Goal: Task Accomplishment & Management: Manage account settings

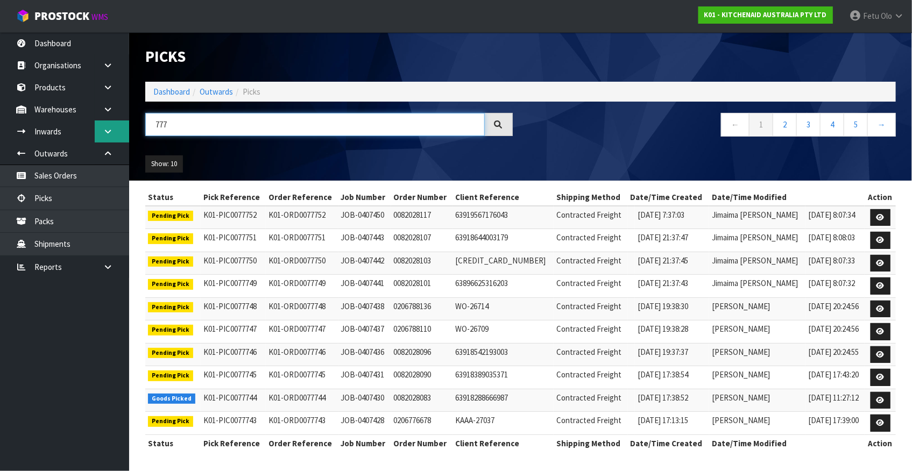
drag, startPoint x: 189, startPoint y: 123, endPoint x: 125, endPoint y: 126, distance: 64.1
click at [125, 126] on body "Toggle navigation ProStock WMS K01 - KITCHENAID AUSTRALIA PTY LTD Fetu Olo Logo…" at bounding box center [456, 235] width 912 height 471
type input "77722"
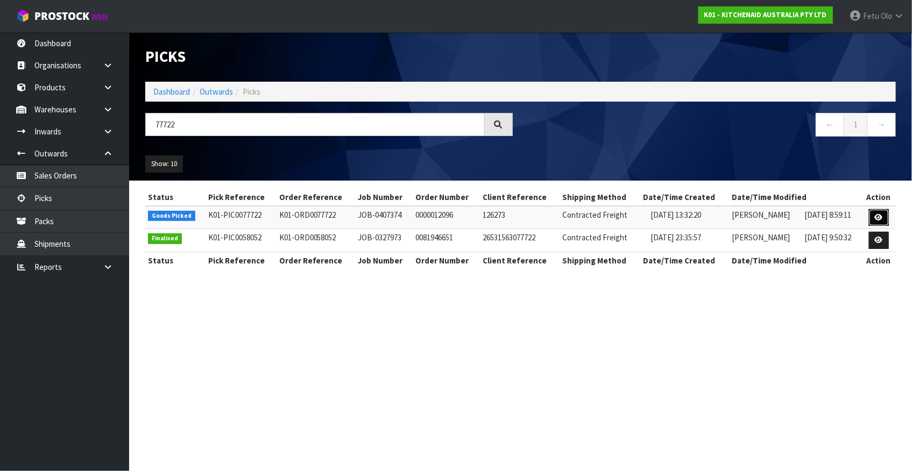
click at [880, 219] on icon at bounding box center [879, 217] width 8 height 7
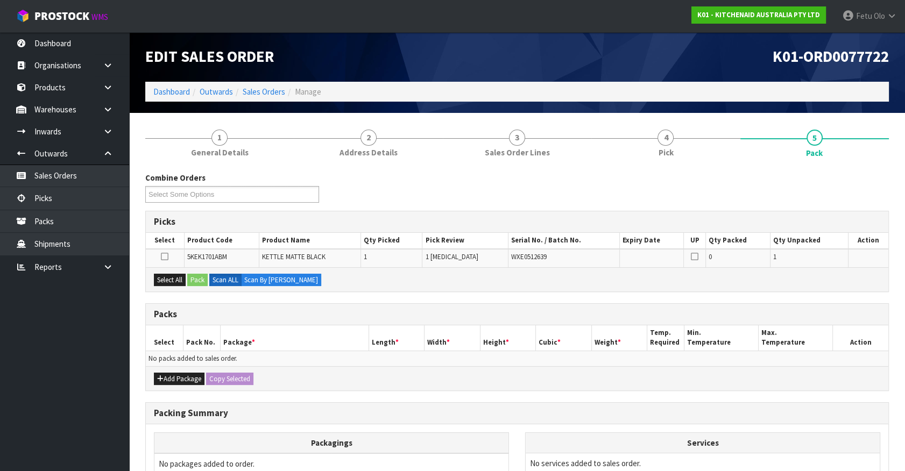
click at [54, 402] on ul "Dashboard Organisations Clients Consignees Carriers Products Categories Serial …" at bounding box center [64, 251] width 129 height 439
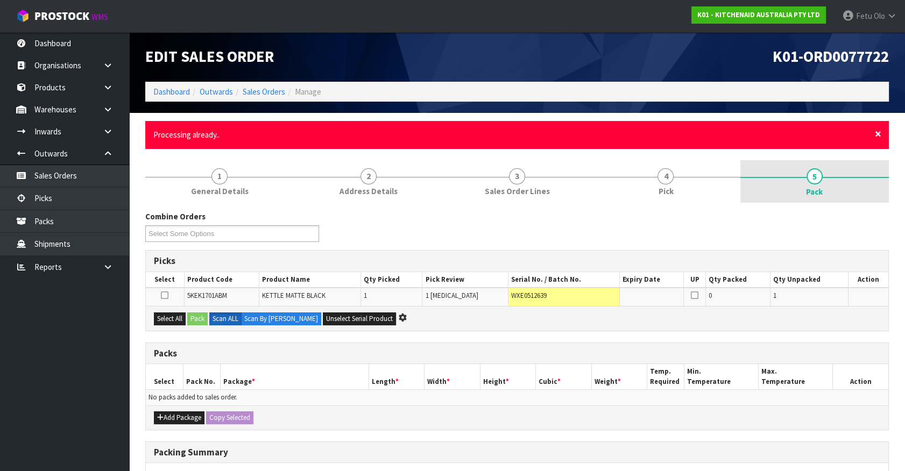
click at [876, 134] on span "×" at bounding box center [878, 133] width 6 height 15
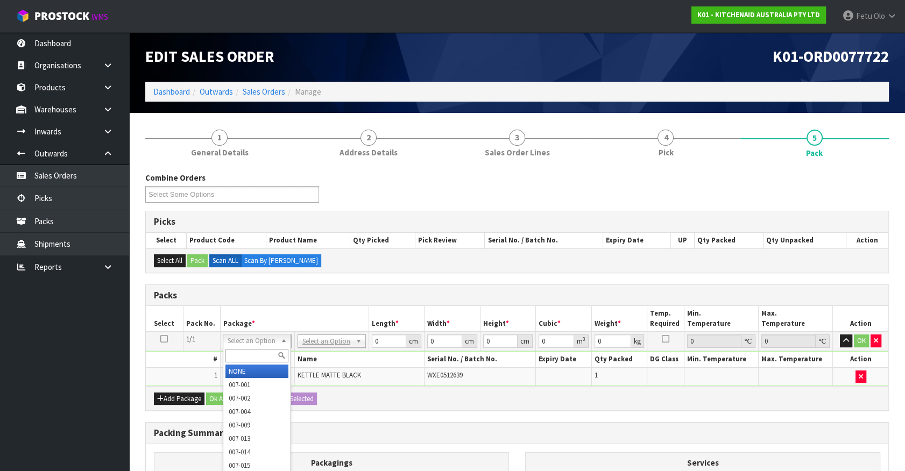
drag, startPoint x: 247, startPoint y: 354, endPoint x: 238, endPoint y: 355, distance: 9.2
click at [242, 355] on input "text" at bounding box center [256, 355] width 63 height 13
type input "011"
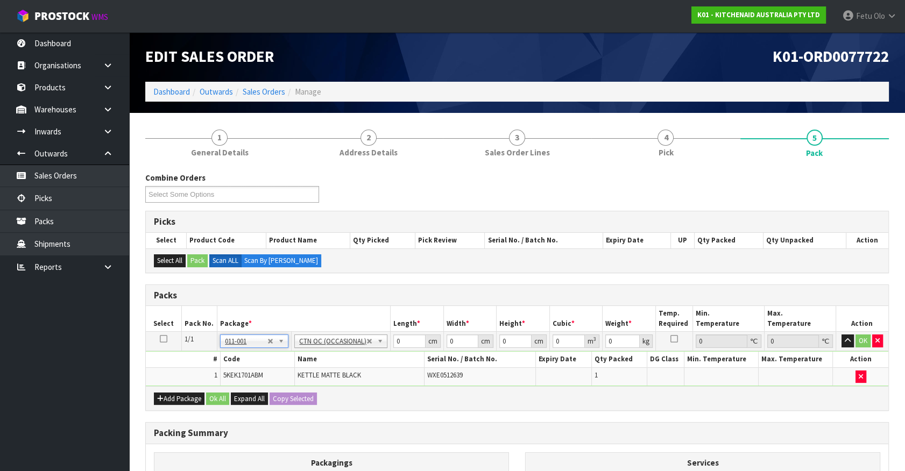
type input "2"
drag, startPoint x: 409, startPoint y: 337, endPoint x: 275, endPoint y: 385, distance: 141.9
click at [280, 385] on div "Packs Select Pack No. Package * Length * Width * Height * Cubic * Weight * Temp…" at bounding box center [516, 348] width 743 height 127
type input "42"
type input "28"
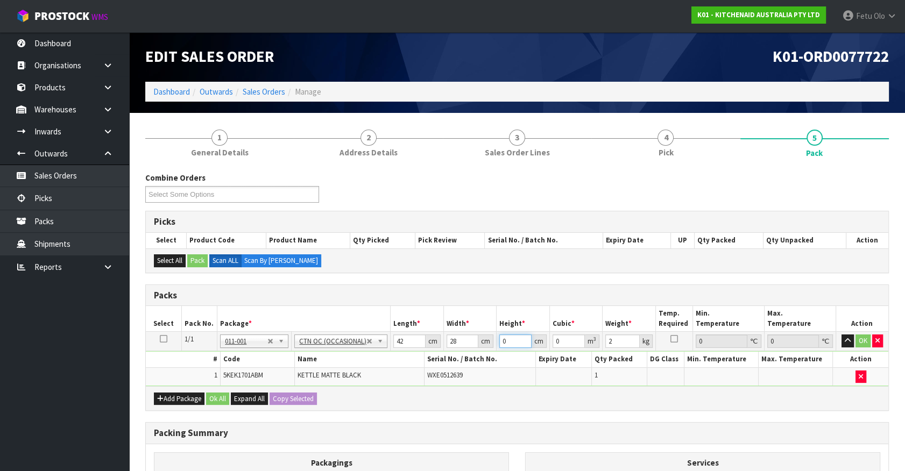
type input "2"
type input "0.002352"
type input "22"
type input "0.025872"
type input "22"
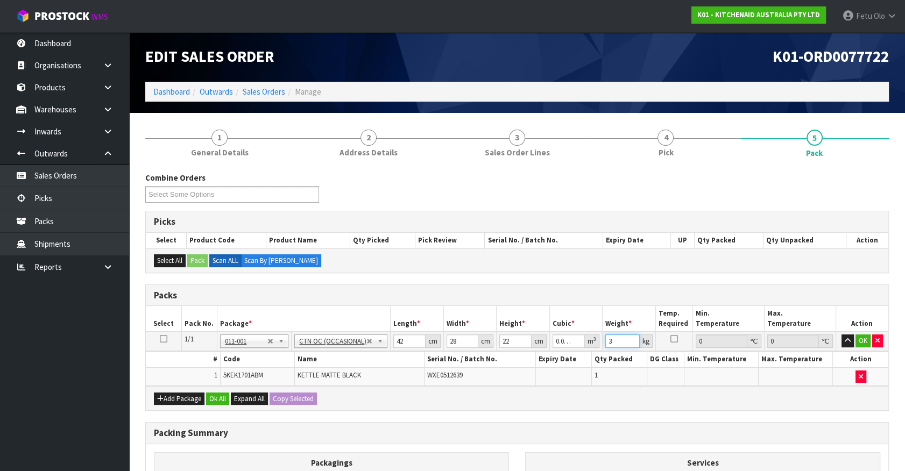
type input "3"
click button "OK" at bounding box center [862, 341] width 15 height 13
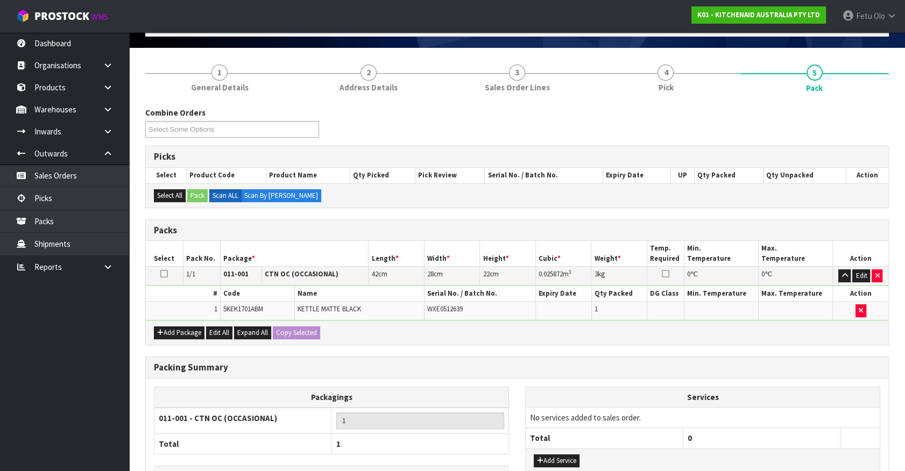
scroll to position [140, 0]
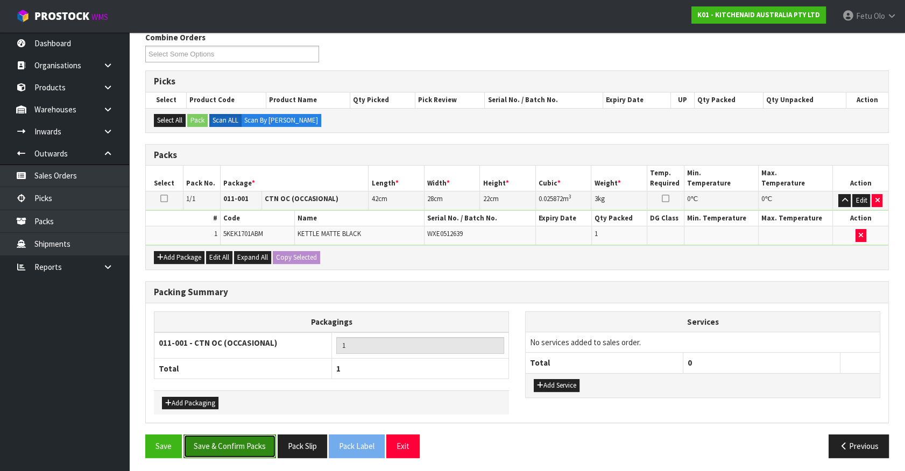
click at [239, 448] on button "Save & Confirm Packs" at bounding box center [229, 446] width 93 height 23
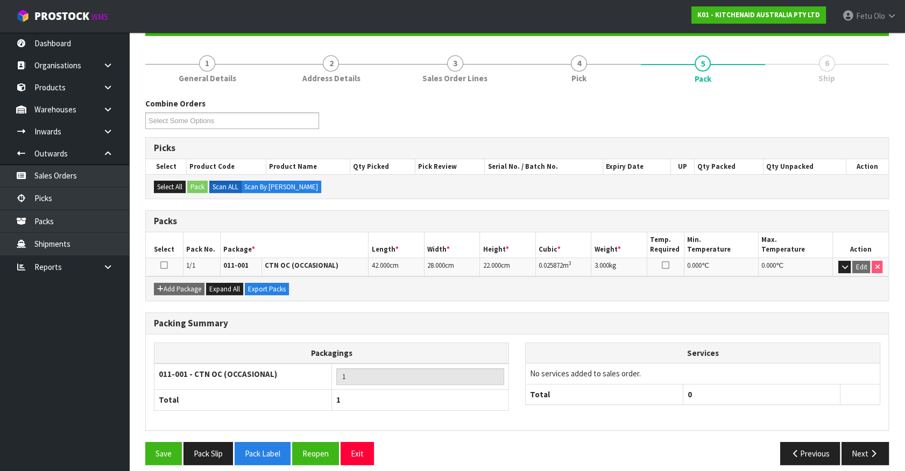
scroll to position [121, 0]
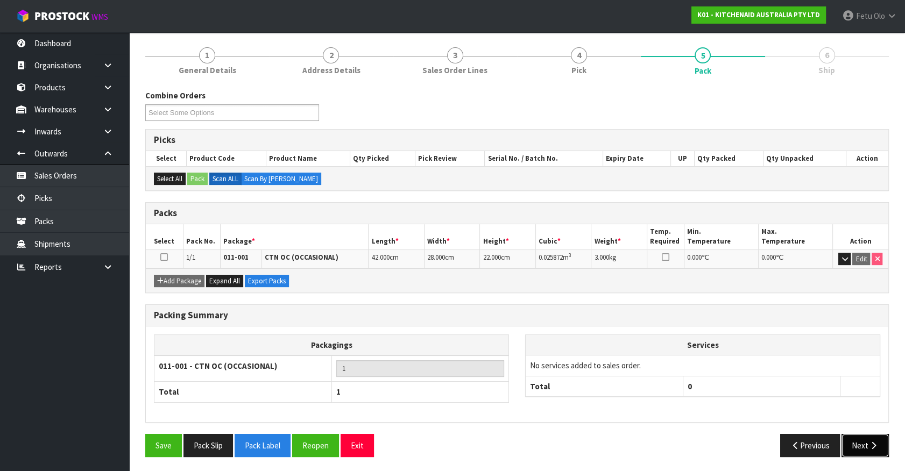
click at [846, 439] on button "Next" at bounding box center [864, 445] width 47 height 23
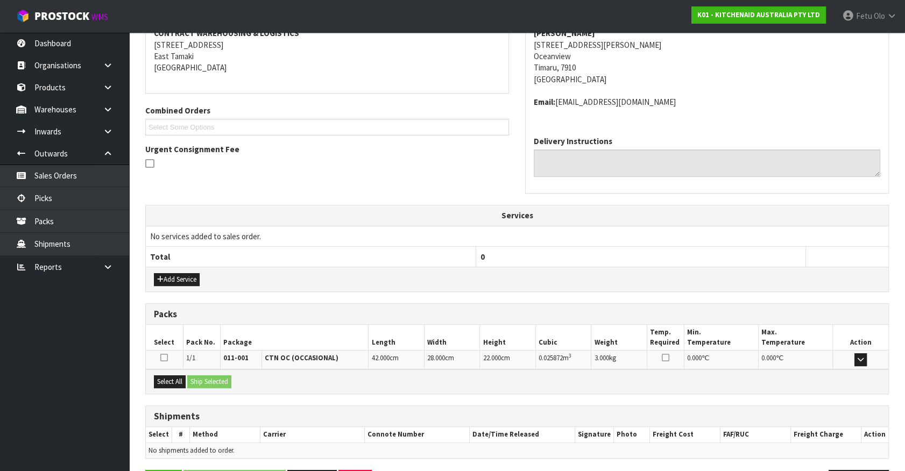
scroll to position [250, 0]
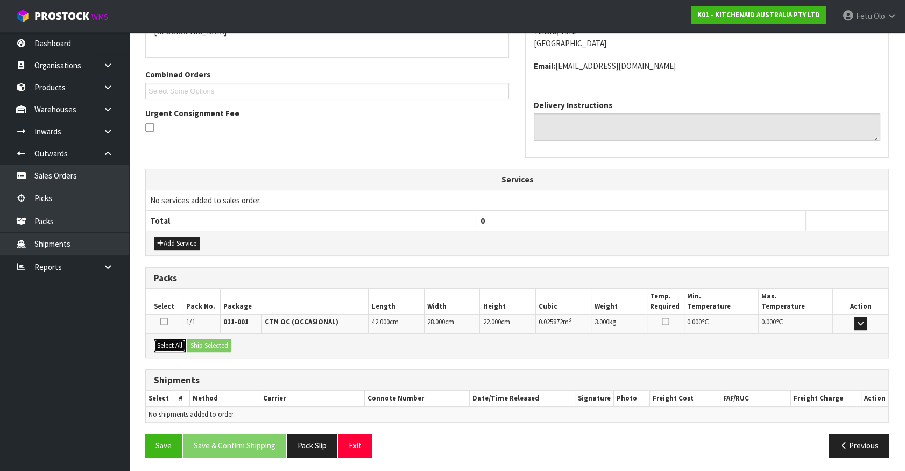
click at [175, 345] on button "Select All" at bounding box center [170, 345] width 32 height 13
click at [194, 341] on button "Ship Selected" at bounding box center [209, 345] width 44 height 13
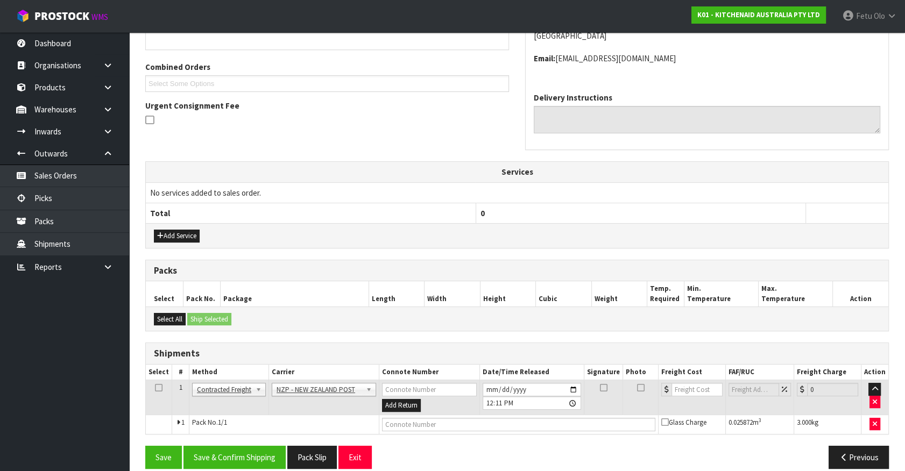
scroll to position [269, 0]
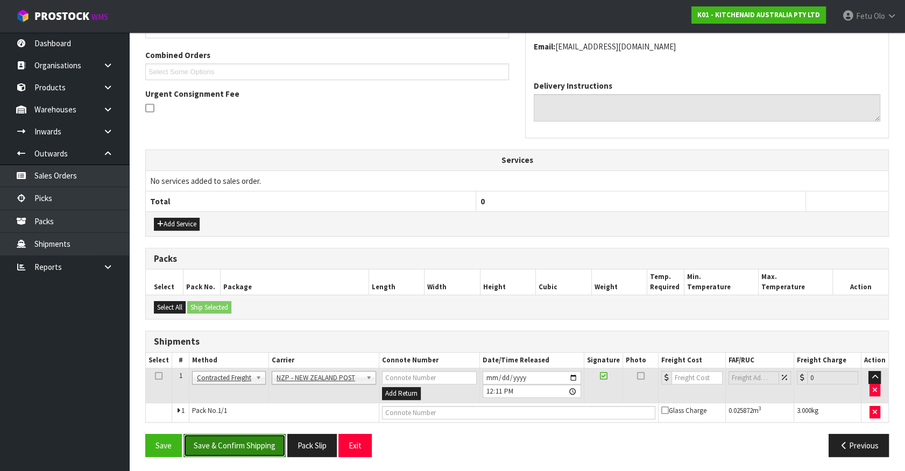
click at [242, 447] on button "Save & Confirm Shipping" at bounding box center [234, 445] width 102 height 23
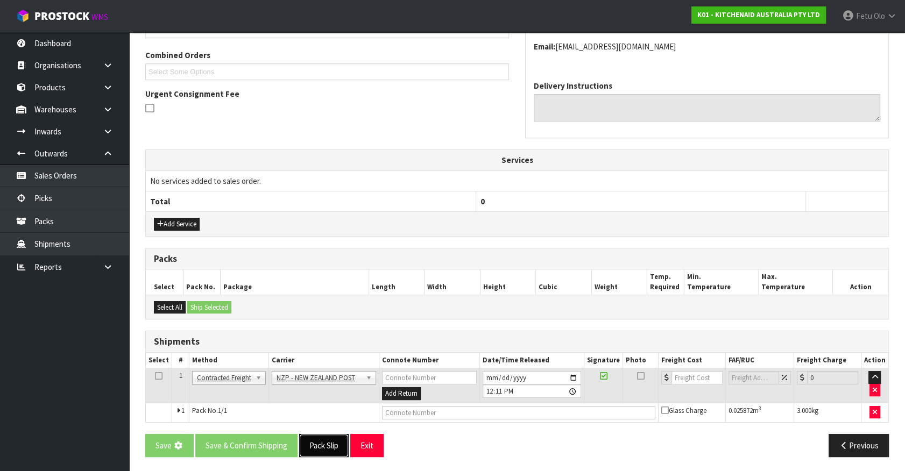
click at [328, 447] on button "Pack Slip" at bounding box center [323, 445] width 49 height 23
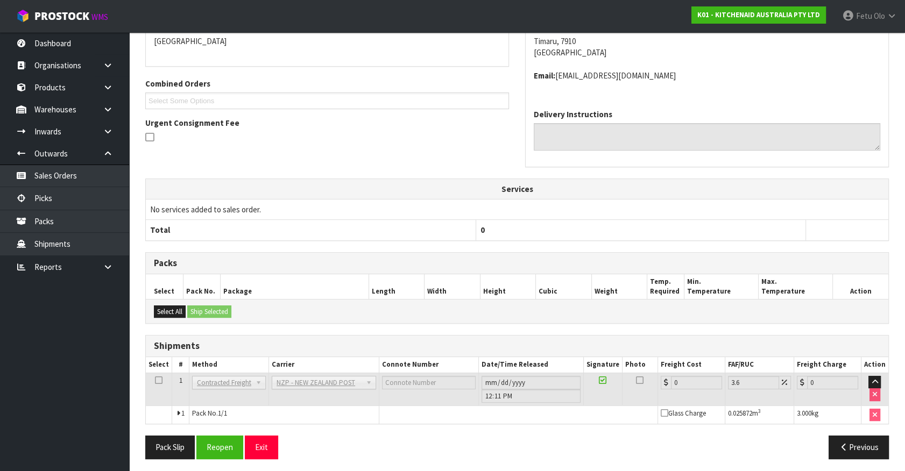
scroll to position [253, 0]
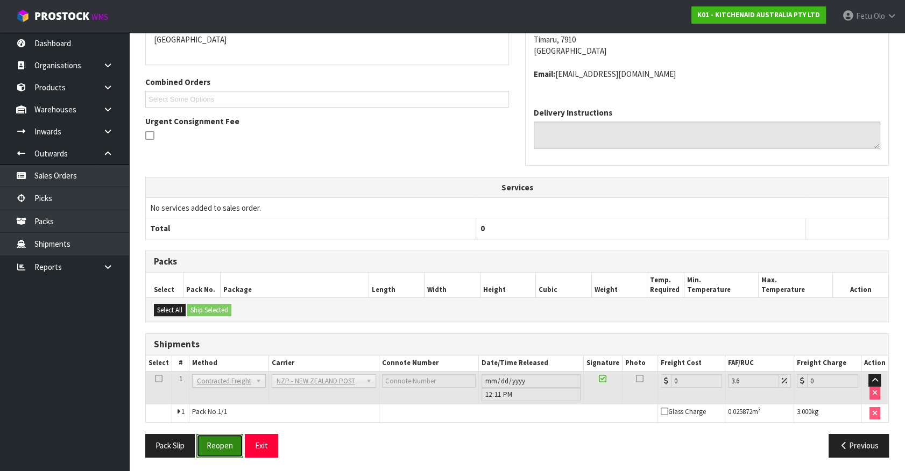
click at [219, 441] on button "Reopen" at bounding box center [219, 445] width 47 height 23
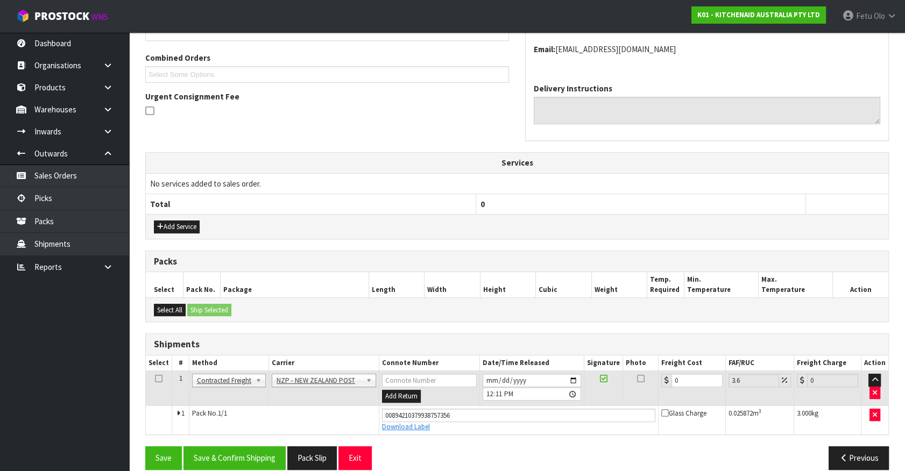
scroll to position [279, 0]
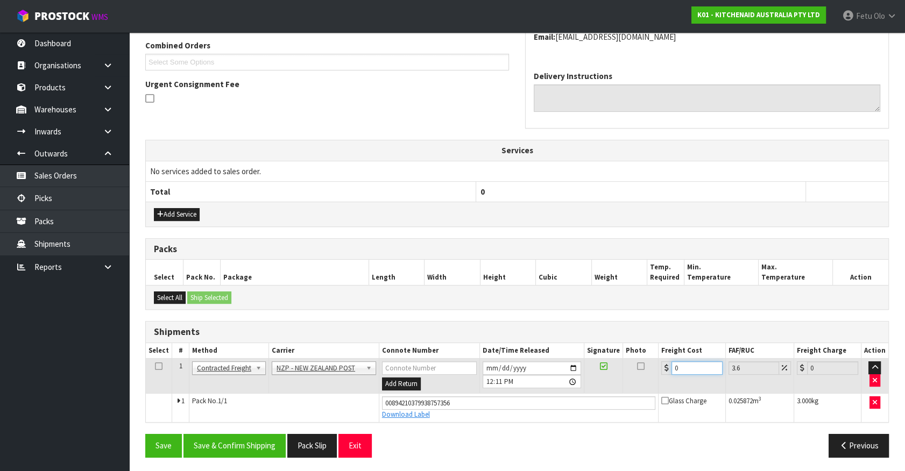
drag, startPoint x: 698, startPoint y: 364, endPoint x: 452, endPoint y: 414, distance: 250.8
click at [452, 414] on tbody "1 Client Local Pickup Customer Local Pickup Company Freight Contracted Freight …" at bounding box center [517, 390] width 742 height 63
type input "1"
type input "1.04"
type input "11"
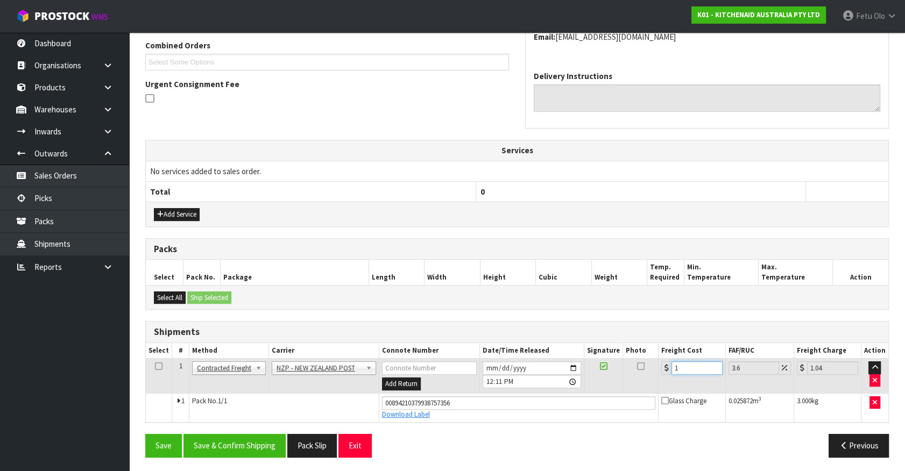
type input "11.4"
type input "11.6"
type input "12.02"
type input "11.61"
type input "12.03"
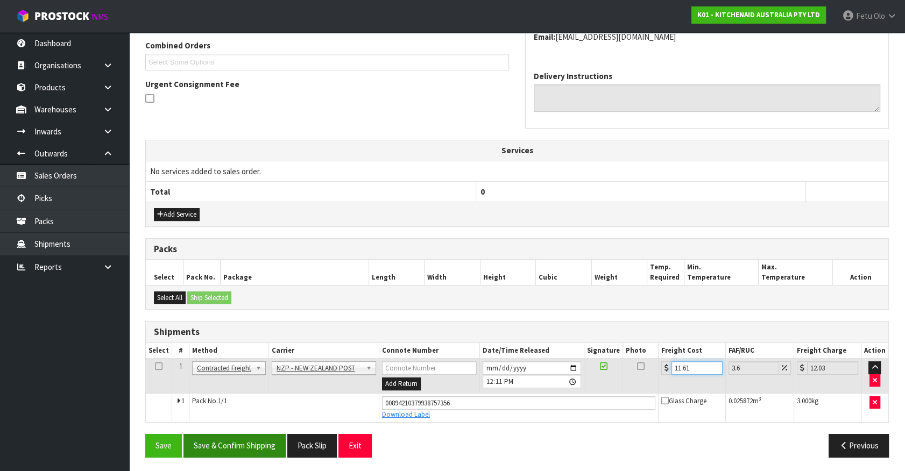
type input "11.61"
click at [261, 441] on button "Save & Confirm Shipping" at bounding box center [234, 445] width 102 height 23
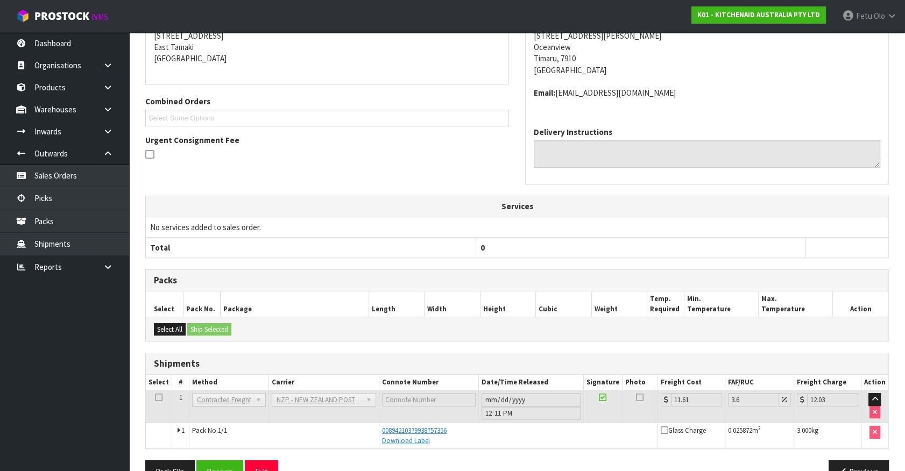
scroll to position [250, 0]
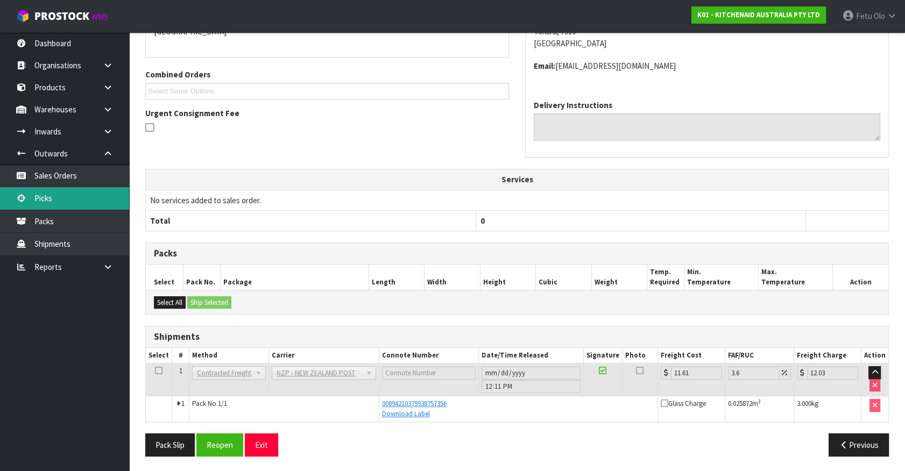
click at [62, 200] on link "Picks" at bounding box center [64, 198] width 129 height 22
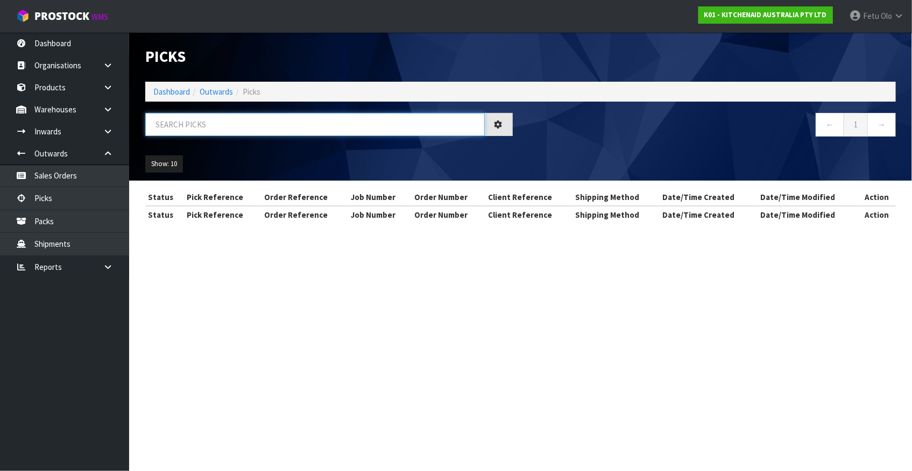
click at [379, 125] on input "text" at bounding box center [314, 124] width 339 height 23
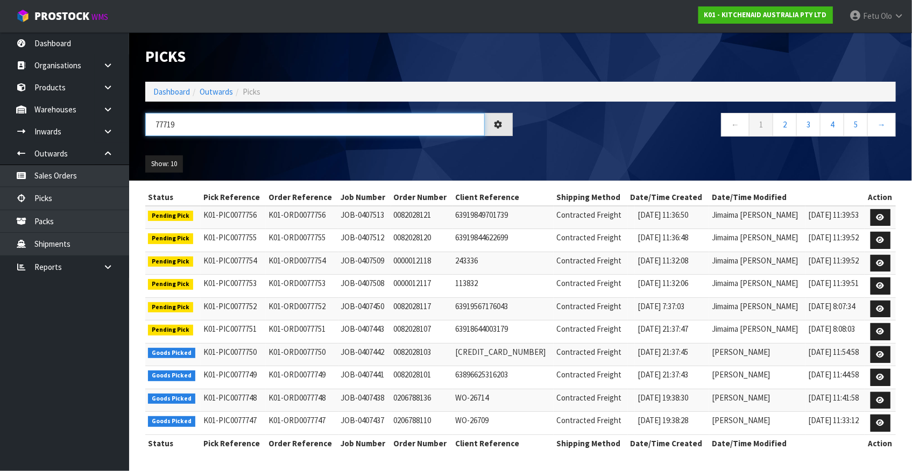
type input "77719"
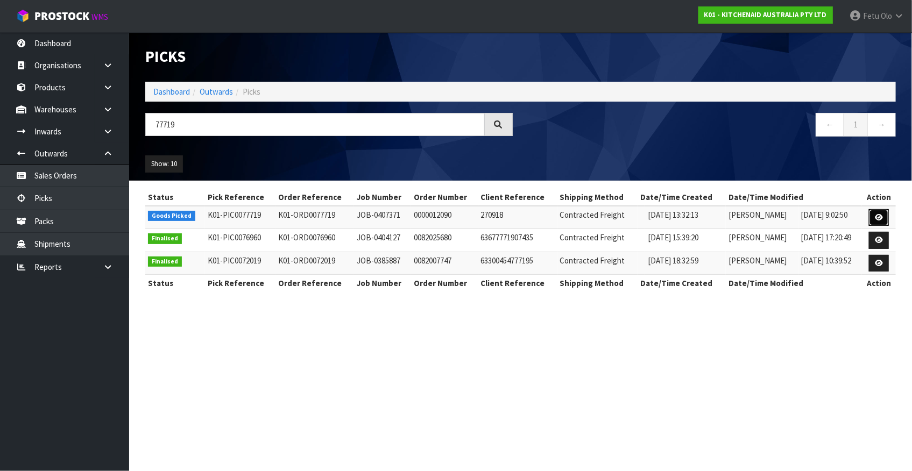
click at [877, 212] on link at bounding box center [879, 217] width 20 height 17
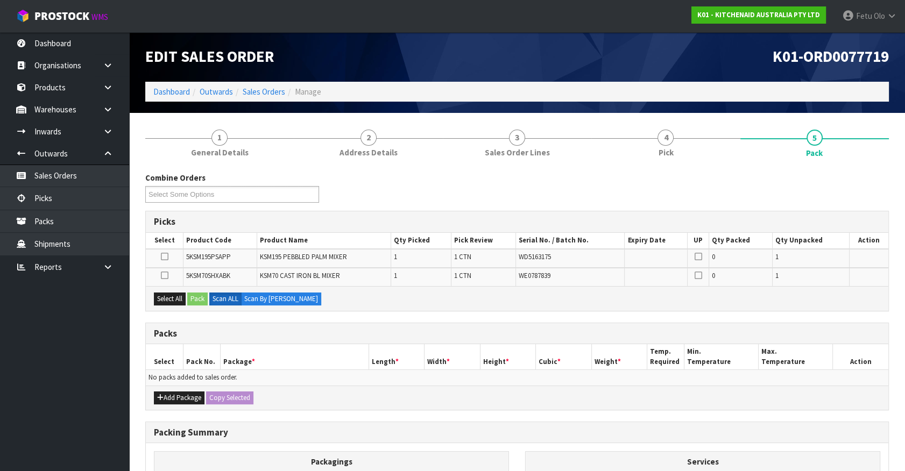
click at [609, 313] on div "Combine Orders K01-ORD0077584 K01-ORD0077694 K01-ORD0077717 K01-ORD0077719 K01-…" at bounding box center [516, 386] width 743 height 429
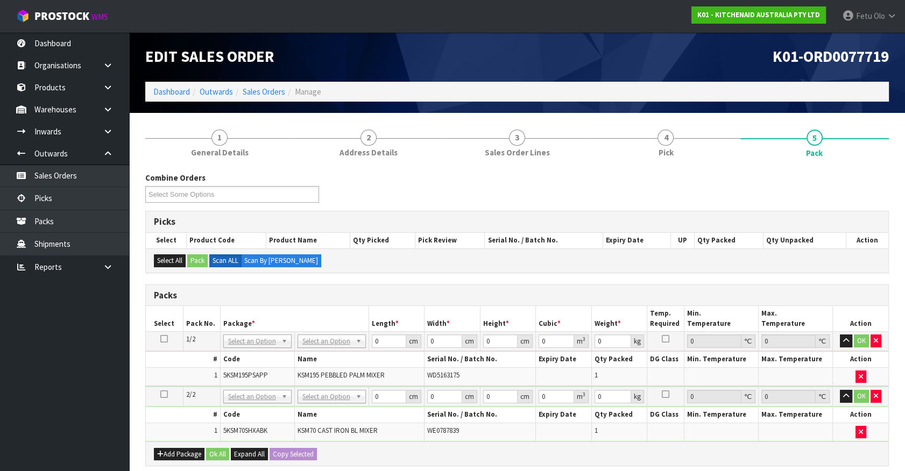
drag, startPoint x: 259, startPoint y: 341, endPoint x: 257, endPoint y: 358, distance: 17.3
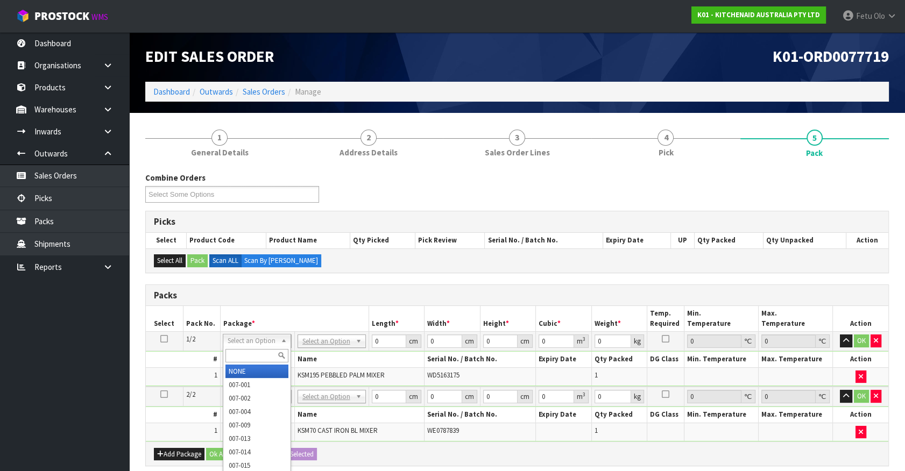
drag, startPoint x: 257, startPoint y: 360, endPoint x: 254, endPoint y: 367, distance: 7.5
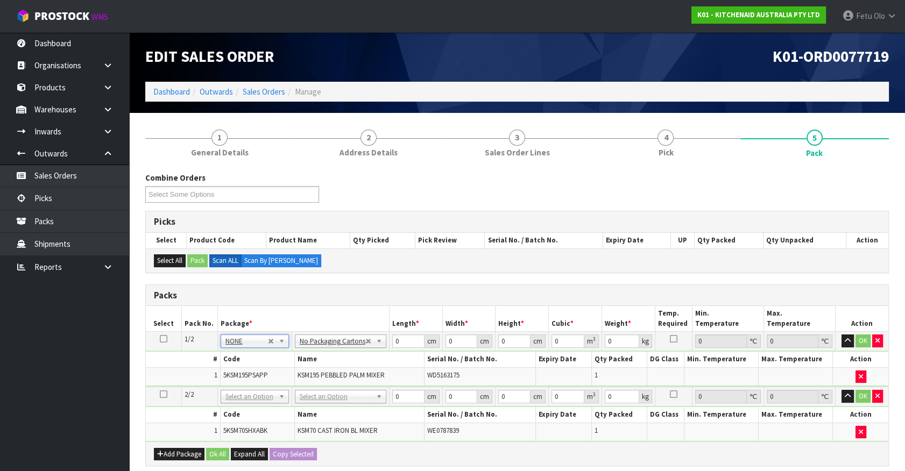
drag, startPoint x: 261, startPoint y: 397, endPoint x: 262, endPoint y: 409, distance: 12.4
type input "2"
drag, startPoint x: 409, startPoint y: 340, endPoint x: 310, endPoint y: 370, distance: 103.0
click at [311, 370] on tbody "1/2 NONE 007-001 007-002 007-004 007-009 007-013 007-014 007-015 007-017 007-01…" at bounding box center [517, 359] width 742 height 55
type input "42"
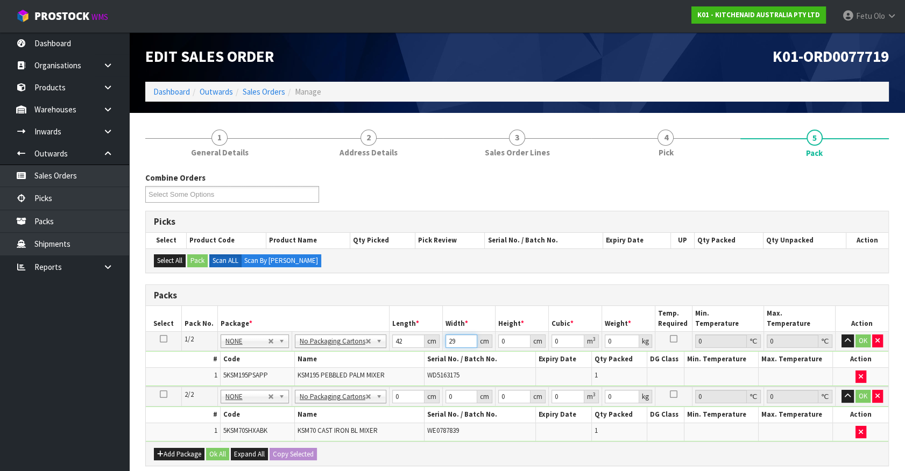
type input "29"
type input "4"
type input "0.004872"
type input "43"
type input "0.052374"
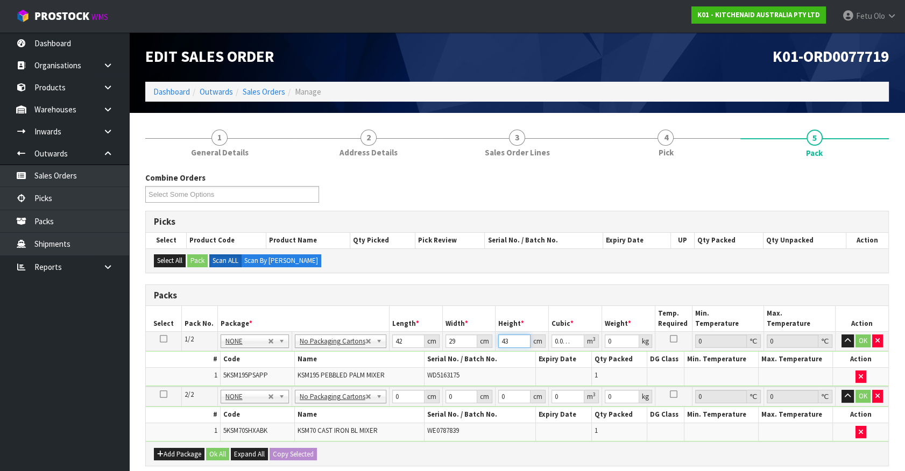
type input "43"
type input "13"
click button "OK" at bounding box center [862, 341] width 15 height 13
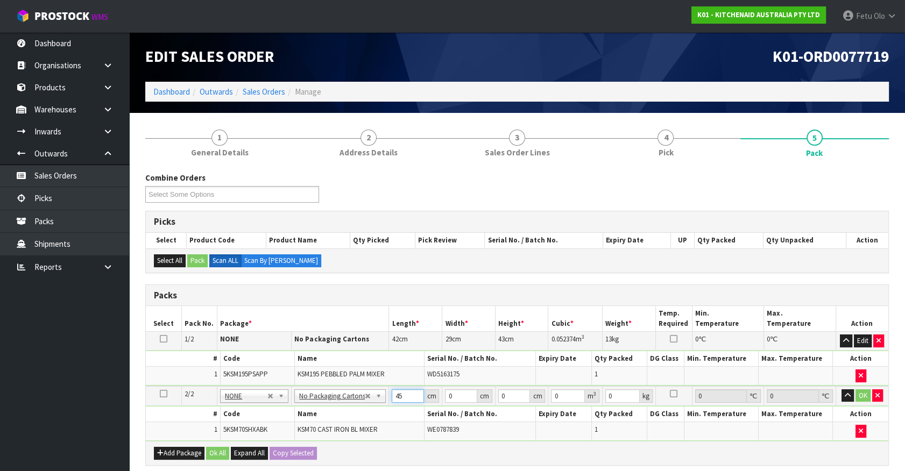
type input "45"
type input "35"
type input "56"
type input "0.0882"
type input "561"
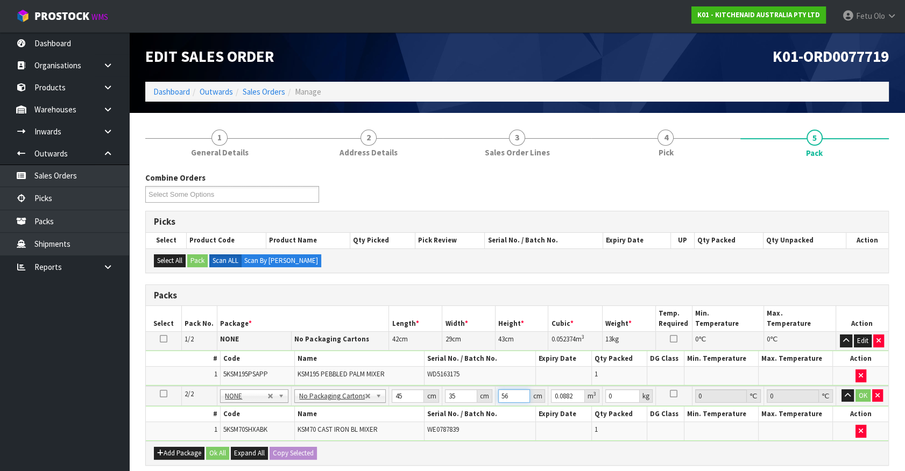
type input "0.883575"
click at [447, 400] on input "35" at bounding box center [461, 395] width 32 height 13
type input "5"
type input "0.007875"
type input "51"
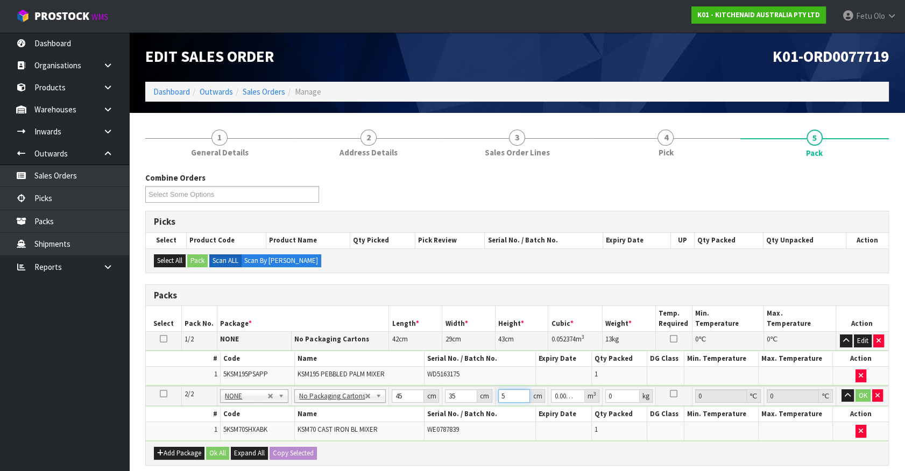
type input "0.080325"
type input "51"
type input "17"
drag, startPoint x: 507, startPoint y: 392, endPoint x: 399, endPoint y: 424, distance: 112.7
click at [399, 424] on tbody "2/2 NONE 007-001 007-002 007-004 007-009 007-013 007-014 007-015 007-017 007-01…" at bounding box center [517, 413] width 742 height 55
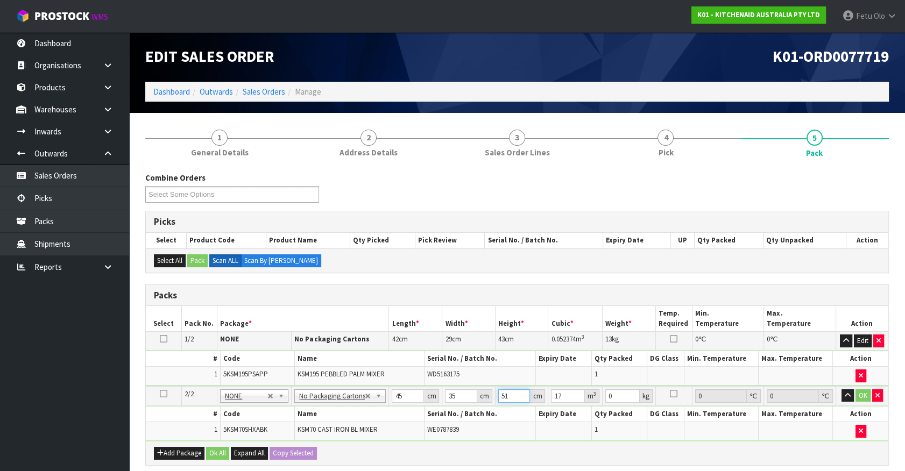
type input "5"
type input "0.007875"
type input "51"
type input "0.080325"
type input "17"
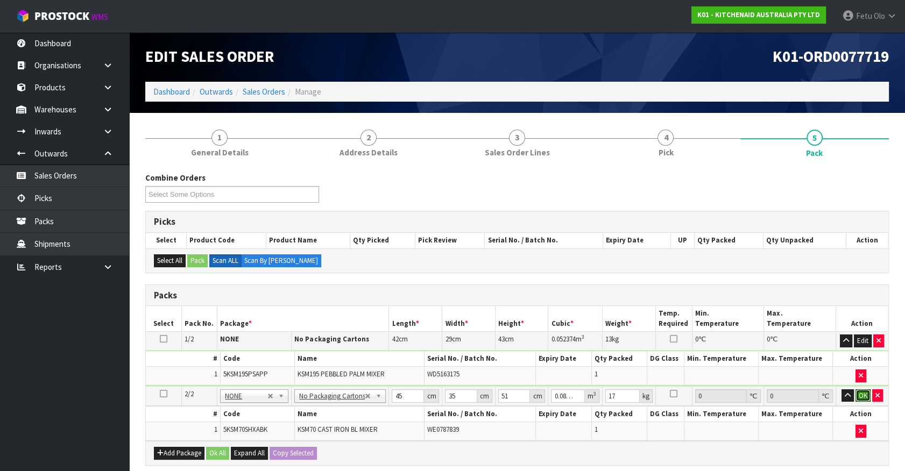
click button "OK" at bounding box center [862, 395] width 15 height 13
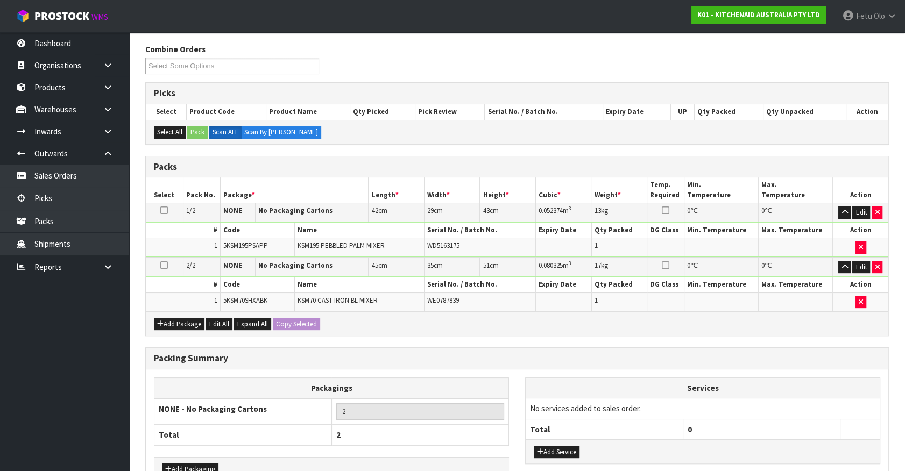
scroll to position [194, 0]
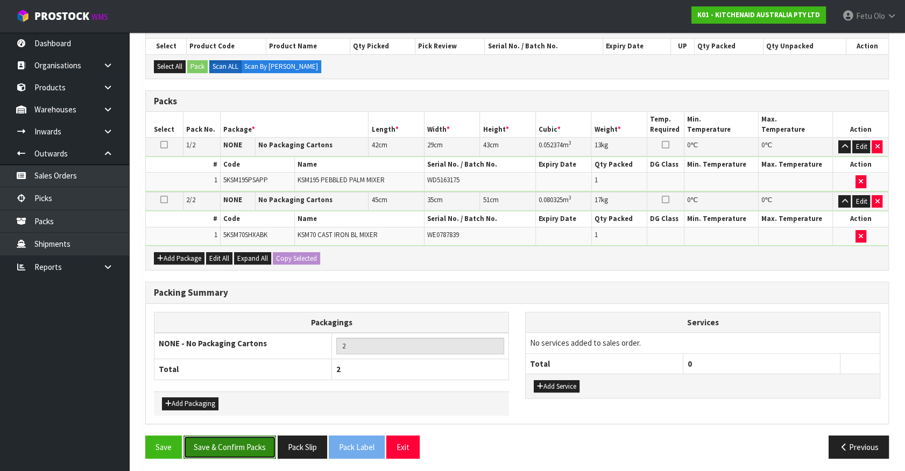
click at [254, 443] on button "Save & Confirm Packs" at bounding box center [229, 447] width 93 height 23
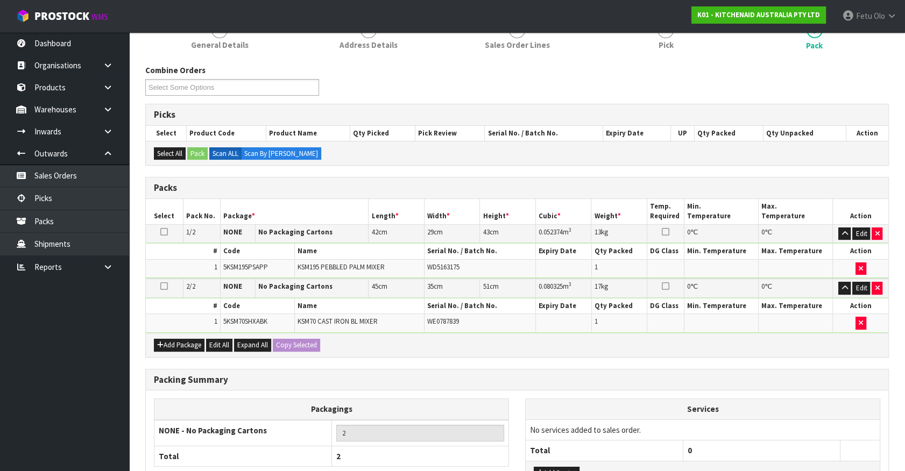
scroll to position [140, 0]
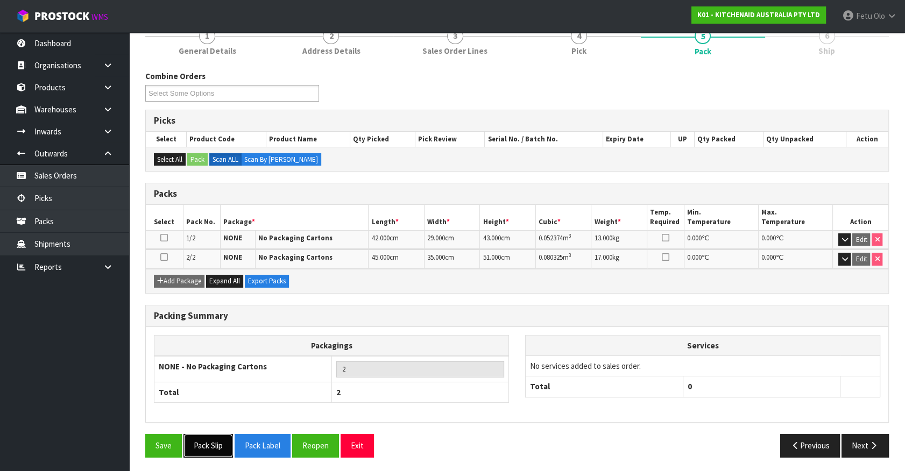
click at [221, 440] on button "Pack Slip" at bounding box center [207, 445] width 49 height 23
drag, startPoint x: 869, startPoint y: 447, endPoint x: 861, endPoint y: 444, distance: 8.9
click at [861, 444] on button "Next" at bounding box center [864, 445] width 47 height 23
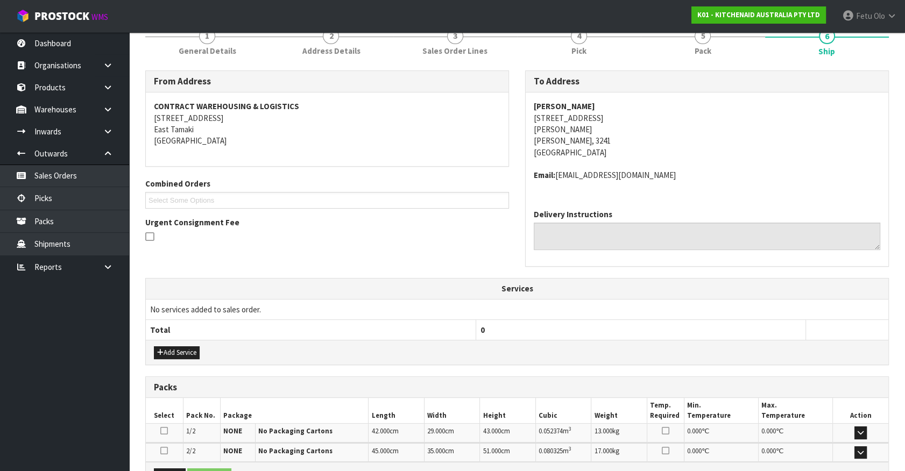
scroll to position [269, 0]
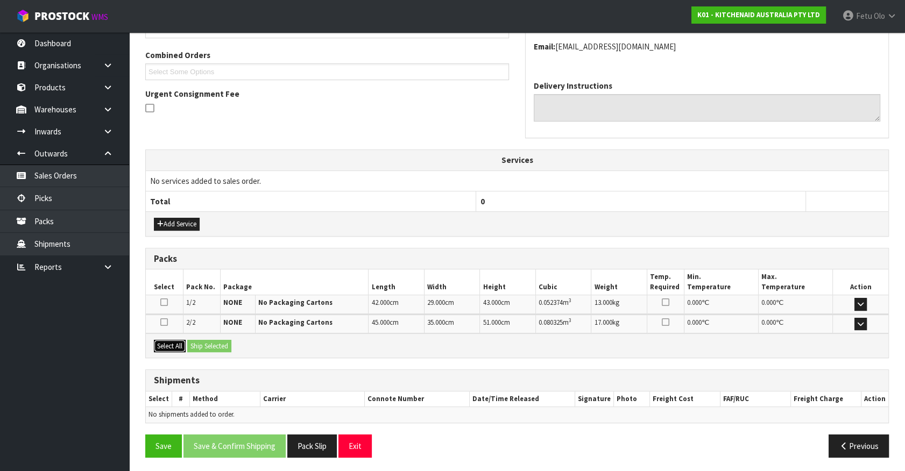
click at [165, 344] on button "Select All" at bounding box center [170, 346] width 32 height 13
click at [210, 344] on button "Ship Selected" at bounding box center [209, 346] width 44 height 13
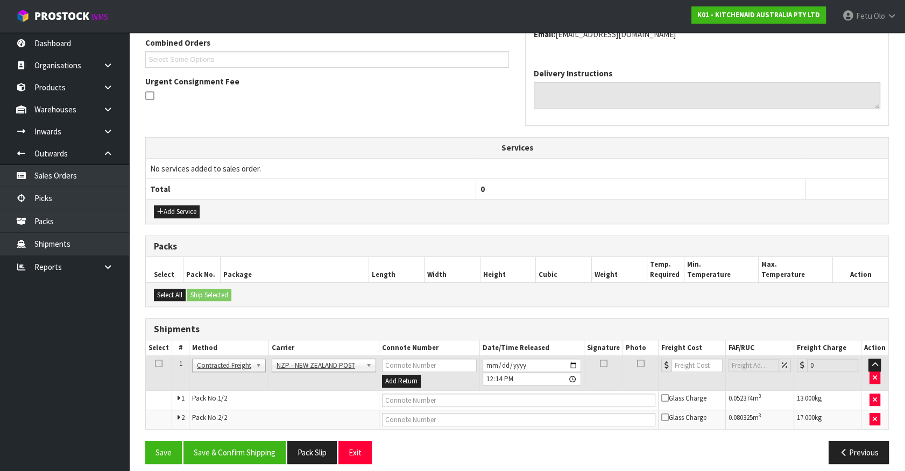
scroll to position [288, 0]
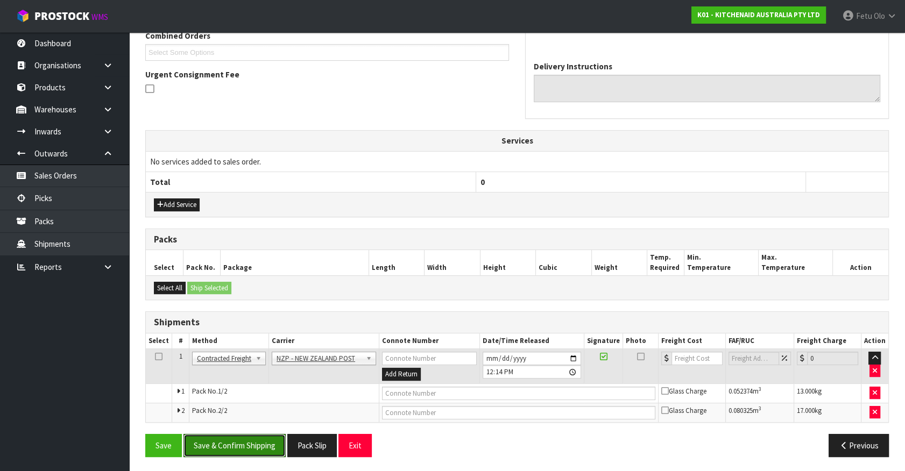
drag, startPoint x: 267, startPoint y: 440, endPoint x: 241, endPoint y: 462, distance: 34.3
click at [267, 440] on button "Save & Confirm Shipping" at bounding box center [234, 445] width 102 height 23
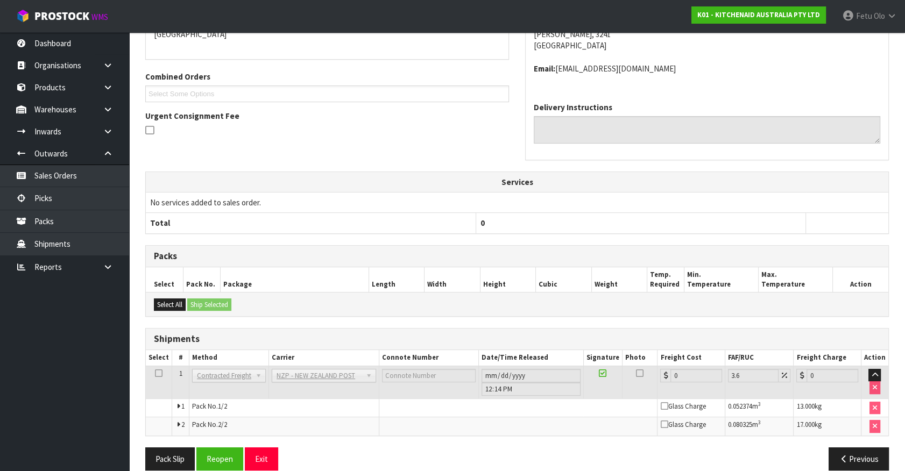
scroll to position [272, 0]
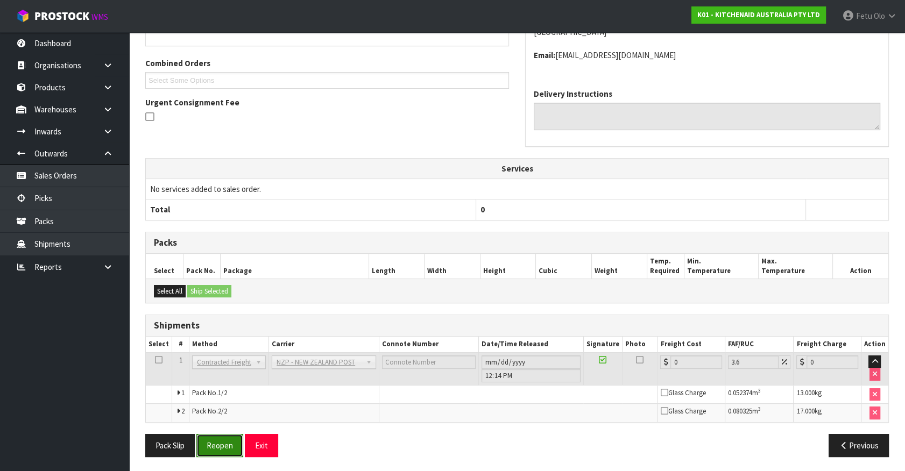
click at [233, 451] on button "Reopen" at bounding box center [219, 445] width 47 height 23
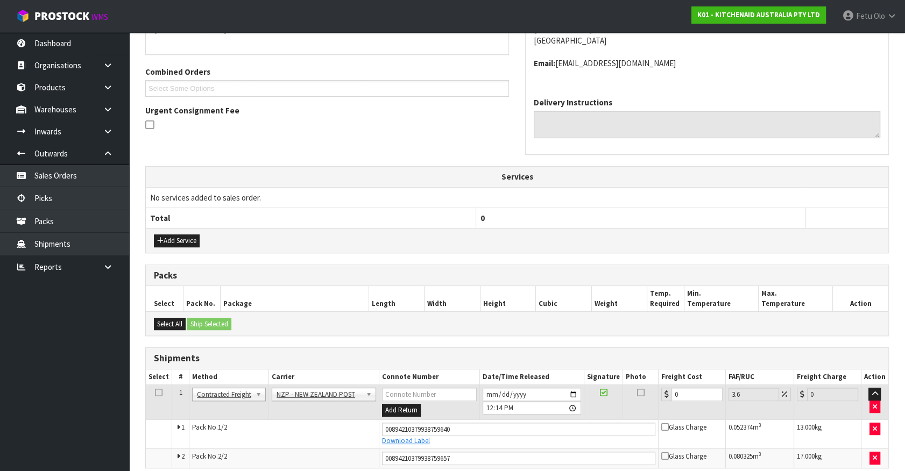
scroll to position [249, 0]
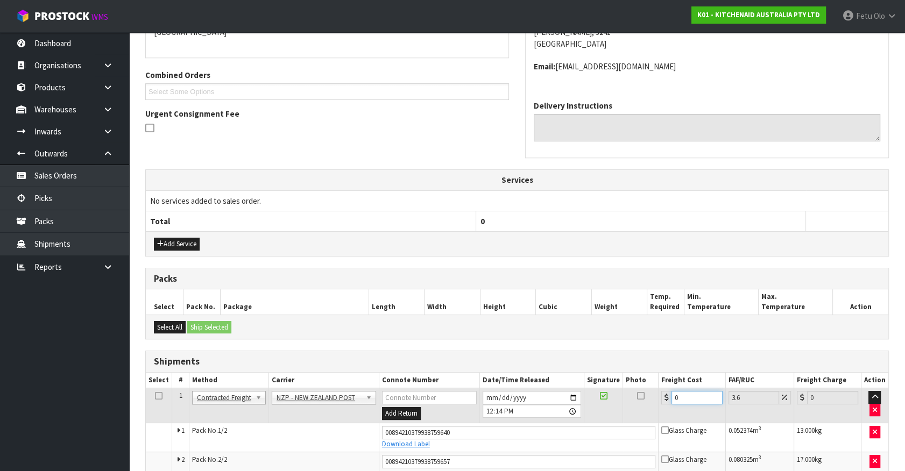
drag, startPoint x: 661, startPoint y: 403, endPoint x: 576, endPoint y: 416, distance: 85.9
click at [576, 416] on tr "1 Client Local Pickup Customer Local Pickup Company Freight Contracted Freight …" at bounding box center [517, 405] width 742 height 35
type input "1"
type input "1.04"
type input "15"
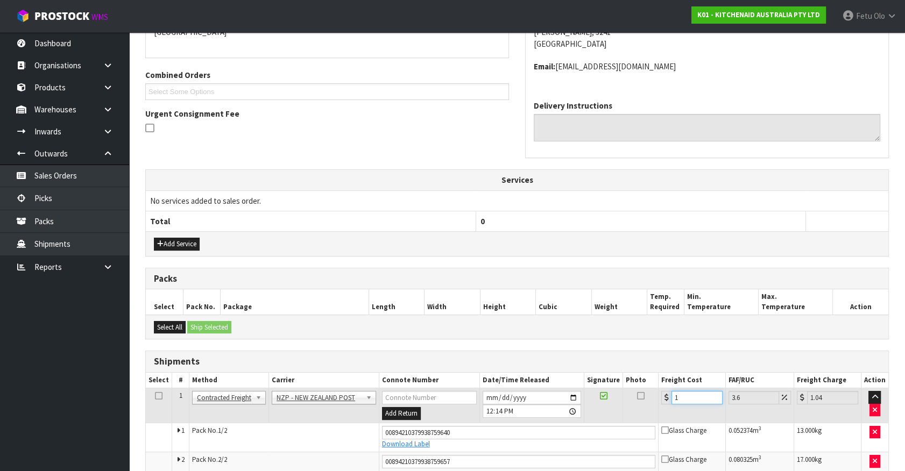
type input "15.54"
type input "15.4"
type input "15.95"
type input "15.43"
type input "15.99"
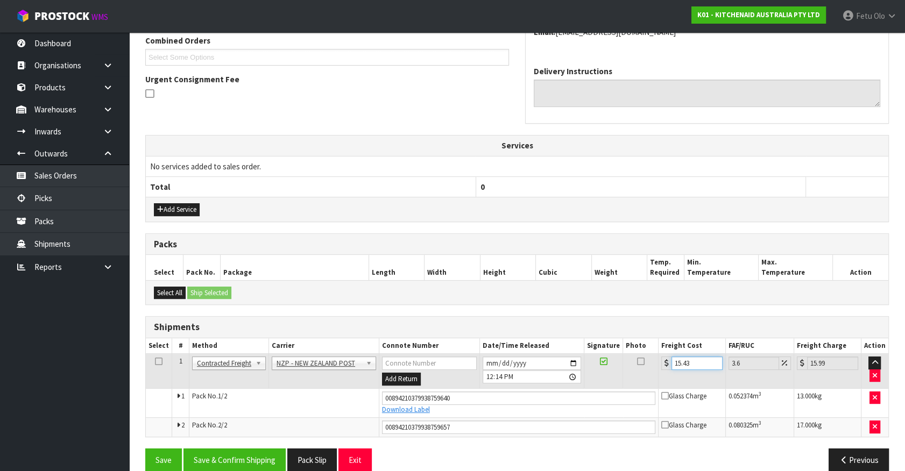
scroll to position [298, 0]
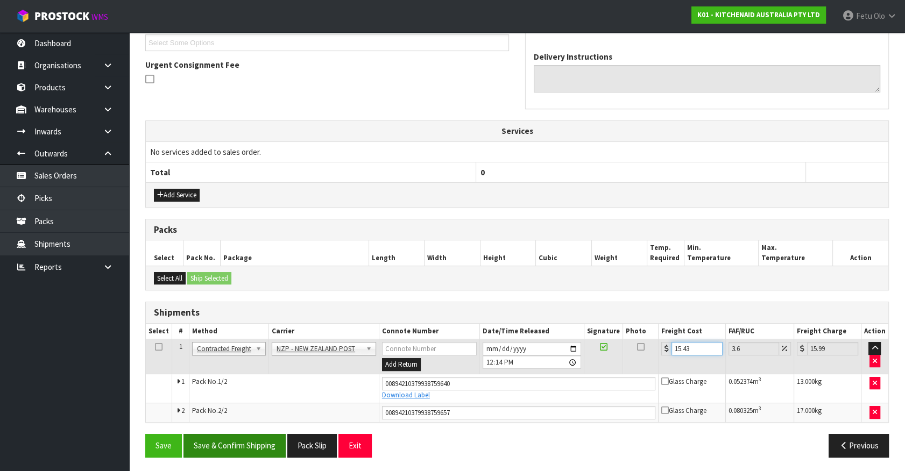
type input "15.43"
click at [278, 445] on button "Save & Confirm Shipping" at bounding box center [234, 445] width 102 height 23
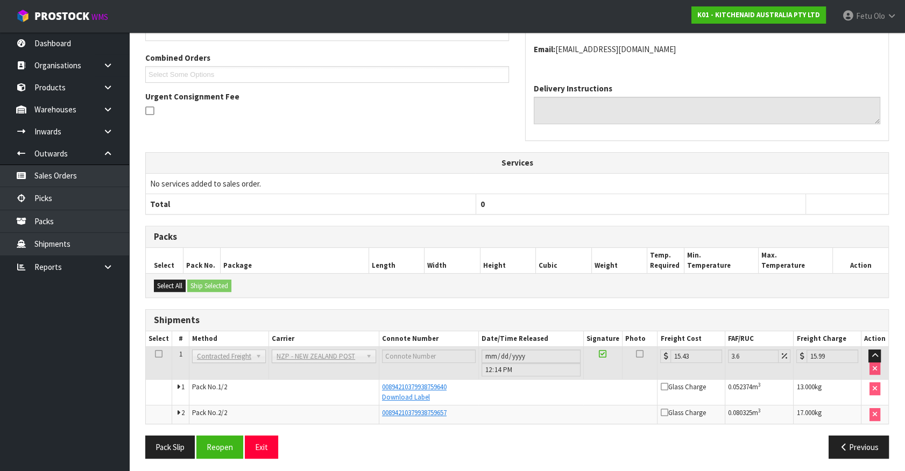
scroll to position [268, 0]
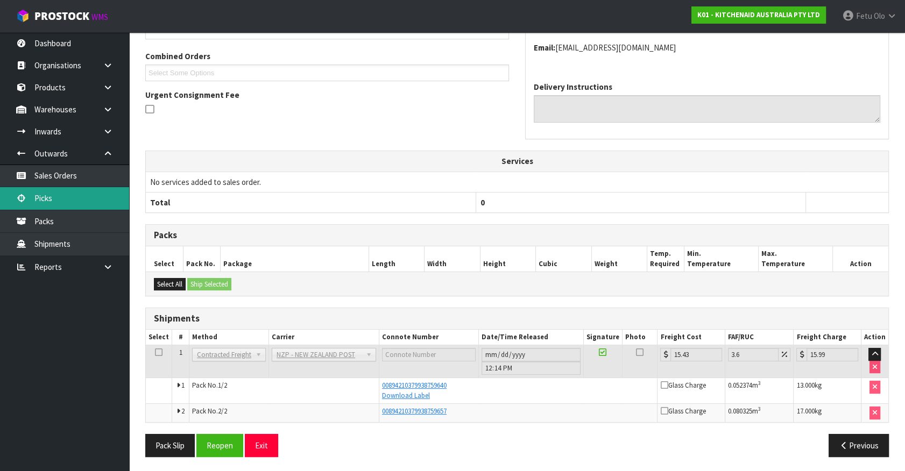
click at [54, 195] on link "Picks" at bounding box center [64, 198] width 129 height 22
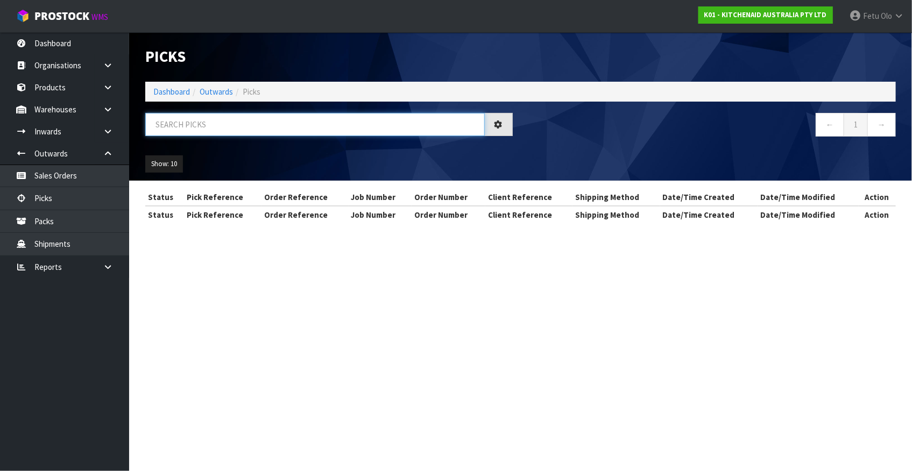
click at [289, 132] on input "text" at bounding box center [314, 124] width 339 height 23
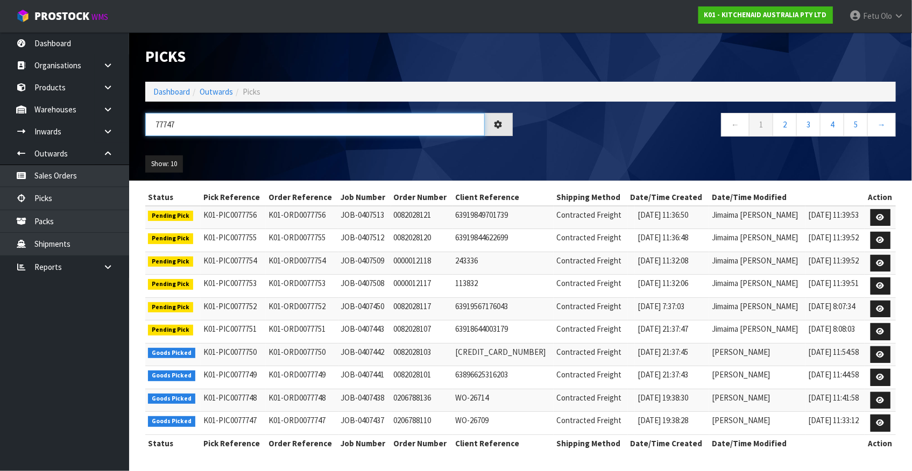
type input "77747"
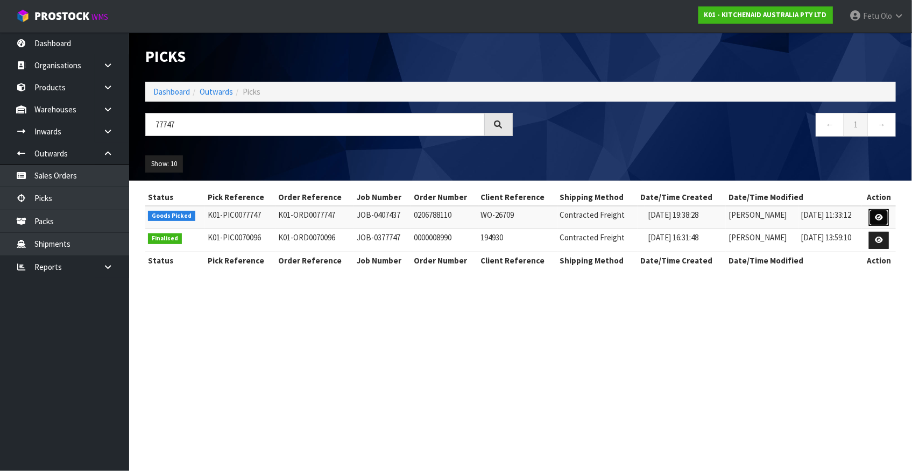
click at [883, 214] on icon at bounding box center [879, 217] width 8 height 7
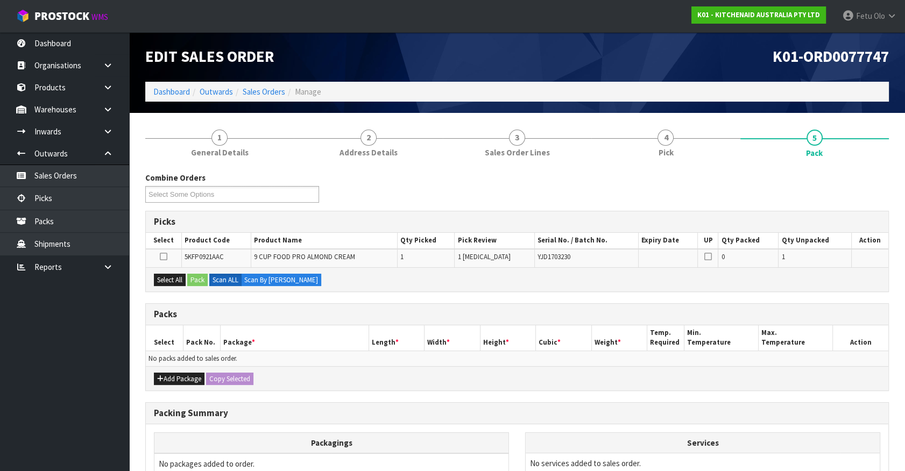
click at [292, 328] on th "Package *" at bounding box center [294, 337] width 148 height 25
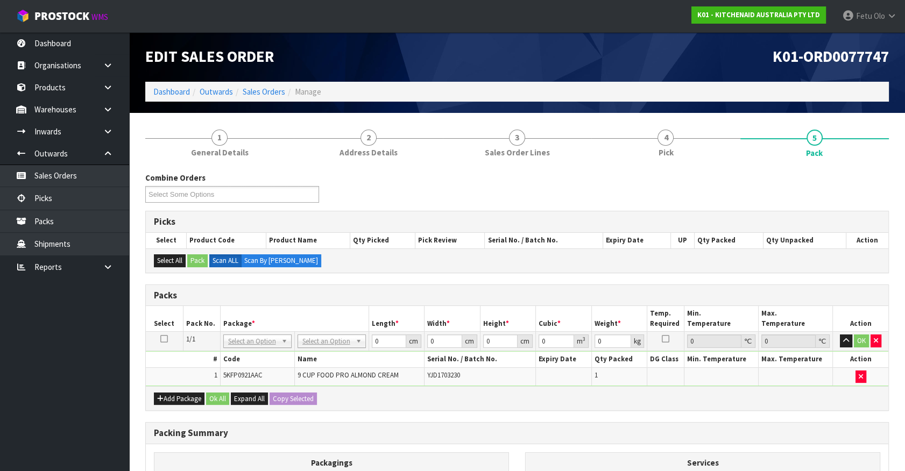
drag, startPoint x: 268, startPoint y: 339, endPoint x: 264, endPoint y: 351, distance: 11.9
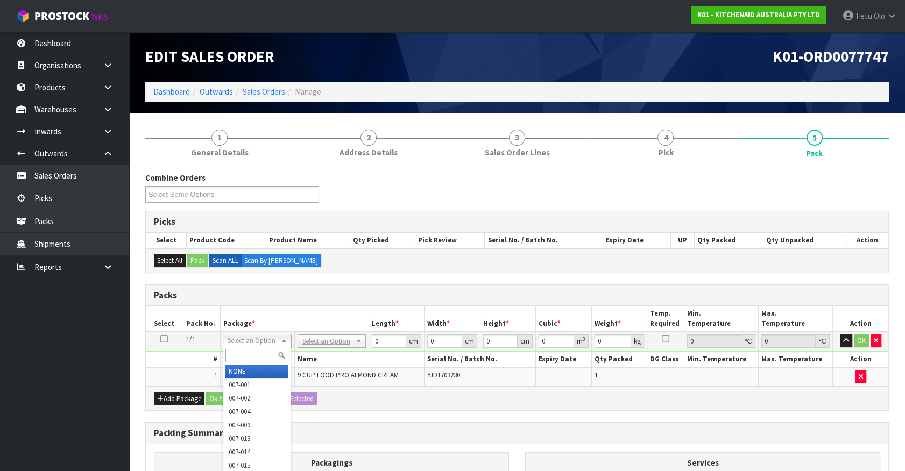
click at [258, 358] on input "text" at bounding box center [256, 355] width 63 height 13
type input "011"
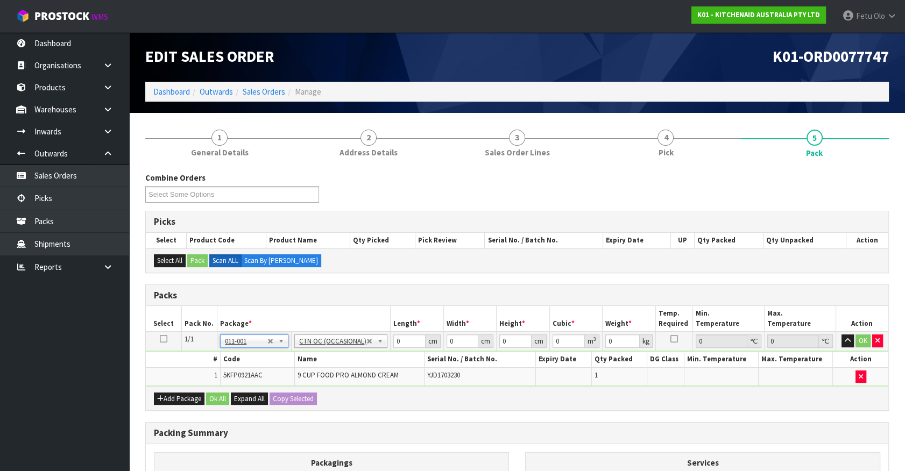
type input "4.6"
drag, startPoint x: 288, startPoint y: 379, endPoint x: 236, endPoint y: 386, distance: 52.6
click at [236, 386] on div "Packs Select Pack No. Package * Length * Width * Height * Cubic * Weight * Temp…" at bounding box center [516, 348] width 743 height 127
type input "52"
type input "34"
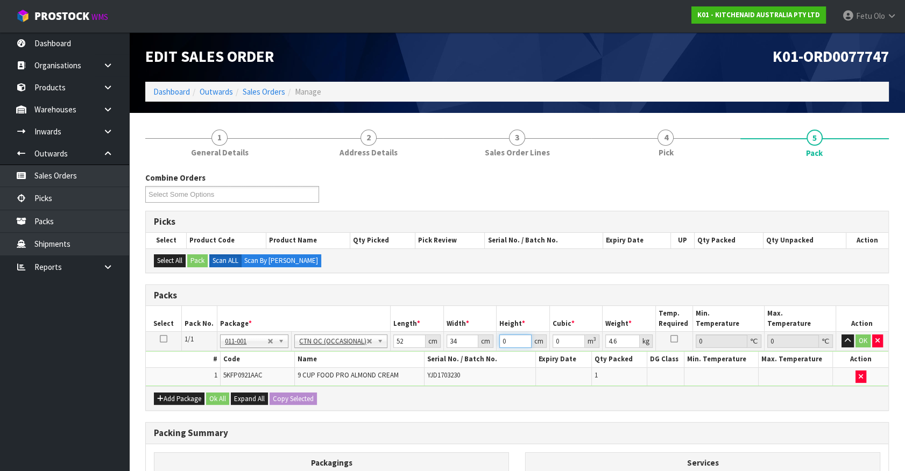
type input "3"
type input "0.005304"
type input "30"
type input "0.05304"
type input "30"
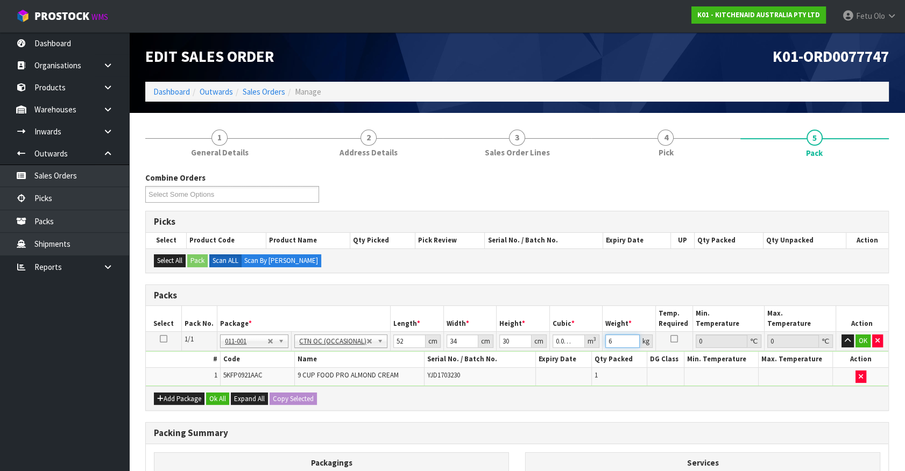
type input "6"
click button "OK" at bounding box center [862, 341] width 15 height 13
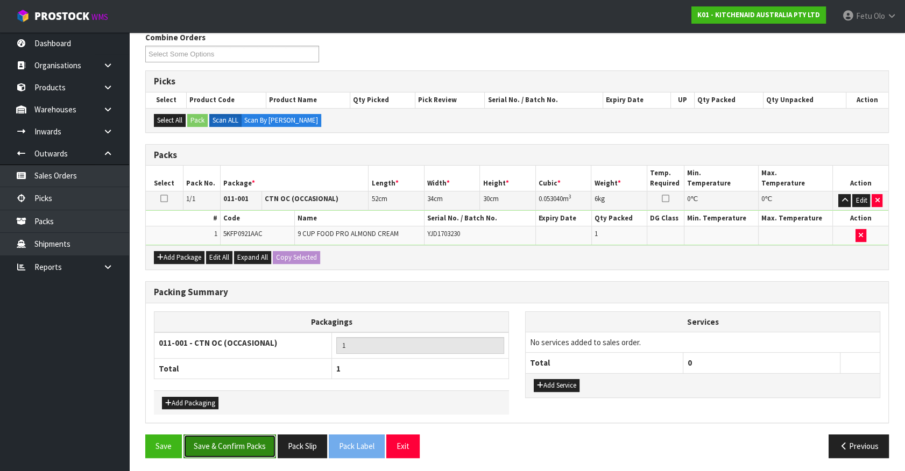
click at [223, 444] on button "Save & Confirm Packs" at bounding box center [229, 446] width 93 height 23
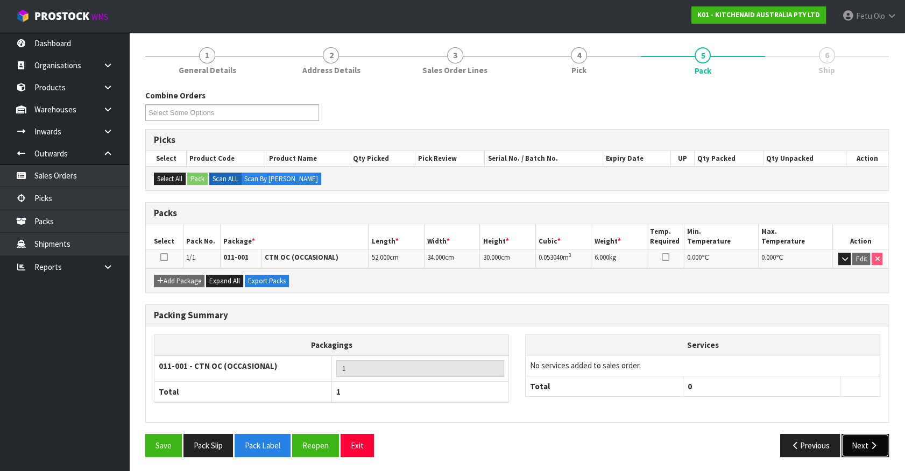
click at [866, 443] on button "Next" at bounding box center [864, 445] width 47 height 23
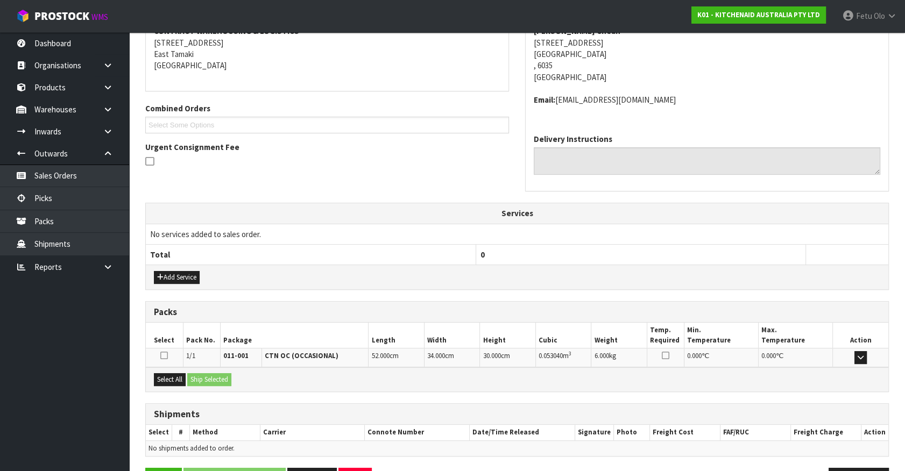
scroll to position [250, 0]
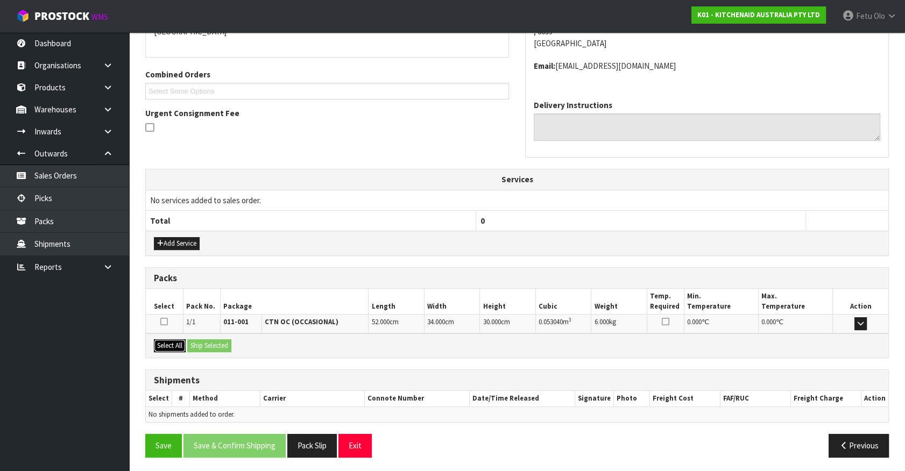
click at [169, 347] on button "Select All" at bounding box center [170, 345] width 32 height 13
click at [199, 342] on button "Ship Selected" at bounding box center [209, 345] width 44 height 13
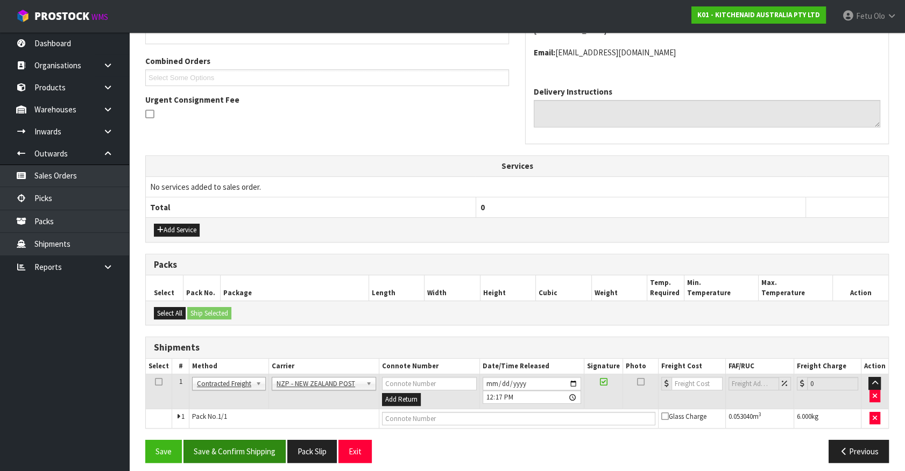
scroll to position [269, 0]
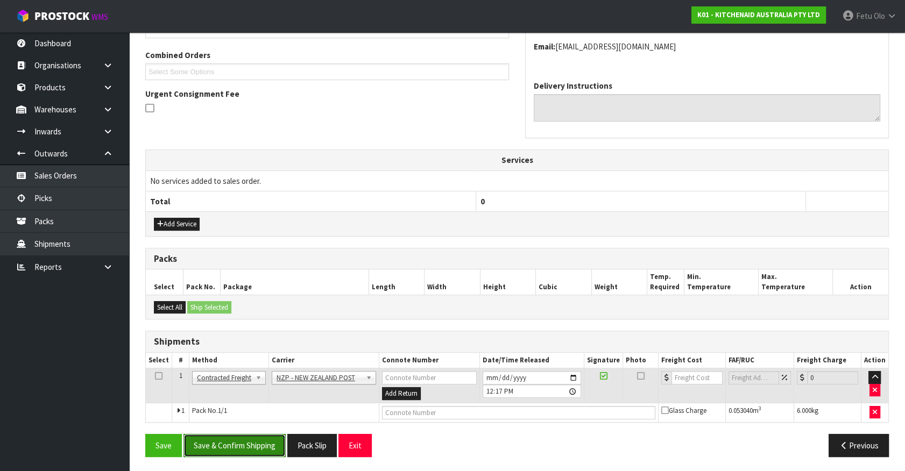
click at [262, 437] on button "Save & Confirm Shipping" at bounding box center [234, 445] width 102 height 23
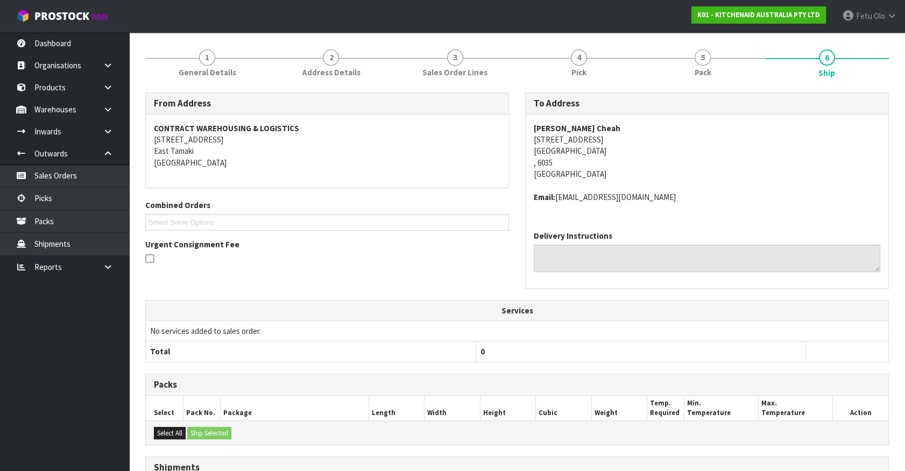
scroll to position [253, 0]
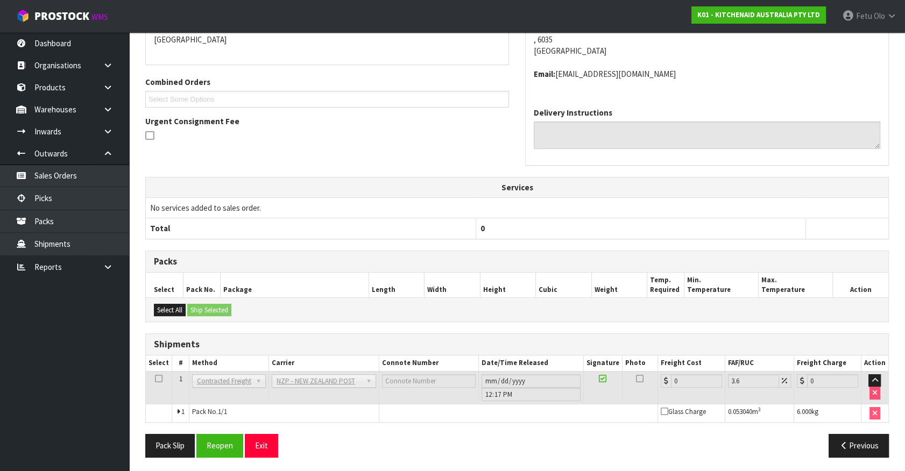
click at [218, 431] on div "From Address CONTRACT WAREHOUSING & LOGISTICS 17 Allens Road East Tamaki Auckla…" at bounding box center [516, 217] width 743 height 497
click at [223, 434] on button "Reopen" at bounding box center [219, 445] width 47 height 23
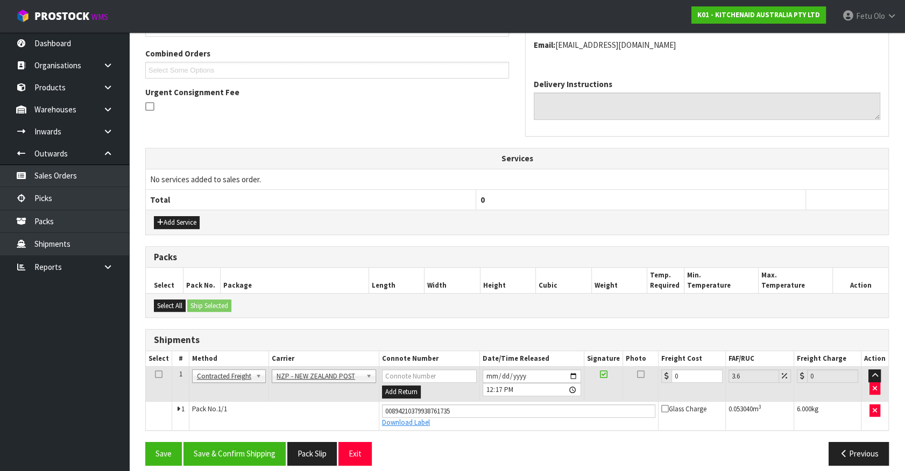
scroll to position [279, 0]
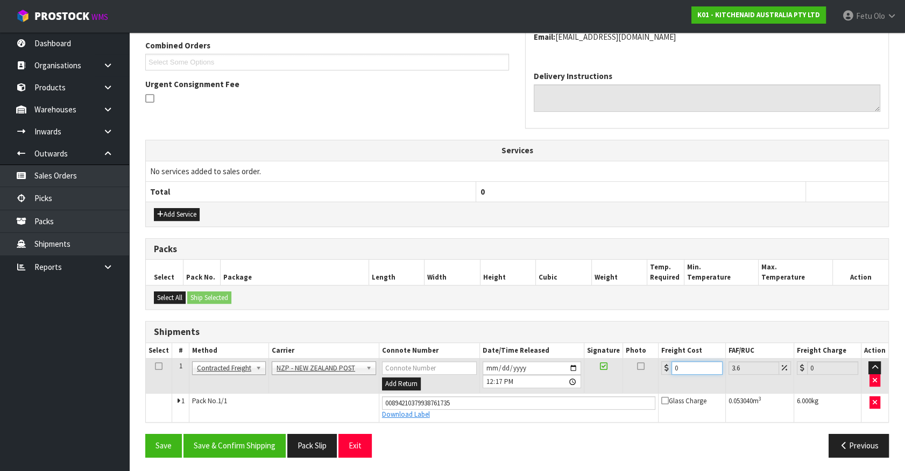
drag, startPoint x: 694, startPoint y: 365, endPoint x: 485, endPoint y: 430, distance: 219.2
click at [485, 430] on div "From Address CONTRACT WAREHOUSING & LOGISTICS 17 Allens Road East Tamaki Auckla…" at bounding box center [516, 198] width 743 height 533
type input "9"
type input "9.32"
type input "9.2"
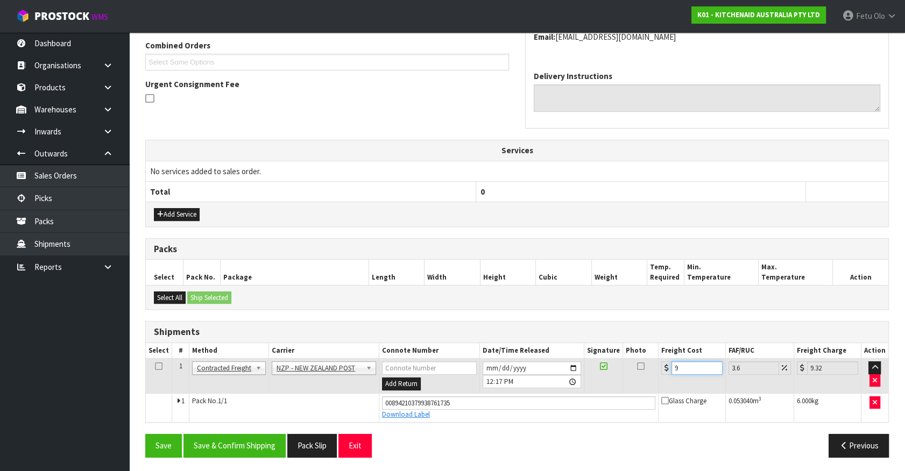
type input "9.53"
type input "9.26"
type input "9.59"
type input "9.26"
click at [240, 447] on button "Save & Confirm Shipping" at bounding box center [234, 445] width 102 height 23
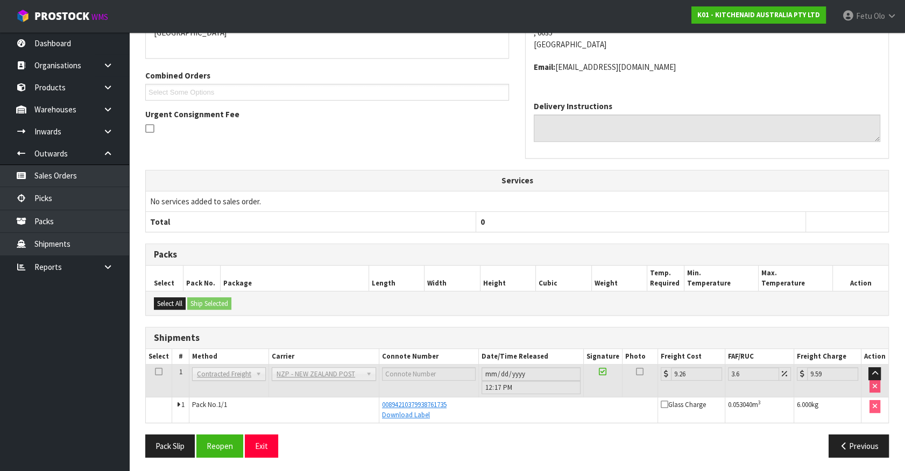
scroll to position [250, 0]
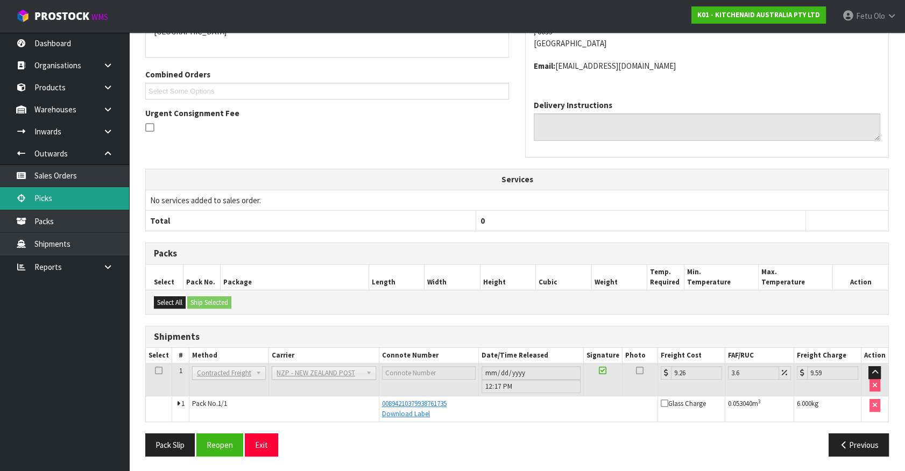
click at [61, 194] on link "Picks" at bounding box center [64, 198] width 129 height 22
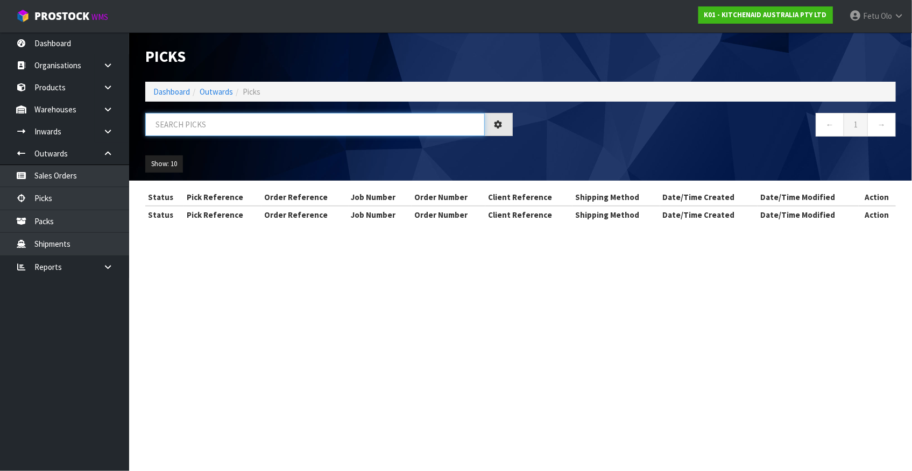
click at [196, 129] on input "text" at bounding box center [314, 124] width 339 height 23
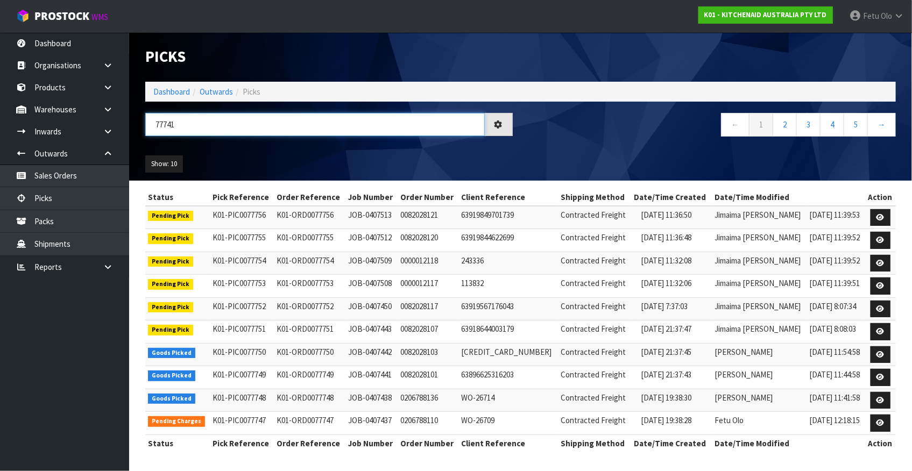
type input "77741"
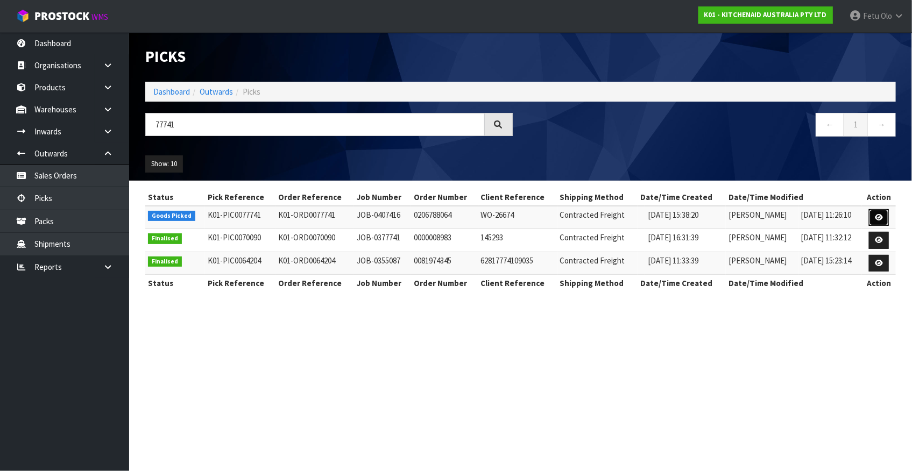
click at [884, 221] on link at bounding box center [879, 217] width 20 height 17
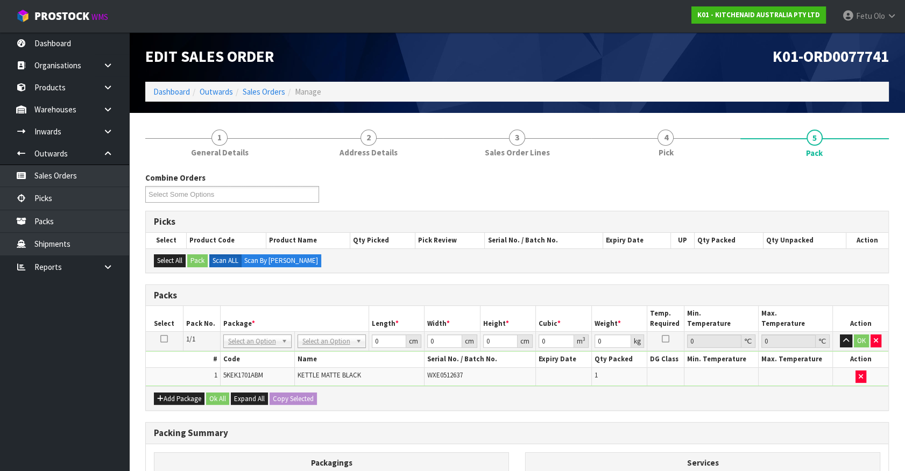
drag, startPoint x: 246, startPoint y: 341, endPoint x: 236, endPoint y: 359, distance: 21.0
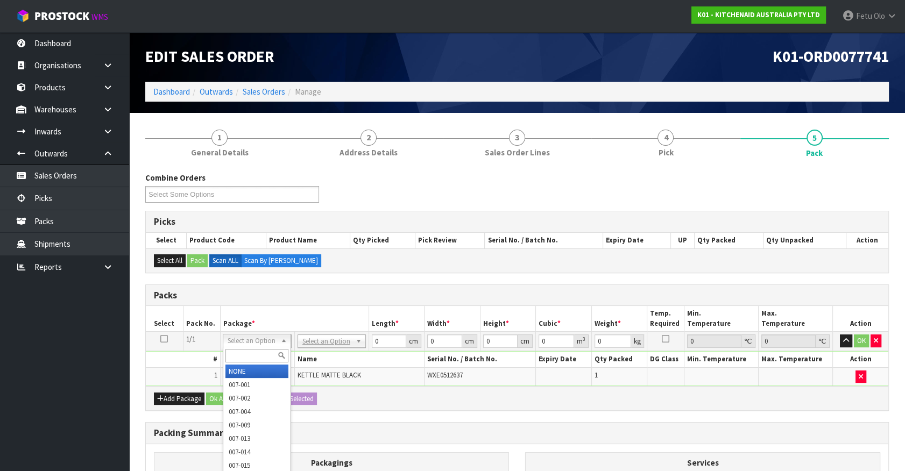
click at [236, 359] on input "text" at bounding box center [256, 355] width 63 height 13
type input "011"
type input "2"
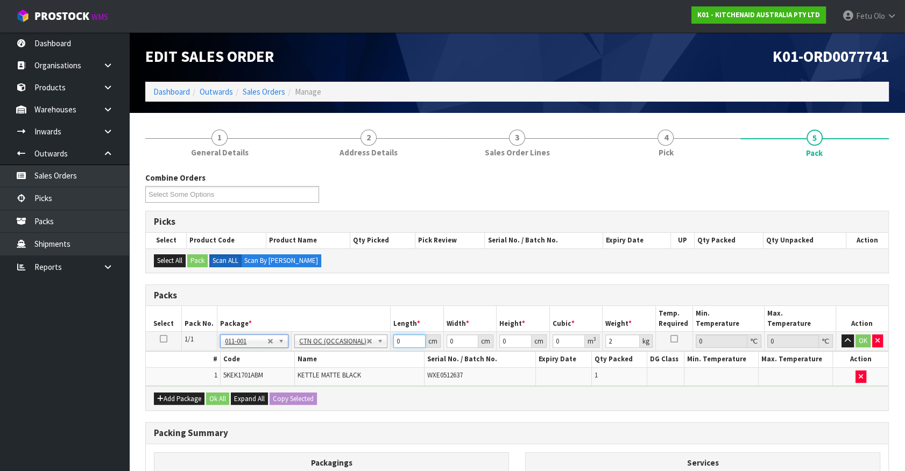
drag, startPoint x: 403, startPoint y: 339, endPoint x: 117, endPoint y: 420, distance: 297.5
click at [115, 420] on body "Toggle navigation ProStock WMS K01 - KITCHENAID AUSTRALIA PTY LTD Fetu Olo Logo…" at bounding box center [452, 235] width 905 height 471
type input "42"
type input "28"
type input "2"
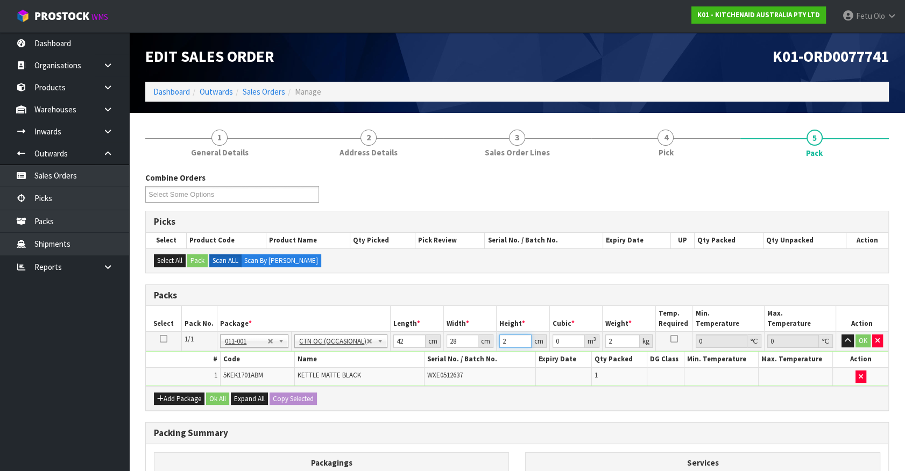
type input "0.002352"
type input "29"
type input "0.034104"
type input "29"
type input "3"
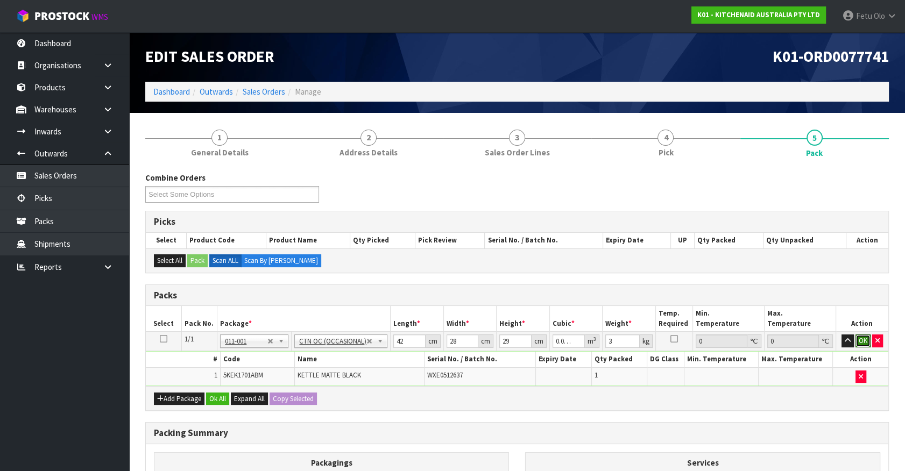
click button "OK" at bounding box center [862, 341] width 15 height 13
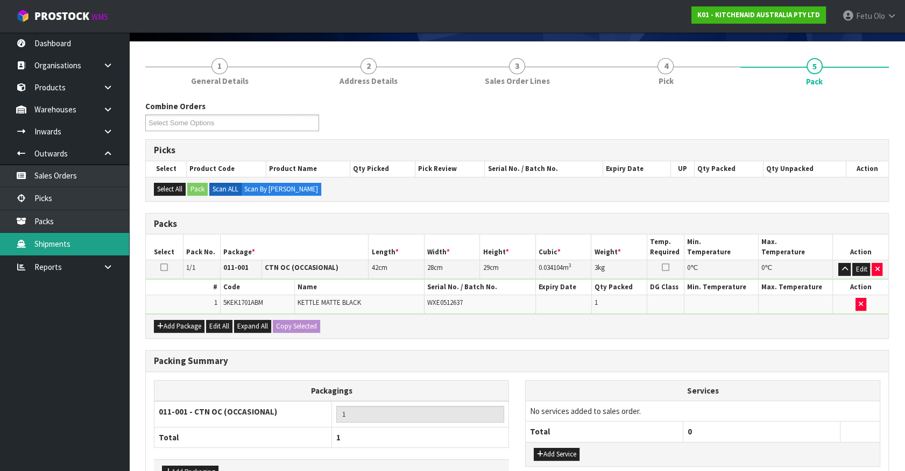
scroll to position [140, 0]
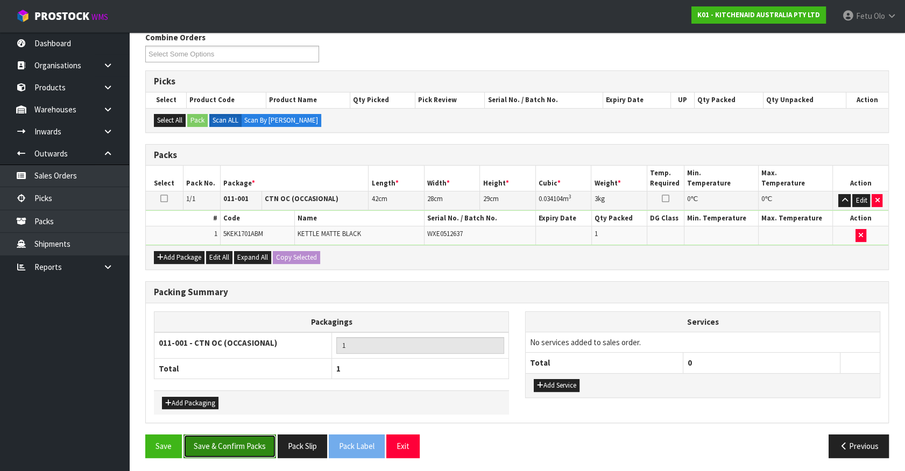
click at [240, 441] on button "Save & Confirm Packs" at bounding box center [229, 446] width 93 height 23
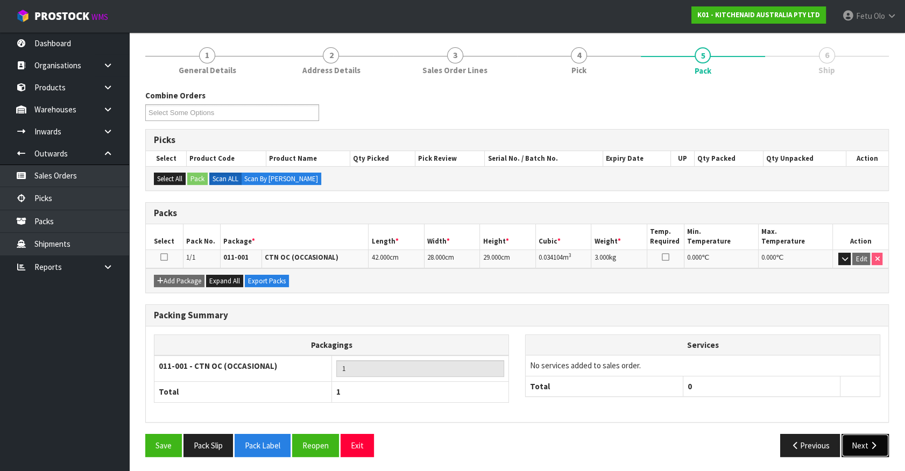
click at [852, 443] on button "Next" at bounding box center [864, 445] width 47 height 23
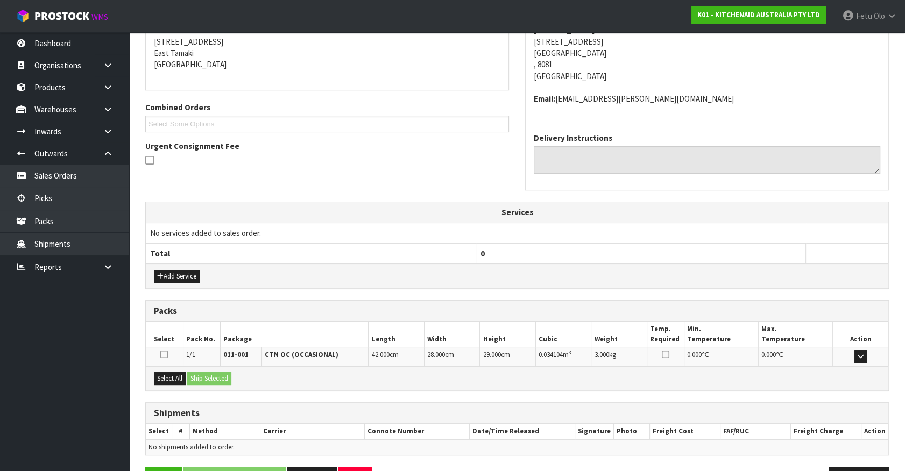
scroll to position [250, 0]
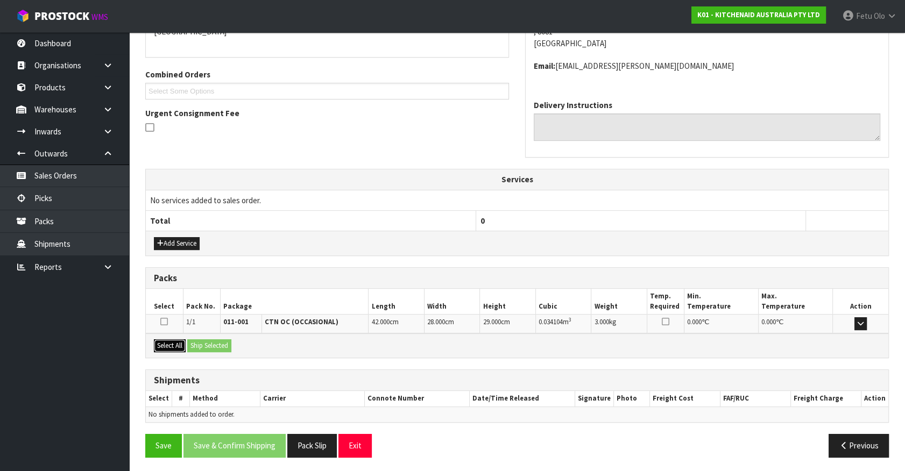
click at [176, 344] on button "Select All" at bounding box center [170, 345] width 32 height 13
click at [195, 344] on button "Ship Selected" at bounding box center [209, 345] width 44 height 13
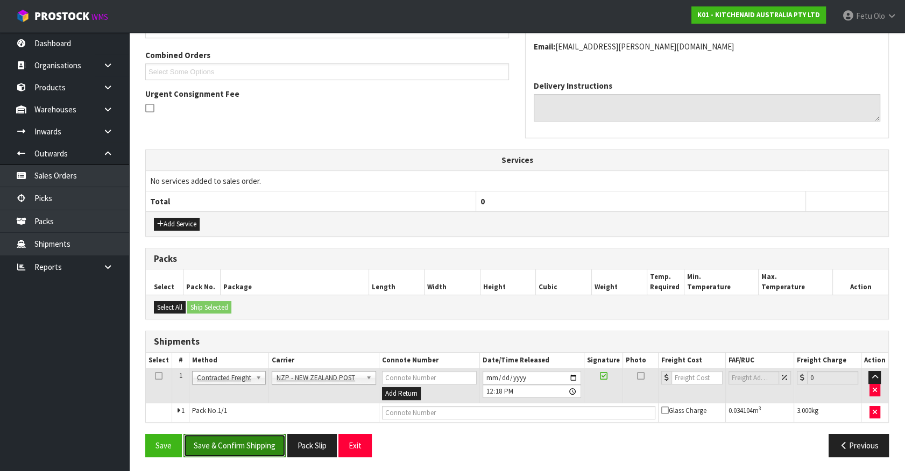
click at [244, 437] on button "Save & Confirm Shipping" at bounding box center [234, 445] width 102 height 23
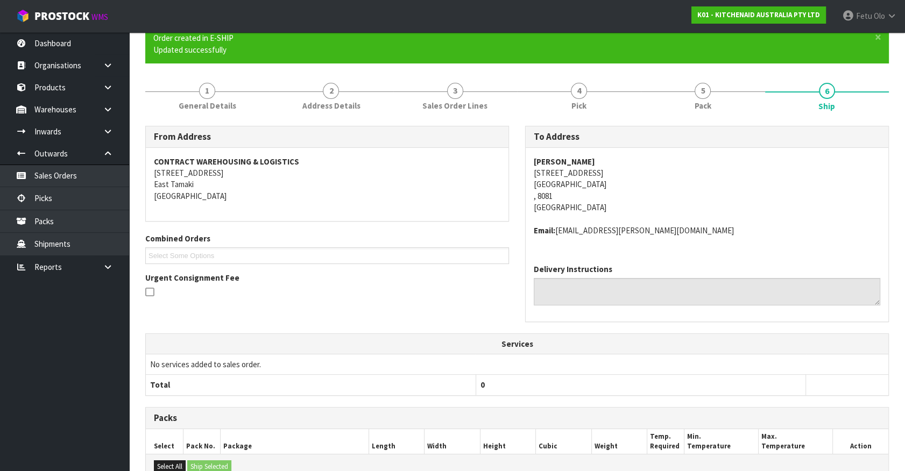
scroll to position [253, 0]
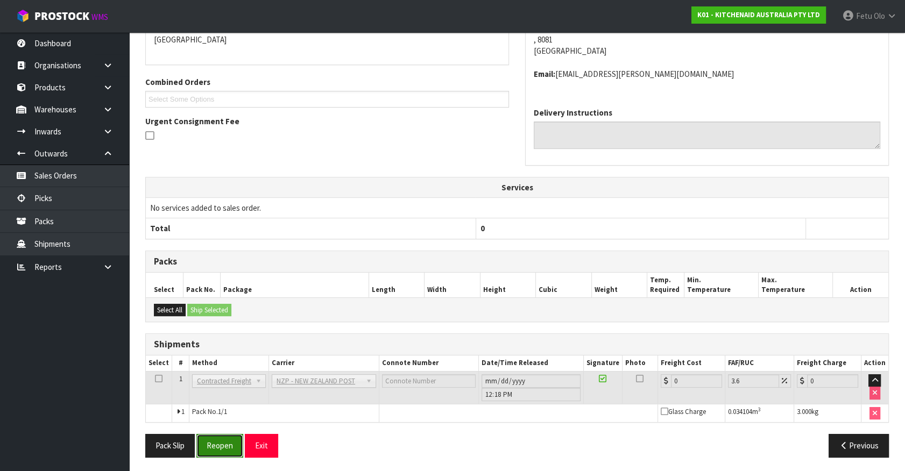
click at [222, 435] on button "Reopen" at bounding box center [219, 445] width 47 height 23
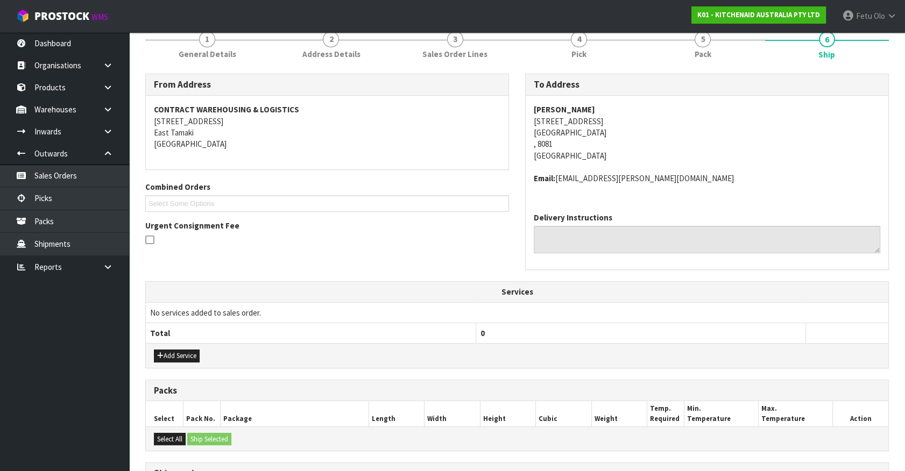
scroll to position [279, 0]
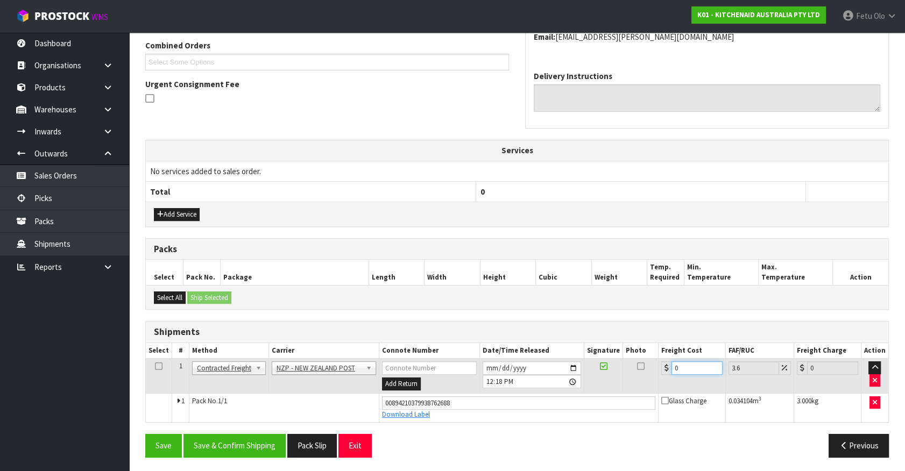
drag, startPoint x: 684, startPoint y: 365, endPoint x: 541, endPoint y: 413, distance: 150.7
click at [542, 413] on tbody "1 Client Local Pickup Customer Local Pickup Company Freight Contracted Freight …" at bounding box center [517, 390] width 742 height 63
type input "1"
type input "1.04"
type input "11"
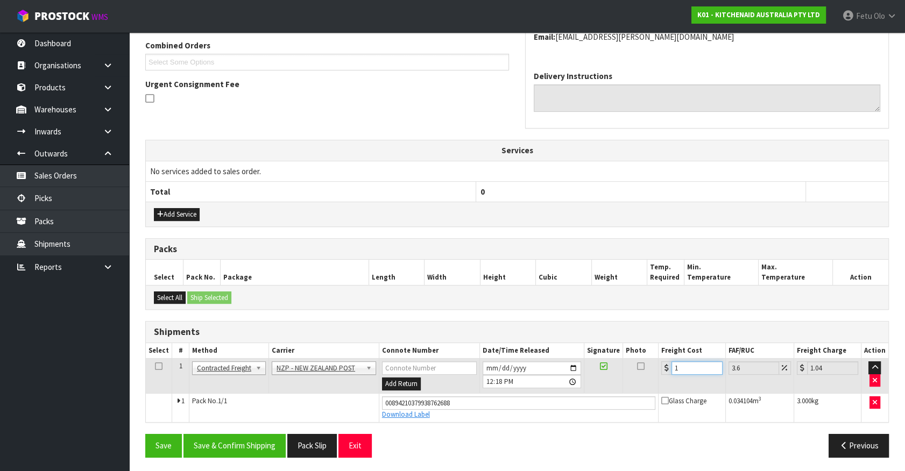
type input "11.4"
type input "11.6"
type input "12.02"
type input "11.61"
type input "12.03"
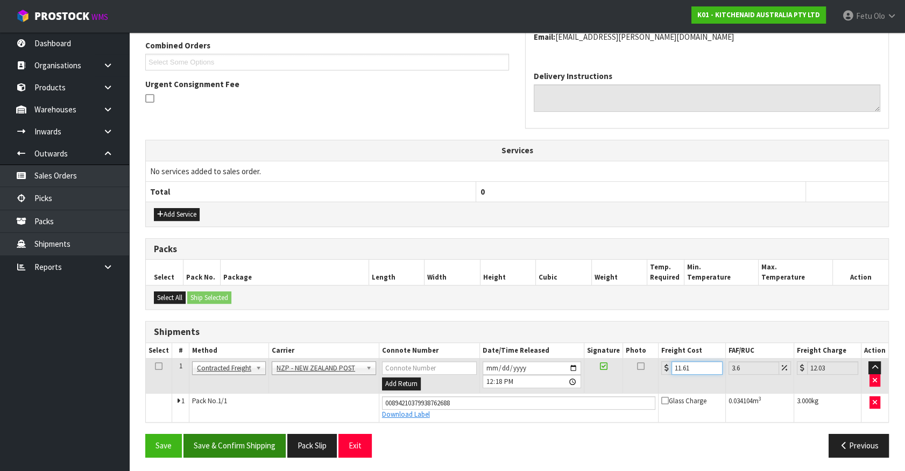
type input "11.61"
click at [257, 448] on button "Save & Confirm Shipping" at bounding box center [234, 445] width 102 height 23
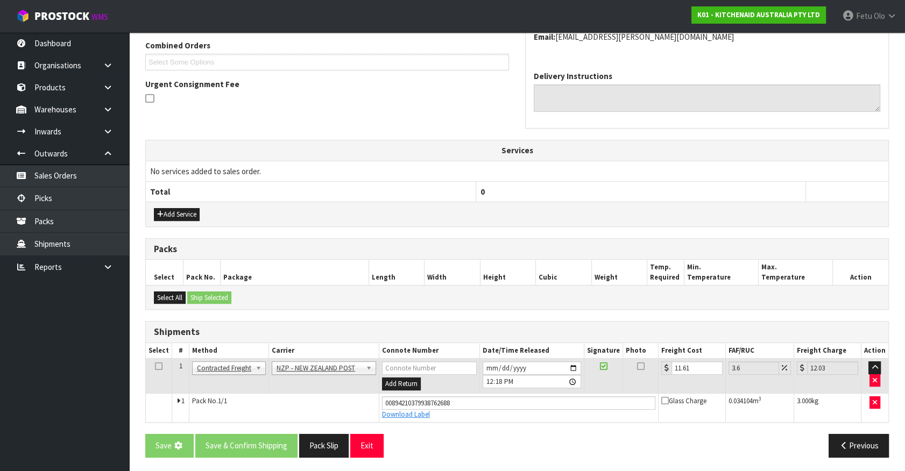
scroll to position [0, 0]
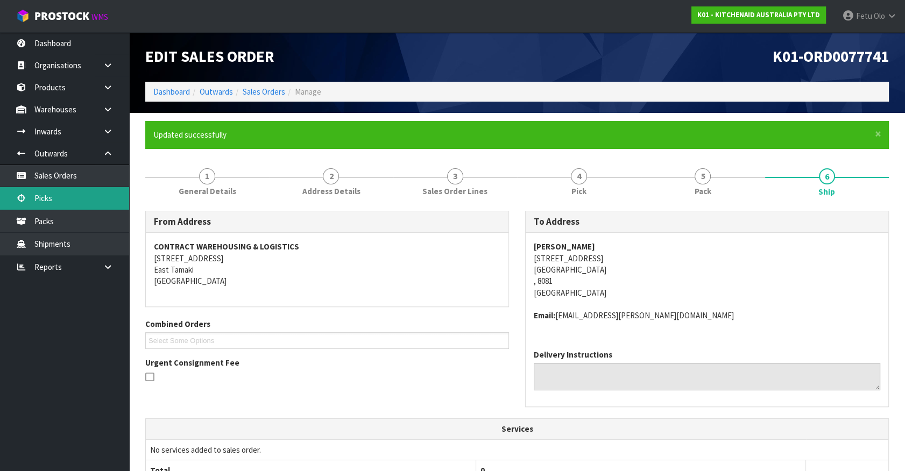
click at [44, 188] on link "Picks" at bounding box center [64, 198] width 129 height 22
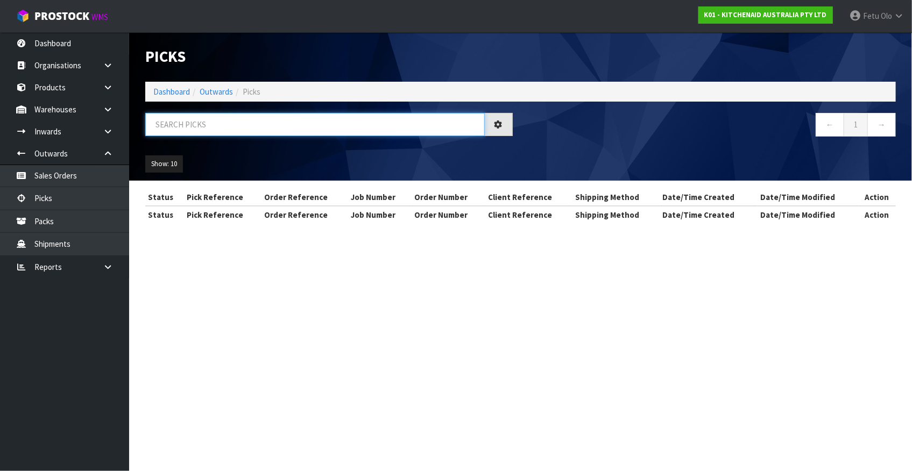
click at [210, 118] on input "text" at bounding box center [314, 124] width 339 height 23
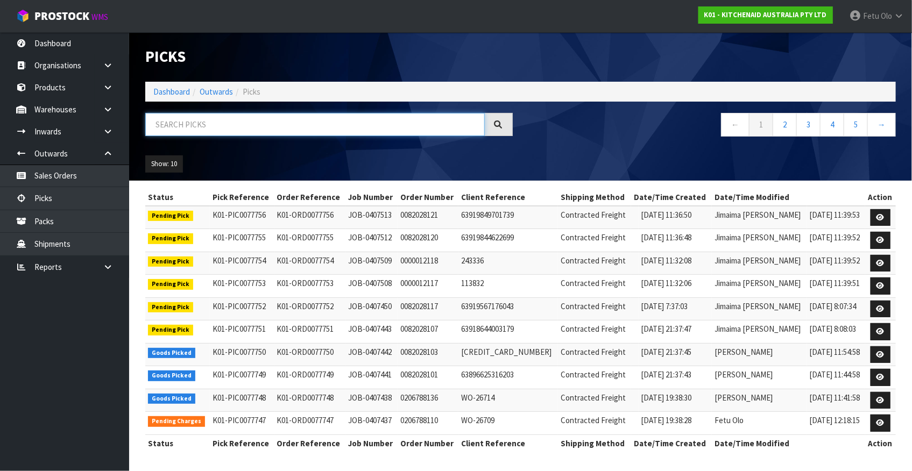
click at [289, 129] on input "text" at bounding box center [314, 124] width 339 height 23
click at [290, 129] on input "text" at bounding box center [314, 124] width 339 height 23
type input "77748"
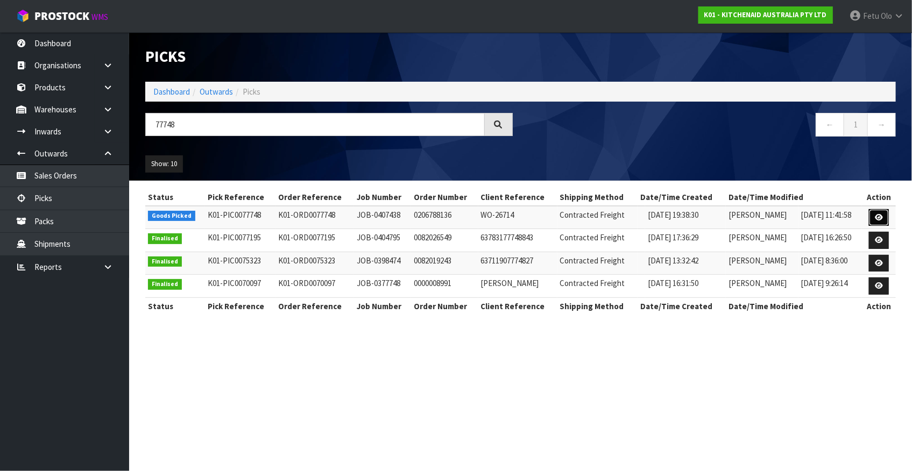
click at [877, 217] on icon at bounding box center [879, 217] width 8 height 7
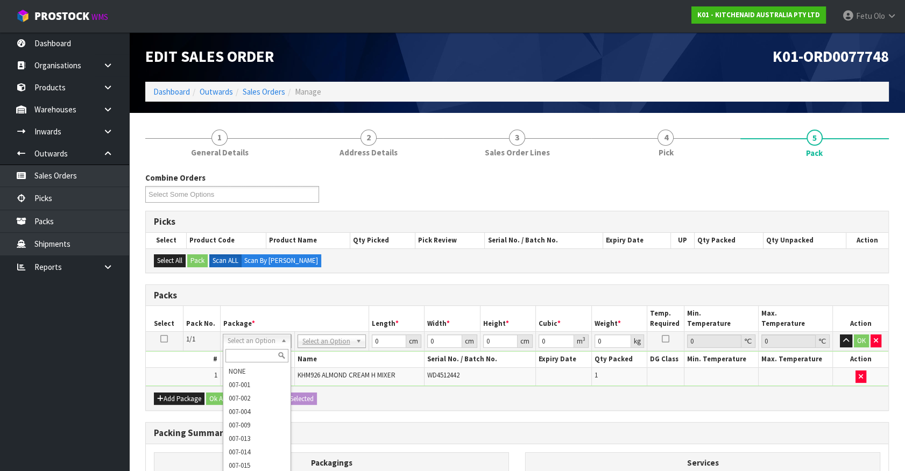
click at [257, 358] on input "text" at bounding box center [256, 355] width 63 height 13
type input "011"
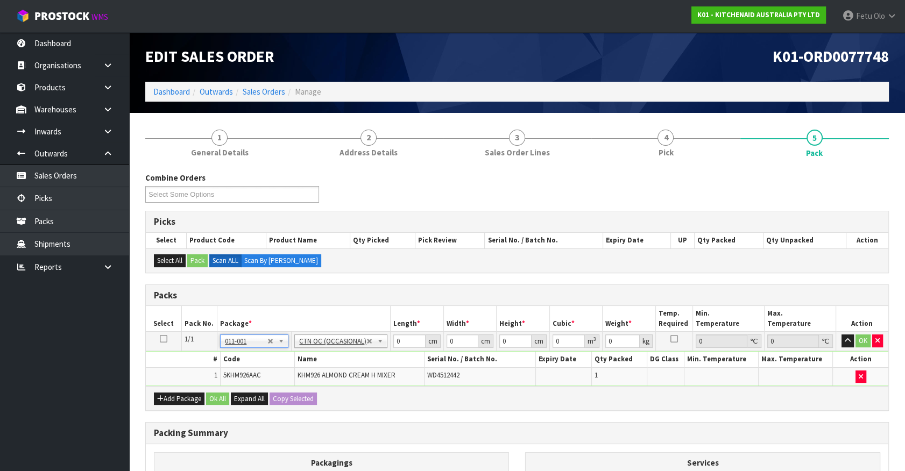
type input "1.6"
drag, startPoint x: 398, startPoint y: 346, endPoint x: 219, endPoint y: 371, distance: 180.8
click at [219, 371] on tbody "1/1 NONE 007-001 007-002 007-004 007-009 007-013 007-014 007-015 007-017 007-01…" at bounding box center [517, 359] width 742 height 54
type input "30"
type input "26"
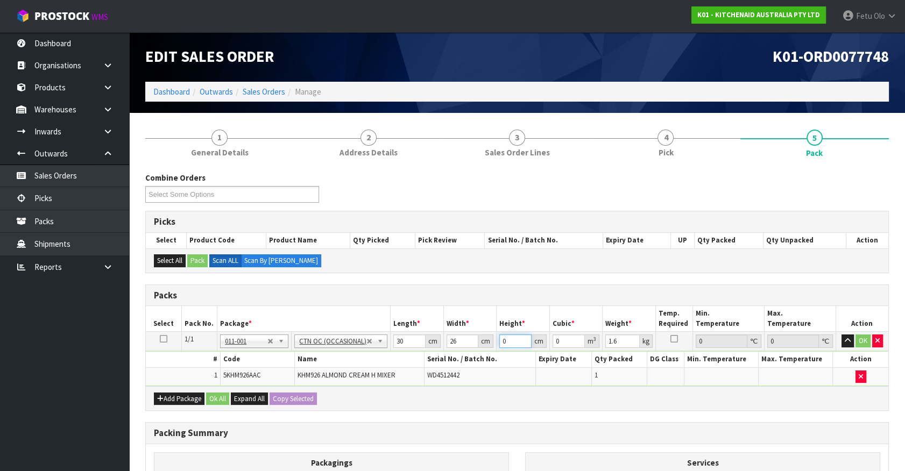
type input "2"
type input "0.00156"
type input "22"
type input "0.01716"
type input "22"
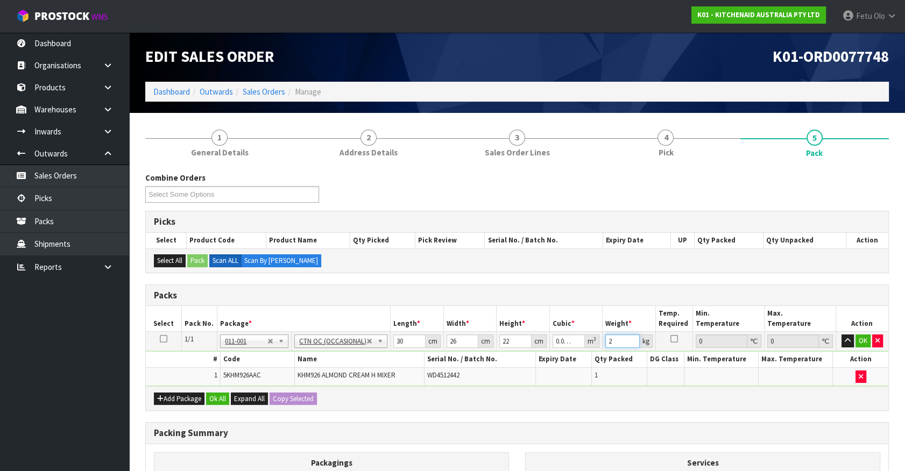
type input "2"
click button "OK" at bounding box center [862, 341] width 15 height 13
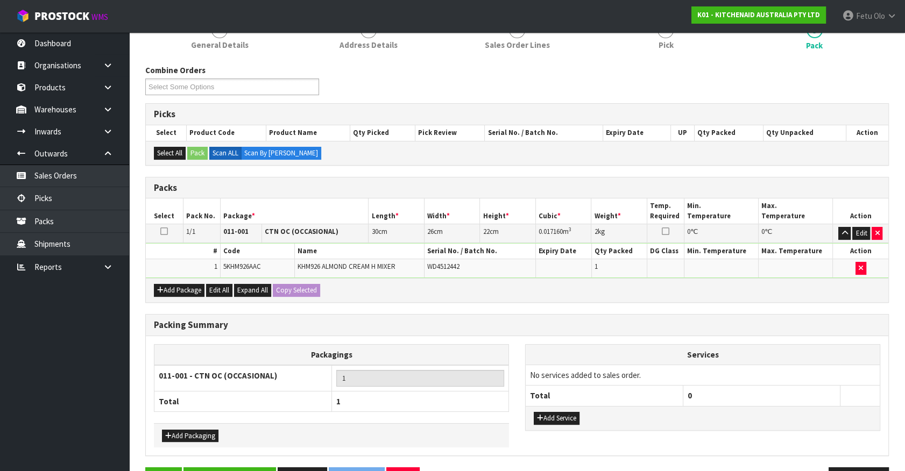
scroll to position [140, 0]
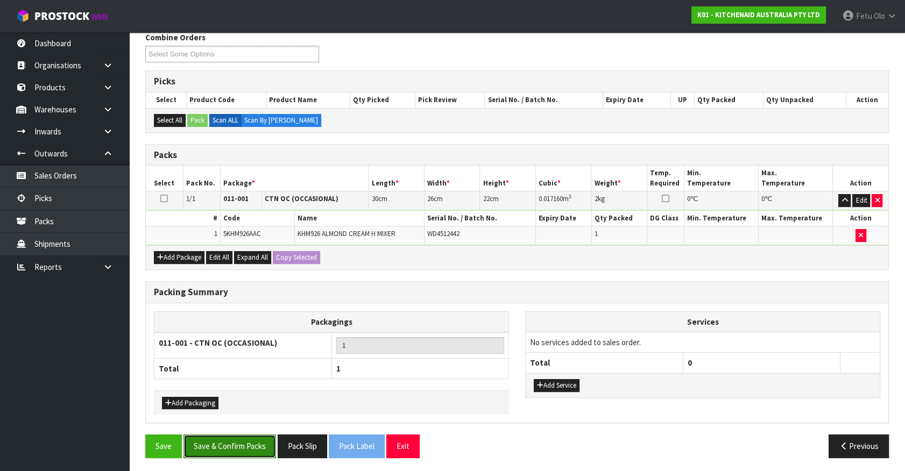
click at [209, 447] on button "Save & Confirm Packs" at bounding box center [229, 446] width 93 height 23
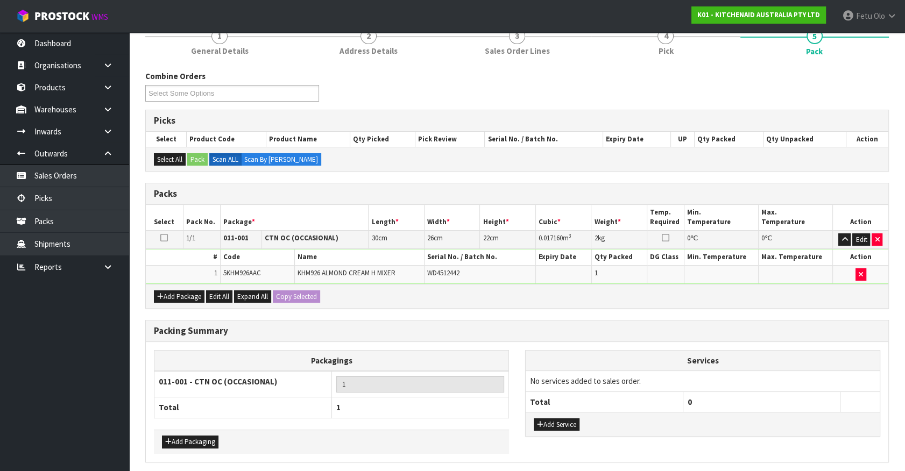
scroll to position [0, 0]
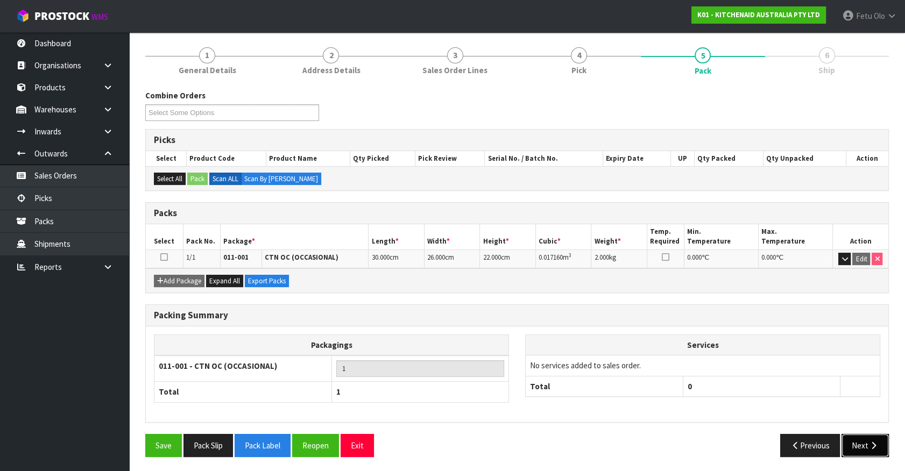
click at [847, 439] on button "Next" at bounding box center [864, 445] width 47 height 23
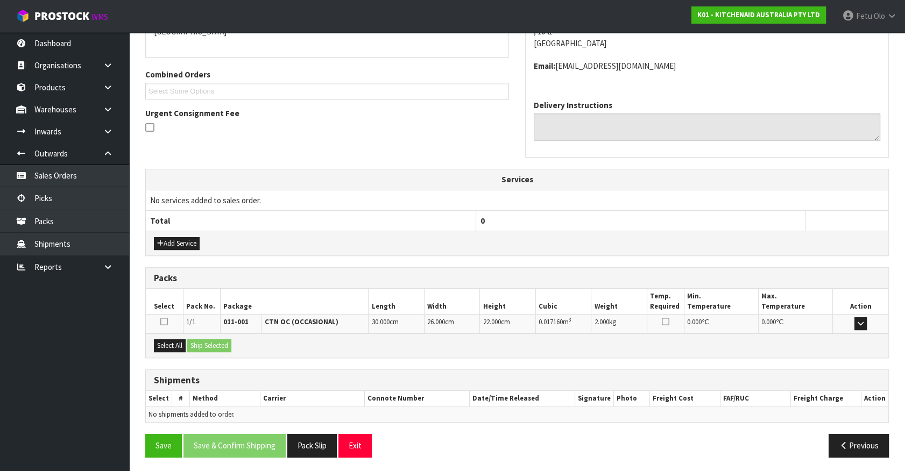
scroll to position [201, 0]
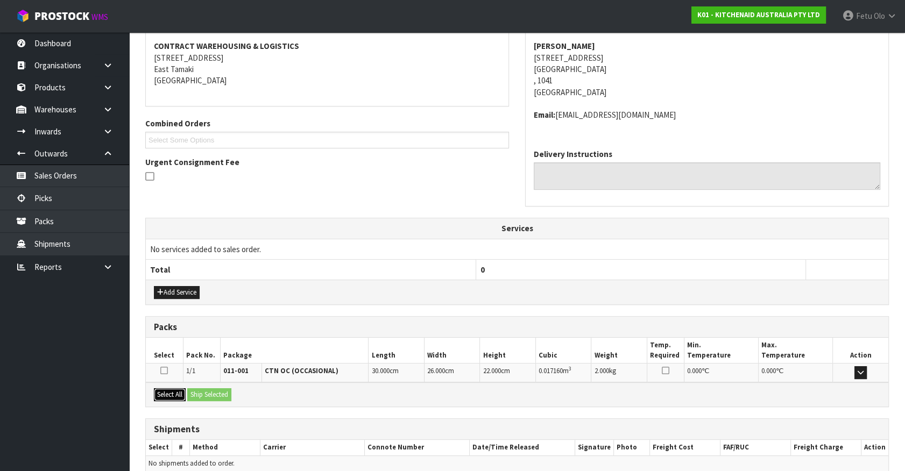
click at [162, 391] on button "Select All" at bounding box center [170, 394] width 32 height 13
click at [201, 388] on button "Ship Selected" at bounding box center [209, 394] width 44 height 13
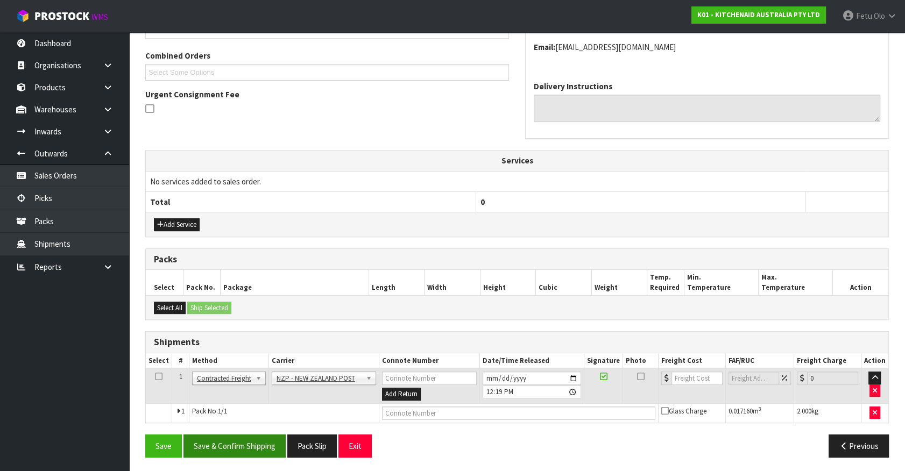
scroll to position [269, 0]
click at [232, 453] on button "Save & Confirm Shipping" at bounding box center [234, 445] width 102 height 23
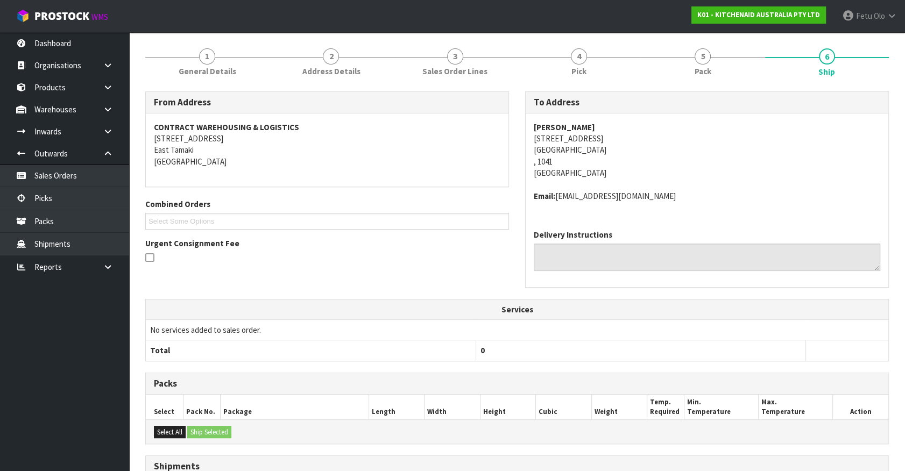
scroll to position [253, 0]
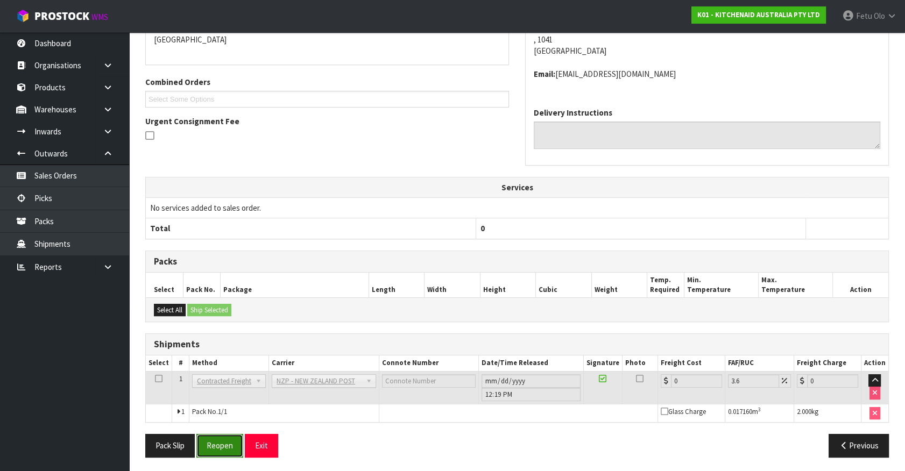
click at [218, 443] on button "Reopen" at bounding box center [219, 445] width 47 height 23
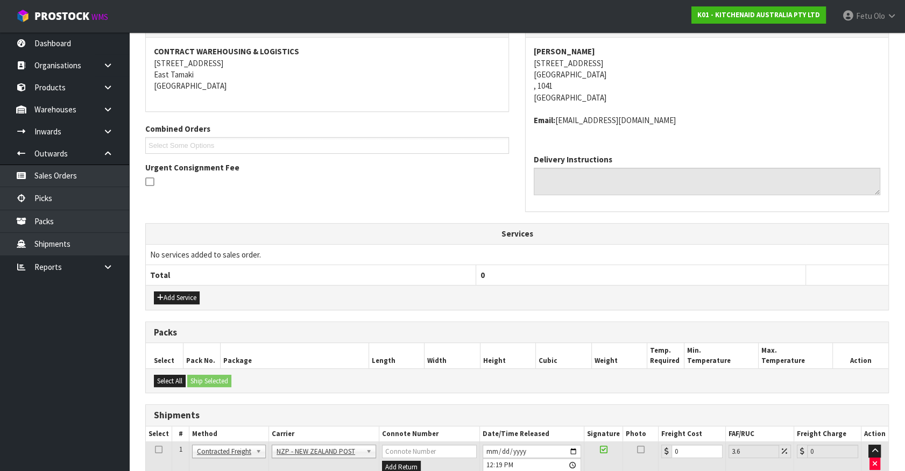
scroll to position [279, 0]
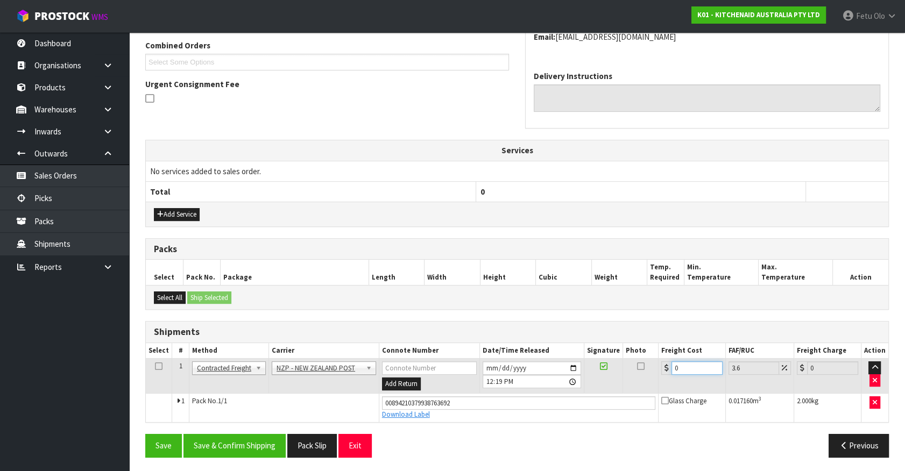
drag, startPoint x: 572, startPoint y: 397, endPoint x: 500, endPoint y: 411, distance: 73.4
click at [500, 411] on tbody "1 Client Local Pickup Customer Local Pickup Company Freight Contracted Freight …" at bounding box center [517, 390] width 742 height 63
type input "4"
type input "4.14"
type input "4.3"
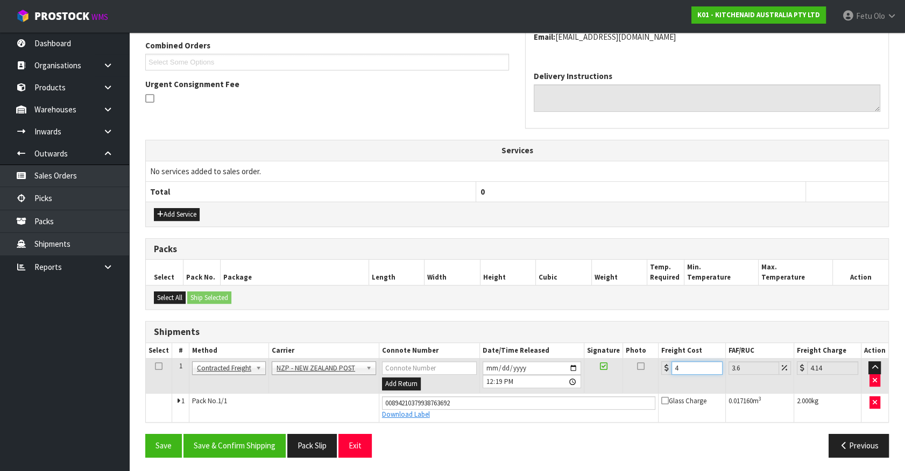
type input "4.45"
type input "4.33"
type input "4.49"
type input "4.33"
click at [263, 447] on button "Save & Confirm Shipping" at bounding box center [234, 445] width 102 height 23
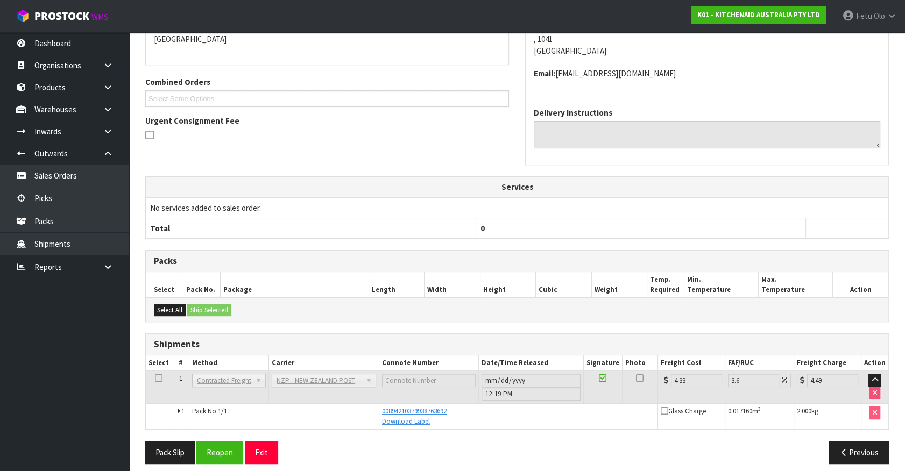
scroll to position [152, 0]
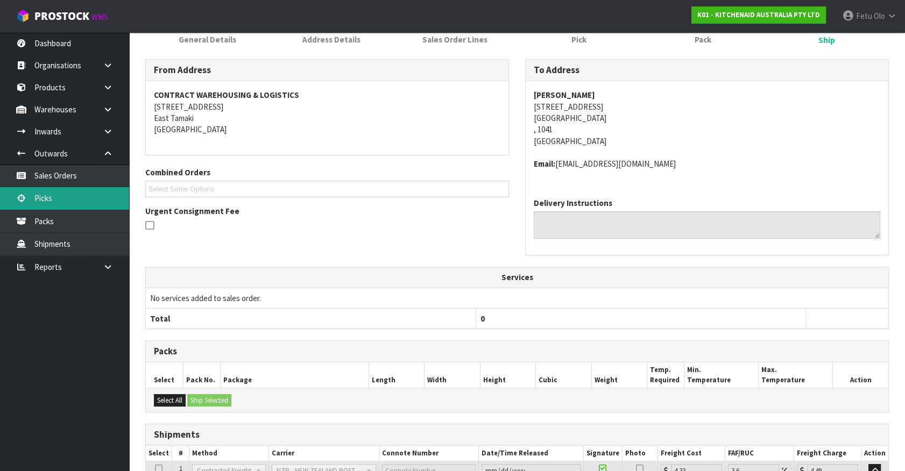
click at [41, 201] on link "Picks" at bounding box center [64, 198] width 129 height 22
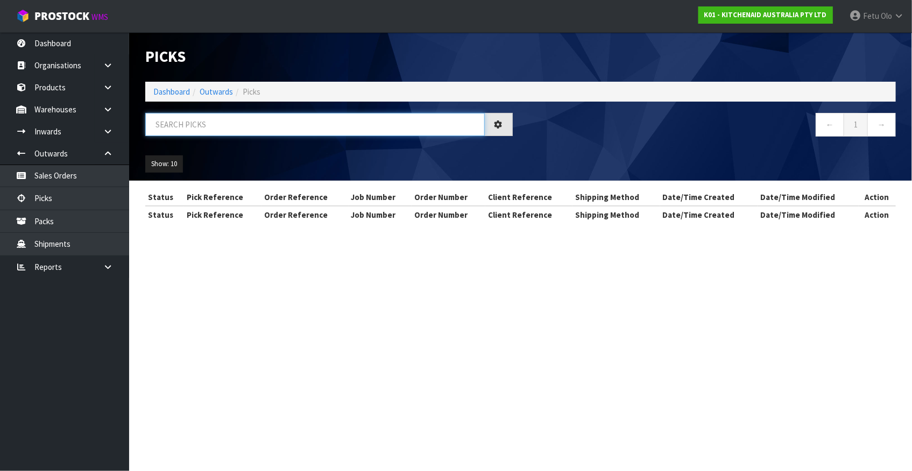
click at [195, 130] on input "text" at bounding box center [314, 124] width 339 height 23
click at [193, 132] on input "text" at bounding box center [314, 124] width 339 height 23
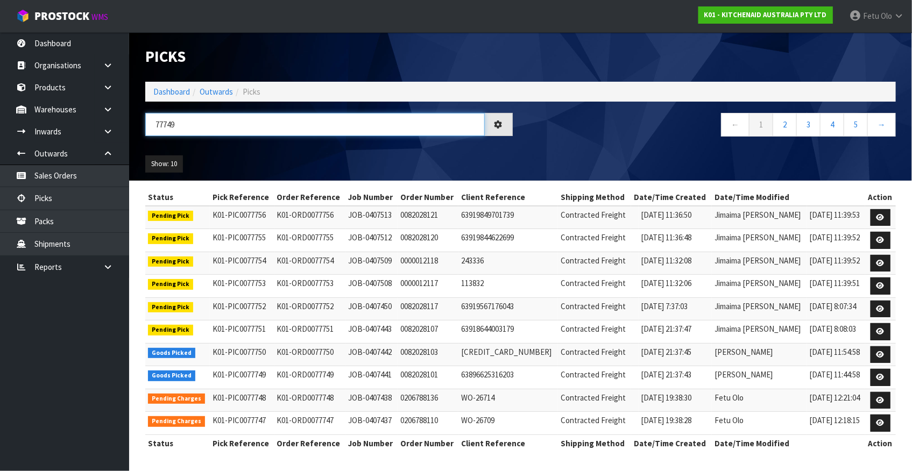
type input "77749"
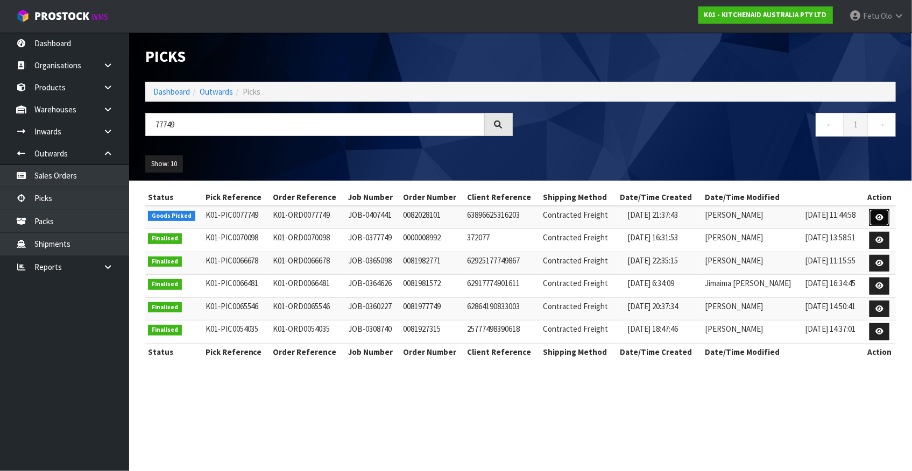
click at [879, 215] on icon at bounding box center [879, 217] width 8 height 7
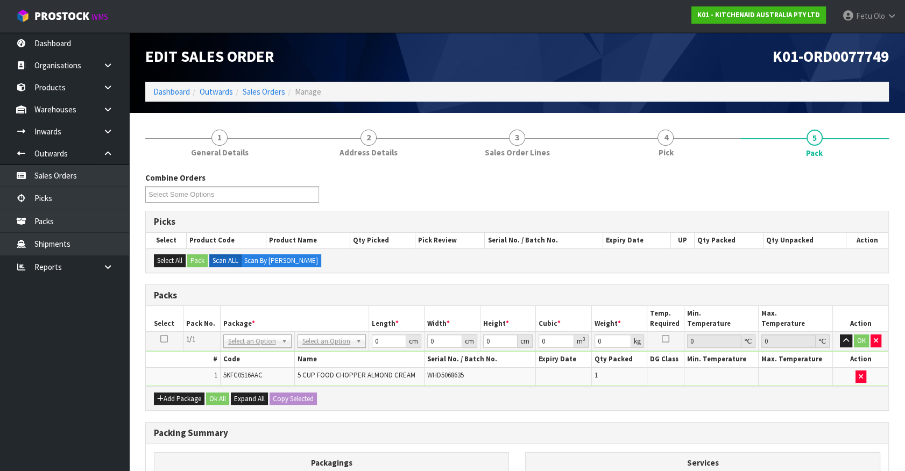
click at [366, 314] on th "Package *" at bounding box center [294, 318] width 148 height 25
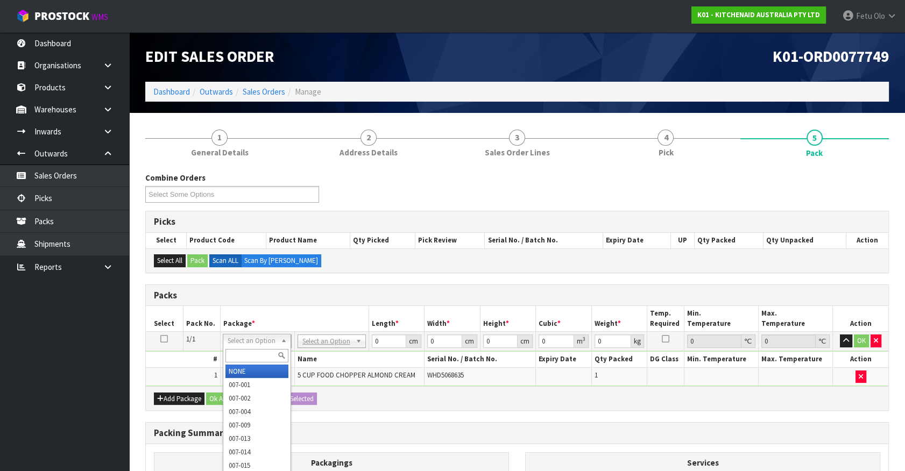
drag, startPoint x: 275, startPoint y: 340, endPoint x: 271, endPoint y: 348, distance: 9.0
click at [270, 352] on input "text" at bounding box center [256, 355] width 63 height 13
type input "011"
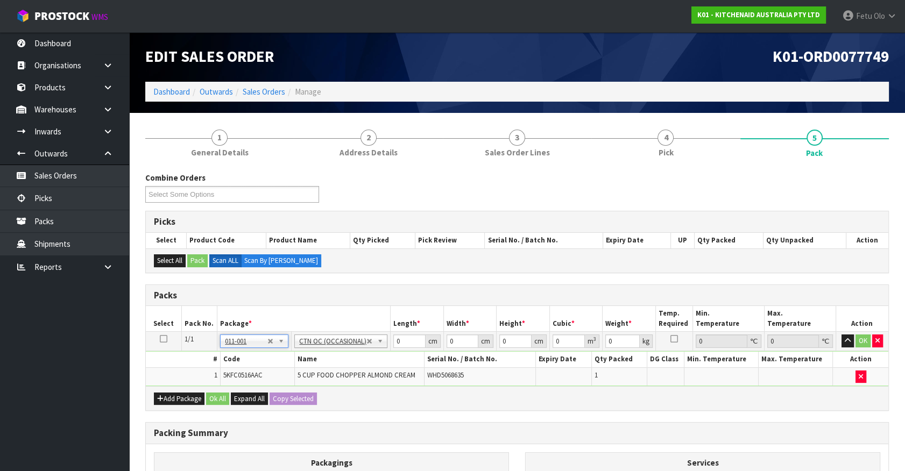
type input "1.94"
drag, startPoint x: 403, startPoint y: 340, endPoint x: 335, endPoint y: 368, distance: 74.0
click at [335, 368] on tbody "1/1 NONE 007-001 007-002 007-004 007-009 007-013 007-014 007-015 007-017 007-01…" at bounding box center [517, 359] width 742 height 54
type input "32"
type input "24"
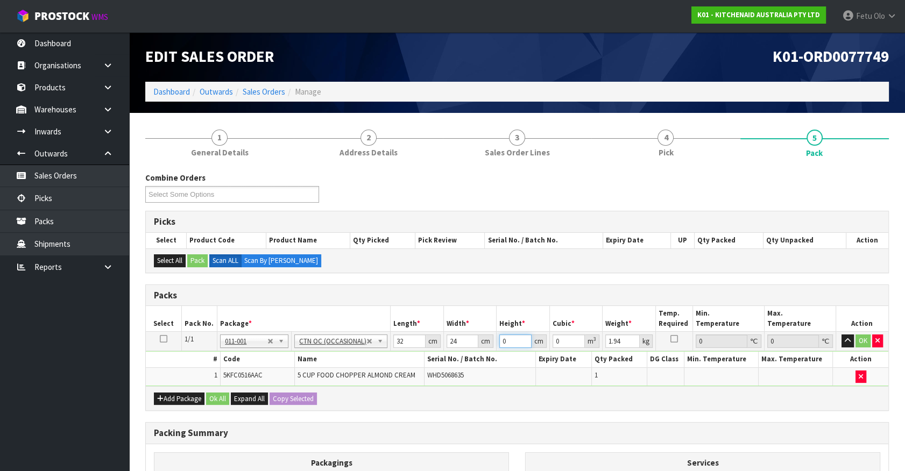
type input "2"
type input "0.001536"
type input "21"
type input "0.016128"
type input "21"
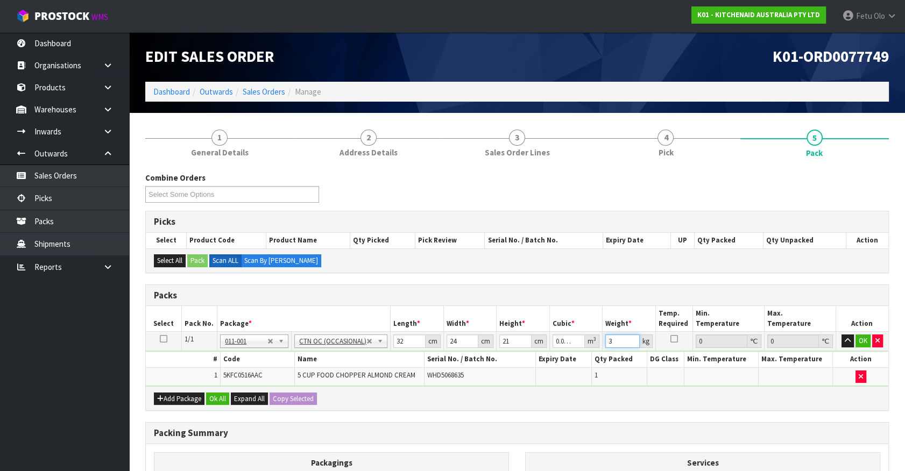
type input "3"
click button "OK" at bounding box center [862, 341] width 15 height 13
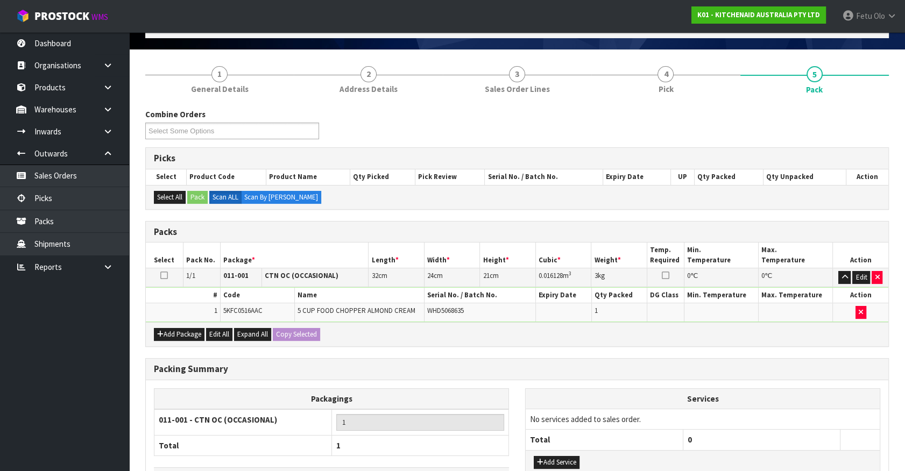
scroll to position [140, 0]
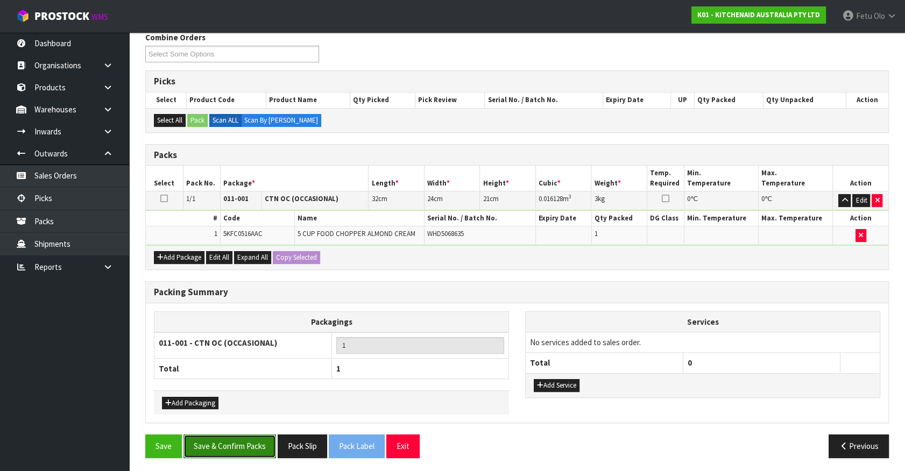
click at [251, 440] on button "Save & Confirm Packs" at bounding box center [229, 446] width 93 height 23
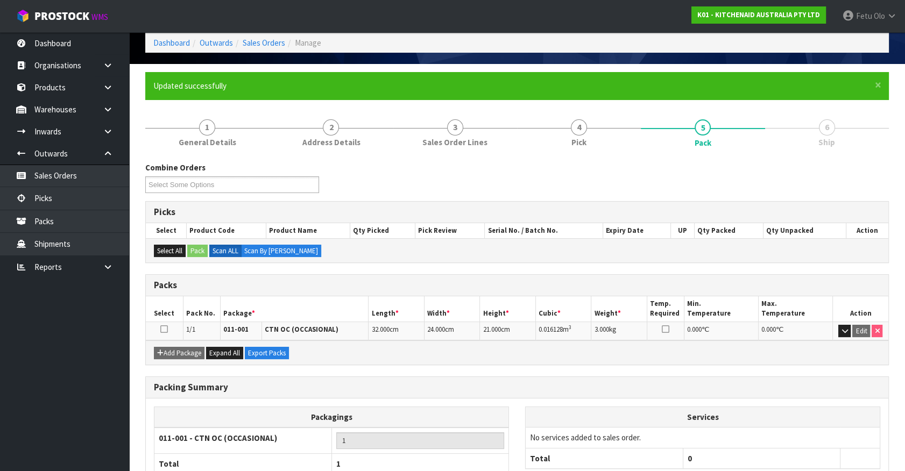
scroll to position [121, 0]
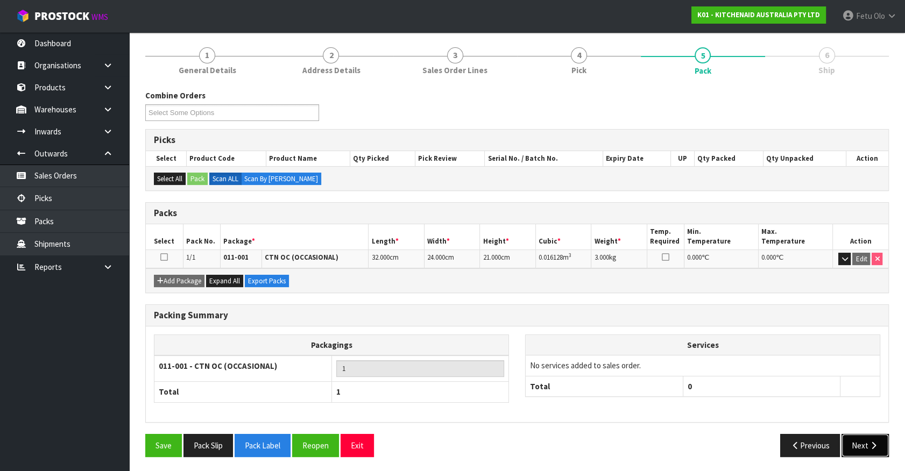
click at [874, 447] on button "Next" at bounding box center [864, 445] width 47 height 23
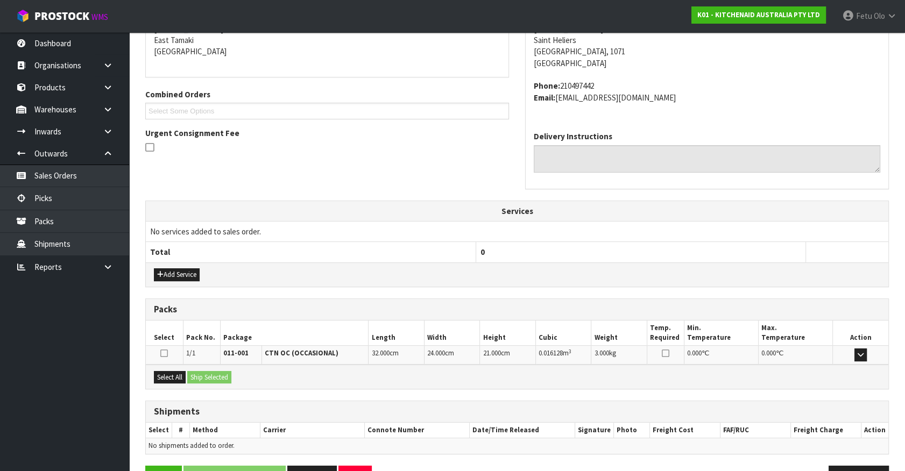
scroll to position [261, 0]
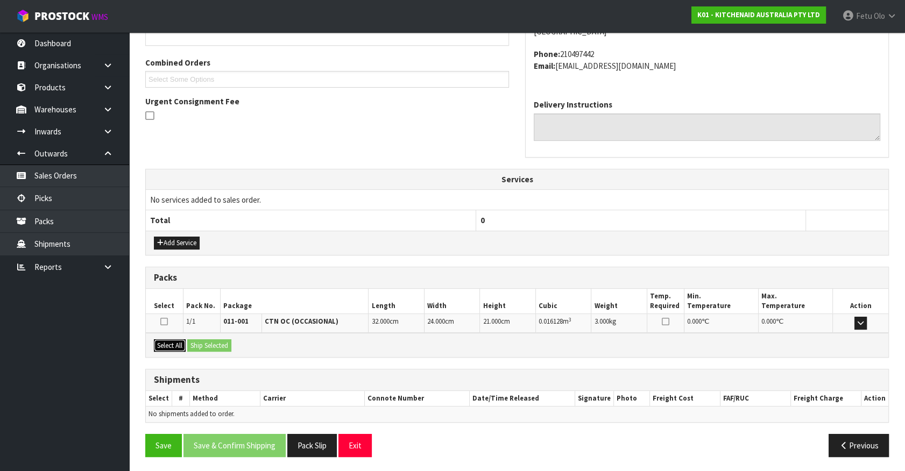
drag, startPoint x: 173, startPoint y: 343, endPoint x: 206, endPoint y: 344, distance: 33.4
click at [175, 344] on button "Select All" at bounding box center [170, 345] width 32 height 13
click at [206, 344] on button "Ship Selected" at bounding box center [209, 345] width 44 height 13
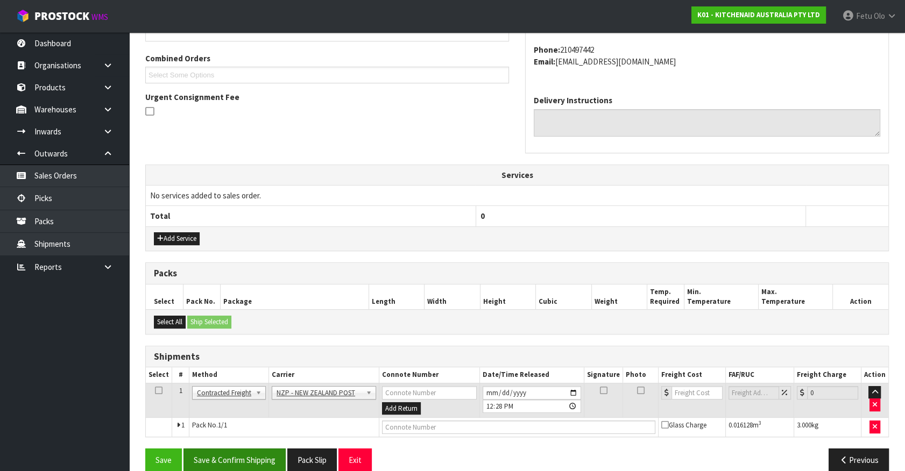
scroll to position [280, 0]
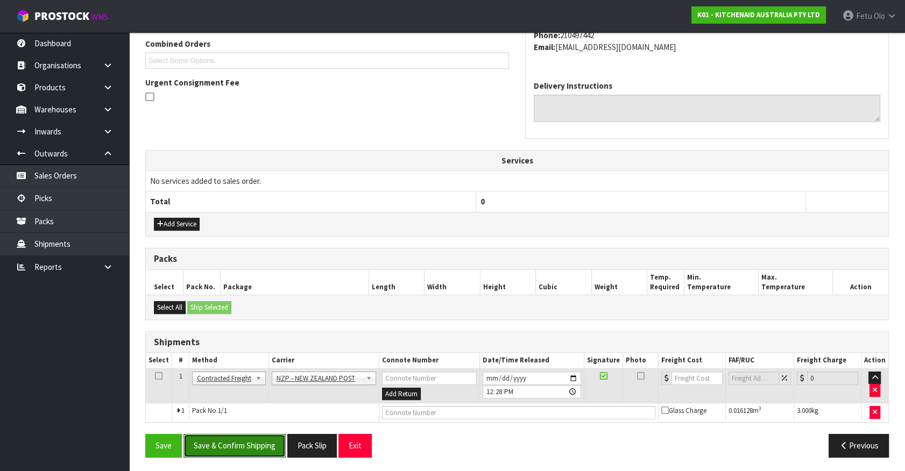
click at [243, 445] on button "Save & Confirm Shipping" at bounding box center [234, 445] width 102 height 23
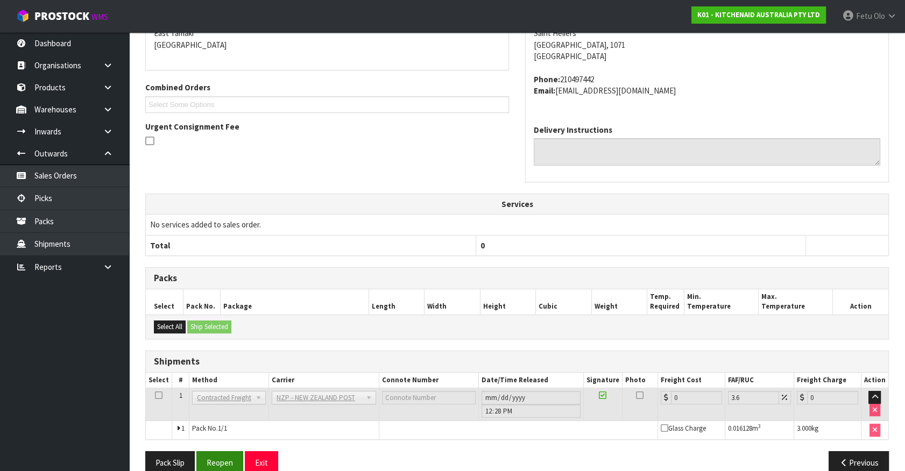
scroll to position [265, 0]
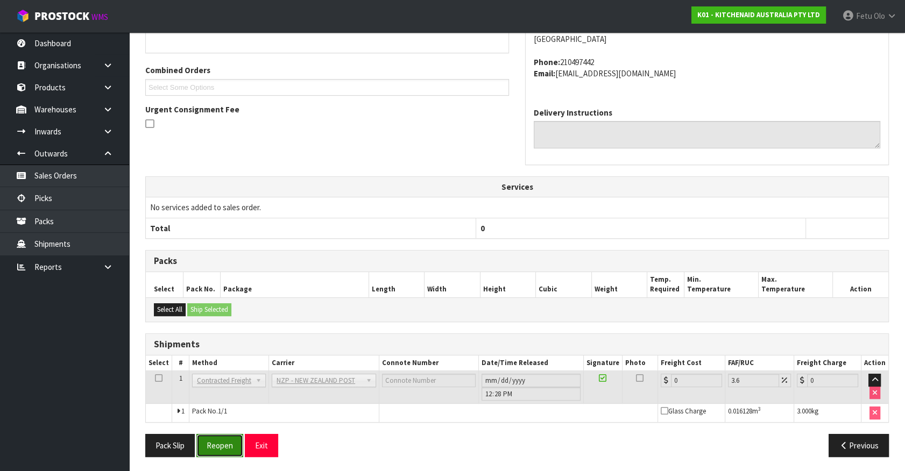
click at [214, 448] on button "Reopen" at bounding box center [219, 445] width 47 height 23
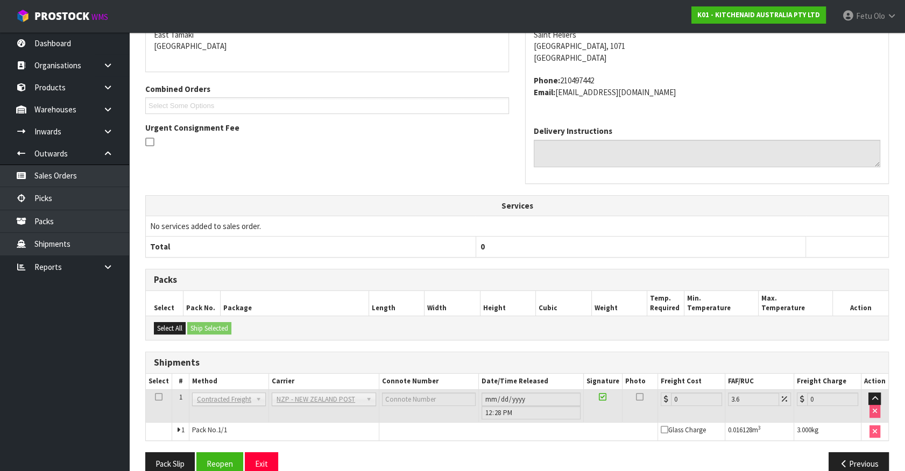
scroll to position [253, 0]
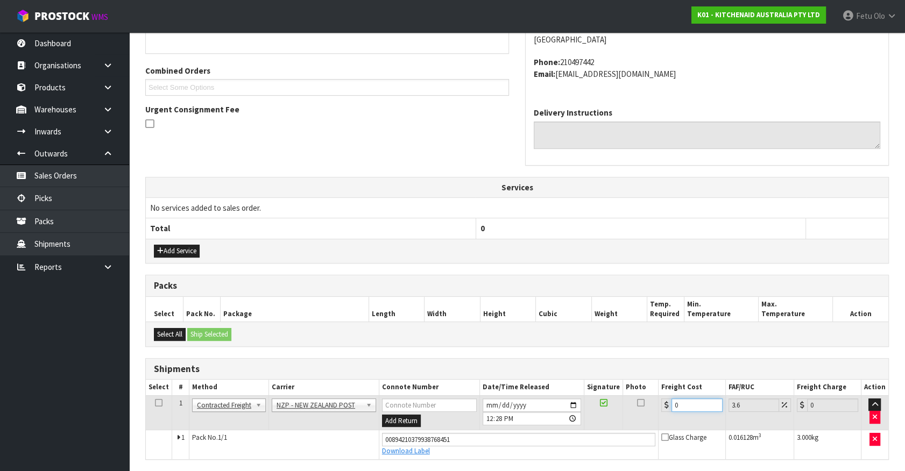
drag, startPoint x: 676, startPoint y: 411, endPoint x: 565, endPoint y: 448, distance: 116.9
click at [565, 448] on tbody "1 Client Local Pickup Customer Local Pickup Company Freight Contracted Freight …" at bounding box center [517, 426] width 742 height 63
type input "4"
type input "4.14"
type input "4.3"
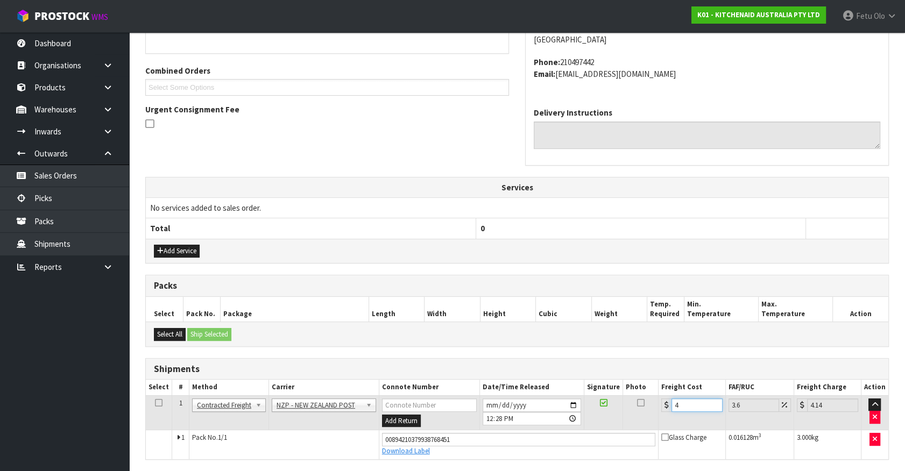
type input "4.45"
type input "4.33"
type input "4.49"
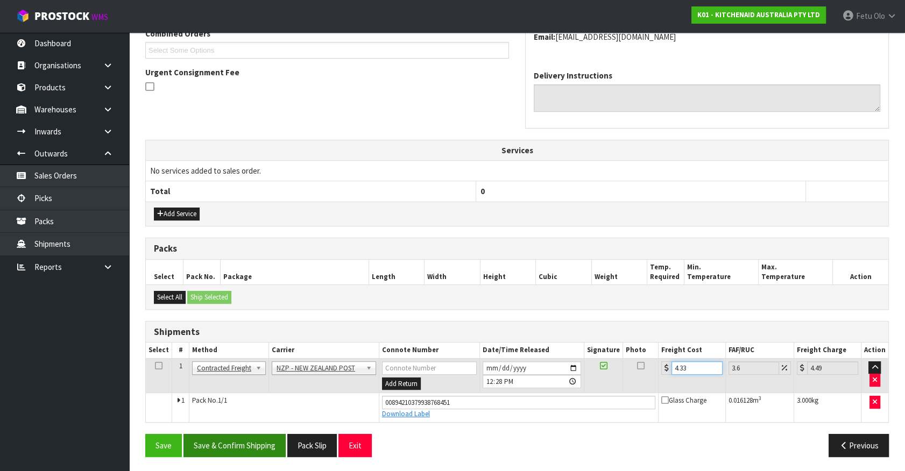
type input "4.33"
click at [222, 441] on button "Save & Confirm Shipping" at bounding box center [234, 445] width 102 height 23
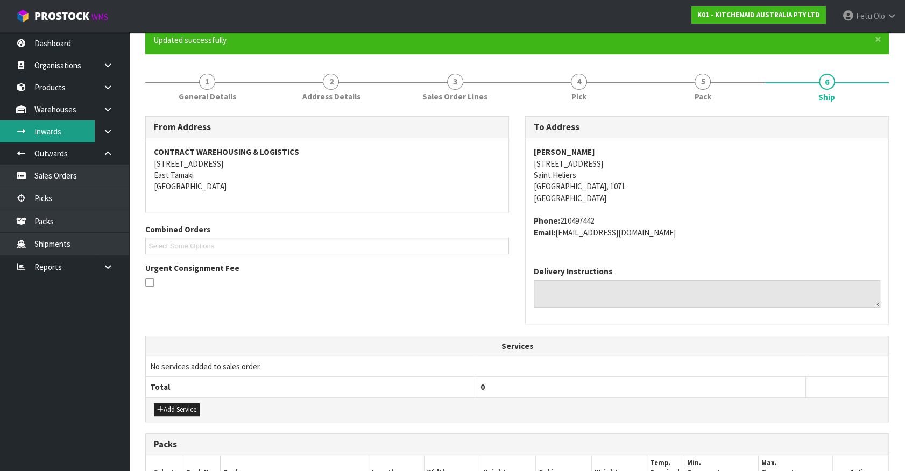
scroll to position [0, 0]
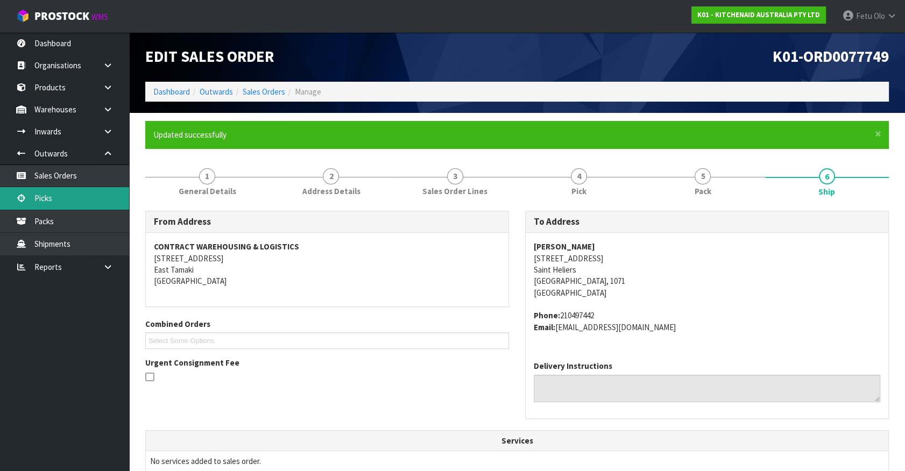
click at [68, 188] on link "Picks" at bounding box center [64, 198] width 129 height 22
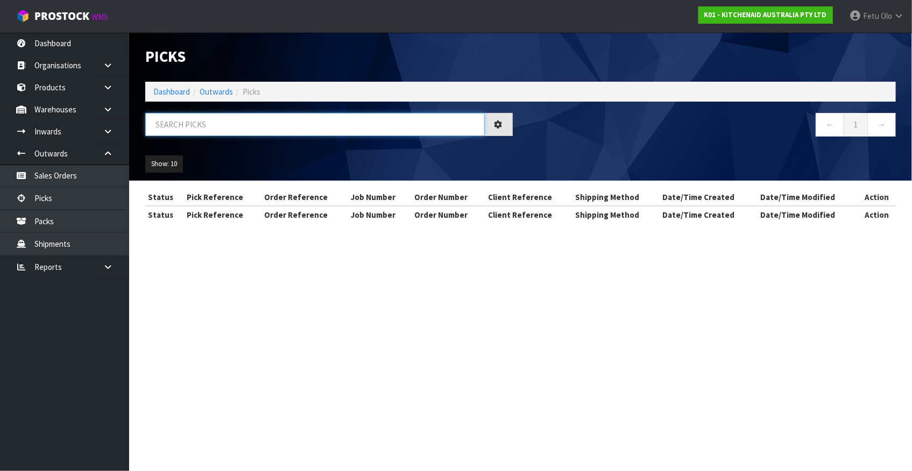
click at [176, 122] on input "text" at bounding box center [314, 124] width 339 height 23
click at [176, 123] on input "text" at bounding box center [314, 124] width 339 height 23
type input "77584"
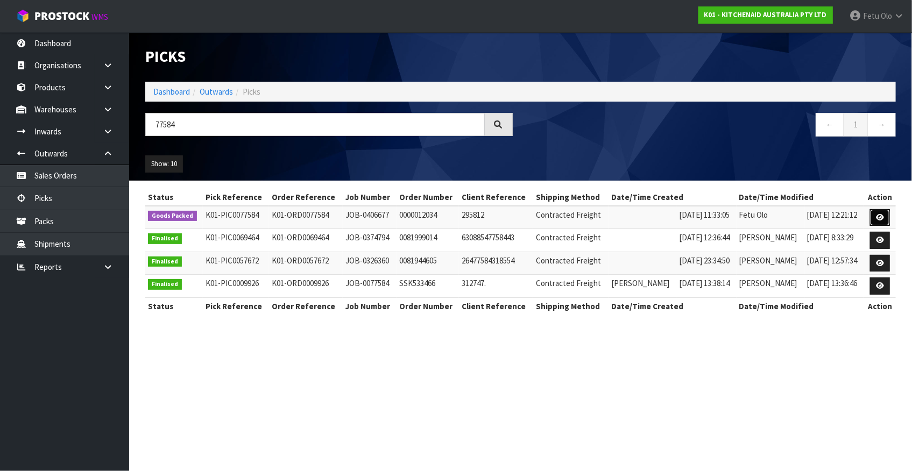
click at [884, 216] on link at bounding box center [880, 217] width 20 height 17
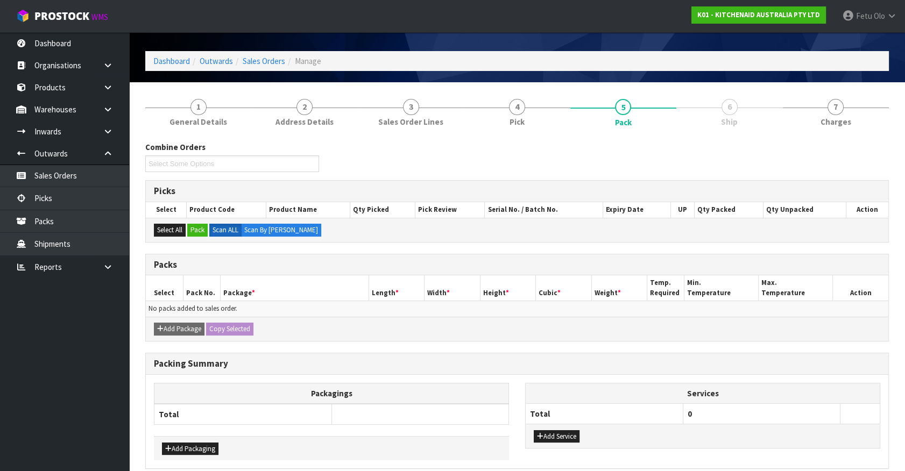
scroll to position [77, 0]
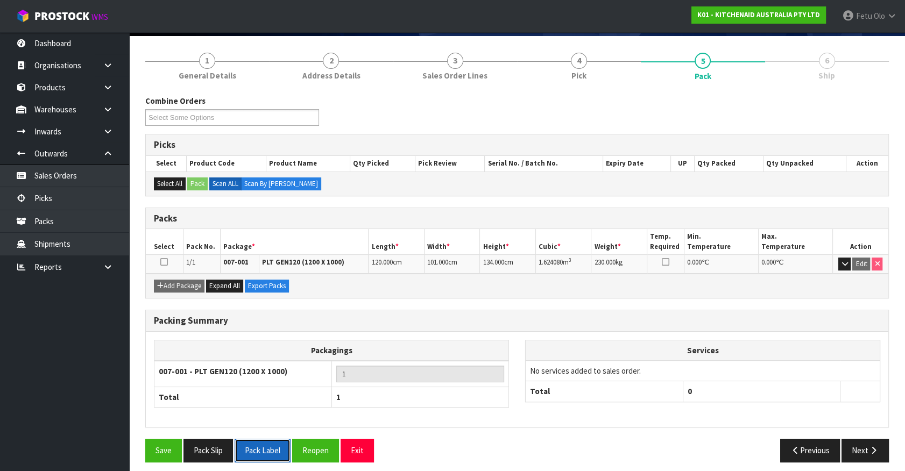
click at [252, 444] on button "Pack Label" at bounding box center [263, 450] width 56 height 23
drag, startPoint x: 818, startPoint y: 447, endPoint x: 796, endPoint y: 445, distance: 22.1
click at [796, 445] on button "Previous" at bounding box center [810, 450] width 60 height 23
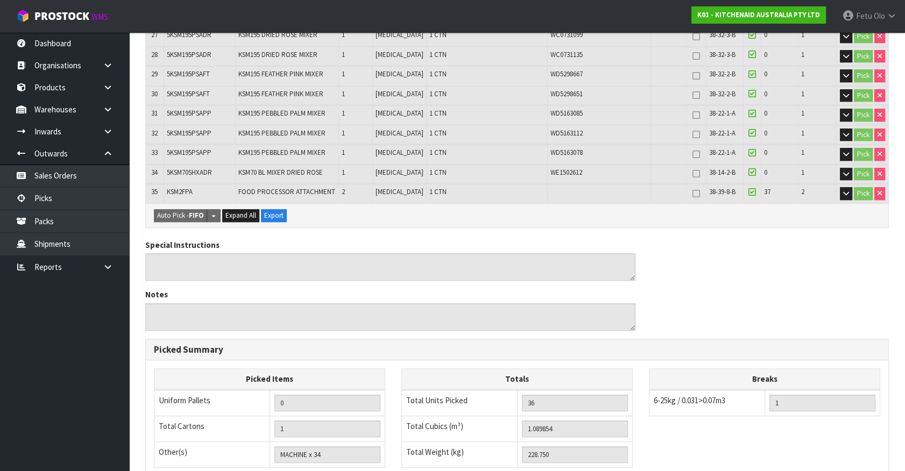
scroll to position [953, 0]
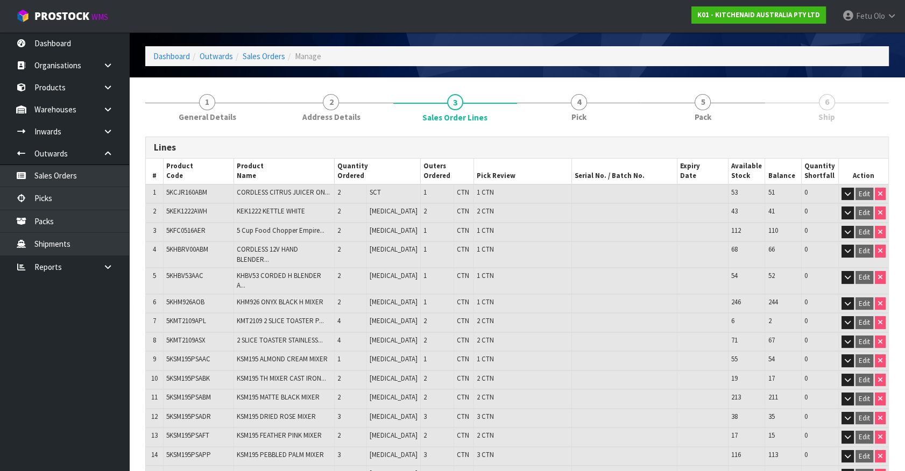
scroll to position [0, 0]
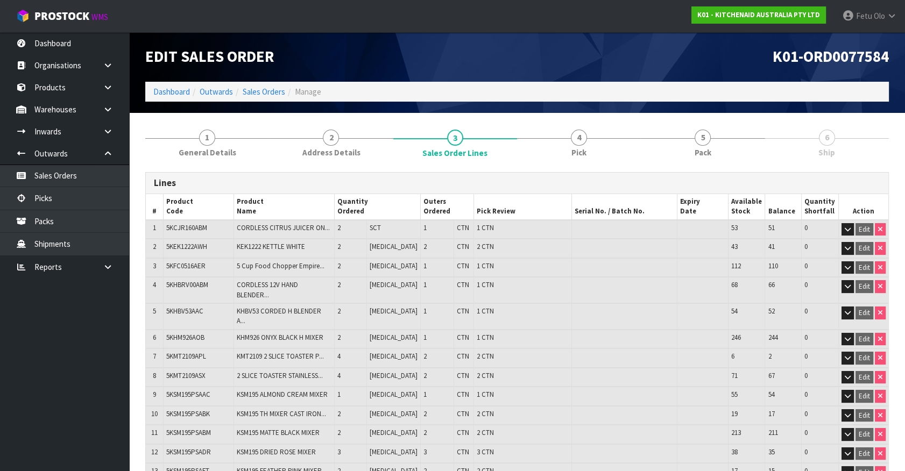
click at [823, 148] on span "Ship" at bounding box center [826, 152] width 17 height 11
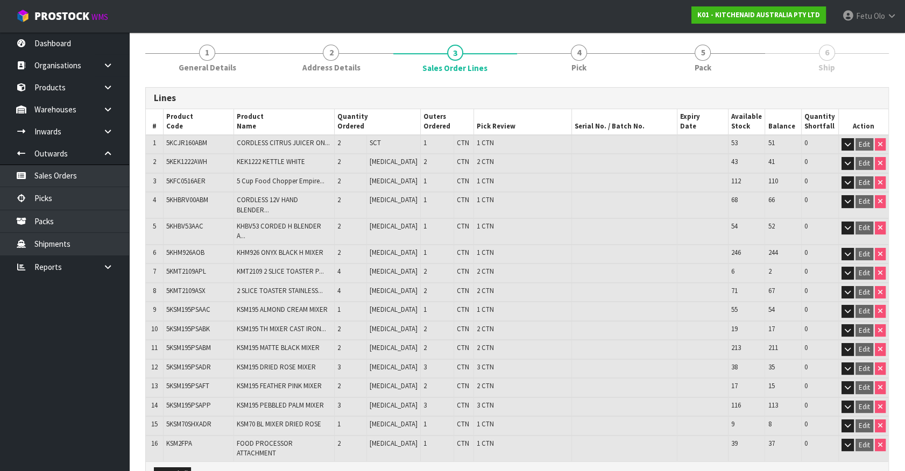
scroll to position [164, 0]
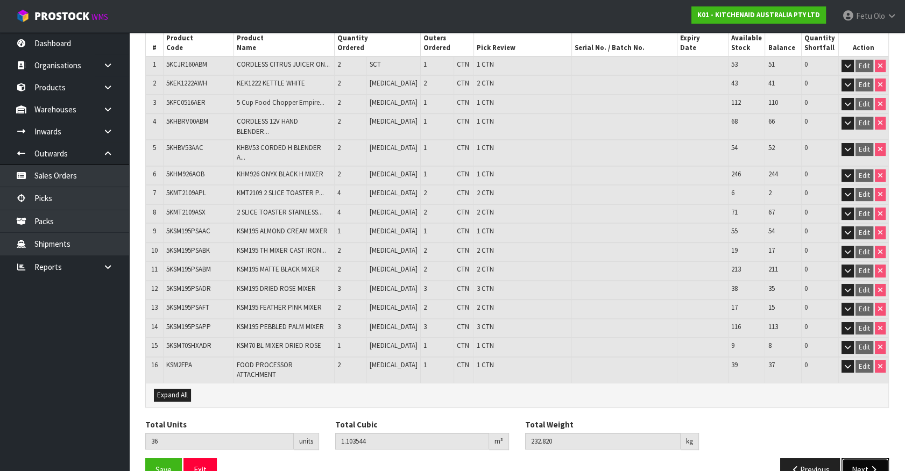
click at [866, 458] on button "Next" at bounding box center [864, 469] width 47 height 23
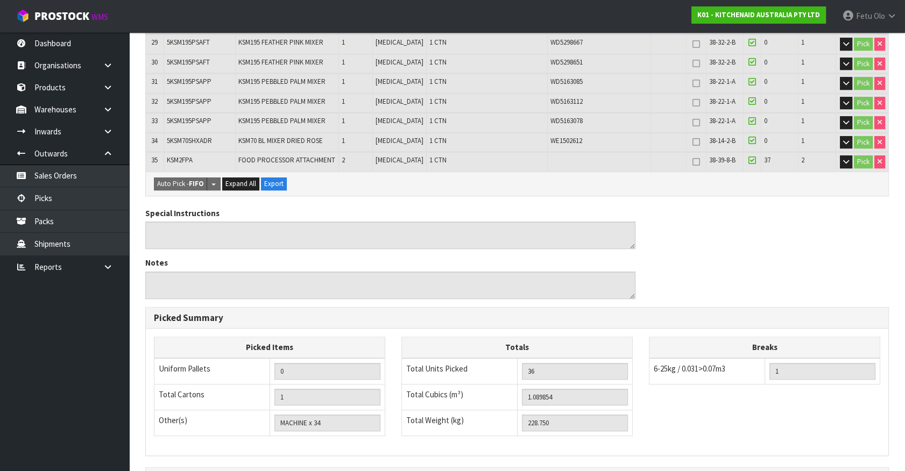
scroll to position [953, 0]
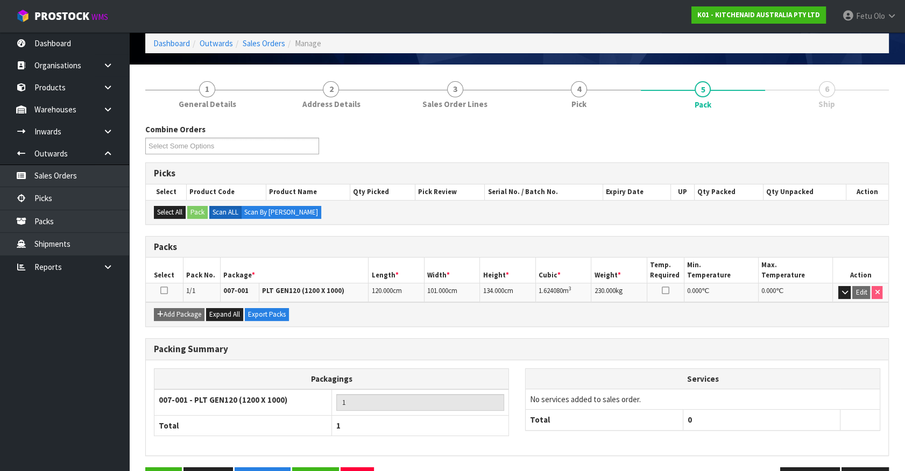
scroll to position [82, 0]
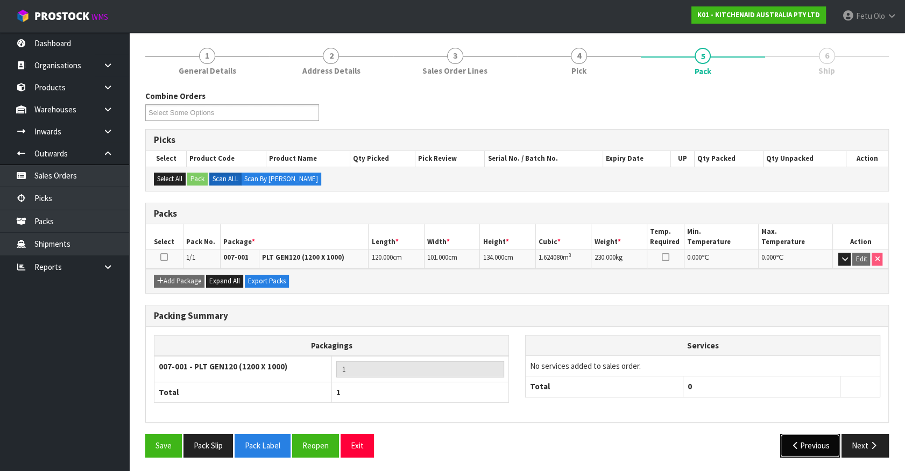
drag, startPoint x: 818, startPoint y: 443, endPoint x: 802, endPoint y: 443, distance: 16.7
click at [802, 443] on button "Previous" at bounding box center [810, 445] width 60 height 23
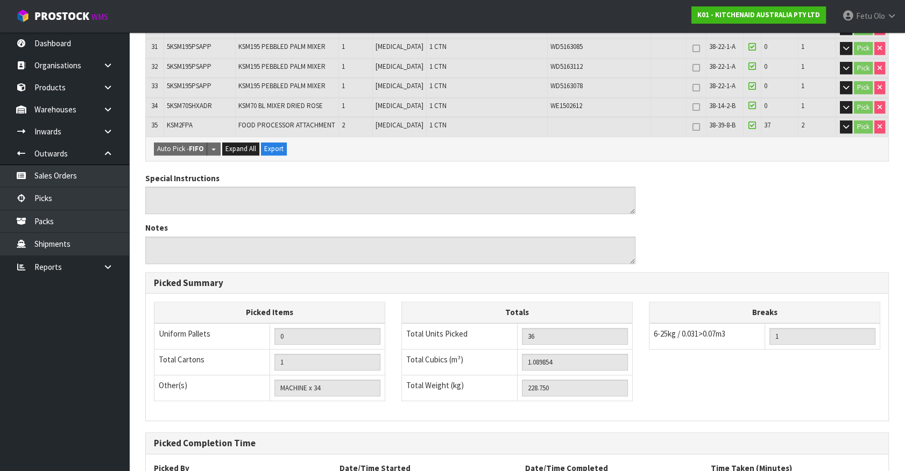
scroll to position [953, 0]
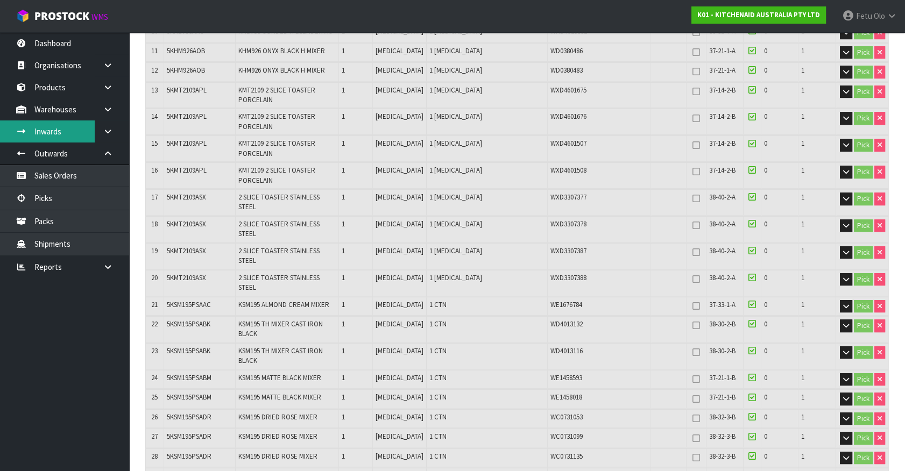
scroll to position [269, 0]
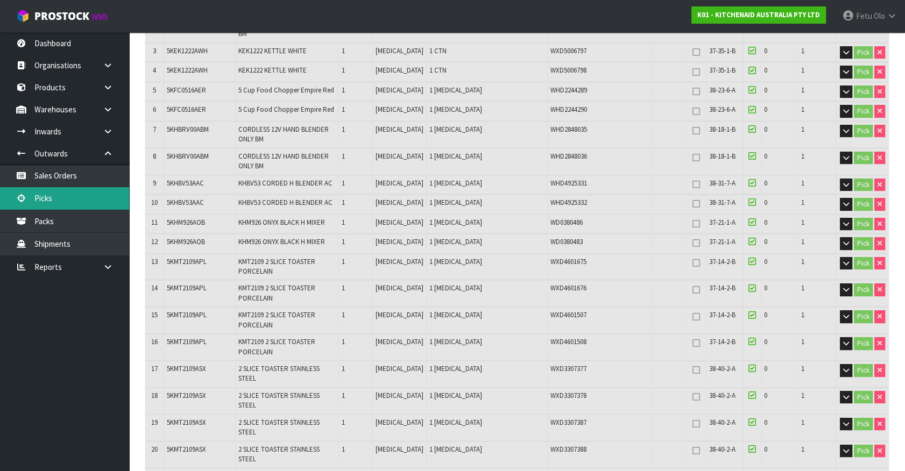
click at [86, 196] on link "Picks" at bounding box center [64, 198] width 129 height 22
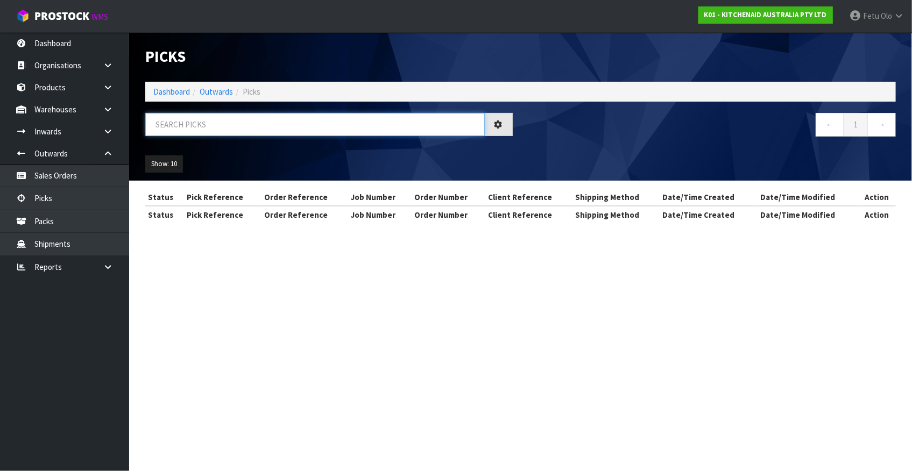
click at [265, 124] on input "text" at bounding box center [314, 124] width 339 height 23
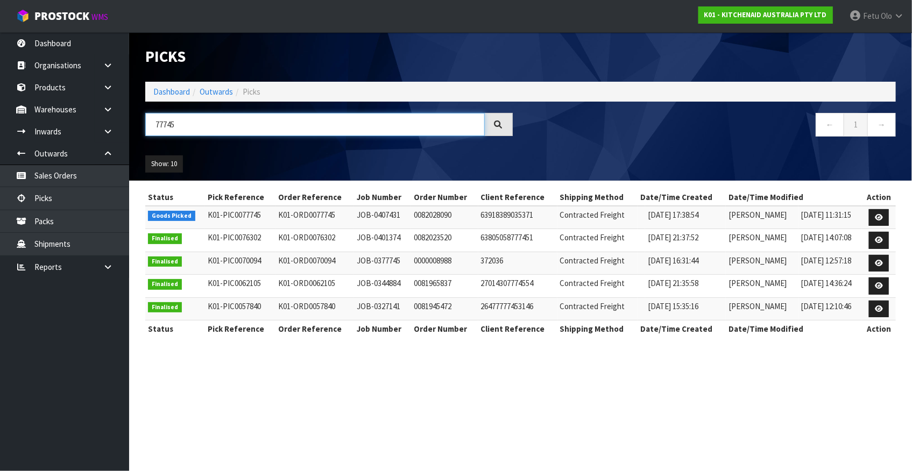
type input "77745"
click at [878, 217] on icon at bounding box center [879, 217] width 8 height 7
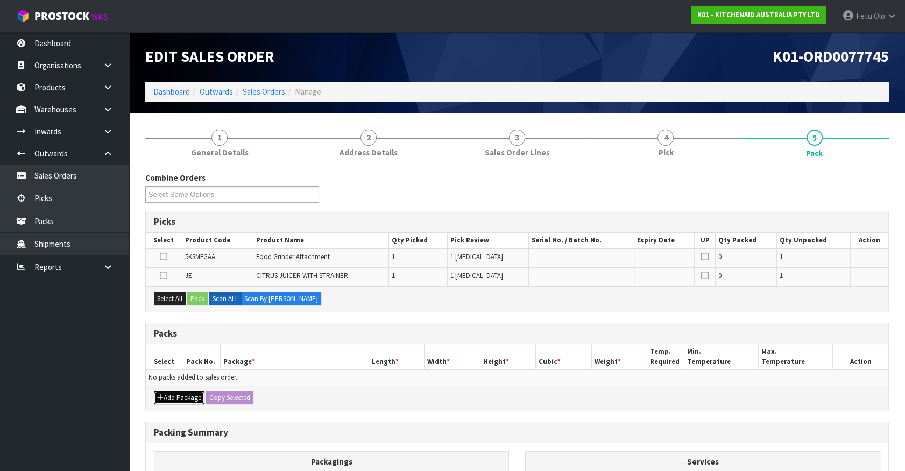
click at [165, 395] on button "Add Package" at bounding box center [179, 398] width 51 height 13
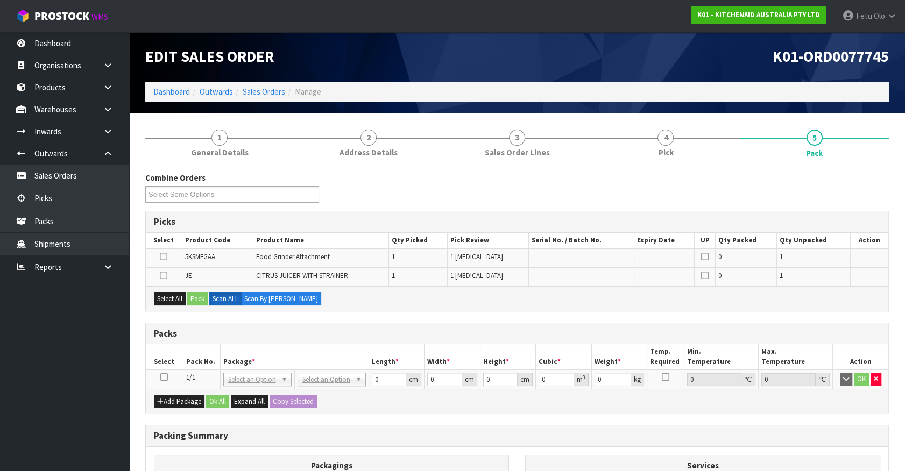
click at [165, 377] on icon at bounding box center [164, 377] width 8 height 1
click at [246, 364] on th "Package *" at bounding box center [294, 356] width 148 height 25
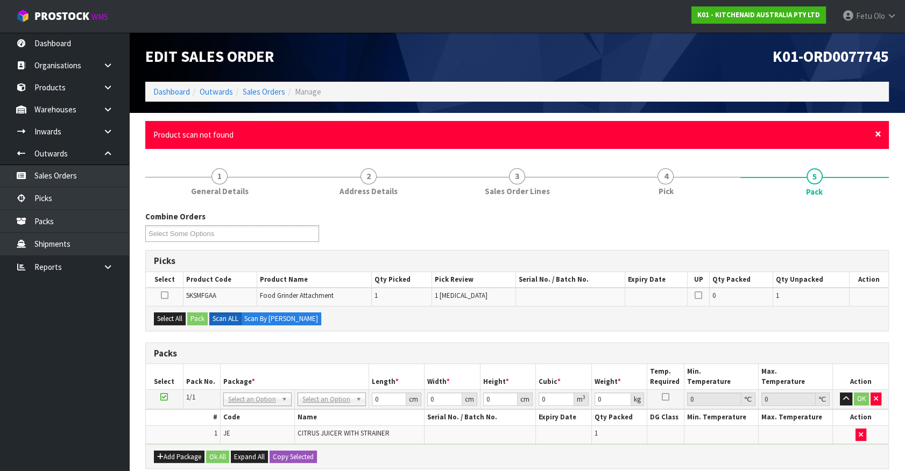
click at [875, 134] on span "×" at bounding box center [878, 133] width 6 height 15
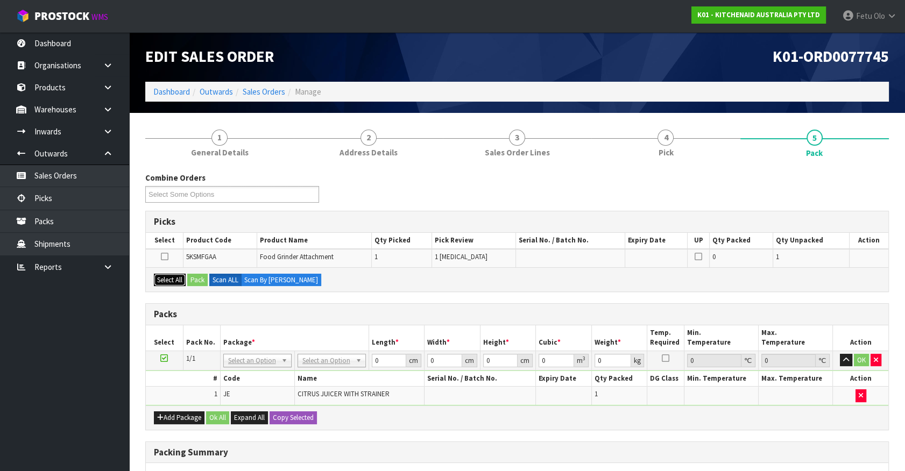
click at [161, 275] on button "Select All" at bounding box center [170, 280] width 32 height 13
click at [194, 278] on button "Pack" at bounding box center [197, 280] width 20 height 13
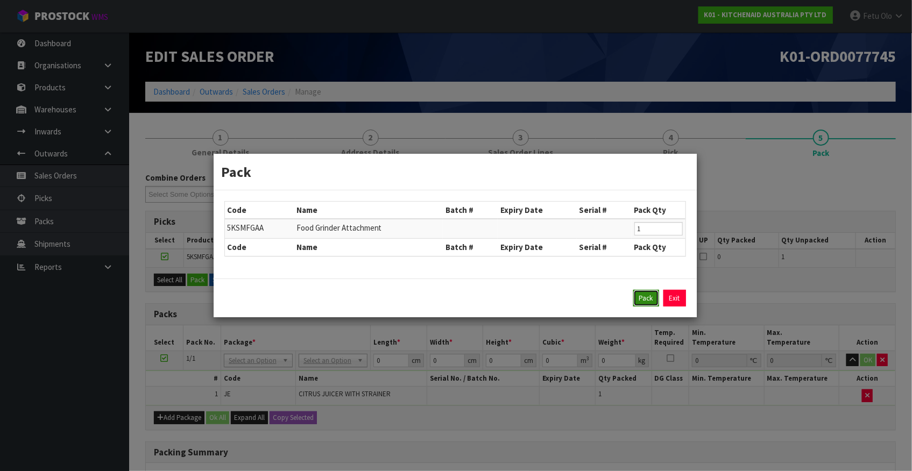
click at [646, 297] on button "Pack" at bounding box center [646, 298] width 26 height 17
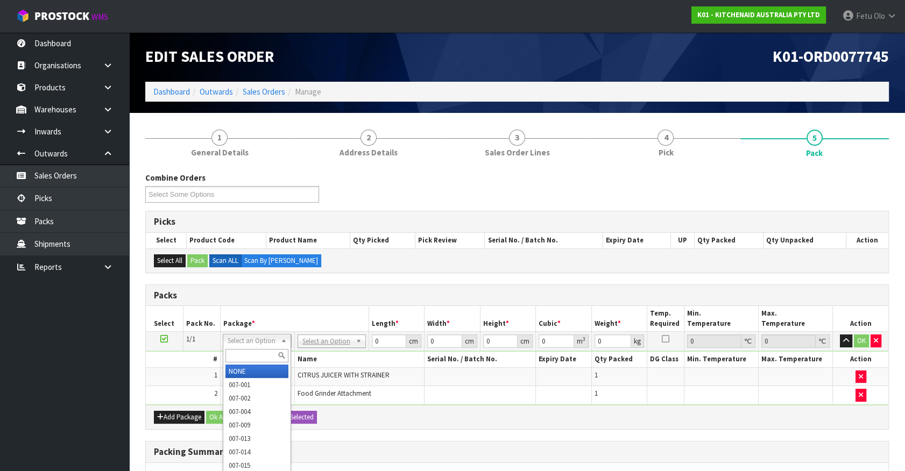
click at [244, 356] on input "text" at bounding box center [256, 355] width 63 height 13
type input "011-084"
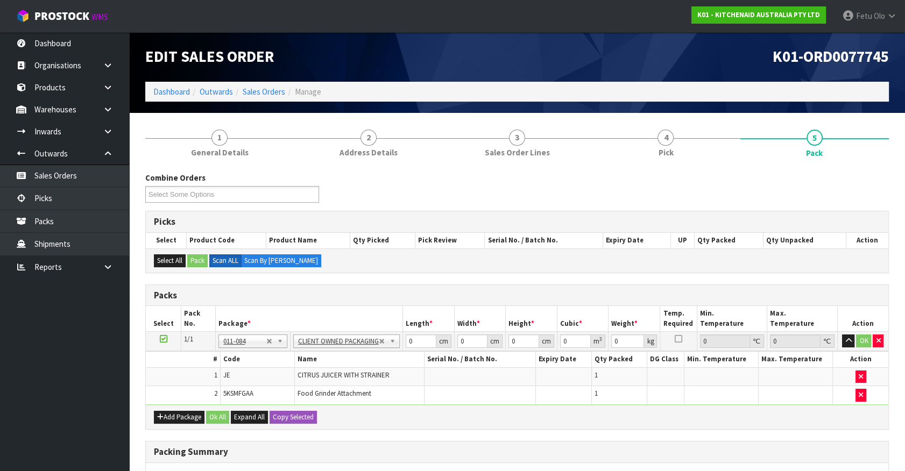
type input "1.4"
drag, startPoint x: 398, startPoint y: 345, endPoint x: 329, endPoint y: 367, distance: 72.8
click at [329, 367] on tbody "1/1 NONE 007-001 007-002 007-004 007-009 007-013 007-014 007-015 007-017 007-01…" at bounding box center [517, 368] width 742 height 73
type input "30"
type input "26"
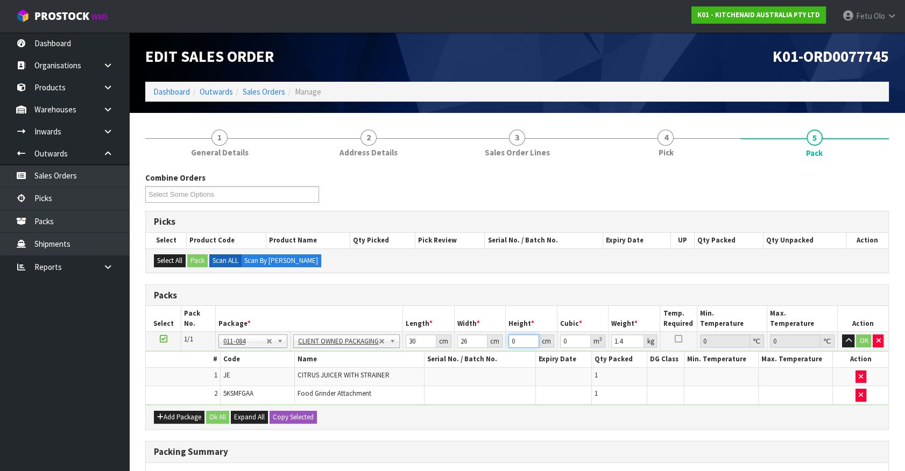
type input "2"
type input "0.00156"
type input "22"
type input "0.01716"
type input "22"
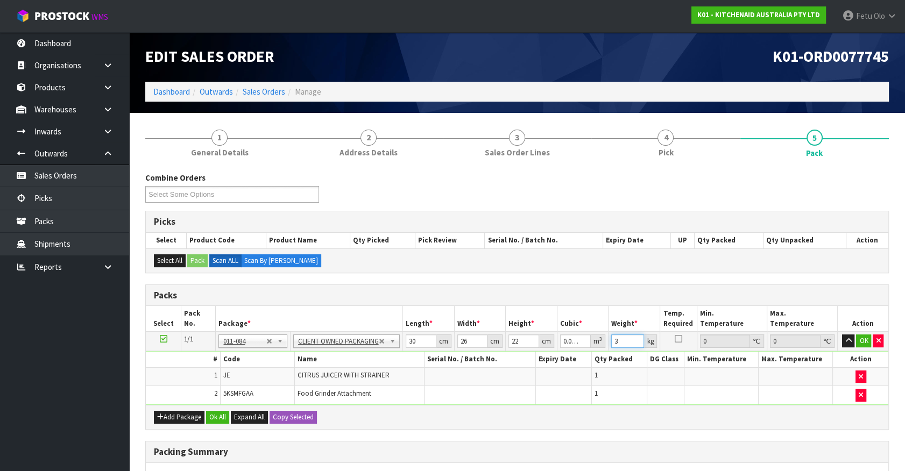
type input "3"
click button "OK" at bounding box center [863, 341] width 15 height 13
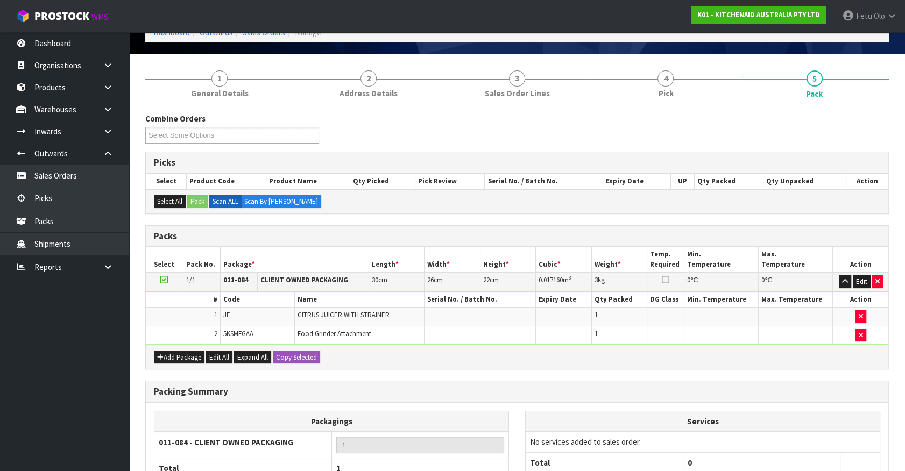
scroll to position [159, 0]
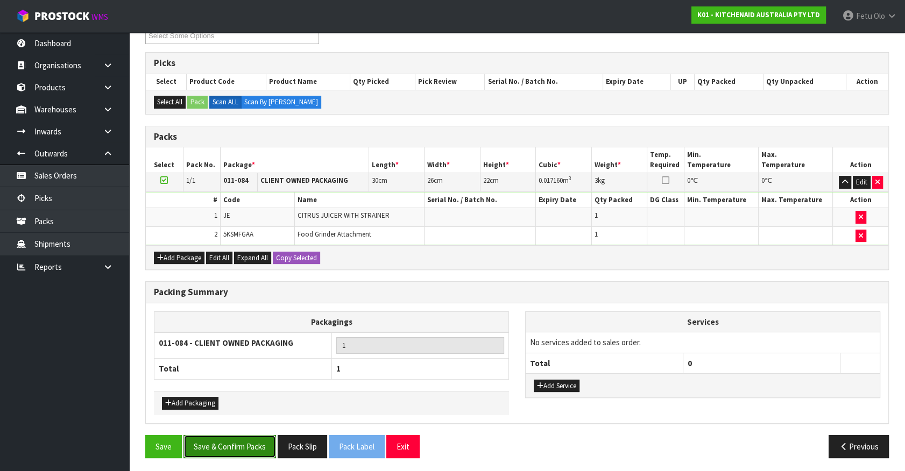
click at [250, 443] on button "Save & Confirm Packs" at bounding box center [229, 446] width 93 height 23
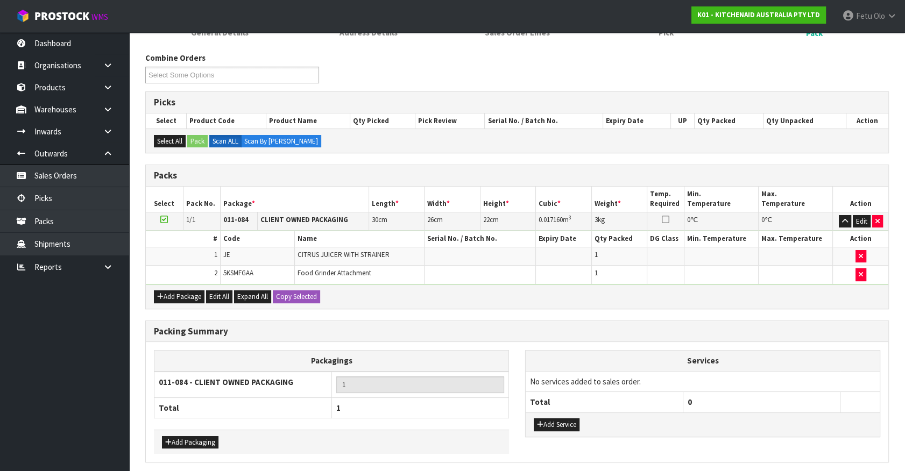
scroll to position [0, 0]
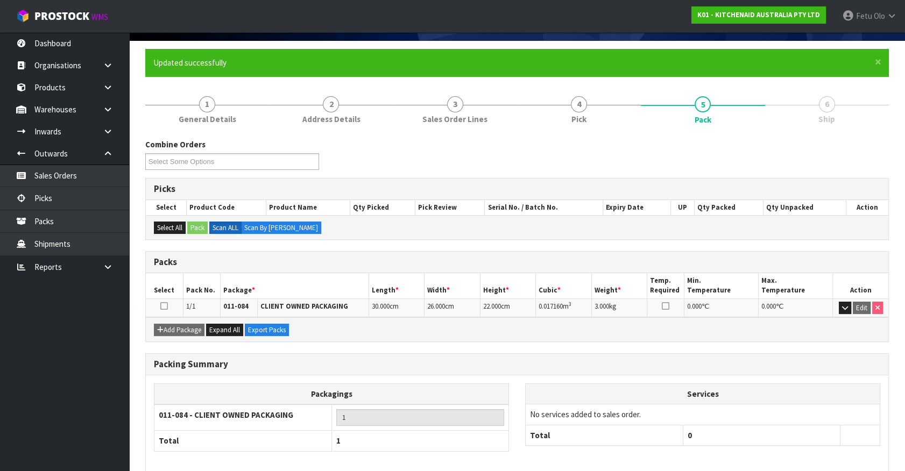
click at [845, 435] on th at bounding box center [859, 435] width 39 height 20
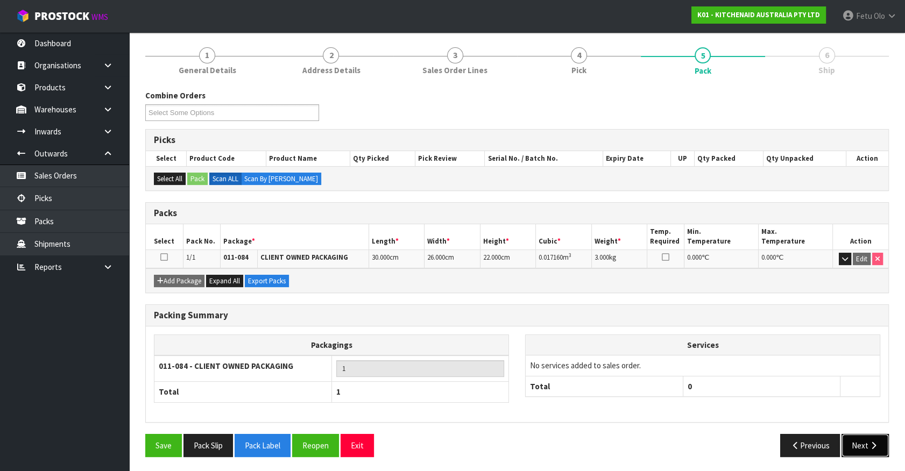
click at [855, 455] on button "Next" at bounding box center [864, 445] width 47 height 23
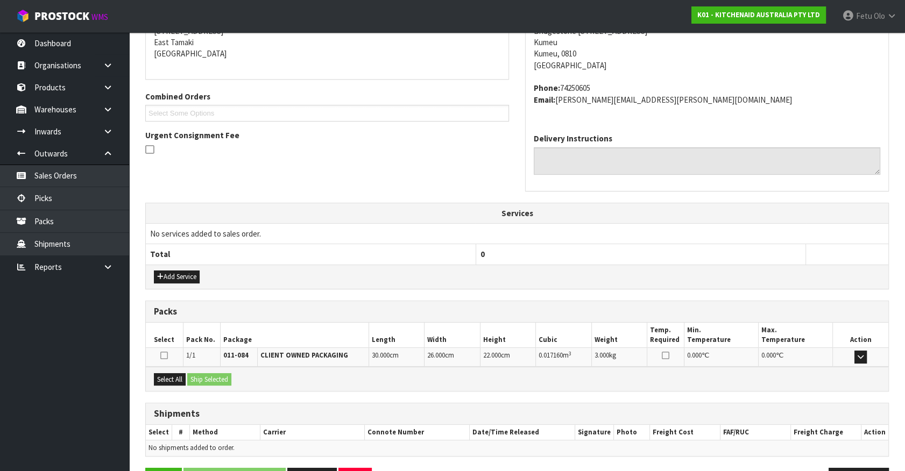
scroll to position [261, 0]
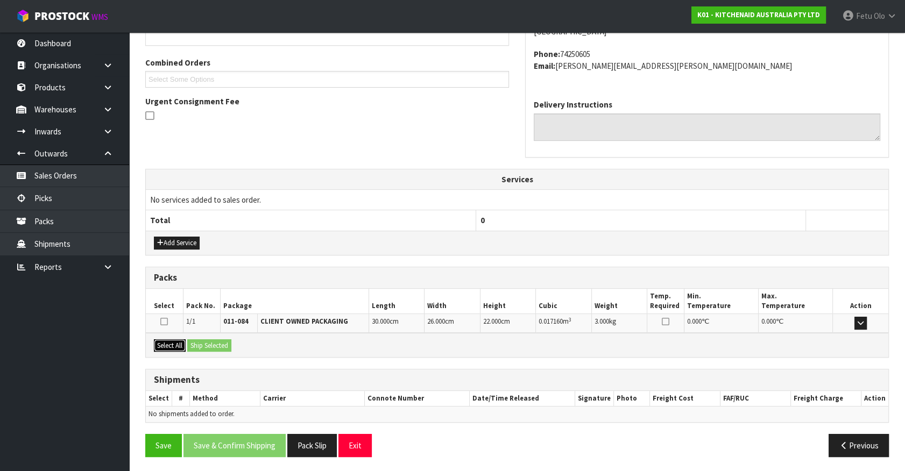
drag, startPoint x: 164, startPoint y: 344, endPoint x: 252, endPoint y: 343, distance: 88.2
click at [171, 343] on button "Select All" at bounding box center [170, 345] width 32 height 13
click at [252, 343] on div "Select All Ship Selected" at bounding box center [517, 345] width 742 height 24
click at [221, 345] on button "Ship Selected" at bounding box center [209, 345] width 44 height 13
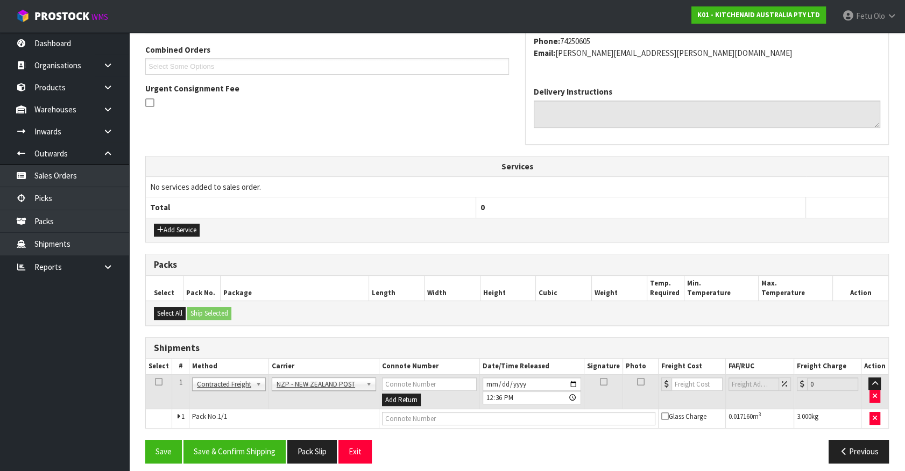
scroll to position [280, 0]
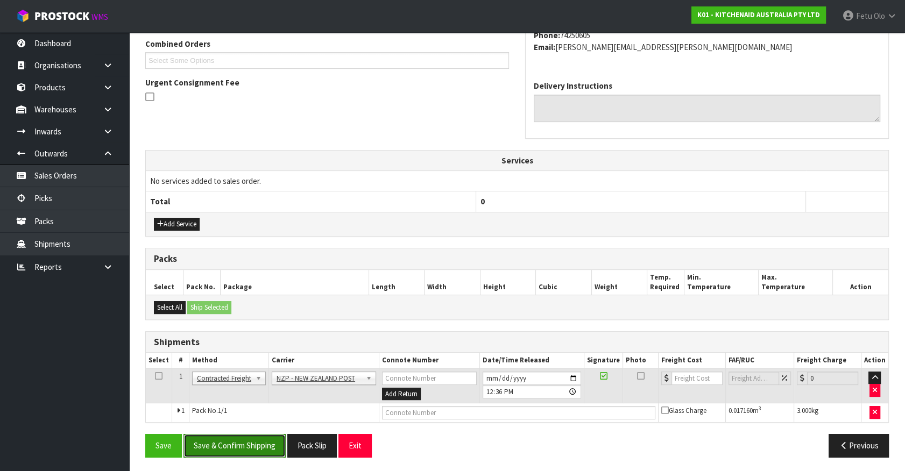
click at [240, 442] on button "Save & Confirm Shipping" at bounding box center [234, 445] width 102 height 23
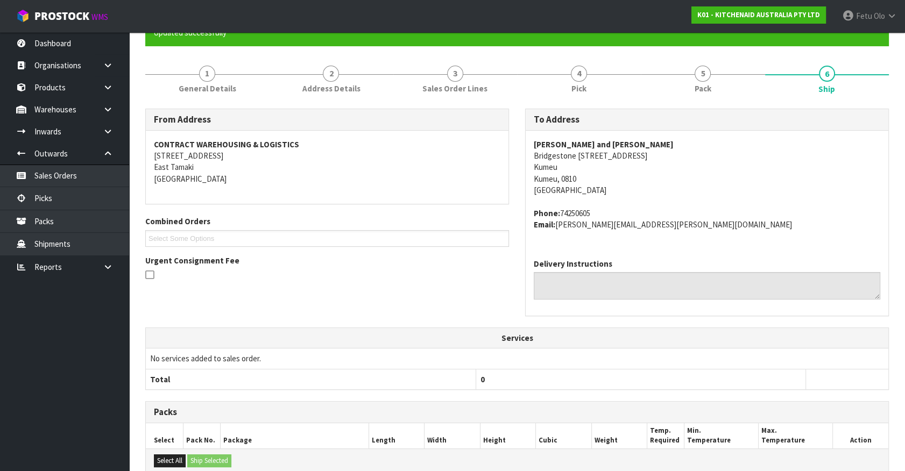
scroll to position [265, 0]
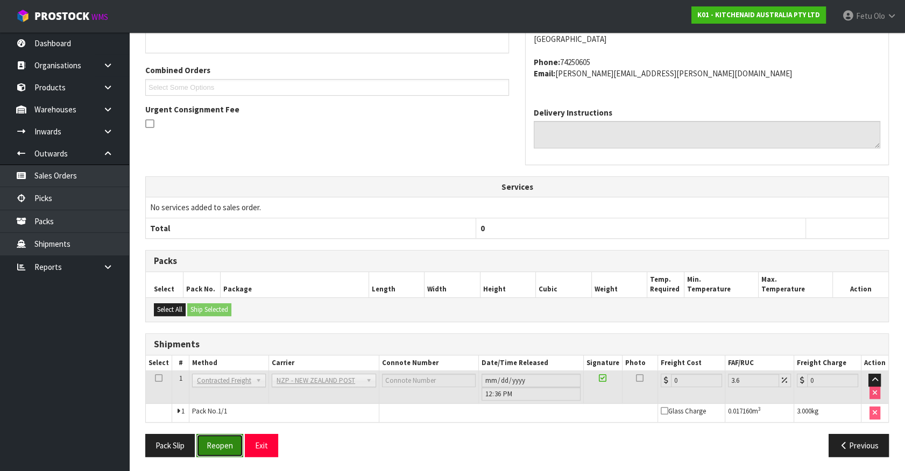
click at [205, 446] on button "Reopen" at bounding box center [219, 445] width 47 height 23
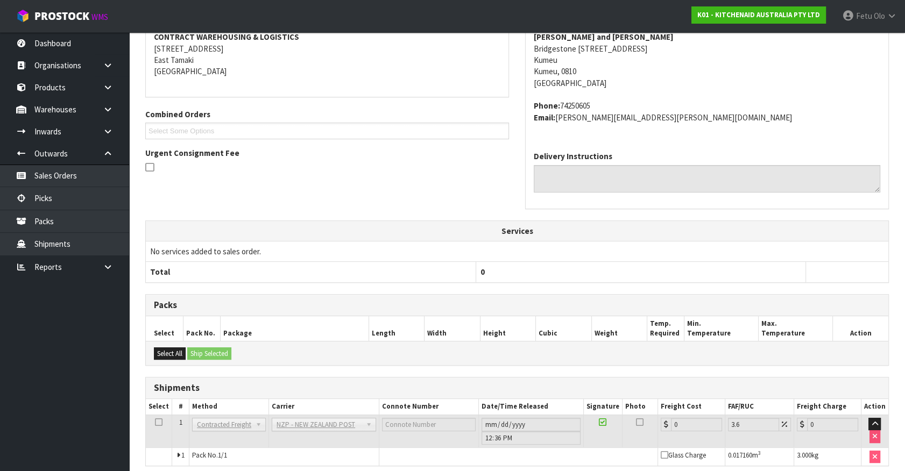
scroll to position [253, 0]
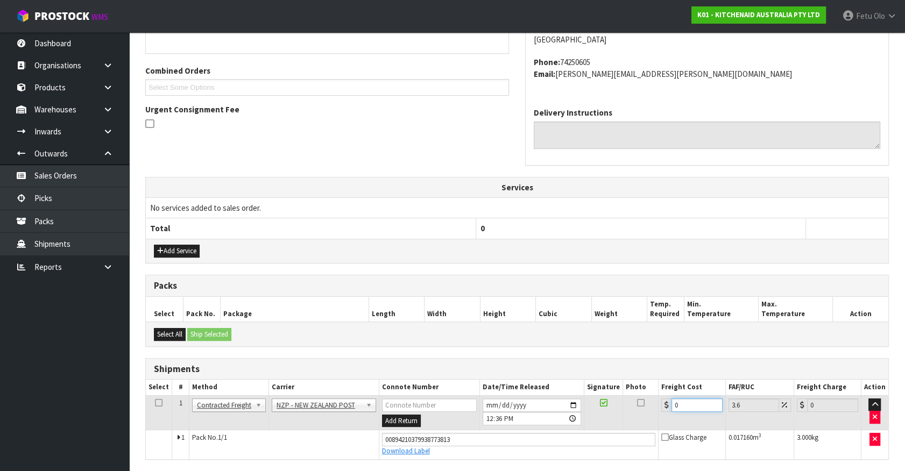
drag, startPoint x: 674, startPoint y: 405, endPoint x: 473, endPoint y: 490, distance: 217.9
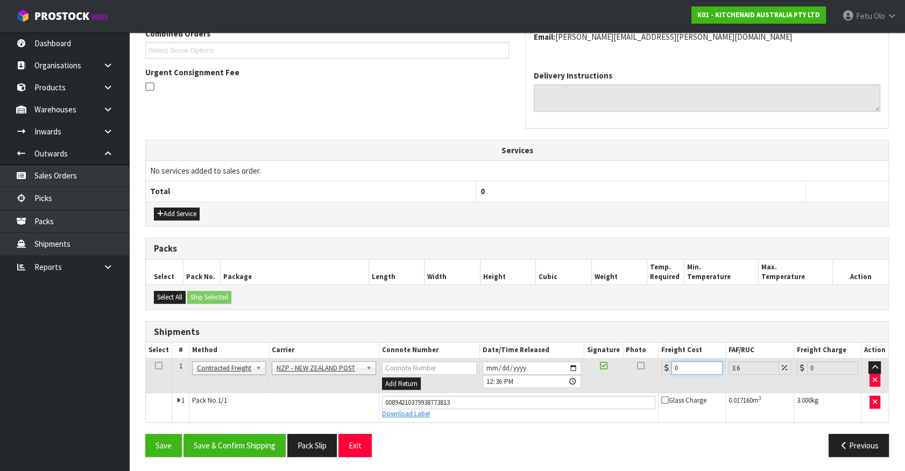
type input "4"
type input "4.14"
type input "4.3"
type input "4.45"
type input "4.33"
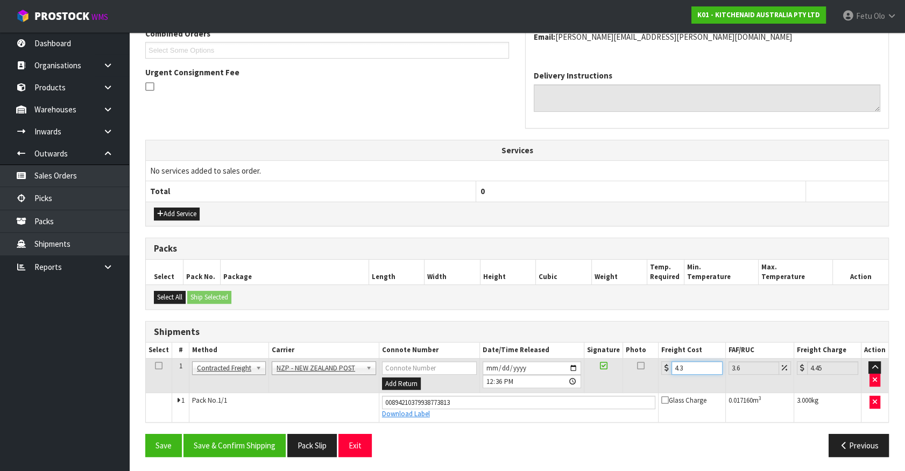
type input "4.49"
type input "4.33"
click at [230, 441] on button "Save & Confirm Shipping" at bounding box center [234, 445] width 102 height 23
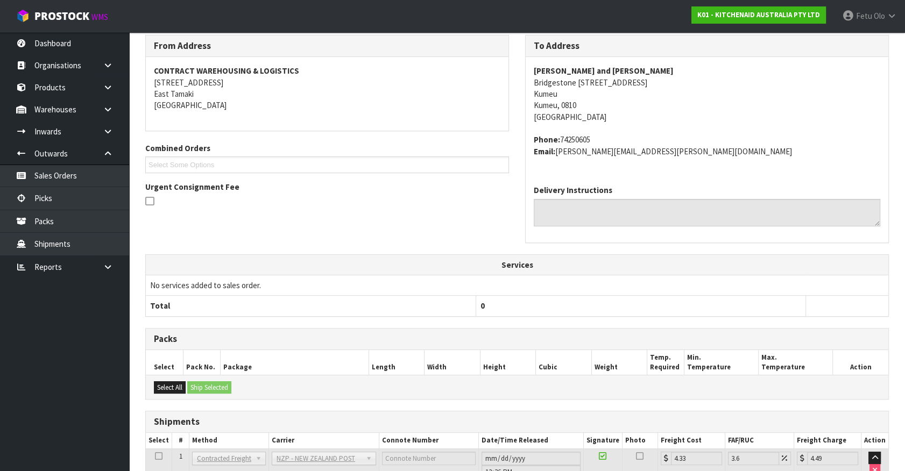
scroll to position [261, 0]
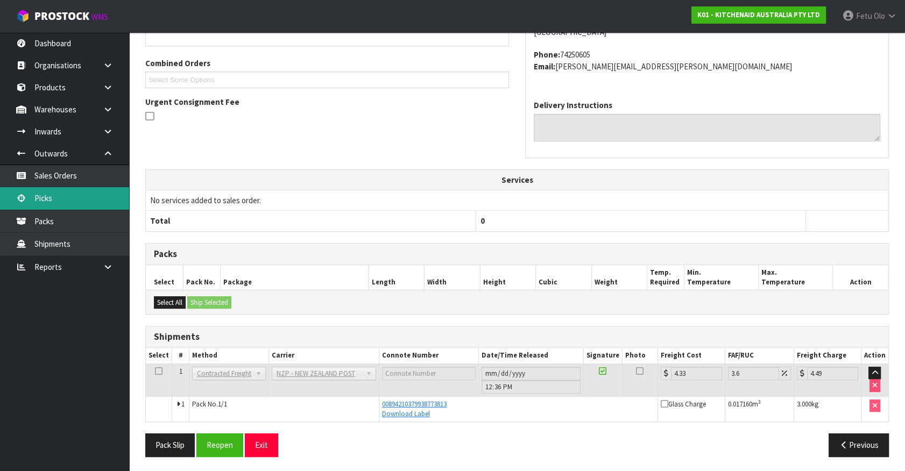
click at [44, 203] on link "Picks" at bounding box center [64, 198] width 129 height 22
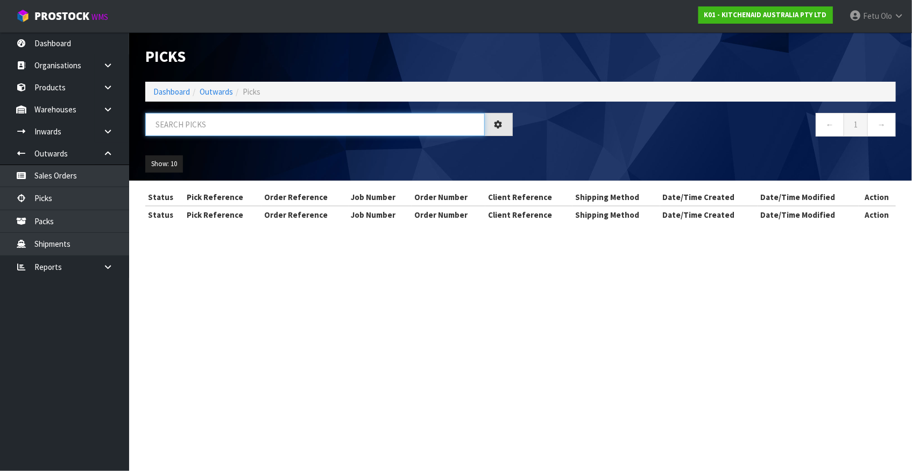
click at [237, 134] on input "text" at bounding box center [314, 124] width 339 height 23
type input "77726"
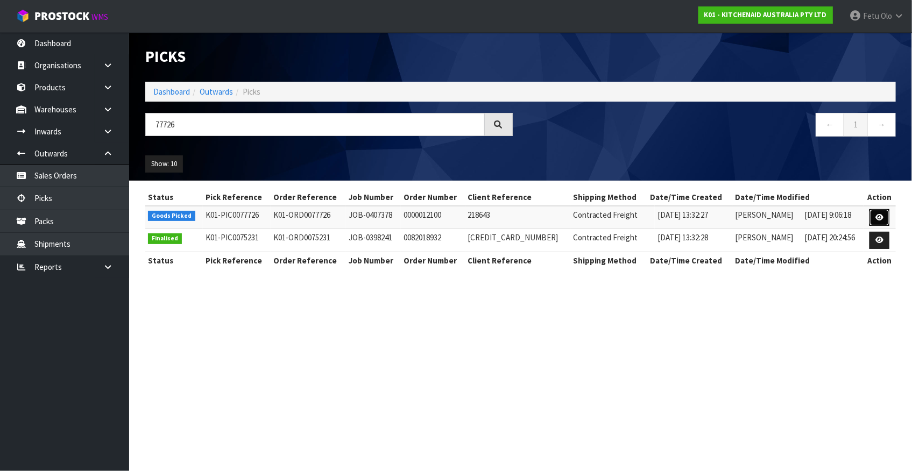
click at [879, 221] on icon at bounding box center [879, 217] width 8 height 7
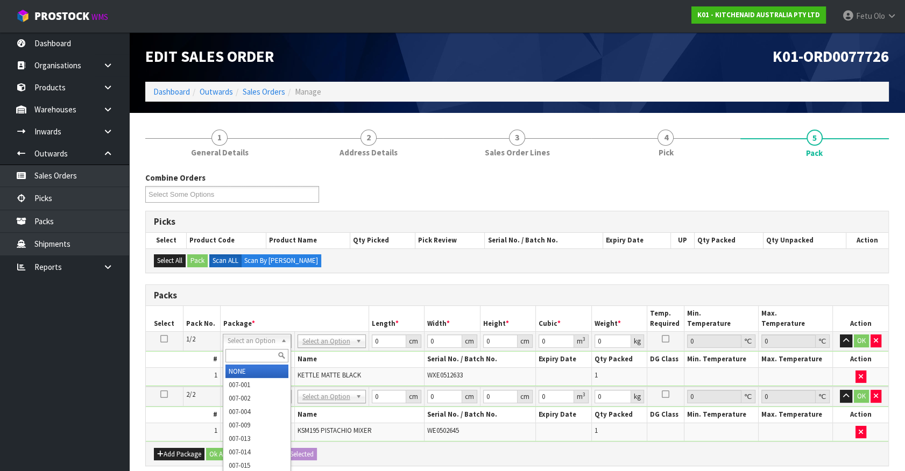
click at [246, 353] on input "text" at bounding box center [256, 355] width 63 height 13
type input "011"
type input "2"
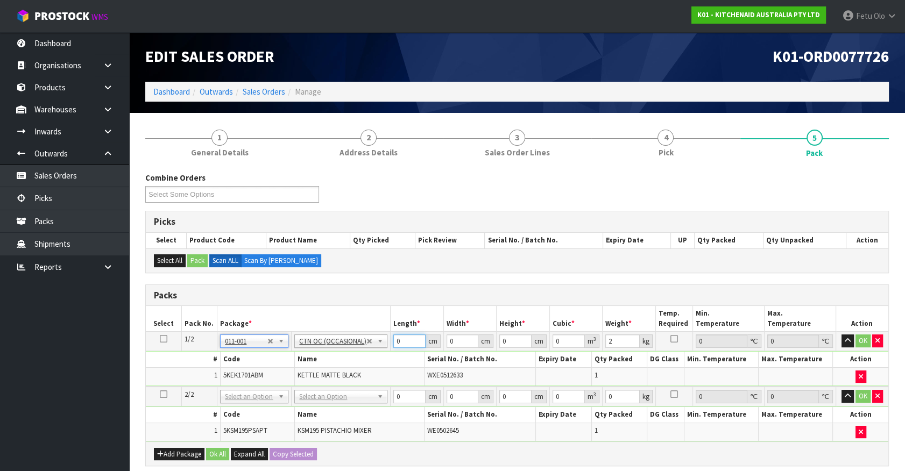
drag, startPoint x: 403, startPoint y: 339, endPoint x: 329, endPoint y: 379, distance: 83.8
click at [329, 379] on tbody "1/2 NONE 007-001 007-002 007-004 007-009 007-013 007-014 007-015 007-017 007-01…" at bounding box center [517, 359] width 742 height 55
type input "42"
type input "28"
type input "2"
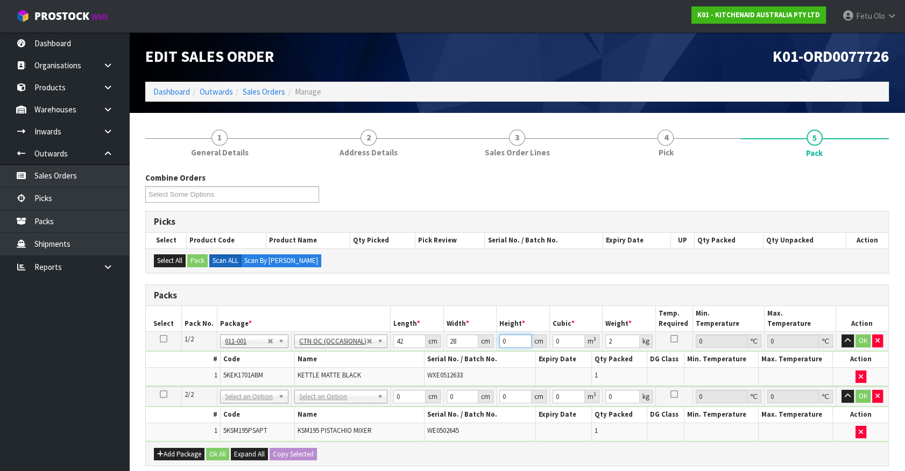
type input "0.002352"
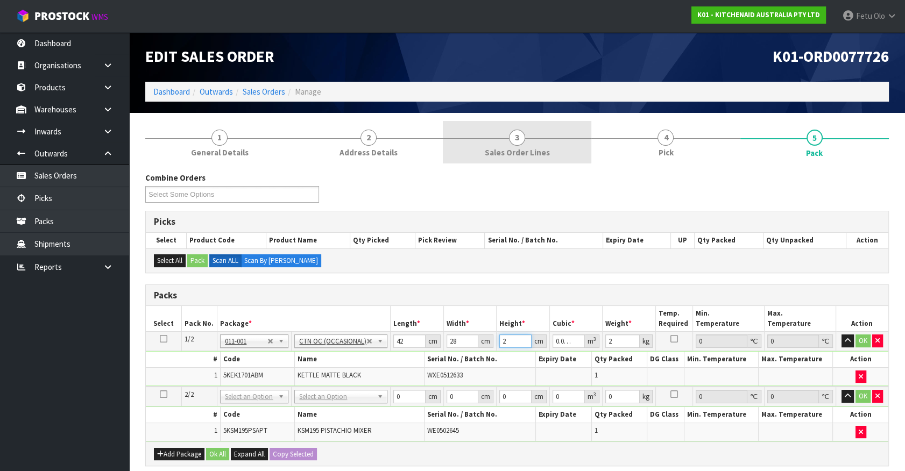
type input "29"
type input "0.034104"
type input "29"
type input "3"
click button "OK" at bounding box center [862, 341] width 15 height 13
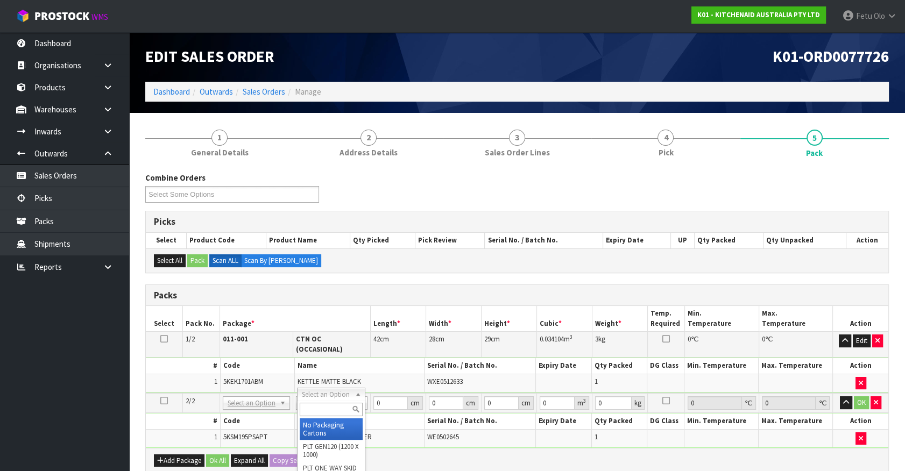
drag, startPoint x: 331, startPoint y: 426, endPoint x: 387, endPoint y: 403, distance: 60.6
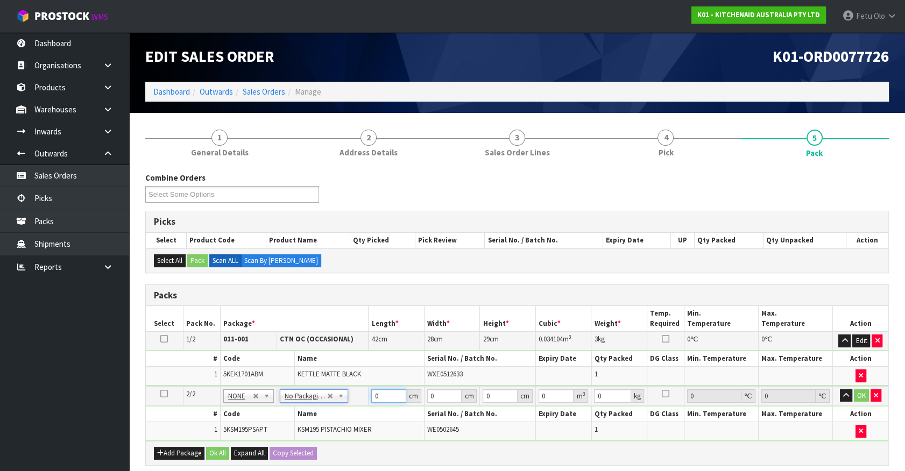
drag, startPoint x: 387, startPoint y: 394, endPoint x: 306, endPoint y: 400, distance: 81.4
click at [313, 410] on tbody "2/2 NONE 007-001 007-002 007-004 007-009 007-013 007-014 007-015 007-017 007-01…" at bounding box center [517, 413] width 742 height 55
type input "42"
type input "29"
type input "4"
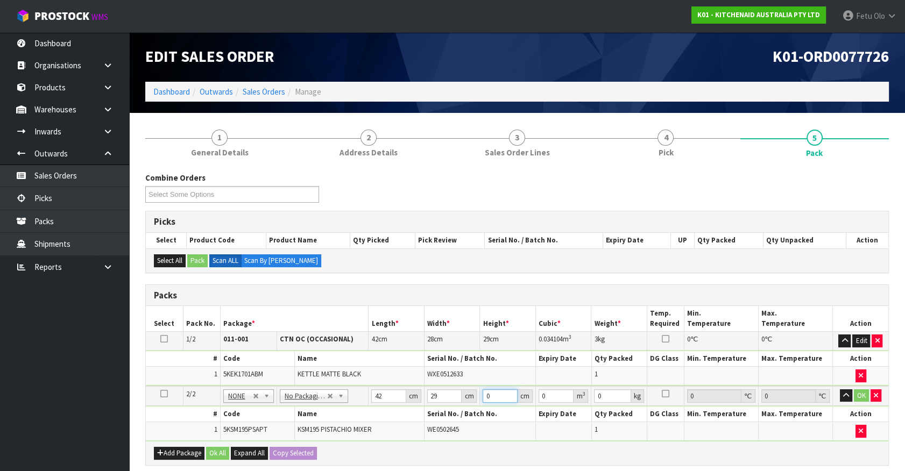
type input "0.004872"
type input "43"
type input "0.052374"
type input "43"
type input "13"
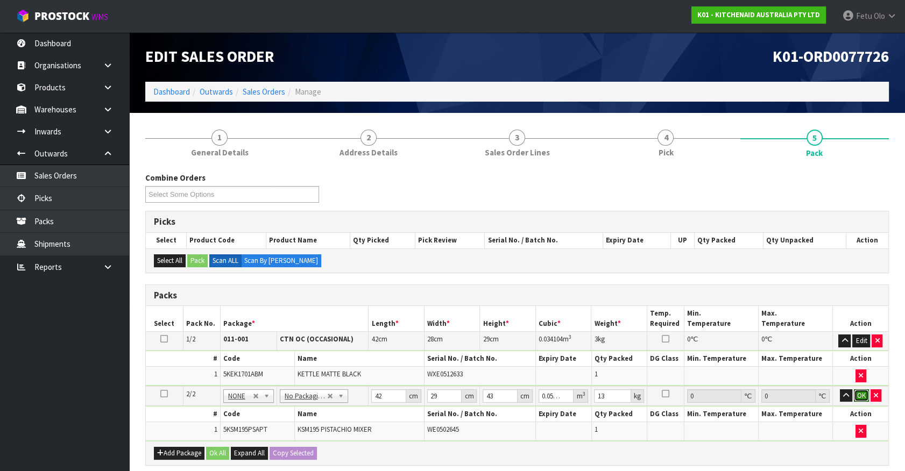
click button "OK" at bounding box center [861, 395] width 15 height 13
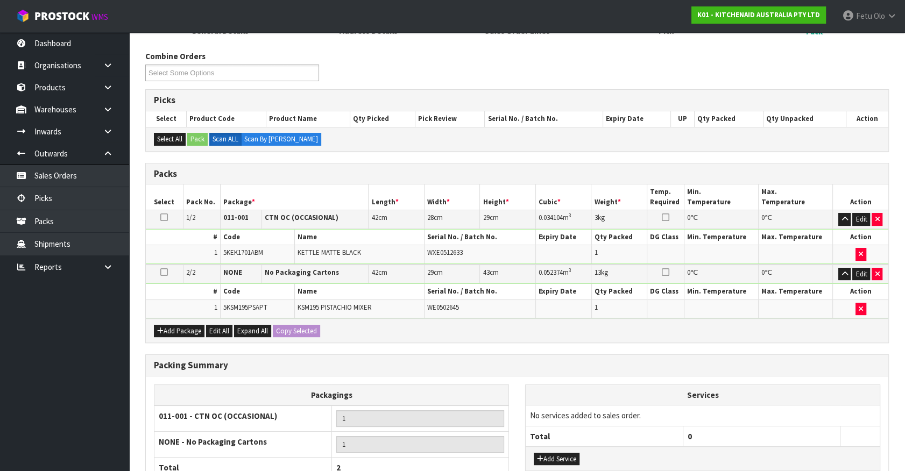
scroll to position [221, 0]
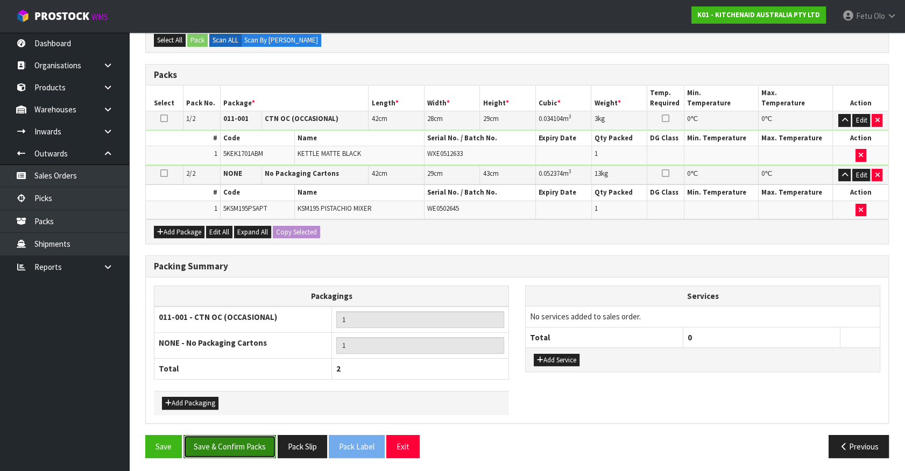
click at [212, 448] on button "Save & Confirm Packs" at bounding box center [229, 446] width 93 height 23
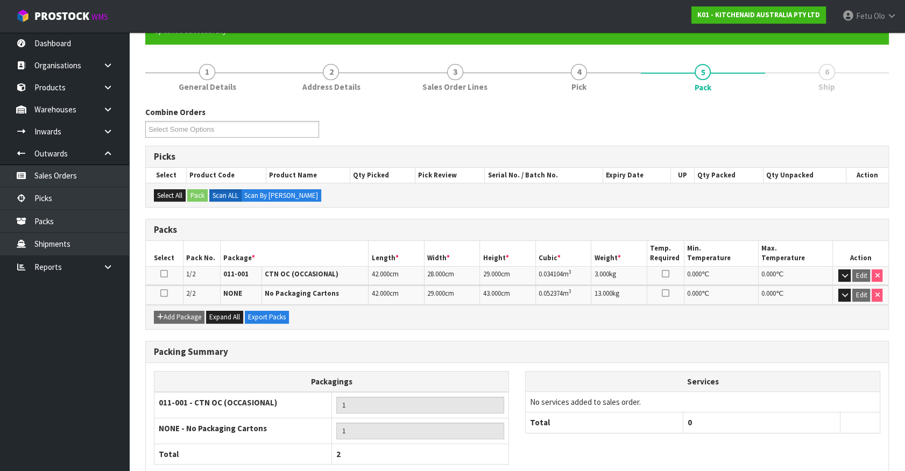
scroll to position [166, 0]
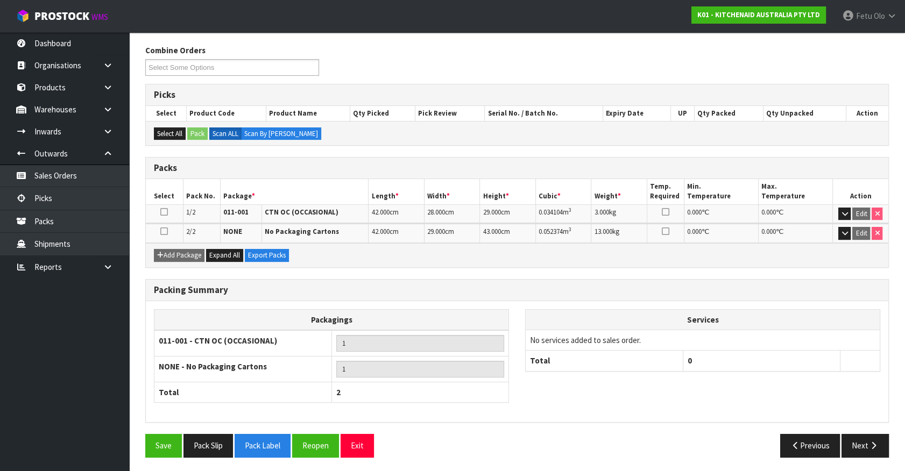
click at [478, 279] on div "Packing Summary Packagings 011-001 - CTN OC (OCCASIONAL) 1 NONE - No Packaging …" at bounding box center [516, 351] width 743 height 144
click at [861, 445] on button "Next" at bounding box center [864, 445] width 47 height 23
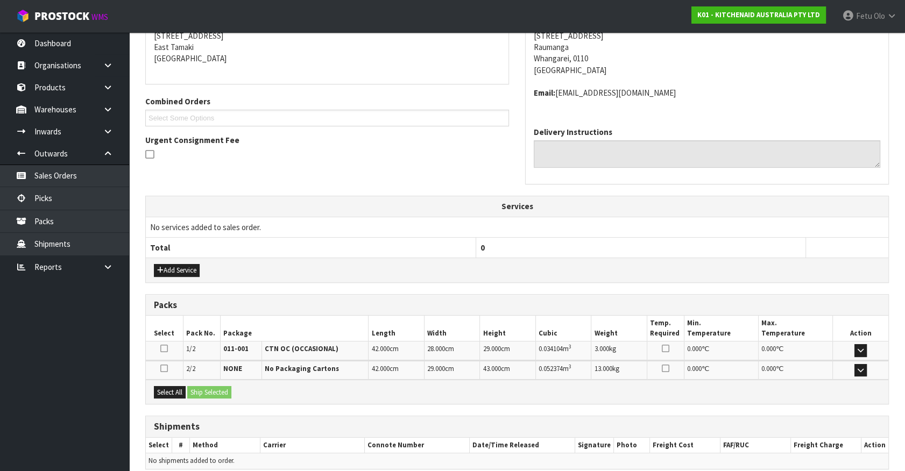
scroll to position [269, 0]
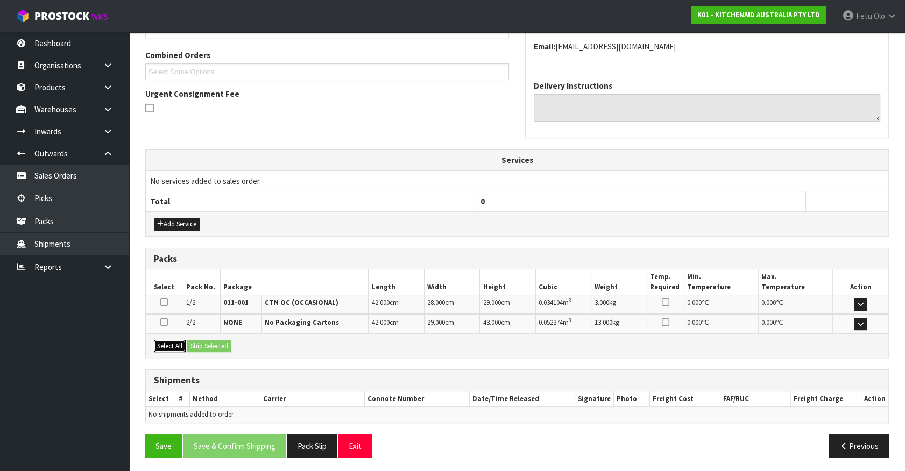
click at [173, 341] on button "Select All" at bounding box center [170, 346] width 32 height 13
click at [308, 447] on button "Pack Slip" at bounding box center [311, 446] width 49 height 23
click at [201, 343] on button "Ship Selected" at bounding box center [209, 346] width 44 height 13
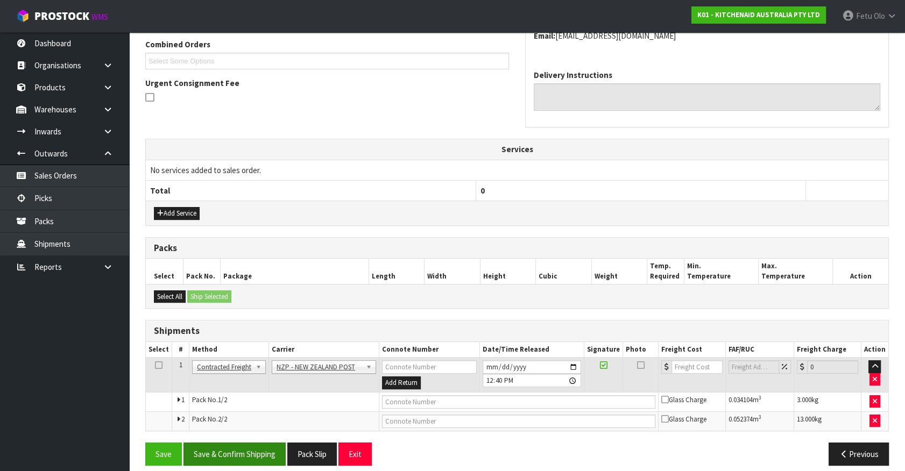
scroll to position [288, 0]
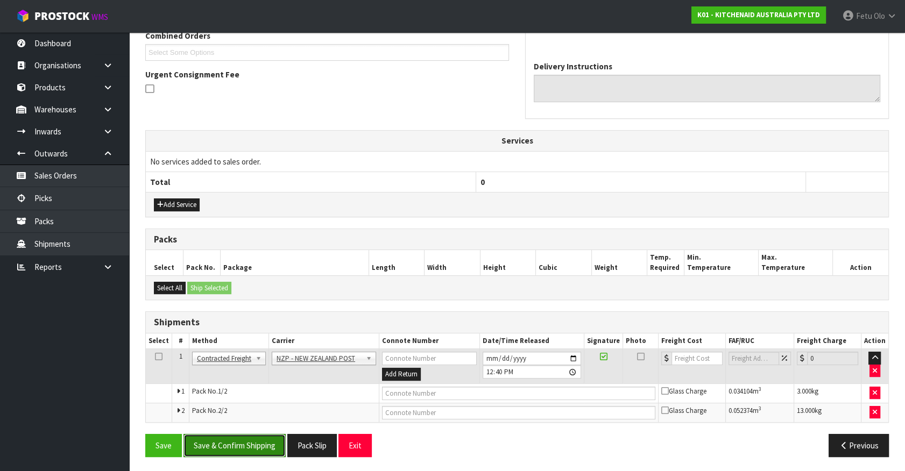
click at [259, 439] on button "Save & Confirm Shipping" at bounding box center [234, 445] width 102 height 23
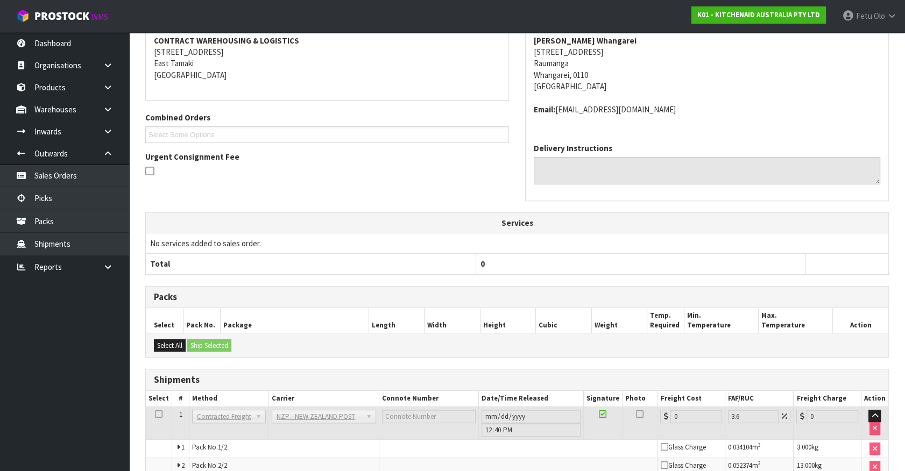
scroll to position [0, 0]
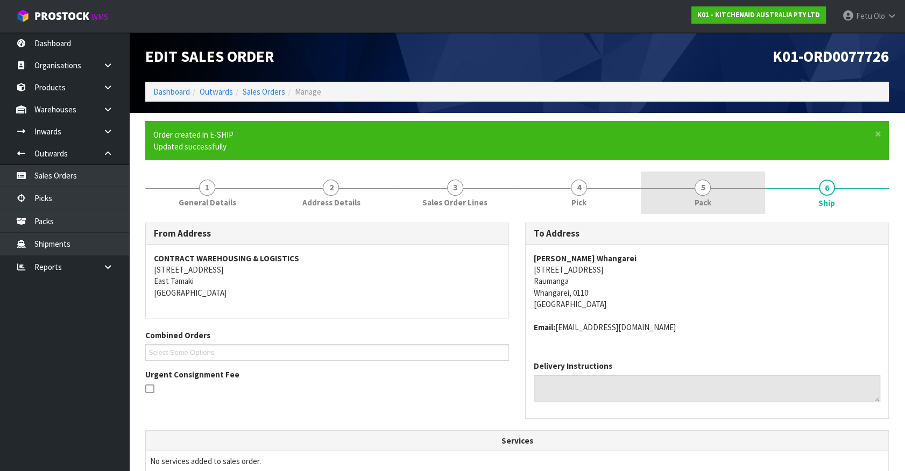
click at [713, 182] on link "5 Pack" at bounding box center [703, 193] width 124 height 42
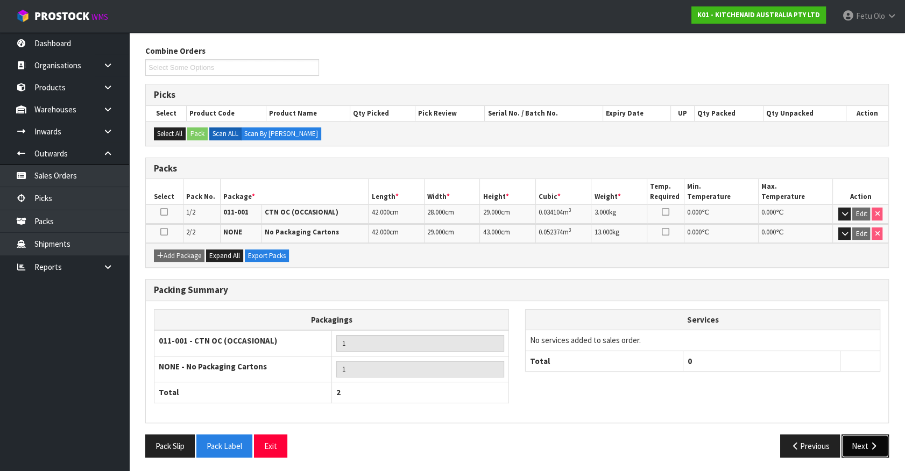
click at [866, 447] on button "Next" at bounding box center [864, 446] width 47 height 23
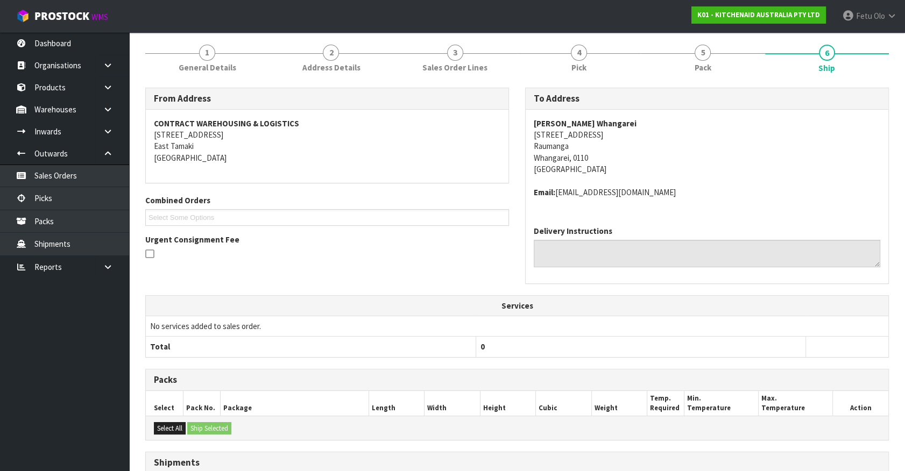
scroll to position [272, 0]
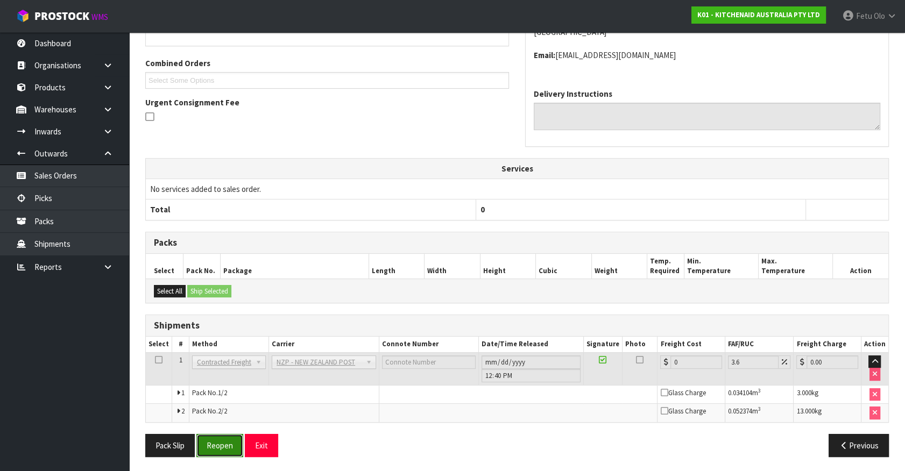
click at [216, 435] on button "Reopen" at bounding box center [219, 445] width 47 height 23
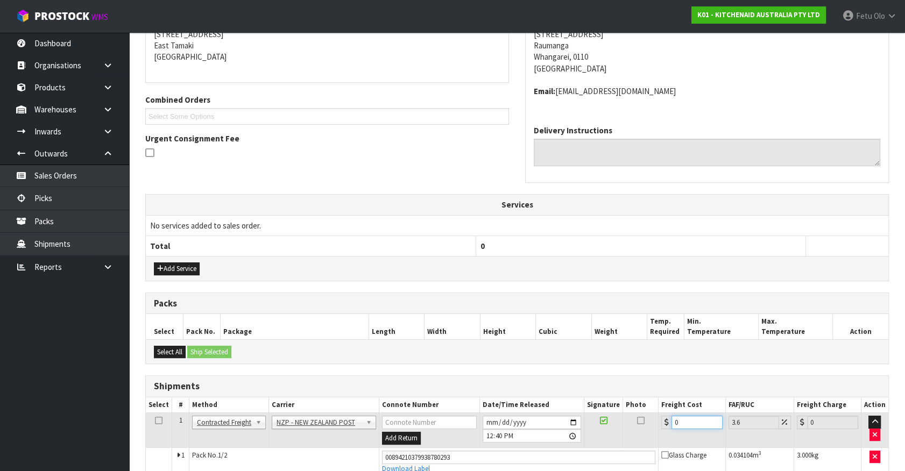
drag, startPoint x: 692, startPoint y: 437, endPoint x: 539, endPoint y: 476, distance: 157.6
click at [539, 247] on html "Toggle navigation ProStock WMS K01 - KITCHENAID AUSTRALIA PTY LTD Fetu Olo Logo…" at bounding box center [452, 11] width 905 height 471
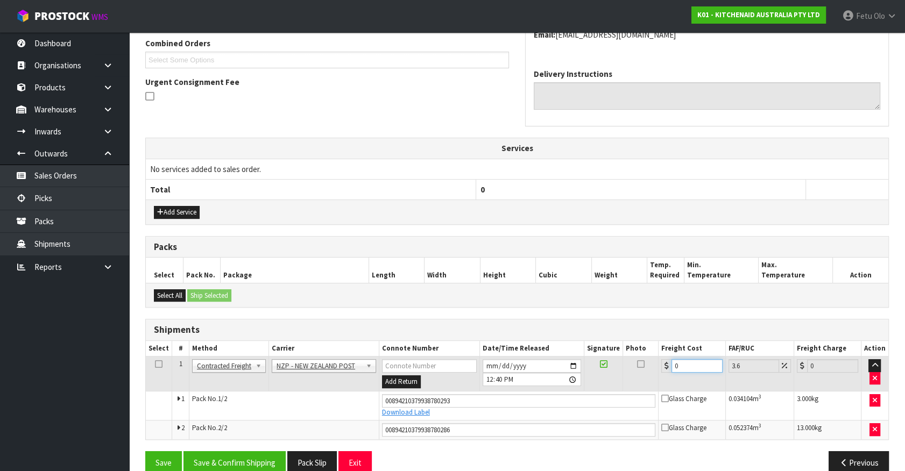
type input "1"
type input "1.04"
type input "14"
type input "14.5"
type input "14.6"
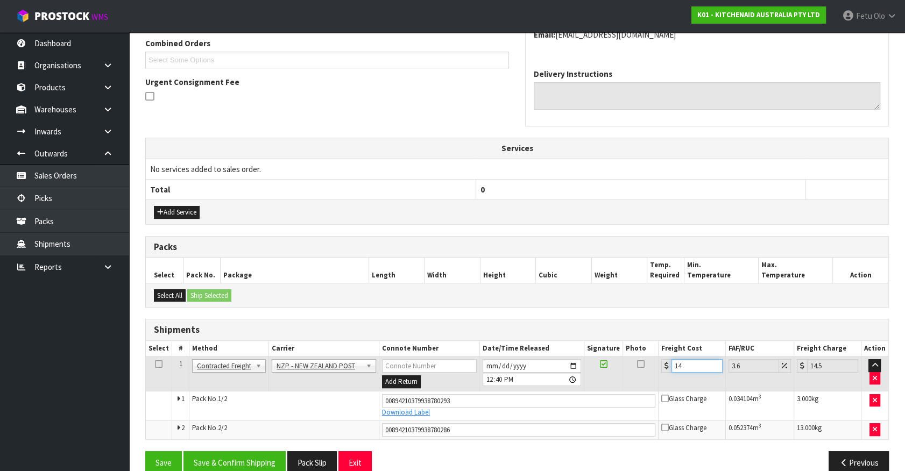
type input "15.13"
type input "14.62"
type input "15.15"
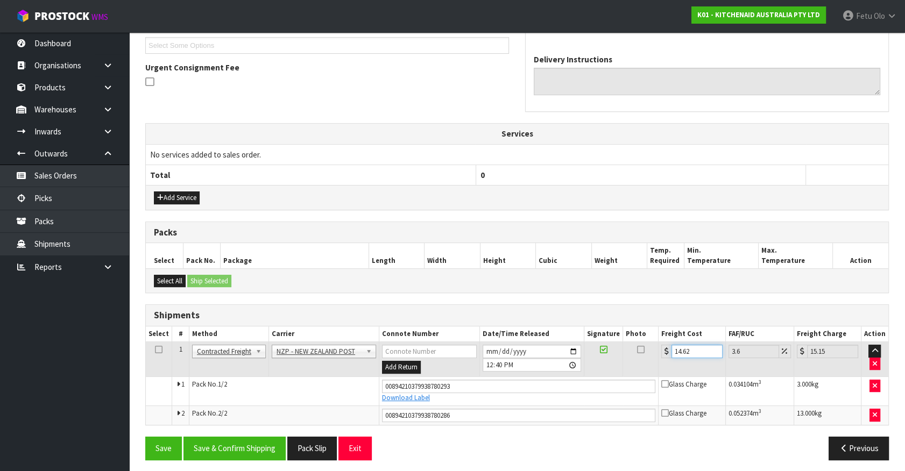
scroll to position [298, 0]
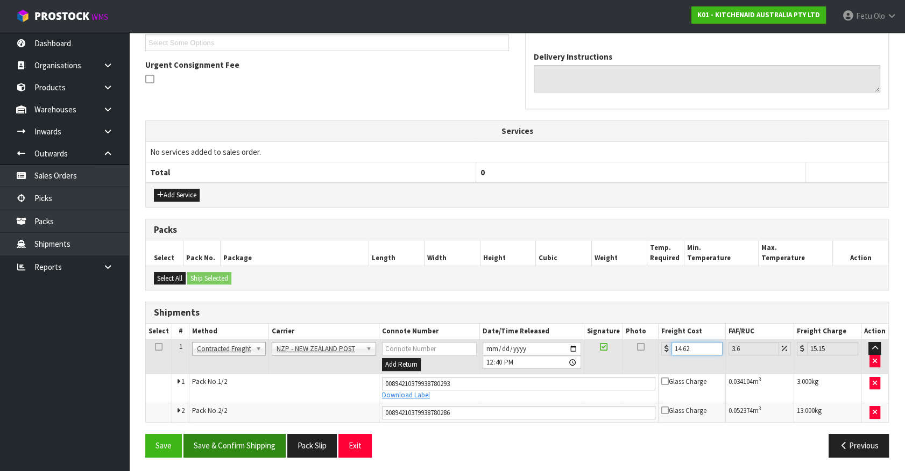
type input "14.62"
click at [252, 434] on button "Save & Confirm Shipping" at bounding box center [234, 445] width 102 height 23
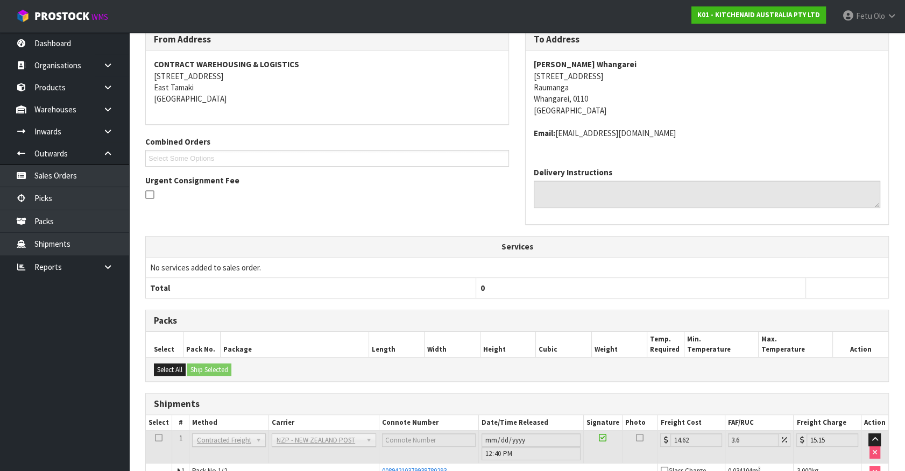
scroll to position [268, 0]
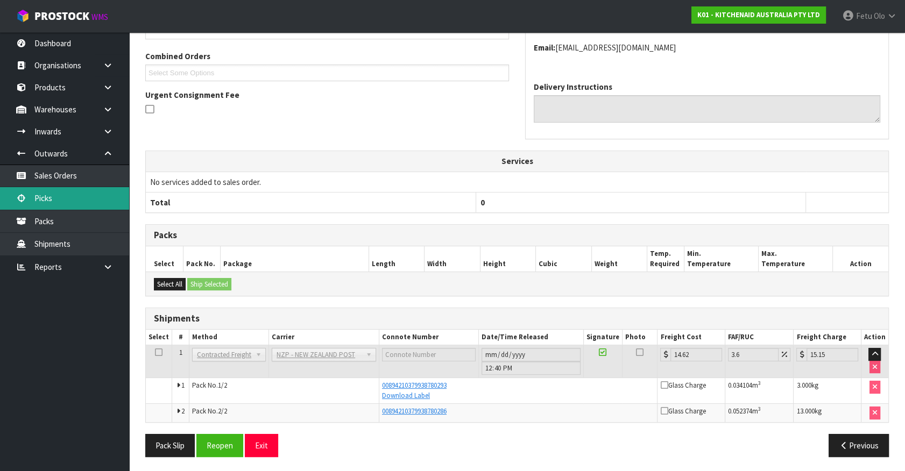
click at [54, 193] on link "Picks" at bounding box center [64, 198] width 129 height 22
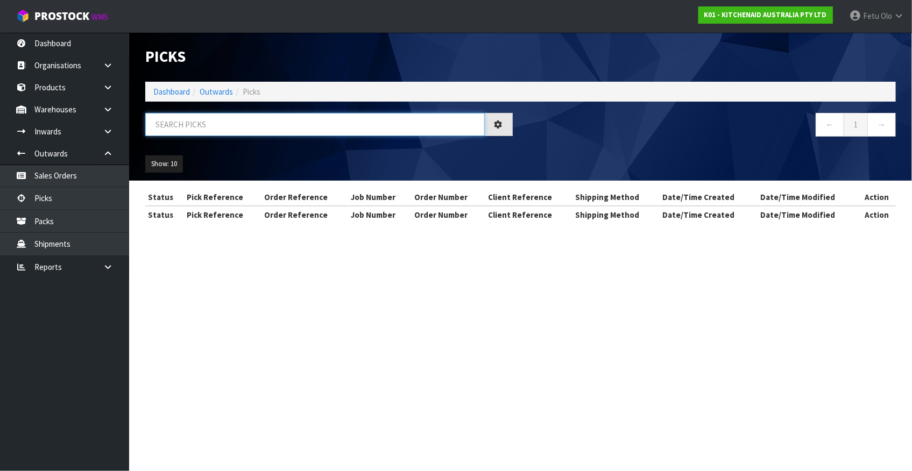
click at [231, 121] on input "text" at bounding box center [314, 124] width 339 height 23
type input "77746"
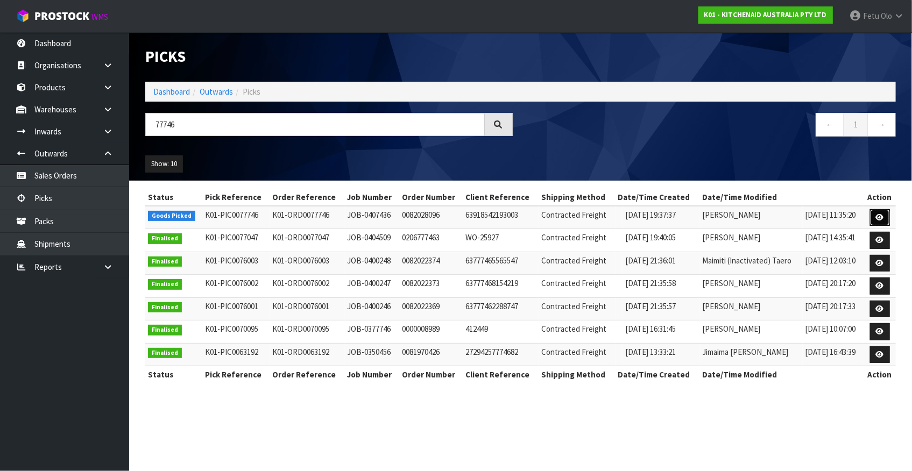
click at [880, 214] on icon at bounding box center [880, 217] width 8 height 7
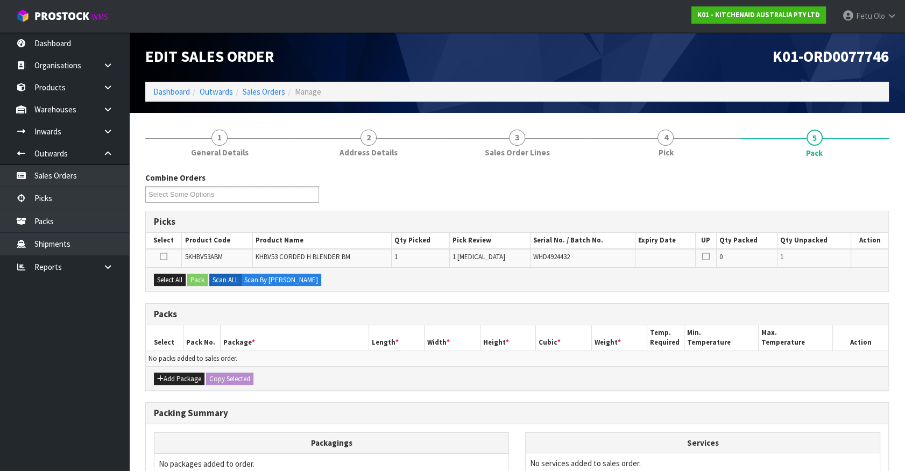
click at [84, 402] on ul "Dashboard Organisations Clients Consignees Carriers Products Categories Serial …" at bounding box center [64, 251] width 129 height 439
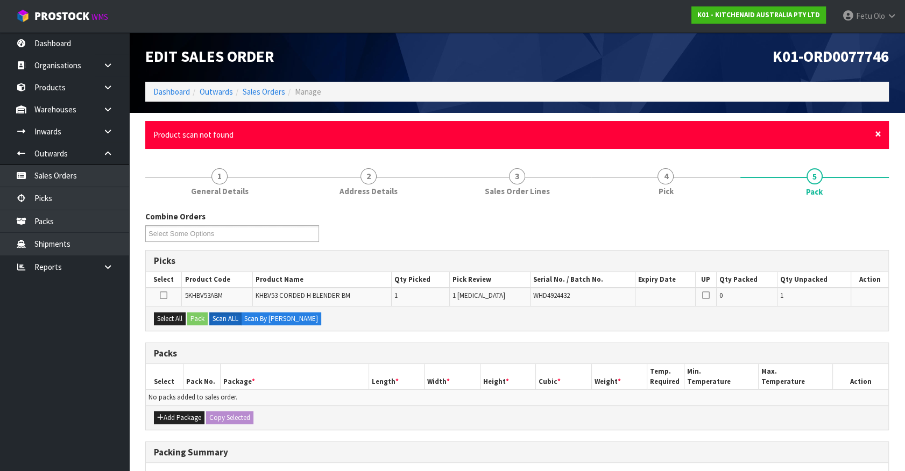
click at [880, 131] on span "×" at bounding box center [878, 133] width 6 height 15
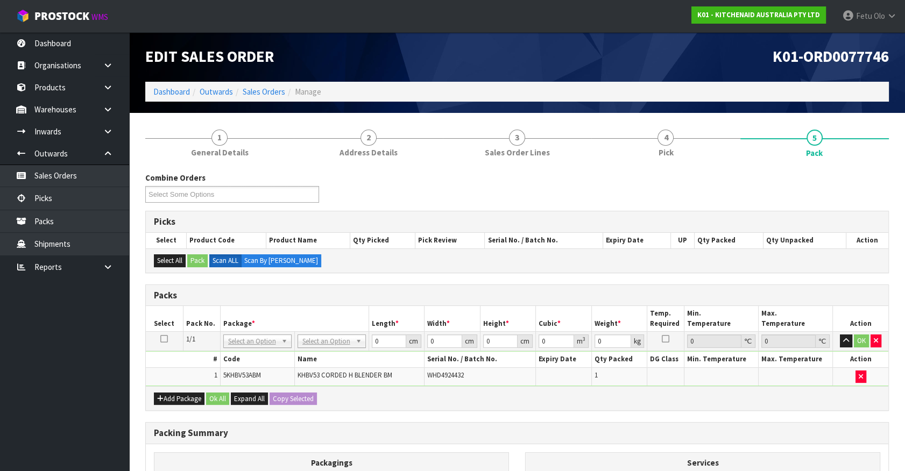
click at [370, 393] on div "Add Package Ok All Expand All Copy Selected" at bounding box center [517, 398] width 742 height 24
click at [271, 351] on div "# Code Name Serial No. / Batch No. Expiry Date Qty Packed DG Class Min. Tempera…" at bounding box center [517, 368] width 742 height 35
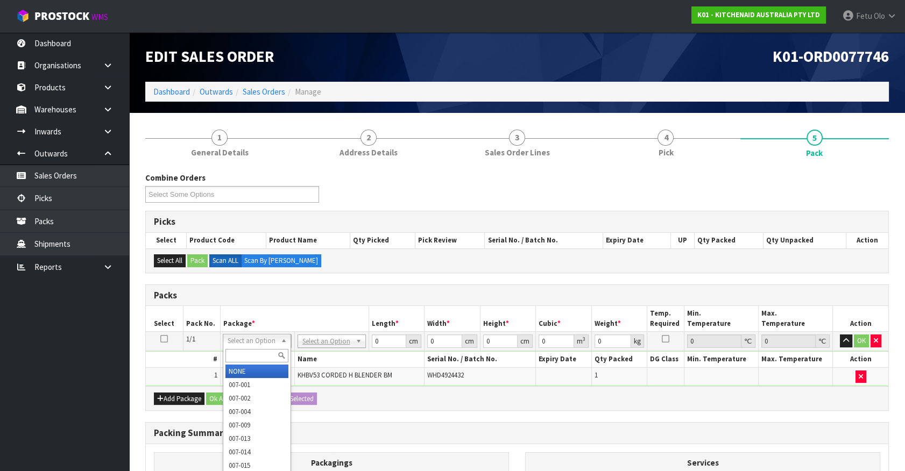
click at [260, 360] on input "text" at bounding box center [256, 355] width 63 height 13
type input "011"
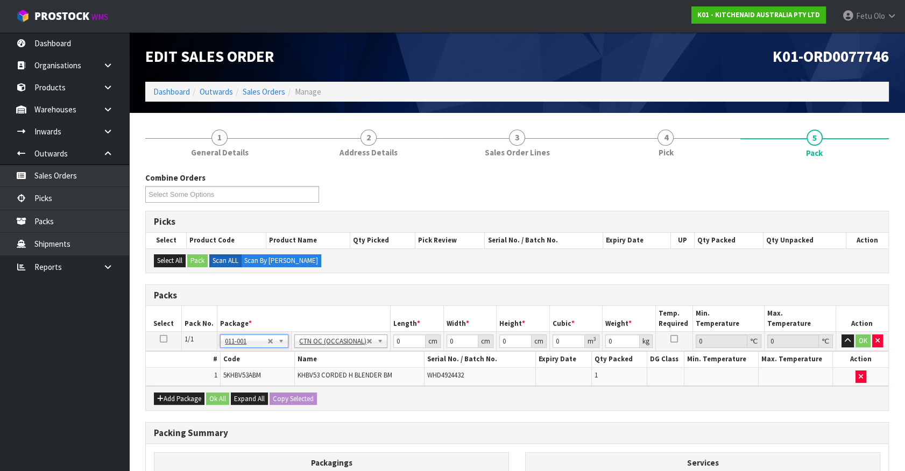
type input "1.3"
drag, startPoint x: 406, startPoint y: 341, endPoint x: 260, endPoint y: 381, distance: 151.1
click at [260, 381] on tbody "1/1 NONE 007-001 007-002 007-004 007-009 007-013 007-014 007-015 007-017 007-01…" at bounding box center [517, 359] width 742 height 54
type input "31"
type input "24"
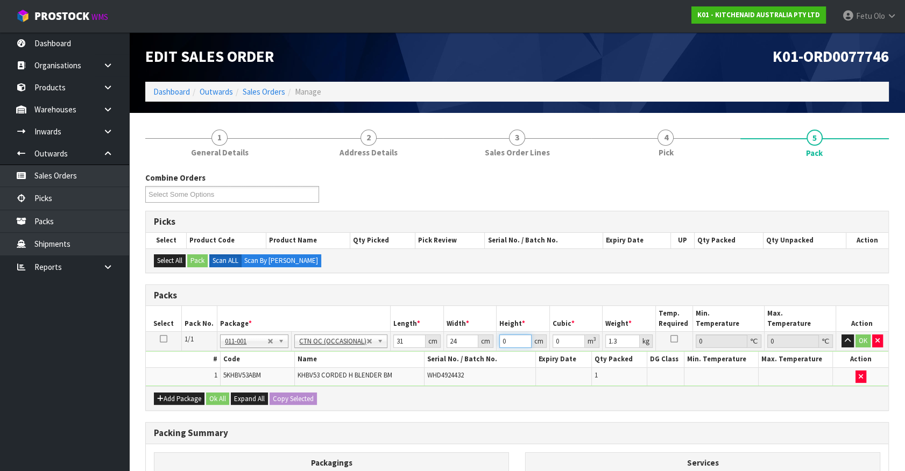
type input "1"
type input "0.000744"
type input "17"
type input "0.012648"
type input "17"
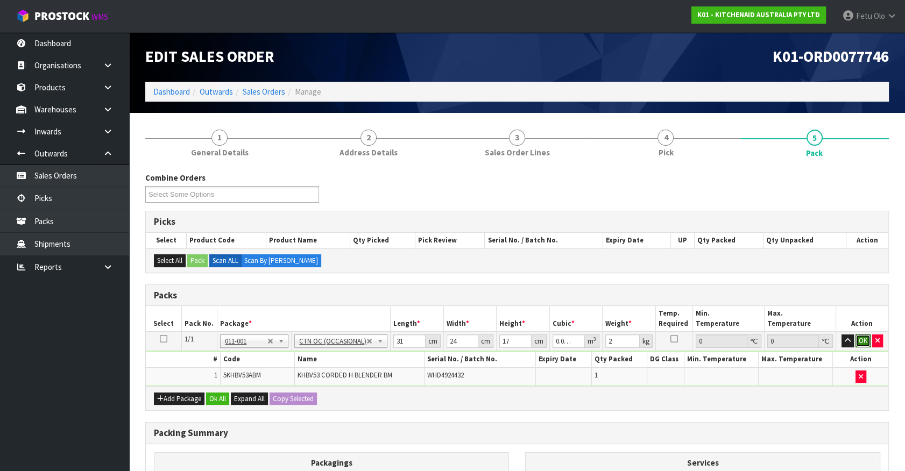
click button "OK" at bounding box center [862, 341] width 15 height 13
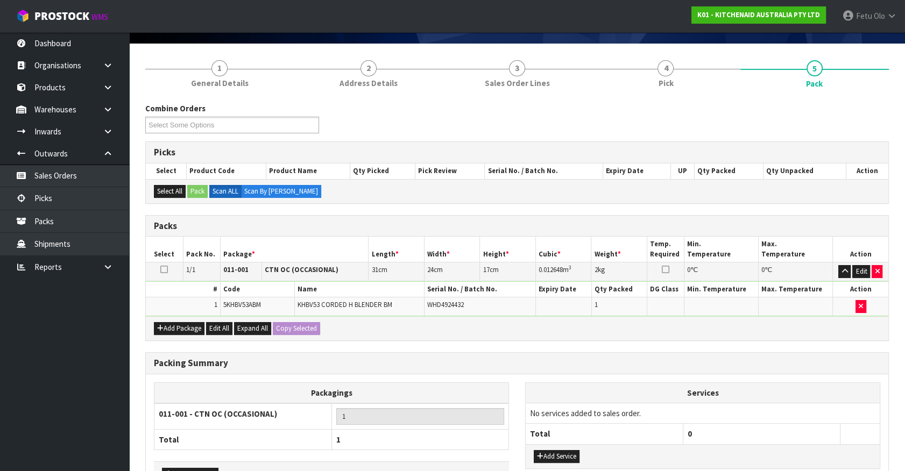
scroll to position [140, 0]
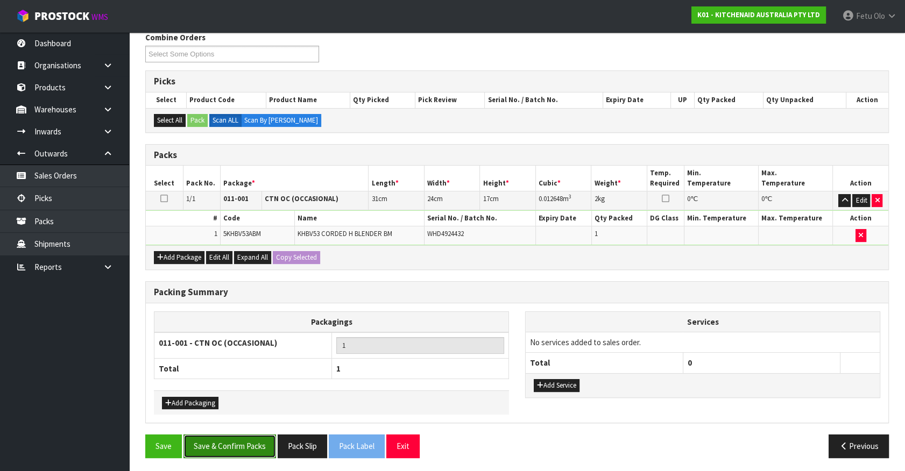
click at [221, 447] on button "Save & Confirm Packs" at bounding box center [229, 446] width 93 height 23
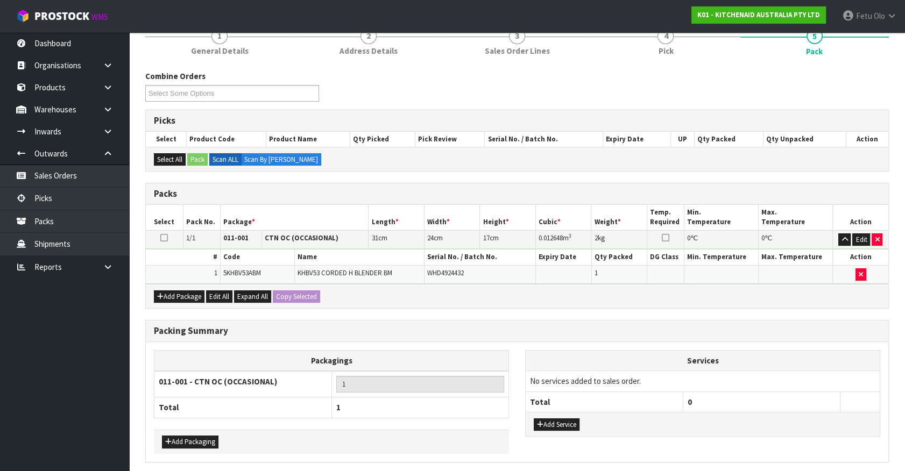
scroll to position [0, 0]
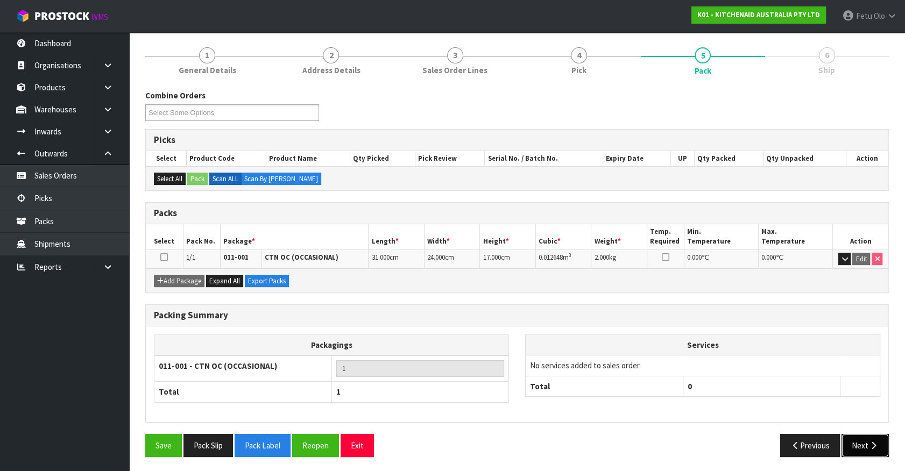
click at [855, 440] on button "Next" at bounding box center [864, 445] width 47 height 23
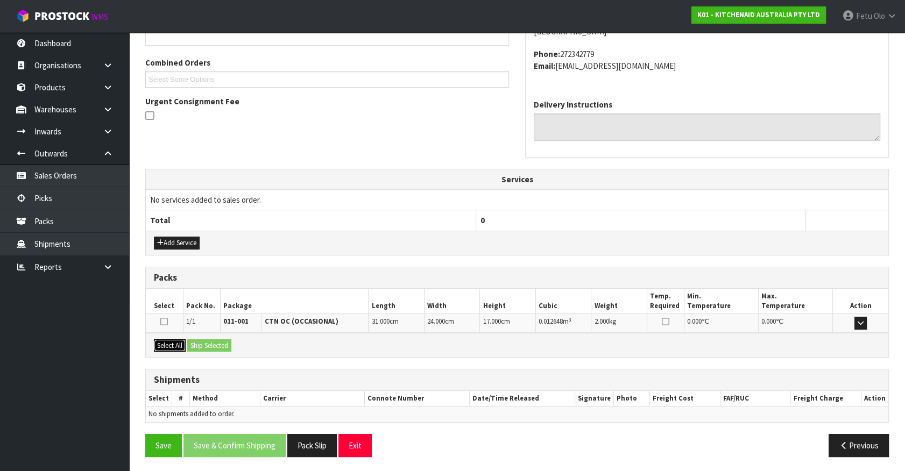
drag, startPoint x: 173, startPoint y: 343, endPoint x: 196, endPoint y: 344, distance: 23.7
click at [178, 343] on button "Select All" at bounding box center [170, 345] width 32 height 13
click at [210, 343] on button "Ship Selected" at bounding box center [209, 345] width 44 height 13
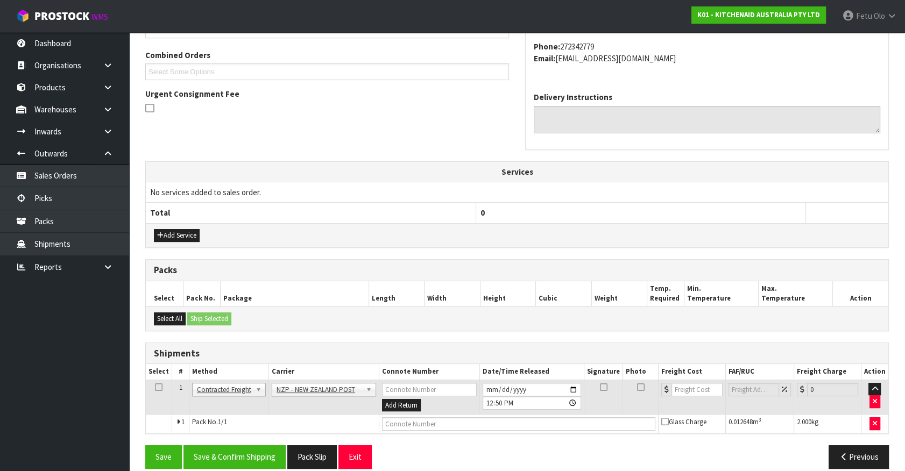
scroll to position [280, 0]
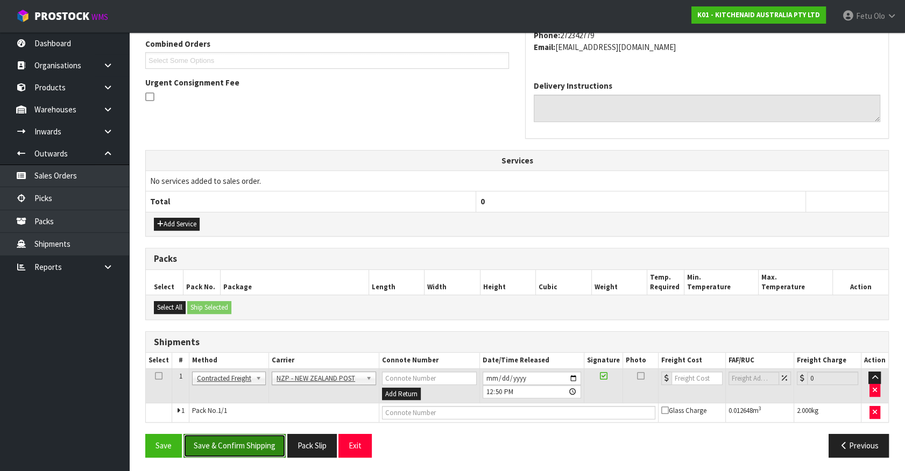
drag, startPoint x: 266, startPoint y: 440, endPoint x: 259, endPoint y: 445, distance: 8.8
click at [265, 442] on button "Save & Confirm Shipping" at bounding box center [234, 445] width 102 height 23
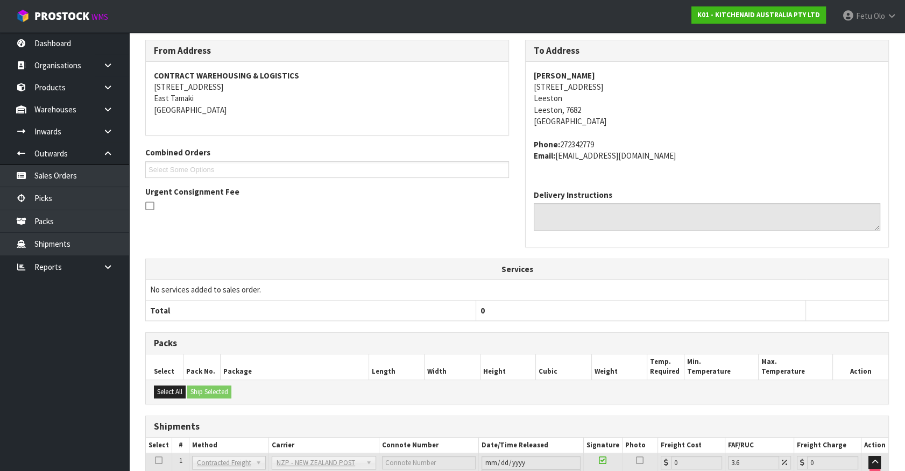
scroll to position [265, 0]
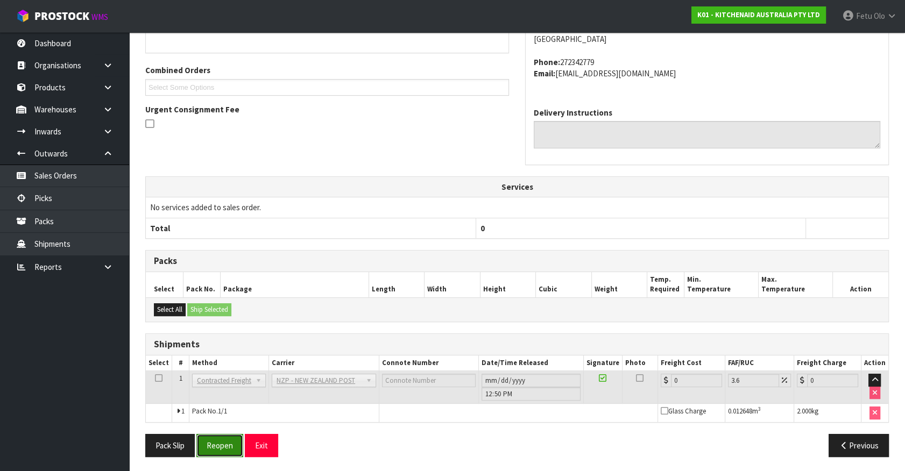
click at [219, 442] on button "Reopen" at bounding box center [219, 445] width 47 height 23
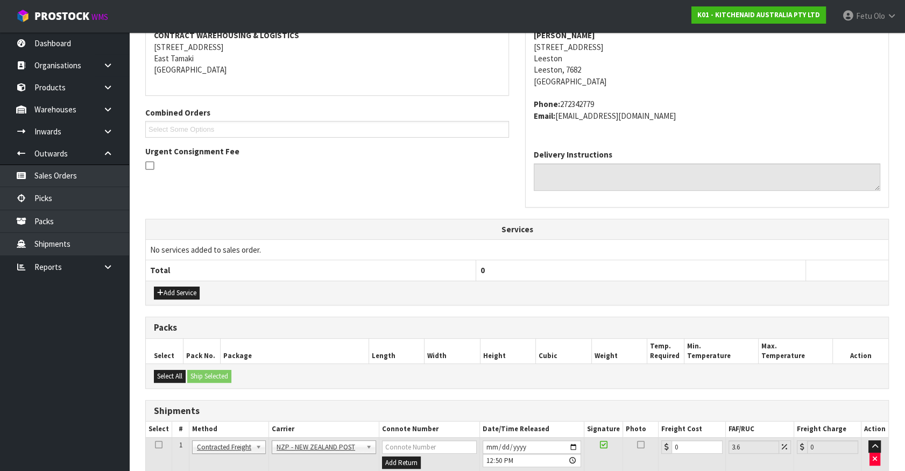
scroll to position [290, 0]
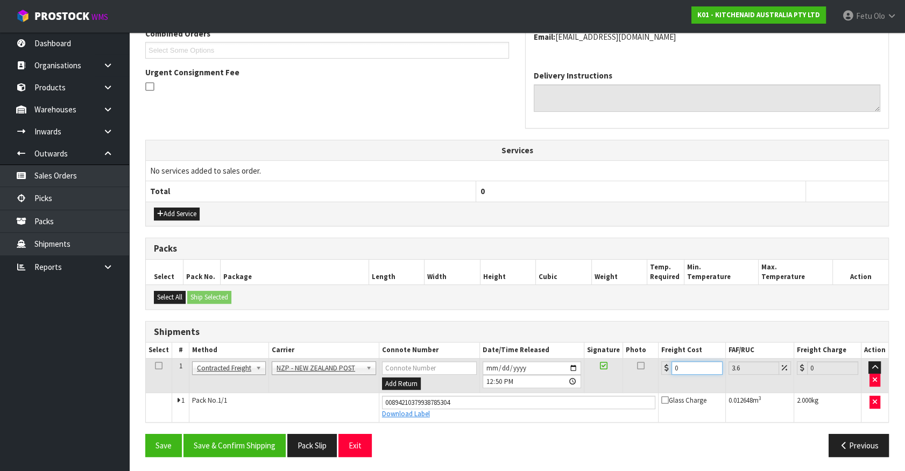
drag, startPoint x: 683, startPoint y: 365, endPoint x: 487, endPoint y: 410, distance: 201.5
click at [487, 410] on tbody "1 Client Local Pickup Customer Local Pickup Company Freight Contracted Freight …" at bounding box center [517, 389] width 742 height 63
click at [250, 448] on button "Save & Confirm Shipping" at bounding box center [234, 445] width 102 height 23
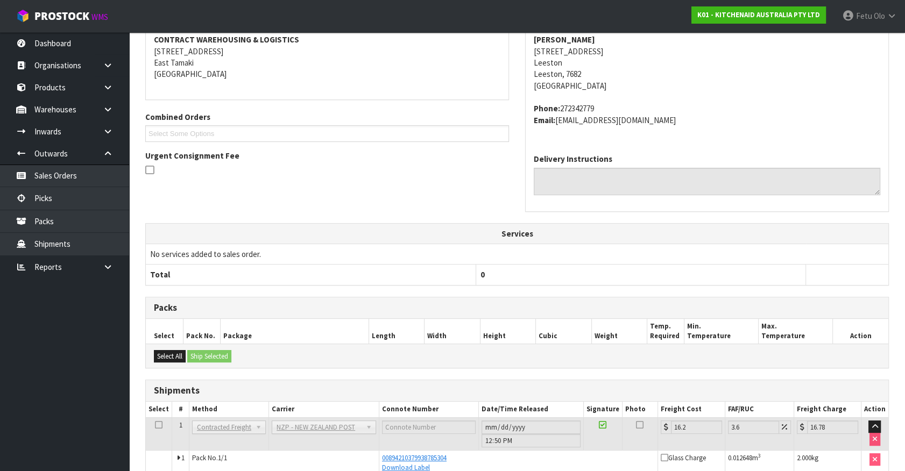
scroll to position [16, 0]
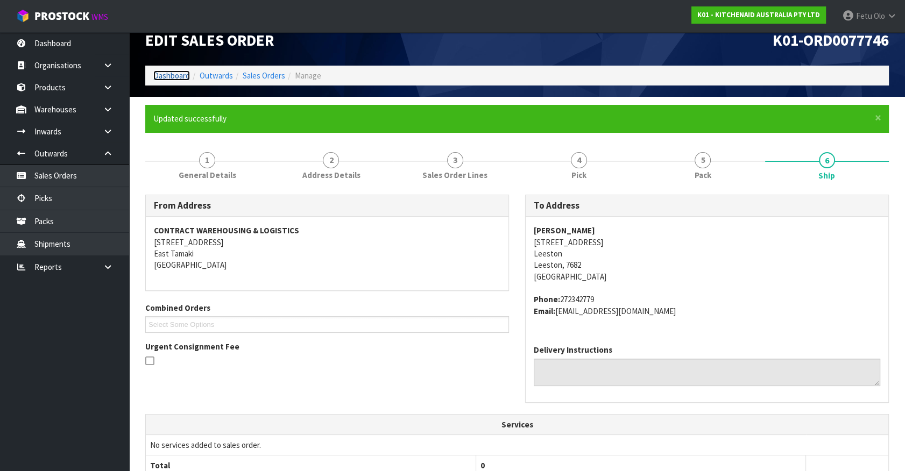
click at [157, 77] on link "Dashboard" at bounding box center [171, 75] width 37 height 10
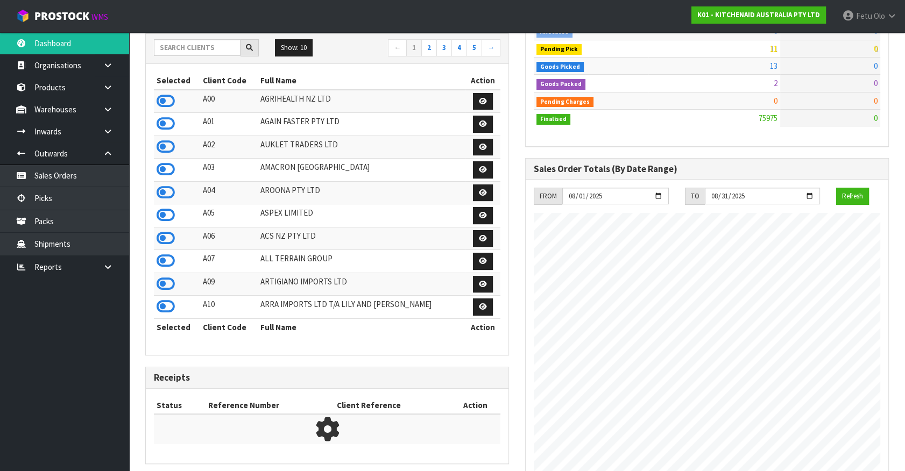
scroll to position [34, 0]
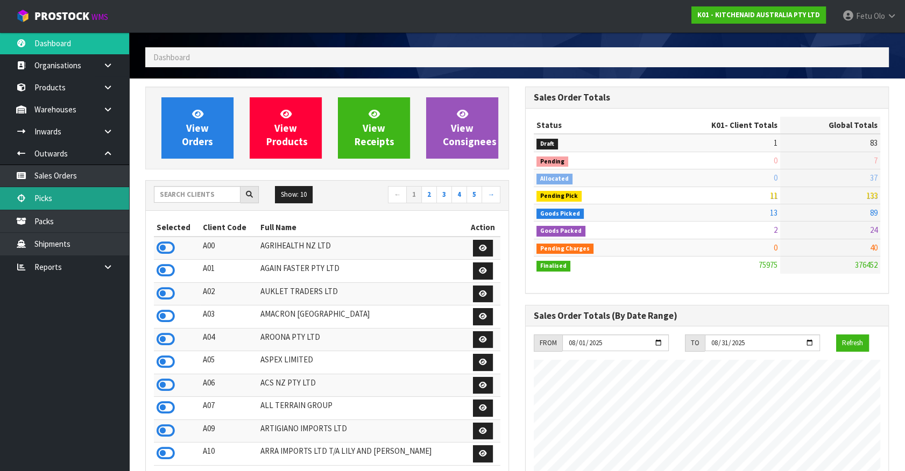
click at [45, 197] on link "Picks" at bounding box center [64, 198] width 129 height 22
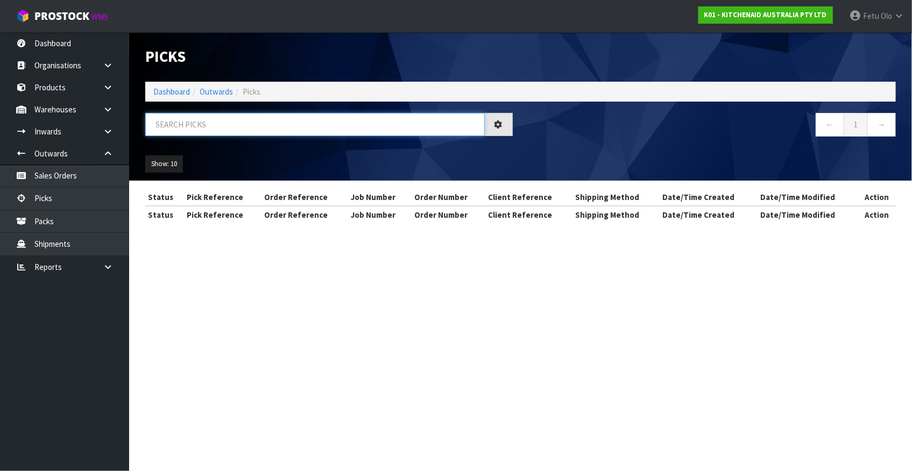
click at [252, 113] on input "text" at bounding box center [314, 124] width 339 height 23
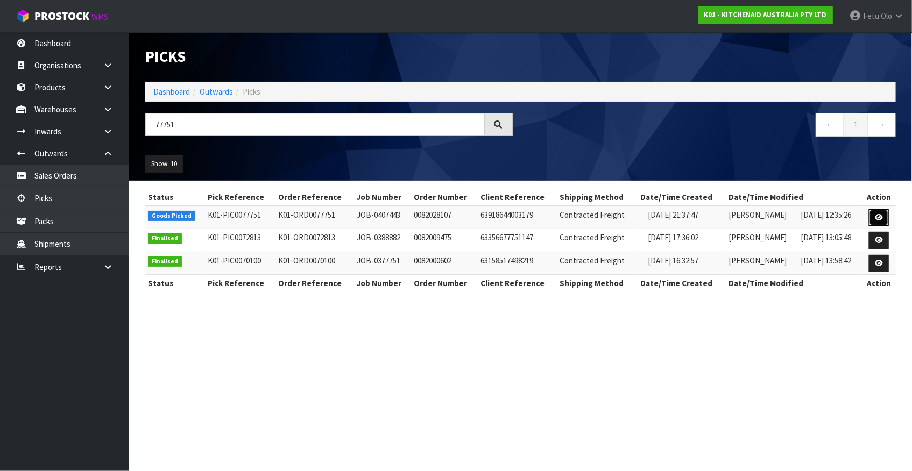
click at [884, 217] on link at bounding box center [879, 217] width 20 height 17
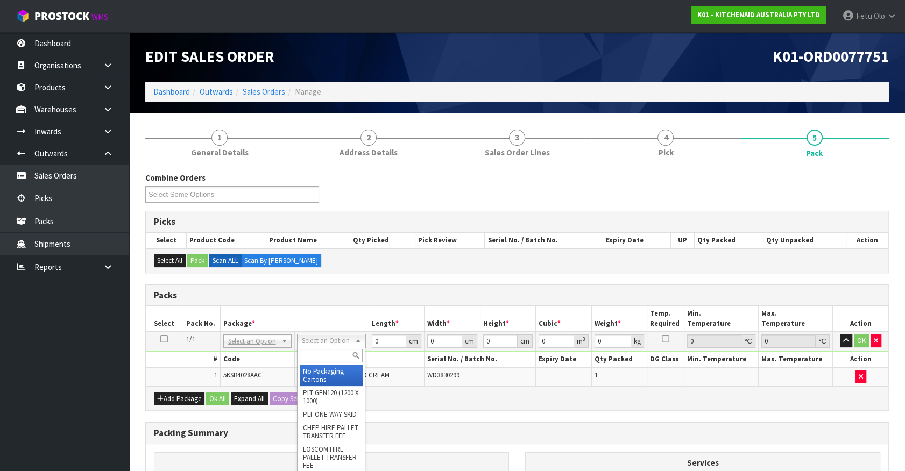
drag, startPoint x: 339, startPoint y: 368, endPoint x: 344, endPoint y: 372, distance: 6.3
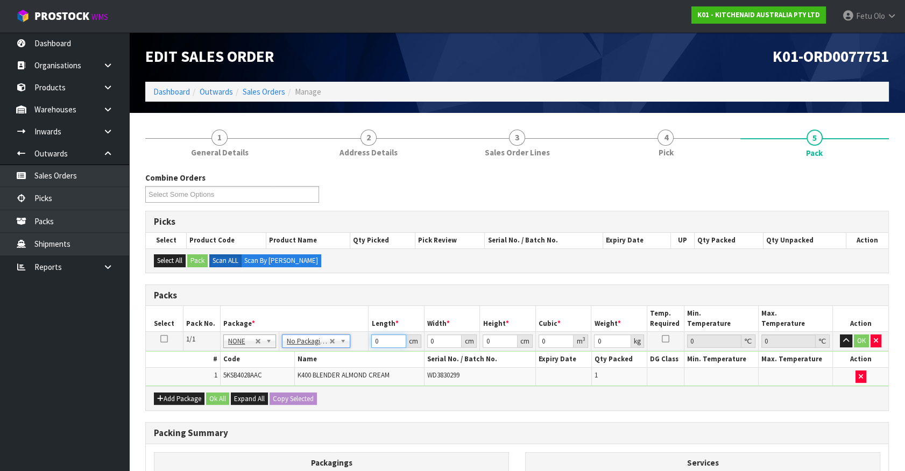
click at [309, 375] on tbody "1/1 NONE 007-001 007-002 007-004 007-009 007-013 007-014 007-015 007-017 007-01…" at bounding box center [517, 359] width 742 height 54
click button "OK" at bounding box center [861, 341] width 15 height 13
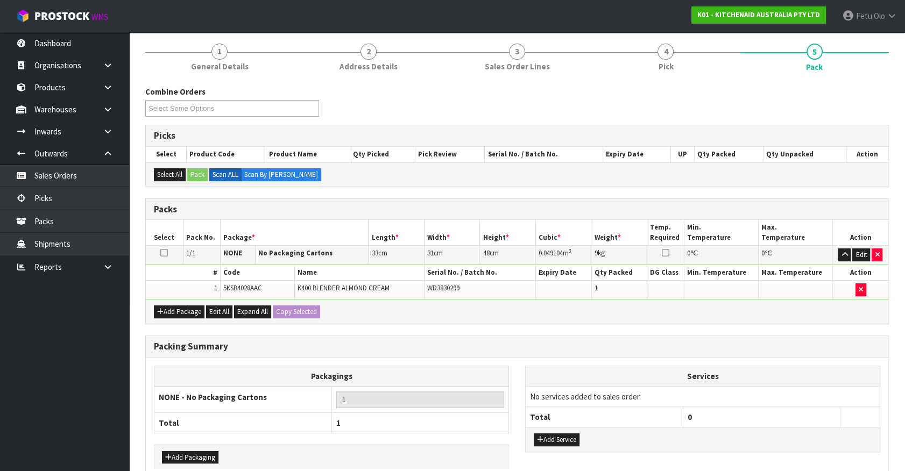
scroll to position [140, 0]
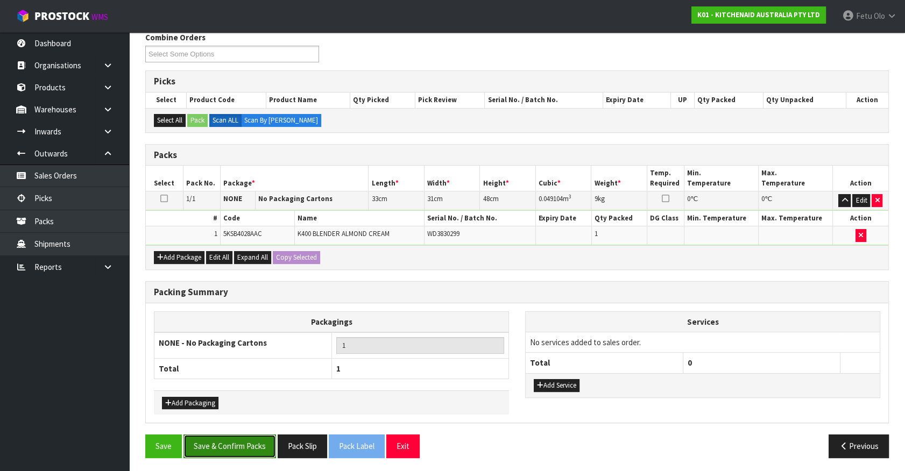
click at [247, 440] on button "Save & Confirm Packs" at bounding box center [229, 446] width 93 height 23
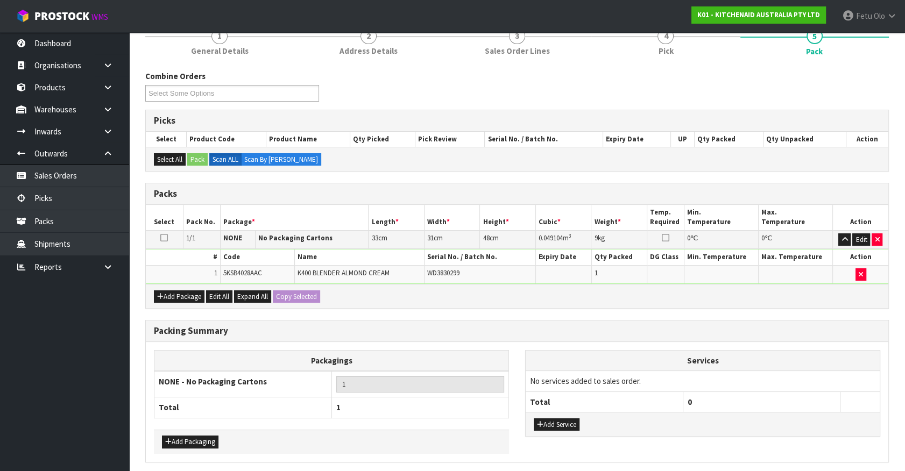
scroll to position [0, 0]
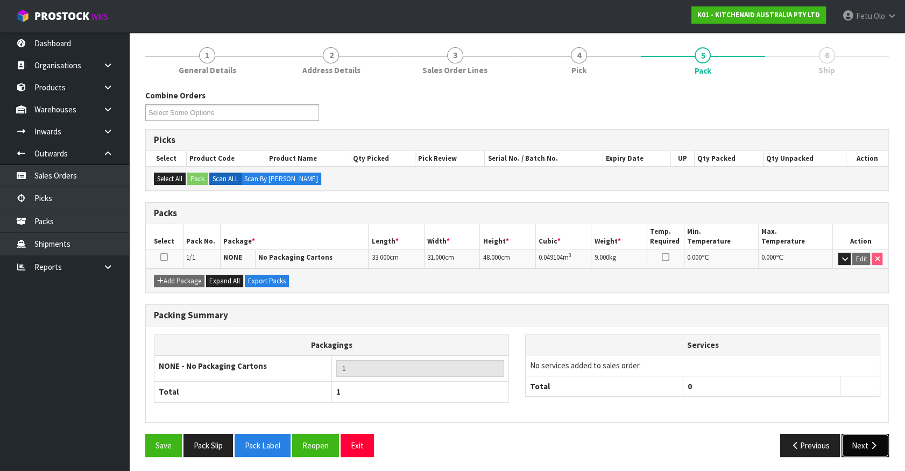
click at [862, 440] on button "Next" at bounding box center [864, 445] width 47 height 23
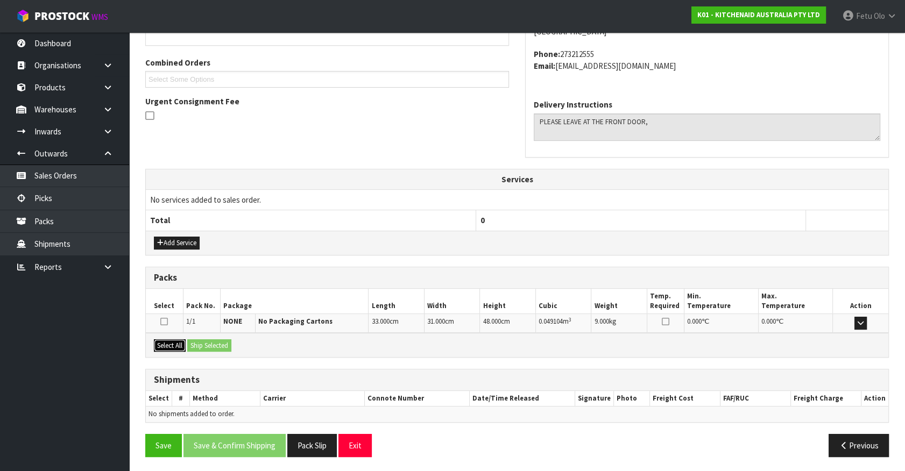
drag, startPoint x: 166, startPoint y: 348, endPoint x: 185, endPoint y: 343, distance: 19.4
click at [167, 347] on button "Select All" at bounding box center [170, 345] width 32 height 13
click at [200, 341] on button "Ship Selected" at bounding box center [209, 345] width 44 height 13
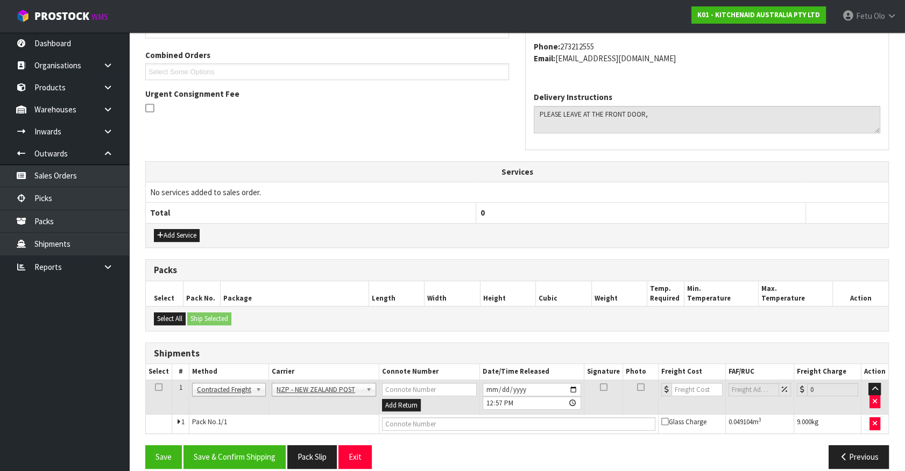
scroll to position [280, 0]
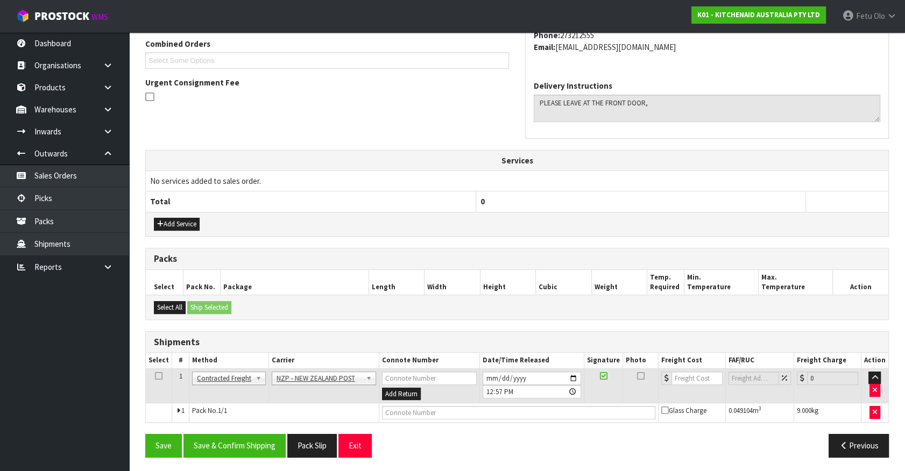
click at [233, 426] on div "From Address CONTRACT WAREHOUSING & LOGISTICS 17 Allens Road East Tamaki Auckla…" at bounding box center [516, 198] width 743 height 535
click at [236, 443] on button "Save & Confirm Shipping" at bounding box center [234, 445] width 102 height 23
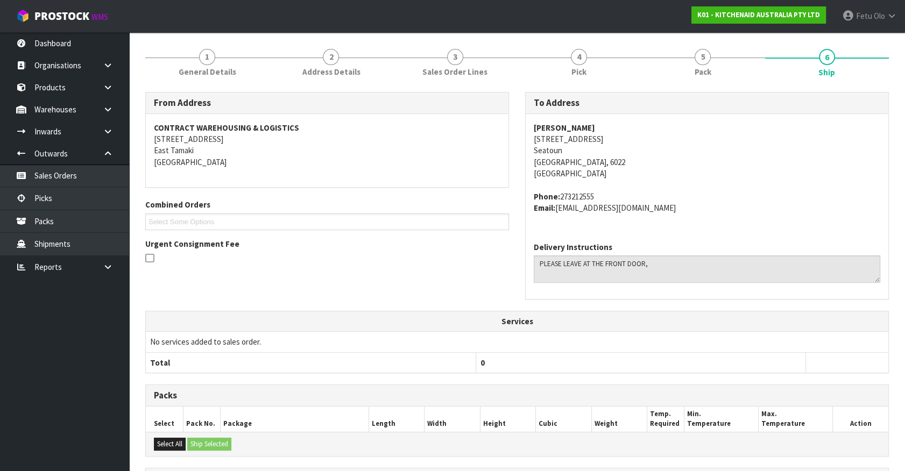
scroll to position [265, 0]
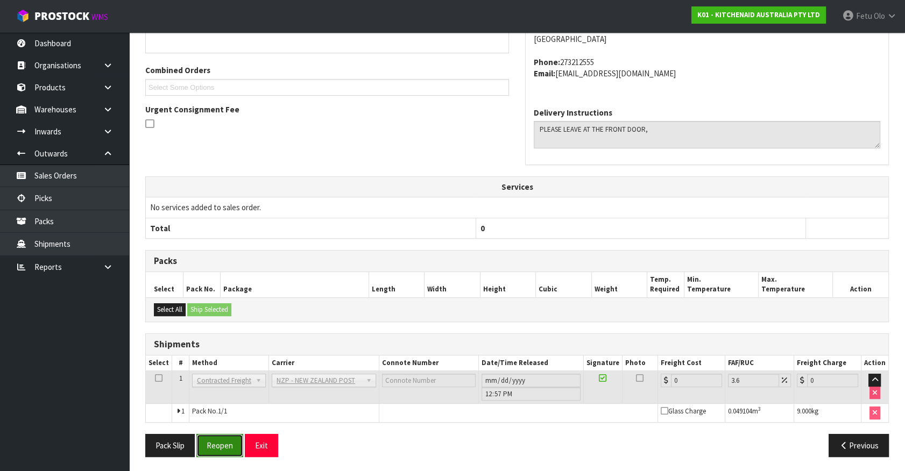
click at [214, 441] on button "Reopen" at bounding box center [219, 445] width 47 height 23
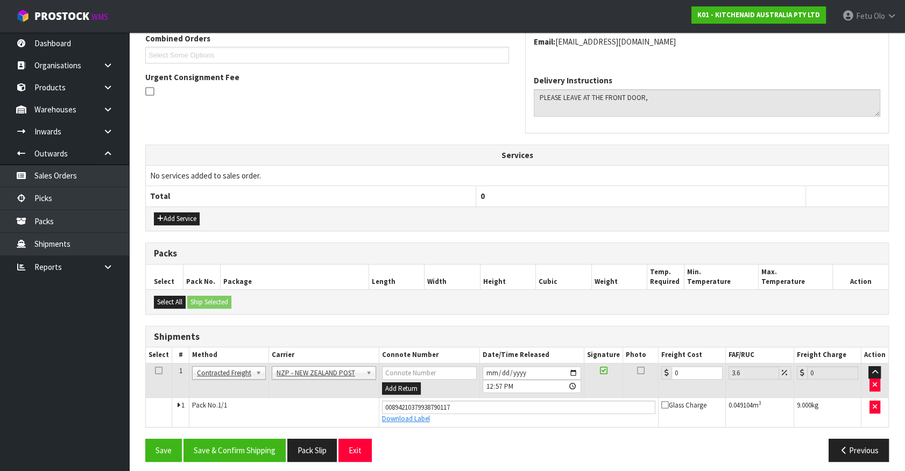
scroll to position [290, 0]
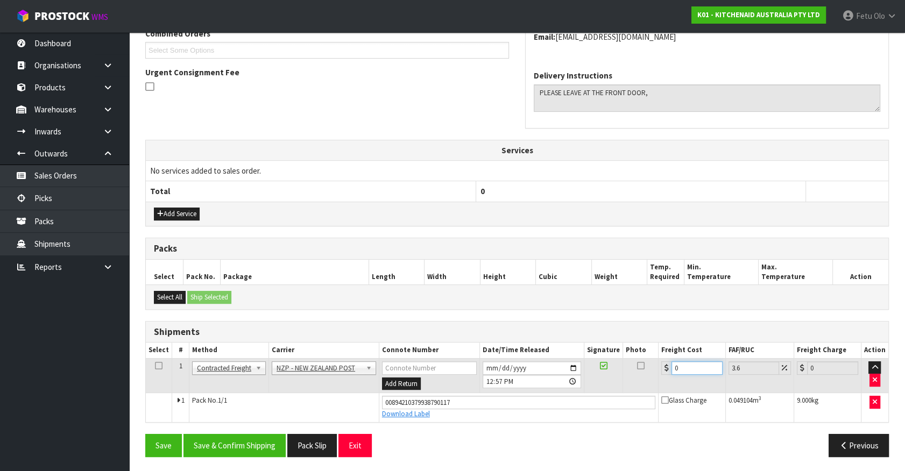
drag, startPoint x: 681, startPoint y: 366, endPoint x: 489, endPoint y: 412, distance: 197.5
click at [489, 412] on tbody "1 Client Local Pickup Customer Local Pickup Company Freight Contracted Freight …" at bounding box center [517, 389] width 742 height 63
click at [255, 438] on button "Save & Confirm Shipping" at bounding box center [234, 445] width 102 height 23
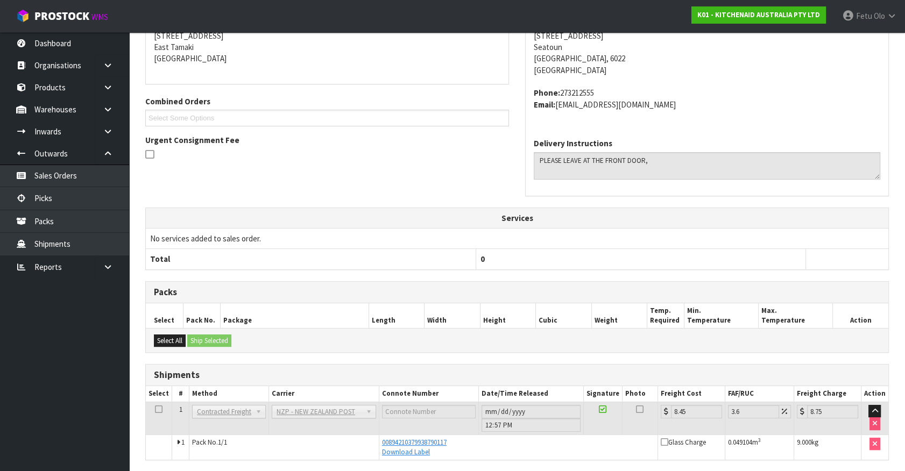
scroll to position [261, 0]
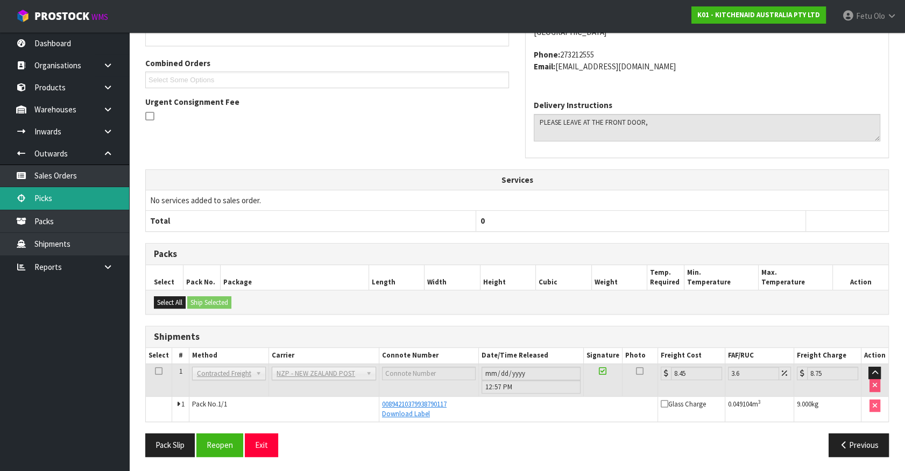
click at [44, 199] on link "Picks" at bounding box center [64, 198] width 129 height 22
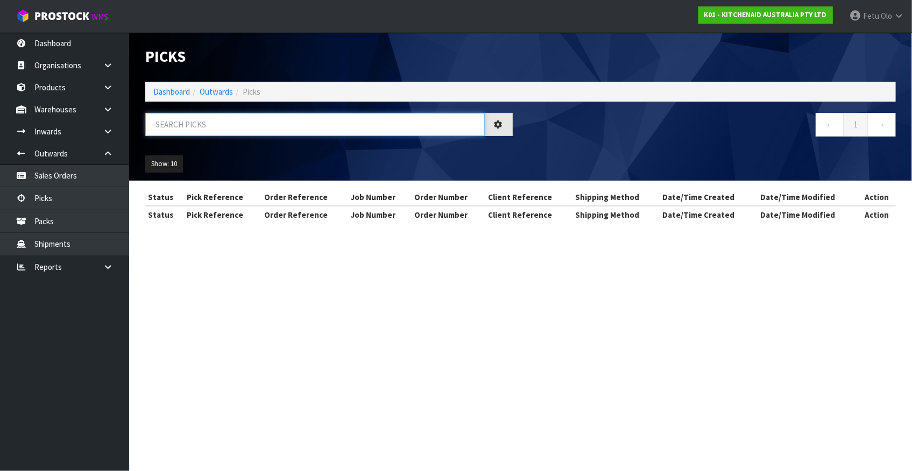
click at [185, 125] on input "text" at bounding box center [314, 124] width 339 height 23
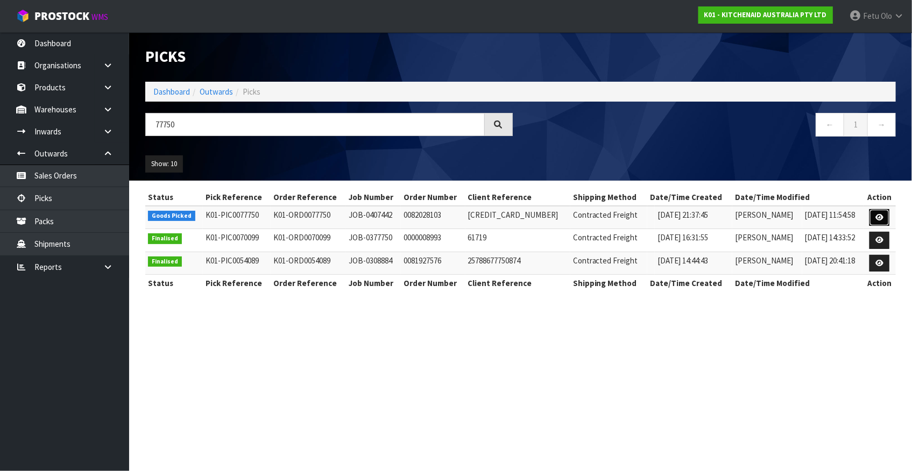
click at [877, 218] on icon at bounding box center [879, 217] width 8 height 7
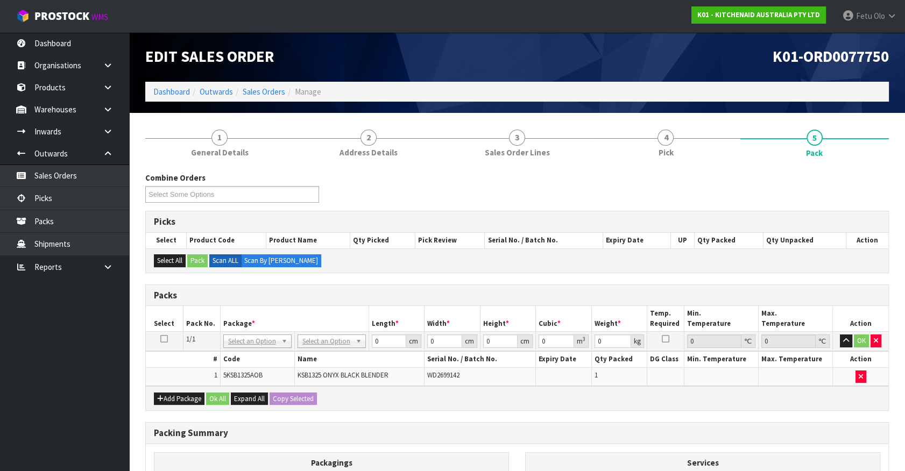
drag, startPoint x: 271, startPoint y: 337, endPoint x: 269, endPoint y: 344, distance: 6.7
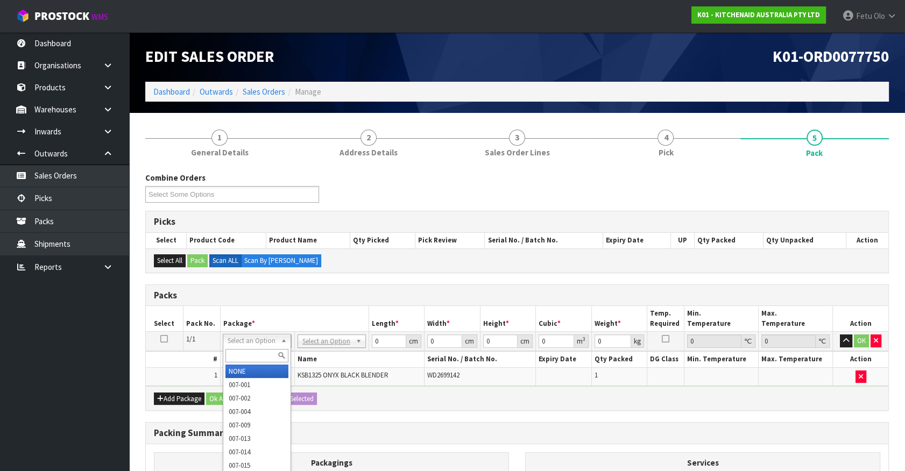
click at [260, 353] on input "text" at bounding box center [256, 355] width 63 height 13
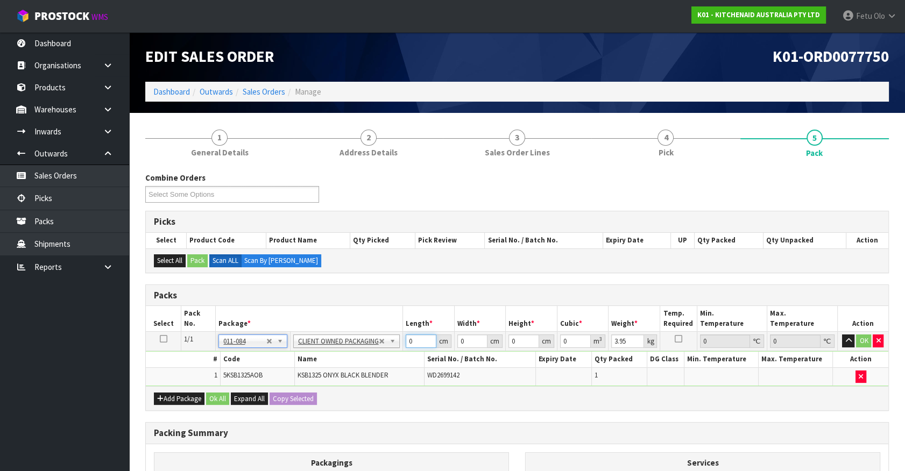
click at [285, 393] on div "Packs Select Pack No. Package * Length * Width * Height * Cubic * Weight * Temp…" at bounding box center [516, 348] width 743 height 127
click button "OK" at bounding box center [863, 341] width 15 height 13
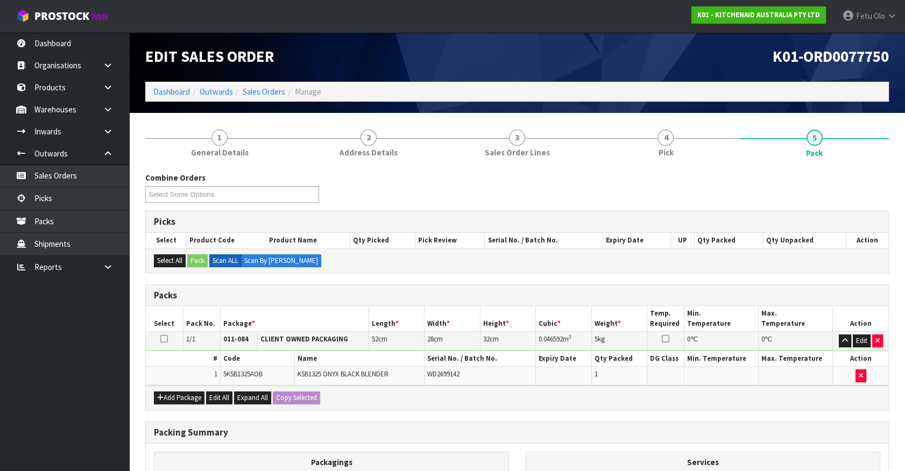
scroll to position [140, 0]
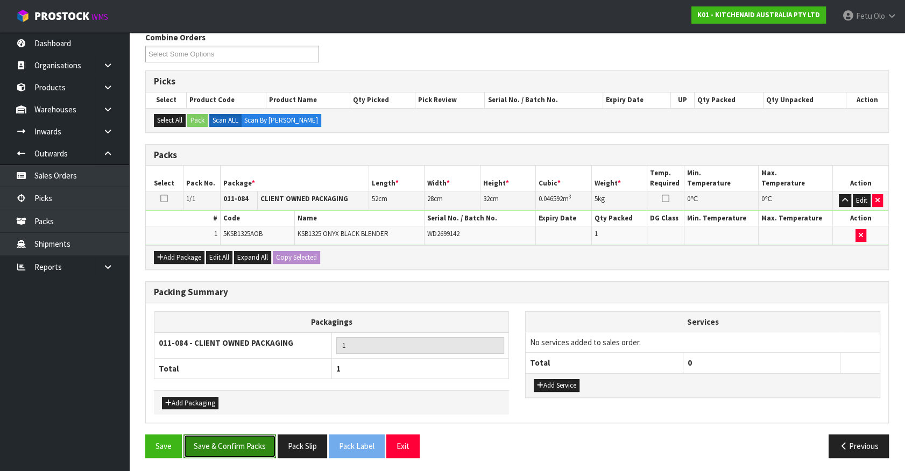
click at [253, 448] on button "Save & Confirm Packs" at bounding box center [229, 446] width 93 height 23
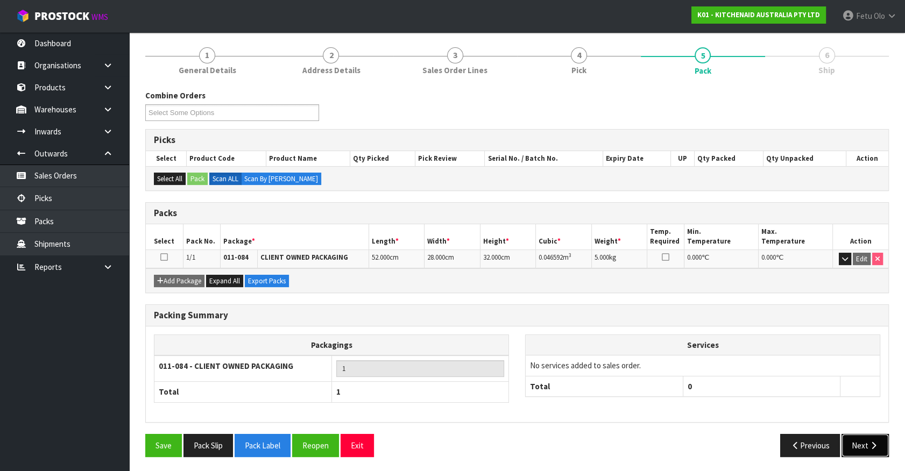
click at [866, 449] on button "Next" at bounding box center [864, 445] width 47 height 23
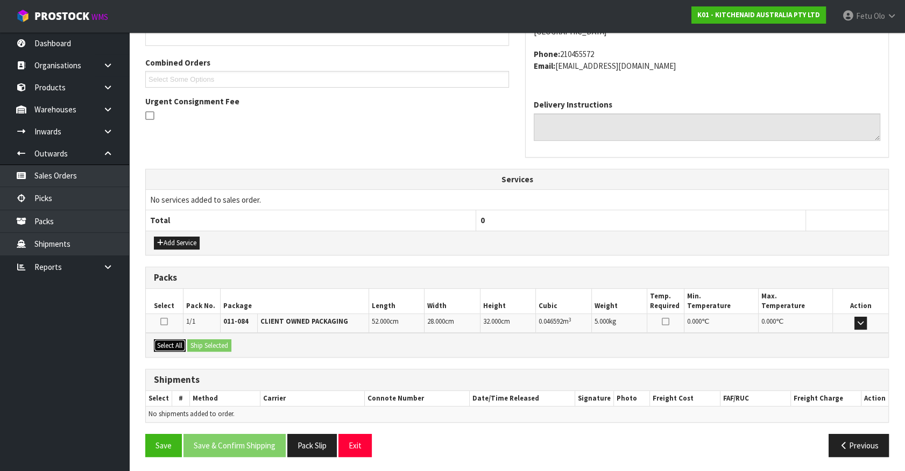
drag, startPoint x: 164, startPoint y: 343, endPoint x: 215, endPoint y: 349, distance: 51.5
click at [166, 343] on button "Select All" at bounding box center [170, 345] width 32 height 13
click at [215, 349] on button "Ship Selected" at bounding box center [209, 345] width 44 height 13
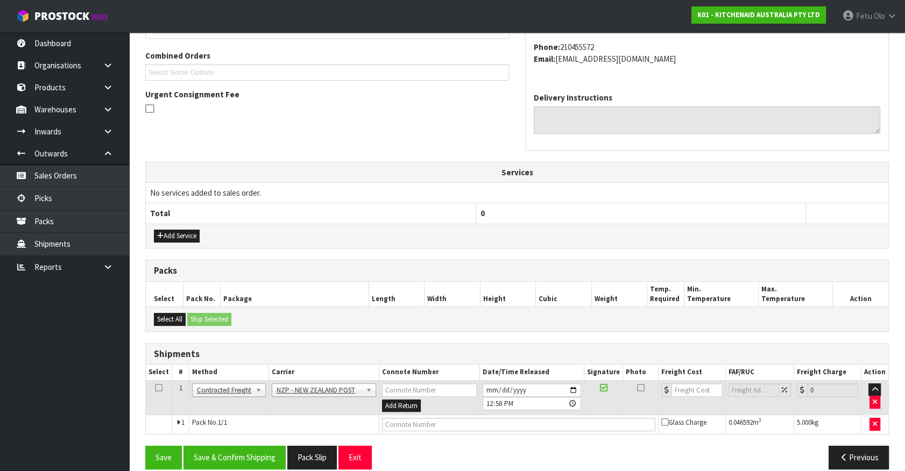
scroll to position [280, 0]
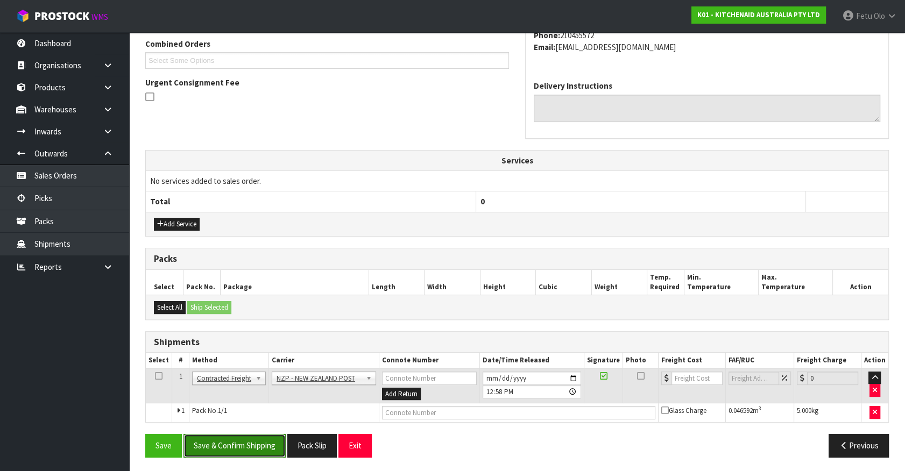
click at [242, 446] on button "Save & Confirm Shipping" at bounding box center [234, 445] width 102 height 23
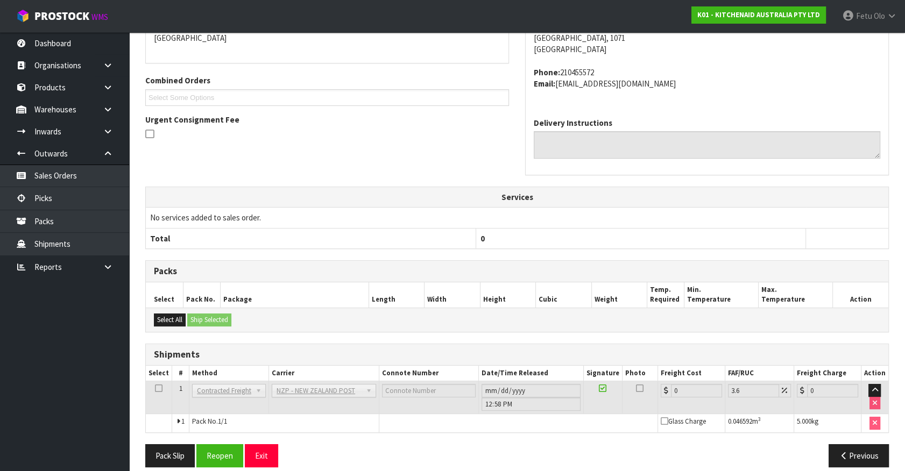
scroll to position [265, 0]
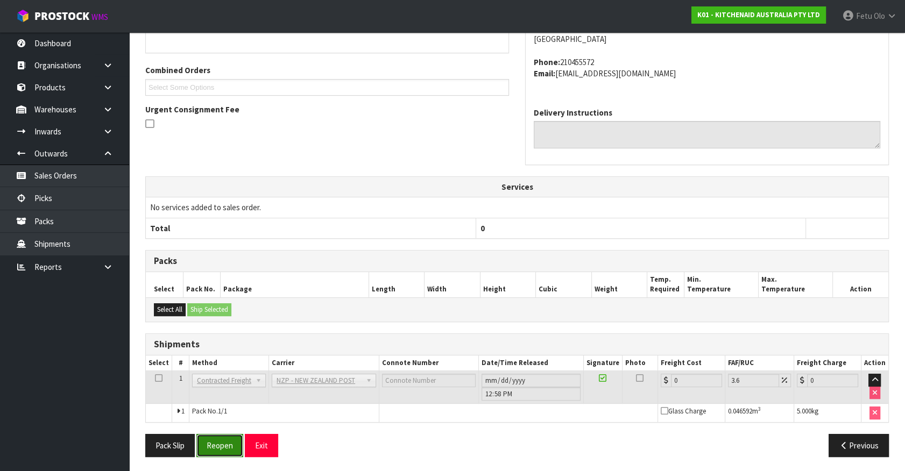
click at [226, 443] on button "Reopen" at bounding box center [219, 445] width 47 height 23
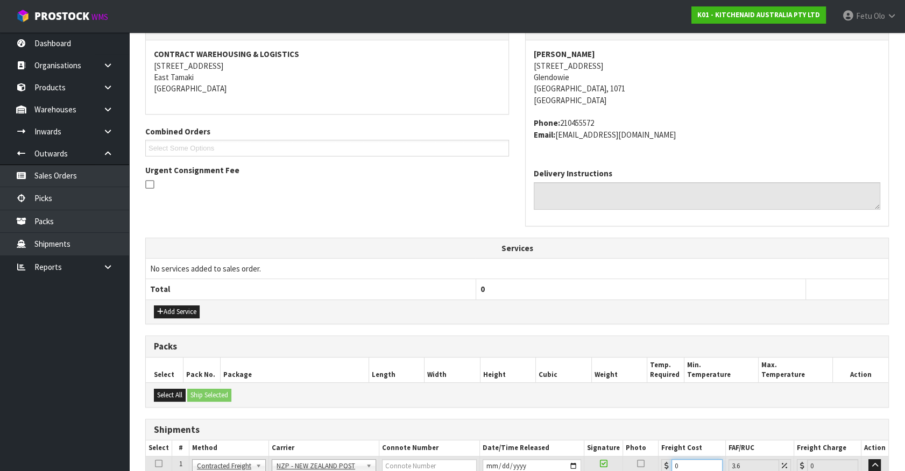
scroll to position [290, 0]
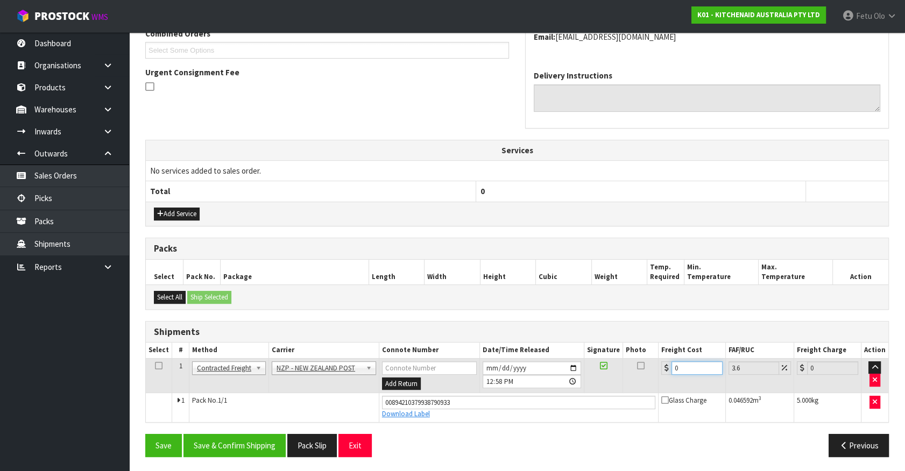
drag, startPoint x: 685, startPoint y: 465, endPoint x: 619, endPoint y: 484, distance: 68.8
click at [269, 440] on button "Save & Confirm Shipping" at bounding box center [234, 445] width 102 height 23
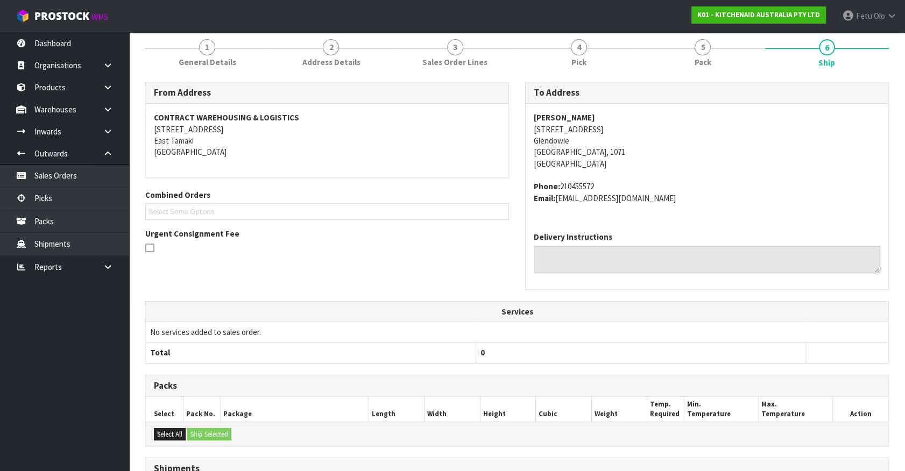
scroll to position [261, 0]
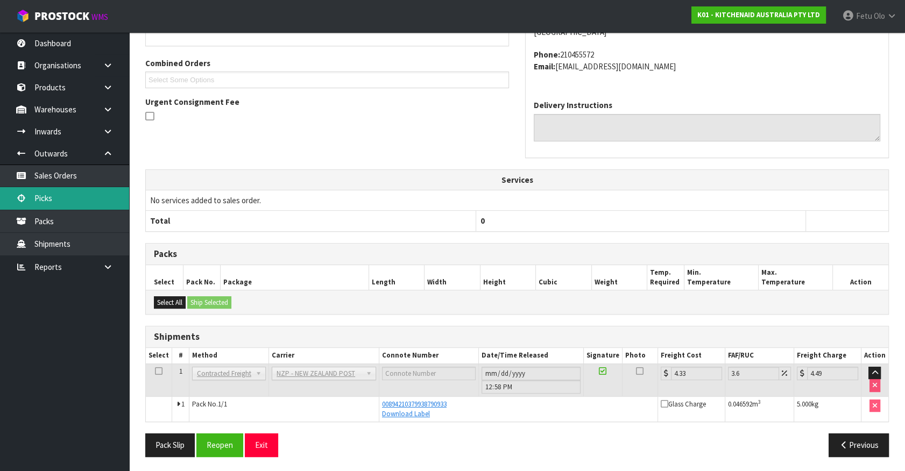
click at [59, 207] on link "Picks" at bounding box center [64, 198] width 129 height 22
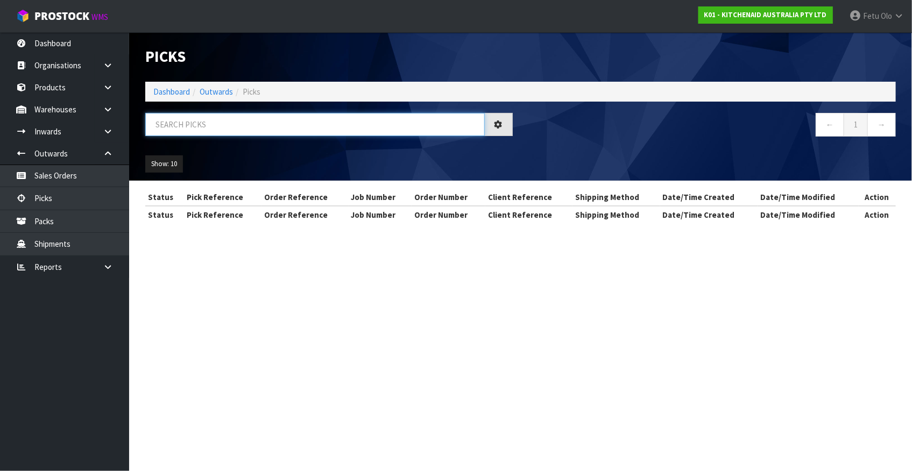
click at [210, 127] on input "text" at bounding box center [314, 124] width 339 height 23
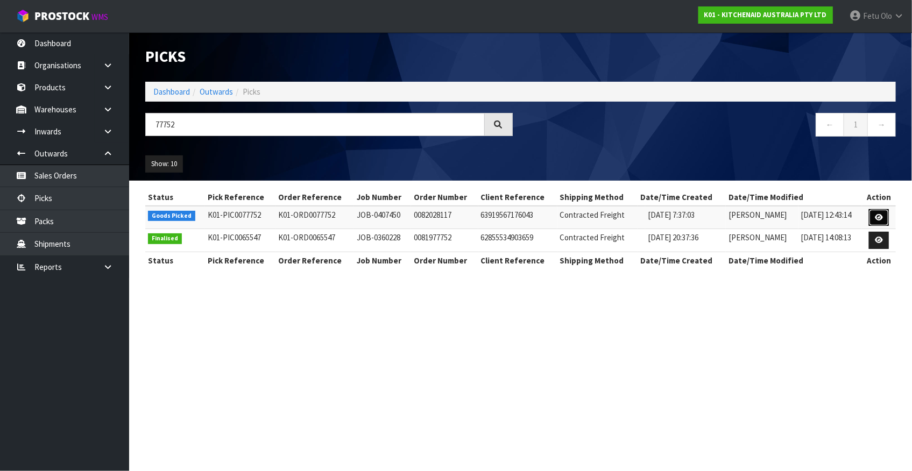
click at [876, 222] on link at bounding box center [879, 217] width 20 height 17
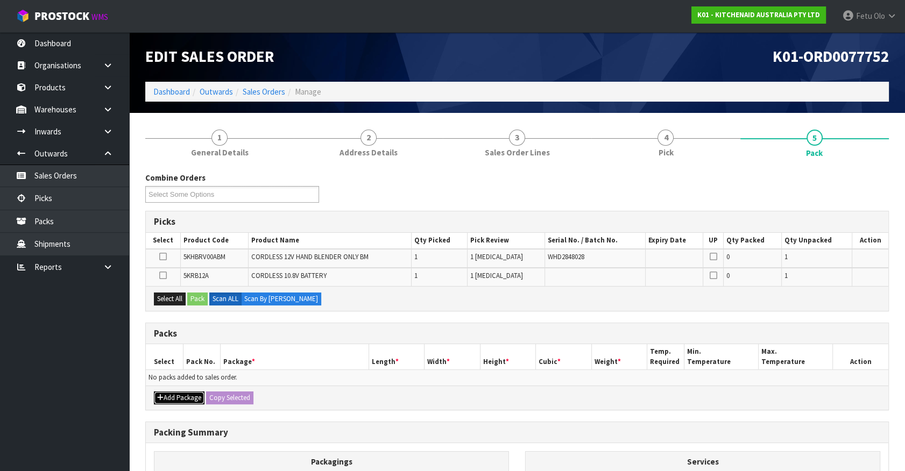
click at [160, 392] on button "Add Package" at bounding box center [179, 398] width 51 height 13
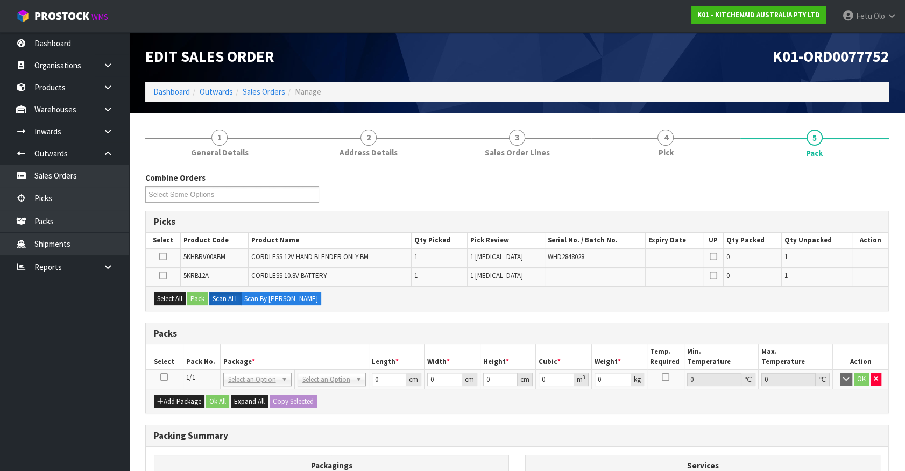
click at [162, 377] on icon at bounding box center [164, 377] width 8 height 1
click at [212, 350] on th "Pack No." at bounding box center [201, 356] width 37 height 25
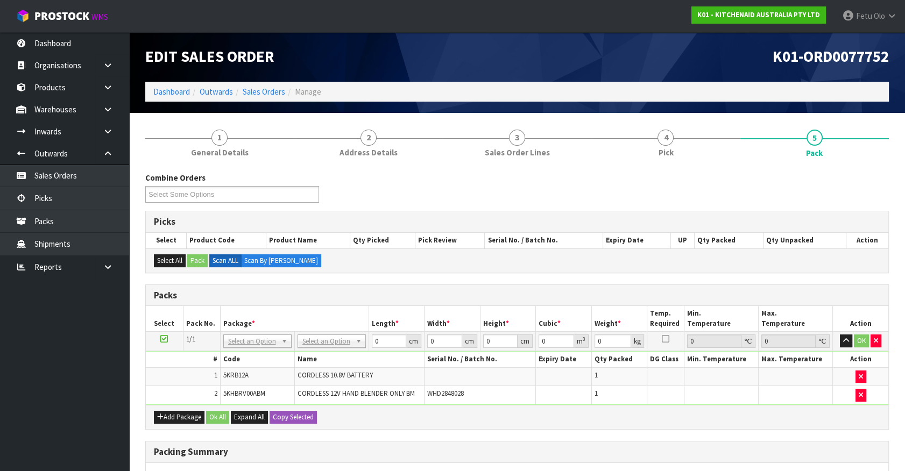
click at [304, 332] on td "No Packaging Cartons PLT GEN120 (1200 X 1000) PLT ONE WAY SKID CHEP HIRE PALLET…" at bounding box center [331, 341] width 74 height 19
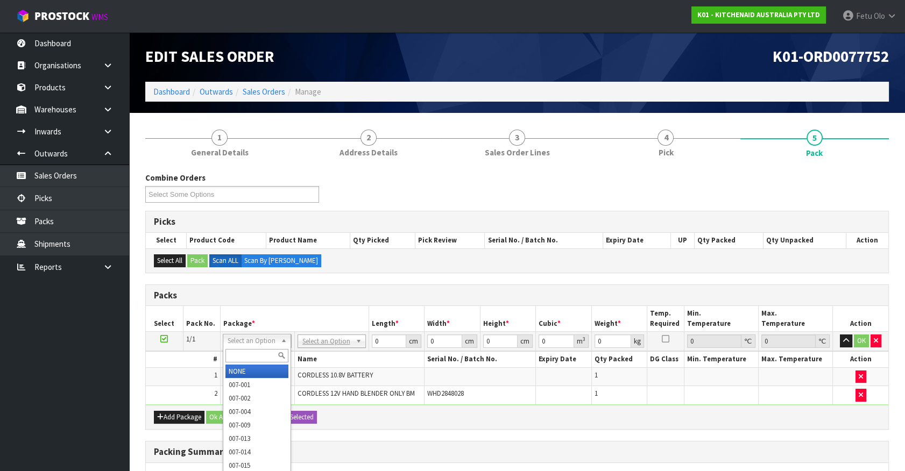
drag, startPoint x: 251, startPoint y: 341, endPoint x: 247, endPoint y: 351, distance: 10.4
click at [247, 351] on input "text" at bounding box center [256, 355] width 63 height 13
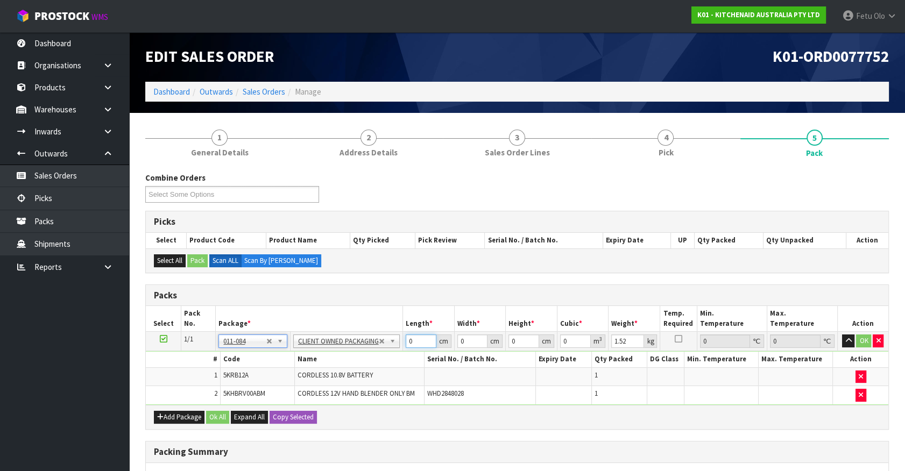
drag, startPoint x: 417, startPoint y: 344, endPoint x: 184, endPoint y: 387, distance: 236.8
click at [186, 387] on tbody "1/1 NONE 007-001 007-002 007-004 007-009 007-013 007-014 007-015 007-017 007-01…" at bounding box center [517, 368] width 742 height 73
click button "OK" at bounding box center [863, 341] width 15 height 13
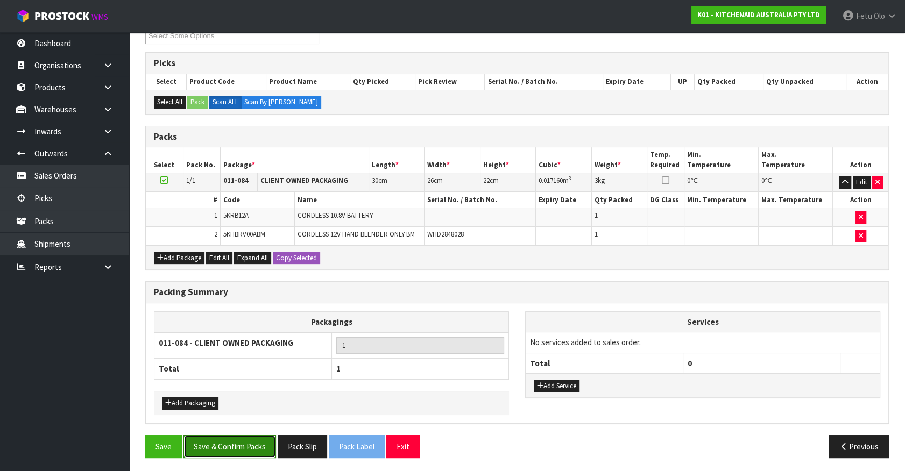
drag, startPoint x: 201, startPoint y: 447, endPoint x: 221, endPoint y: 447, distance: 19.9
click at [206, 447] on button "Save & Confirm Packs" at bounding box center [229, 446] width 93 height 23
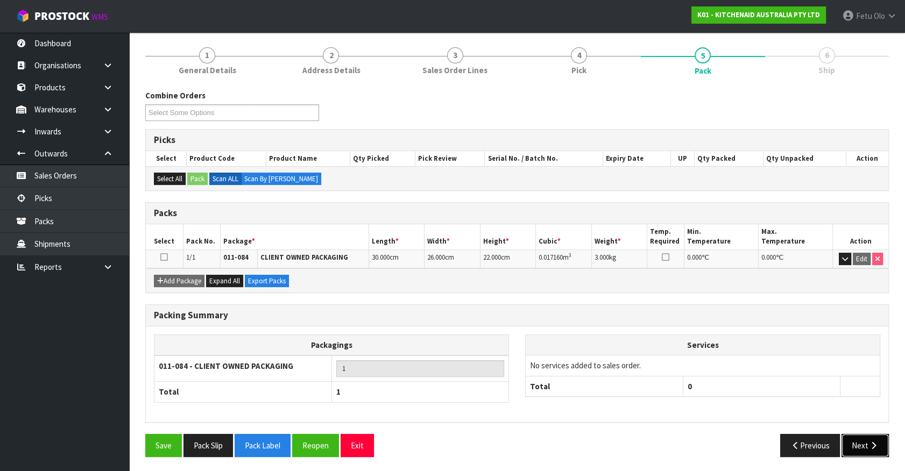
click at [875, 445] on icon "button" at bounding box center [873, 446] width 10 height 8
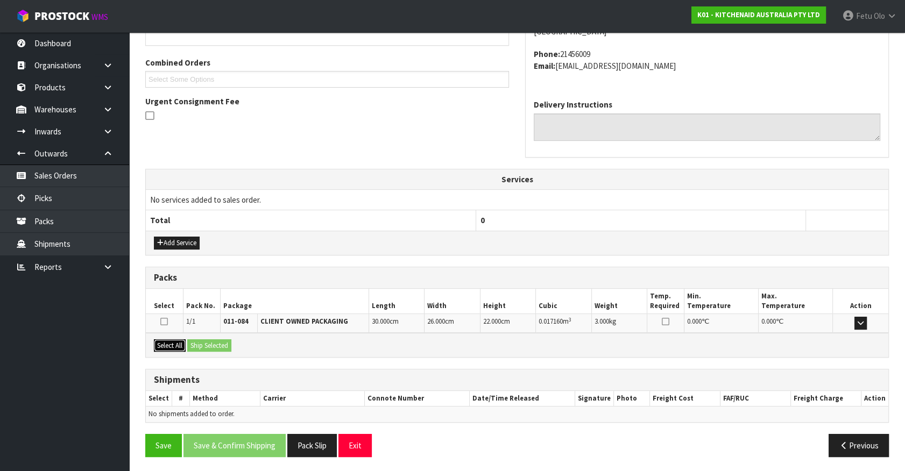
click at [179, 345] on button "Select All" at bounding box center [170, 345] width 32 height 13
click at [203, 342] on button "Ship Selected" at bounding box center [209, 345] width 44 height 13
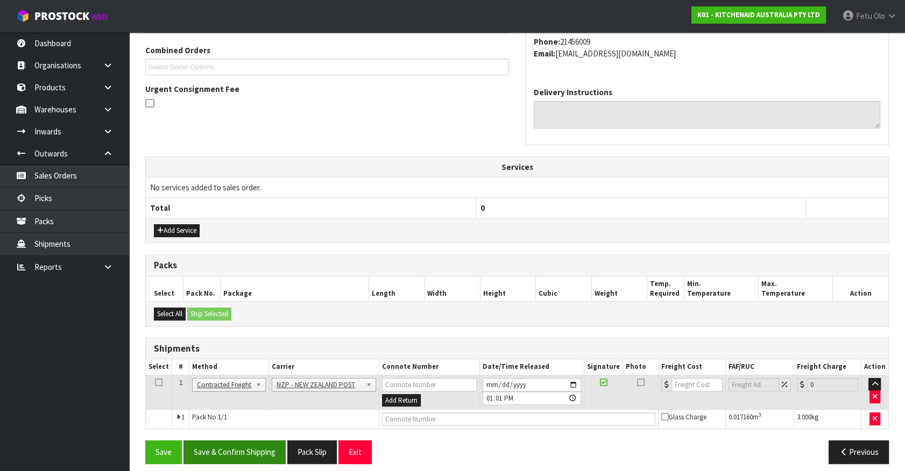
scroll to position [280, 0]
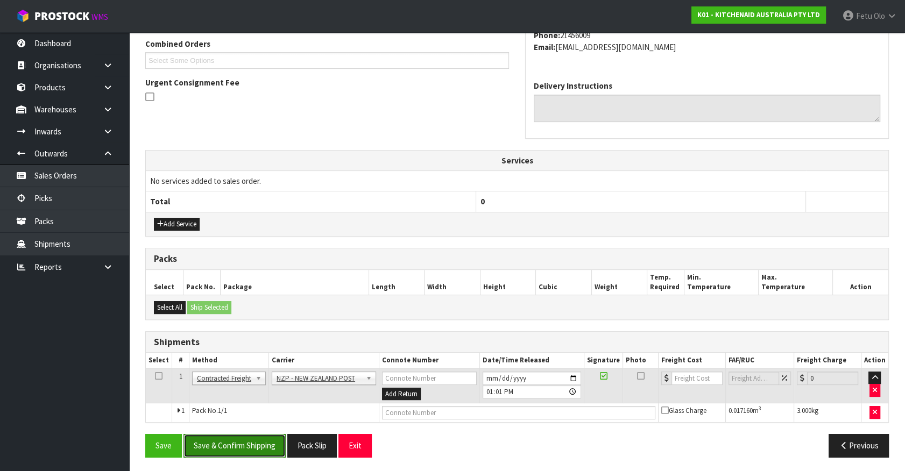
click at [250, 447] on button "Save & Confirm Shipping" at bounding box center [234, 445] width 102 height 23
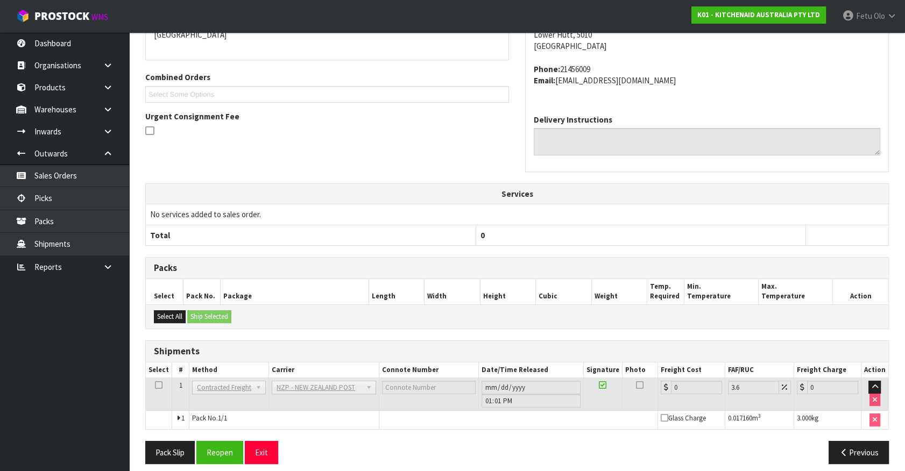
scroll to position [265, 0]
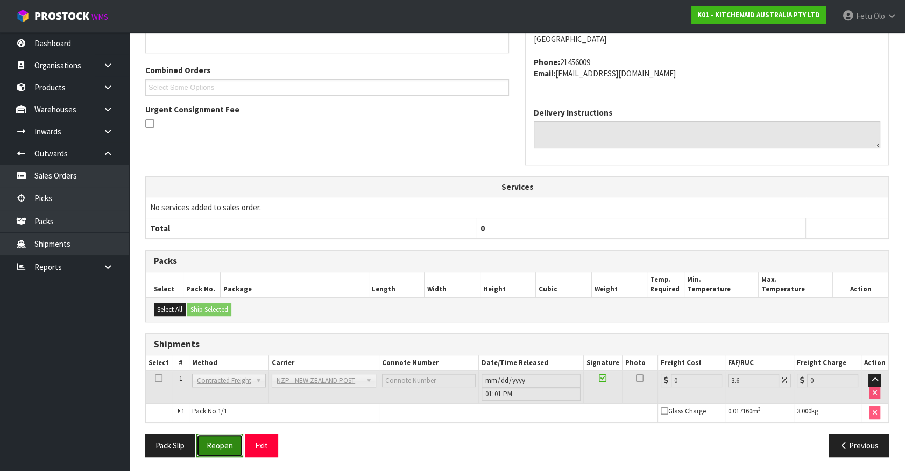
drag, startPoint x: 226, startPoint y: 452, endPoint x: 220, endPoint y: 451, distance: 6.5
click at [226, 452] on button "Reopen" at bounding box center [219, 445] width 47 height 23
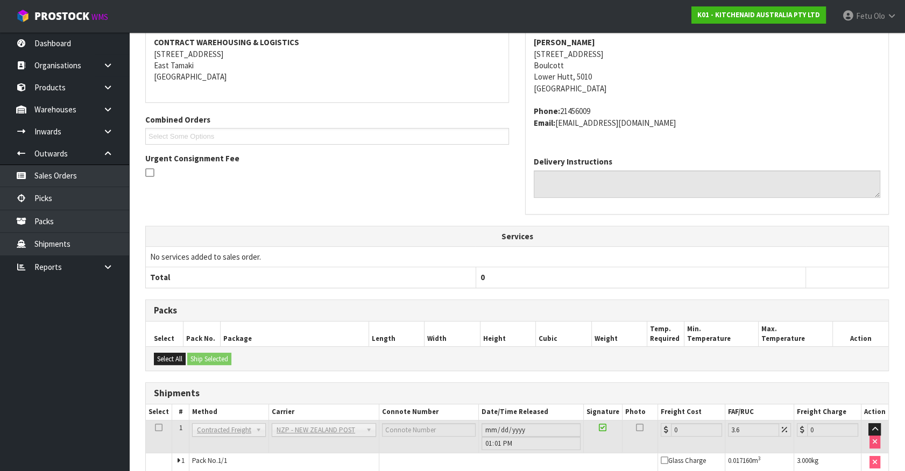
scroll to position [253, 0]
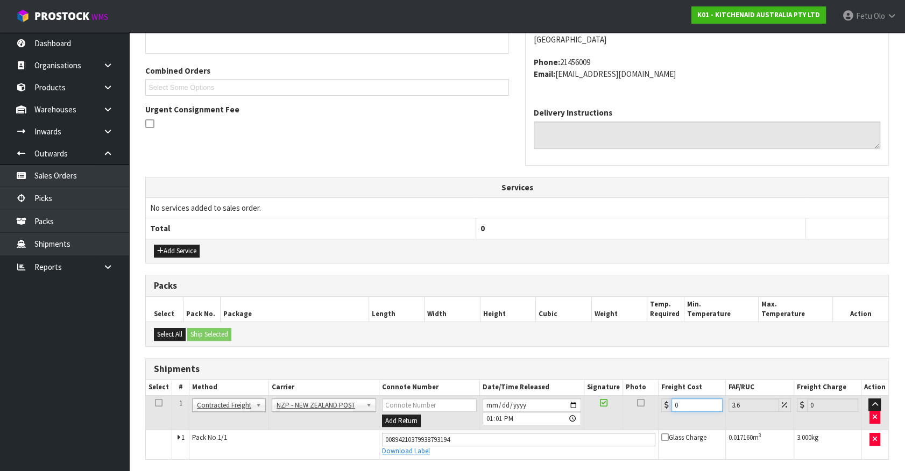
drag, startPoint x: 685, startPoint y: 407, endPoint x: 500, endPoint y: 429, distance: 186.9
click at [500, 429] on tbody "1 Client Local Pickup Customer Local Pickup Company Freight Contracted Freight …" at bounding box center [517, 426] width 742 height 63
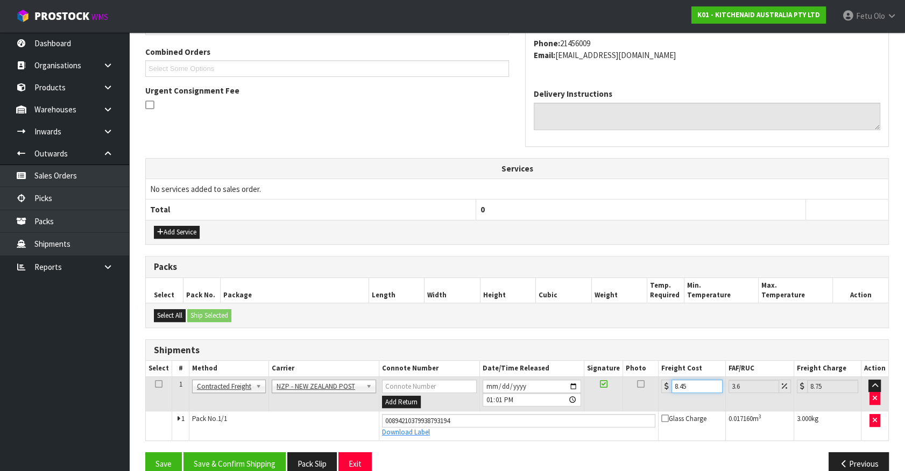
scroll to position [290, 0]
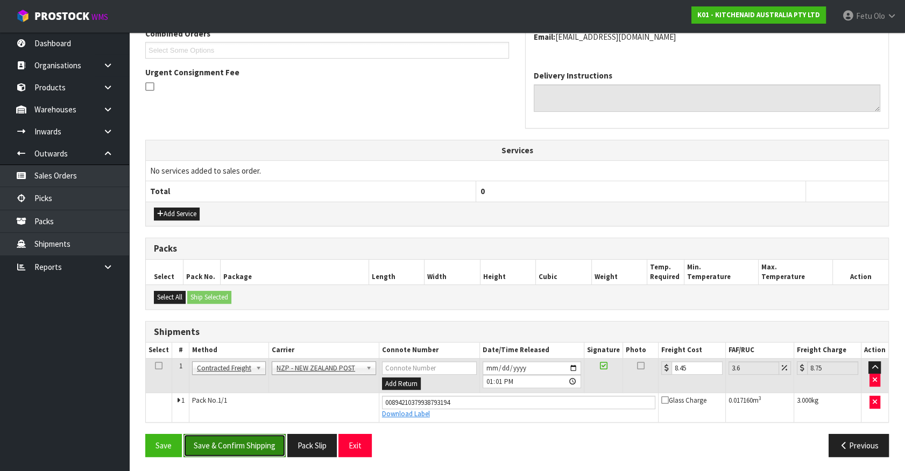
click at [244, 446] on button "Save & Confirm Shipping" at bounding box center [234, 445] width 102 height 23
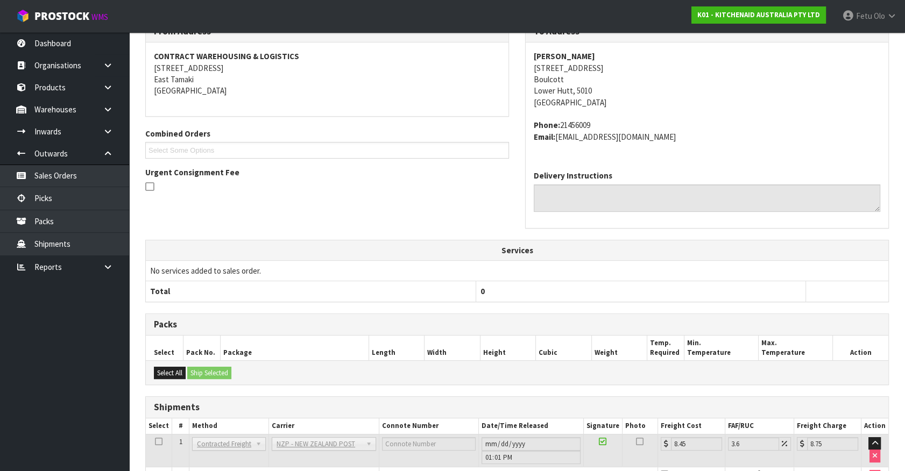
scroll to position [261, 0]
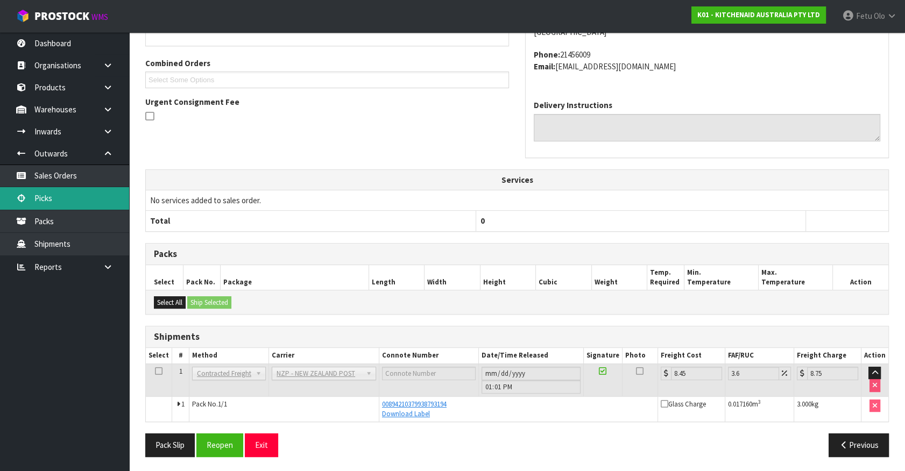
click at [31, 196] on link "Picks" at bounding box center [64, 198] width 129 height 22
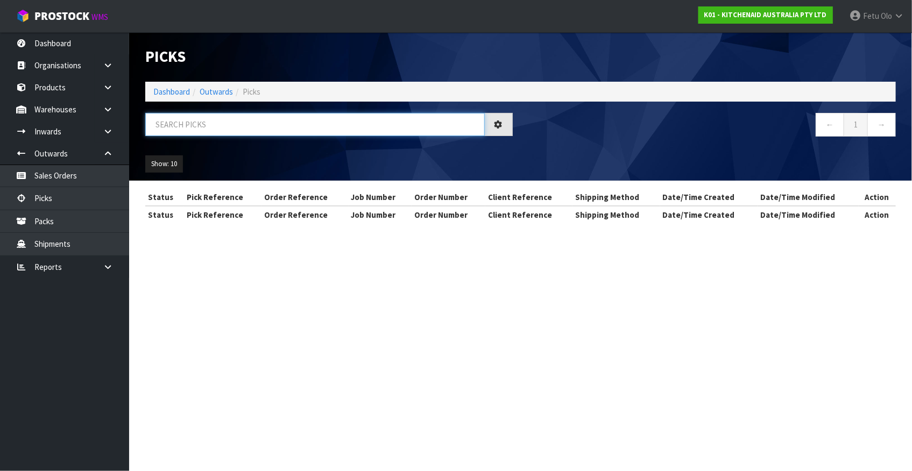
click at [202, 125] on input "text" at bounding box center [314, 124] width 339 height 23
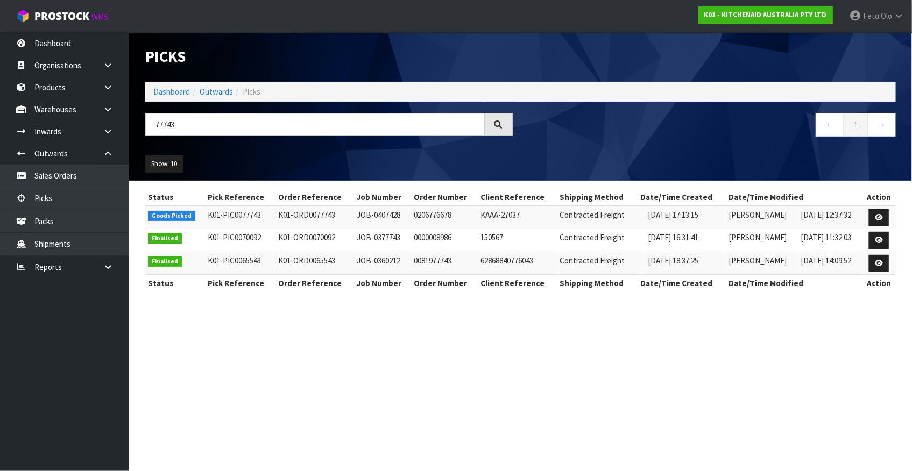
click at [292, 309] on section "Status Pick Reference Order Reference Job Number Order Number Client Reference …" at bounding box center [520, 246] width 783 height 131
click at [884, 214] on link at bounding box center [879, 217] width 20 height 17
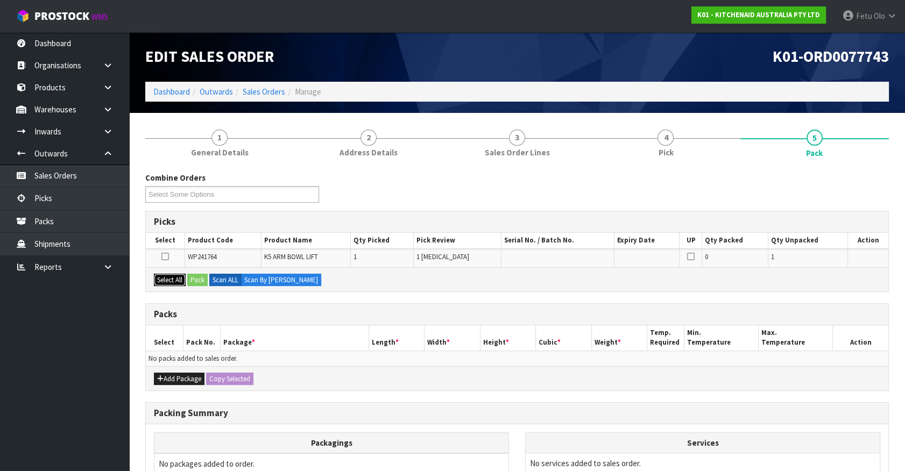
drag, startPoint x: 170, startPoint y: 282, endPoint x: 204, endPoint y: 280, distance: 34.5
click at [174, 282] on button "Select All" at bounding box center [170, 280] width 32 height 13
click at [204, 280] on button "Pack" at bounding box center [197, 280] width 20 height 13
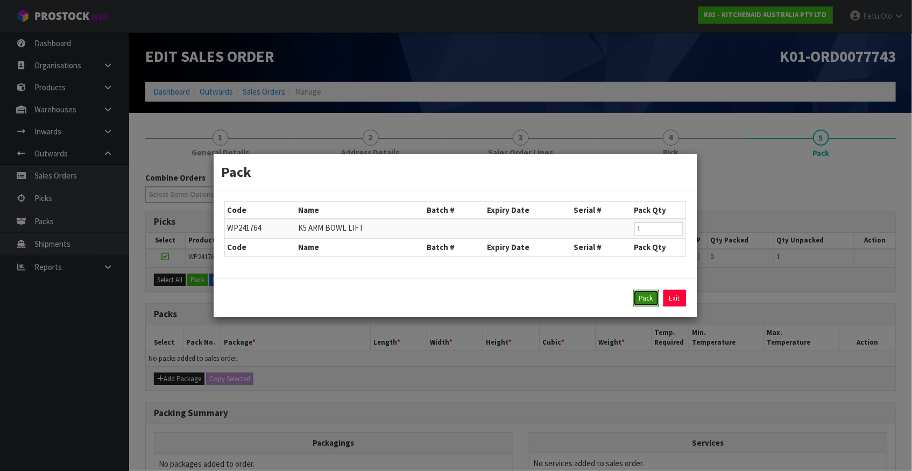
click at [635, 296] on button "Pack" at bounding box center [646, 298] width 26 height 17
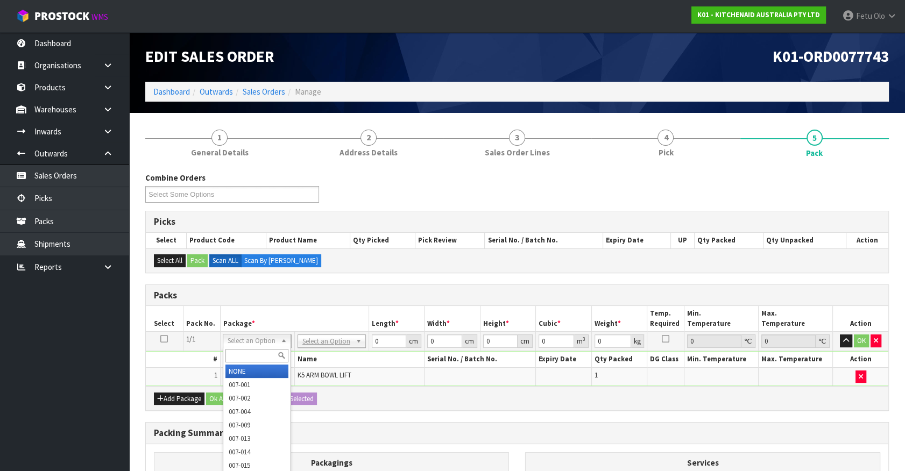
click at [264, 358] on input "text" at bounding box center [256, 355] width 63 height 13
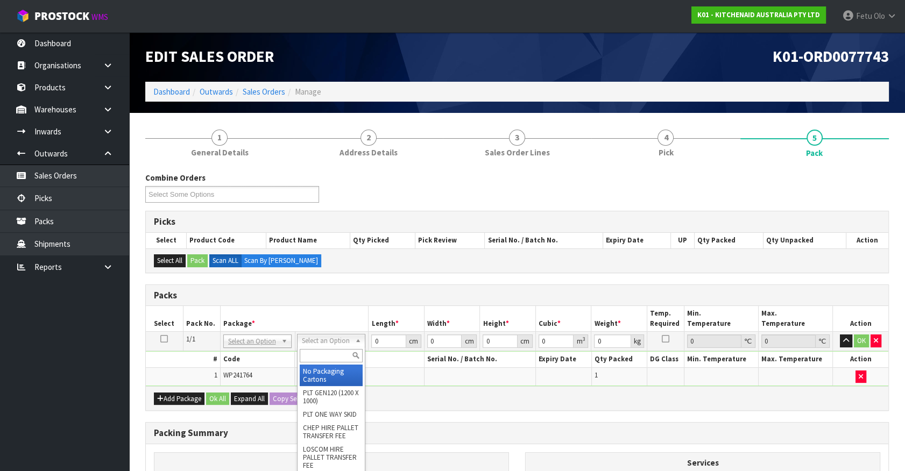
click at [314, 350] on input "text" at bounding box center [331, 355] width 63 height 13
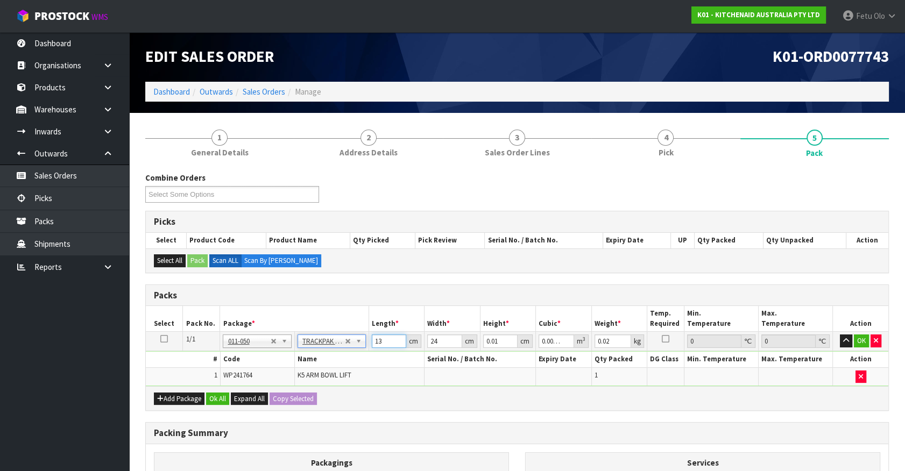
drag, startPoint x: 386, startPoint y: 344, endPoint x: 323, endPoint y: 360, distance: 65.1
click at [323, 360] on tbody "1/1 NONE 007-001 007-002 007-004 007-009 007-013 007-014 007-015 007-017 007-01…" at bounding box center [517, 359] width 742 height 54
drag, startPoint x: 388, startPoint y: 339, endPoint x: 304, endPoint y: 363, distance: 87.3
click at [304, 363] on tbody "1/1 NONE 007-001 007-002 007-004 007-009 007-013 007-014 007-015 007-017 007-01…" at bounding box center [517, 359] width 742 height 54
click button "OK" at bounding box center [861, 341] width 15 height 13
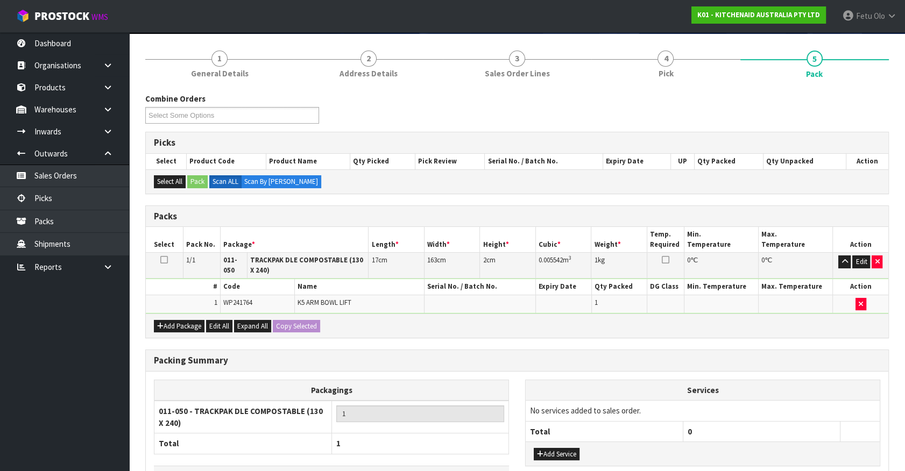
scroll to position [154, 0]
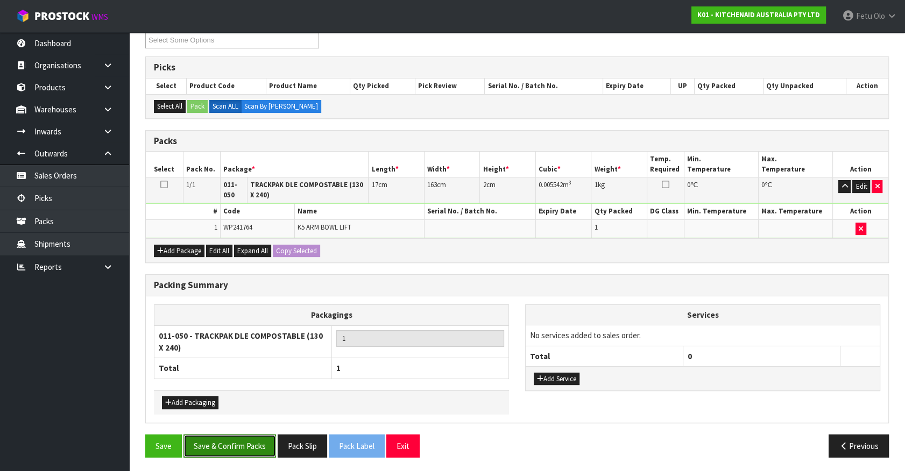
click at [274, 437] on button "Save & Confirm Packs" at bounding box center [229, 446] width 93 height 23
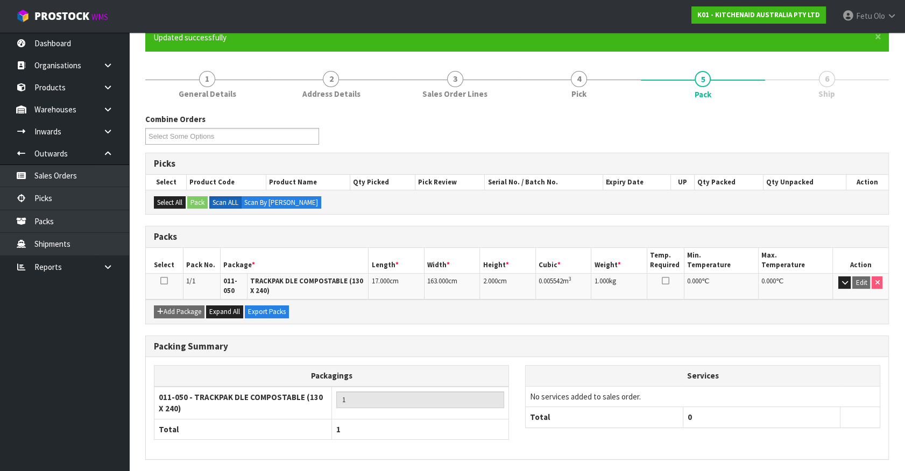
scroll to position [134, 0]
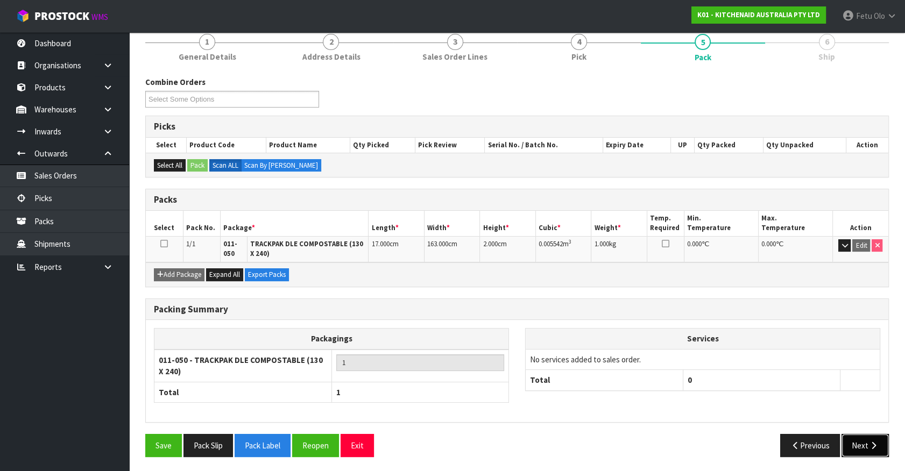
click at [873, 436] on button "Next" at bounding box center [864, 445] width 47 height 23
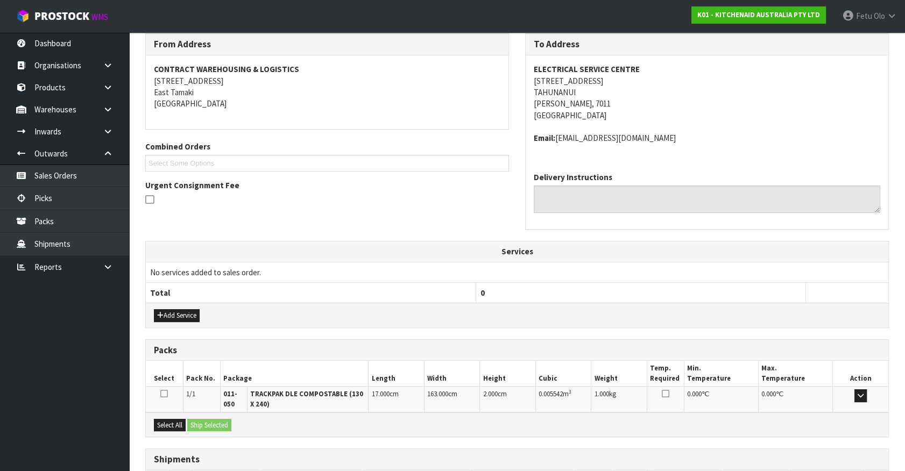
scroll to position [257, 0]
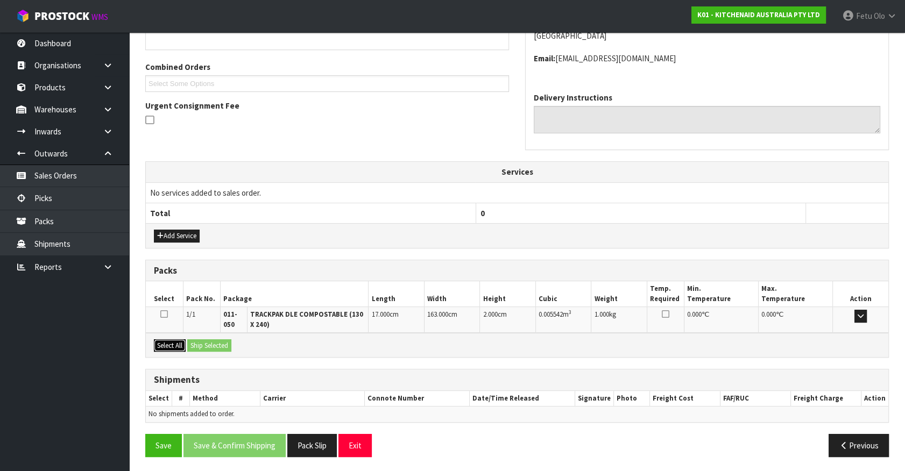
drag, startPoint x: 181, startPoint y: 344, endPoint x: 193, endPoint y: 343, distance: 12.5
click at [182, 344] on button "Select All" at bounding box center [170, 345] width 32 height 13
click at [194, 343] on button "Ship Selected" at bounding box center [209, 345] width 44 height 13
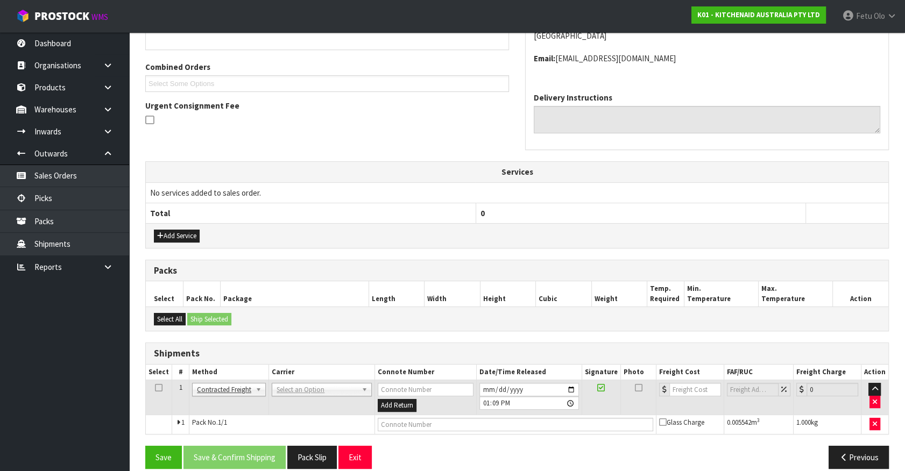
scroll to position [269, 0]
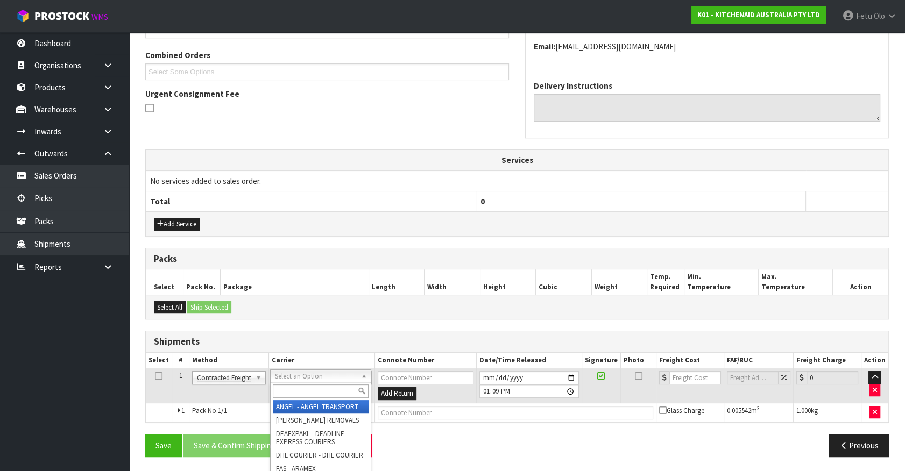
click at [305, 386] on input "text" at bounding box center [320, 391] width 95 height 13
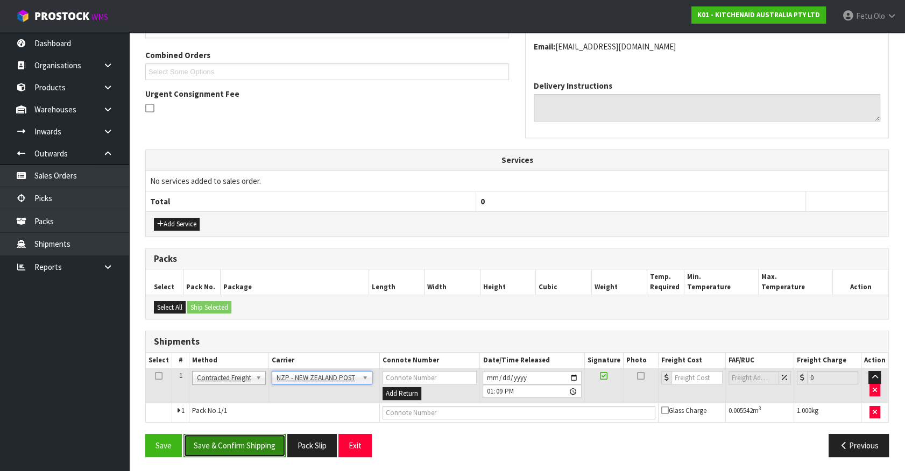
click at [254, 446] on button "Save & Confirm Shipping" at bounding box center [234, 445] width 102 height 23
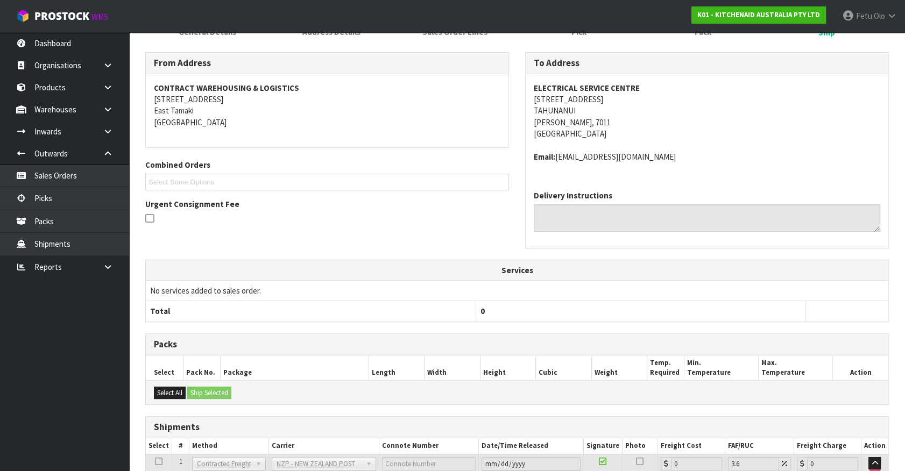
scroll to position [253, 0]
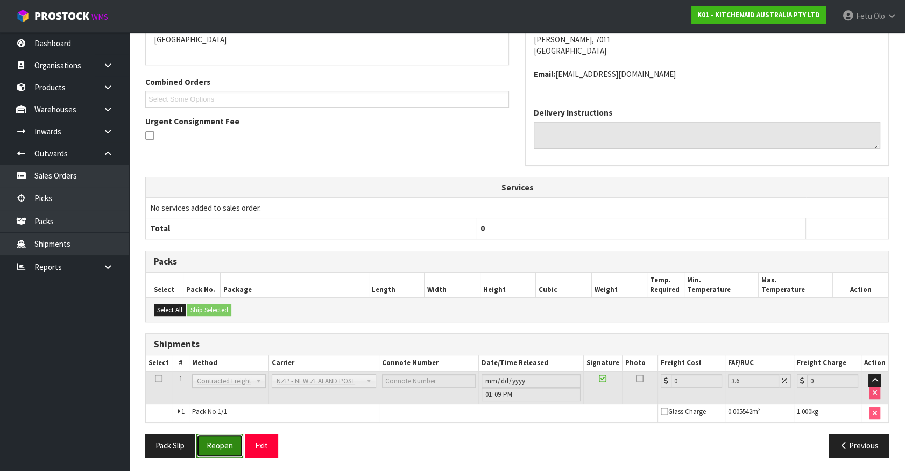
click at [206, 440] on button "Reopen" at bounding box center [219, 445] width 47 height 23
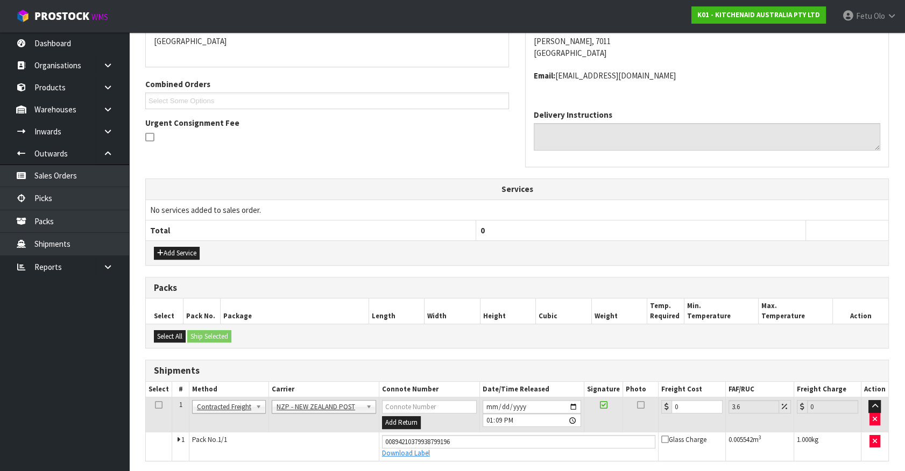
scroll to position [242, 0]
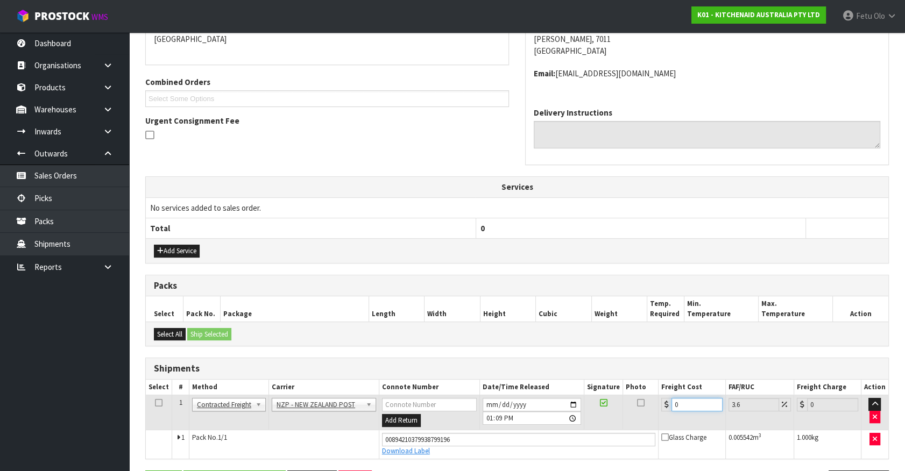
drag, startPoint x: 677, startPoint y: 407, endPoint x: 480, endPoint y: 438, distance: 199.4
click at [480, 438] on tbody "1 Client Local Pickup Customer Local Pickup Company Freight Contracted Freight …" at bounding box center [517, 426] width 742 height 63
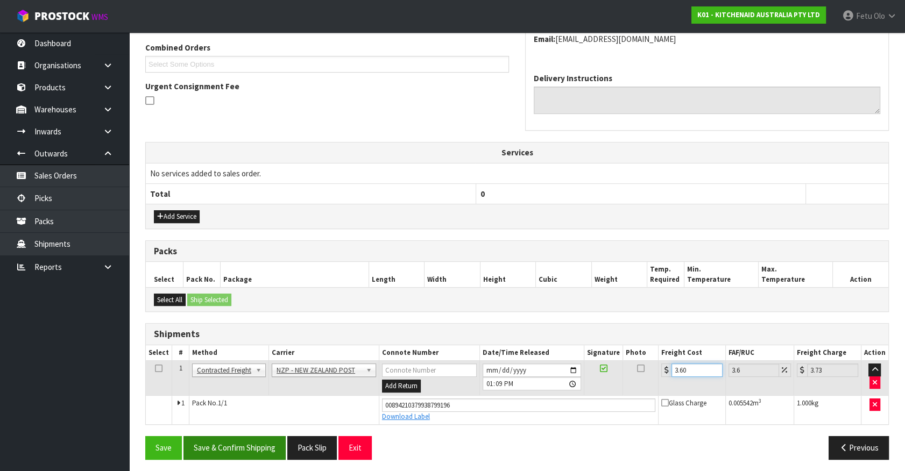
scroll to position [279, 0]
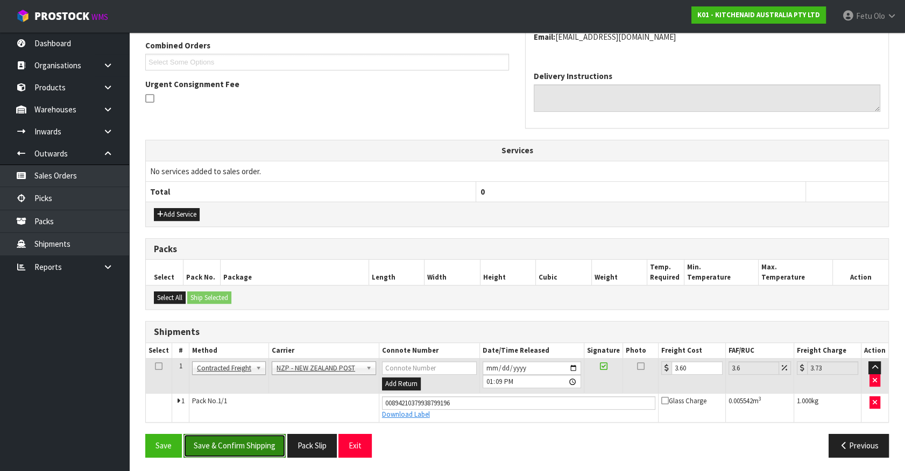
click at [247, 442] on button "Save & Confirm Shipping" at bounding box center [234, 445] width 102 height 23
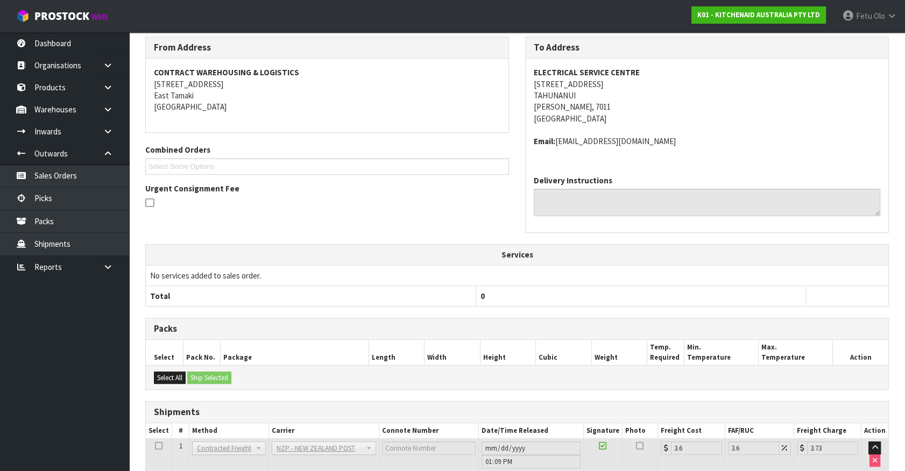
scroll to position [250, 0]
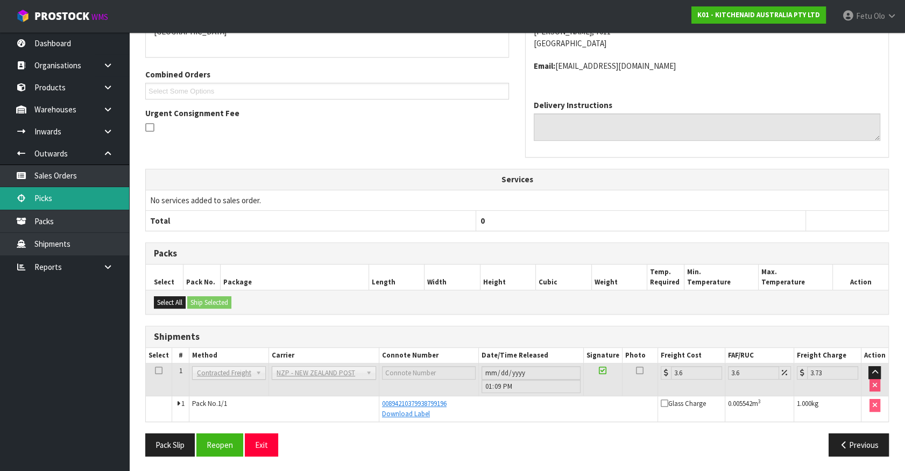
click at [53, 195] on link "Picks" at bounding box center [64, 198] width 129 height 22
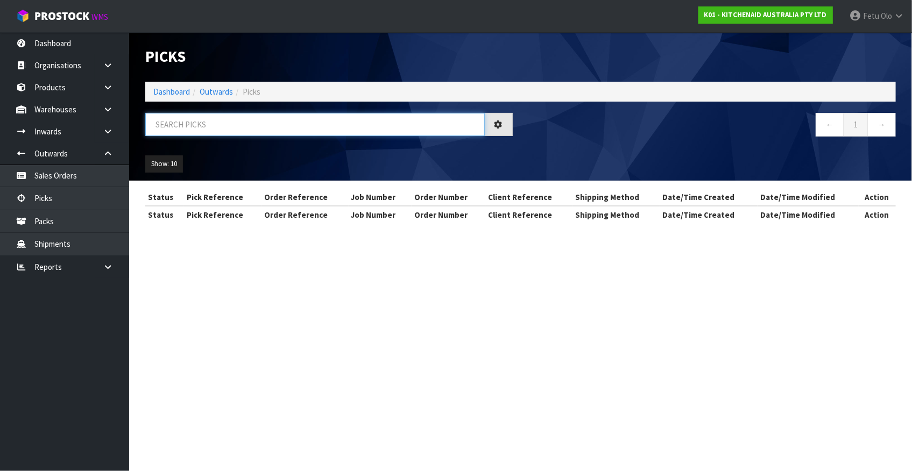
click at [236, 131] on input "text" at bounding box center [314, 124] width 339 height 23
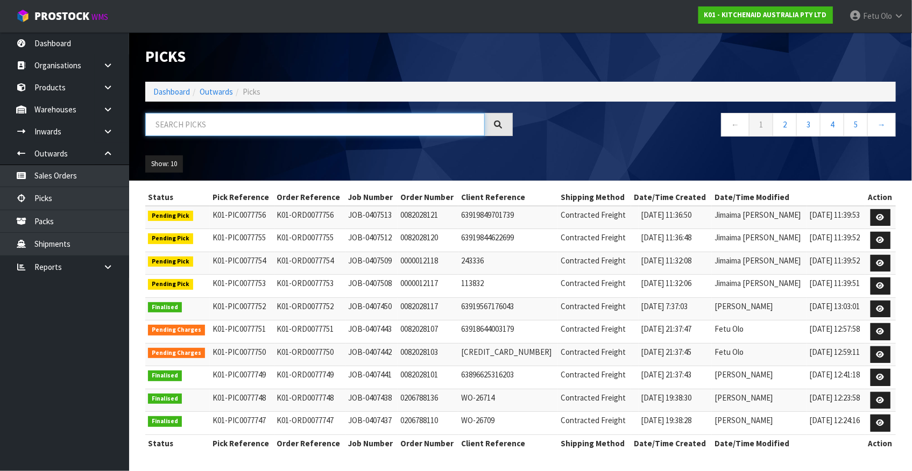
click at [235, 131] on input "text" at bounding box center [314, 124] width 339 height 23
click at [174, 134] on input "text" at bounding box center [314, 124] width 339 height 23
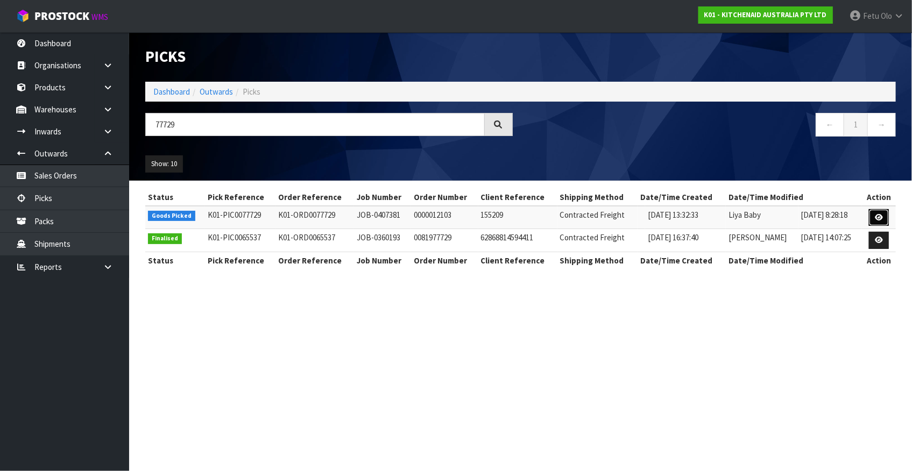
click at [875, 217] on link at bounding box center [879, 217] width 20 height 17
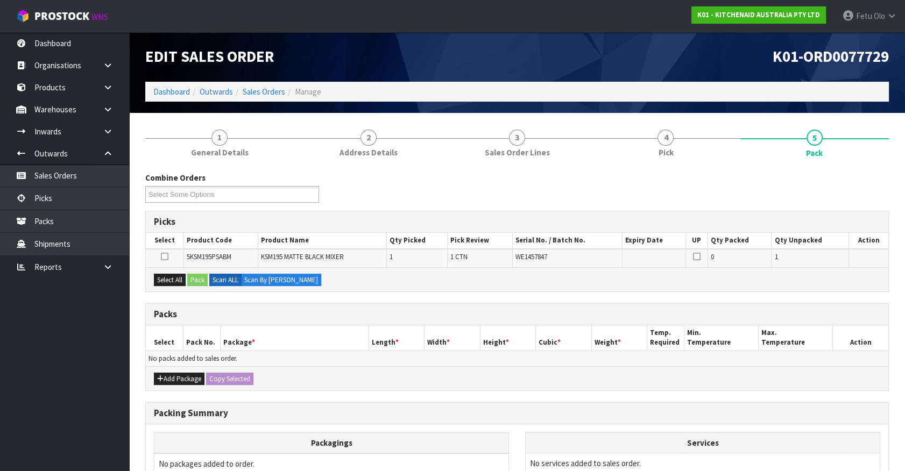
click at [176, 269] on div "Select All Pack Scan ALL Scan By Quantity" at bounding box center [517, 279] width 742 height 24
drag, startPoint x: 177, startPoint y: 276, endPoint x: 185, endPoint y: 276, distance: 8.1
click at [180, 276] on button "Select All" at bounding box center [170, 280] width 32 height 13
click at [125, 331] on ul "Dashboard Organisations Clients Consignees Carriers Products Categories Serial …" at bounding box center [64, 251] width 129 height 439
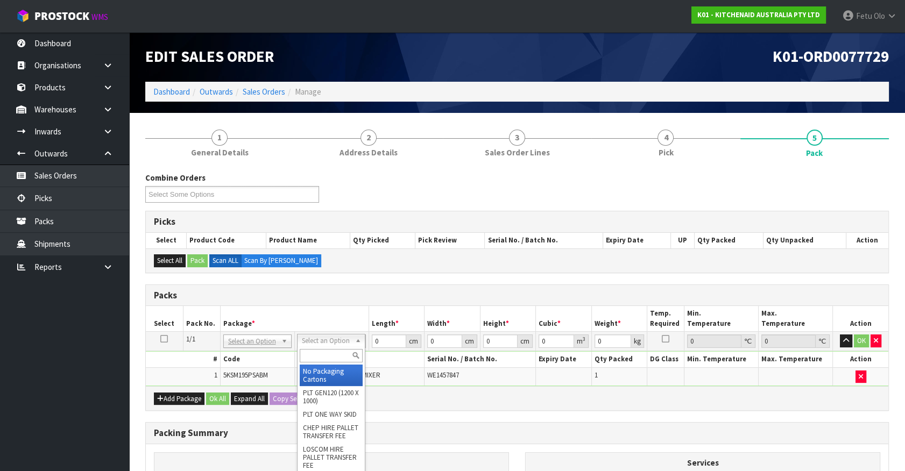
drag, startPoint x: 308, startPoint y: 339, endPoint x: 316, endPoint y: 368, distance: 30.7
drag, startPoint x: 315, startPoint y: 367, endPoint x: 348, endPoint y: 359, distance: 33.8
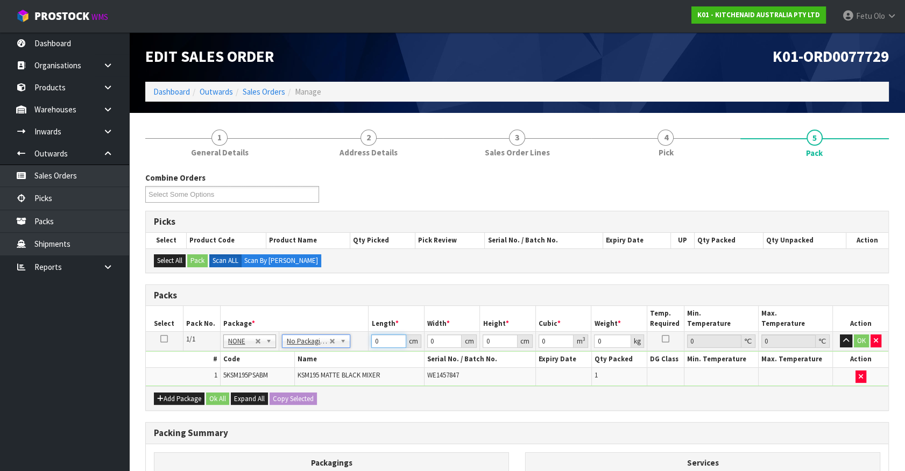
drag, startPoint x: 370, startPoint y: 344, endPoint x: 297, endPoint y: 374, distance: 77.9
click at [297, 374] on tbody "1/1 NONE 007-001 007-002 007-004 007-009 007-013 007-014 007-015 007-017 007-01…" at bounding box center [517, 359] width 742 height 54
click button "OK" at bounding box center [861, 341] width 15 height 13
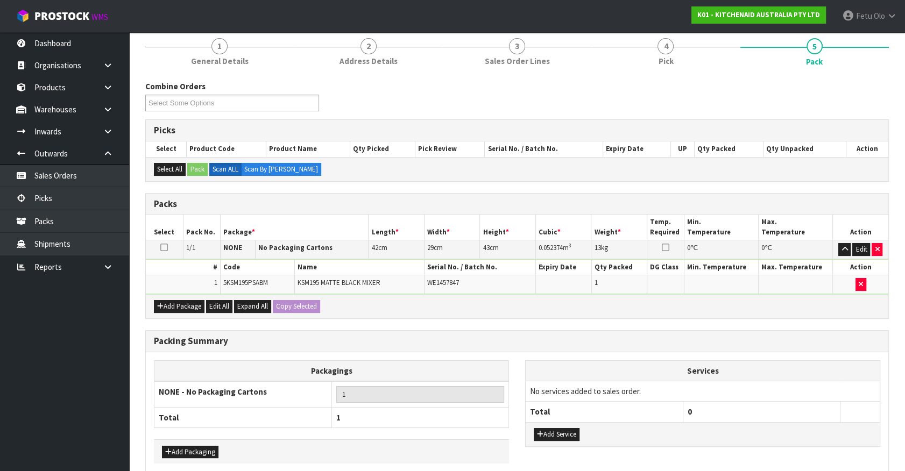
scroll to position [140, 0]
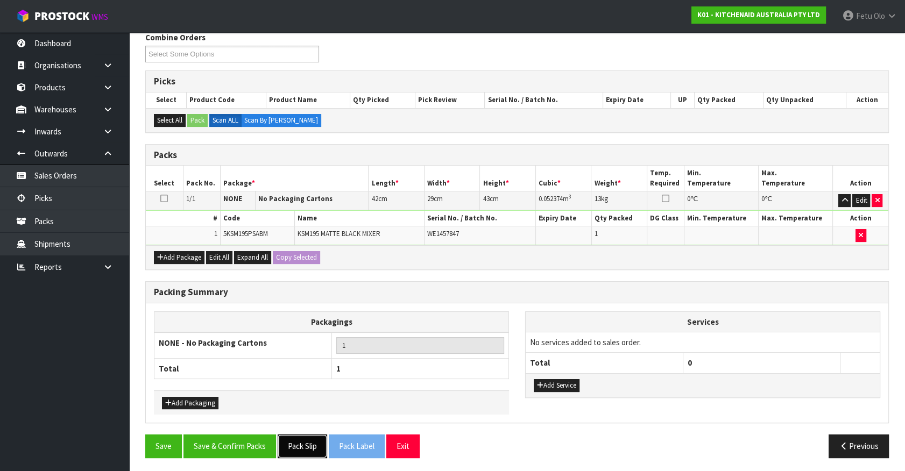
click at [299, 444] on button "Pack Slip" at bounding box center [302, 446] width 49 height 23
drag, startPoint x: 235, startPoint y: 445, endPoint x: 228, endPoint y: 444, distance: 7.6
click at [235, 445] on button "Save & Confirm Packs" at bounding box center [229, 446] width 93 height 23
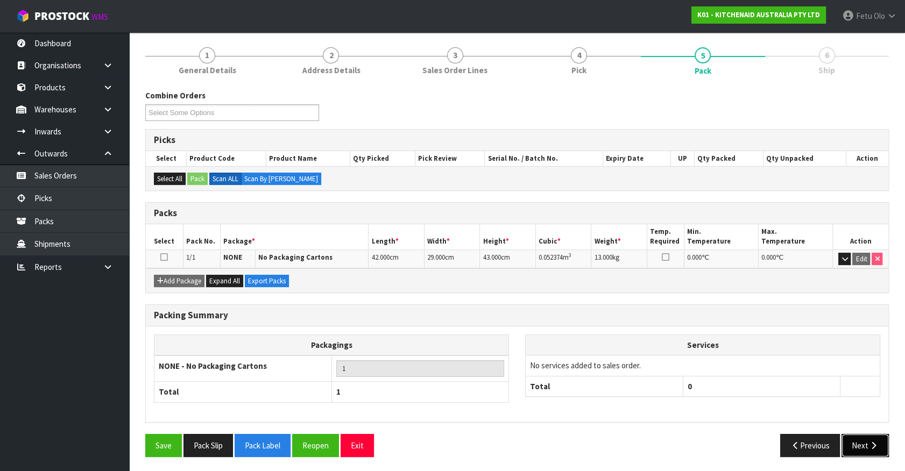
click at [867, 442] on button "Next" at bounding box center [864, 445] width 47 height 23
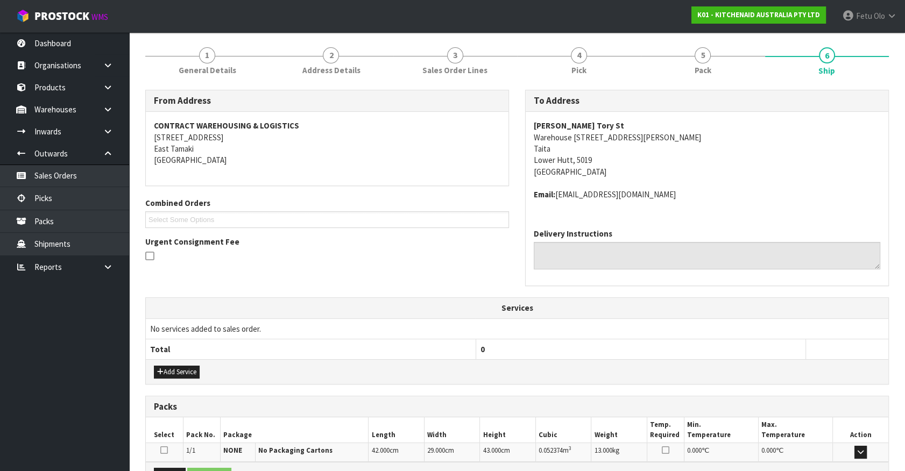
scroll to position [250, 0]
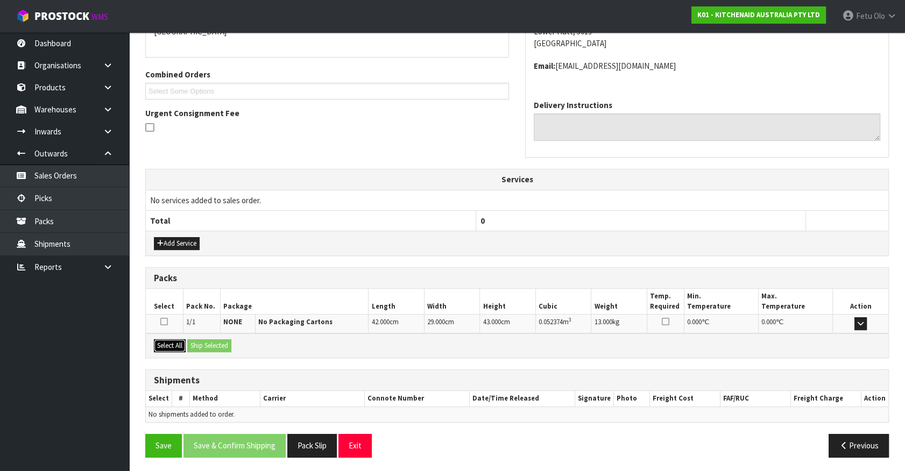
drag, startPoint x: 162, startPoint y: 347, endPoint x: 176, endPoint y: 344, distance: 14.4
click at [169, 345] on button "Select All" at bounding box center [170, 345] width 32 height 13
click at [197, 343] on button "Ship Selected" at bounding box center [209, 345] width 44 height 13
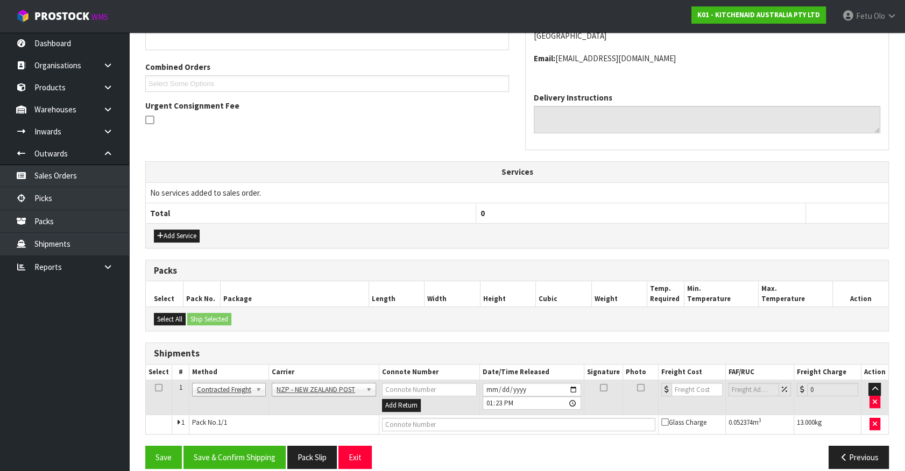
scroll to position [269, 0]
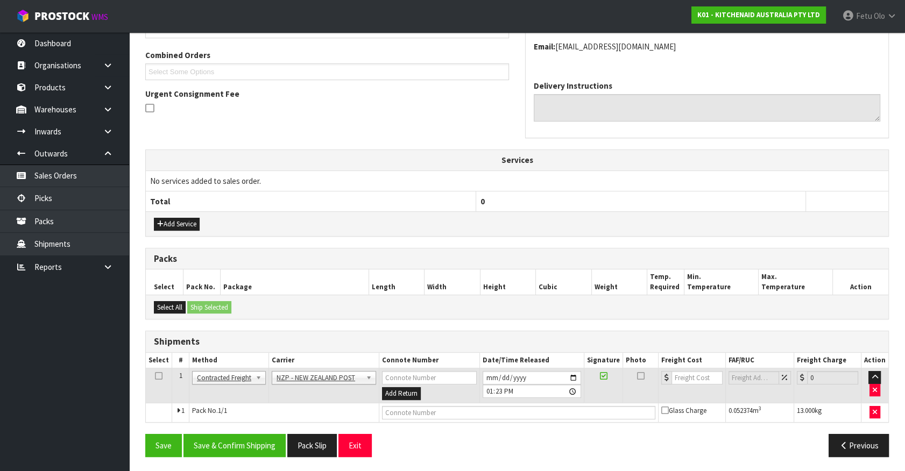
click at [211, 427] on div "From Address CONTRACT WAREHOUSING & LOGISTICS 17 Allens Road East Tamaki Auckla…" at bounding box center [516, 203] width 743 height 523
click at [215, 436] on button "Save & Confirm Shipping" at bounding box center [234, 445] width 102 height 23
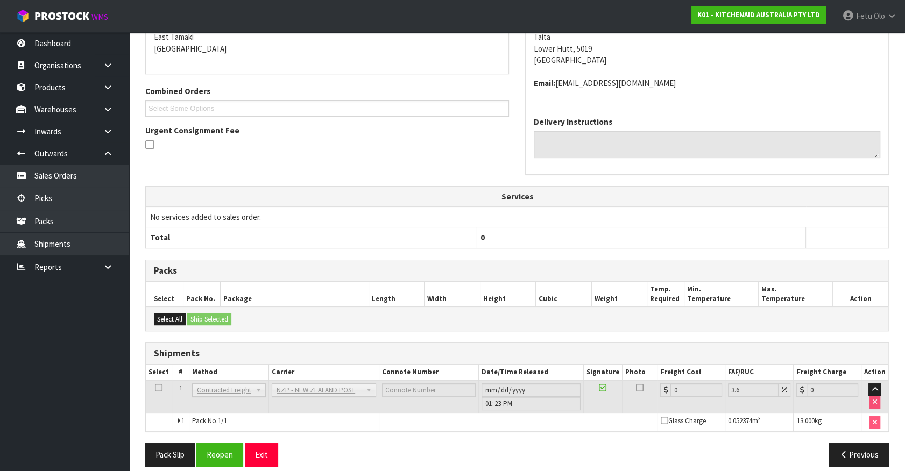
scroll to position [253, 0]
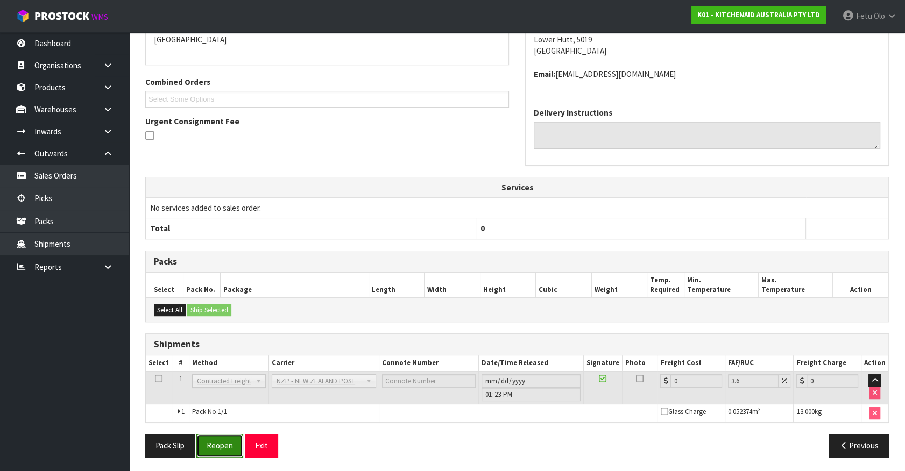
click at [217, 444] on button "Reopen" at bounding box center [219, 445] width 47 height 23
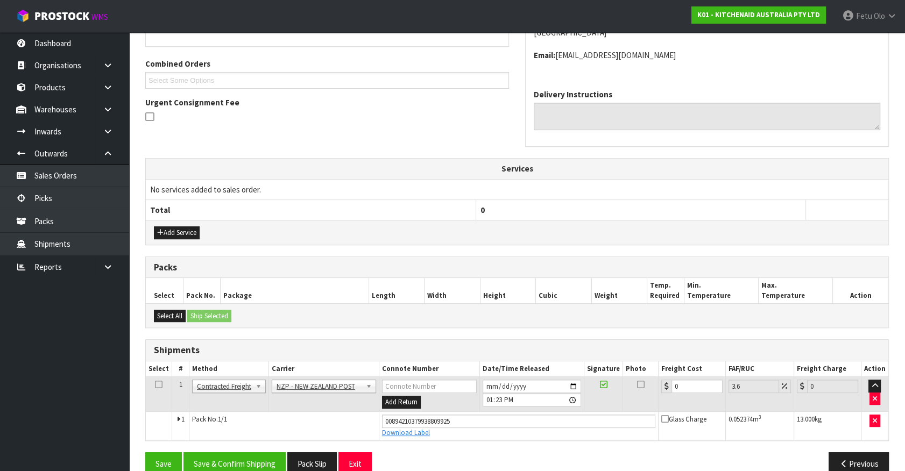
scroll to position [279, 0]
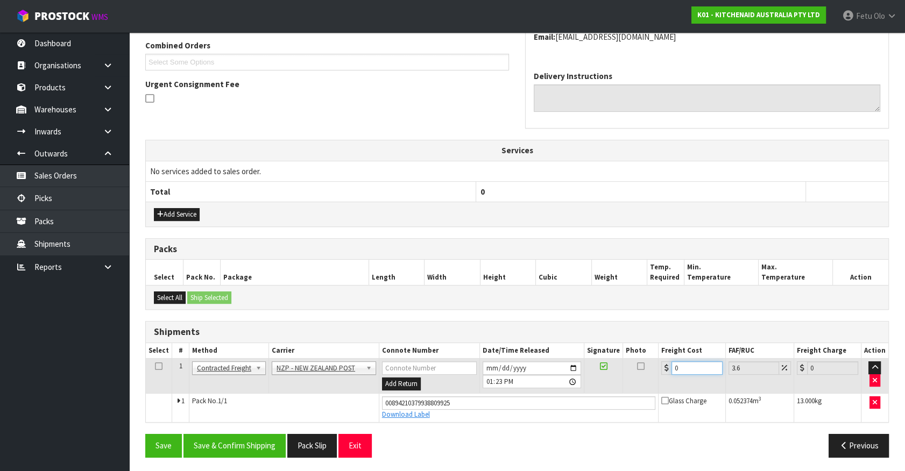
drag, startPoint x: 666, startPoint y: 371, endPoint x: 598, endPoint y: 395, distance: 72.3
click at [598, 395] on tbody "1 Client Local Pickup Customer Local Pickup Company Freight Contracted Freight …" at bounding box center [517, 390] width 742 height 63
click at [244, 439] on button "Save & Confirm Shipping" at bounding box center [234, 445] width 102 height 23
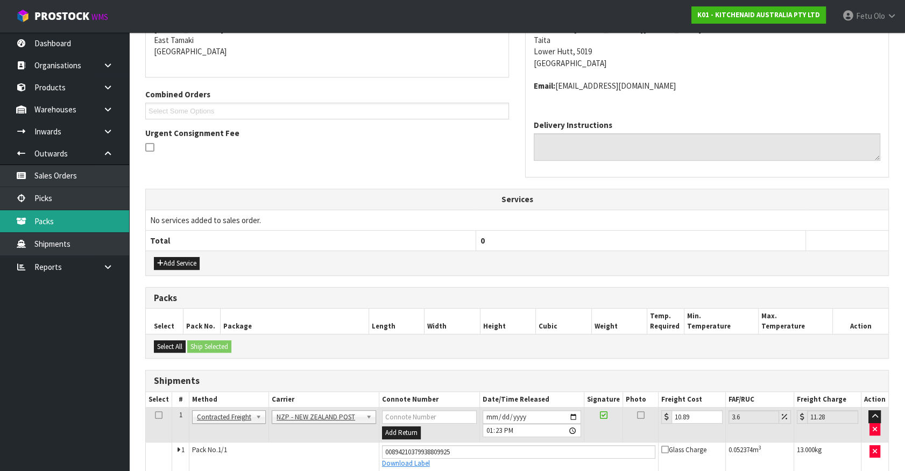
scroll to position [0, 0]
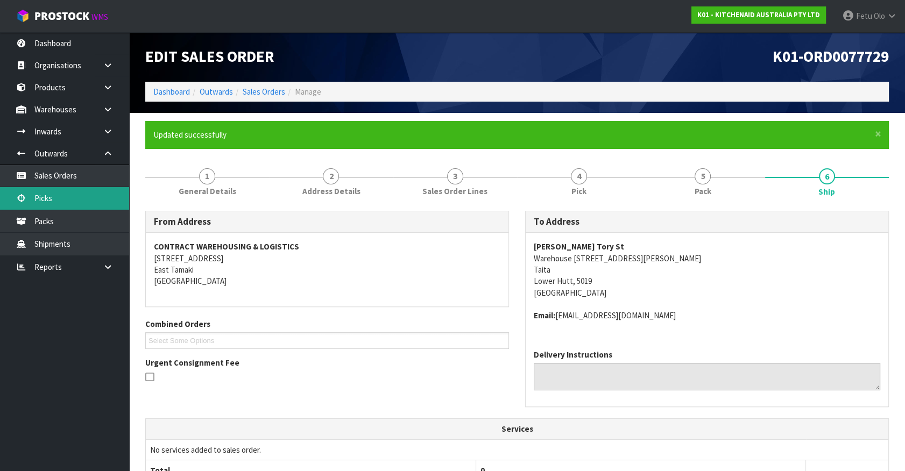
click at [59, 194] on link "Picks" at bounding box center [64, 198] width 129 height 22
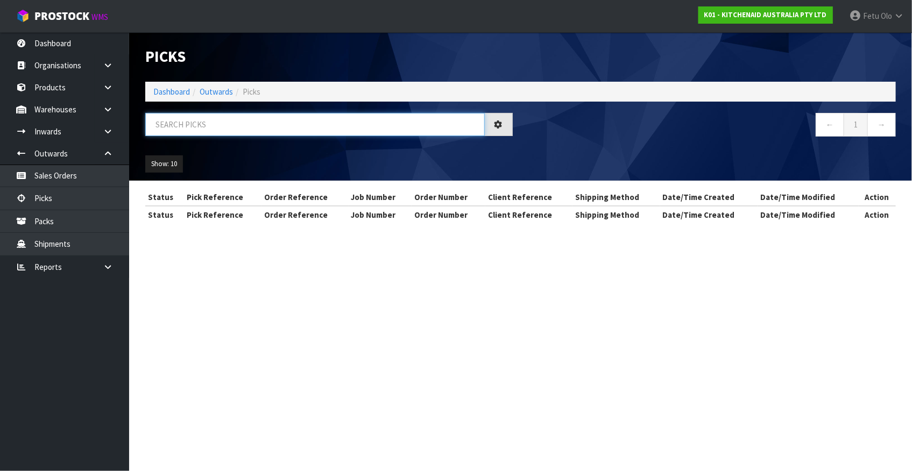
click at [236, 116] on input "text" at bounding box center [314, 124] width 339 height 23
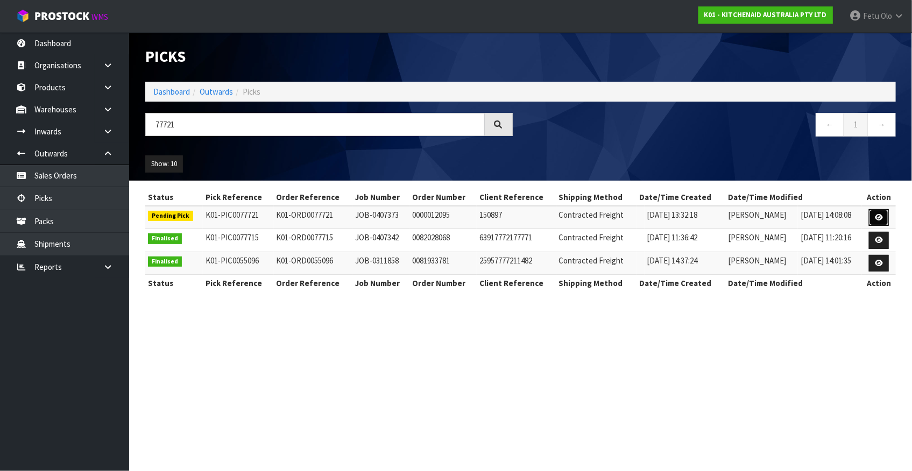
click at [877, 217] on icon at bounding box center [879, 217] width 8 height 7
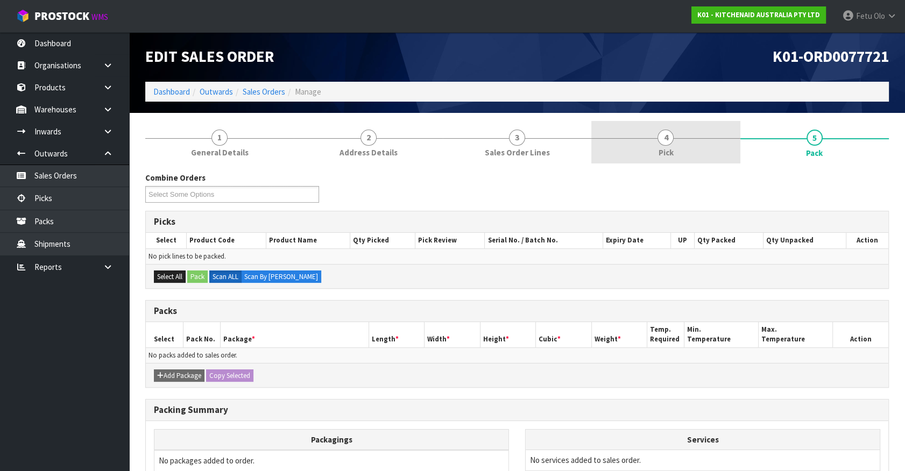
click at [679, 161] on link "4 Pick" at bounding box center [665, 142] width 148 height 42
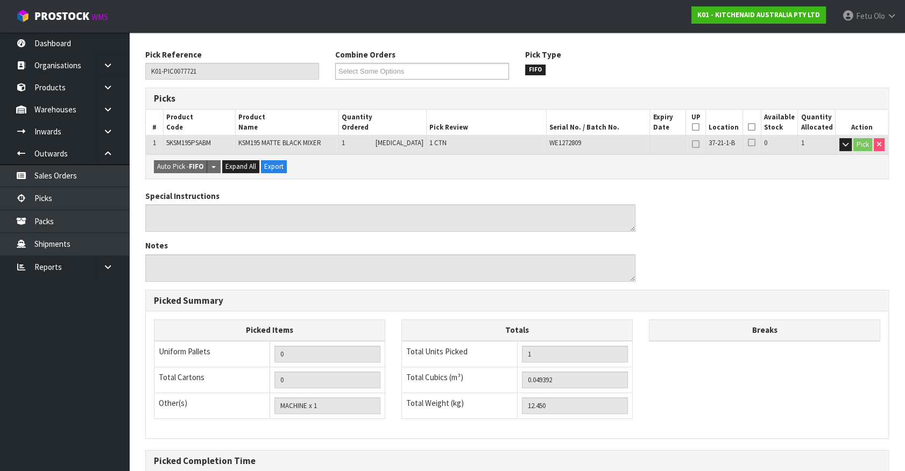
scroll to position [195, 0]
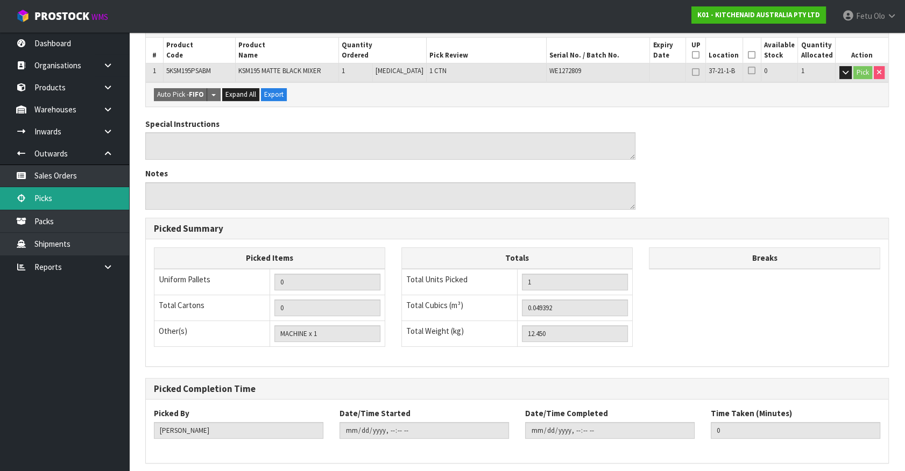
click at [37, 195] on link "Picks" at bounding box center [64, 198] width 129 height 22
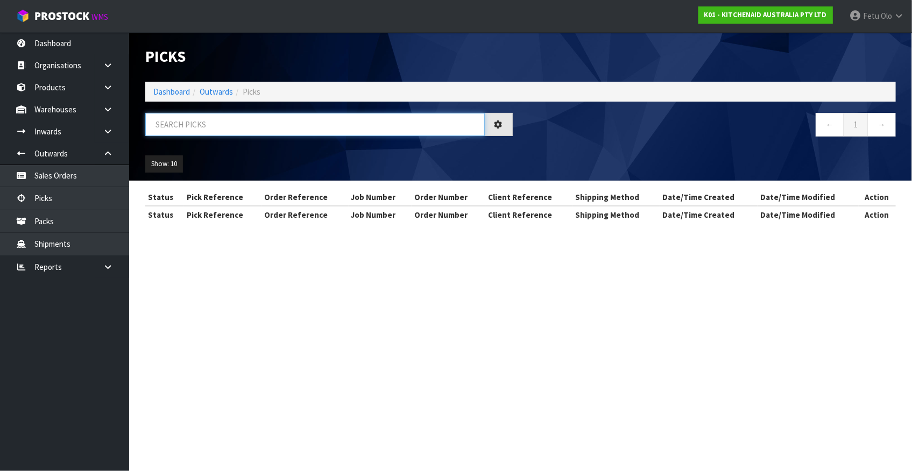
click at [281, 124] on input "text" at bounding box center [314, 124] width 339 height 23
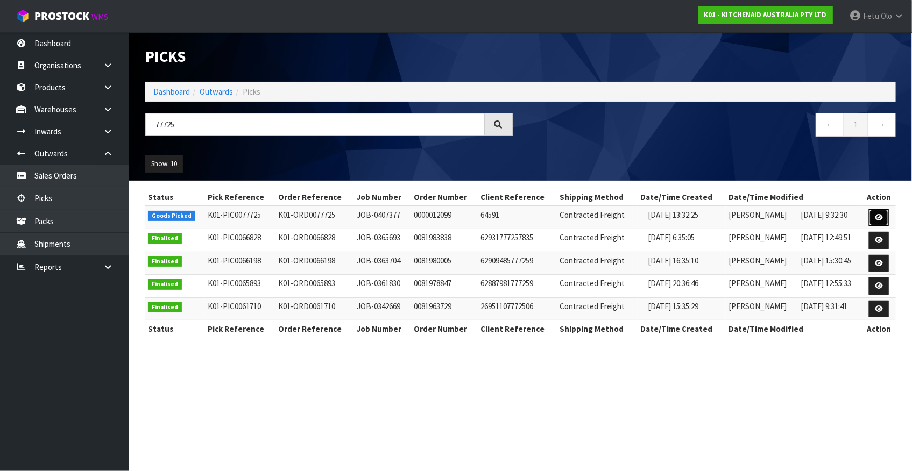
click at [883, 213] on link at bounding box center [879, 217] width 20 height 17
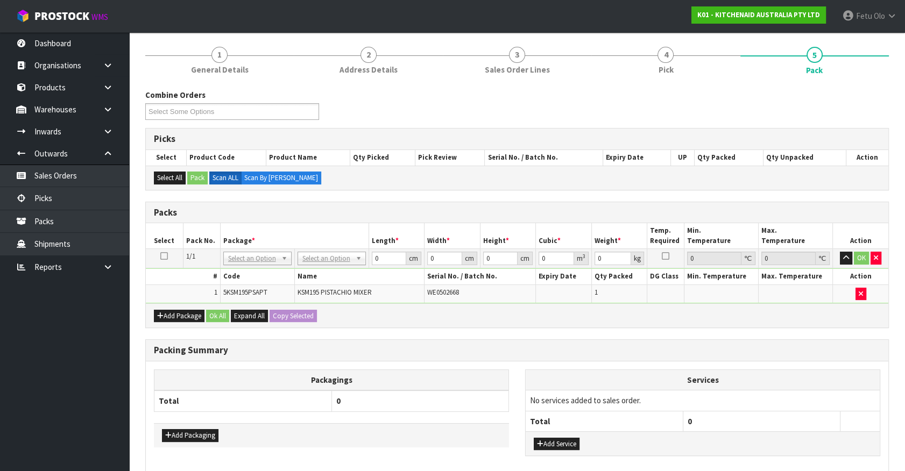
scroll to position [136, 0]
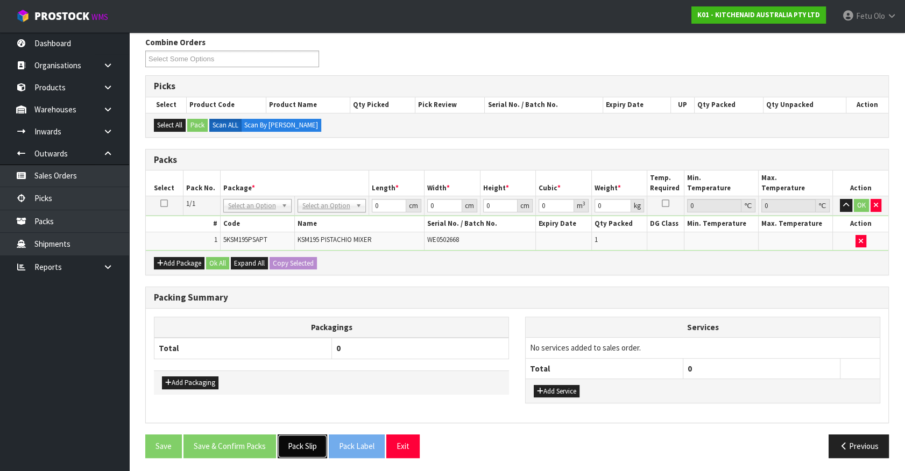
click at [296, 446] on button "Pack Slip" at bounding box center [302, 446] width 49 height 23
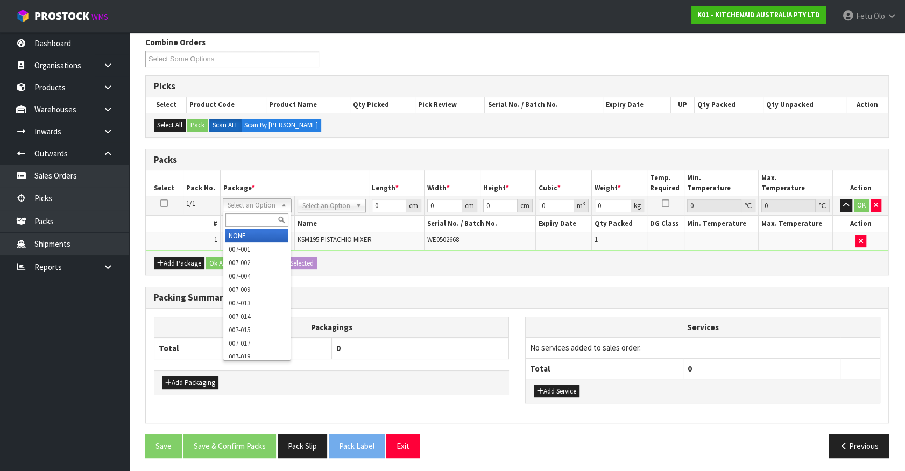
click at [267, 222] on input "text" at bounding box center [256, 220] width 63 height 13
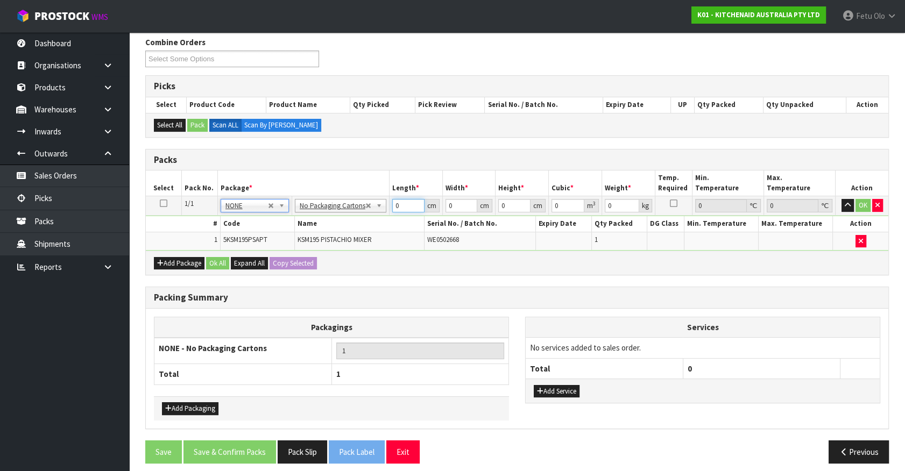
drag, startPoint x: 399, startPoint y: 205, endPoint x: 328, endPoint y: 229, distance: 75.2
click at [328, 229] on tbody "1/1 NONE 007-001 007-002 007-004 007-009 007-013 007-014 007-015 007-017 007-01…" at bounding box center [517, 223] width 742 height 54
click button "OK" at bounding box center [862, 205] width 15 height 13
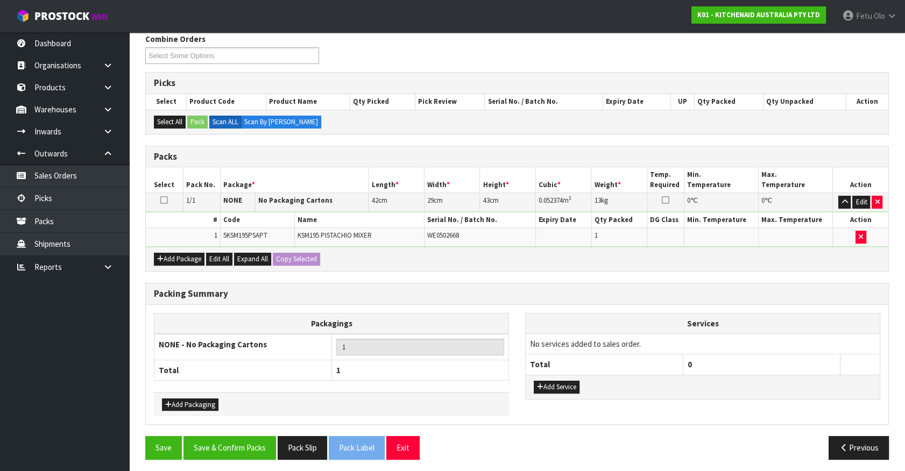
scroll to position [140, 0]
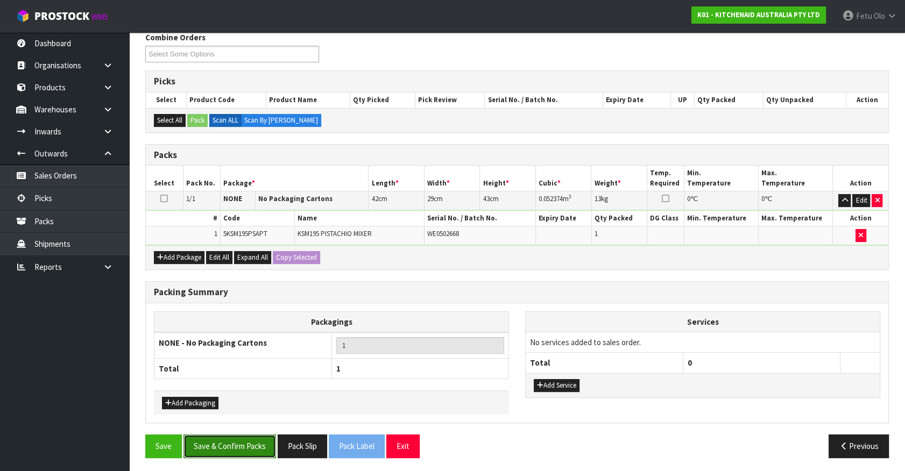
click at [258, 440] on button "Save & Confirm Packs" at bounding box center [229, 446] width 93 height 23
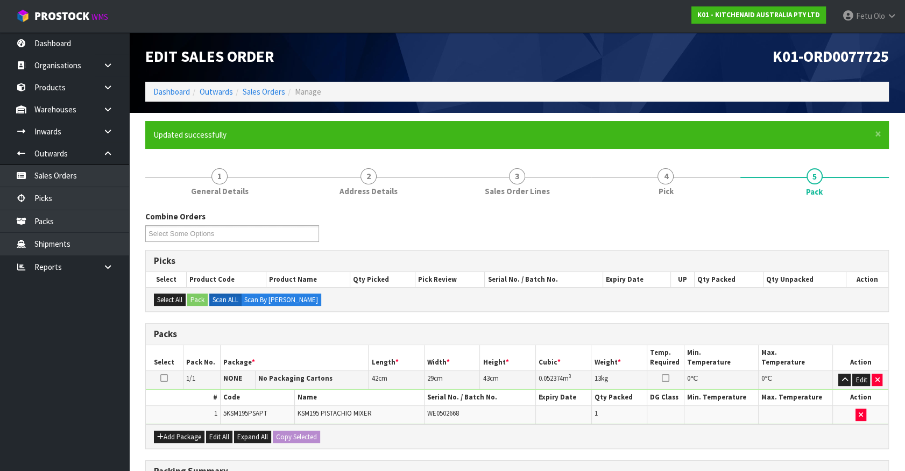
scroll to position [121, 0]
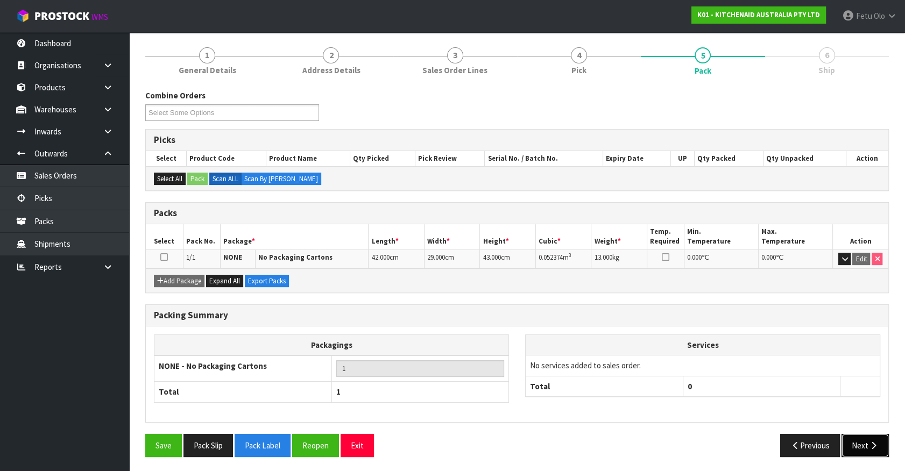
click at [853, 436] on button "Next" at bounding box center [864, 445] width 47 height 23
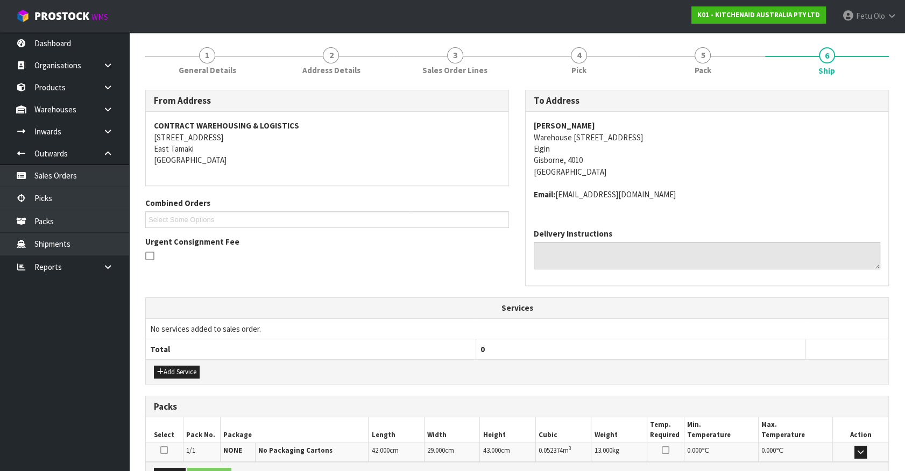
scroll to position [250, 0]
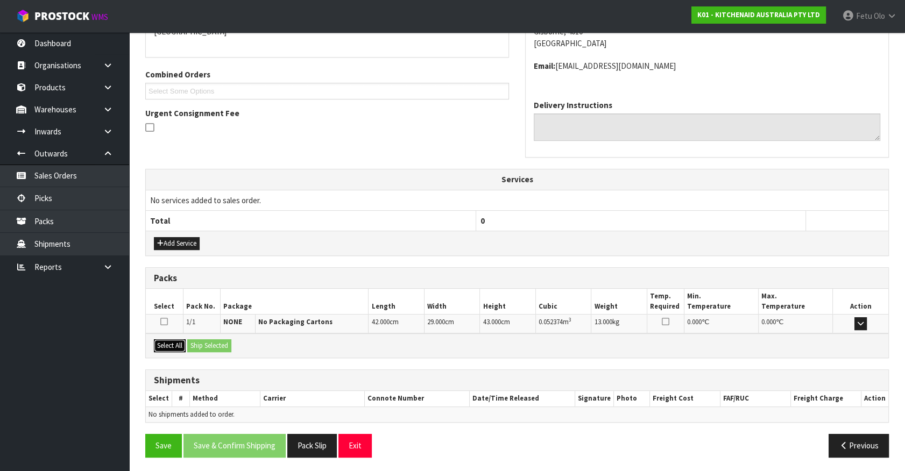
click at [176, 344] on button "Select All" at bounding box center [170, 345] width 32 height 13
click at [185, 344] on button "Select All" at bounding box center [170, 345] width 32 height 13
click at [206, 344] on button "Ship Selected" at bounding box center [209, 345] width 44 height 13
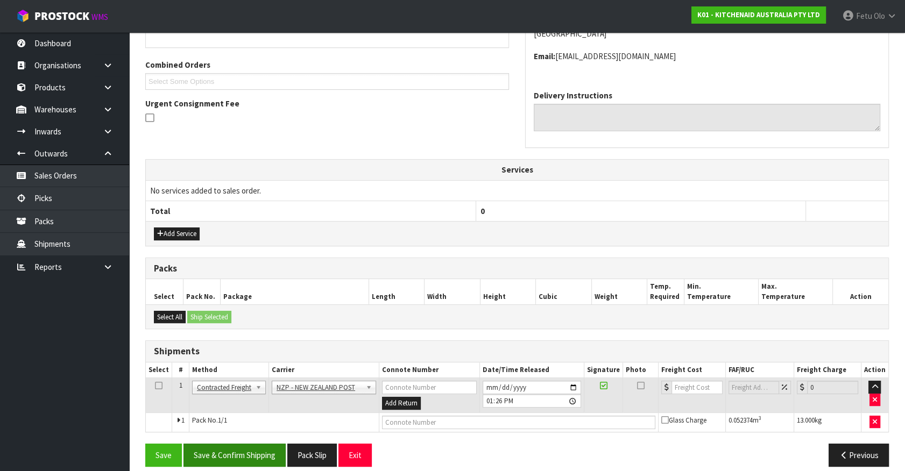
scroll to position [269, 0]
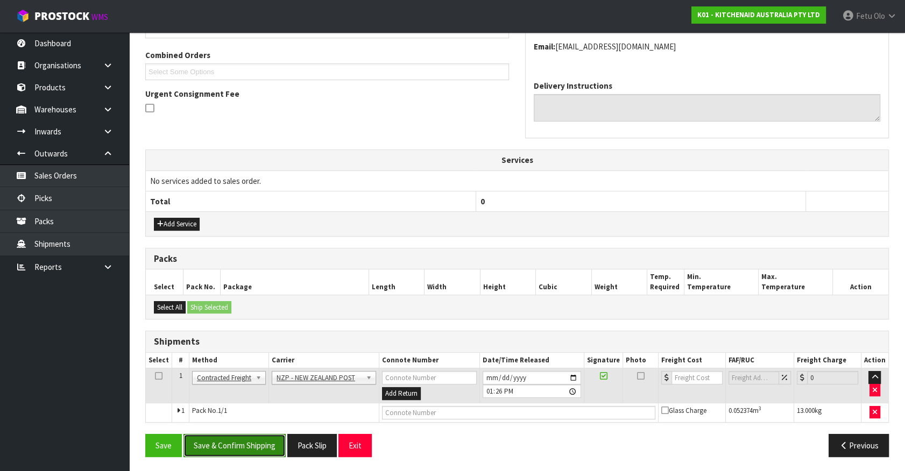
click at [255, 448] on button "Save & Confirm Shipping" at bounding box center [234, 445] width 102 height 23
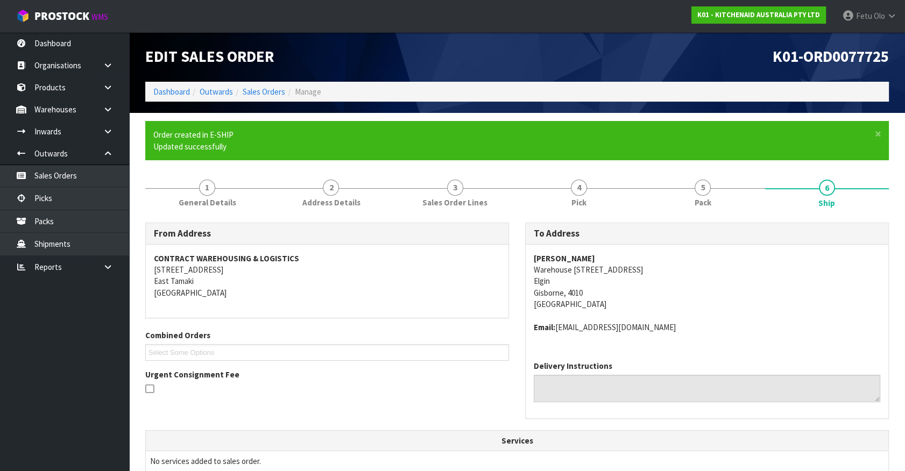
scroll to position [253, 0]
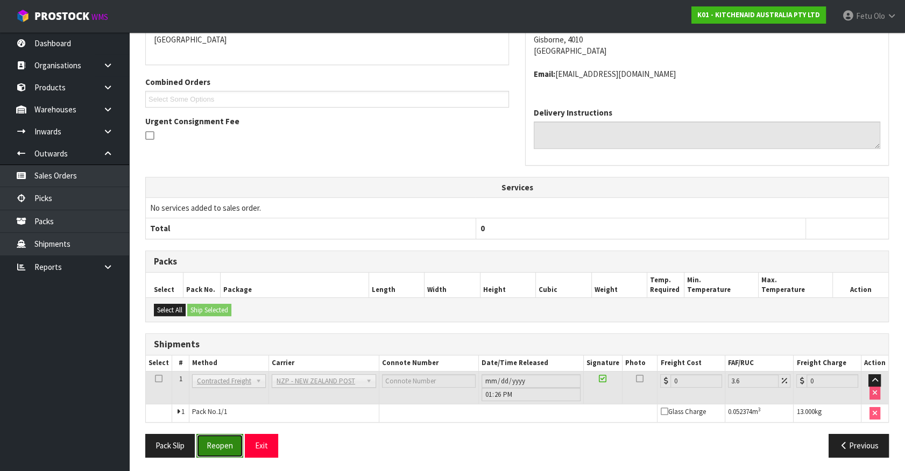
click at [205, 442] on button "Reopen" at bounding box center [219, 445] width 47 height 23
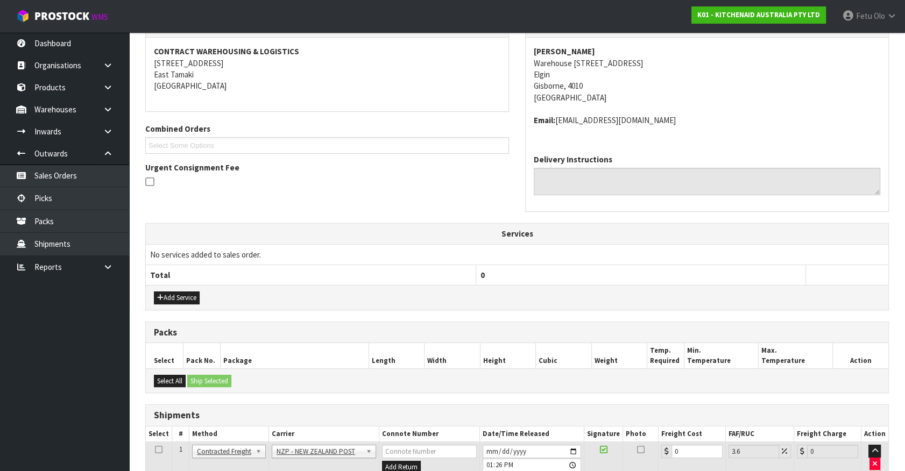
scroll to position [242, 0]
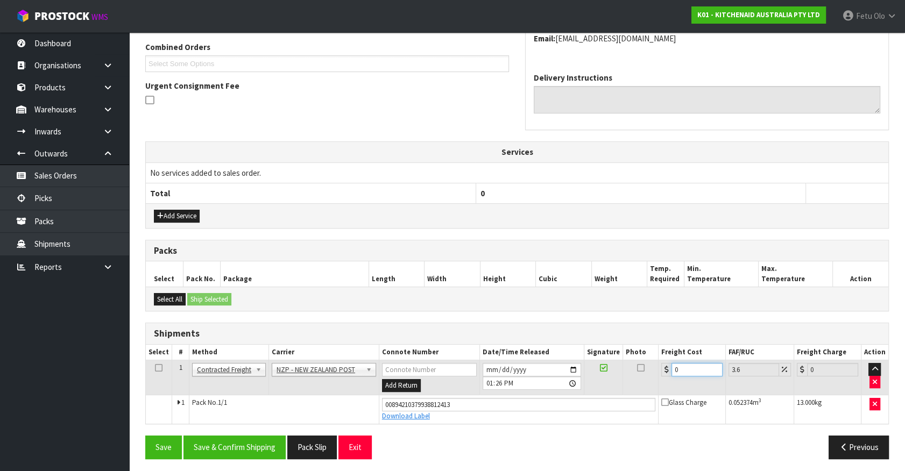
drag, startPoint x: 681, startPoint y: 399, endPoint x: 507, endPoint y: 473, distance: 188.5
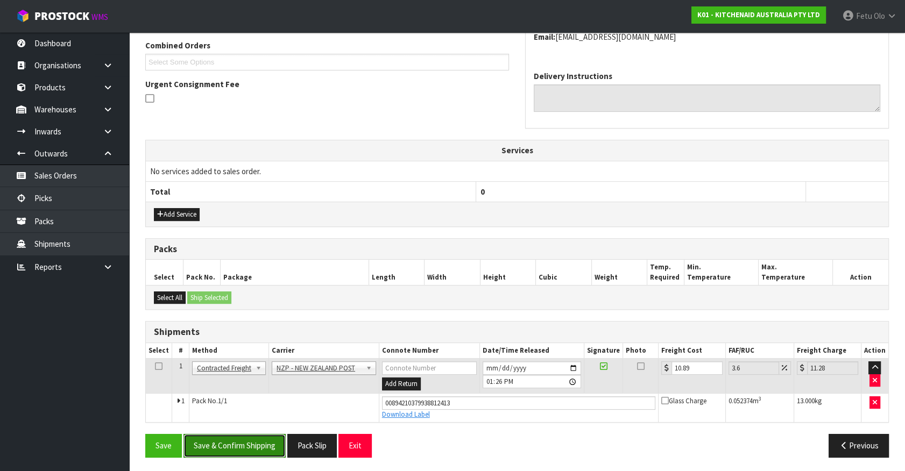
click at [253, 436] on button "Save & Confirm Shipping" at bounding box center [234, 445] width 102 height 23
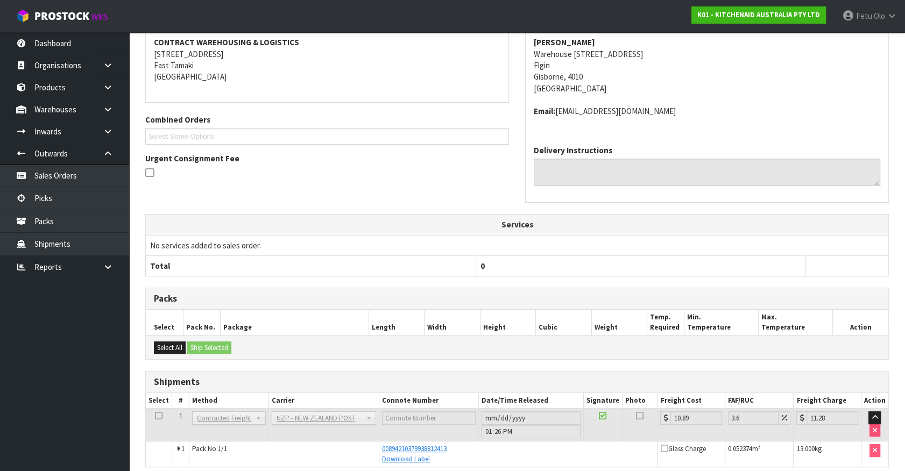
scroll to position [250, 0]
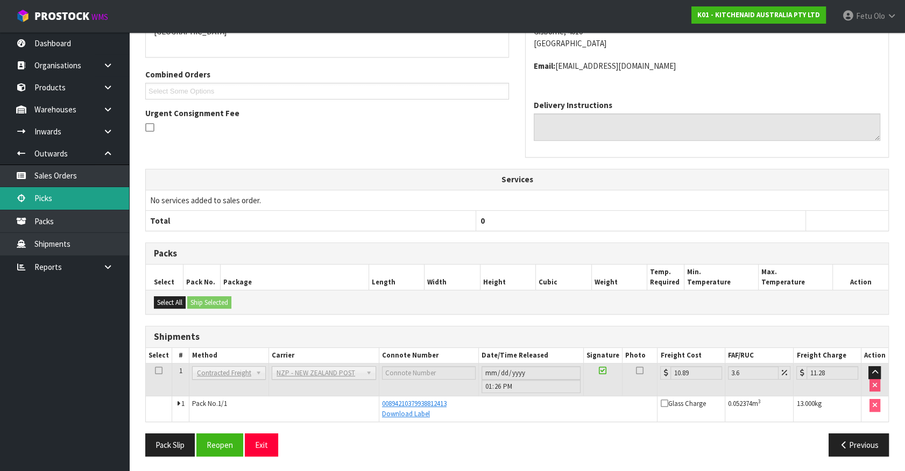
click at [88, 203] on link "Picks" at bounding box center [64, 198] width 129 height 22
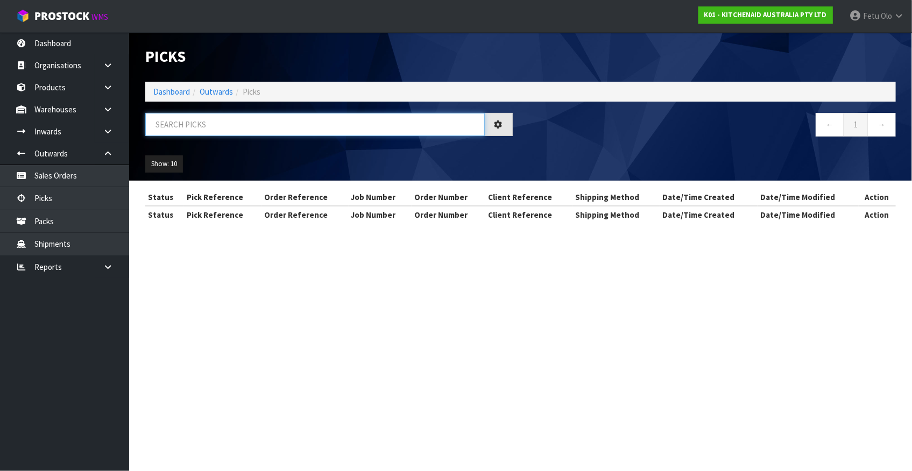
click at [261, 127] on input "text" at bounding box center [314, 124] width 339 height 23
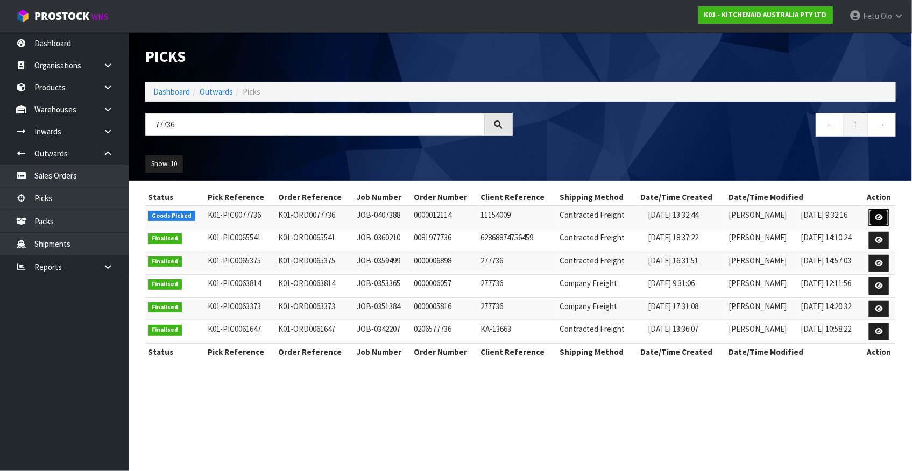
click at [877, 215] on icon at bounding box center [879, 217] width 8 height 7
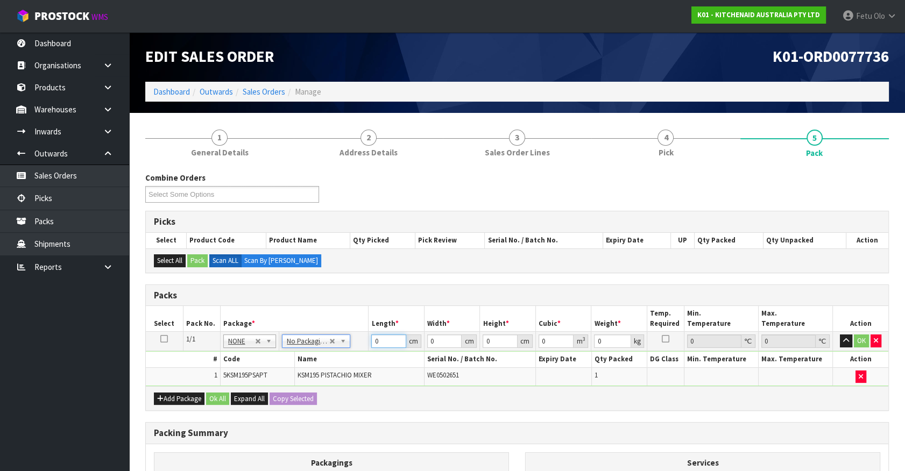
drag, startPoint x: 379, startPoint y: 339, endPoint x: 298, endPoint y: 370, distance: 86.8
click at [298, 370] on tbody "1/1 NONE 007-001 007-002 007-004 007-009 007-013 007-014 007-015 007-017 007-01…" at bounding box center [517, 359] width 742 height 54
click button "OK" at bounding box center [861, 341] width 15 height 13
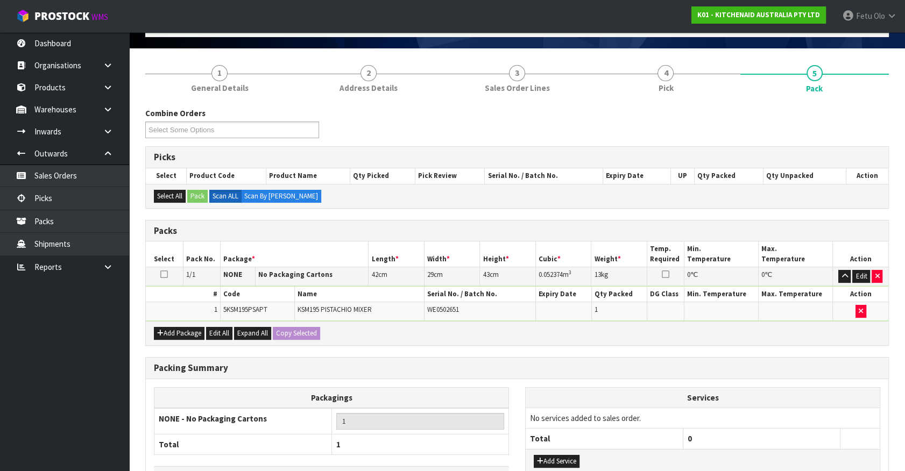
scroll to position [140, 0]
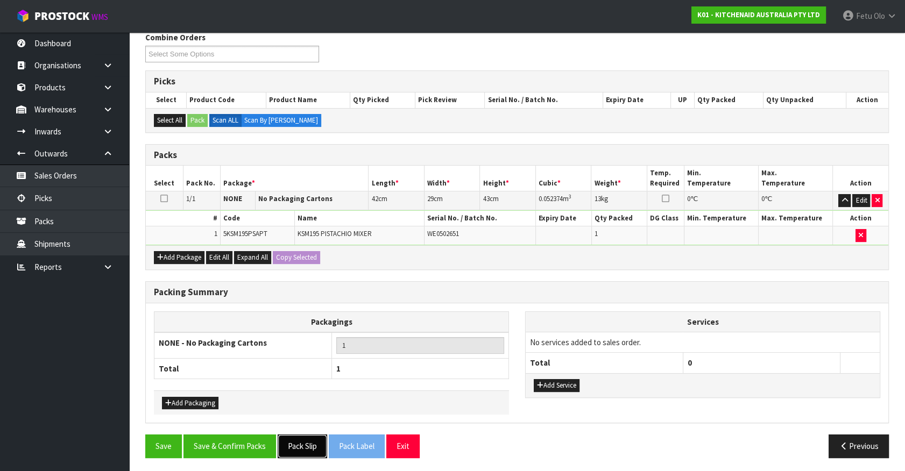
click at [312, 435] on button "Pack Slip" at bounding box center [302, 446] width 49 height 23
drag, startPoint x: 244, startPoint y: 433, endPoint x: 247, endPoint y: 438, distance: 6.7
click at [246, 435] on button "Save & Confirm Packs" at bounding box center [229, 446] width 93 height 23
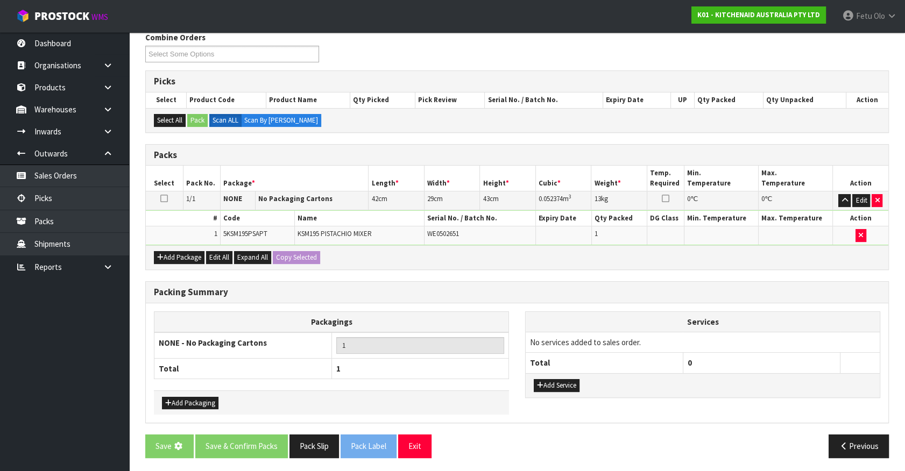
scroll to position [0, 0]
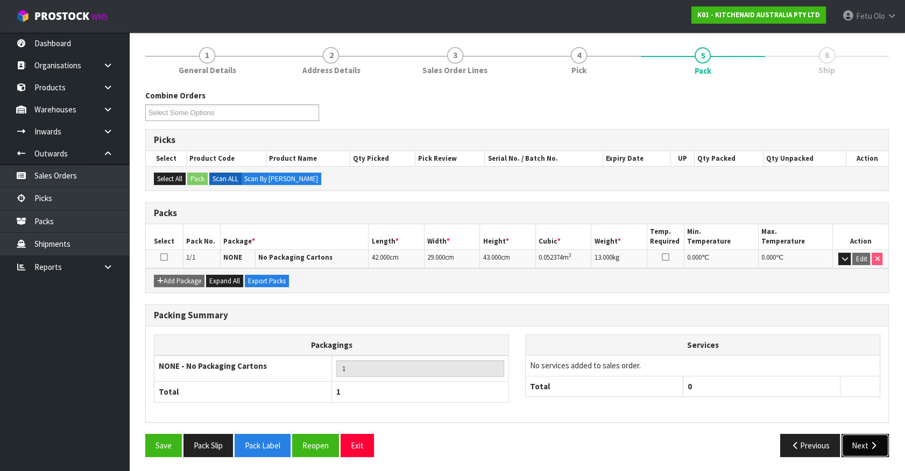
click at [854, 443] on button "Next" at bounding box center [864, 445] width 47 height 23
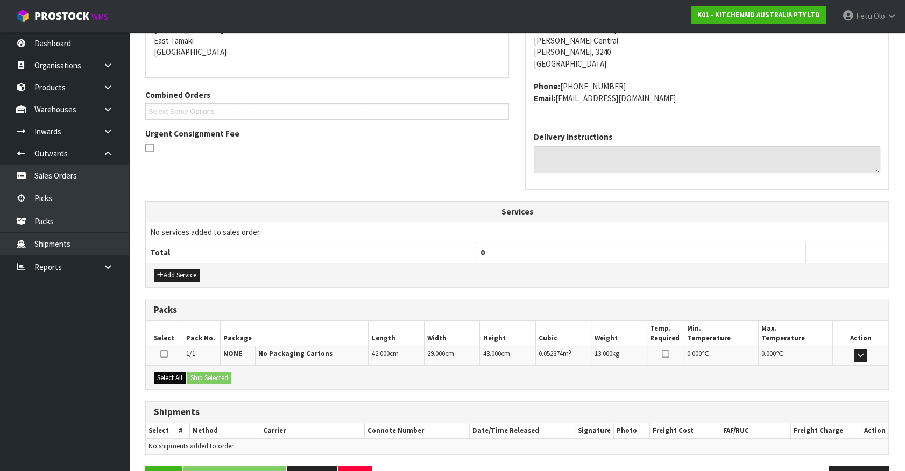
scroll to position [261, 0]
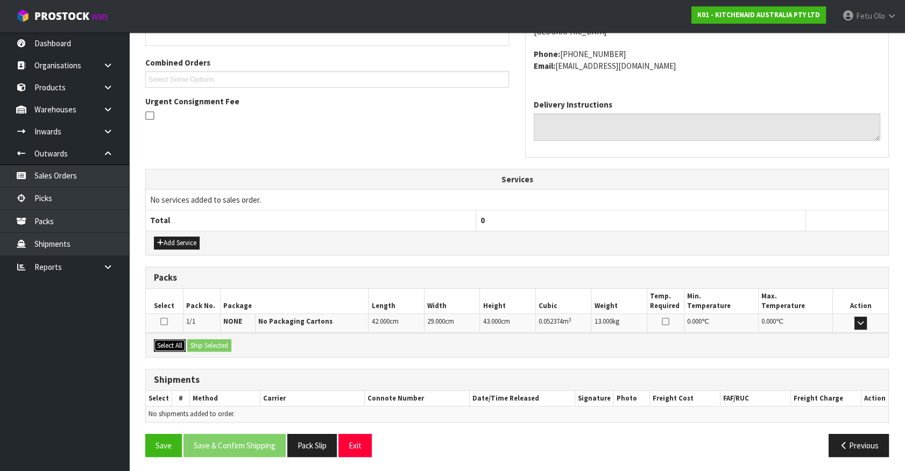
click at [160, 348] on button "Select All" at bounding box center [170, 345] width 32 height 13
click at [197, 343] on button "Ship Selected" at bounding box center [209, 345] width 44 height 13
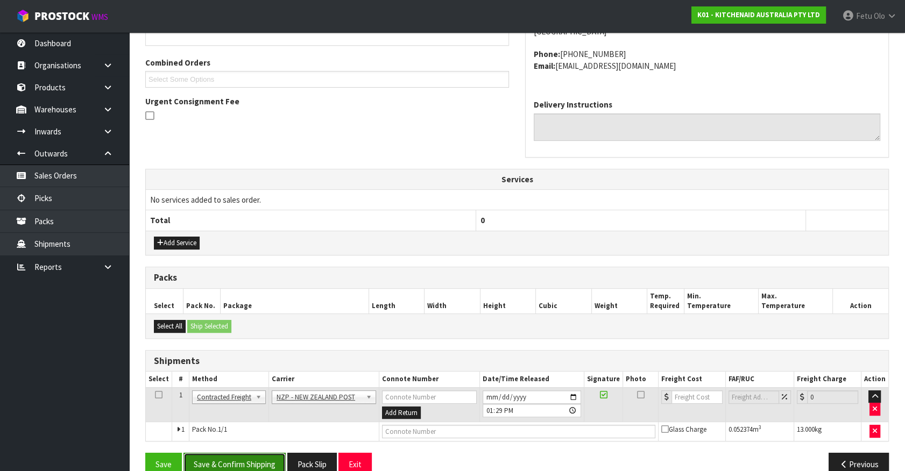
drag, startPoint x: 252, startPoint y: 452, endPoint x: 231, endPoint y: 453, distance: 20.4
click at [251, 453] on button "Save & Confirm Shipping" at bounding box center [234, 464] width 102 height 23
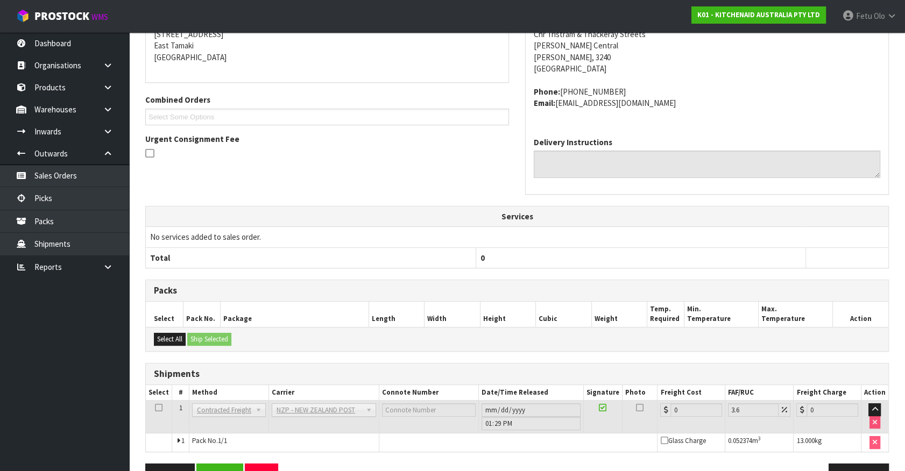
scroll to position [265, 0]
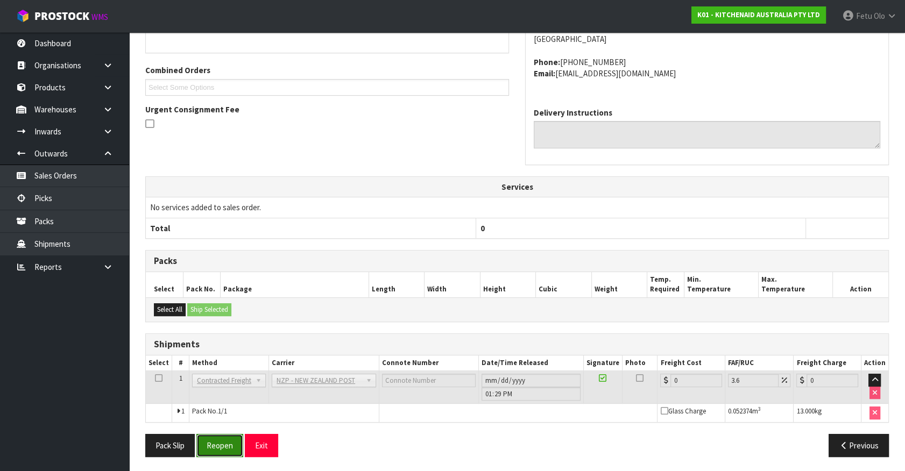
click at [215, 440] on button "Reopen" at bounding box center [219, 445] width 47 height 23
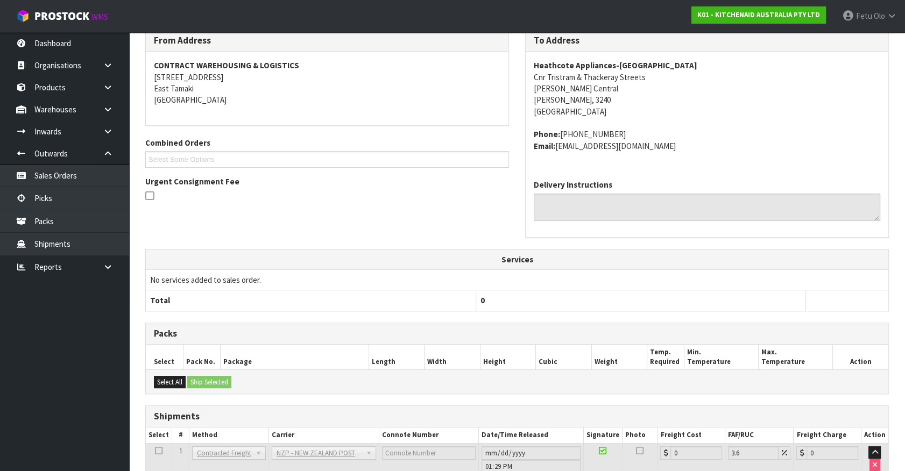
scroll to position [253, 0]
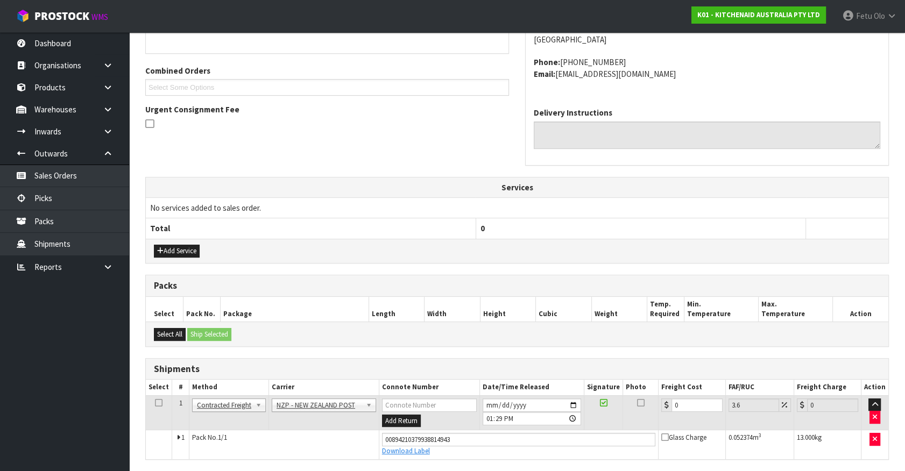
click at [661, 417] on td "0" at bounding box center [691, 412] width 67 height 35
drag, startPoint x: 678, startPoint y: 407, endPoint x: 557, endPoint y: 426, distance: 122.0
click at [571, 435] on tbody "1 Client Local Pickup Customer Local Pickup Company Freight Contracted Freight …" at bounding box center [517, 426] width 742 height 63
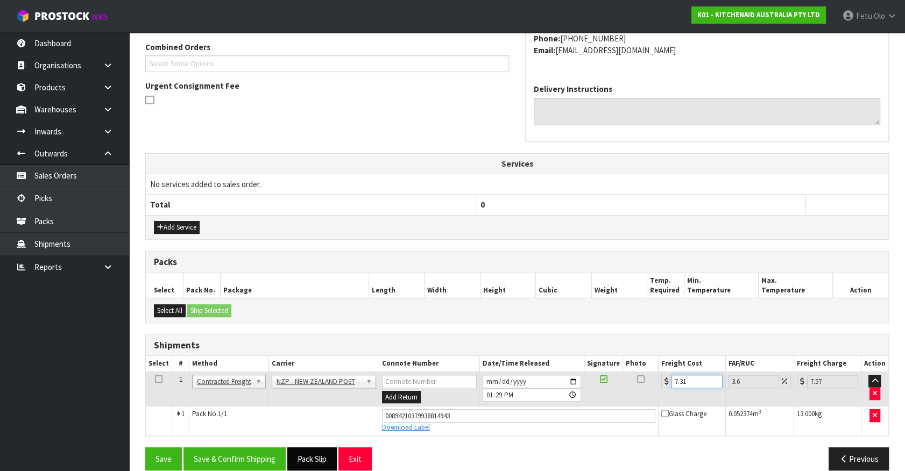
scroll to position [290, 0]
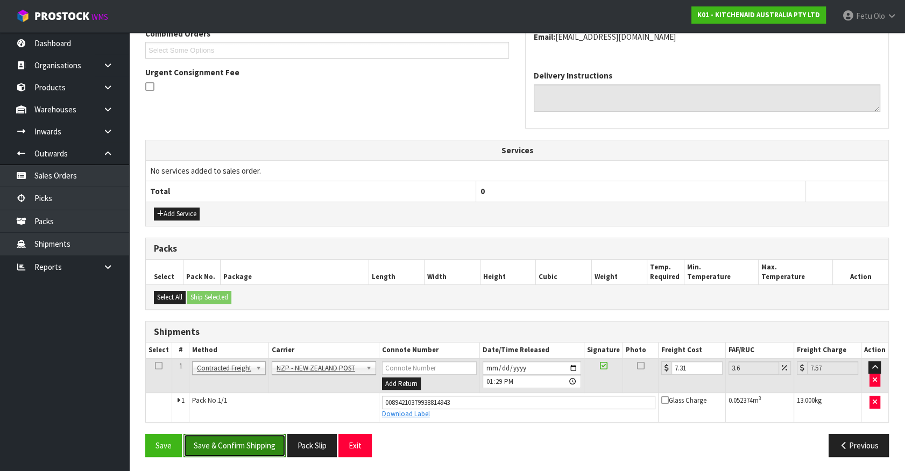
click at [260, 441] on button "Save & Confirm Shipping" at bounding box center [234, 445] width 102 height 23
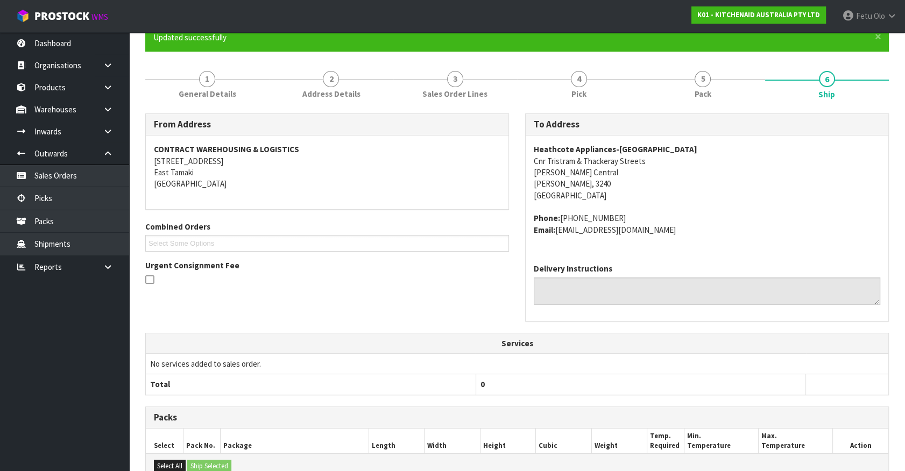
scroll to position [261, 0]
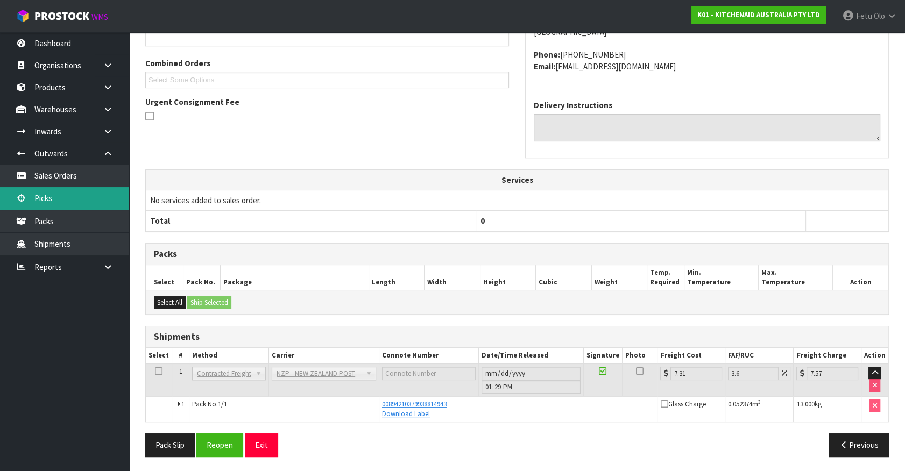
click at [39, 192] on link "Picks" at bounding box center [64, 198] width 129 height 22
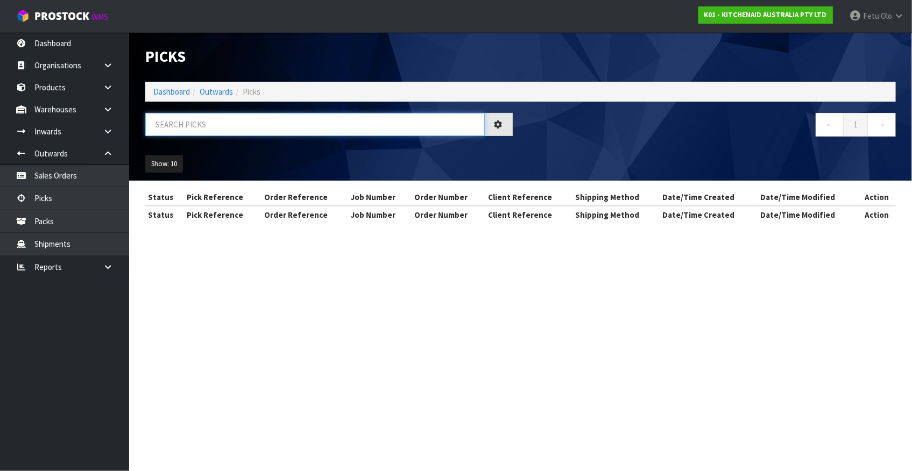
click at [215, 131] on input "text" at bounding box center [314, 124] width 339 height 23
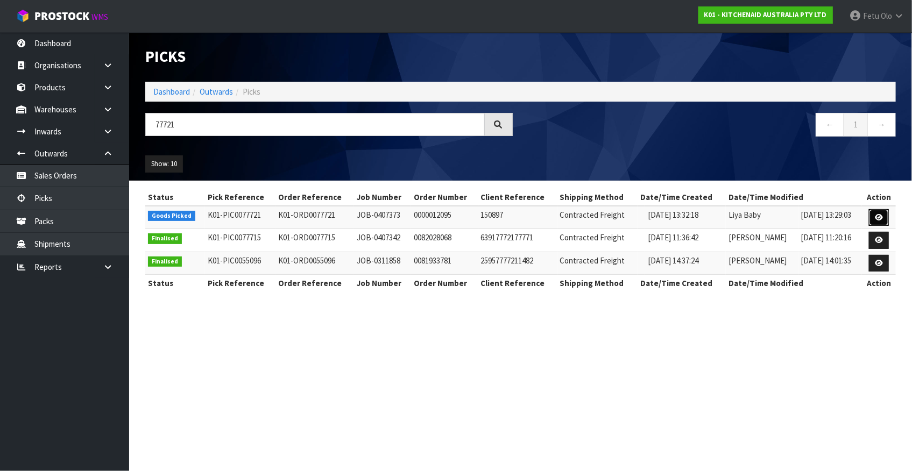
click at [880, 217] on icon at bounding box center [879, 217] width 8 height 7
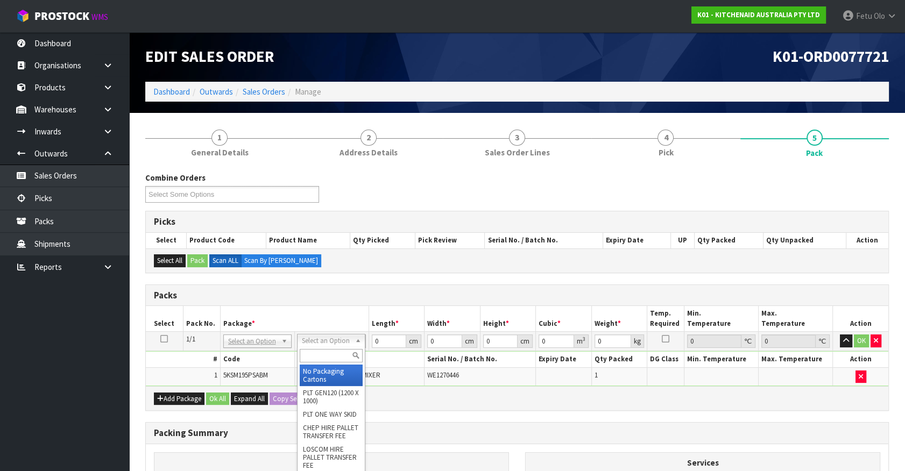
drag, startPoint x: 327, startPoint y: 369, endPoint x: 366, endPoint y: 352, distance: 42.7
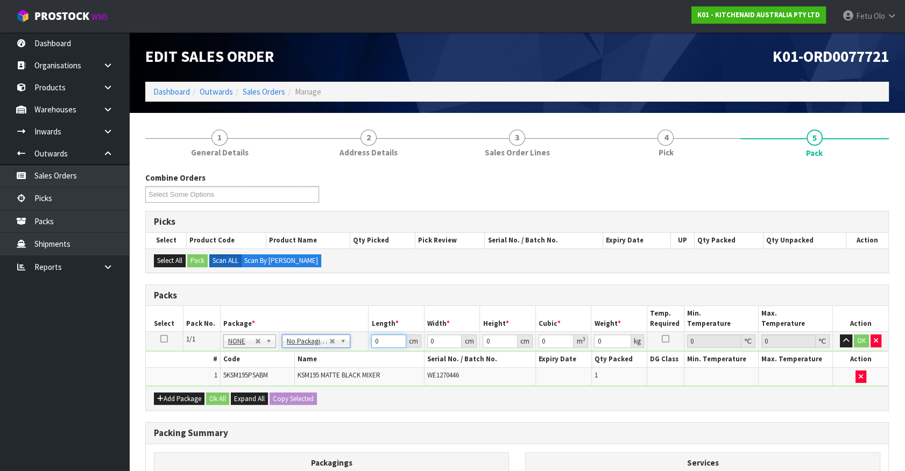
drag, startPoint x: 387, startPoint y: 340, endPoint x: 192, endPoint y: 379, distance: 199.2
click at [192, 379] on tbody "1/1 NONE 007-001 007-002 007-004 007-009 007-013 007-014 007-015 007-017 007-01…" at bounding box center [517, 359] width 742 height 54
click button "OK" at bounding box center [861, 341] width 15 height 13
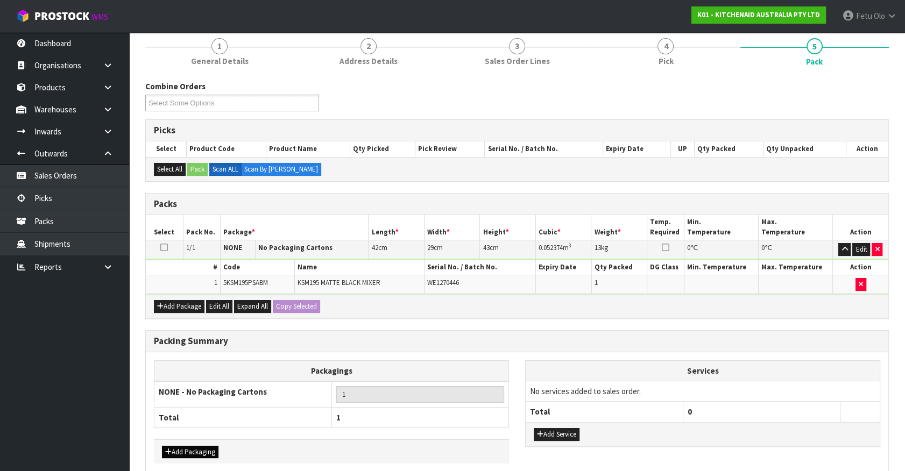
scroll to position [140, 0]
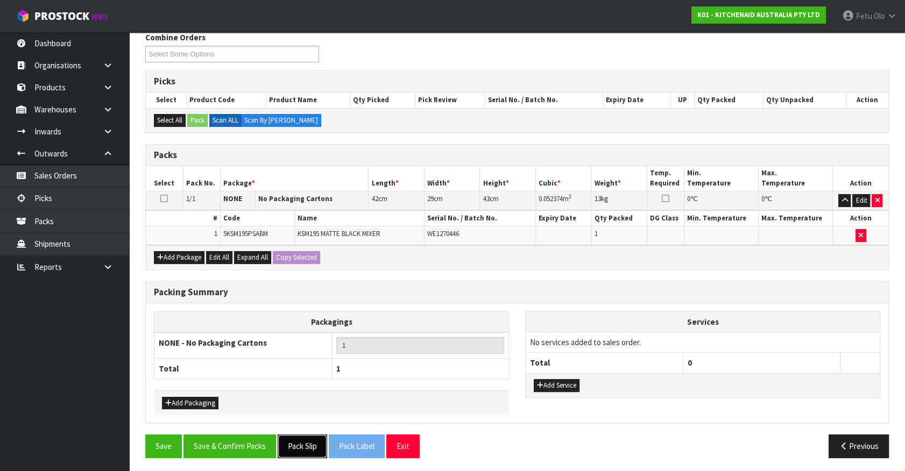
click at [296, 450] on button "Pack Slip" at bounding box center [302, 446] width 49 height 23
click at [249, 435] on button "Save & Confirm Packs" at bounding box center [229, 446] width 93 height 23
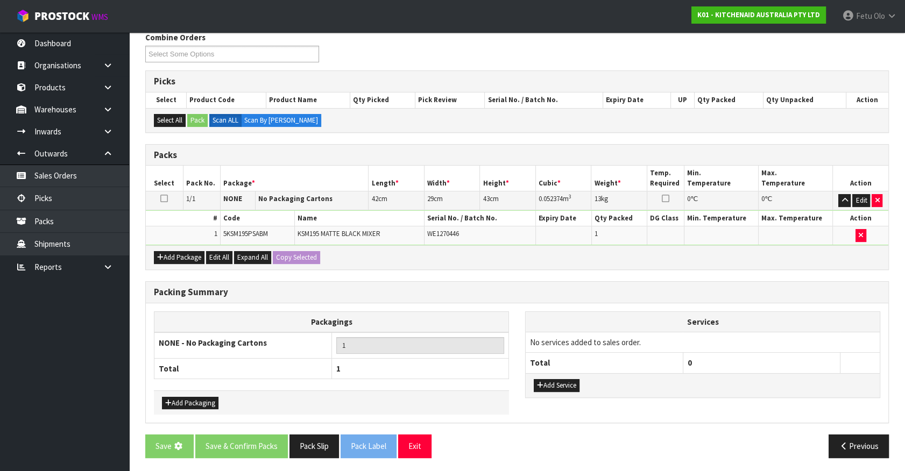
scroll to position [0, 0]
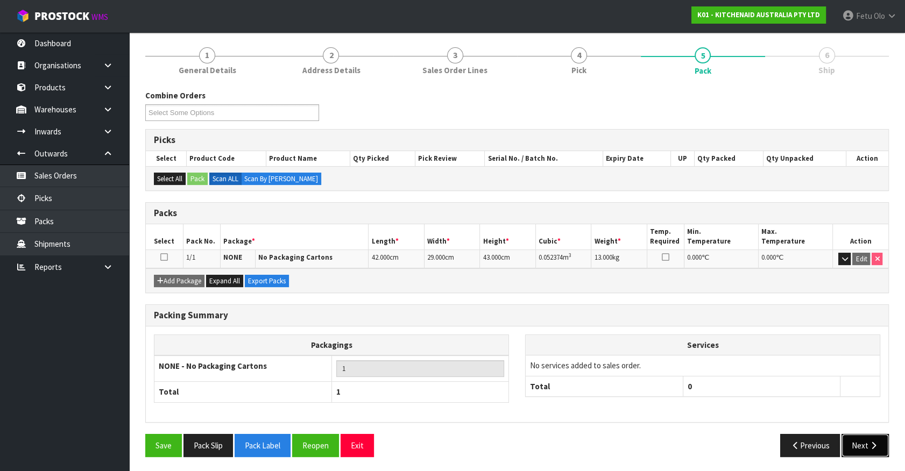
click at [874, 437] on button "Next" at bounding box center [864, 445] width 47 height 23
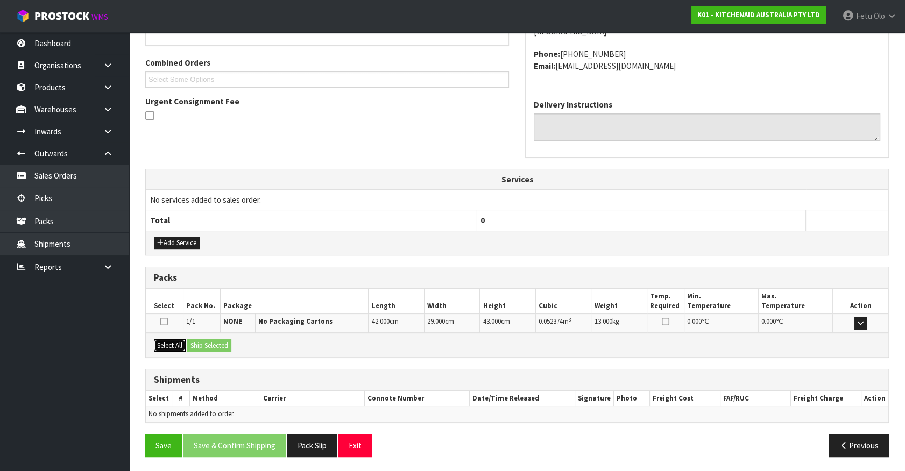
drag, startPoint x: 176, startPoint y: 338, endPoint x: 188, endPoint y: 338, distance: 12.4
click at [175, 339] on button "Select All" at bounding box center [170, 345] width 32 height 13
click at [198, 339] on button "Ship Selected" at bounding box center [209, 345] width 44 height 13
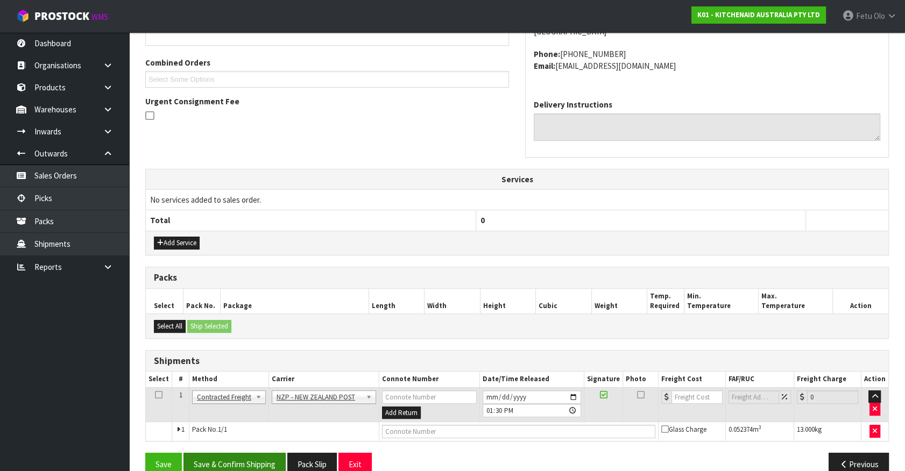
scroll to position [280, 0]
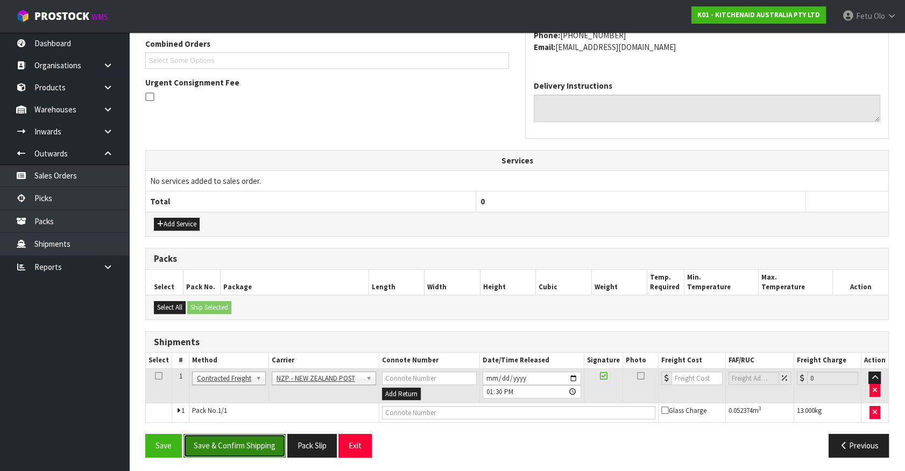
click at [263, 434] on button "Save & Confirm Shipping" at bounding box center [234, 445] width 102 height 23
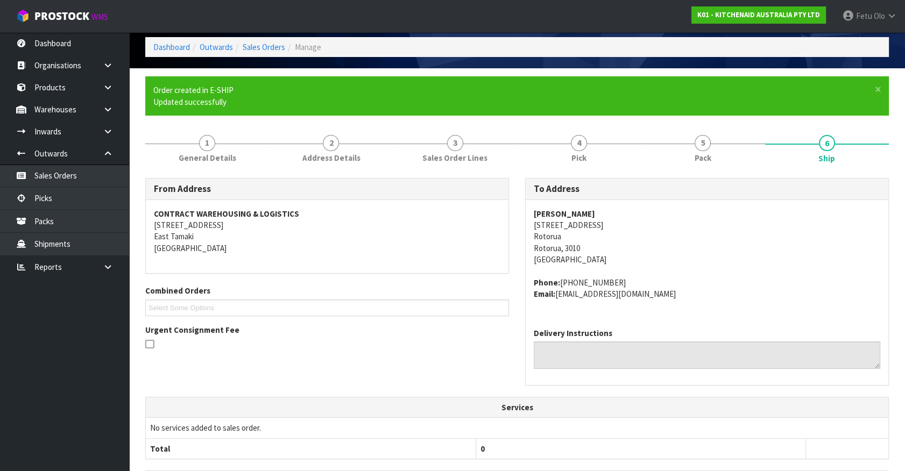
scroll to position [265, 0]
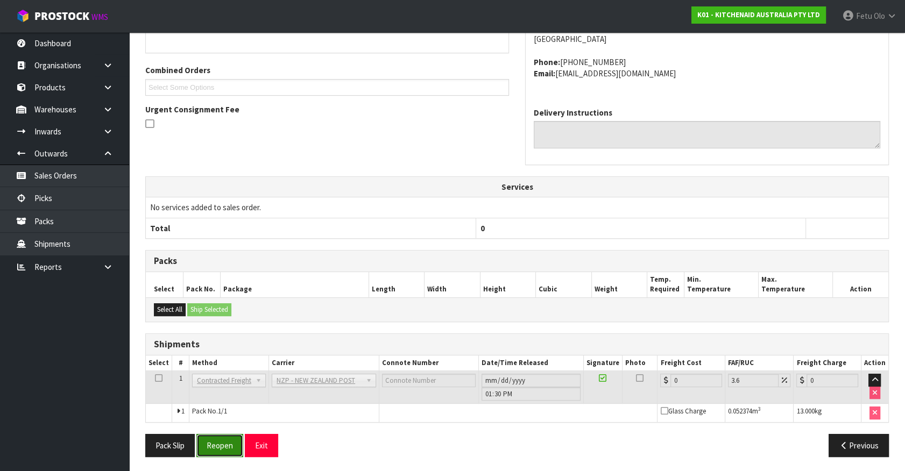
click at [232, 445] on button "Reopen" at bounding box center [219, 445] width 47 height 23
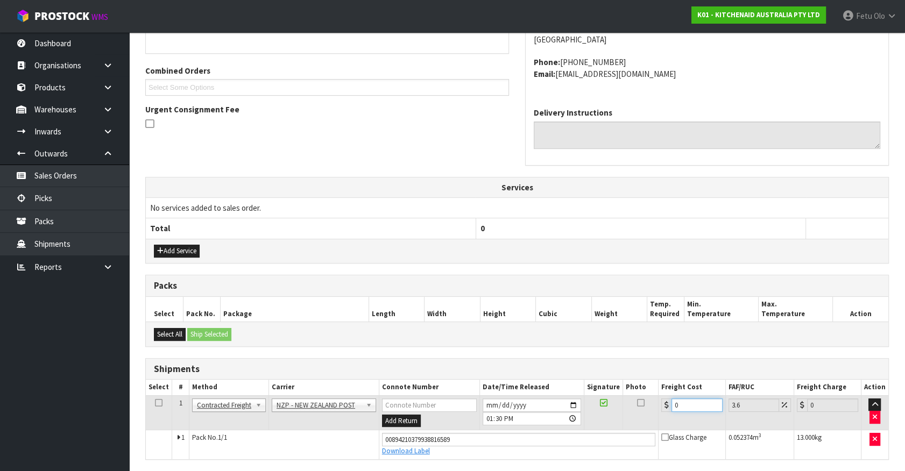
drag, startPoint x: 592, startPoint y: 441, endPoint x: 413, endPoint y: 485, distance: 183.8
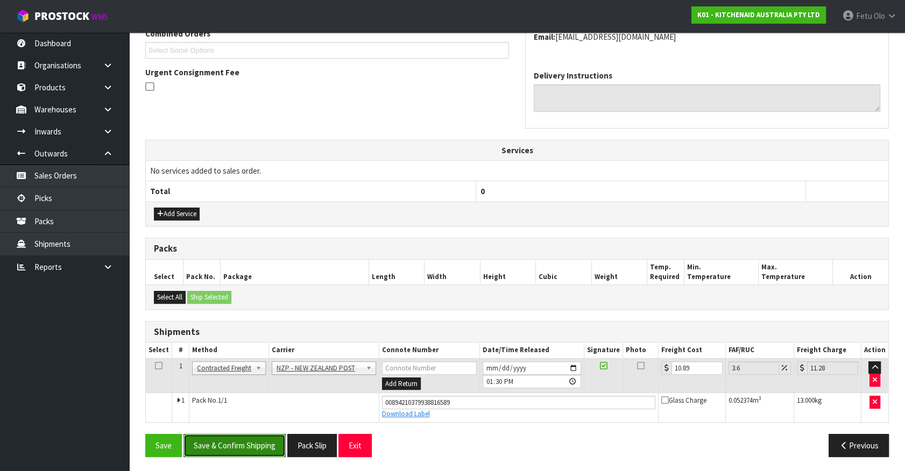
click at [266, 443] on button "Save & Confirm Shipping" at bounding box center [234, 445] width 102 height 23
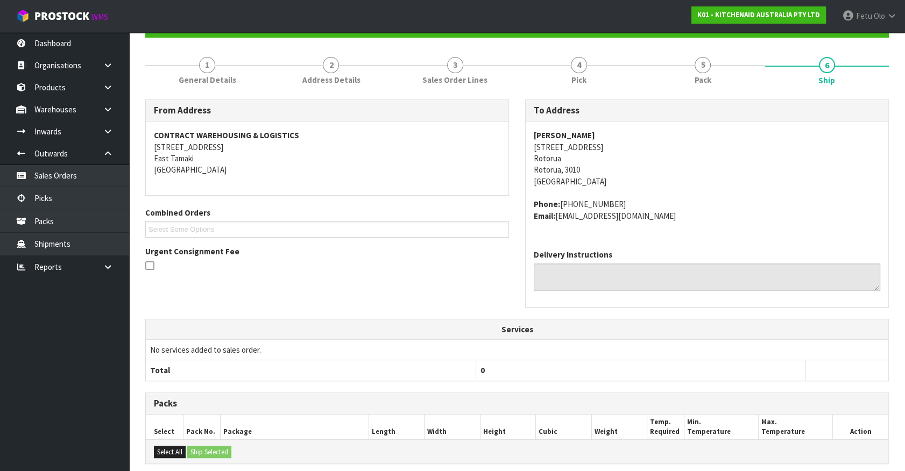
scroll to position [261, 0]
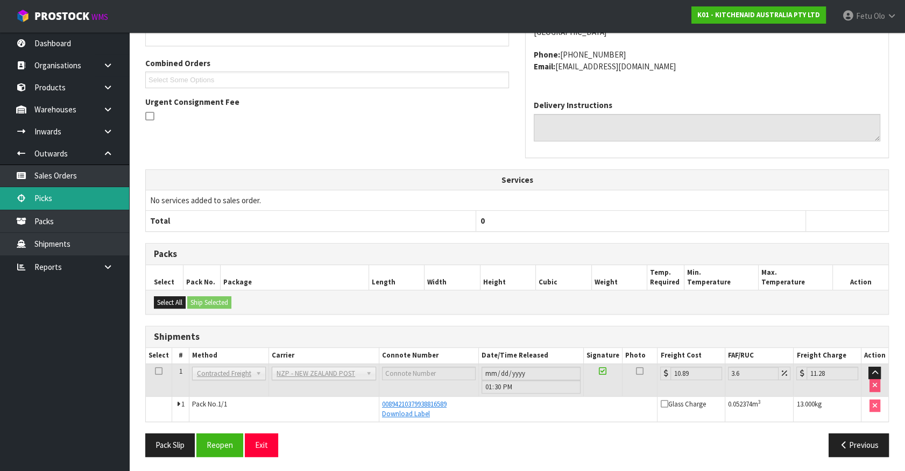
click at [45, 191] on link "Picks" at bounding box center [64, 198] width 129 height 22
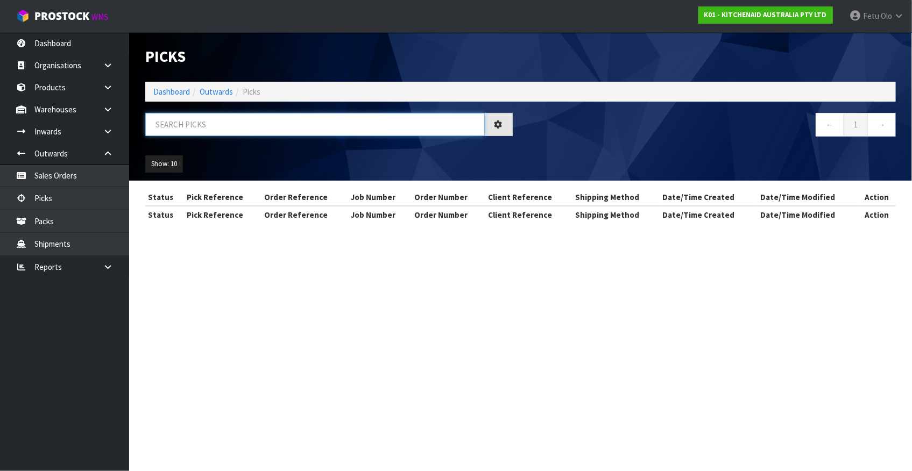
click at [309, 130] on input "text" at bounding box center [314, 124] width 339 height 23
click at [309, 129] on input "text" at bounding box center [314, 124] width 339 height 23
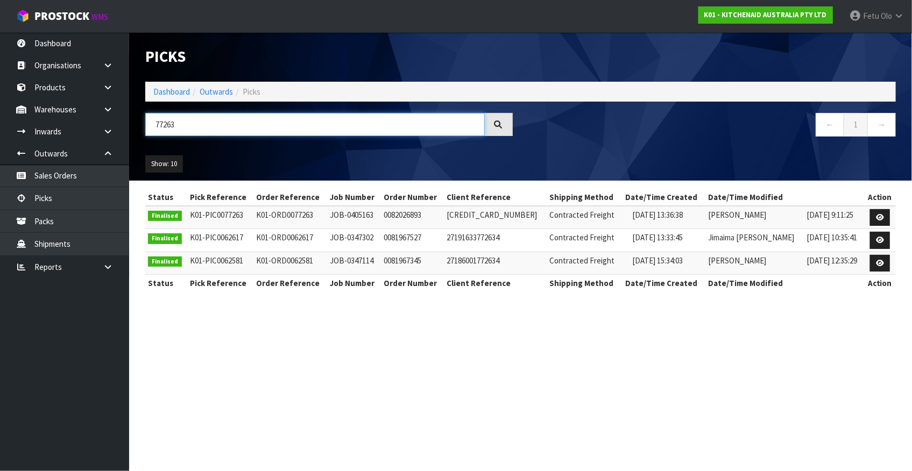
click at [167, 127] on input "77263" at bounding box center [314, 124] width 339 height 23
click at [161, 128] on input "77263" at bounding box center [314, 124] width 339 height 23
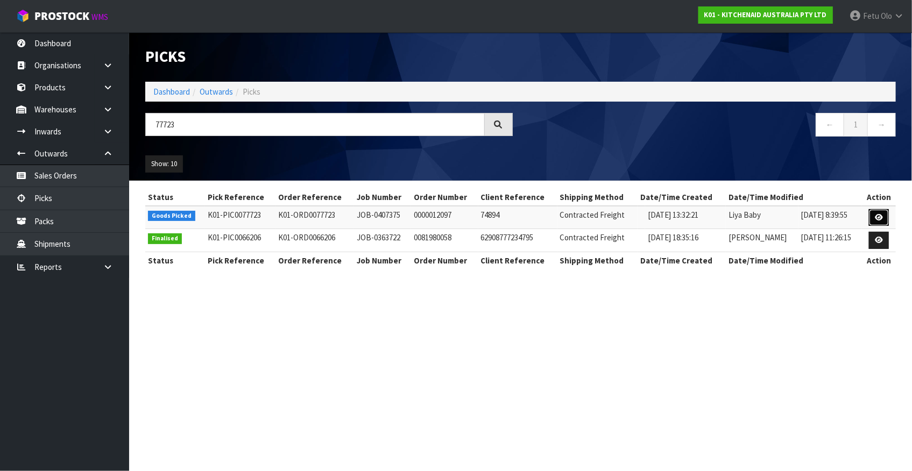
click at [883, 217] on link at bounding box center [879, 217] width 20 height 17
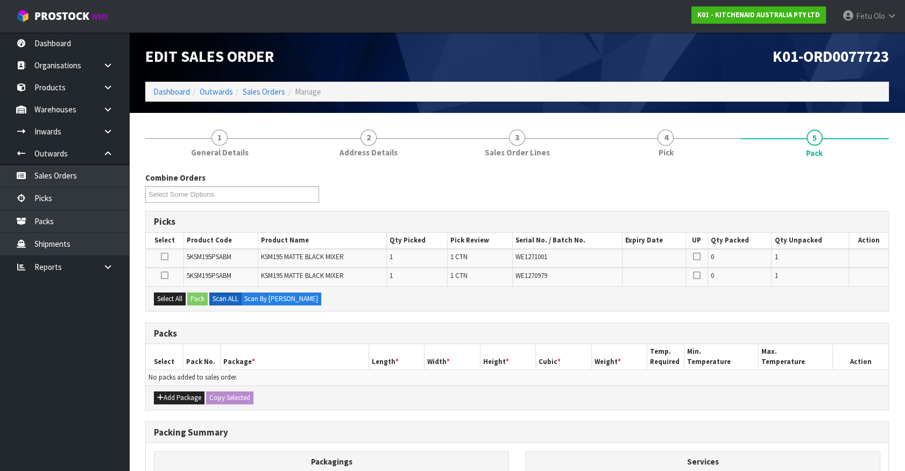
click at [56, 396] on ul "Dashboard Organisations Clients Consignees Carriers Products Categories Serial …" at bounding box center [64, 251] width 129 height 439
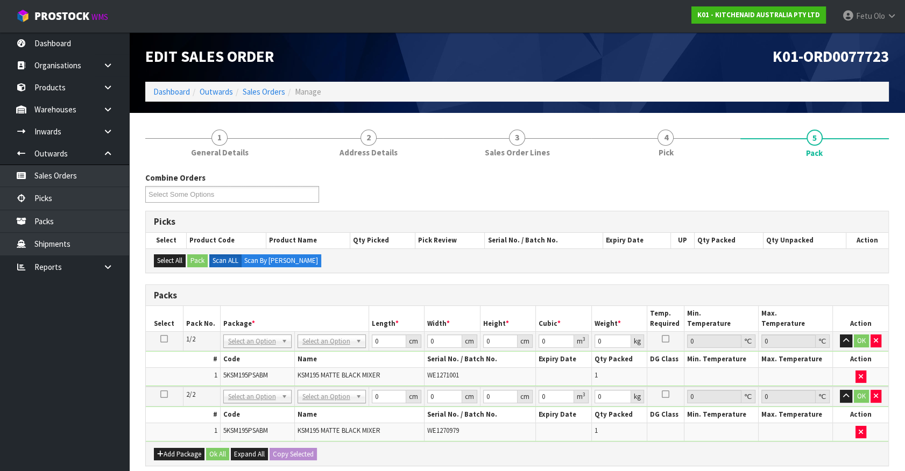
click at [166, 339] on icon at bounding box center [164, 339] width 8 height 1
drag, startPoint x: 235, startPoint y: 336, endPoint x: 244, endPoint y: 348, distance: 14.2
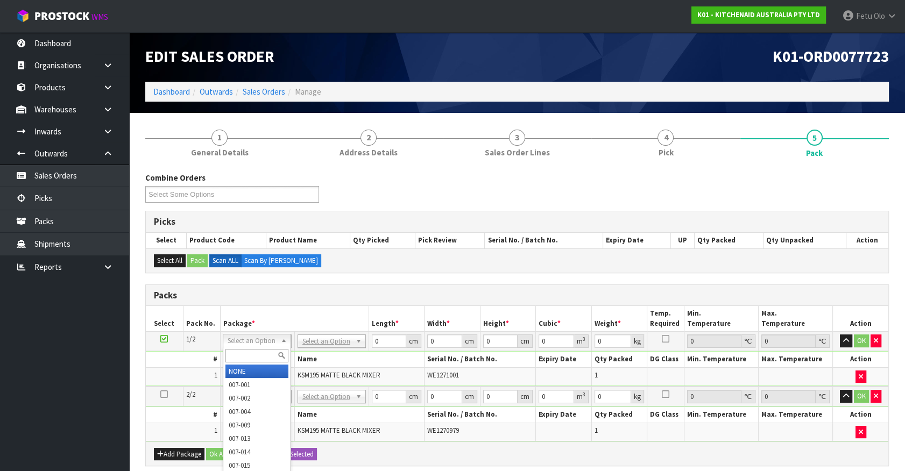
drag, startPoint x: 249, startPoint y: 373, endPoint x: 342, endPoint y: 357, distance: 95.0
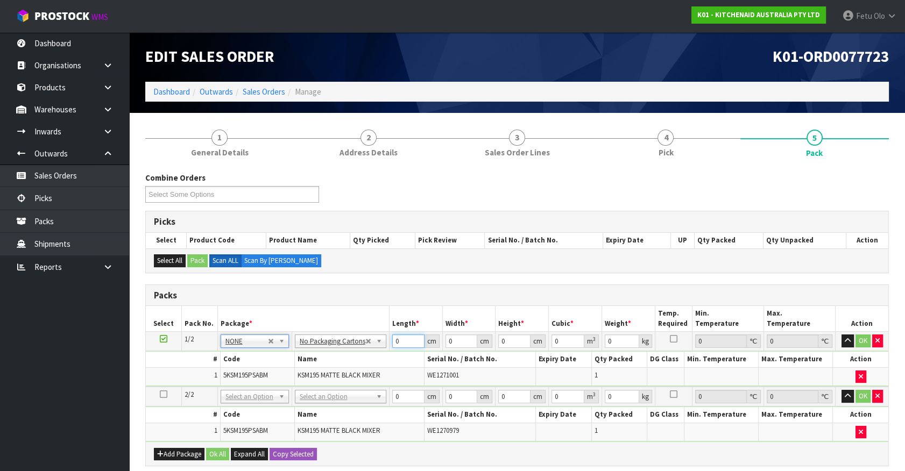
drag, startPoint x: 388, startPoint y: 346, endPoint x: 362, endPoint y: 359, distance: 29.6
click at [362, 359] on tbody "1/2 NONE 007-001 007-002 007-004 007-009 007-013 007-014 007-015 007-017 007-01…" at bounding box center [517, 359] width 742 height 55
click at [458, 335] on input "29" at bounding box center [461, 341] width 32 height 13
click button "OK" at bounding box center [862, 341] width 15 height 13
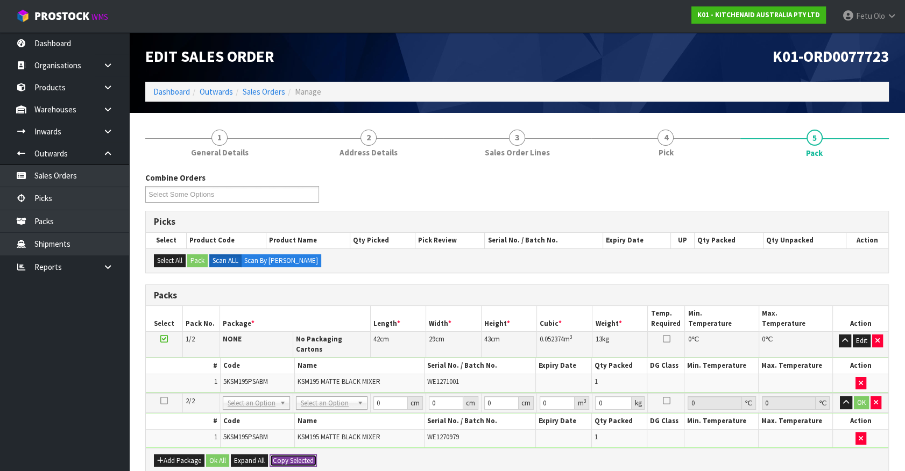
click at [276, 455] on button "Copy Selected" at bounding box center [293, 461] width 47 height 13
drag, startPoint x: 276, startPoint y: 448, endPoint x: 677, endPoint y: 443, distance: 400.8
click at [277, 456] on span "Confirm" at bounding box center [285, 460] width 24 height 9
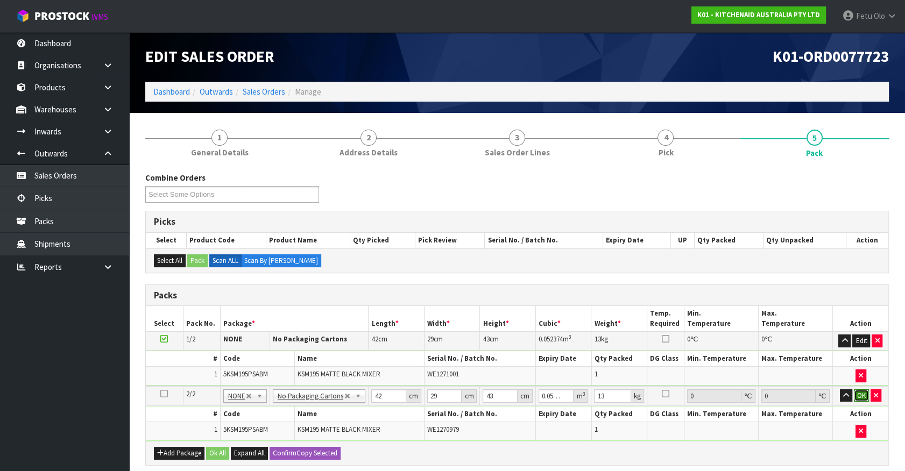
click at [854, 395] on button "OK" at bounding box center [861, 395] width 15 height 13
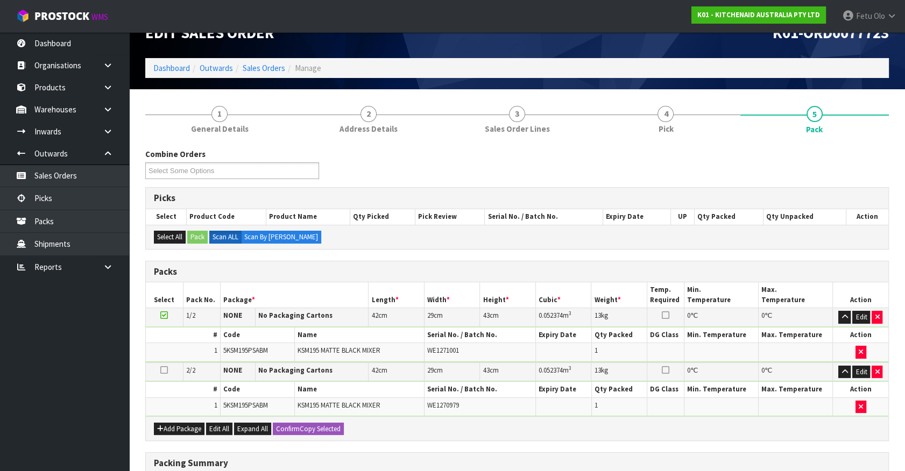
scroll to position [194, 0]
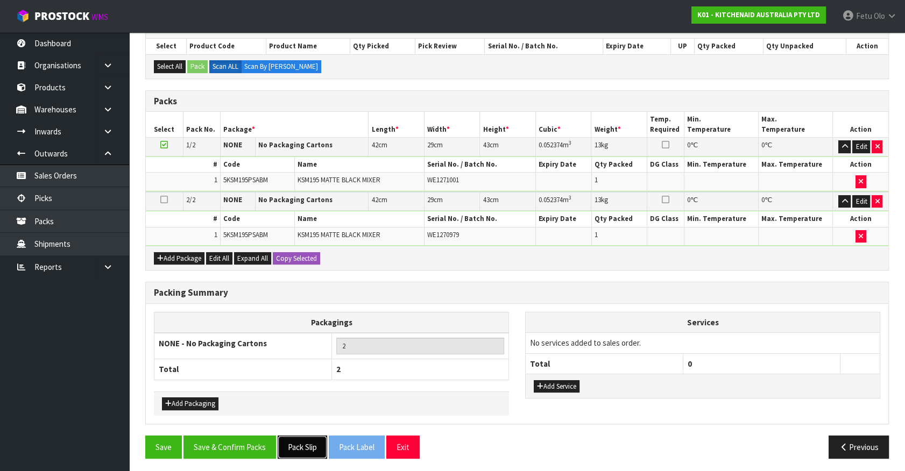
click at [289, 439] on button "Pack Slip" at bounding box center [302, 447] width 49 height 23
click at [253, 450] on button "Save & Confirm Packs" at bounding box center [229, 447] width 93 height 23
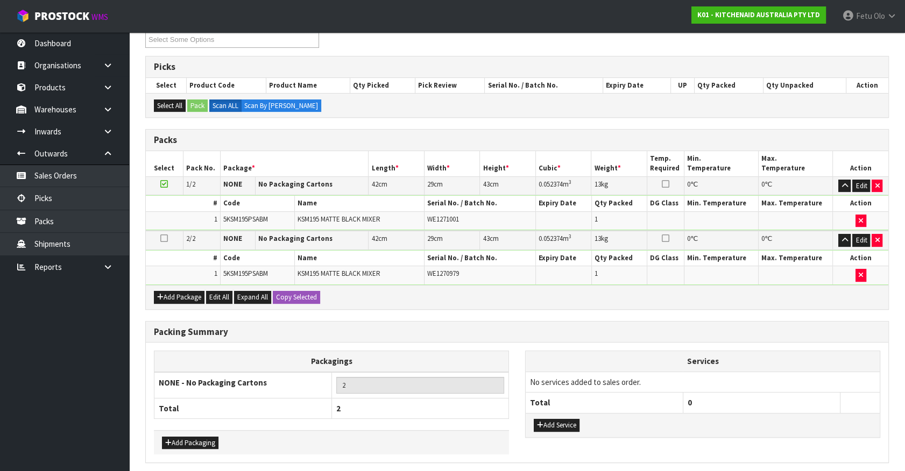
scroll to position [0, 0]
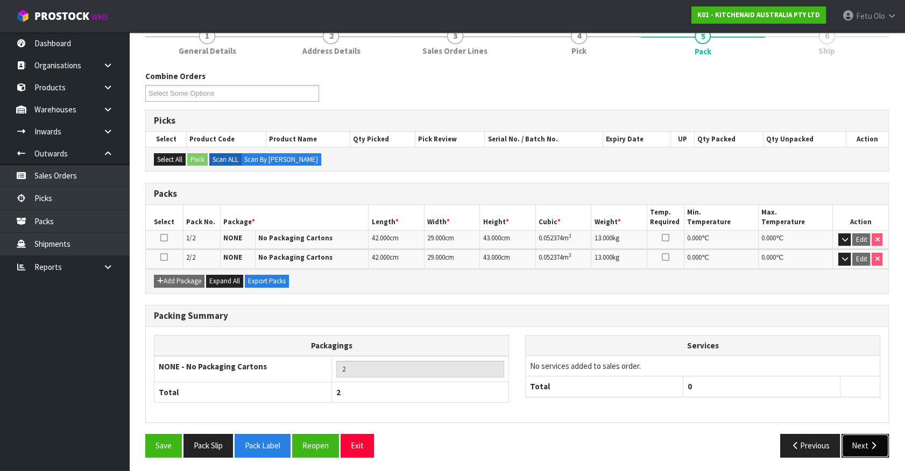
click at [868, 434] on button "Next" at bounding box center [864, 445] width 47 height 23
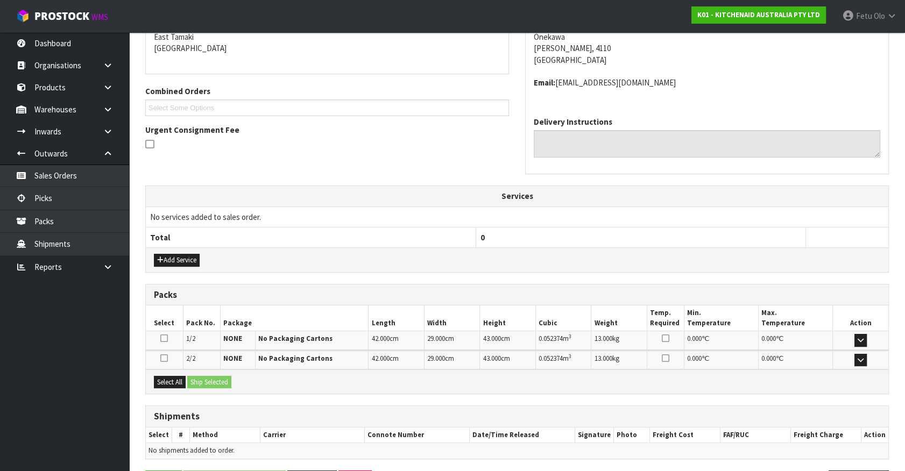
scroll to position [269, 0]
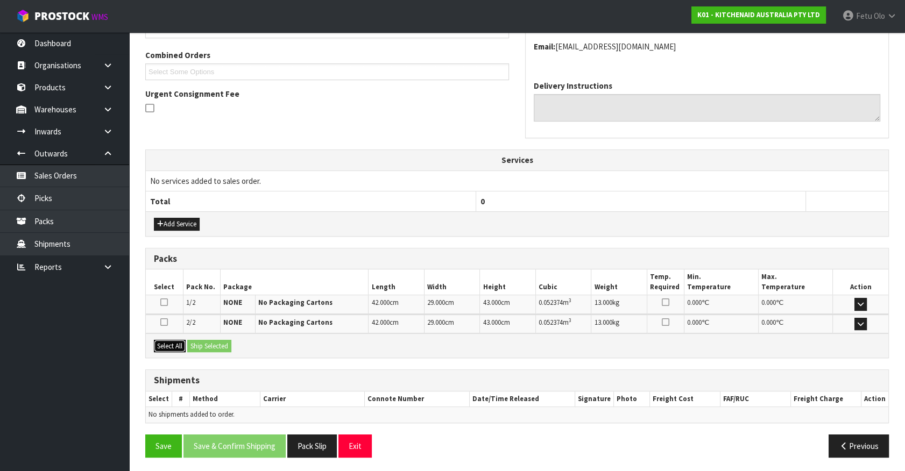
click at [168, 348] on button "Select All" at bounding box center [170, 346] width 32 height 13
drag, startPoint x: 193, startPoint y: 344, endPoint x: 208, endPoint y: 357, distance: 19.5
click at [193, 344] on button "Ship Selected" at bounding box center [209, 346] width 44 height 13
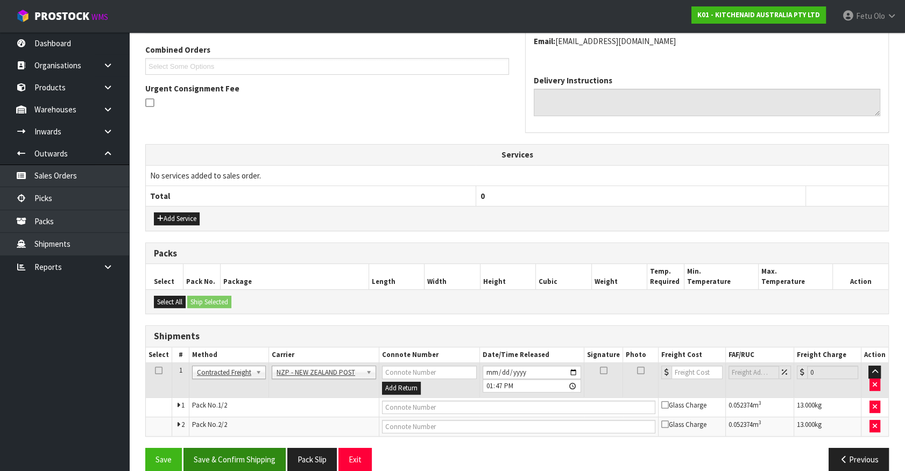
scroll to position [288, 0]
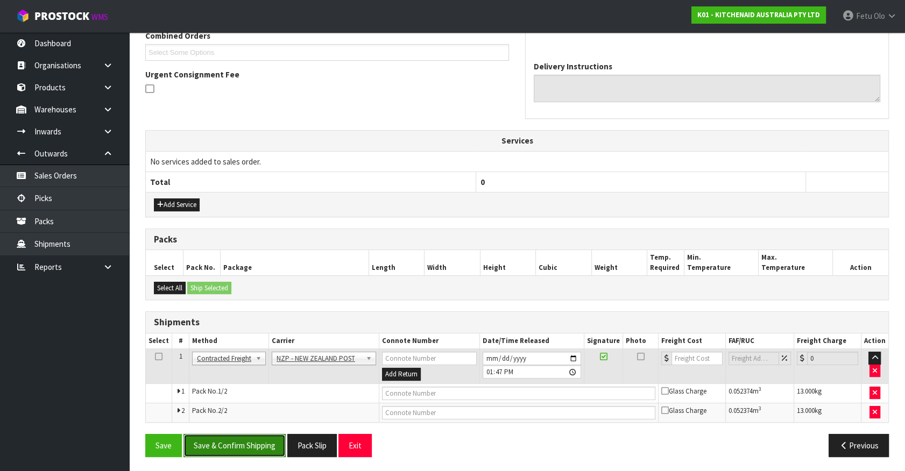
click at [238, 451] on button "Save & Confirm Shipping" at bounding box center [234, 445] width 102 height 23
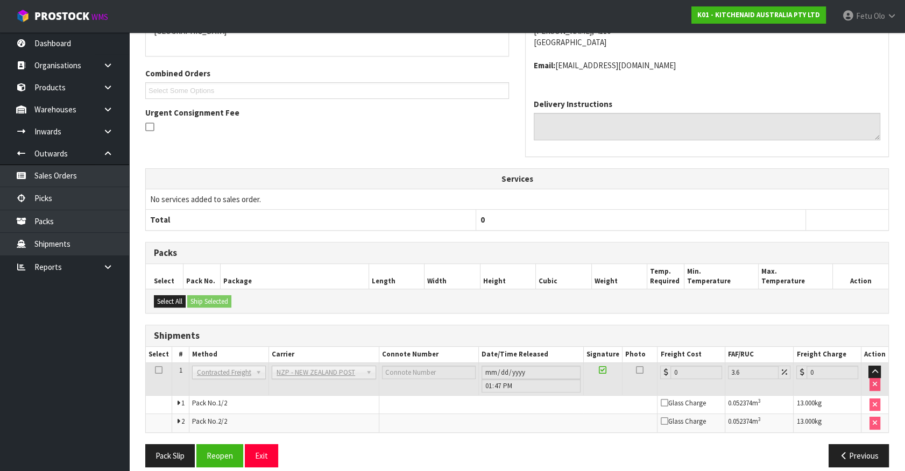
scroll to position [272, 0]
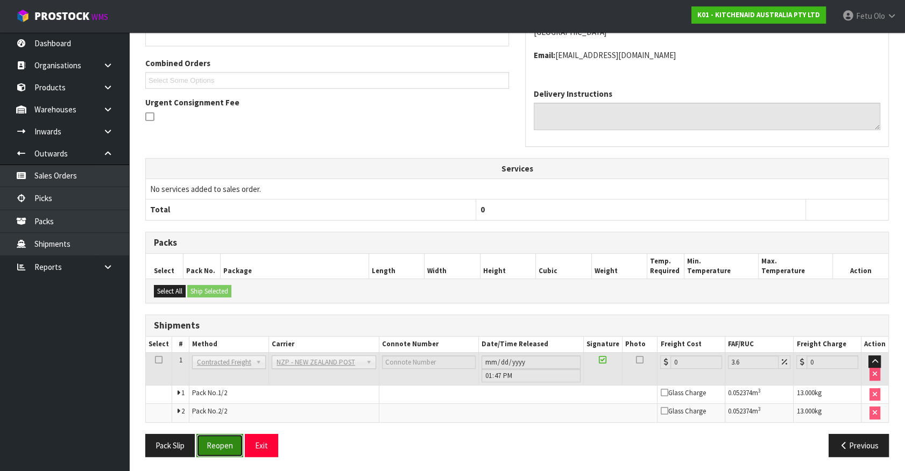
click at [223, 444] on button "Reopen" at bounding box center [219, 445] width 47 height 23
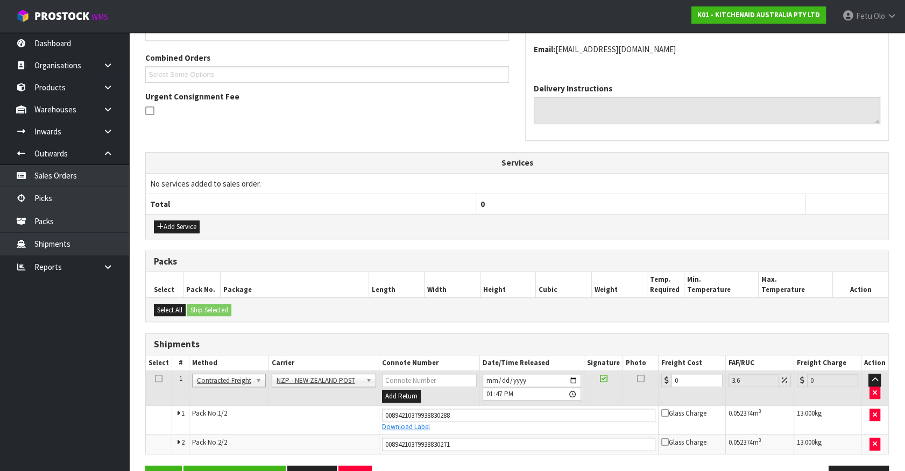
scroll to position [298, 0]
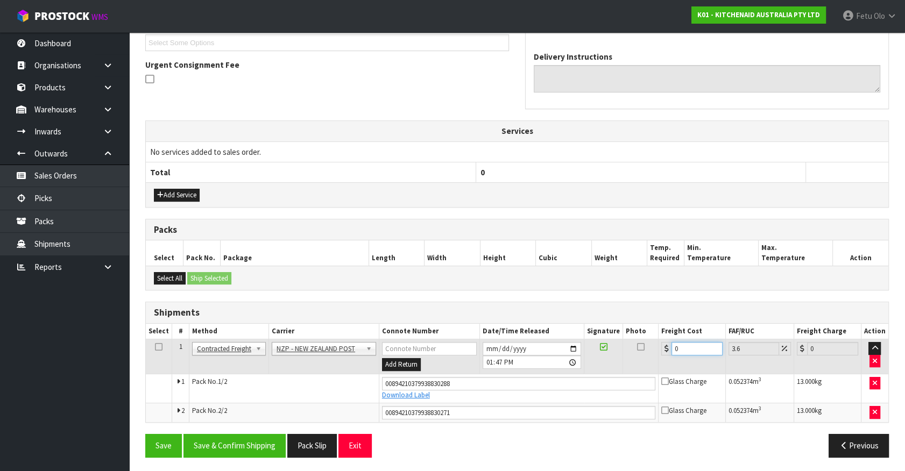
drag, startPoint x: 689, startPoint y: 344, endPoint x: 558, endPoint y: 359, distance: 132.1
click at [558, 359] on tr "1 Client Local Pickup Customer Local Pickup Company Freight Contracted Freight …" at bounding box center [517, 356] width 742 height 35
click at [249, 442] on button "Save & Confirm Shipping" at bounding box center [234, 445] width 102 height 23
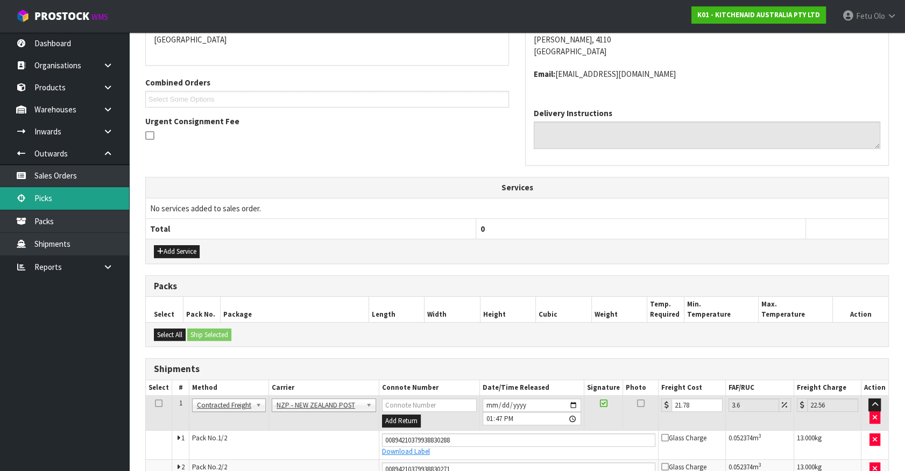
scroll to position [0, 0]
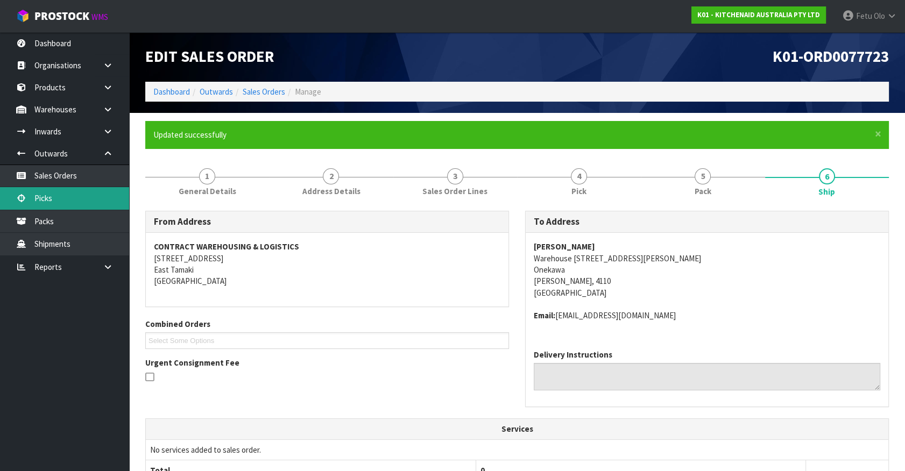
click at [48, 195] on link "Picks" at bounding box center [64, 198] width 129 height 22
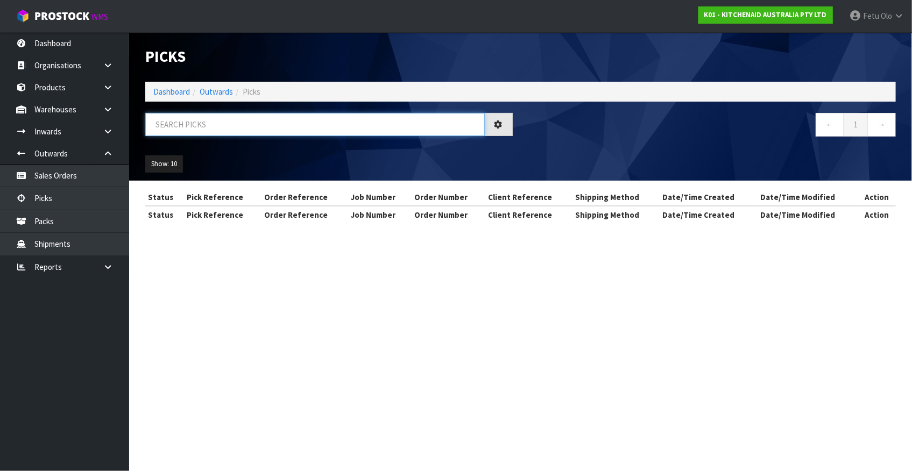
click at [244, 123] on input "text" at bounding box center [314, 124] width 339 height 23
click at [221, 148] on div "Picks Dashboard Outwards Picks ← 1 → Show: 10 5 10 25 50" at bounding box center [520, 106] width 767 height 148
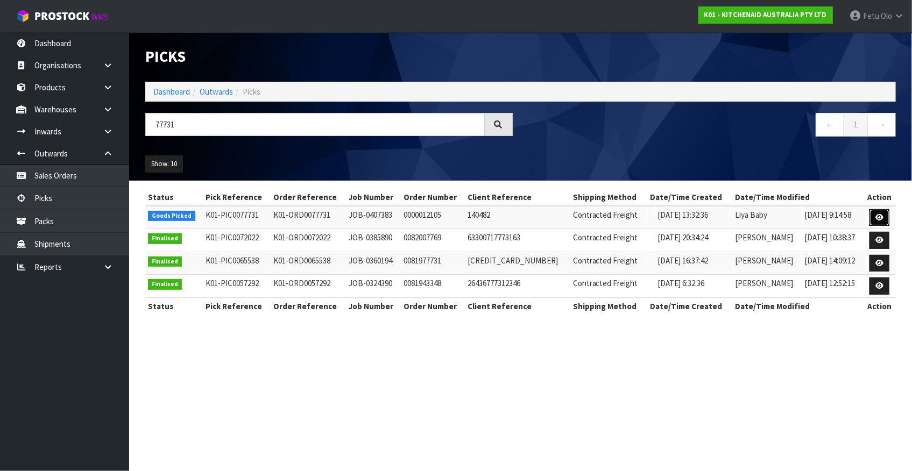
click at [877, 214] on icon at bounding box center [879, 217] width 8 height 7
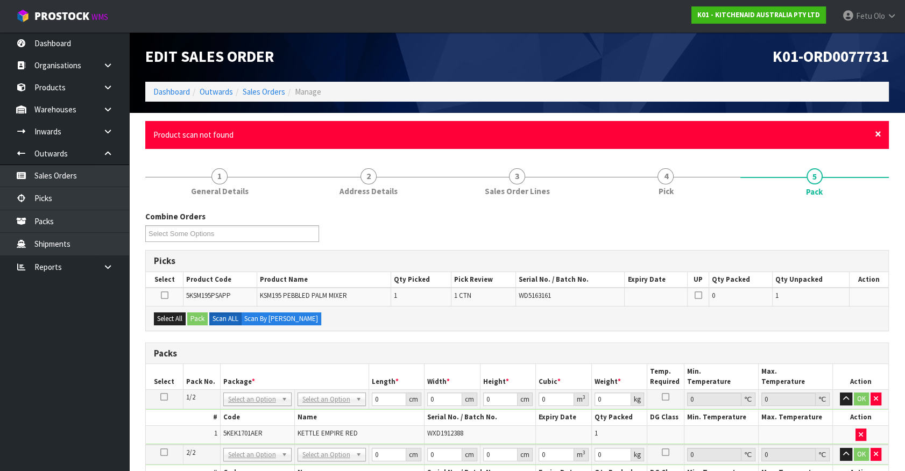
click at [875, 133] on span "×" at bounding box center [878, 133] width 6 height 15
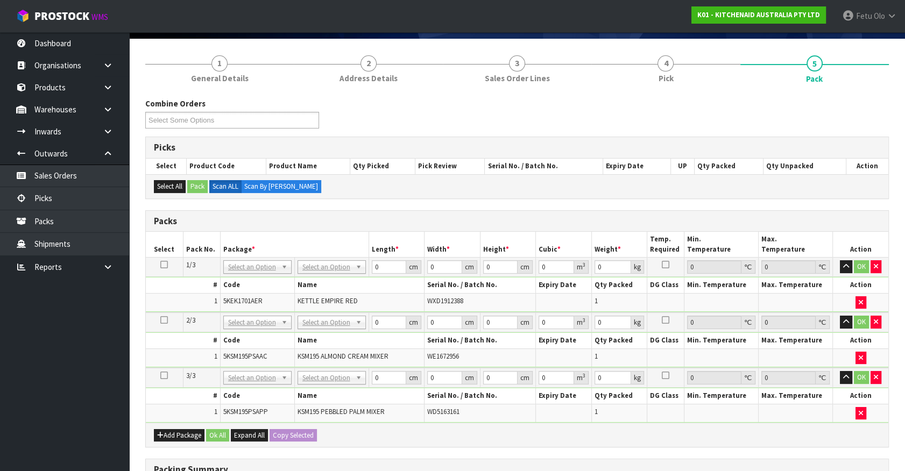
scroll to position [97, 0]
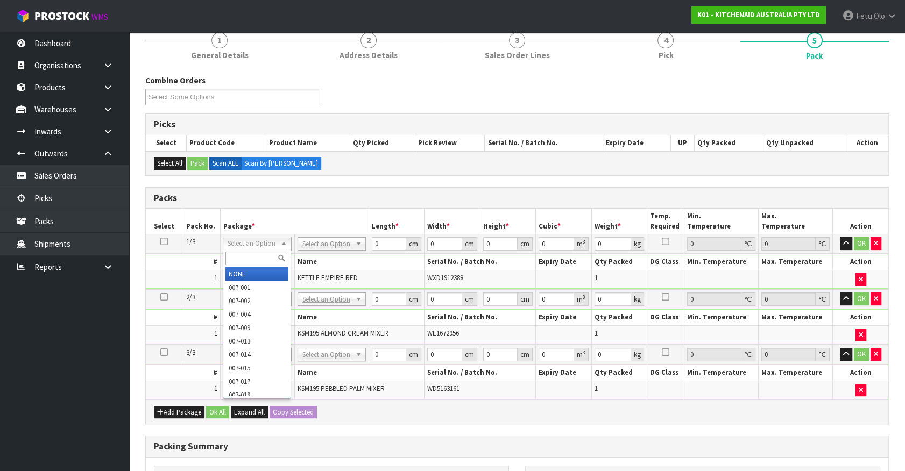
drag, startPoint x: 258, startPoint y: 257, endPoint x: 265, endPoint y: 249, distance: 11.1
click at [258, 257] on input "text" at bounding box center [256, 258] width 63 height 13
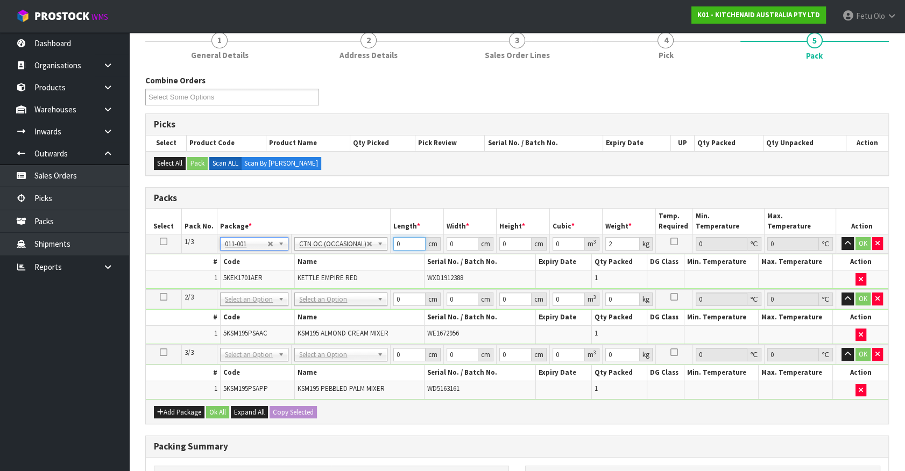
drag, startPoint x: 264, startPoint y: 286, endPoint x: 256, endPoint y: 287, distance: 8.8
click at [256, 287] on table "Select Pack No. Package * Length * Width * Height * Cubic * Weight * Temp. Requ…" at bounding box center [517, 304] width 742 height 191
click button "OK" at bounding box center [862, 243] width 15 height 13
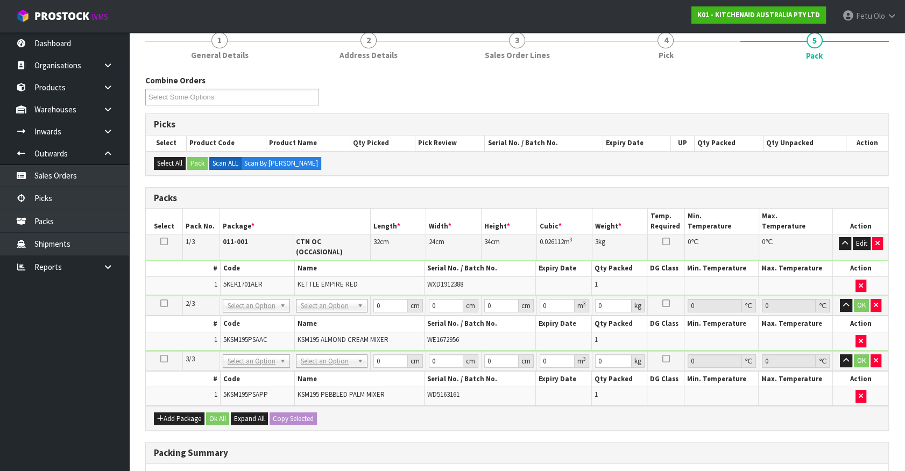
drag, startPoint x: 324, startPoint y: 304, endPoint x: 323, endPoint y: 317, distance: 12.4
click at [324, 307] on tbody "2/3 NONE 007-001 007-002 007-004 007-009 007-013 007-014 007-015 007-017 007-01…" at bounding box center [517, 323] width 742 height 55
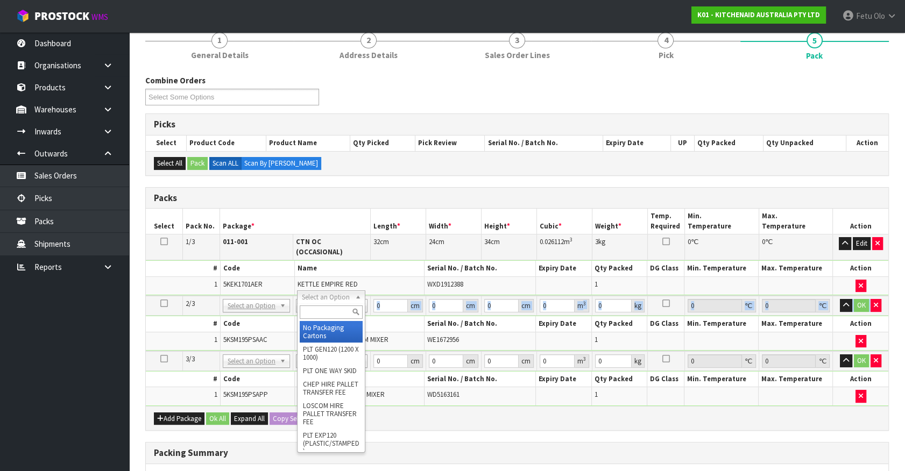
drag, startPoint x: 332, startPoint y: 295, endPoint x: 326, endPoint y: 329, distance: 34.5
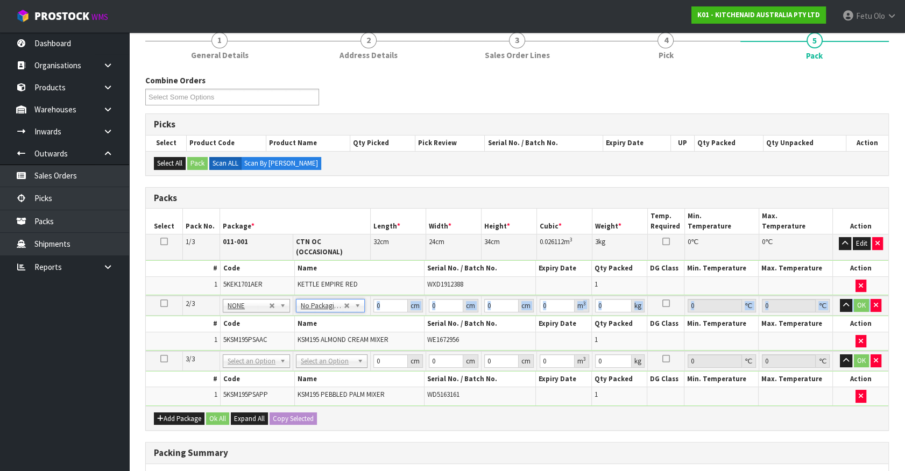
drag, startPoint x: 325, startPoint y: 349, endPoint x: 326, endPoint y: 364, distance: 15.1
drag, startPoint x: 323, startPoint y: 387, endPoint x: 356, endPoint y: 342, distance: 56.3
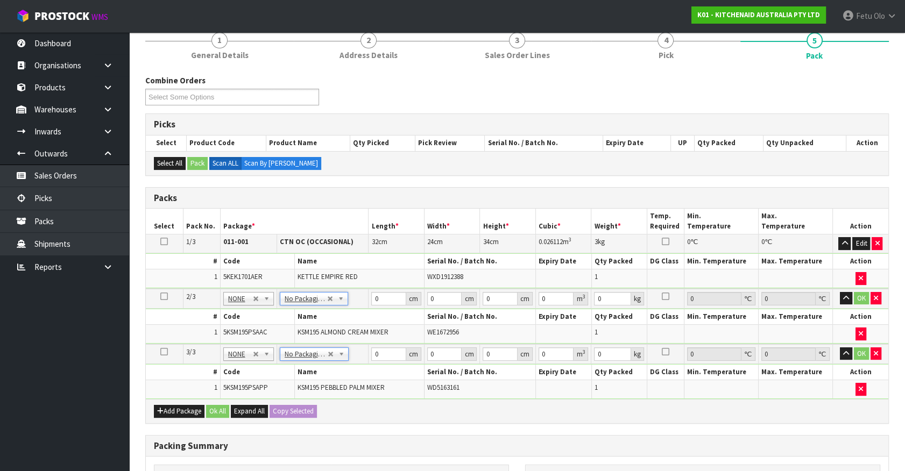
drag, startPoint x: 368, startPoint y: 317, endPoint x: 374, endPoint y: 313, distance: 7.8
click at [368, 316] on th "Name" at bounding box center [359, 317] width 130 height 16
drag, startPoint x: 323, startPoint y: 320, endPoint x: 296, endPoint y: 333, distance: 30.3
click at [296, 333] on tbody "2/3 NONE 007-001 007-002 007-004 007-009 007-013 007-014 007-015 007-017 007-01…" at bounding box center [517, 316] width 742 height 55
click at [395, 292] on input "42529.001" at bounding box center [388, 298] width 35 height 13
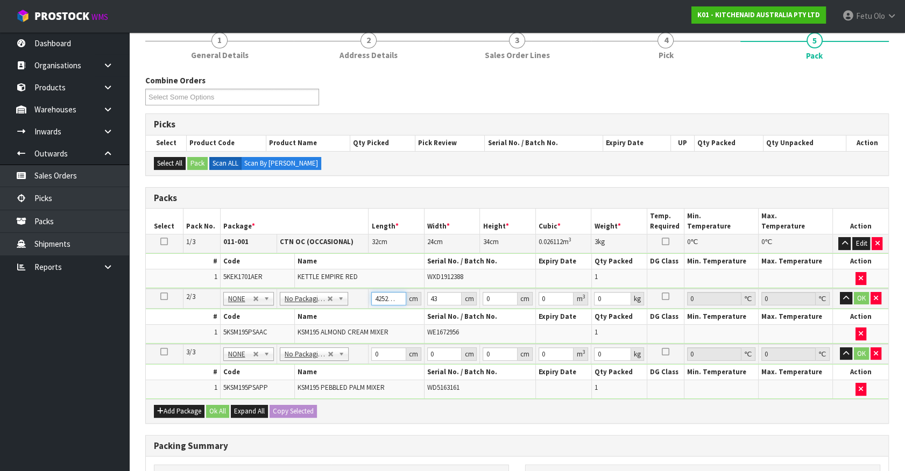
click at [387, 294] on input "42529.001" at bounding box center [388, 298] width 35 height 13
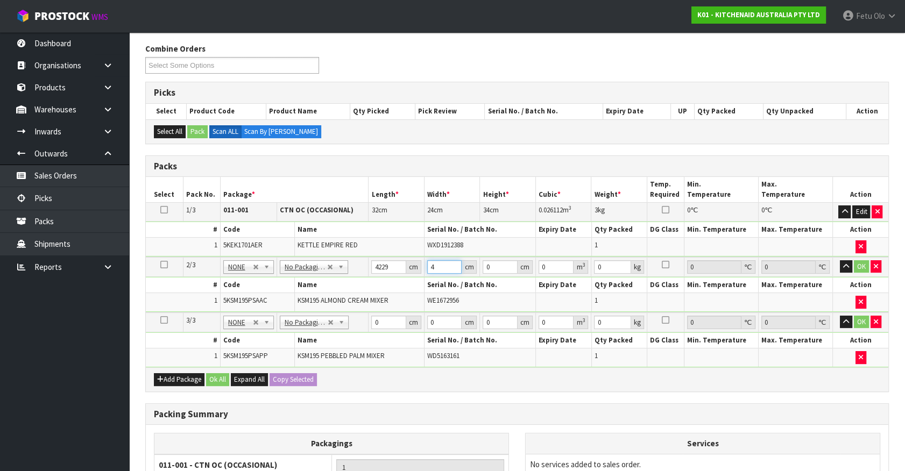
scroll to position [146, 0]
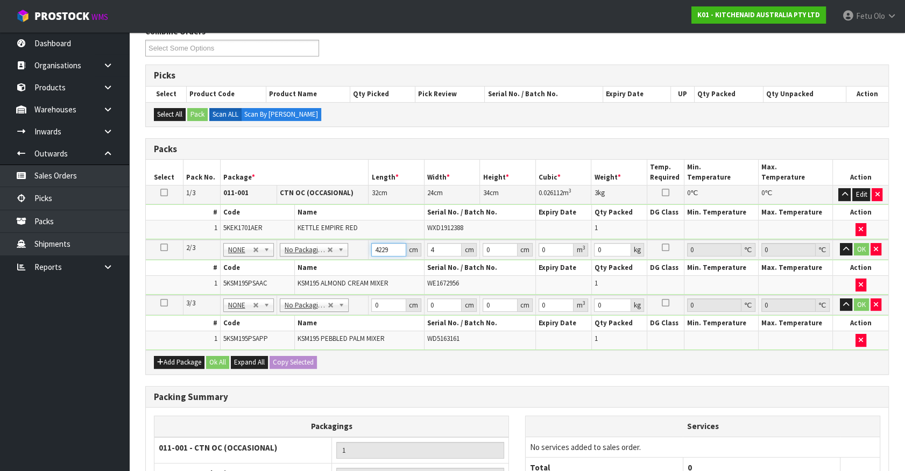
click at [377, 247] on input "4229" at bounding box center [388, 249] width 35 height 13
click button "OK" at bounding box center [861, 249] width 15 height 13
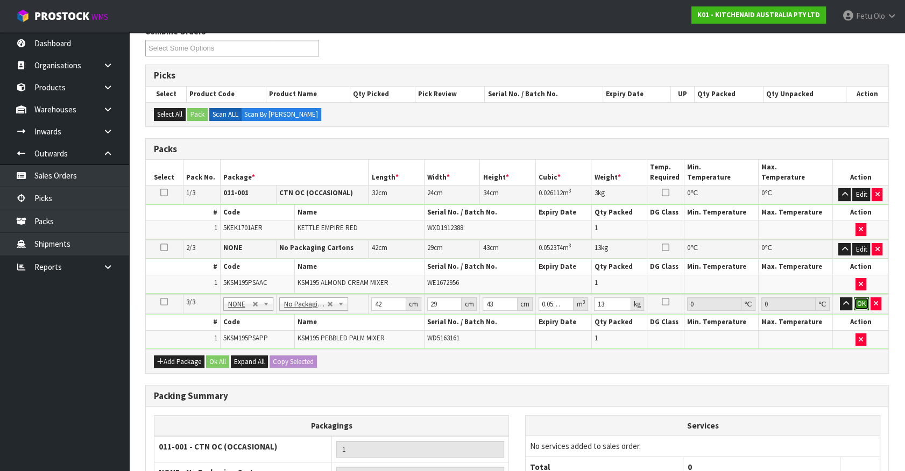
click button "OK" at bounding box center [861, 303] width 15 height 13
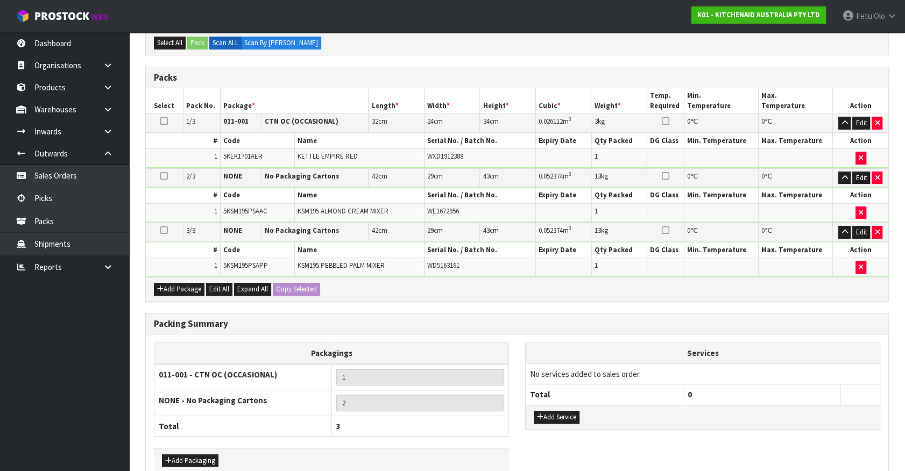
scroll to position [274, 0]
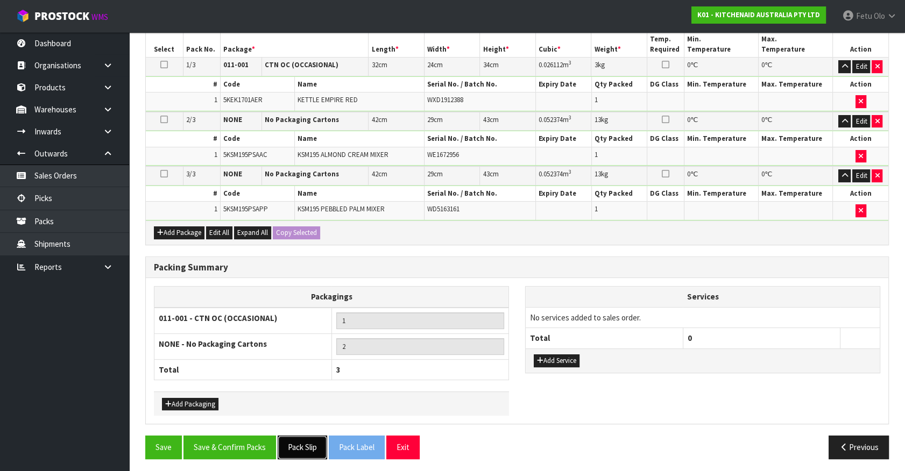
click at [302, 441] on button "Pack Slip" at bounding box center [302, 447] width 49 height 23
click at [240, 444] on button "Save & Confirm Packs" at bounding box center [229, 447] width 93 height 23
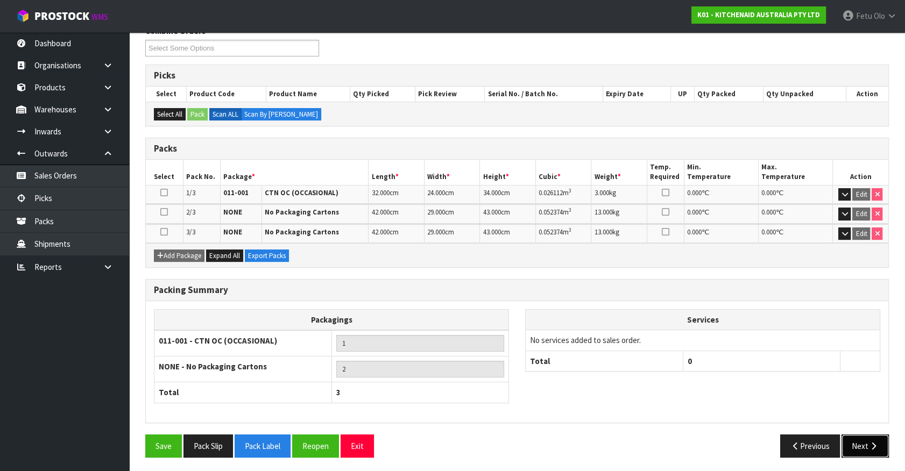
click at [856, 442] on button "Next" at bounding box center [864, 446] width 47 height 23
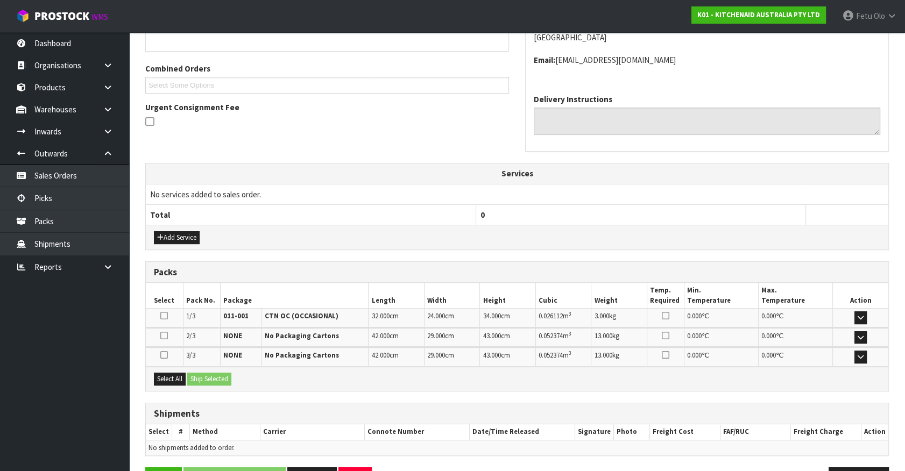
scroll to position [289, 0]
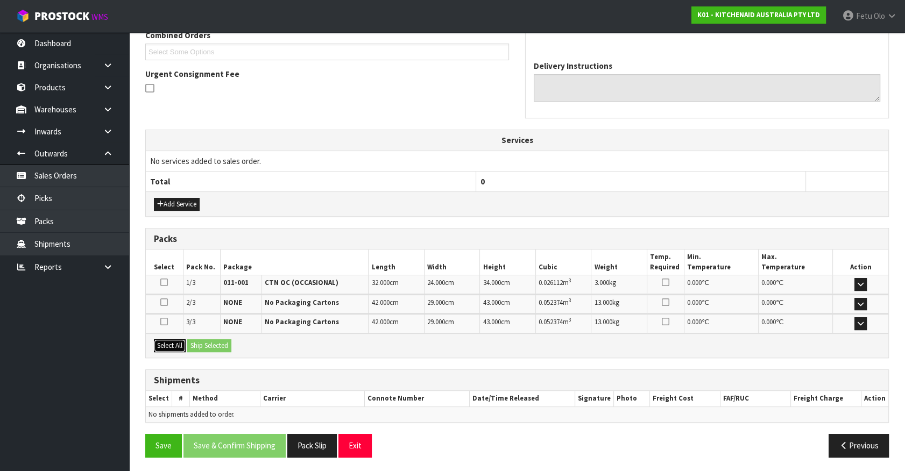
drag, startPoint x: 166, startPoint y: 338, endPoint x: 200, endPoint y: 337, distance: 33.9
click at [167, 339] on button "Select All" at bounding box center [170, 345] width 32 height 13
click at [204, 339] on button "Ship Selected" at bounding box center [209, 345] width 44 height 13
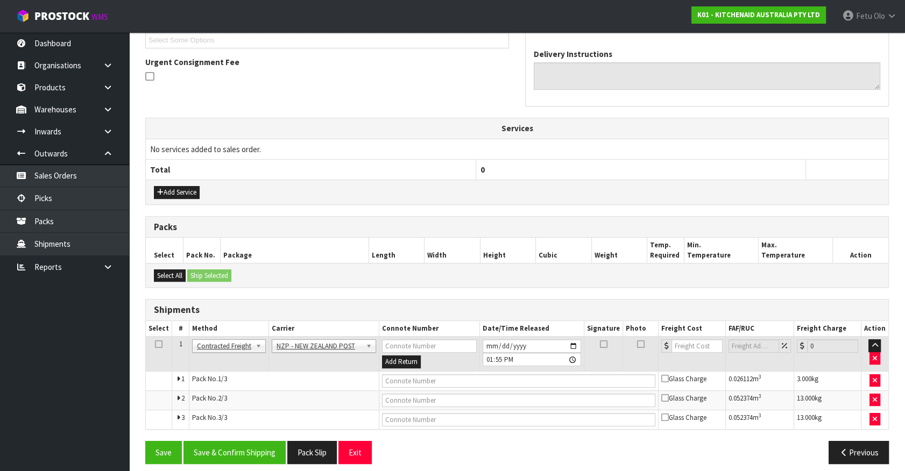
scroll to position [307, 0]
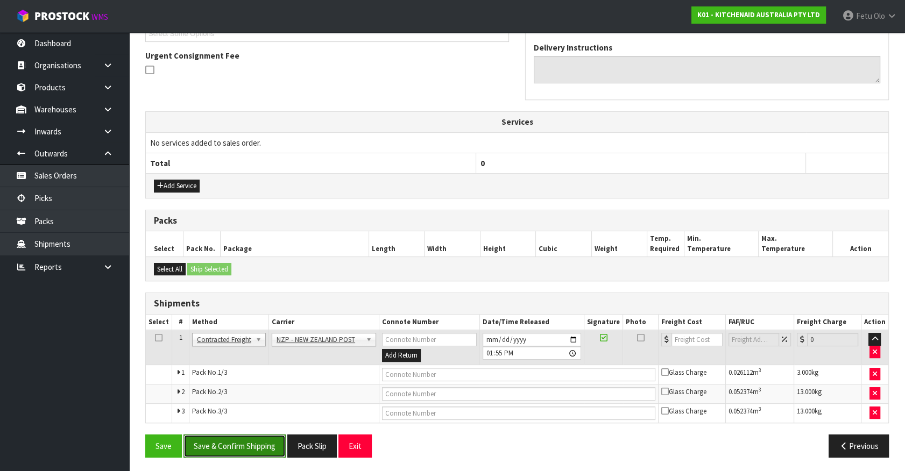
click at [260, 445] on button "Save & Confirm Shipping" at bounding box center [234, 446] width 102 height 23
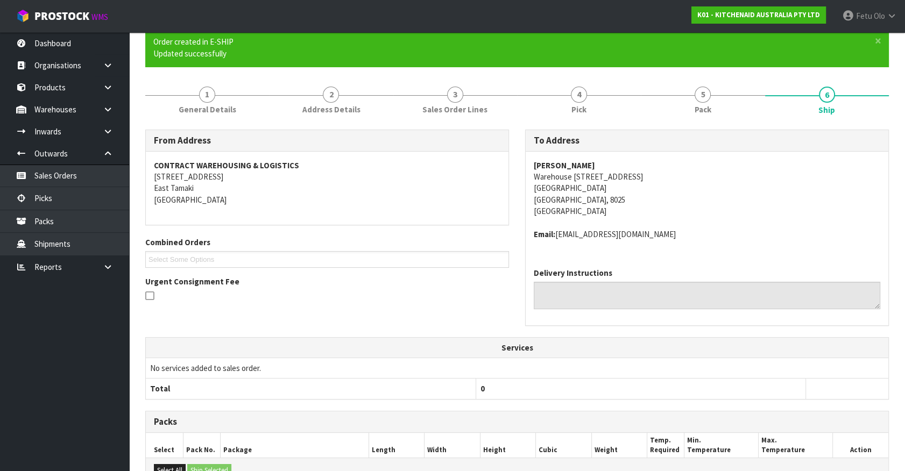
scroll to position [290, 0]
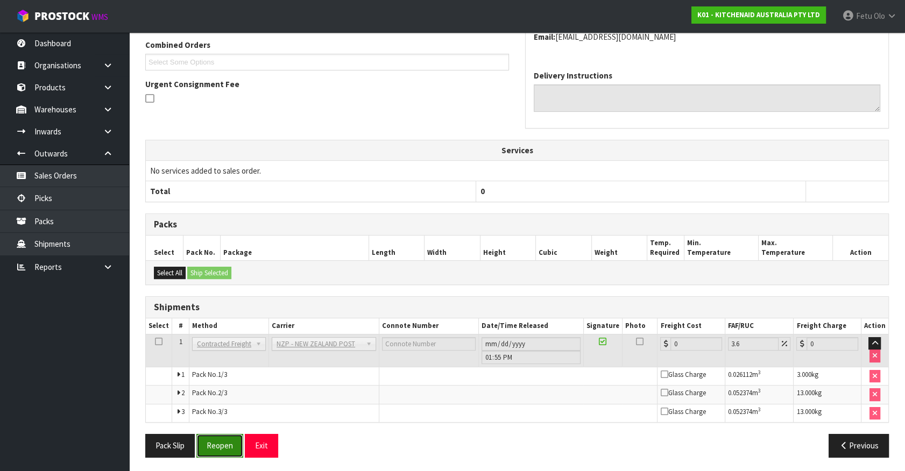
click at [232, 442] on button "Reopen" at bounding box center [219, 445] width 47 height 23
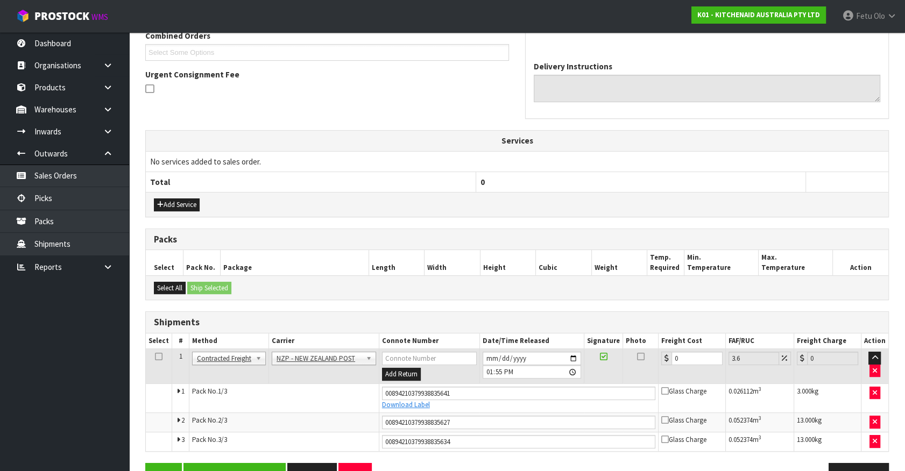
scroll to position [317, 0]
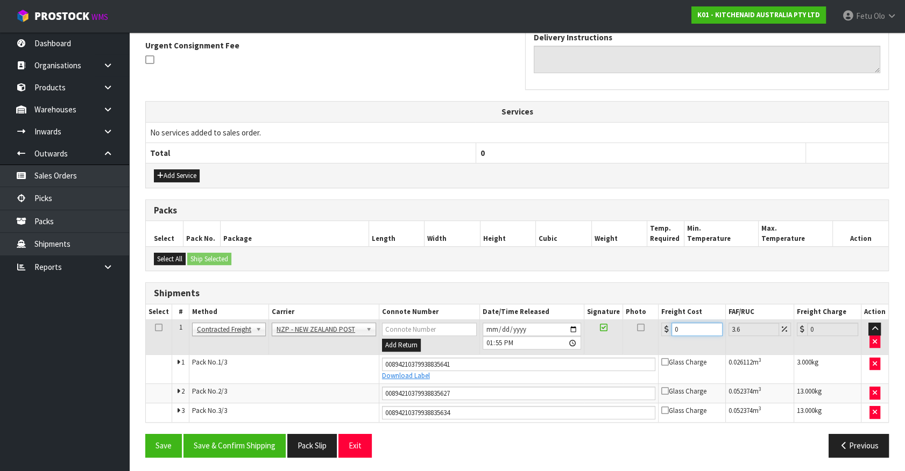
drag, startPoint x: 682, startPoint y: 331, endPoint x: 500, endPoint y: 371, distance: 186.1
click at [500, 371] on tbody "1 Client Local Pickup Customer Local Pickup Company Freight Contracted Freight …" at bounding box center [517, 371] width 742 height 102
click at [255, 443] on button "Save & Confirm Shipping" at bounding box center [234, 445] width 102 height 23
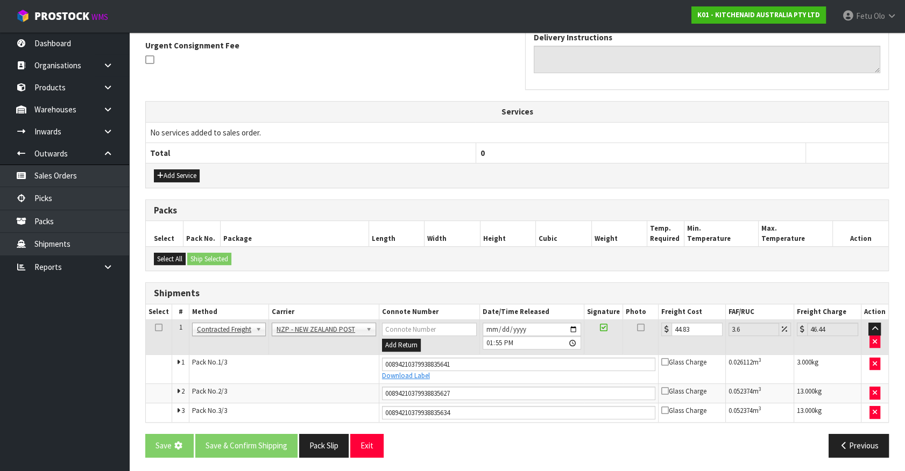
scroll to position [0, 0]
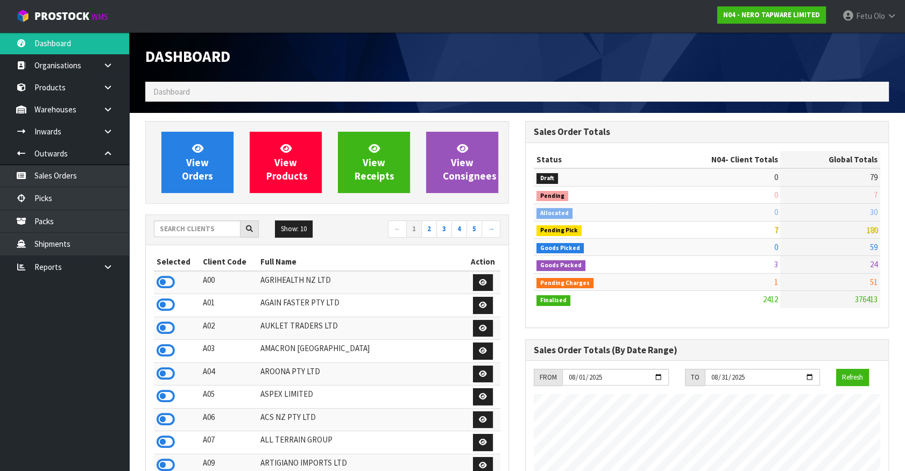
scroll to position [871, 379]
click at [185, 171] on span "View Orders" at bounding box center [197, 162] width 31 height 40
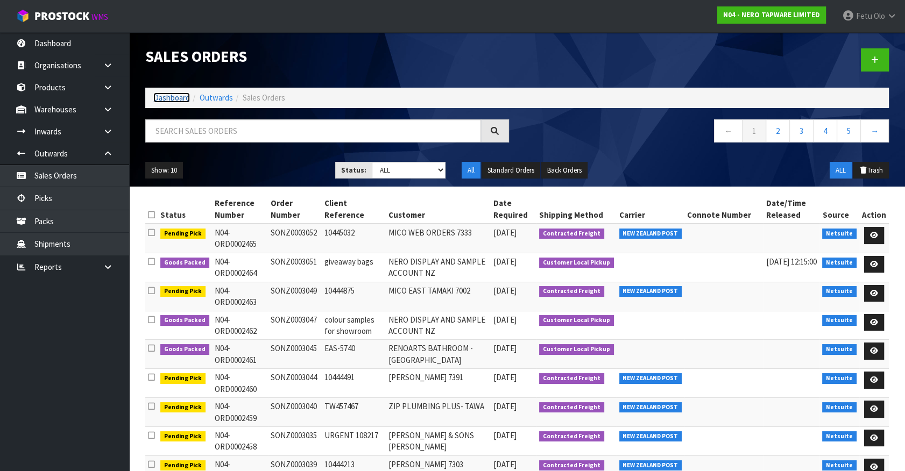
click at [162, 97] on link "Dashboard" at bounding box center [171, 98] width 37 height 10
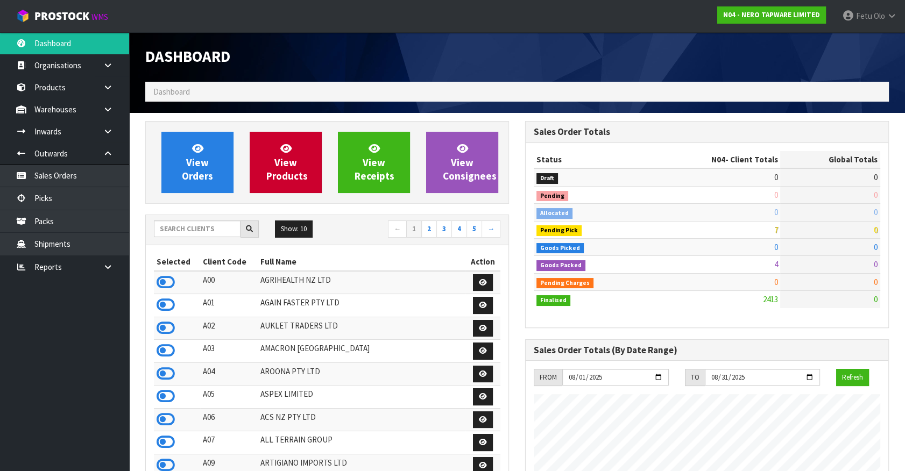
scroll to position [859, 379]
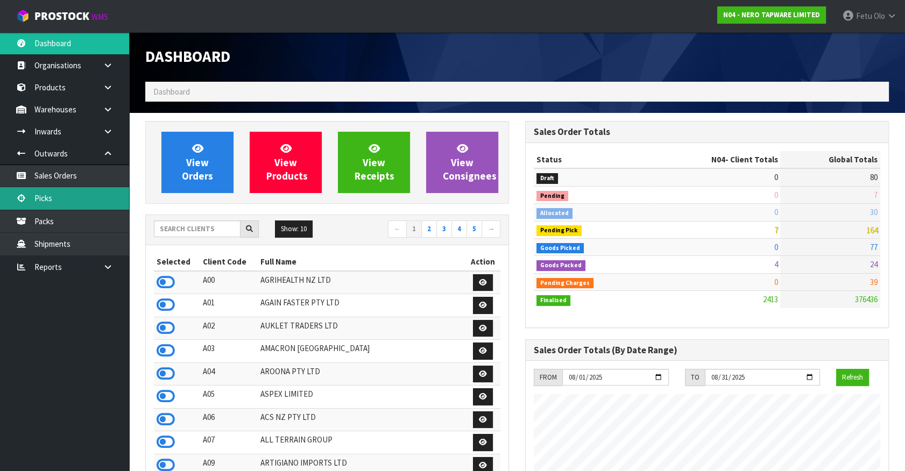
click at [56, 197] on link "Picks" at bounding box center [64, 198] width 129 height 22
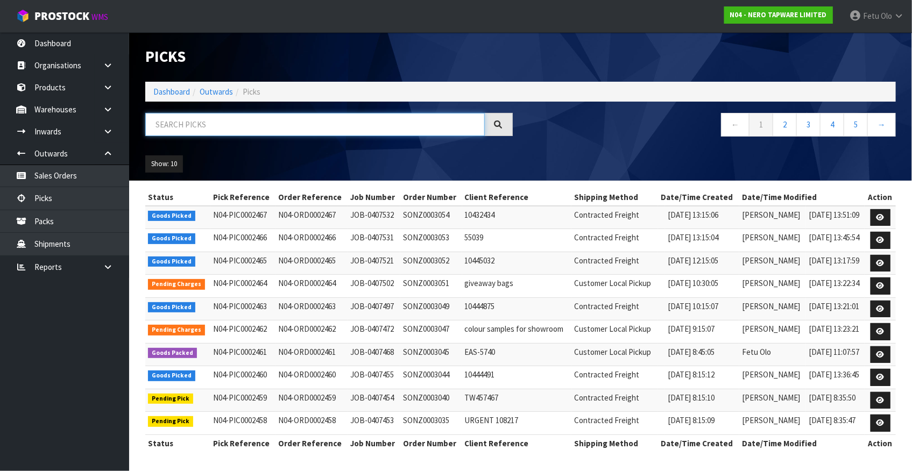
click at [201, 124] on input "text" at bounding box center [314, 124] width 339 height 23
type input "002460"
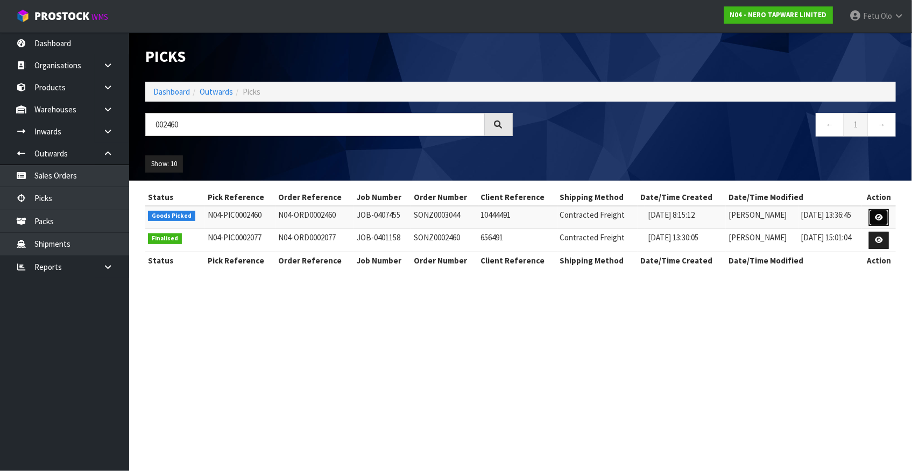
click at [880, 214] on icon at bounding box center [879, 217] width 8 height 7
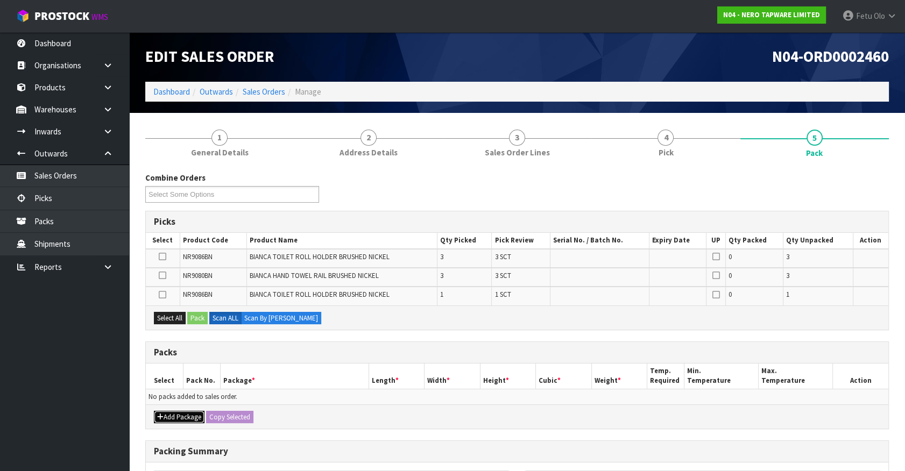
click at [169, 415] on button "Add Package" at bounding box center [179, 417] width 51 height 13
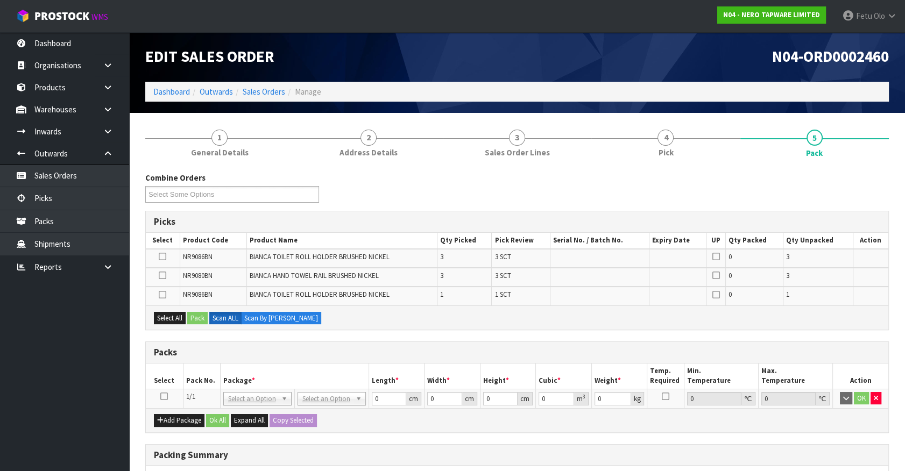
click at [164, 396] on icon at bounding box center [164, 396] width 8 height 1
click at [194, 374] on th "Pack No." at bounding box center [201, 376] width 37 height 25
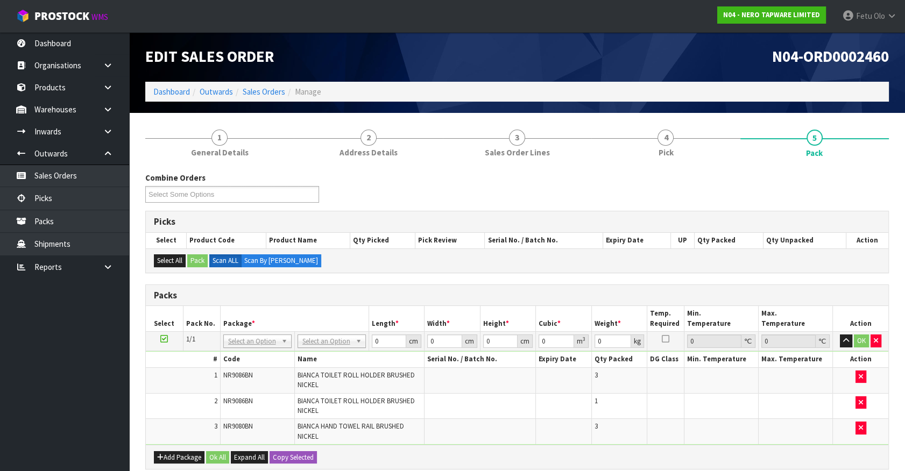
drag, startPoint x: 257, startPoint y: 341, endPoint x: 253, endPoint y: 352, distance: 12.1
click at [253, 351] on input "text" at bounding box center [256, 355] width 63 height 13
type input "11"
drag, startPoint x: 247, startPoint y: 348, endPoint x: 247, endPoint y: 354, distance: 6.5
click at [247, 350] on div at bounding box center [256, 356] width 67 height 18
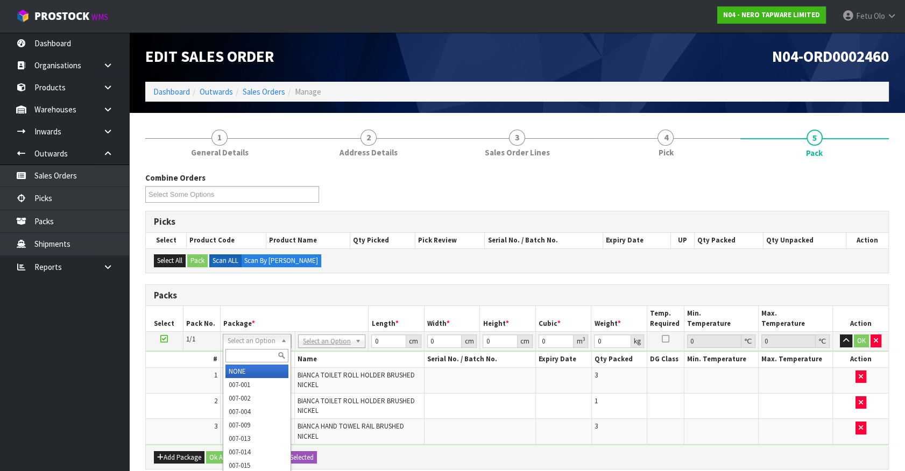
click at [247, 354] on input "text" at bounding box center [256, 355] width 63 height 13
type input "011-094"
click at [250, 353] on input "text" at bounding box center [256, 355] width 63 height 13
type input "011-084"
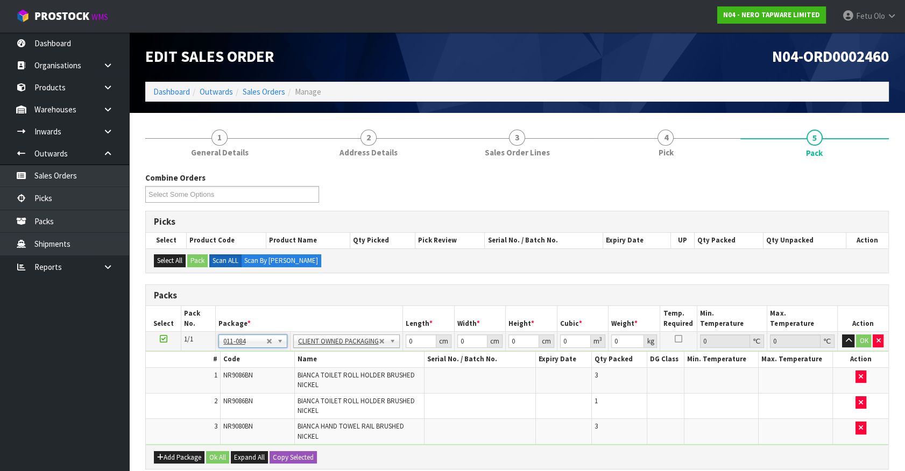
type input "3.24"
drag, startPoint x: 416, startPoint y: 339, endPoint x: 260, endPoint y: 380, distance: 161.3
click at [263, 380] on tbody "1/1 NONE 007-001 007-002 007-004 007-009 007-013 007-014 007-015 007-017 007-01…" at bounding box center [517, 389] width 742 height 114
type input "36"
type input "37"
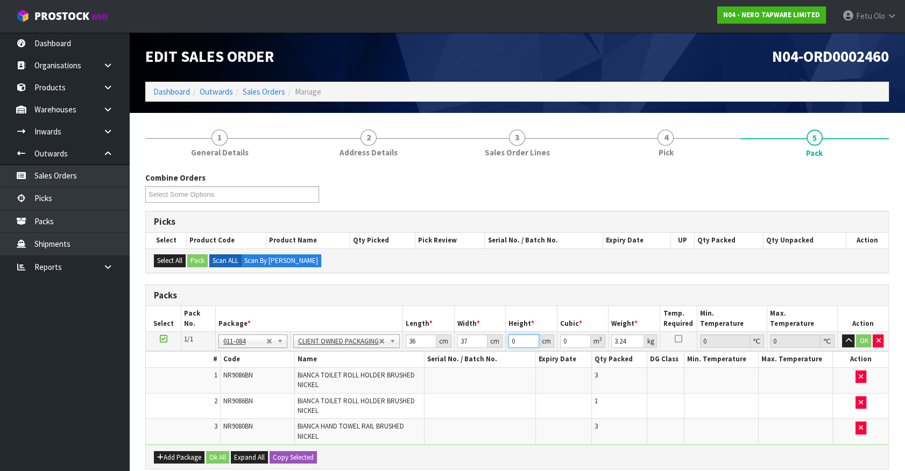
type input "1"
type input "0.001332"
type input "19"
type input "0.025308"
type input "19"
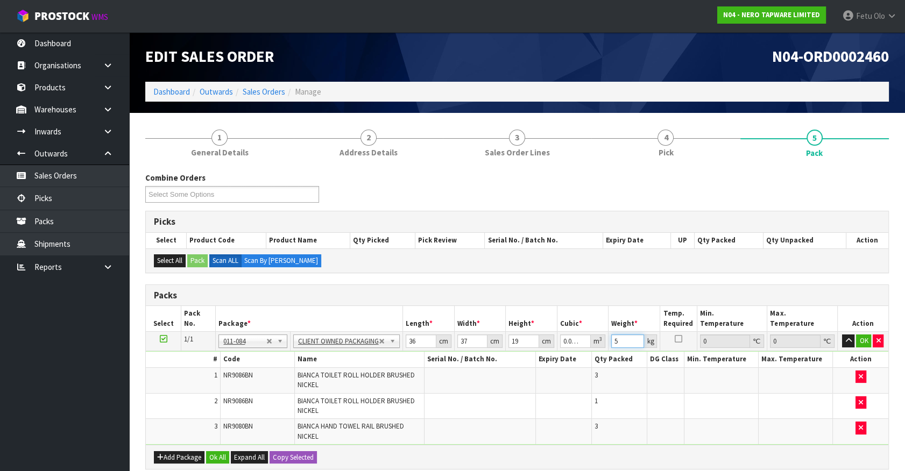
type input "5"
click button "OK" at bounding box center [863, 341] width 15 height 13
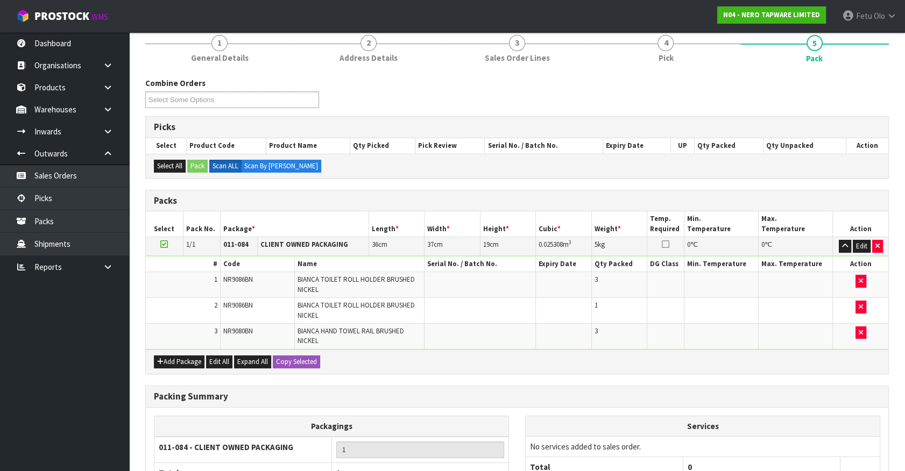
scroll to position [199, 0]
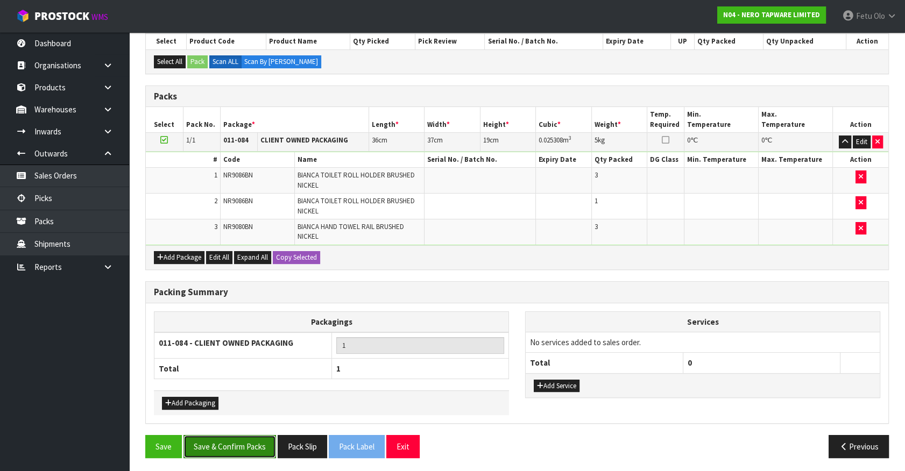
drag, startPoint x: 223, startPoint y: 448, endPoint x: 231, endPoint y: 444, distance: 8.4
click at [226, 449] on button "Save & Confirm Packs" at bounding box center [229, 446] width 93 height 23
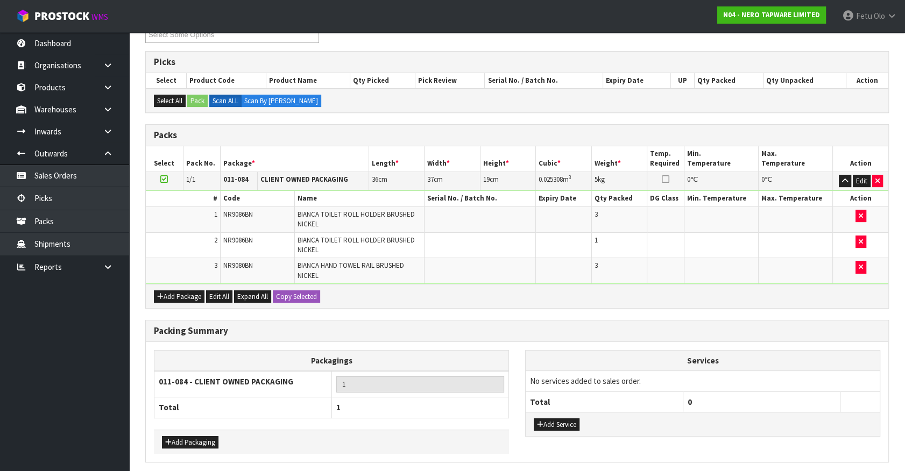
scroll to position [0, 0]
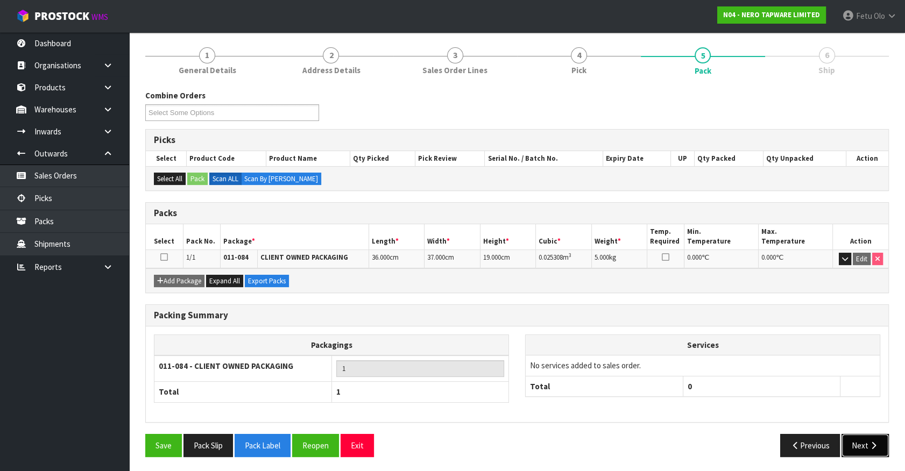
click at [864, 438] on button "Next" at bounding box center [864, 445] width 47 height 23
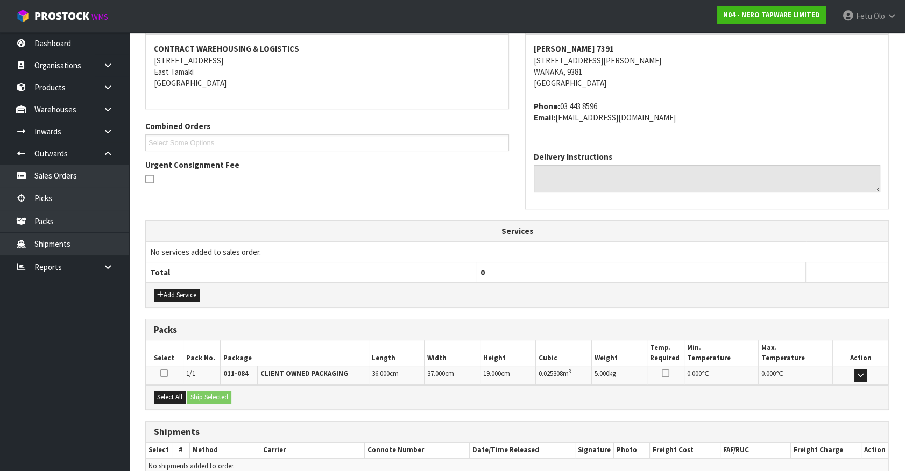
scroll to position [250, 0]
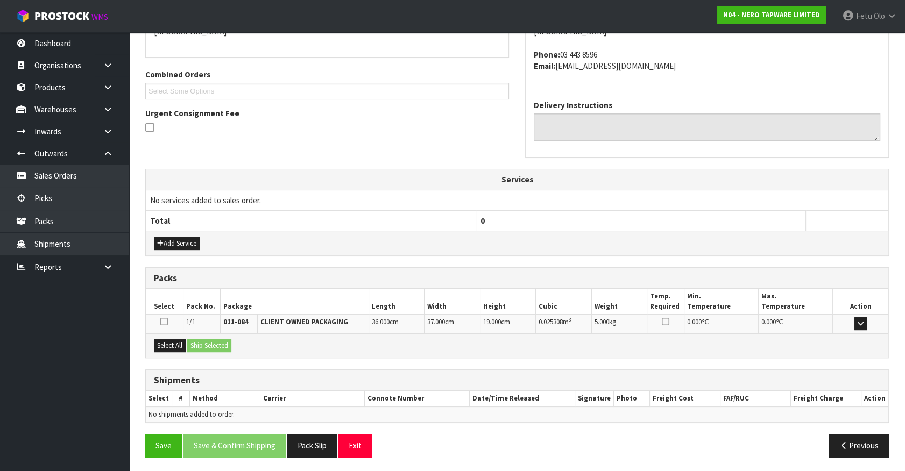
drag, startPoint x: 170, startPoint y: 350, endPoint x: 194, endPoint y: 337, distance: 27.7
click at [172, 346] on div "Select All Ship Selected" at bounding box center [517, 346] width 742 height 24
click at [194, 337] on div "Select All Ship Selected" at bounding box center [517, 346] width 742 height 24
click at [162, 350] on button "Select All" at bounding box center [170, 345] width 32 height 13
click at [202, 345] on button "Ship Selected" at bounding box center [209, 345] width 44 height 13
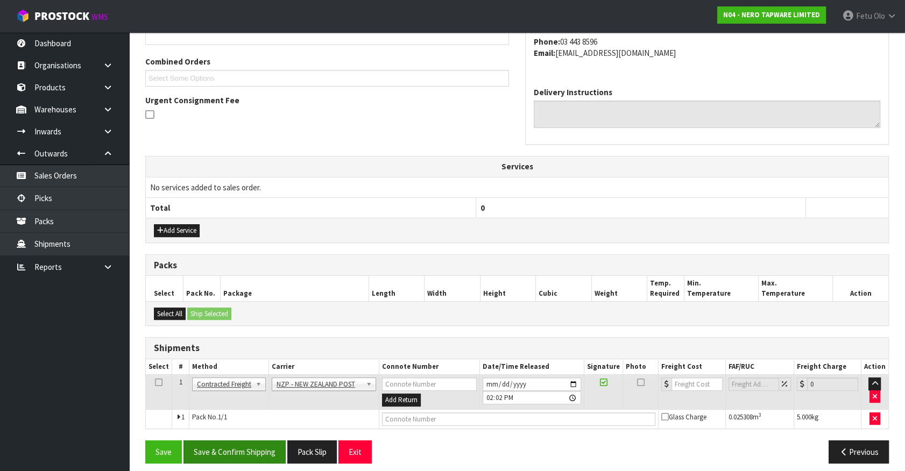
scroll to position [269, 0]
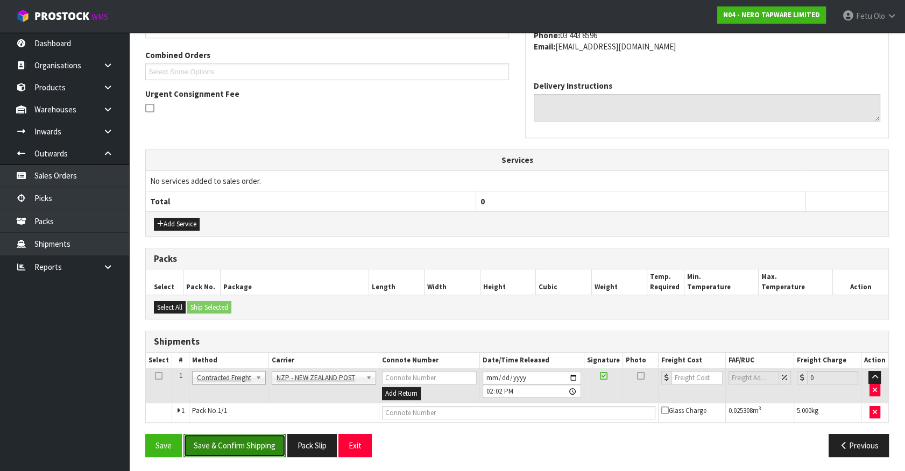
click at [255, 441] on button "Save & Confirm Shipping" at bounding box center [234, 445] width 102 height 23
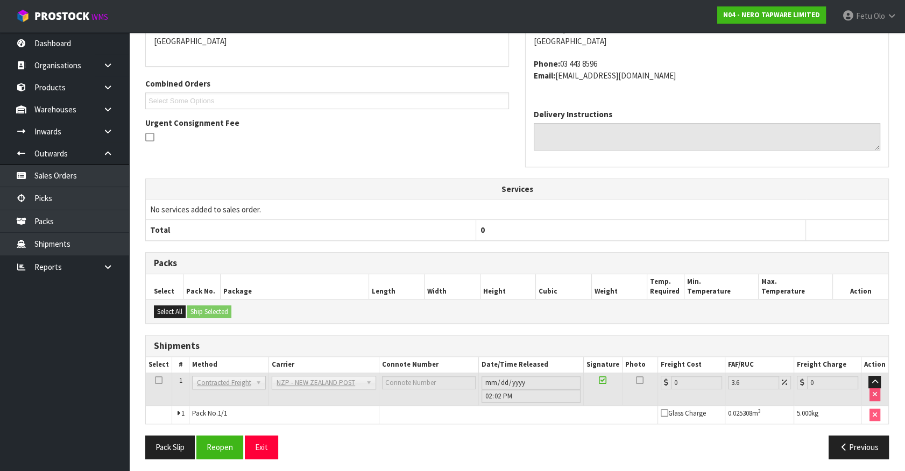
scroll to position [253, 0]
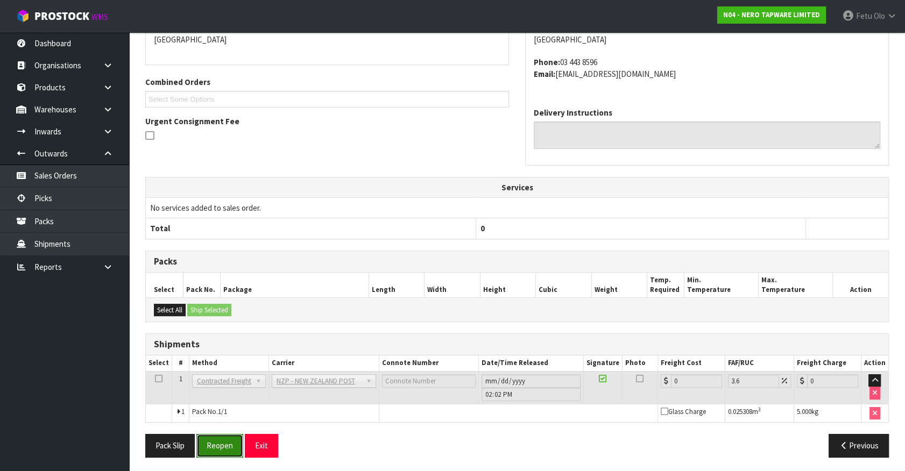
click at [222, 436] on button "Reopen" at bounding box center [219, 445] width 47 height 23
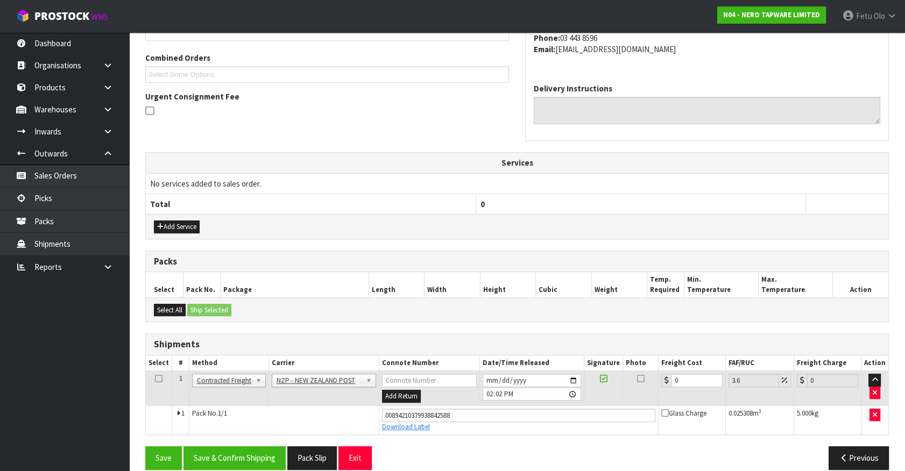
scroll to position [279, 0]
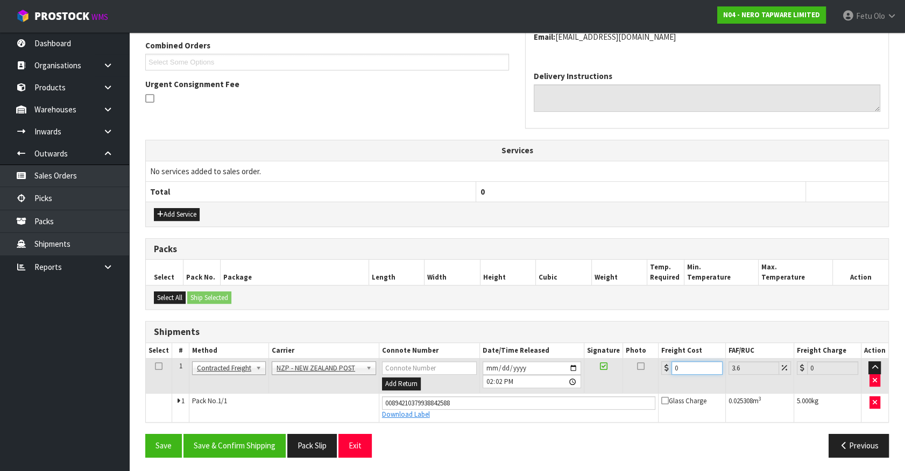
drag, startPoint x: 654, startPoint y: 372, endPoint x: 511, endPoint y: 378, distance: 143.2
click at [516, 377] on tr "1 Client Local Pickup Customer Local Pickup Company Freight Contracted Freight …" at bounding box center [517, 376] width 742 height 35
type input "1"
type input "1.04"
type input "11"
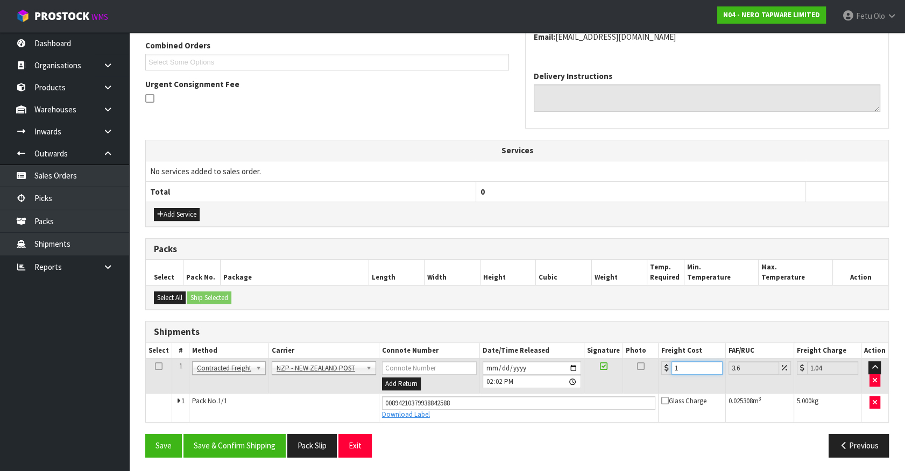
type input "11.4"
type input "11.6"
type input "12.02"
type input "11.61"
type input "12.03"
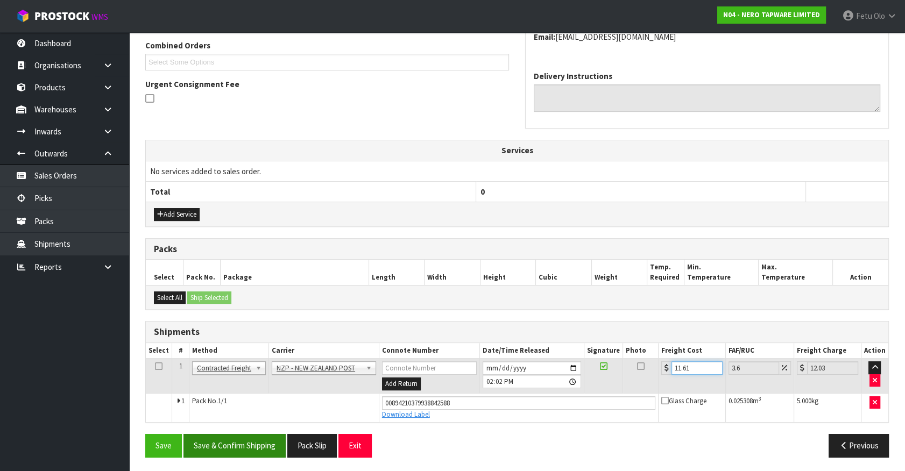
type input "11.61"
click at [250, 443] on button "Save & Confirm Shipping" at bounding box center [234, 445] width 102 height 23
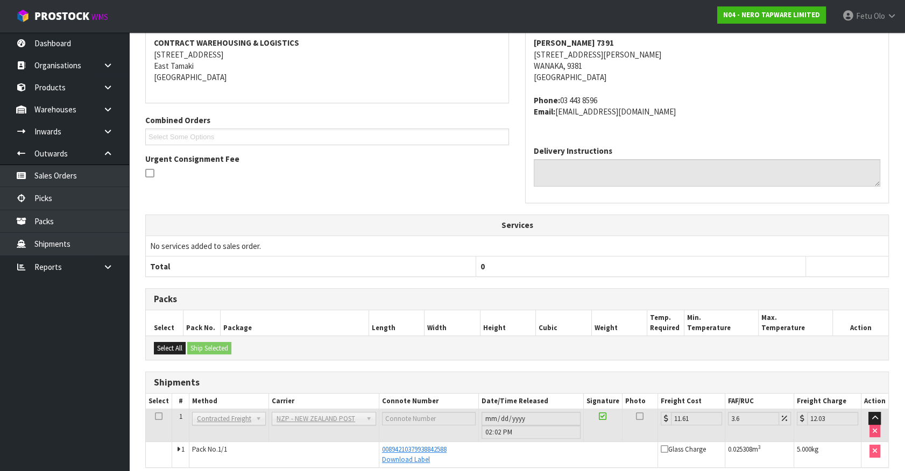
scroll to position [250, 0]
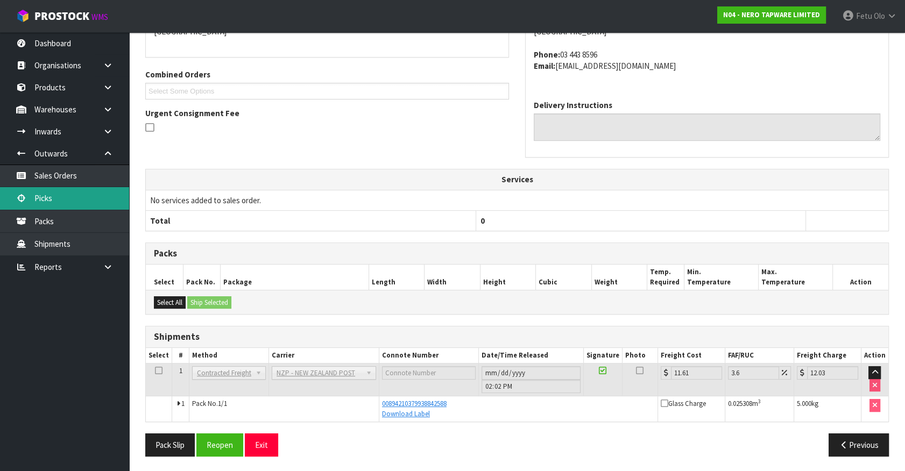
click at [54, 202] on link "Picks" at bounding box center [64, 198] width 129 height 22
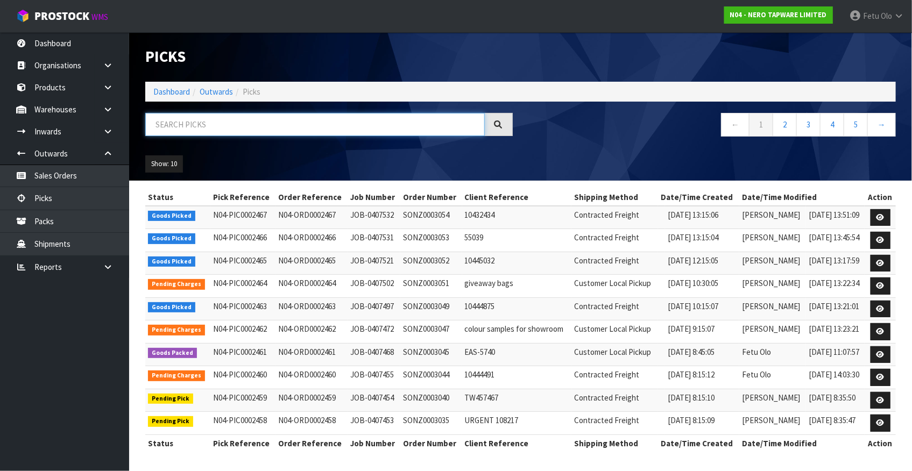
click at [221, 121] on input "text" at bounding box center [314, 124] width 339 height 23
type input "0002465"
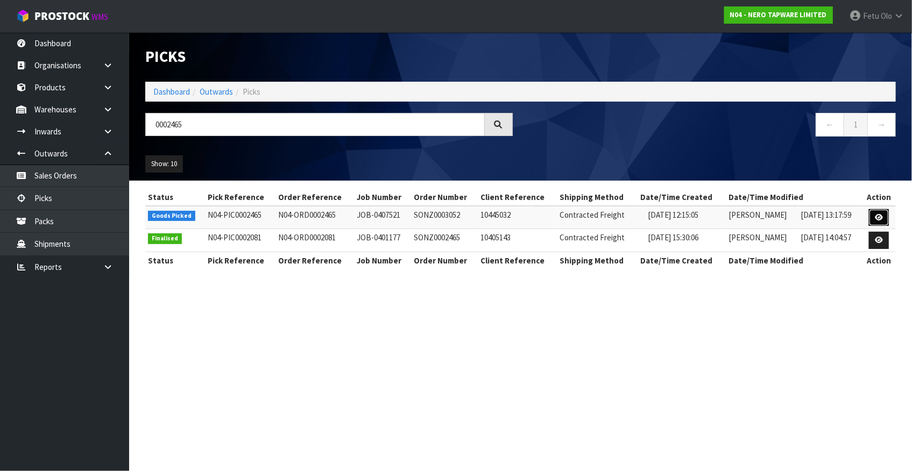
click at [874, 217] on link at bounding box center [879, 217] width 20 height 17
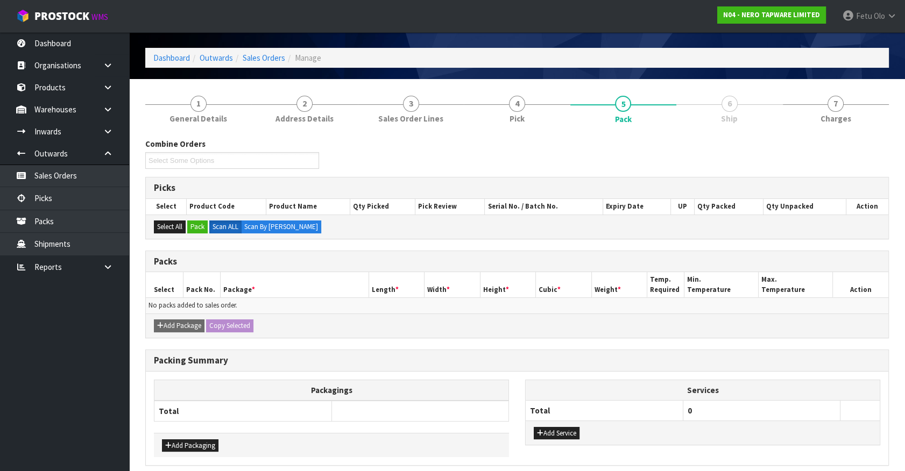
scroll to position [77, 0]
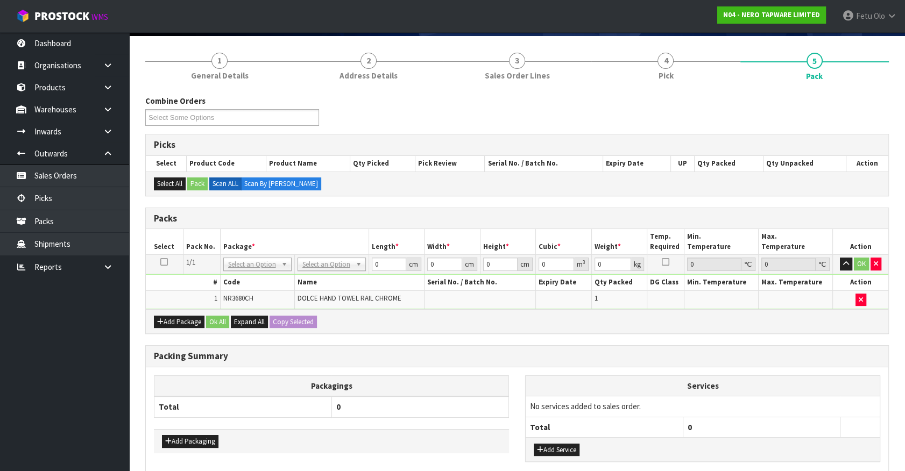
click at [281, 376] on th "Packagings" at bounding box center [331, 386] width 355 height 21
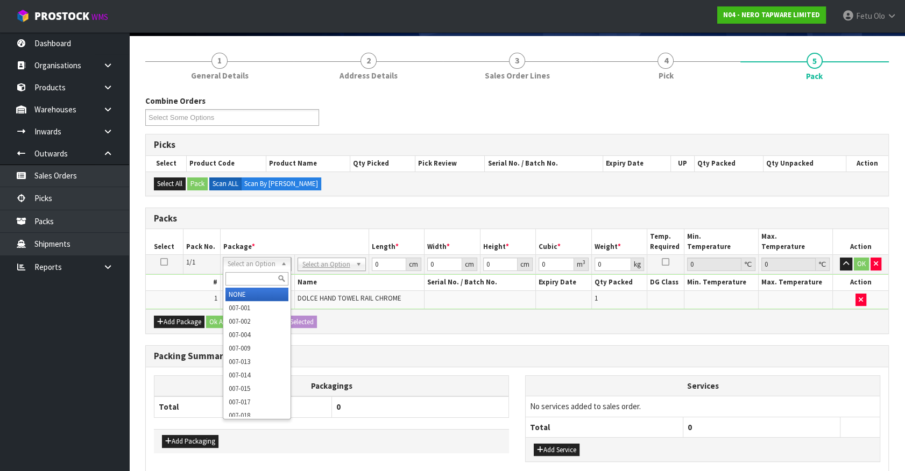
click at [244, 279] on input "text" at bounding box center [256, 278] width 63 height 13
type input "011"
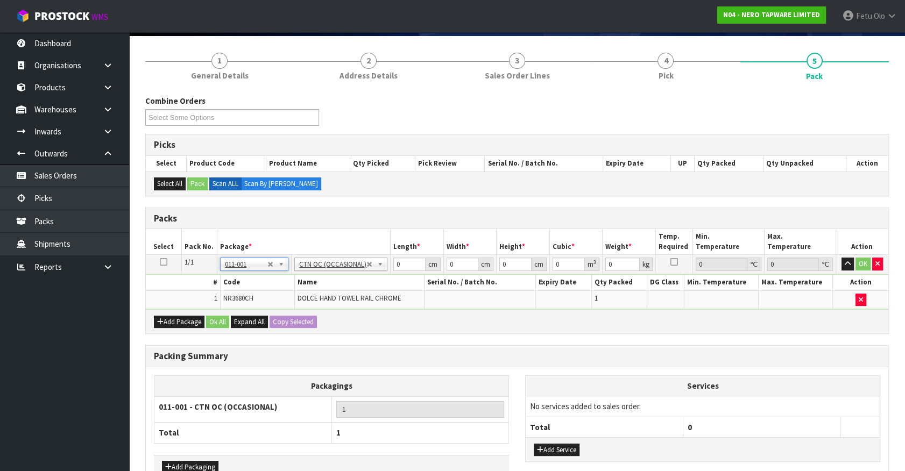
type input "0.28"
drag, startPoint x: 389, startPoint y: 268, endPoint x: 356, endPoint y: 282, distance: 35.7
click at [356, 282] on tbody "1/1 NONE 007-001 007-002 007-004 007-009 007-013 007-014 007-015 007-017 007-01…" at bounding box center [517, 282] width 742 height 54
type input "33"
type input "21"
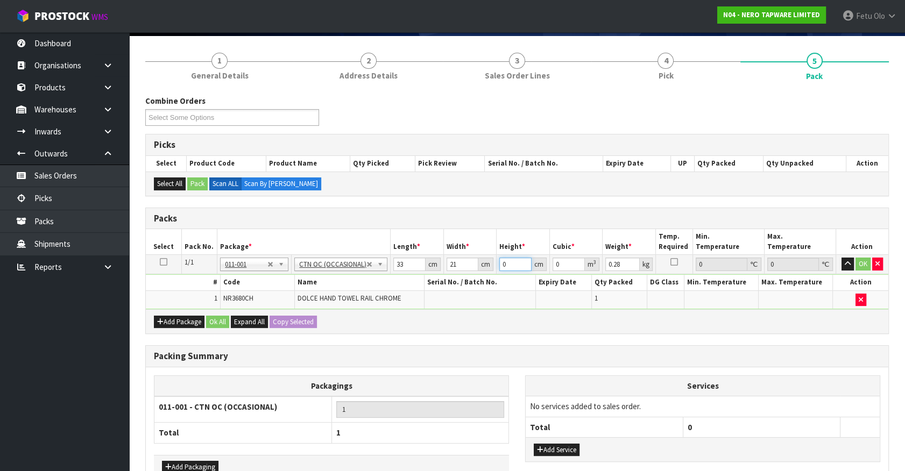
type input "1"
type input "0.000693"
type input "10"
type input "0.00693"
type input "10"
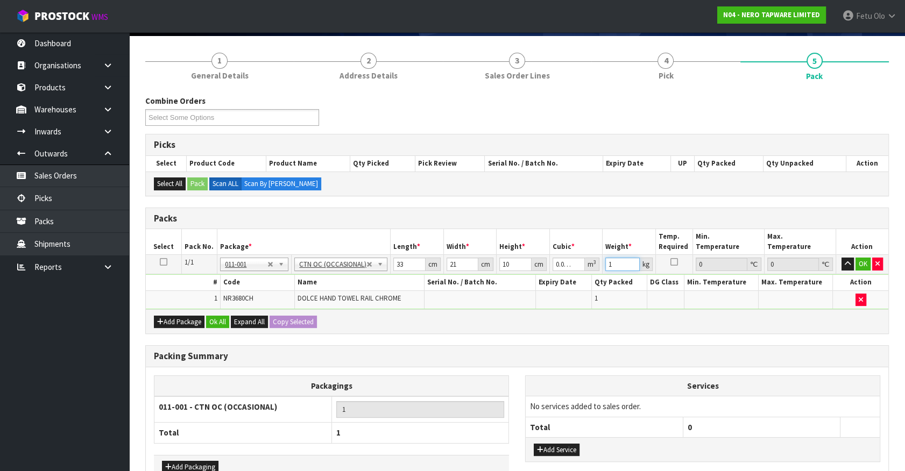
type input "1"
click button "OK" at bounding box center [862, 264] width 15 height 13
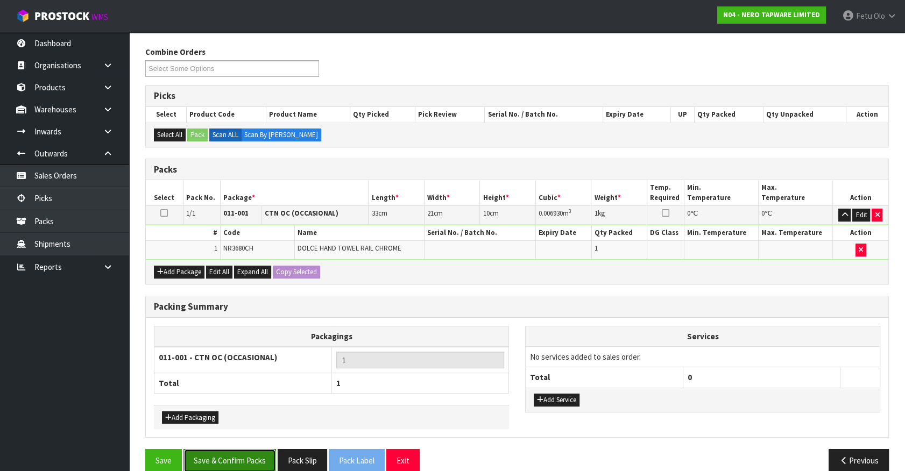
click at [240, 452] on button "Save & Confirm Packs" at bounding box center [229, 460] width 93 height 23
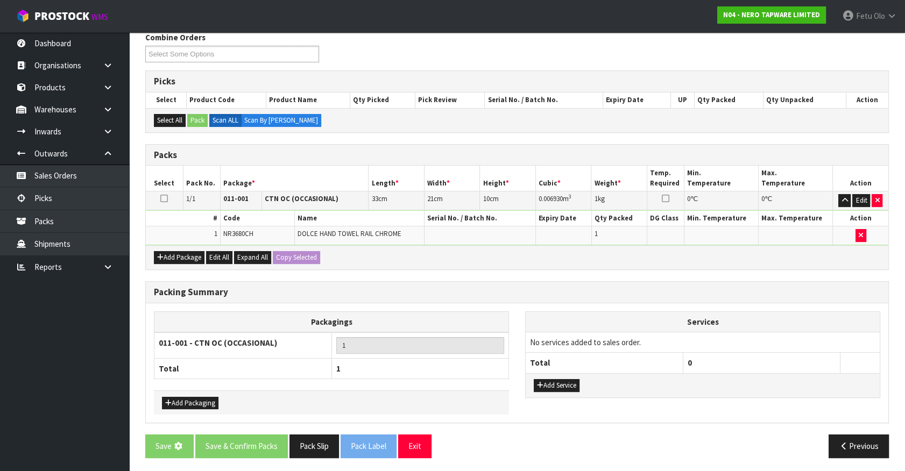
scroll to position [0, 0]
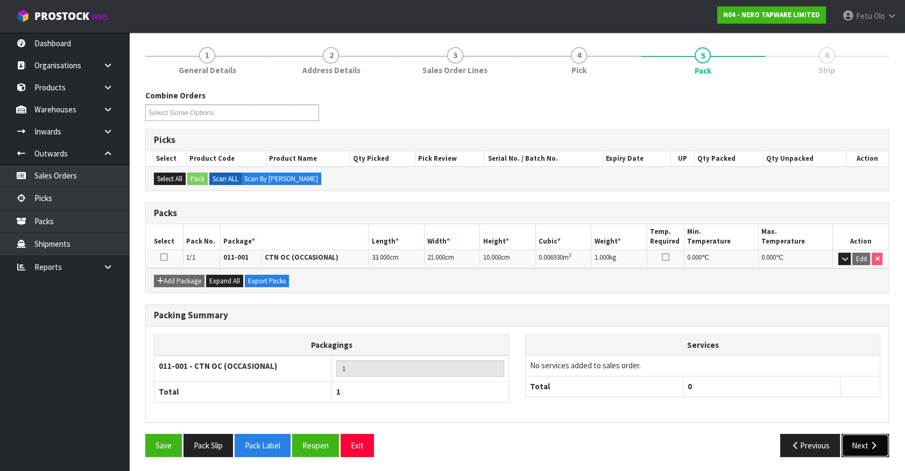
click at [874, 444] on icon "button" at bounding box center [873, 446] width 10 height 8
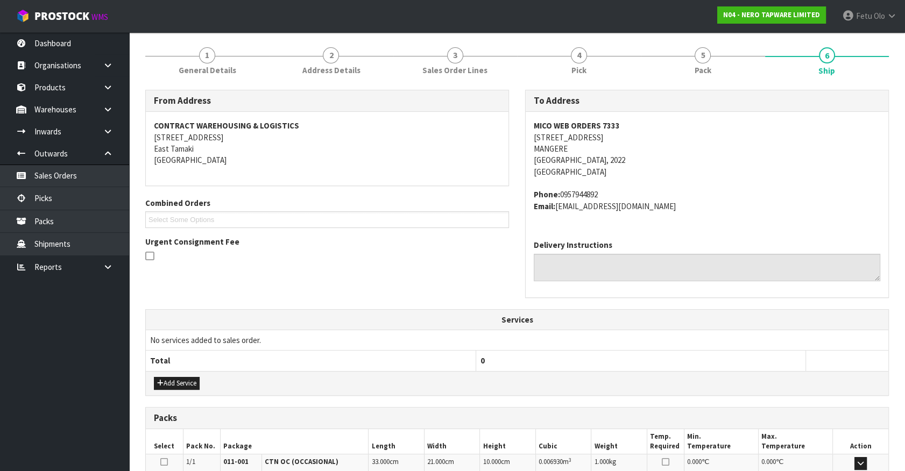
scroll to position [261, 0]
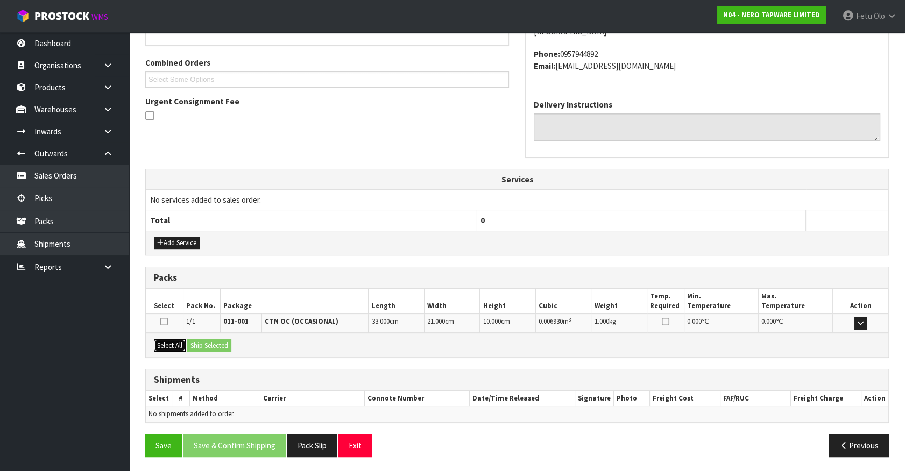
click at [176, 342] on button "Select All" at bounding box center [170, 345] width 32 height 13
click at [187, 342] on div "Select All Ship Selected" at bounding box center [517, 345] width 742 height 24
click at [215, 343] on button "Ship Selected" at bounding box center [209, 345] width 44 height 13
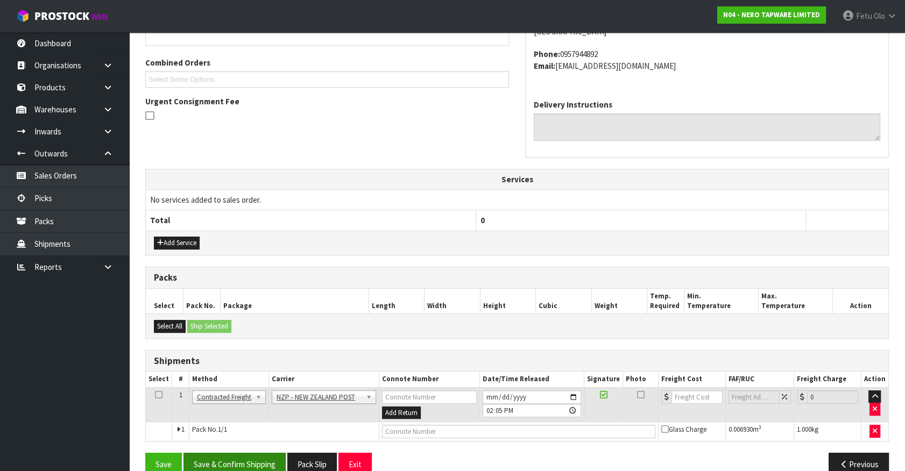
scroll to position [280, 0]
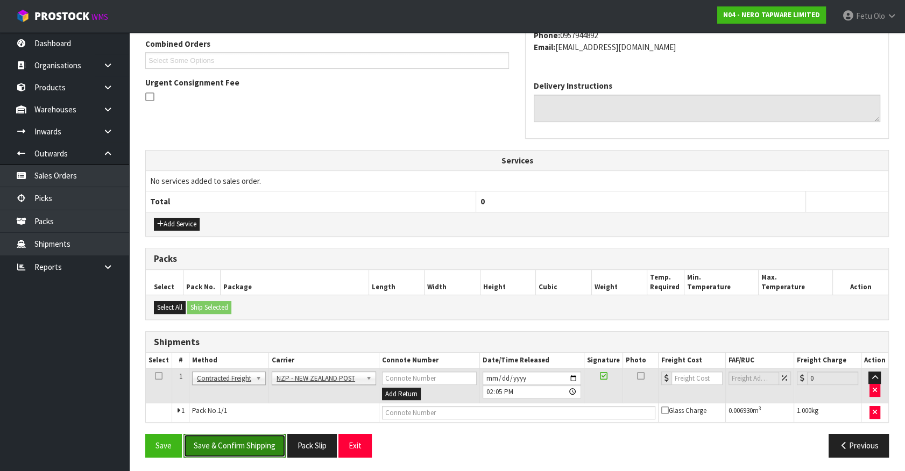
click at [266, 439] on button "Save & Confirm Shipping" at bounding box center [234, 445] width 102 height 23
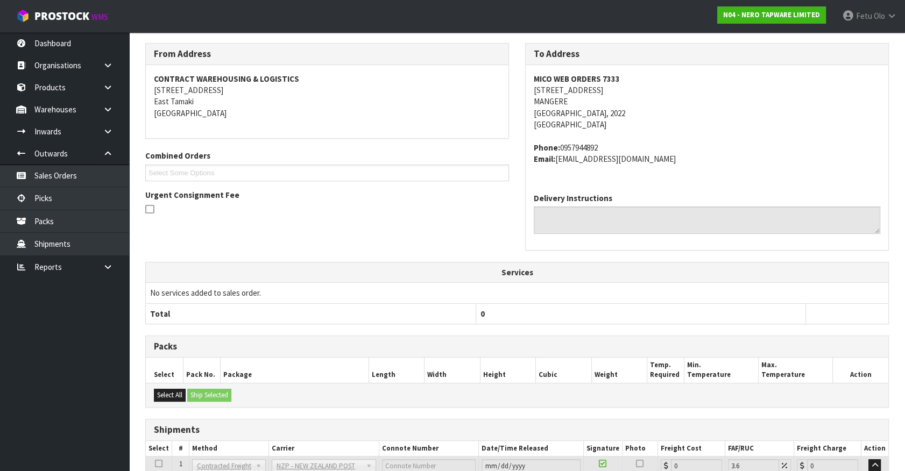
scroll to position [265, 0]
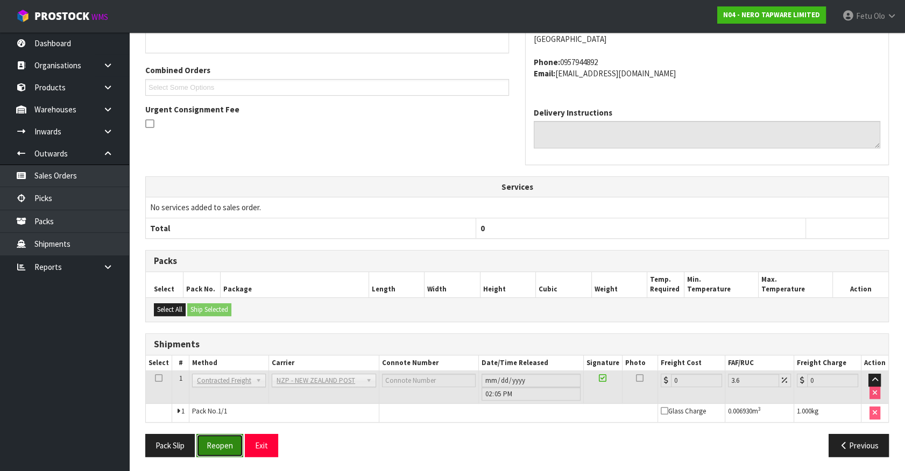
click at [223, 443] on button "Reopen" at bounding box center [219, 445] width 47 height 23
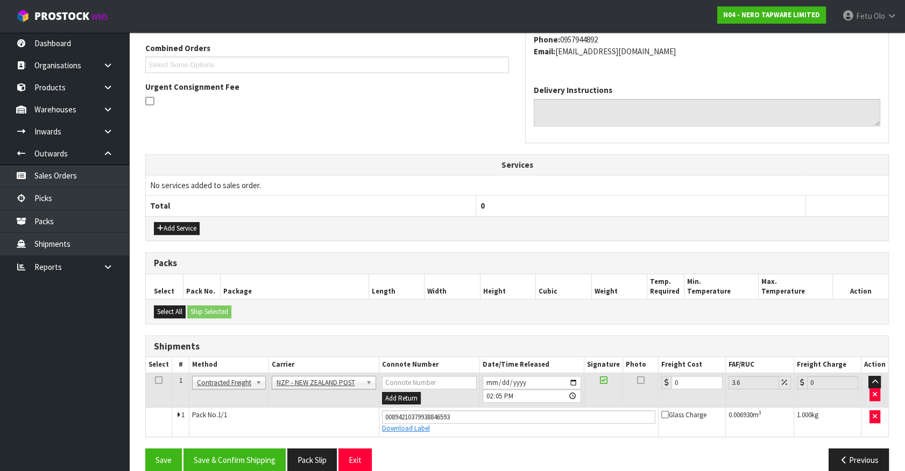
scroll to position [290, 0]
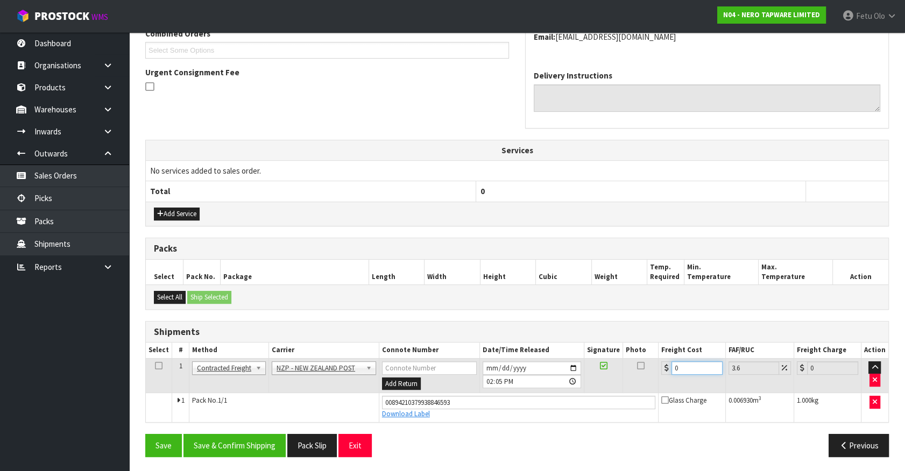
drag, startPoint x: 694, startPoint y: 365, endPoint x: 394, endPoint y: 436, distance: 308.1
click at [394, 436] on div "From Address CONTRACT WAREHOUSING & LOGISTICS 17 Allens Road East Tamaki Auckla…" at bounding box center [516, 192] width 743 height 545
type input "4"
type input "4.14"
type input "4.3"
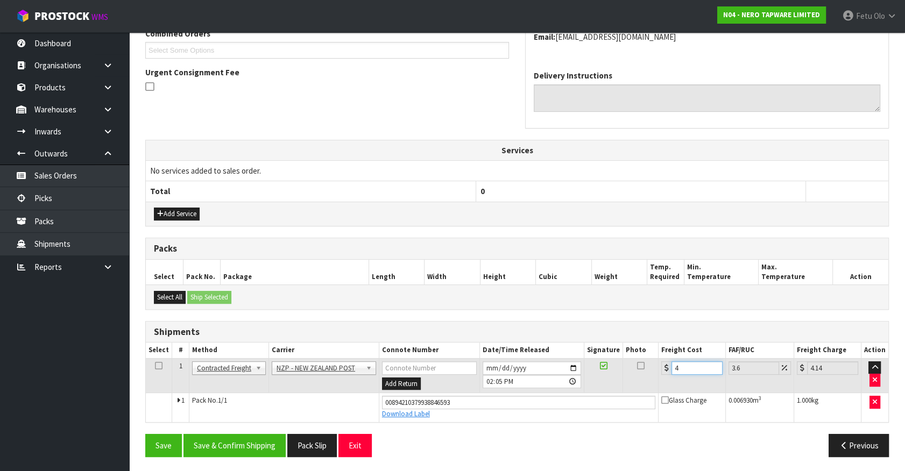
type input "4.45"
type input "4.33"
type input "4.49"
type input "4.33"
click at [253, 451] on button "Save & Confirm Shipping" at bounding box center [234, 445] width 102 height 23
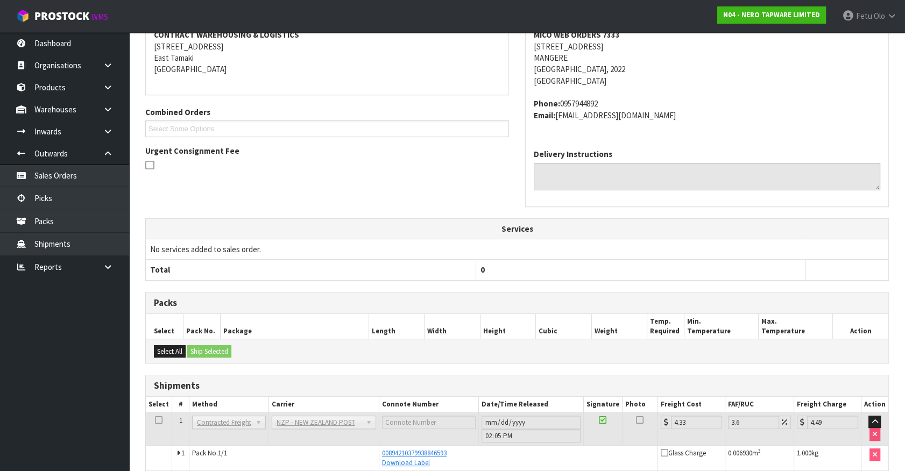
scroll to position [261, 0]
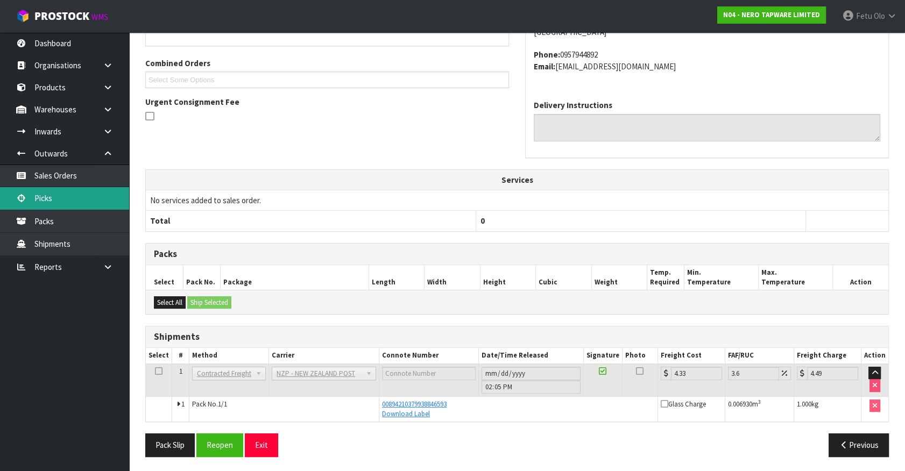
click at [43, 196] on link "Picks" at bounding box center [64, 198] width 129 height 22
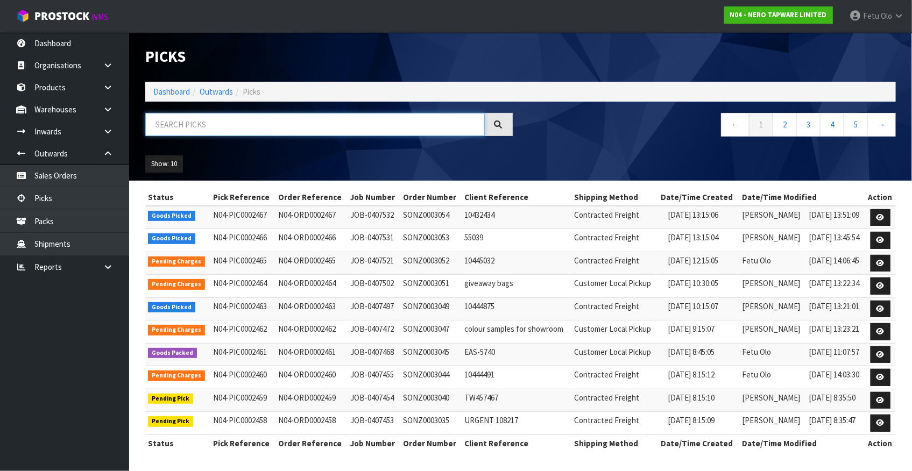
click at [202, 126] on input "text" at bounding box center [314, 124] width 339 height 23
type input "0002463"
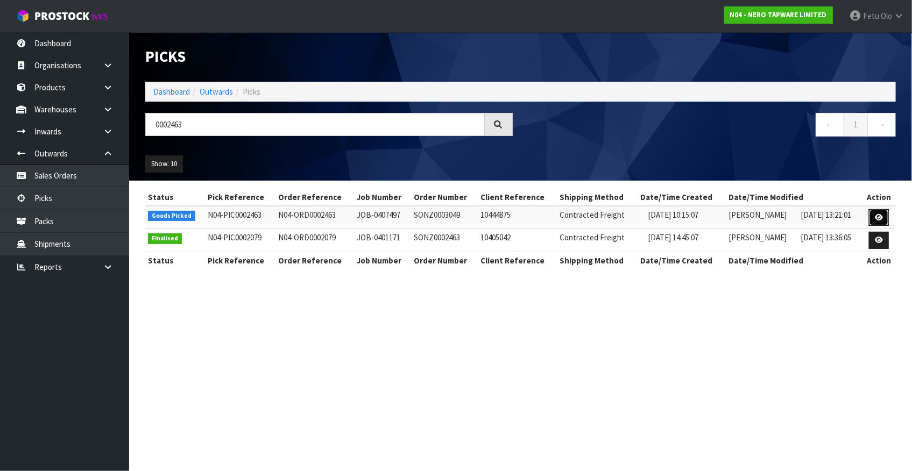
click at [885, 219] on link at bounding box center [879, 217] width 20 height 17
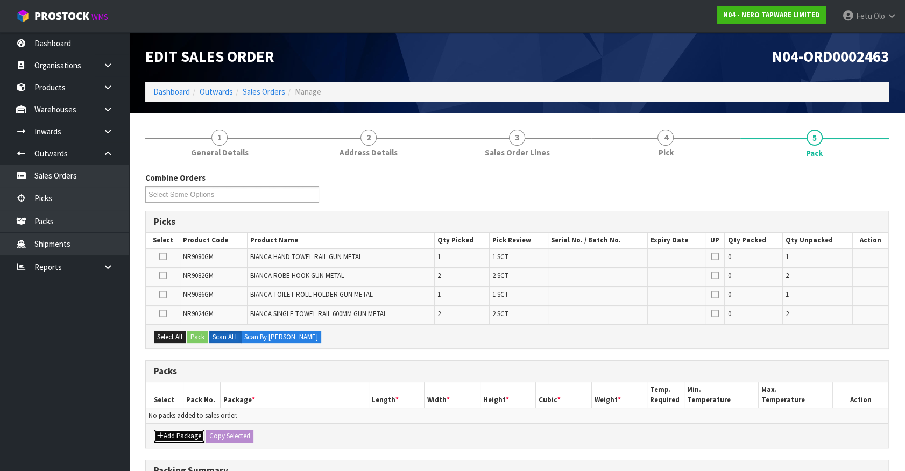
click at [161, 433] on icon "button" at bounding box center [160, 436] width 6 height 7
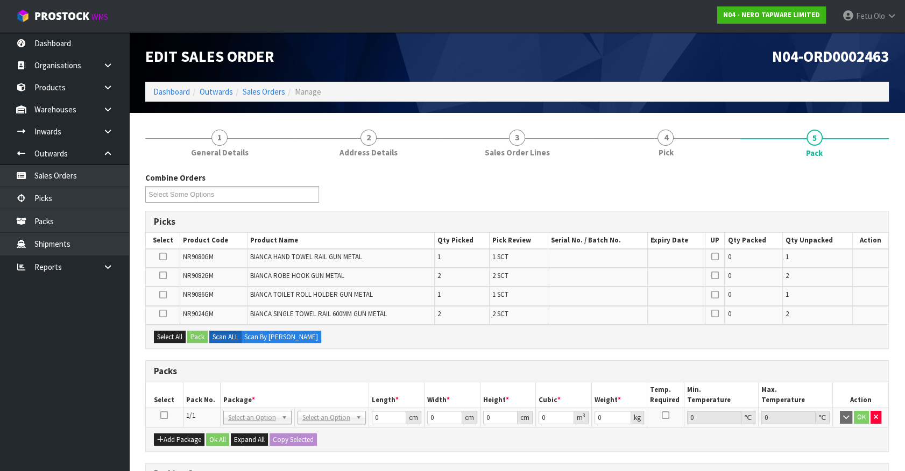
click at [167, 415] on icon at bounding box center [164, 415] width 8 height 1
click at [214, 399] on th "Pack No." at bounding box center [201, 394] width 37 height 25
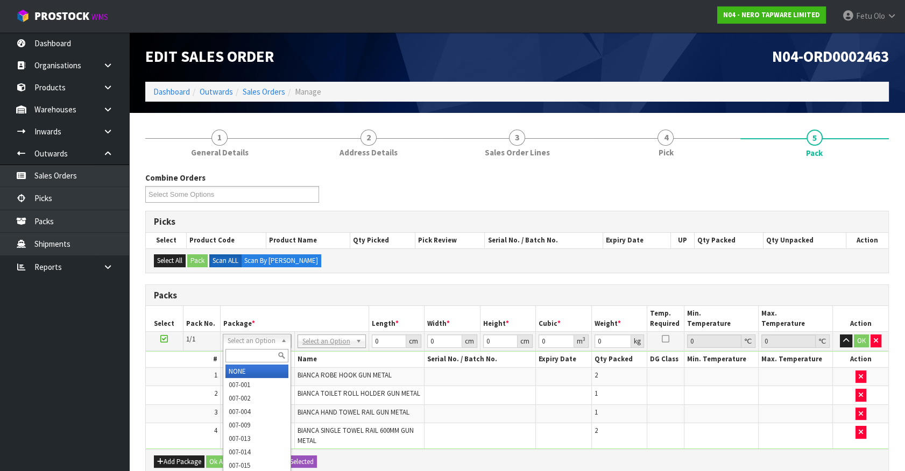
click at [257, 352] on input "text" at bounding box center [256, 355] width 63 height 13
type input "011-084"
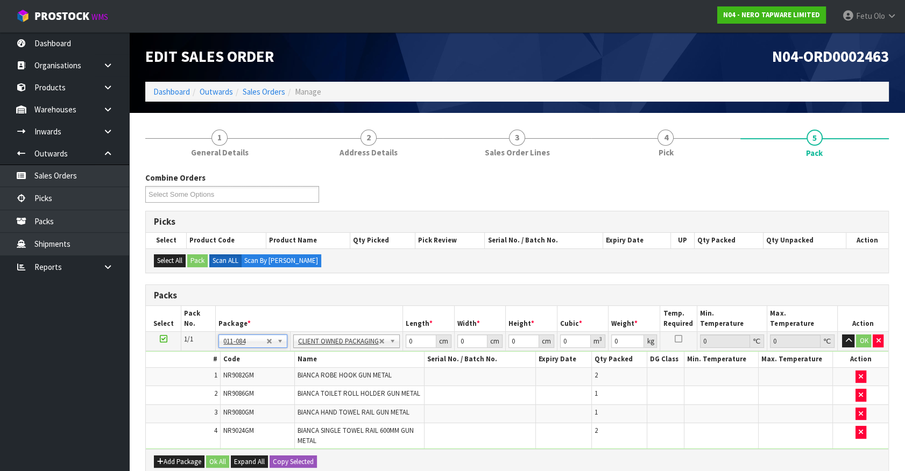
type input "3.26"
drag, startPoint x: 303, startPoint y: 384, endPoint x: 249, endPoint y: 409, distance: 59.4
click at [250, 409] on tbody "1/1 NONE 007-001 007-002 007-004 007-009 007-013 007-014 007-015 007-017 007-01…" at bounding box center [517, 390] width 742 height 117
type input "96"
type input "18"
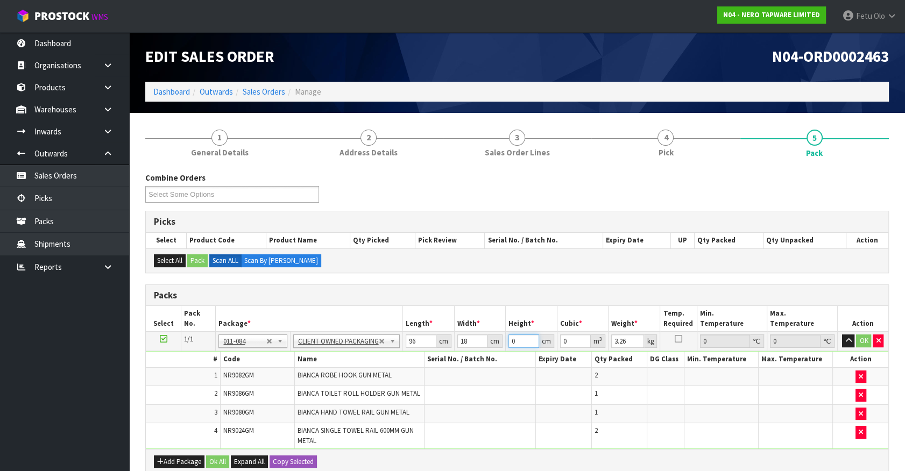
type input "1"
type input "0.001728"
type input "12"
type input "0.020736"
type input "12"
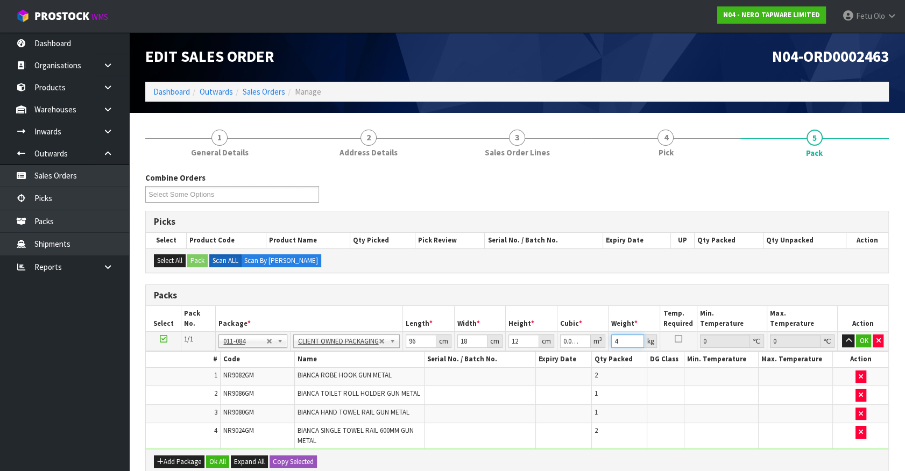
type input "4"
click button "OK" at bounding box center [863, 341] width 15 height 13
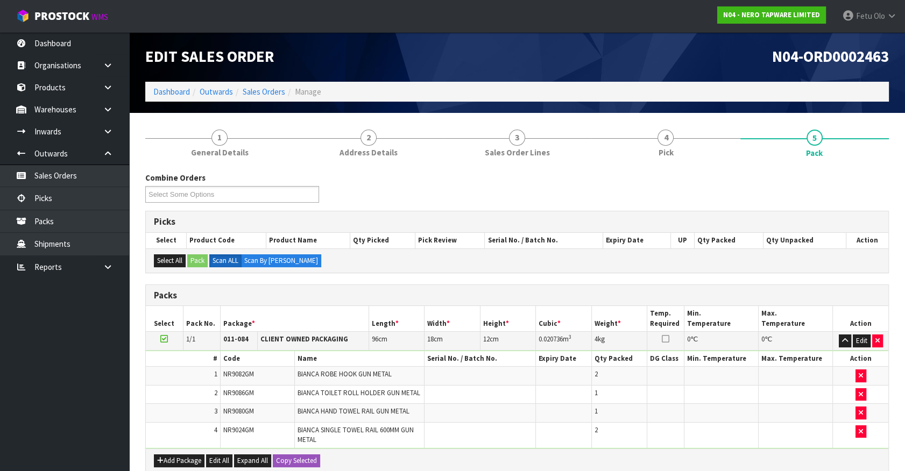
scroll to position [203, 0]
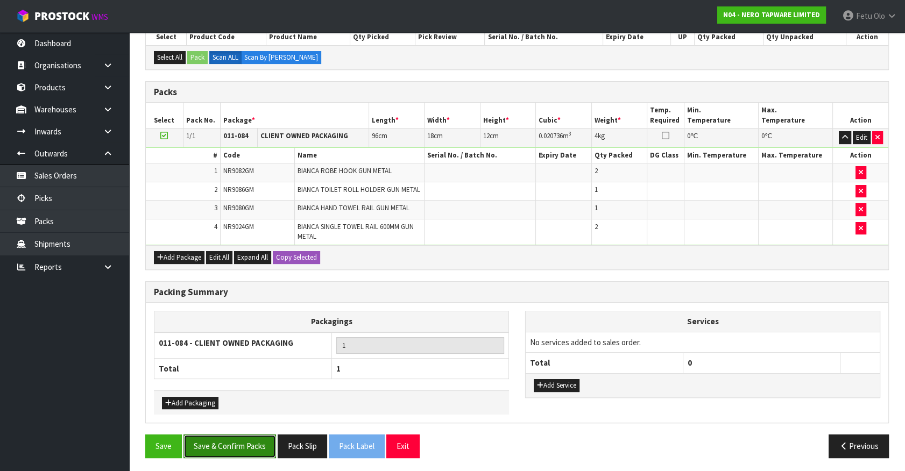
click at [245, 435] on button "Save & Confirm Packs" at bounding box center [229, 446] width 93 height 23
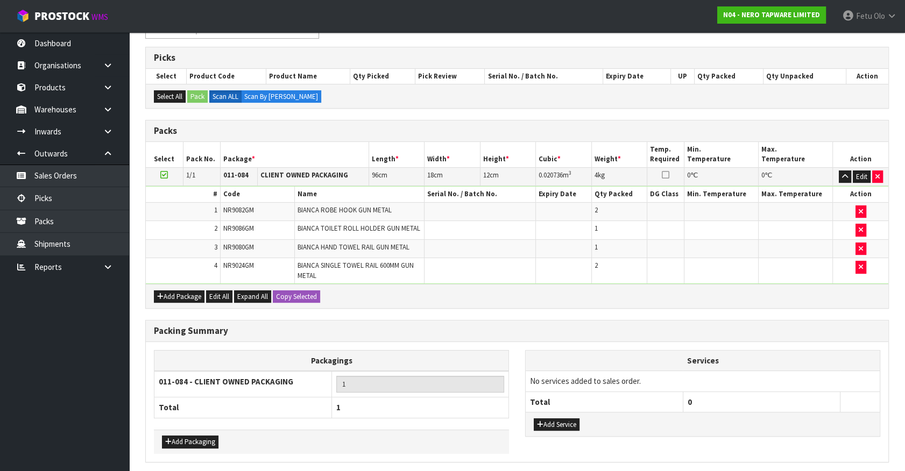
scroll to position [0, 0]
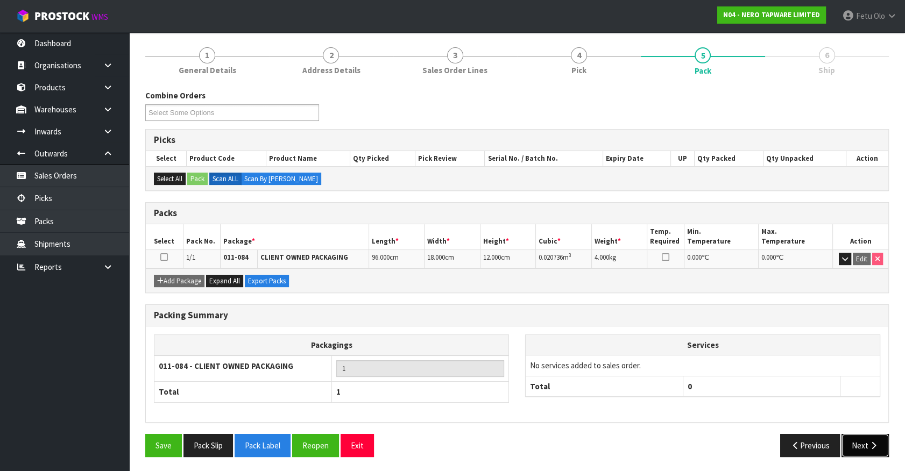
click at [853, 438] on button "Next" at bounding box center [864, 445] width 47 height 23
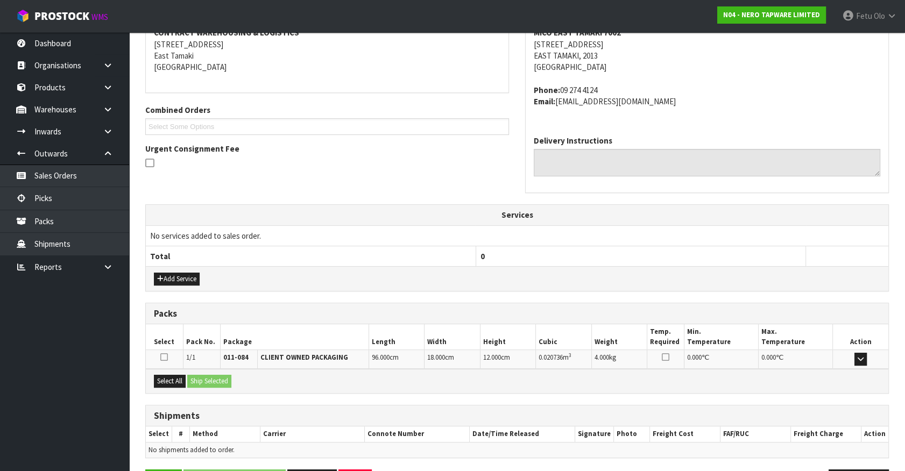
scroll to position [250, 0]
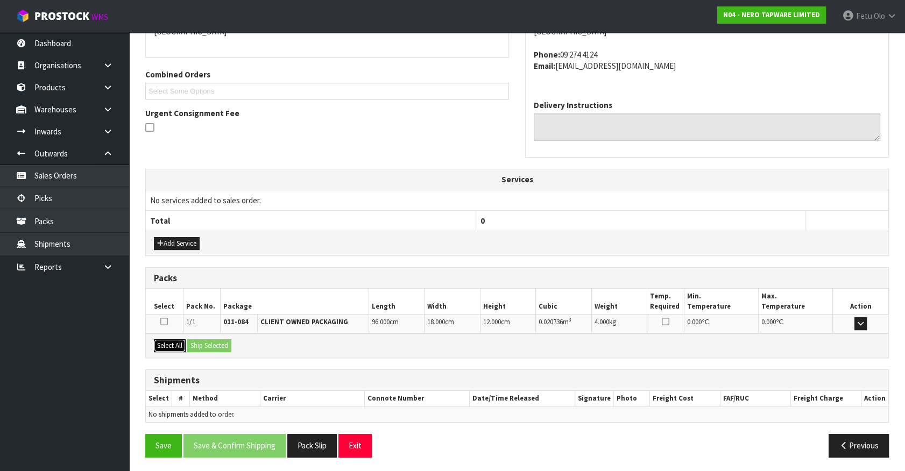
click at [170, 342] on button "Select All" at bounding box center [170, 345] width 32 height 13
click at [191, 342] on button "Ship Selected" at bounding box center [209, 345] width 44 height 13
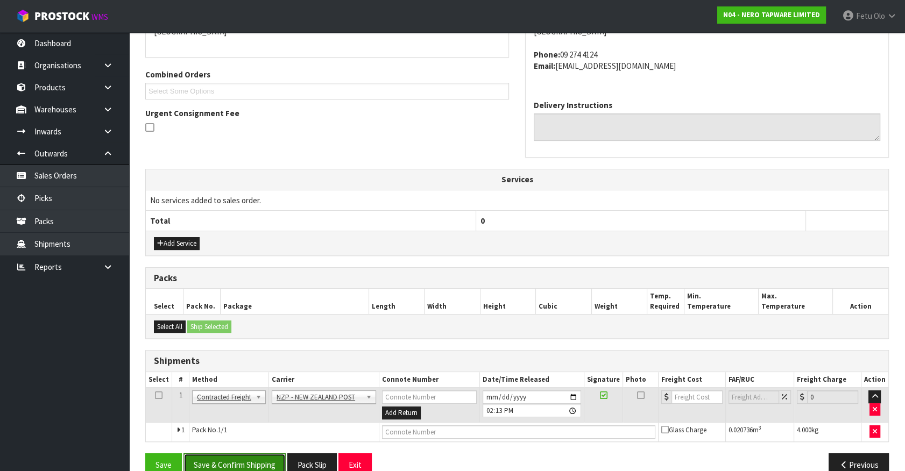
click at [236, 462] on button "Save & Confirm Shipping" at bounding box center [234, 464] width 102 height 23
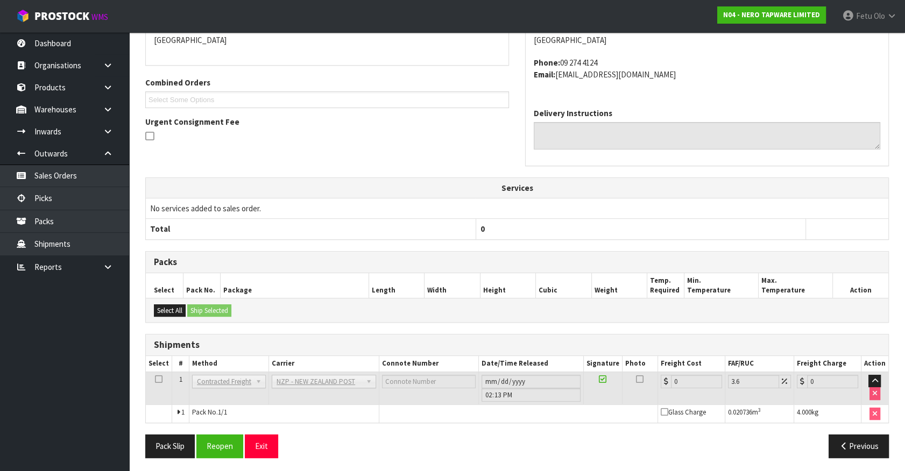
scroll to position [253, 0]
click at [226, 449] on button "Reopen" at bounding box center [219, 445] width 47 height 23
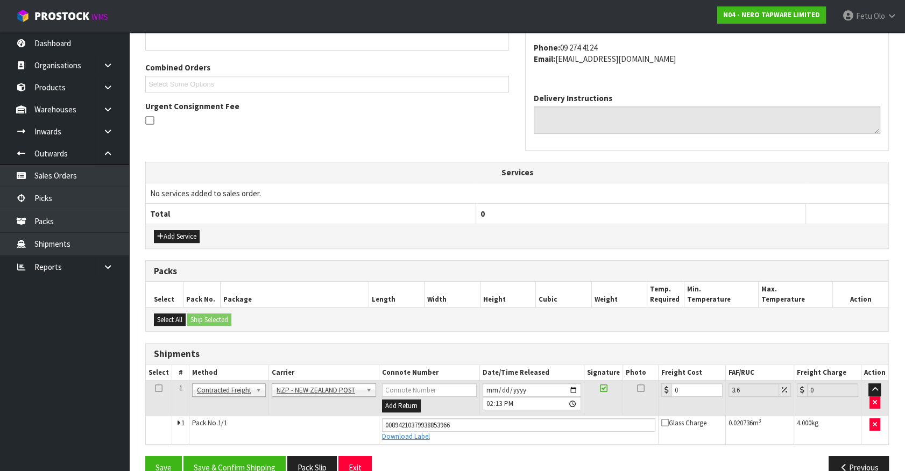
scroll to position [279, 0]
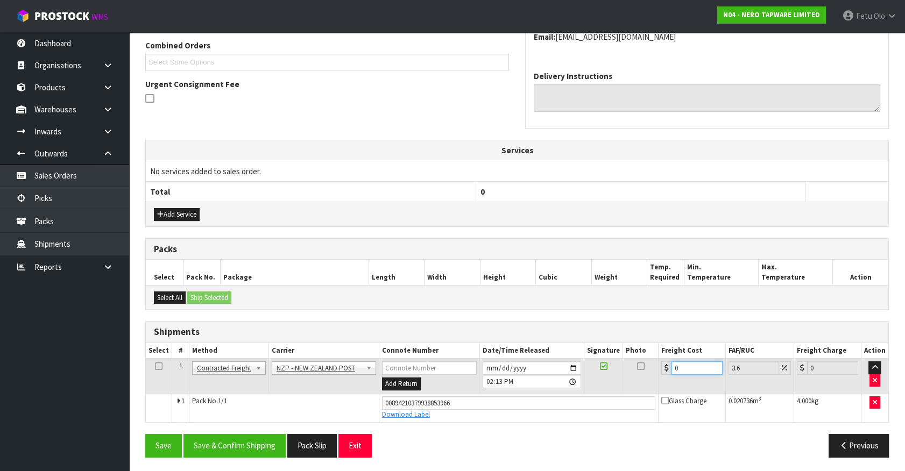
drag, startPoint x: 676, startPoint y: 369, endPoint x: 490, endPoint y: 403, distance: 188.8
click at [490, 403] on tbody "1 Client Local Pickup Customer Local Pickup Company Freight Contracted Freight …" at bounding box center [517, 390] width 742 height 63
type input "4"
type input "4.14"
type input "4.3"
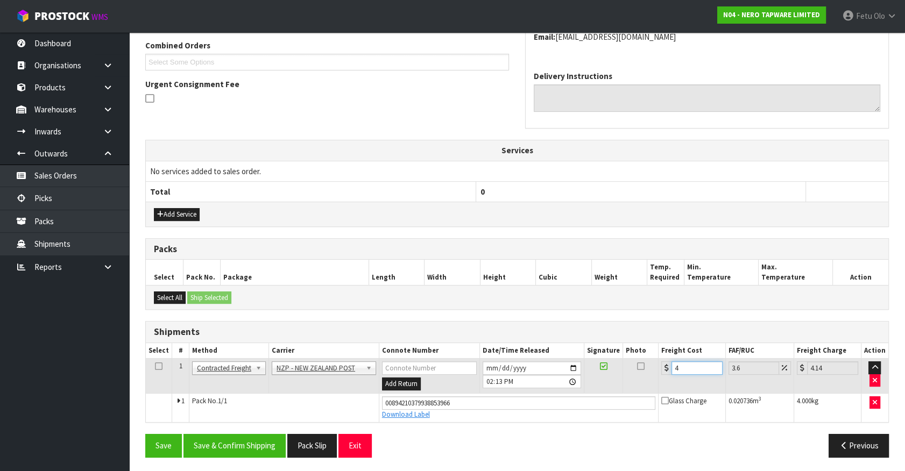
type input "4.45"
type input "4.33"
type input "4.49"
type input "4.33"
click at [259, 447] on button "Save & Confirm Shipping" at bounding box center [234, 445] width 102 height 23
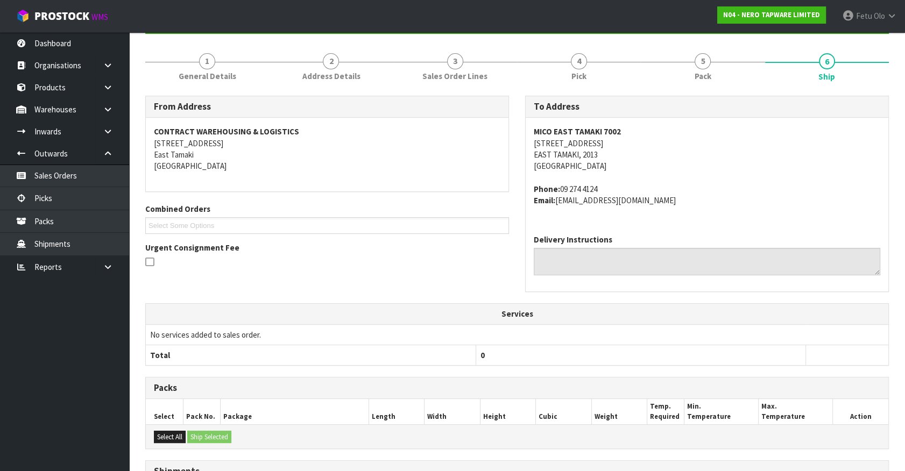
scroll to position [250, 0]
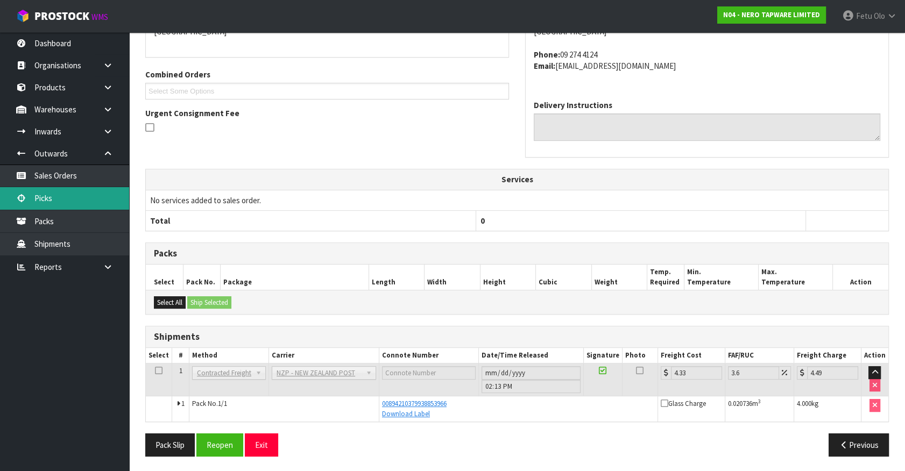
click at [49, 199] on link "Picks" at bounding box center [64, 198] width 129 height 22
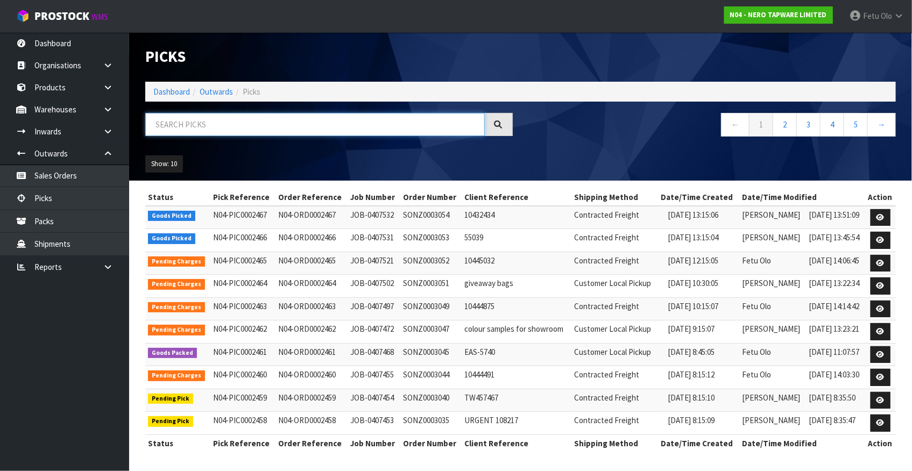
click at [328, 127] on input "text" at bounding box center [314, 124] width 339 height 23
type input "0002467"
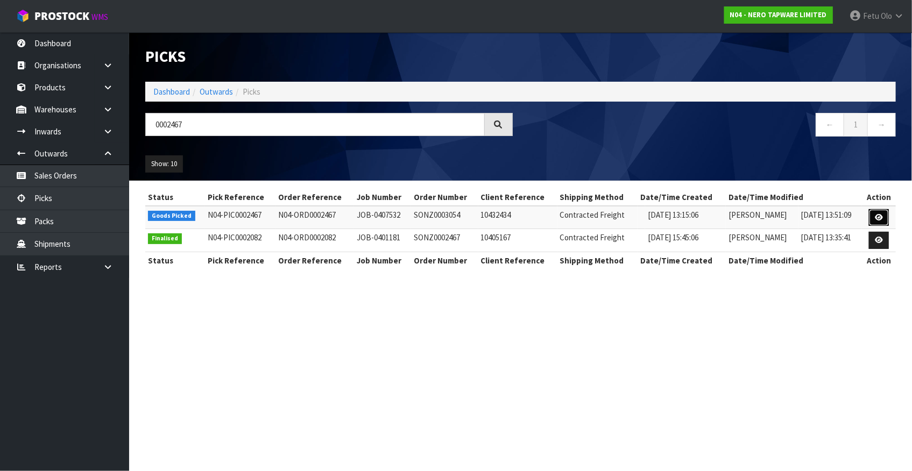
click at [882, 218] on icon at bounding box center [879, 217] width 8 height 7
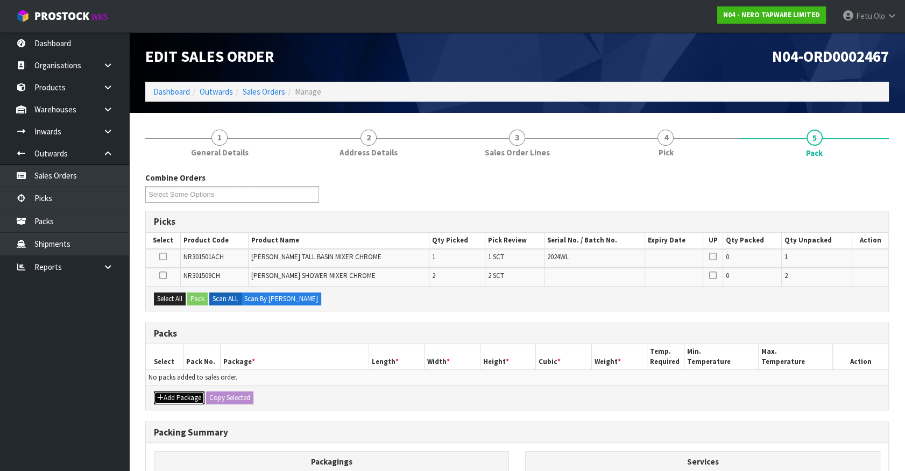
click at [166, 398] on button "Add Package" at bounding box center [179, 398] width 51 height 13
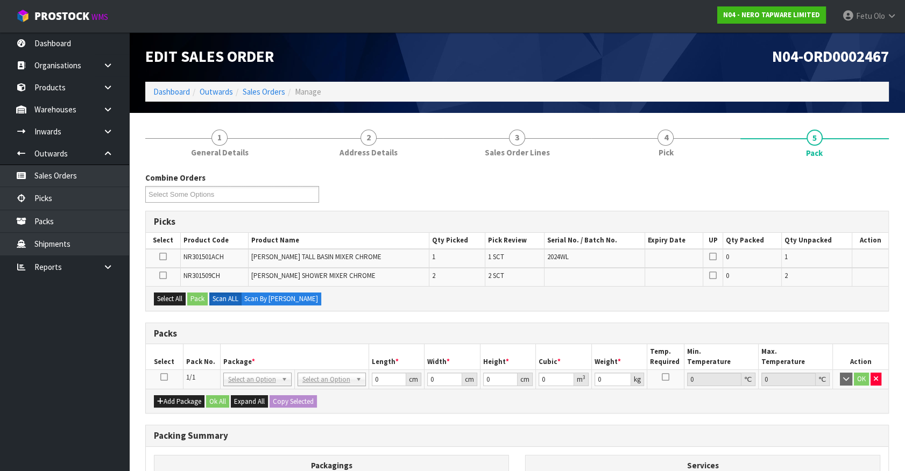
click at [164, 377] on icon at bounding box center [164, 377] width 8 height 1
click at [212, 360] on th "Pack No." at bounding box center [201, 356] width 37 height 25
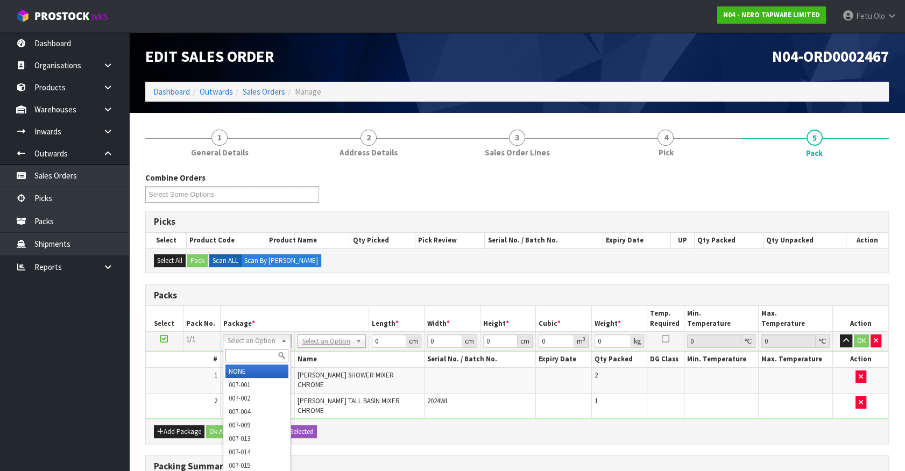
click at [256, 352] on input "text" at bounding box center [256, 355] width 63 height 13
type input "0121-084"
drag, startPoint x: 268, startPoint y: 356, endPoint x: 204, endPoint y: 368, distance: 64.8
click at [207, 370] on body "Toggle navigation ProStock WMS N04 - NERO TAPWARE LIMITED Fetu Olo Logout Dashb…" at bounding box center [452, 235] width 905 height 471
click at [247, 352] on input "text" at bounding box center [256, 355] width 63 height 13
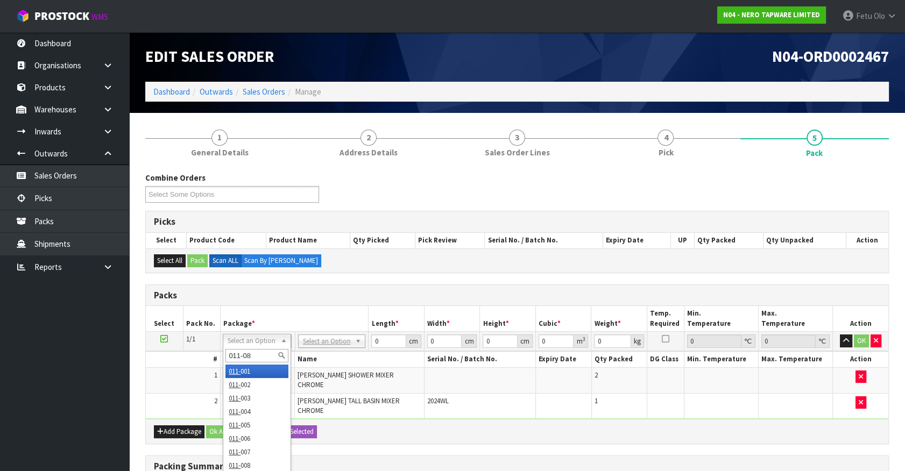
type input "011-084"
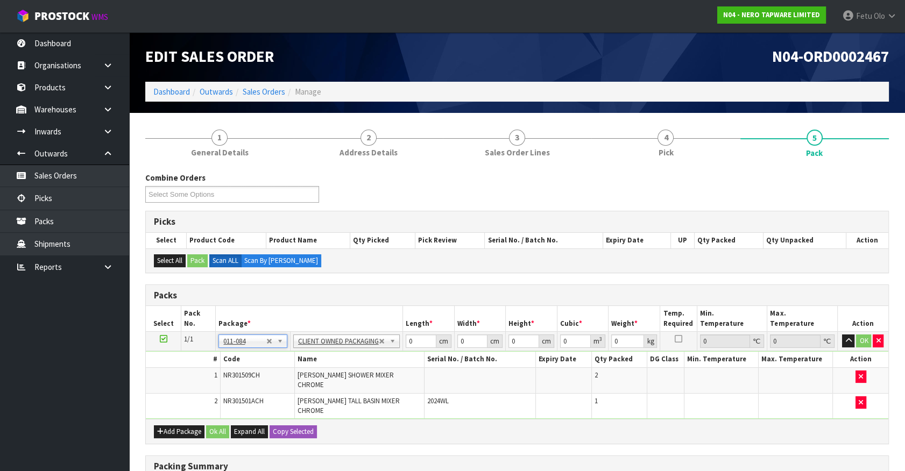
type input "4.48"
drag, startPoint x: 355, startPoint y: 368, endPoint x: 344, endPoint y: 372, distance: 11.6
click at [344, 372] on tbody "1/1 NONE 007-001 007-002 007-004 007-009 007-013 007-014 007-015 007-017 007-01…" at bounding box center [517, 376] width 742 height 88
type input "53"
type input "36"
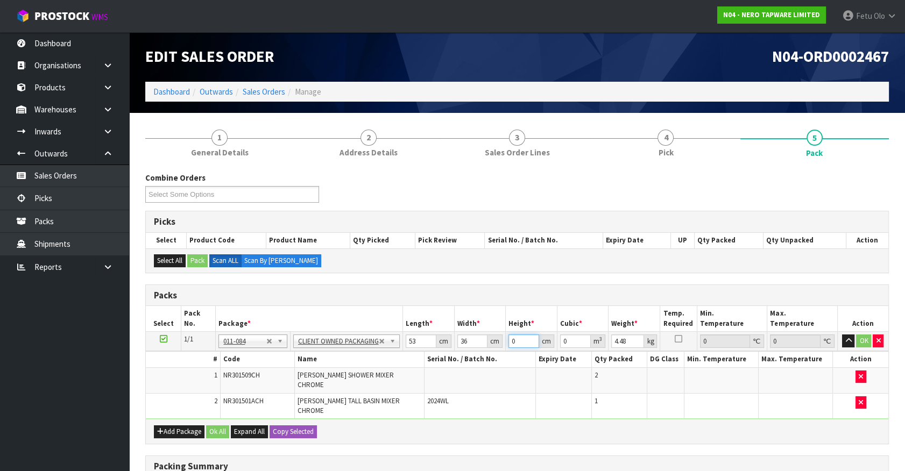
type input "2"
type input "0.003816"
type input "21"
type input "0.040068"
type input "21"
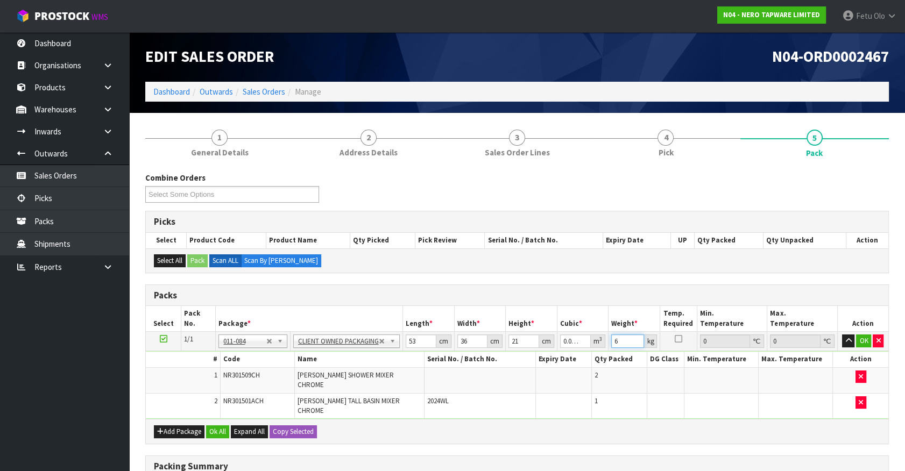
type input "6"
click button "OK" at bounding box center [863, 341] width 15 height 13
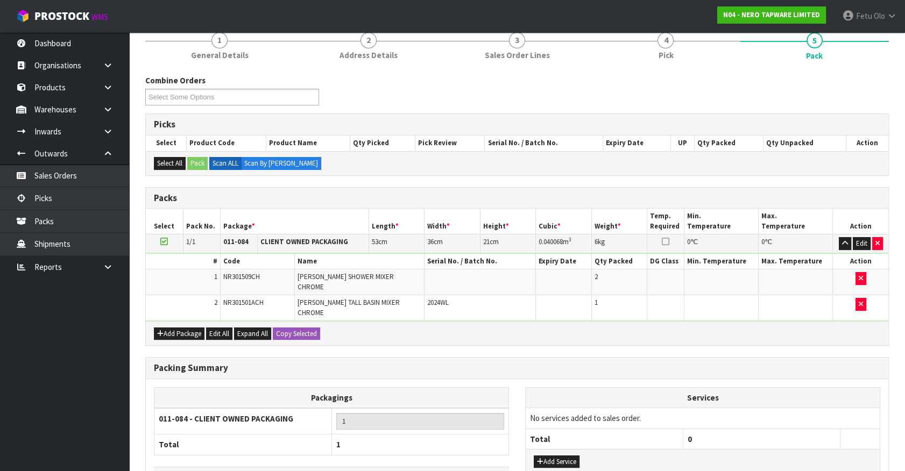
scroll to position [159, 0]
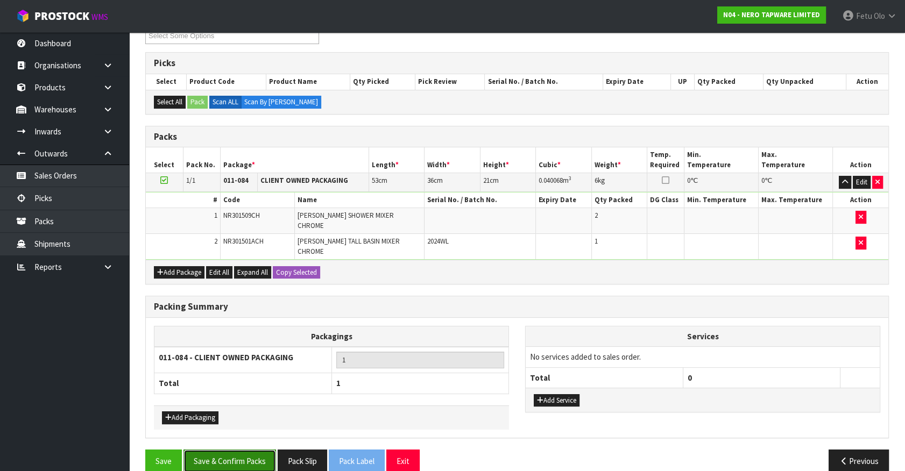
click at [252, 450] on button "Save & Confirm Packs" at bounding box center [229, 461] width 93 height 23
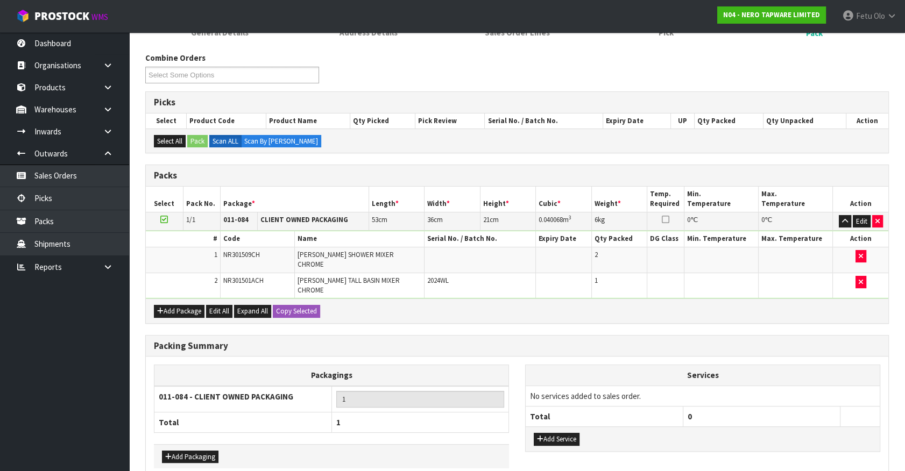
scroll to position [0, 0]
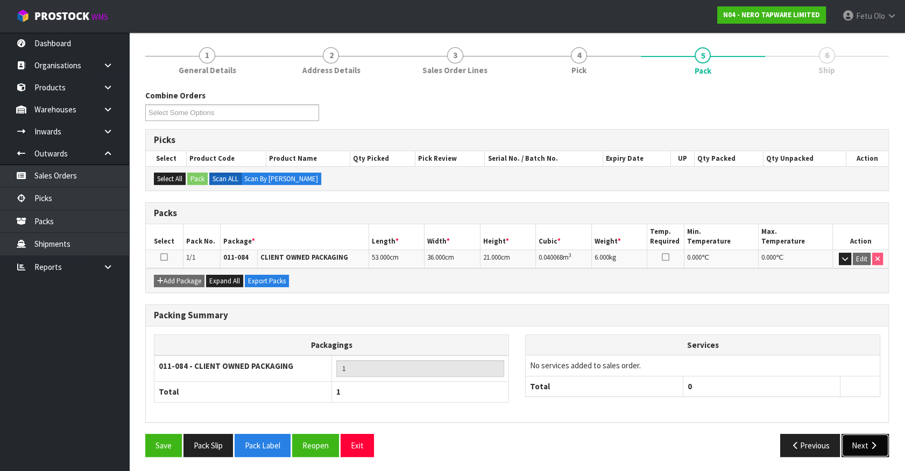
click at [855, 436] on button "Next" at bounding box center [864, 445] width 47 height 23
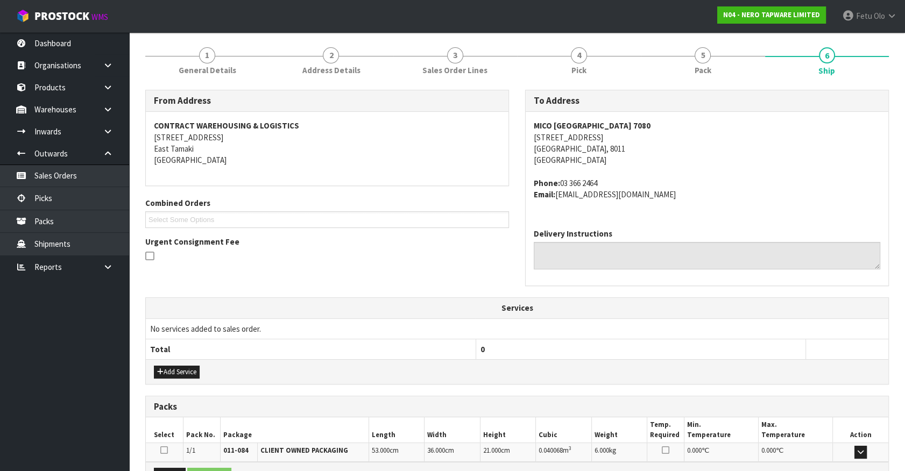
scroll to position [250, 0]
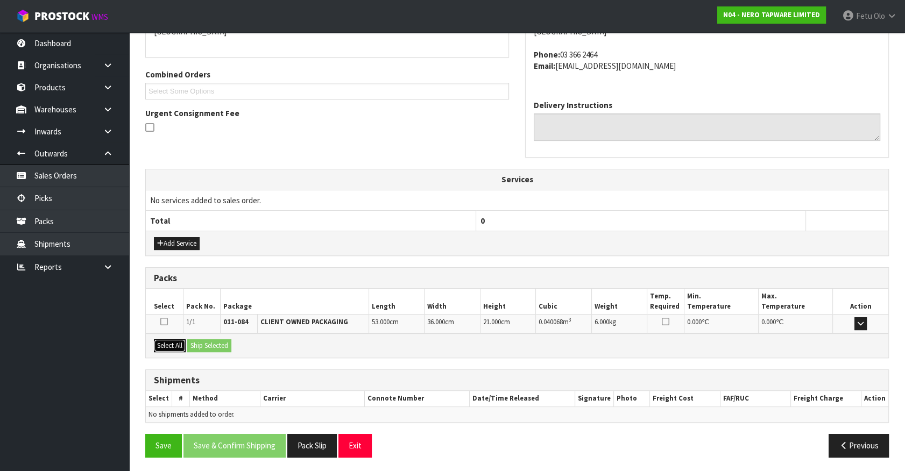
drag, startPoint x: 179, startPoint y: 341, endPoint x: 191, endPoint y: 343, distance: 12.5
click at [184, 342] on button "Select All" at bounding box center [170, 345] width 32 height 13
click at [203, 343] on button "Ship Selected" at bounding box center [209, 345] width 44 height 13
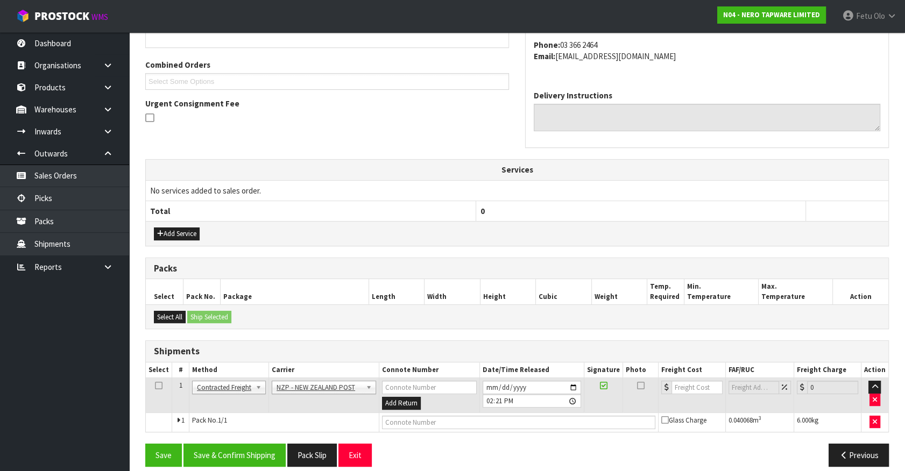
scroll to position [269, 0]
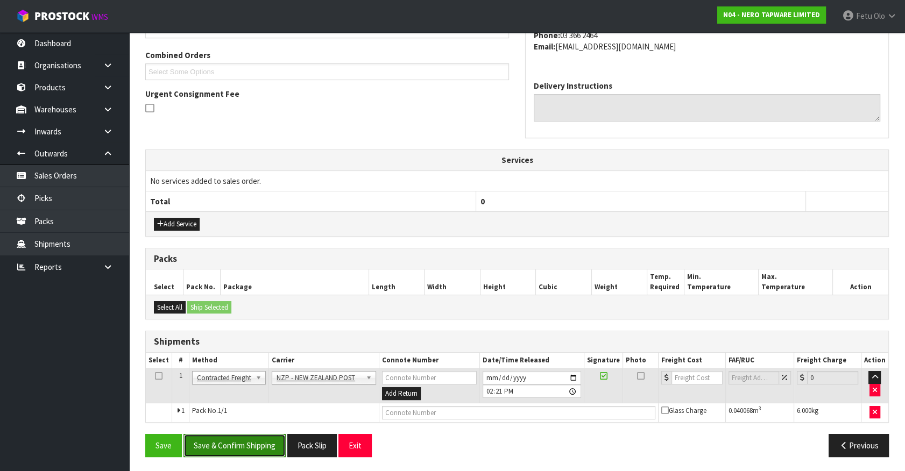
click at [237, 434] on button "Save & Confirm Shipping" at bounding box center [234, 445] width 102 height 23
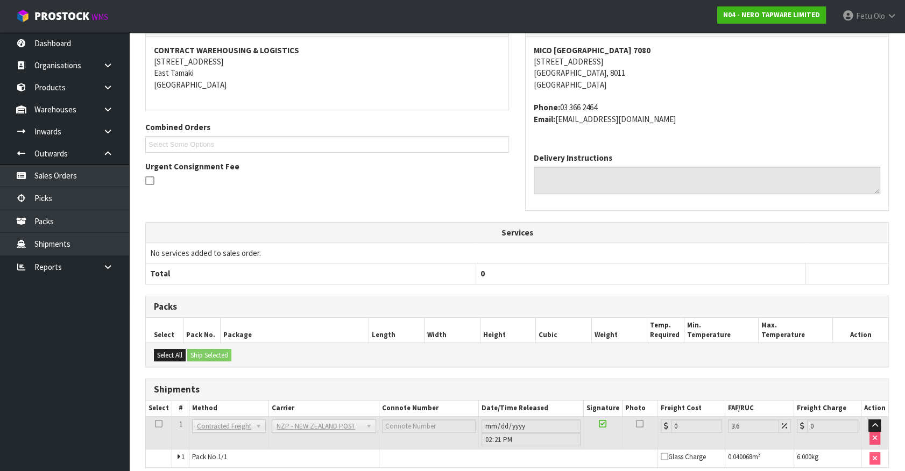
scroll to position [253, 0]
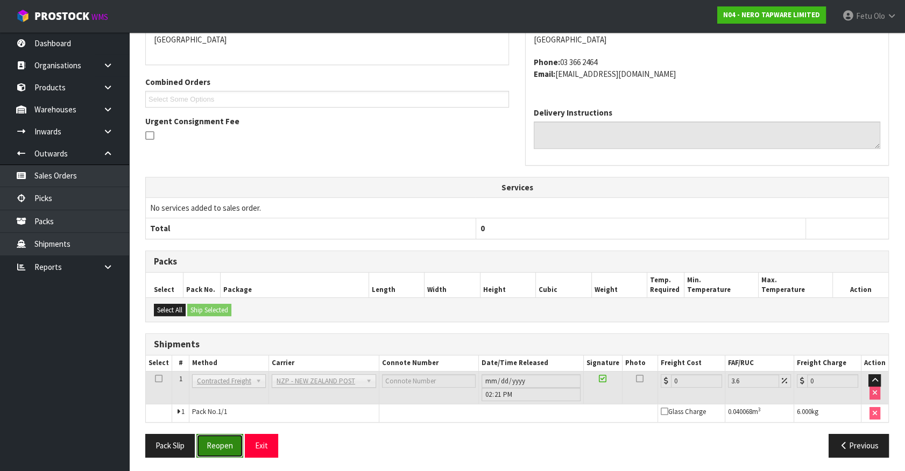
drag, startPoint x: 225, startPoint y: 433, endPoint x: 232, endPoint y: 431, distance: 7.2
click at [230, 434] on button "Reopen" at bounding box center [219, 445] width 47 height 23
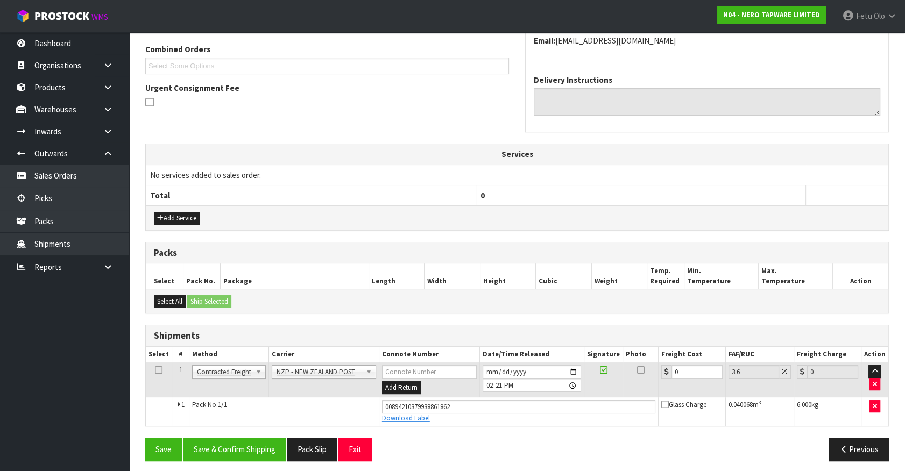
scroll to position [279, 0]
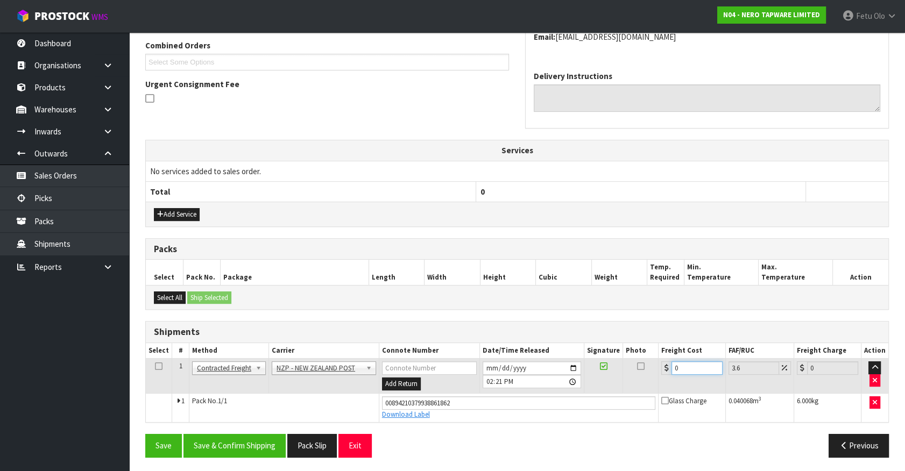
drag, startPoint x: 634, startPoint y: 372, endPoint x: 523, endPoint y: 390, distance: 112.3
click at [523, 390] on tr "1 Client Local Pickup Customer Local Pickup Company Freight Contracted Freight …" at bounding box center [517, 376] width 742 height 35
type input "1"
type input "1.04"
type input "11"
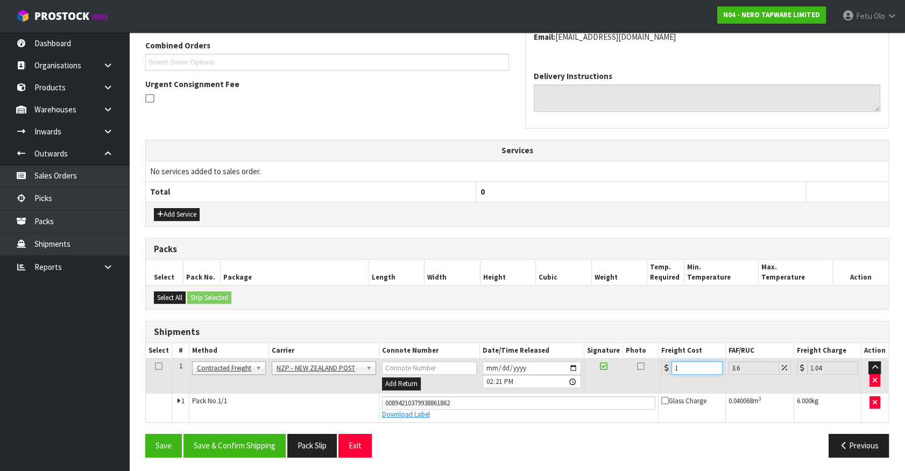
type input "11.4"
type input "11.6"
type input "12.02"
type input "11.61"
type input "12.03"
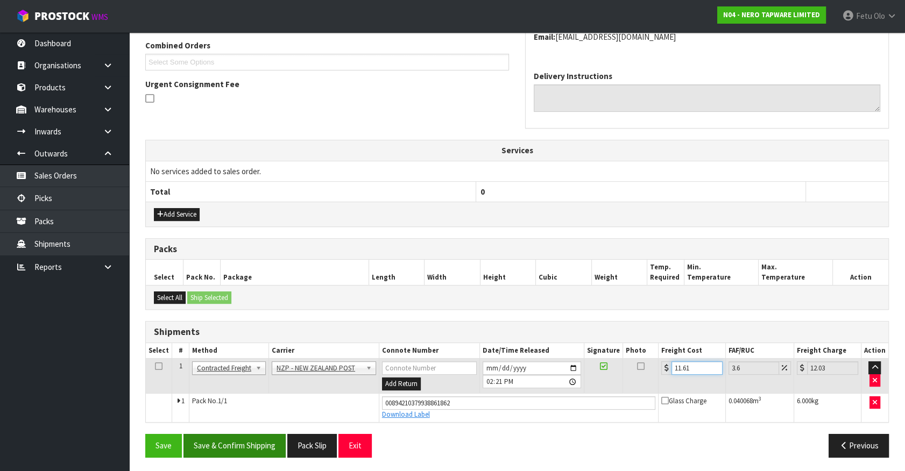
type input "11.61"
click at [261, 441] on button "Save & Confirm Shipping" at bounding box center [234, 445] width 102 height 23
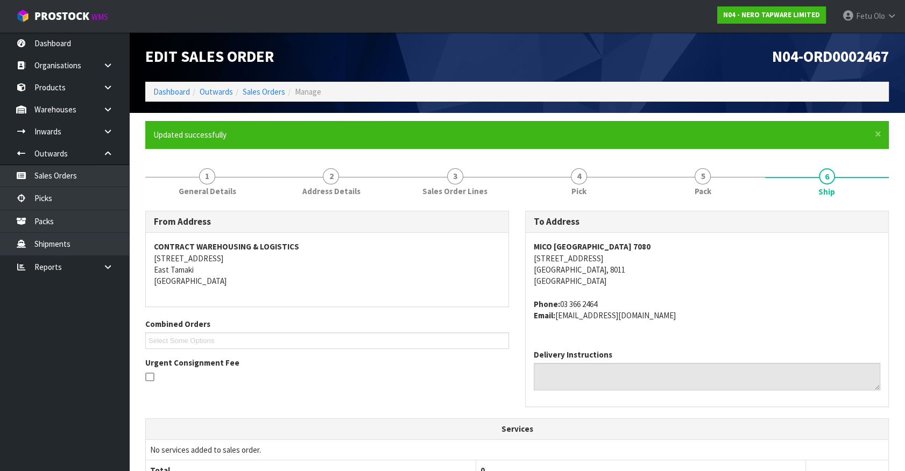
scroll to position [250, 0]
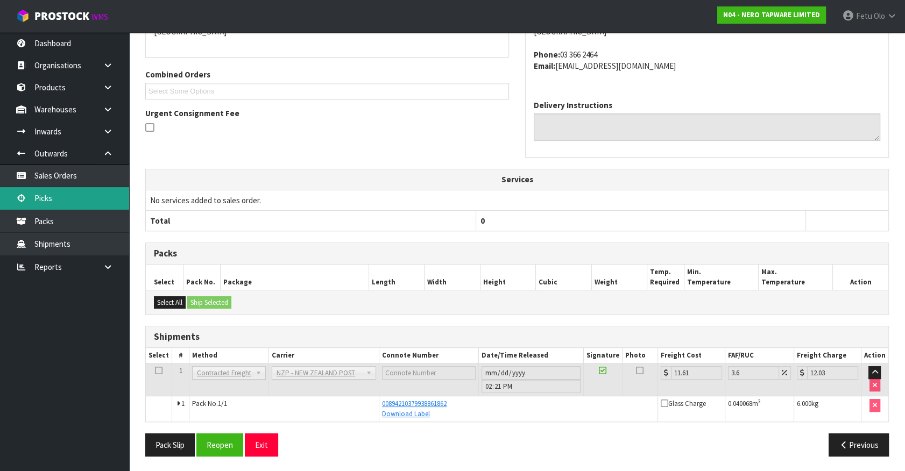
click at [64, 200] on link "Picks" at bounding box center [64, 198] width 129 height 22
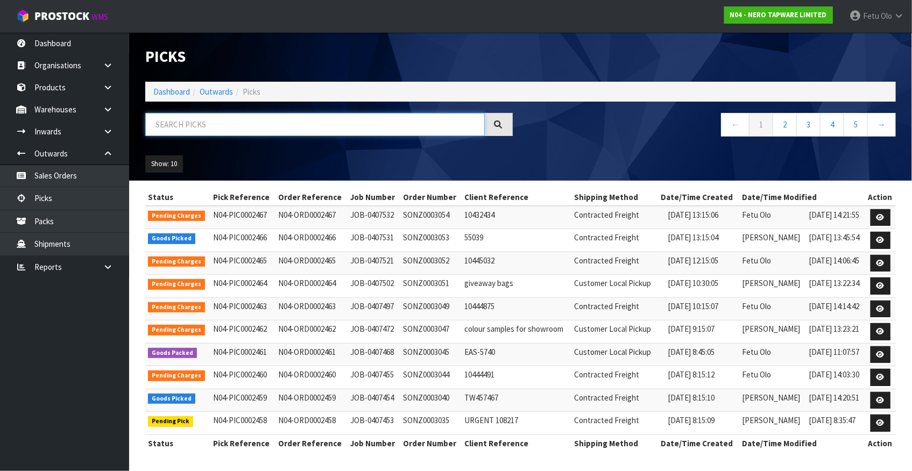
click at [242, 118] on input "text" at bounding box center [314, 124] width 339 height 23
type input "0002457"
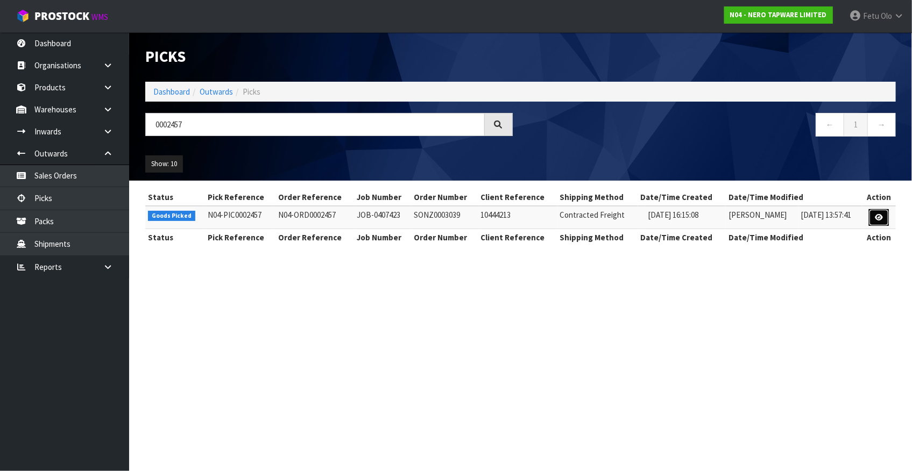
click at [876, 216] on icon at bounding box center [879, 217] width 8 height 7
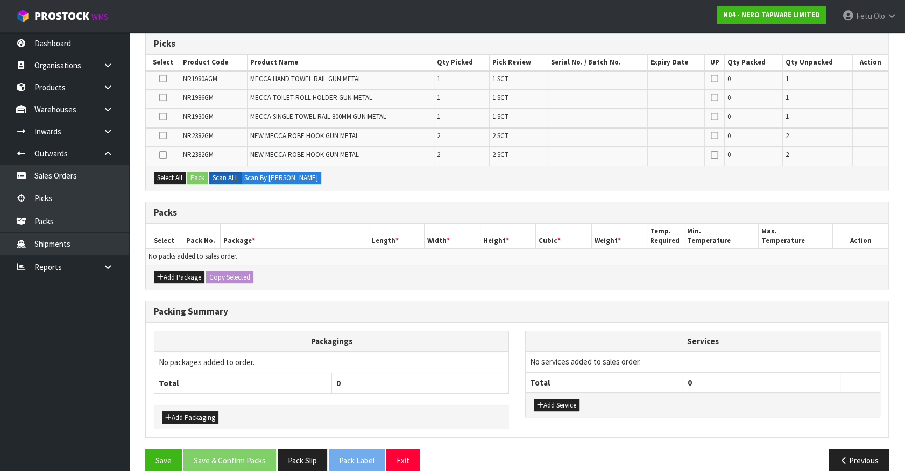
scroll to position [193, 0]
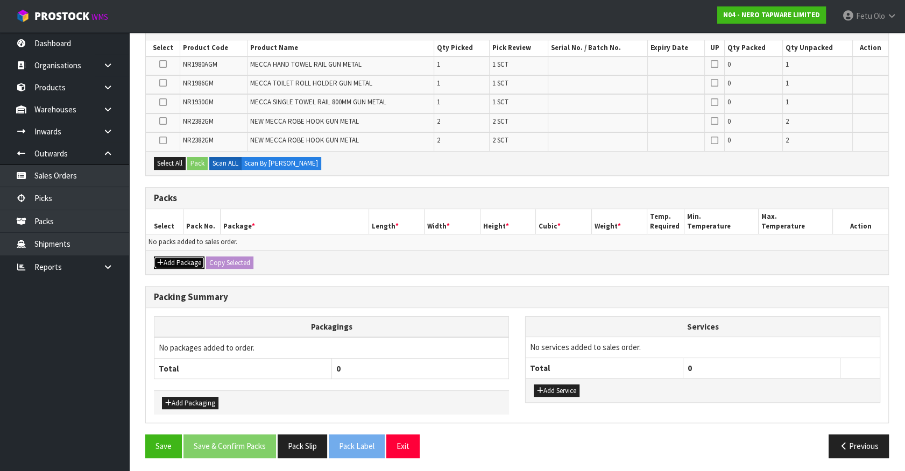
click at [176, 260] on button "Add Package" at bounding box center [179, 263] width 51 height 13
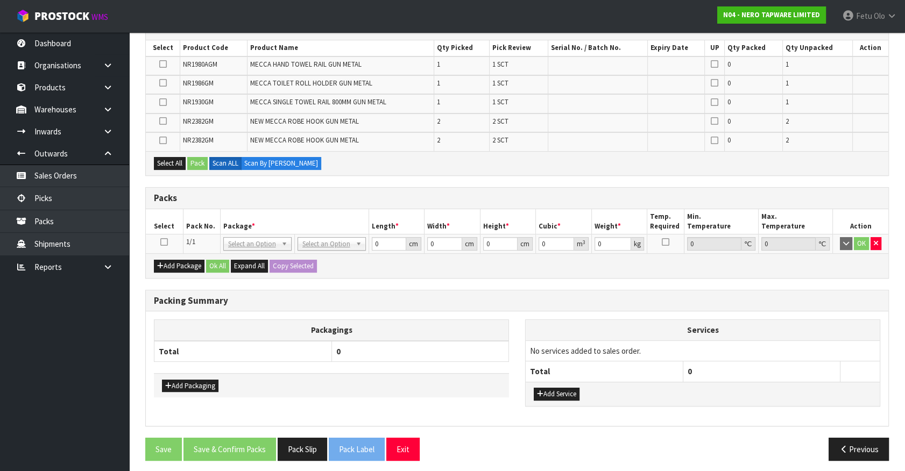
click at [164, 242] on icon at bounding box center [164, 242] width 8 height 1
click at [241, 218] on th "Package *" at bounding box center [294, 221] width 148 height 25
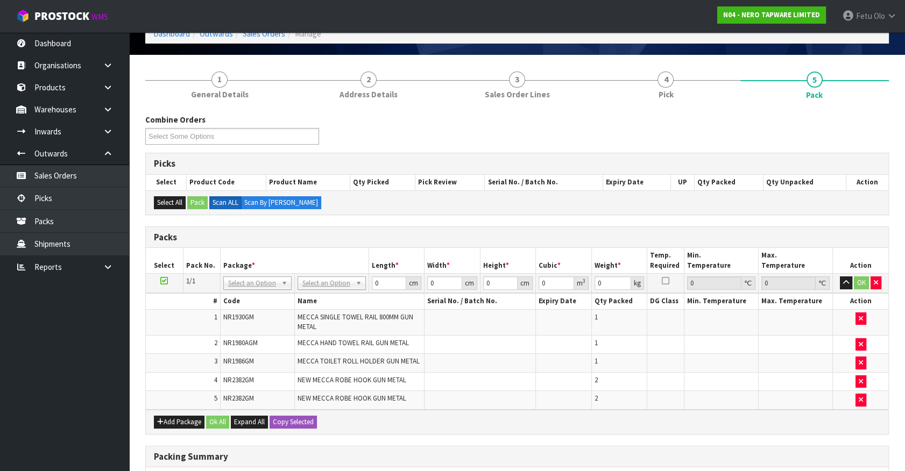
scroll to position [0, 0]
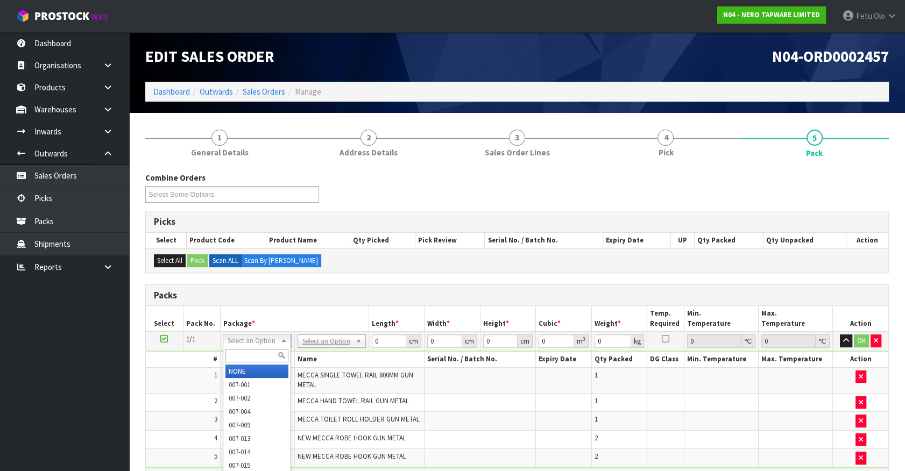
drag, startPoint x: 252, startPoint y: 354, endPoint x: 263, endPoint y: 352, distance: 10.9
click at [262, 352] on input "text" at bounding box center [256, 355] width 63 height 13
type input "011-084"
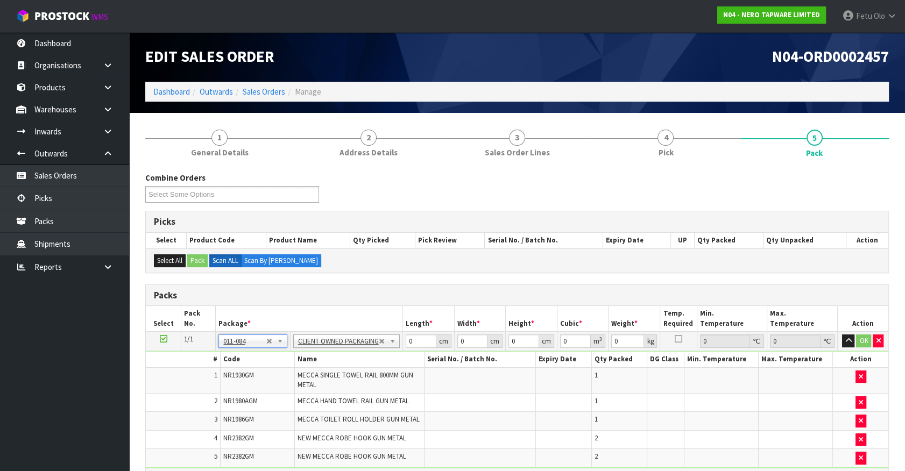
type input "3"
drag, startPoint x: 405, startPoint y: 343, endPoint x: 300, endPoint y: 382, distance: 112.0
click at [300, 382] on tbody "1/1 NONE 007-001 007-002 007-004 007-009 007-013 007-014 007-015 007-017 007-01…" at bounding box center [517, 400] width 742 height 136
type input "96"
type input "16"
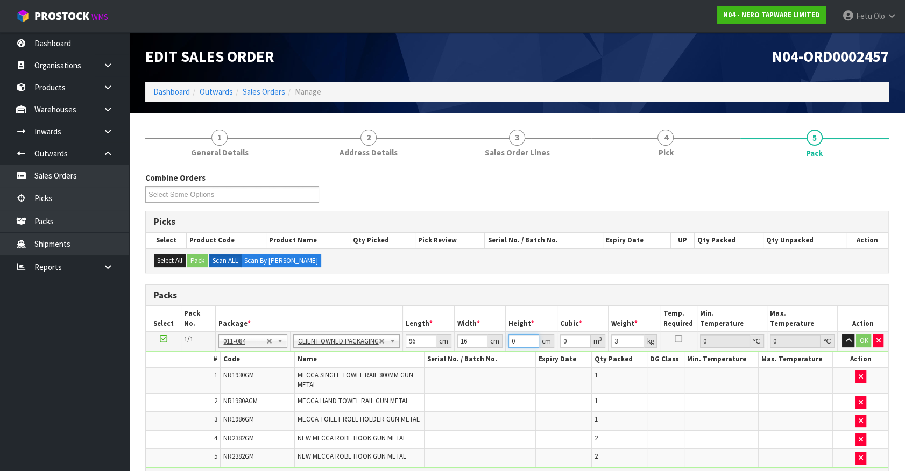
type input "1"
type input "0.001536"
type input "16"
type input "0.024576"
type input "16"
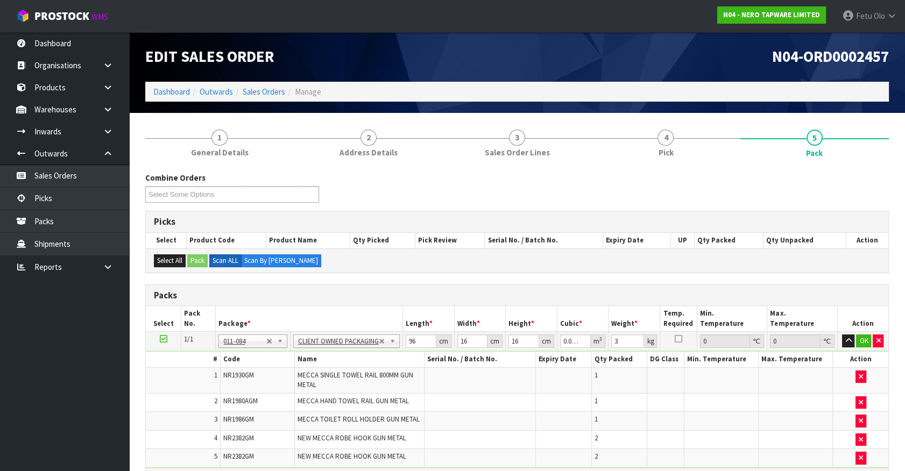
click at [757, 189] on div "Combine Orders N04-ORD0002454 N04-ORD0002457 N04-ORD0002458 N04-ORD0002459 N04-…" at bounding box center [517, 191] width 760 height 39
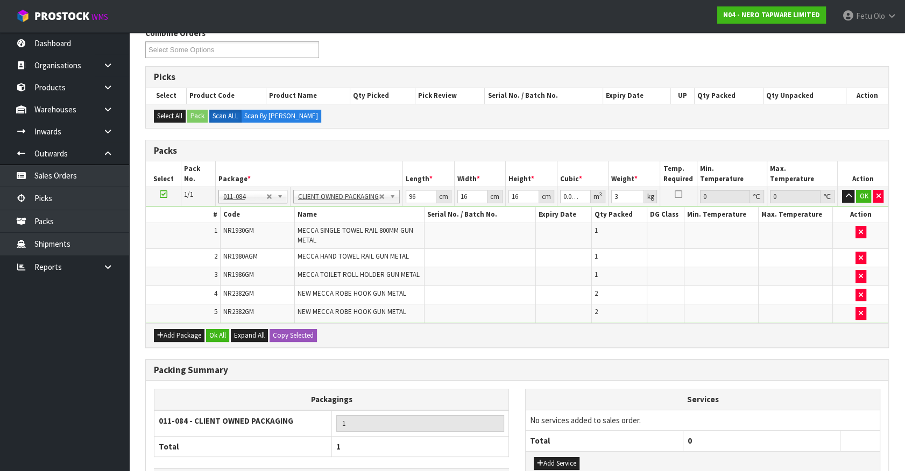
scroll to position [222, 0]
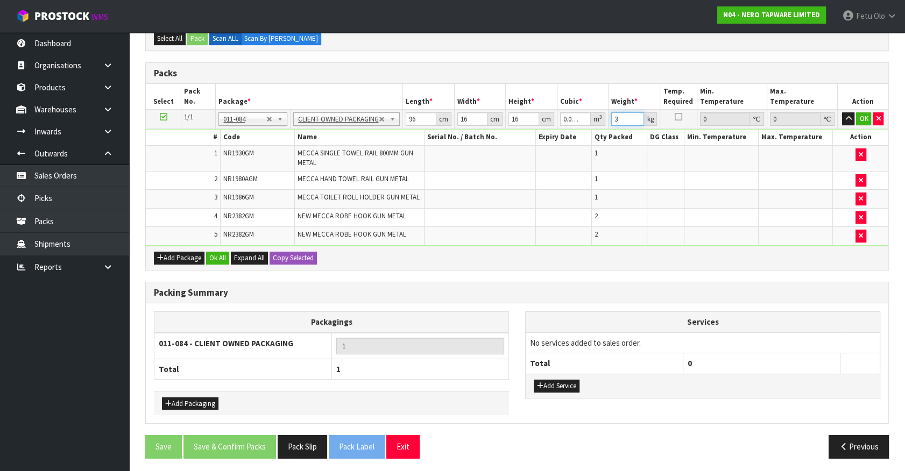
drag, startPoint x: 622, startPoint y: 117, endPoint x: 580, endPoint y: 136, distance: 45.8
click at [580, 136] on tbody "1/1 NONE 007-001 007-002 007-004 007-009 007-013 007-014 007-015 007-017 007-01…" at bounding box center [517, 178] width 742 height 136
type input "4"
click button "OK" at bounding box center [863, 118] width 15 height 13
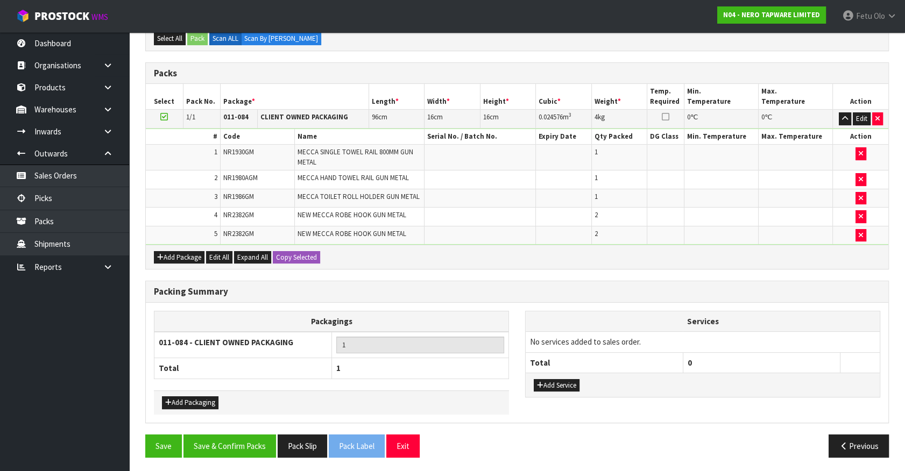
scroll to position [221, 0]
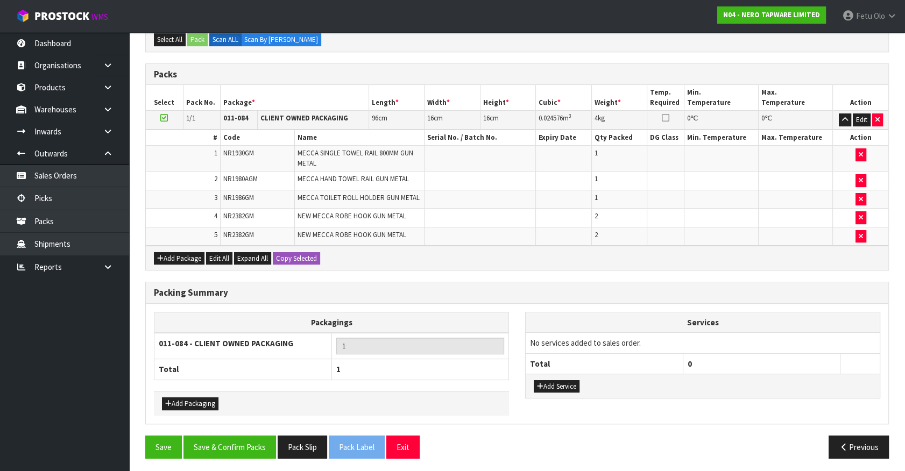
drag, startPoint x: 863, startPoint y: 386, endPoint x: 592, endPoint y: 326, distance: 277.6
click at [859, 384] on div "Add Service" at bounding box center [703, 386] width 354 height 24
click at [233, 436] on button "Save & Confirm Packs" at bounding box center [229, 447] width 93 height 23
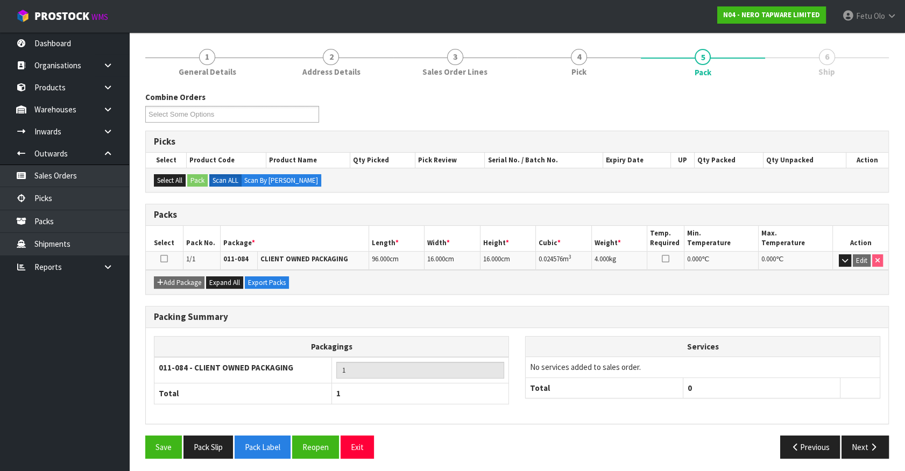
scroll to position [121, 0]
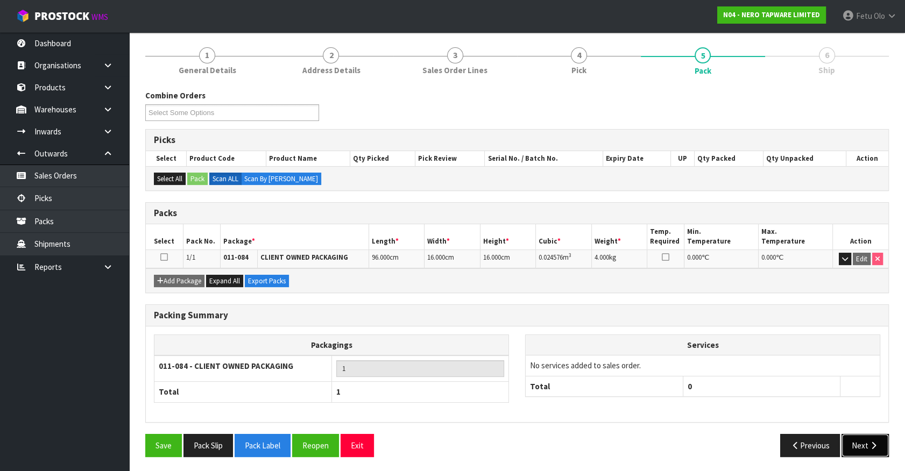
click at [859, 434] on button "Next" at bounding box center [864, 445] width 47 height 23
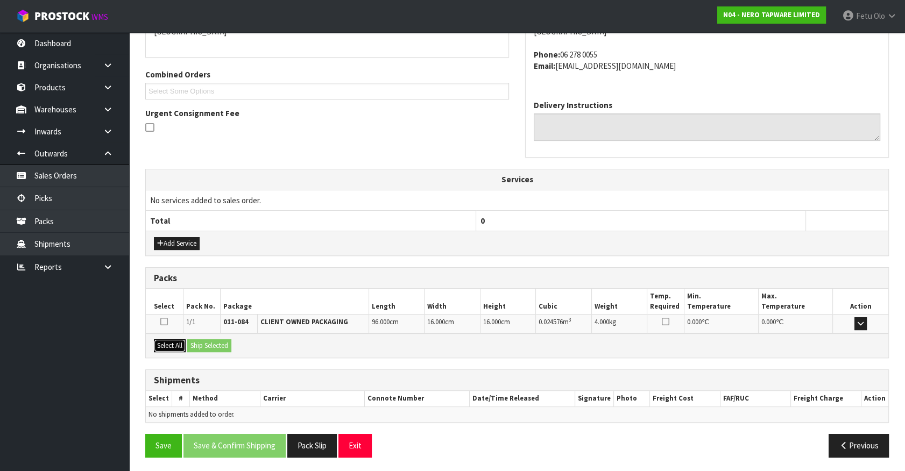
click at [163, 344] on button "Select All" at bounding box center [170, 345] width 32 height 13
click at [198, 348] on button "Ship Selected" at bounding box center [209, 345] width 44 height 13
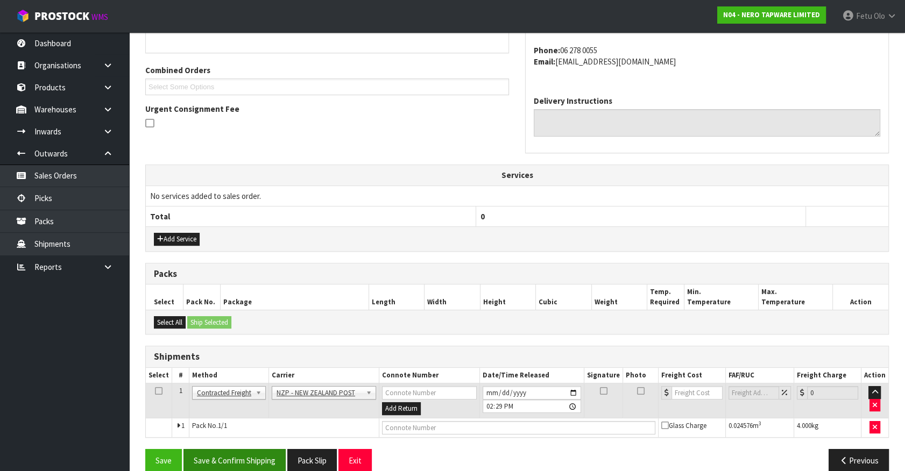
scroll to position [269, 0]
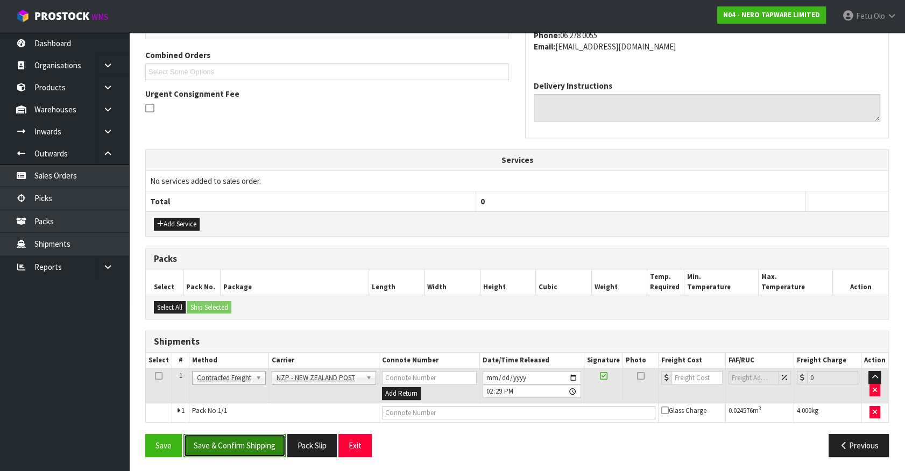
click at [227, 443] on button "Save & Confirm Shipping" at bounding box center [234, 445] width 102 height 23
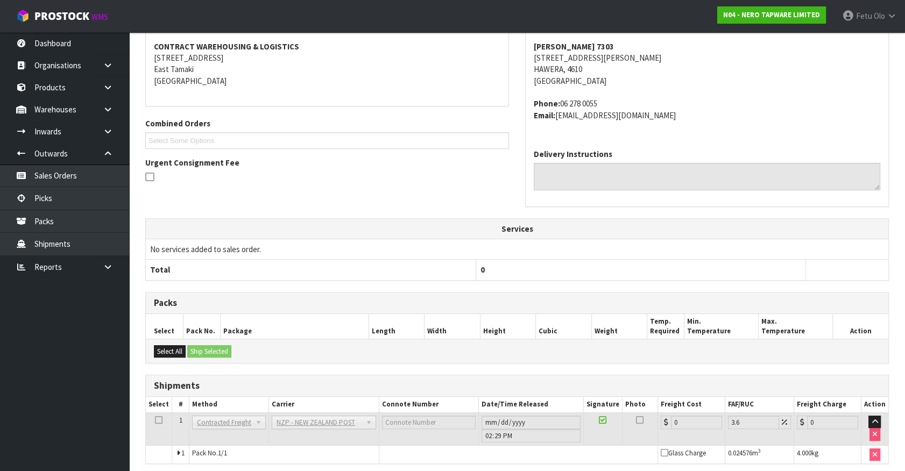
scroll to position [253, 0]
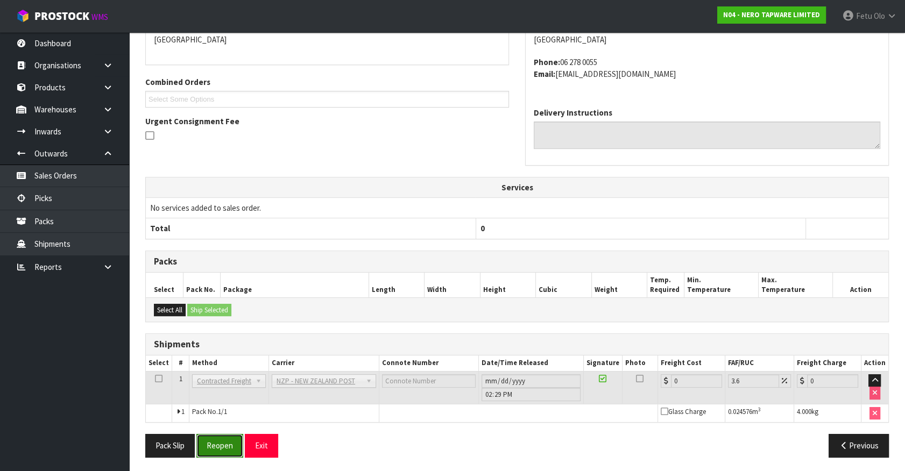
click at [227, 446] on button "Reopen" at bounding box center [219, 445] width 47 height 23
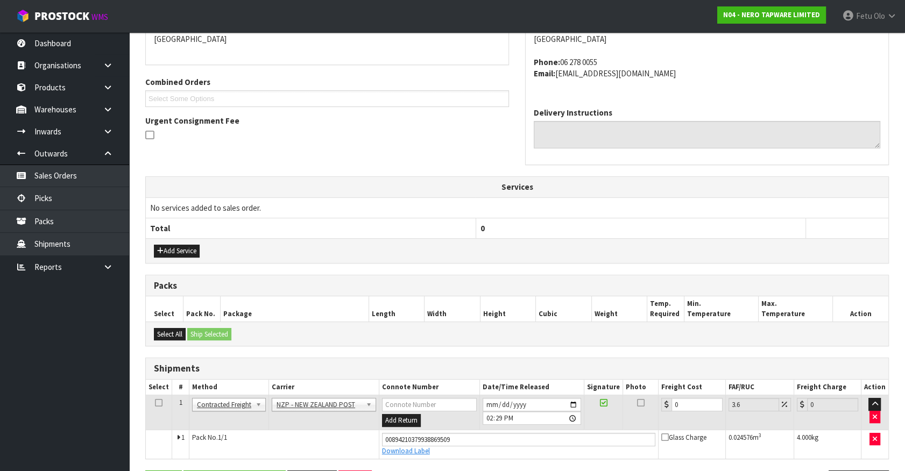
scroll to position [279, 0]
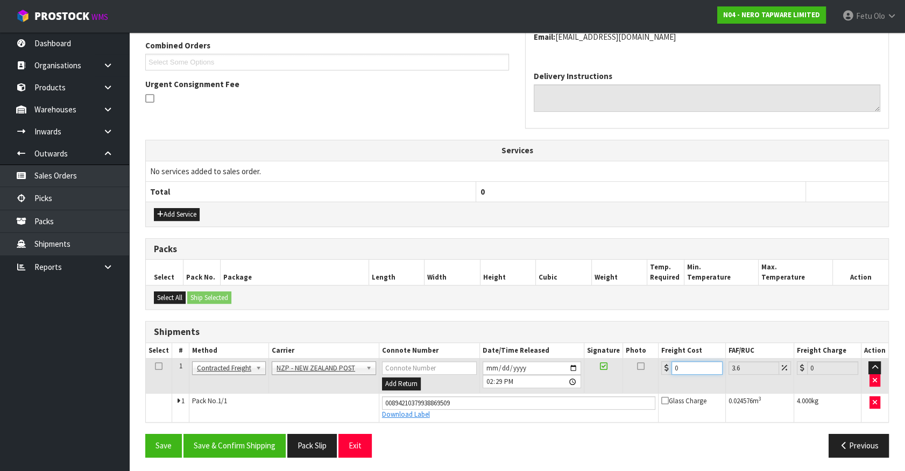
drag, startPoint x: 694, startPoint y: 371, endPoint x: 568, endPoint y: 396, distance: 129.5
click at [568, 396] on tbody "1 Client Local Pickup Customer Local Pickup Company Freight Contracted Freight …" at bounding box center [517, 390] width 742 height 63
type input "8"
type input "8.29"
type input "8.4"
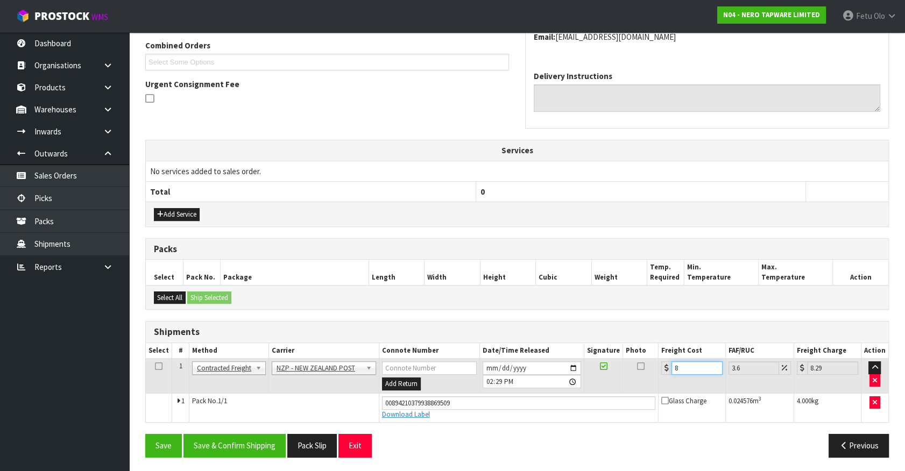
type input "8.7"
type input "8.45"
type input "8.75"
type input "8.45"
click at [232, 438] on button "Save & Confirm Shipping" at bounding box center [234, 445] width 102 height 23
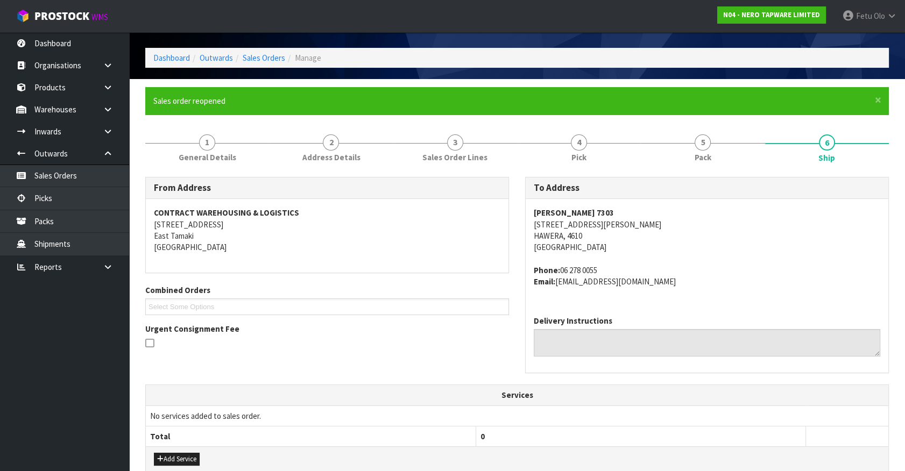
scroll to position [0, 0]
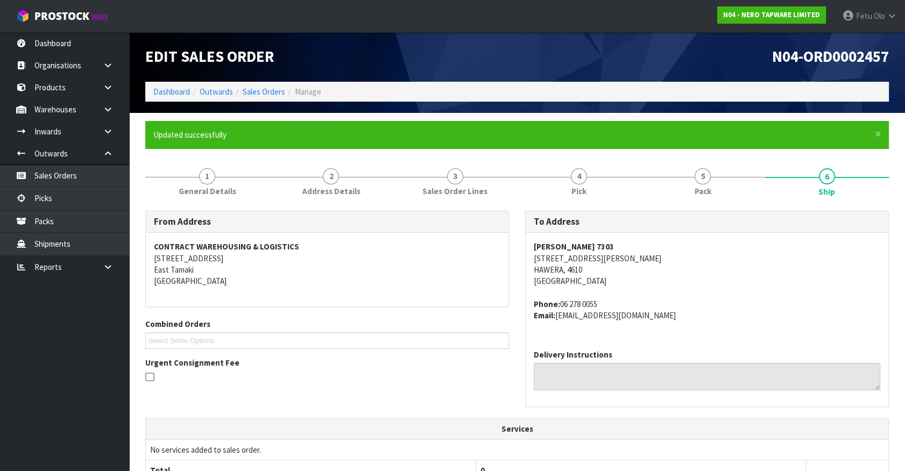
drag, startPoint x: 270, startPoint y: 394, endPoint x: 272, endPoint y: 386, distance: 8.9
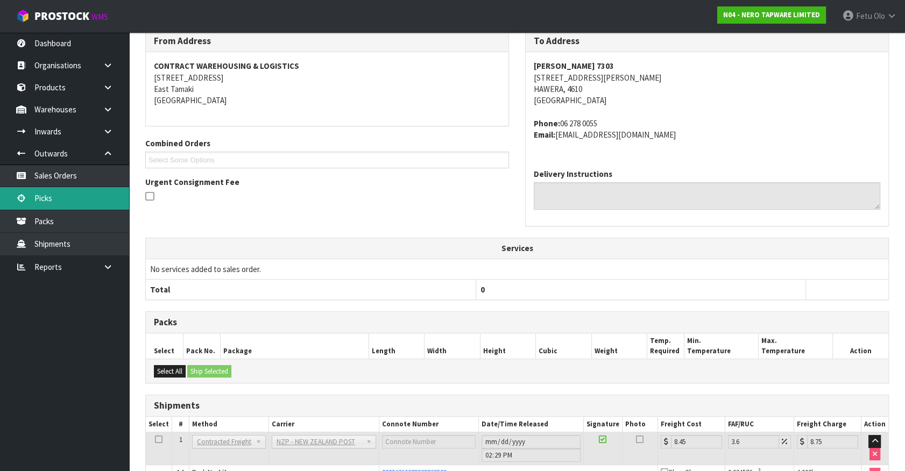
scroll to position [103, 0]
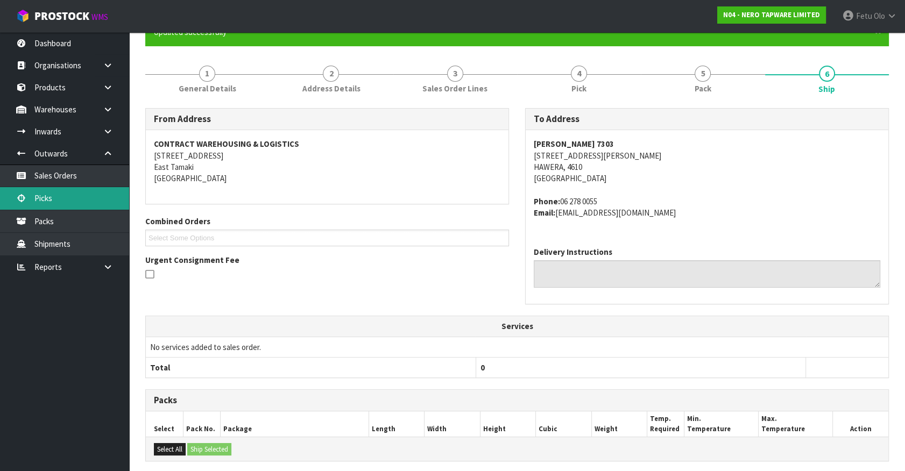
click at [68, 204] on link "Picks" at bounding box center [64, 198] width 129 height 22
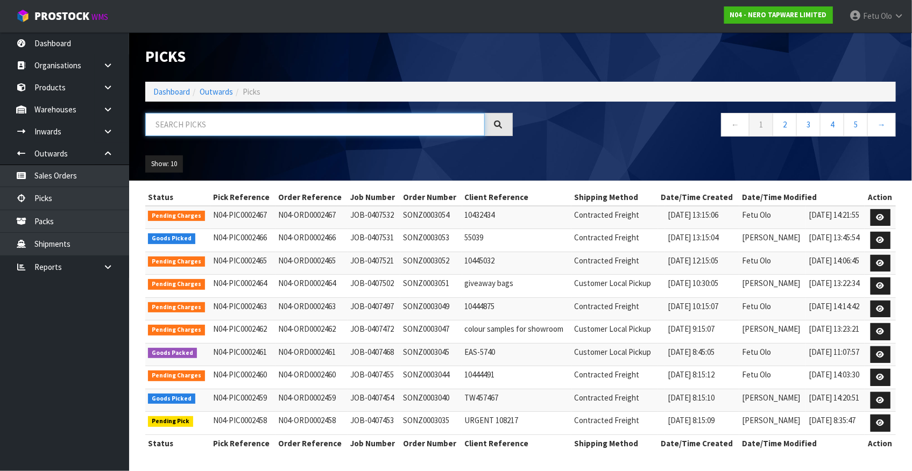
click at [288, 129] on input "text" at bounding box center [314, 124] width 339 height 23
type input "002459"
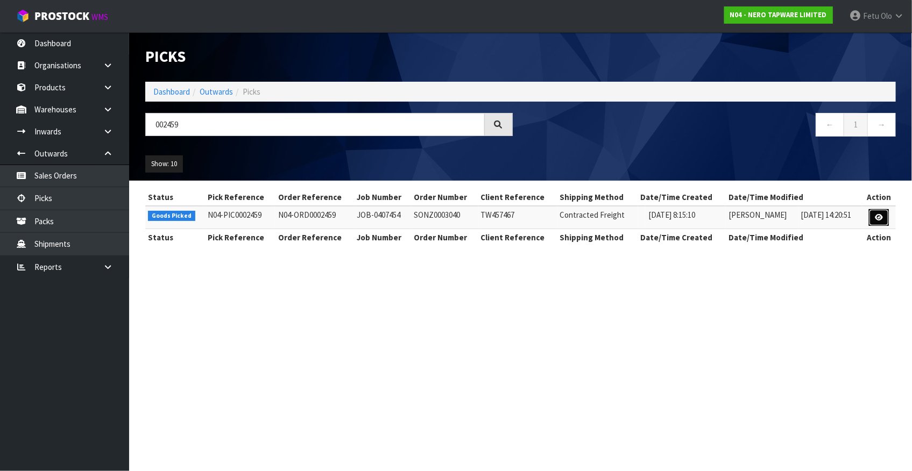
click at [883, 219] on link at bounding box center [879, 217] width 20 height 17
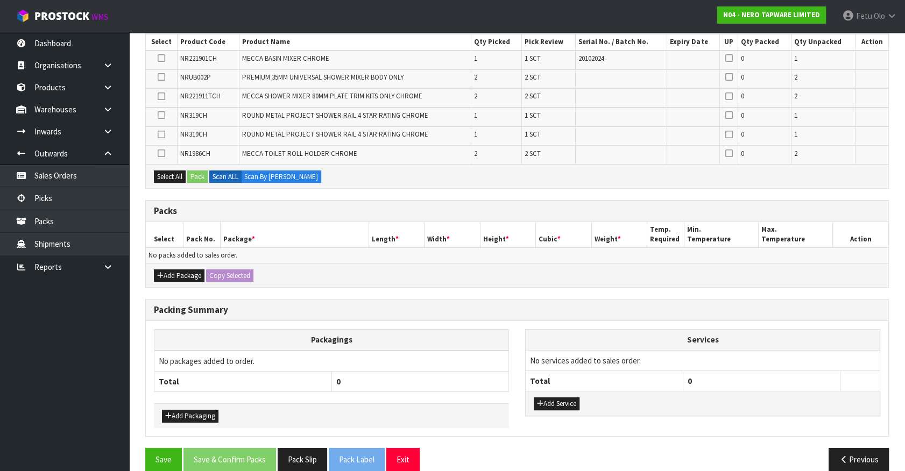
scroll to position [211, 0]
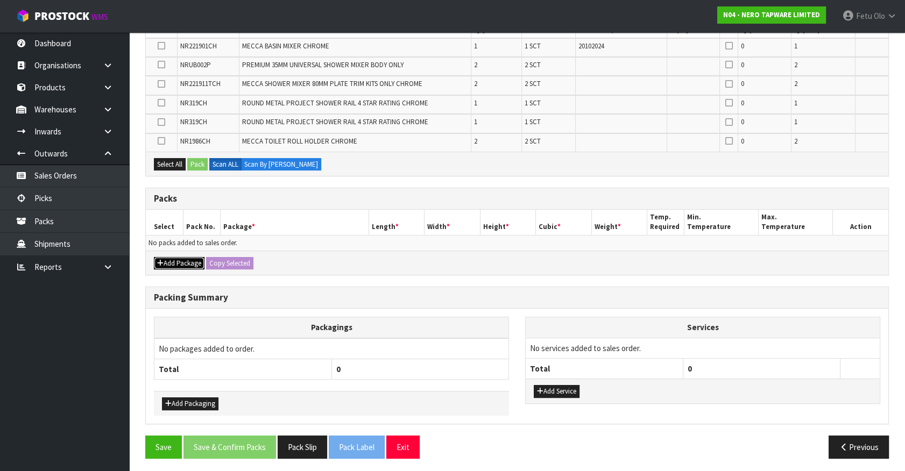
click at [167, 257] on button "Add Package" at bounding box center [179, 263] width 51 height 13
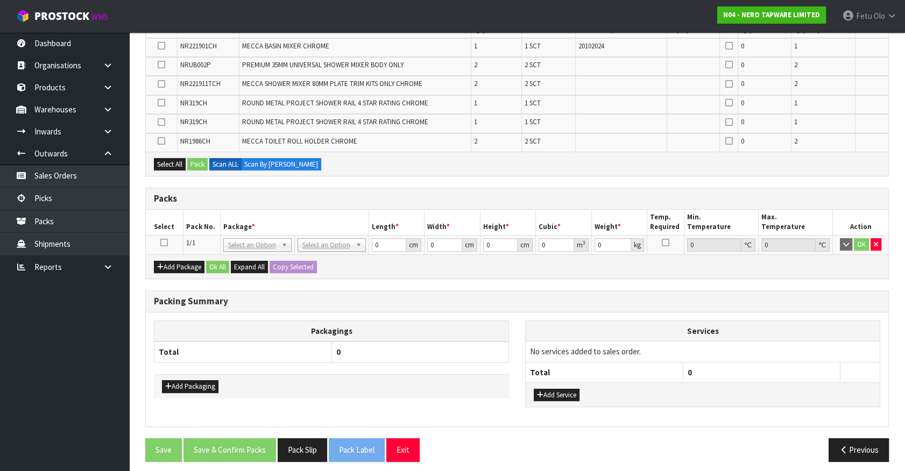
click at [167, 243] on icon at bounding box center [164, 243] width 8 height 1
click at [221, 228] on th "Package *" at bounding box center [294, 222] width 148 height 25
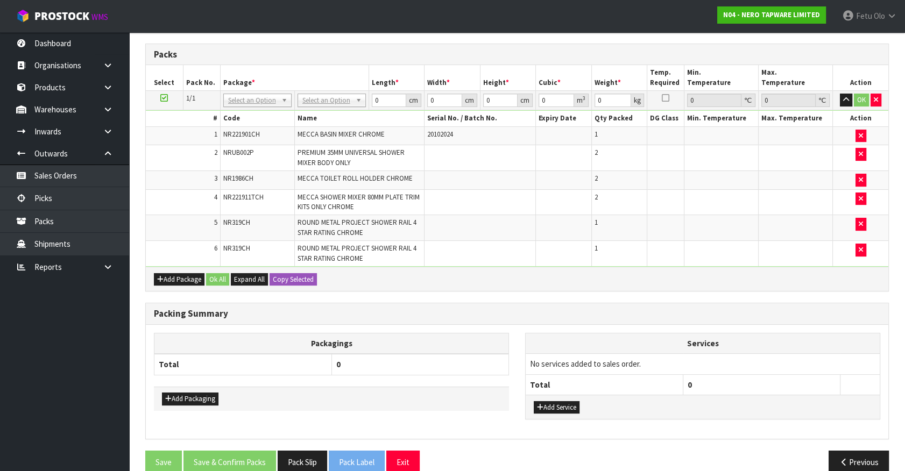
scroll to position [257, 0]
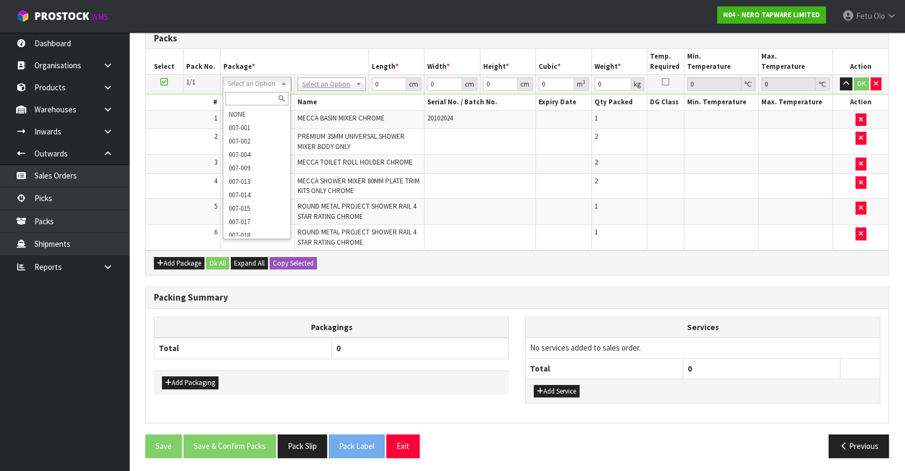
click at [240, 97] on input "text" at bounding box center [256, 98] width 63 height 13
type input "011-084"
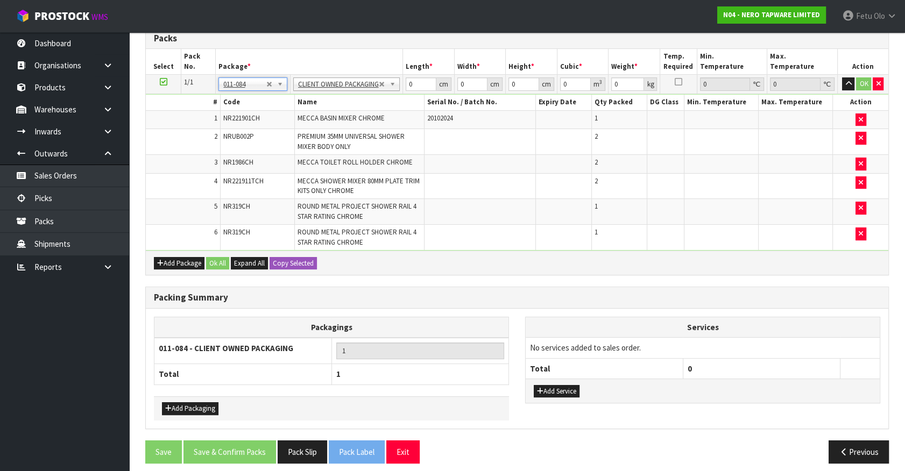
type input "8.44"
drag, startPoint x: 412, startPoint y: 81, endPoint x: 306, endPoint y: 116, distance: 112.1
click at [306, 116] on tbody "1/1 NONE 007-001 007-002 007-004 007-009 007-013 007-014 007-015 007-017 007-01…" at bounding box center [517, 163] width 742 height 176
type input "74"
click at [467, 82] on input "0" at bounding box center [472, 83] width 30 height 13
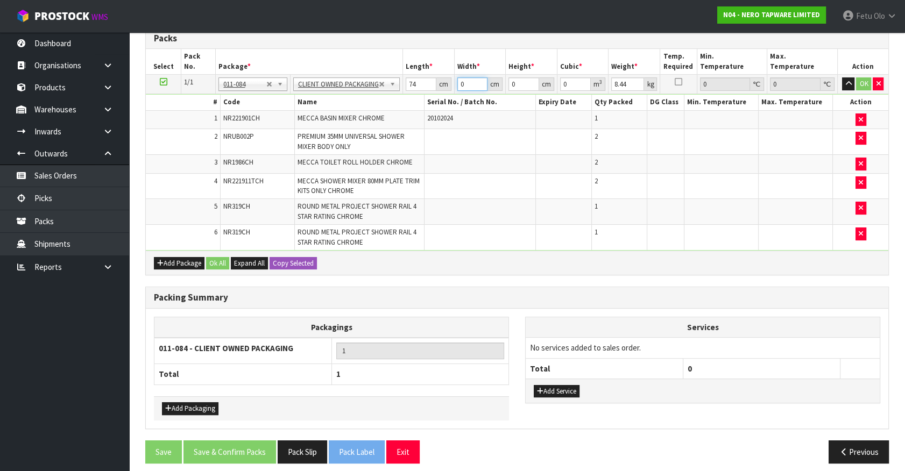
drag, startPoint x: 466, startPoint y: 83, endPoint x: 395, endPoint y: 110, distance: 75.9
click at [395, 110] on tbody "1/1 NONE 007-001 007-002 007-004 007-009 007-013 007-014 007-015 007-017 007-01…" at bounding box center [517, 163] width 742 height 176
type input "51"
type input "2"
type input "0.007548"
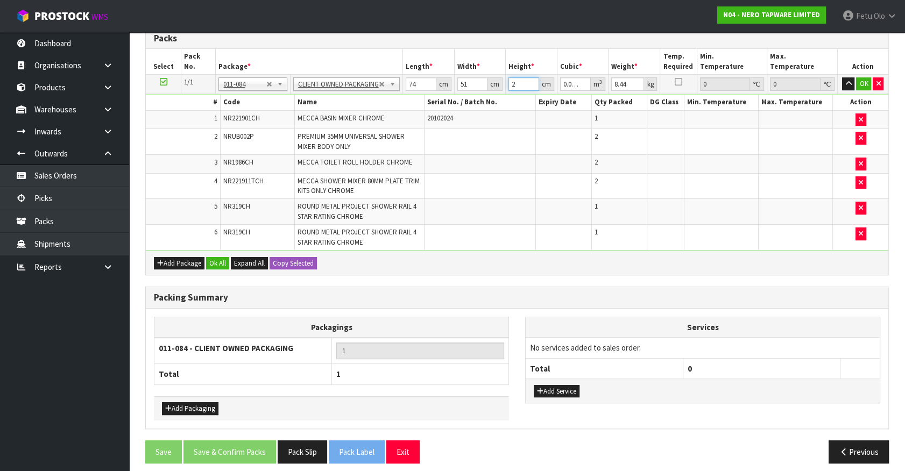
type input "21"
type input "0.079254"
type input "21"
type input "11"
click at [862, 82] on button "OK" at bounding box center [863, 83] width 15 height 13
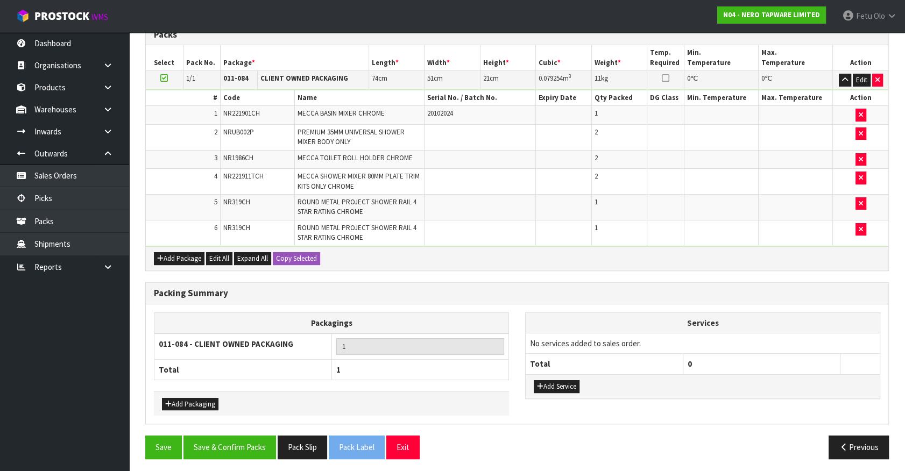
scroll to position [262, 0]
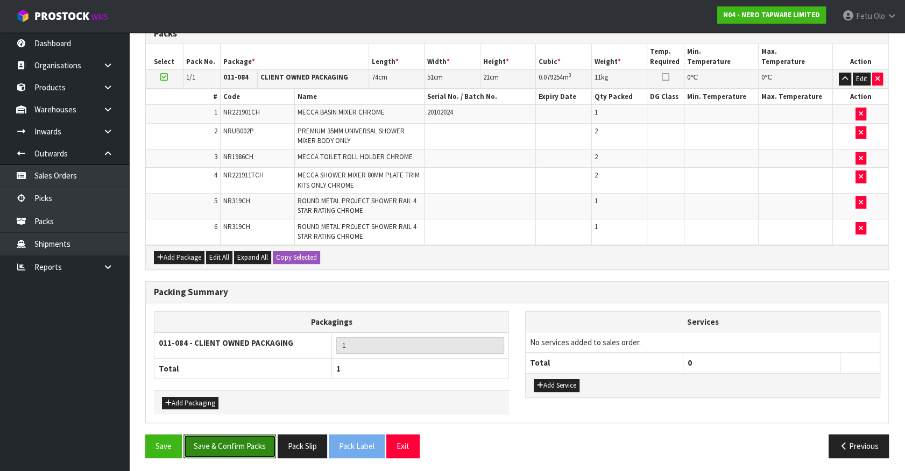
click at [235, 440] on button "Save & Confirm Packs" at bounding box center [229, 446] width 93 height 23
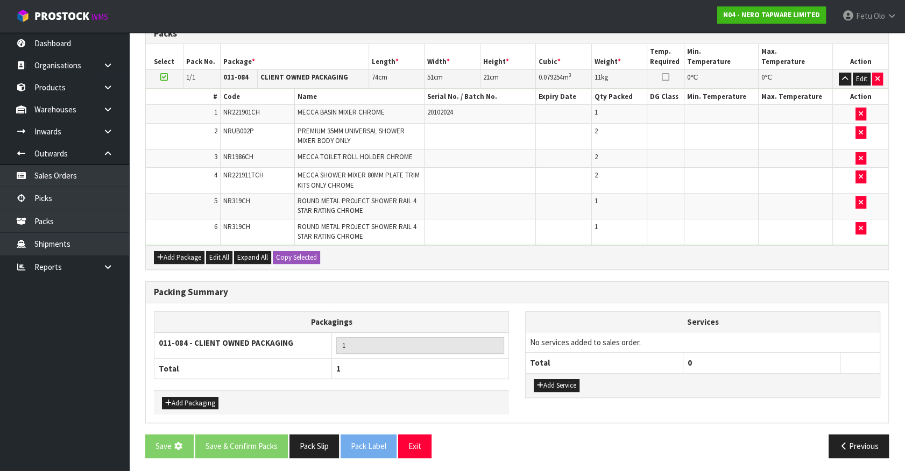
scroll to position [0, 0]
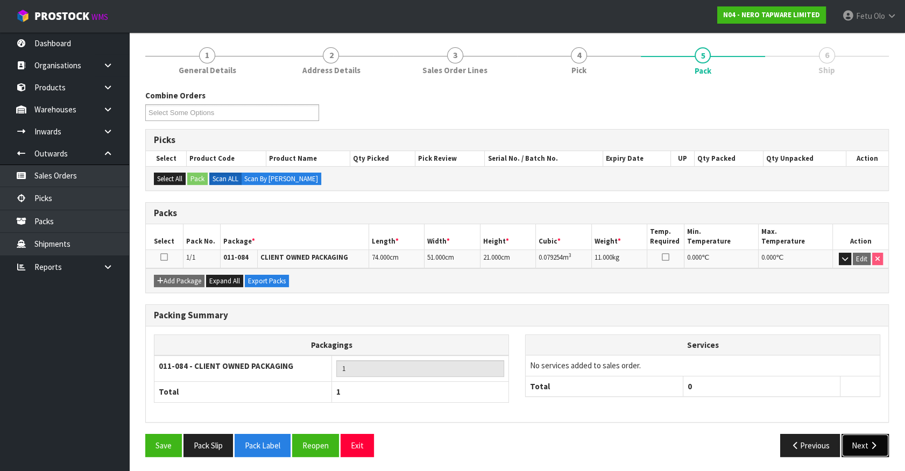
click at [861, 440] on button "Next" at bounding box center [864, 445] width 47 height 23
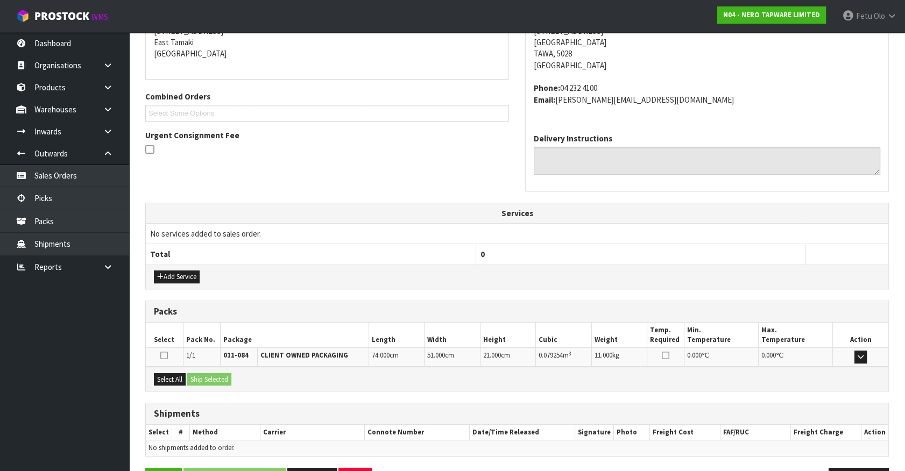
scroll to position [261, 0]
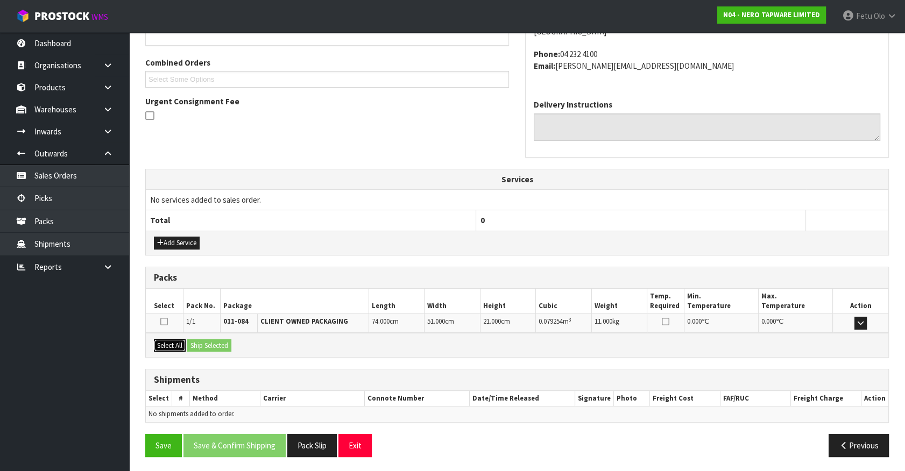
click at [173, 350] on button "Select All" at bounding box center [170, 345] width 32 height 13
click at [222, 345] on button "Ship Selected" at bounding box center [209, 345] width 44 height 13
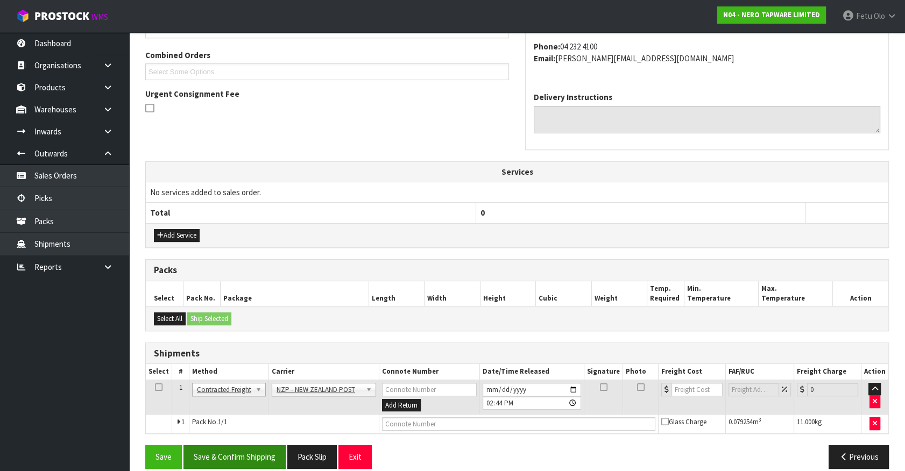
scroll to position [280, 0]
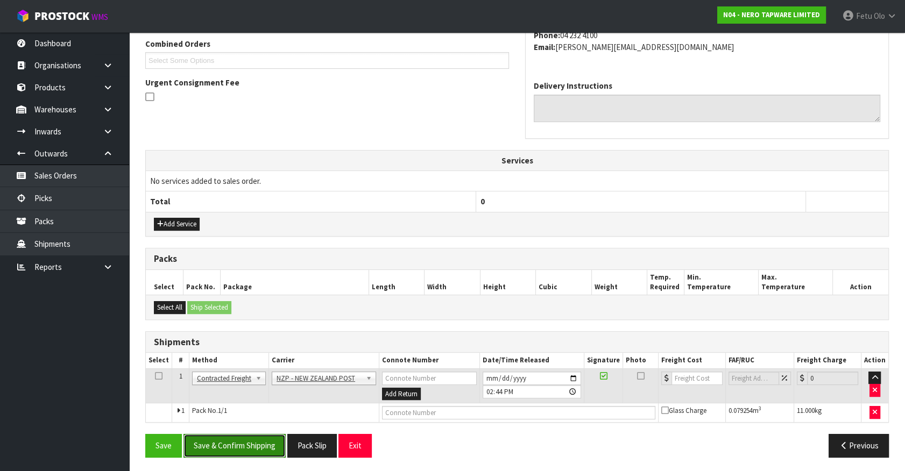
click at [236, 434] on button "Save & Confirm Shipping" at bounding box center [234, 445] width 102 height 23
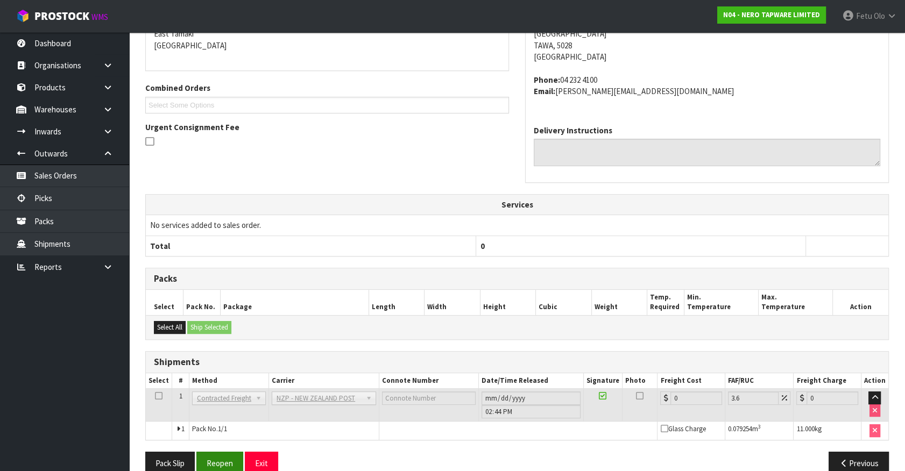
scroll to position [265, 0]
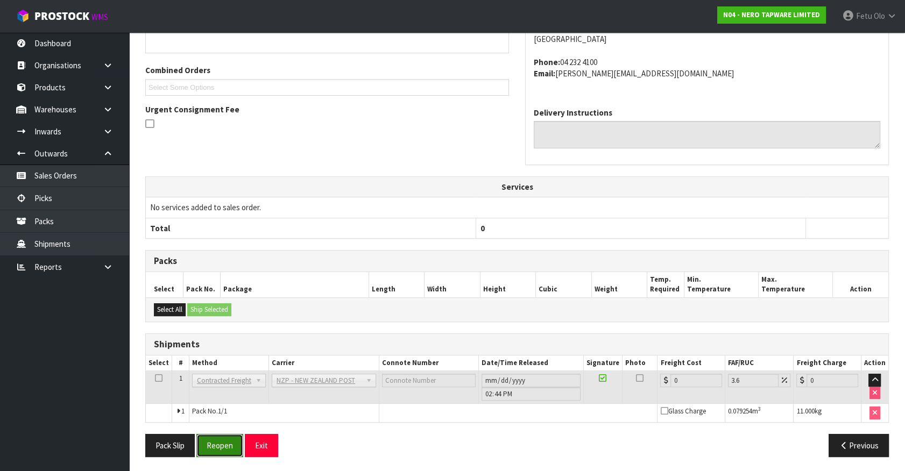
click at [218, 452] on button "Reopen" at bounding box center [219, 445] width 47 height 23
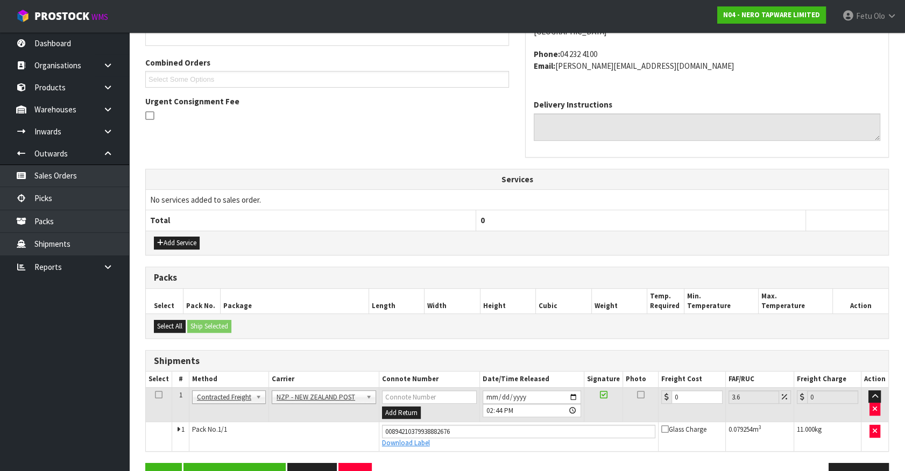
scroll to position [290, 0]
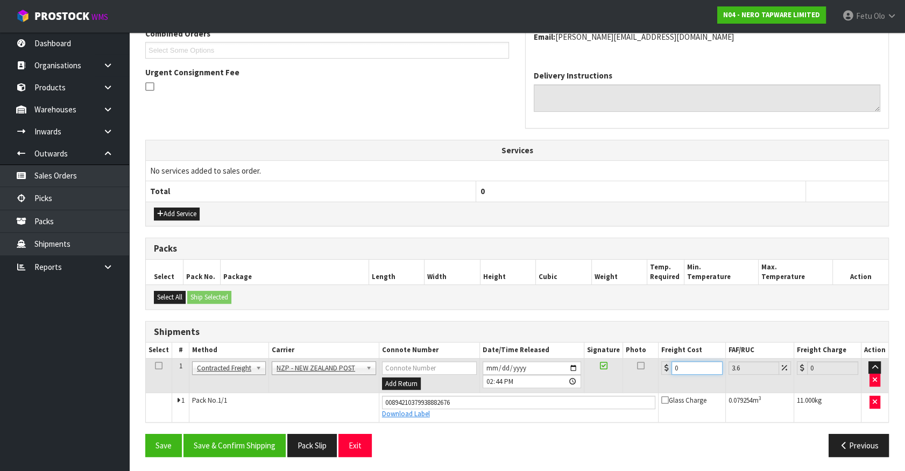
drag, startPoint x: 683, startPoint y: 365, endPoint x: 492, endPoint y: 421, distance: 199.5
click at [492, 421] on div "From Address CONTRACT WAREHOUSING & LOGISTICS 17 Allens Road East Tamaki Auckla…" at bounding box center [516, 192] width 743 height 545
type input "1"
type input "1.04"
type input "13"
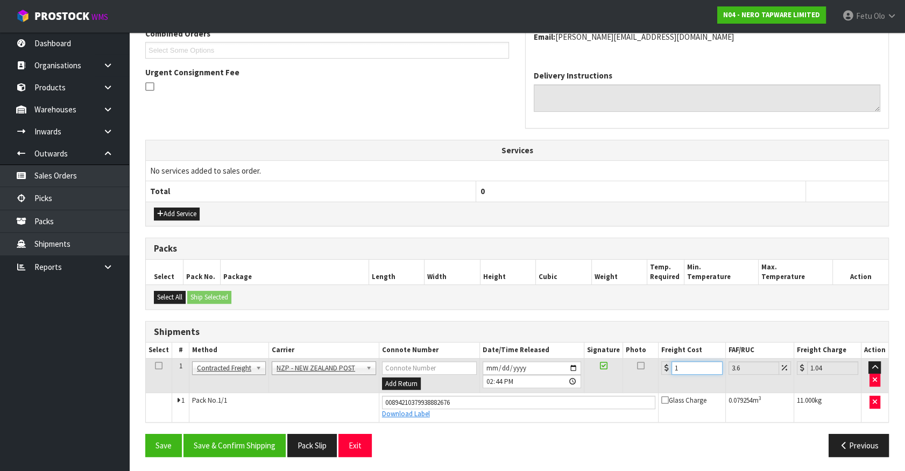
type input "13.47"
type input "13.3"
type input "13.78"
type input "13.33"
type input "13.81"
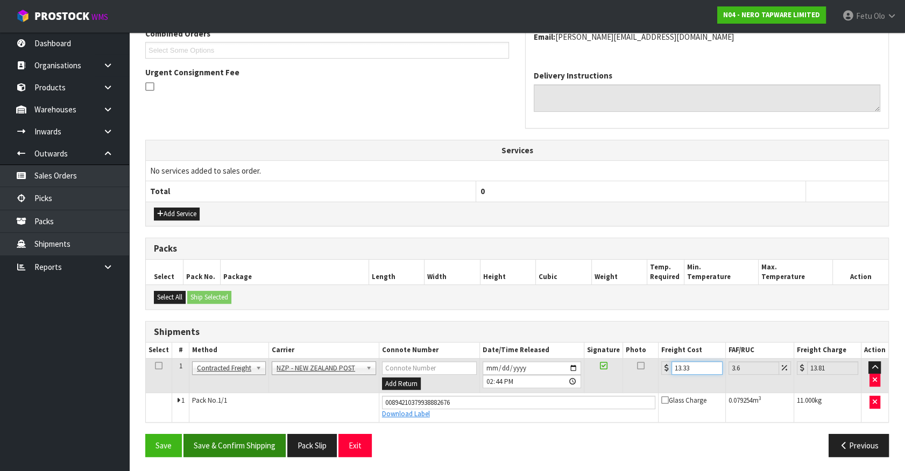
type input "13.33"
click at [256, 438] on button "Save & Confirm Shipping" at bounding box center [234, 445] width 102 height 23
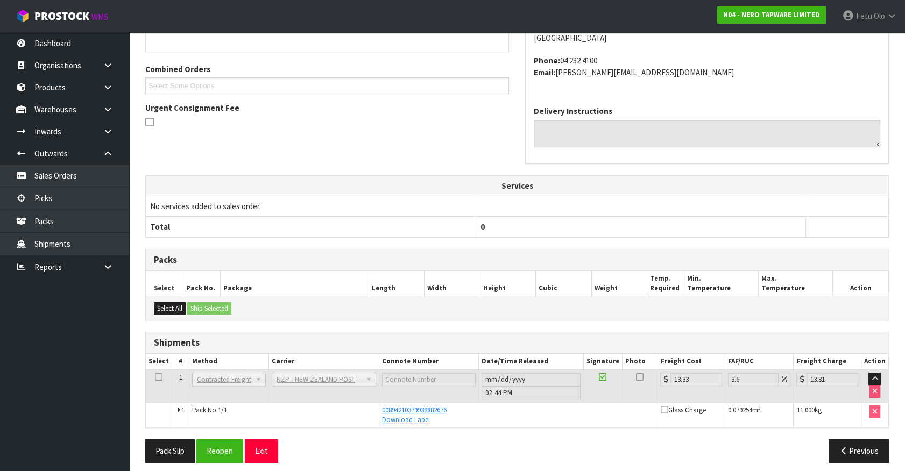
scroll to position [261, 0]
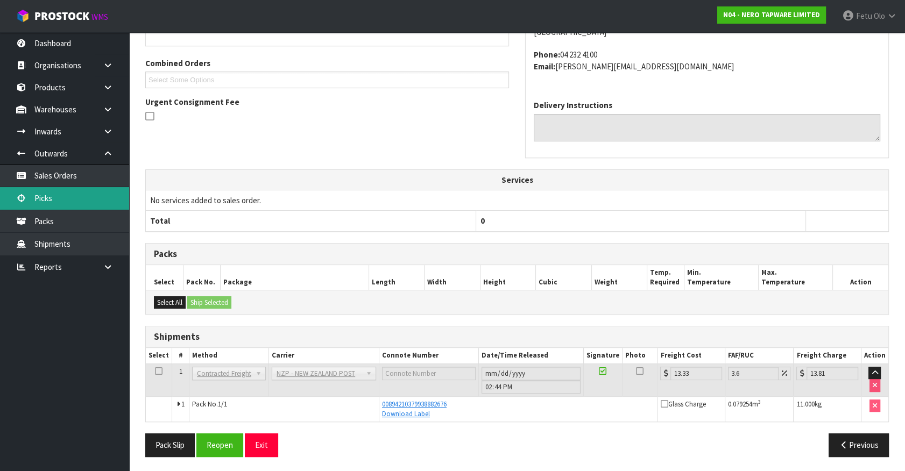
click at [48, 199] on link "Picks" at bounding box center [64, 198] width 129 height 22
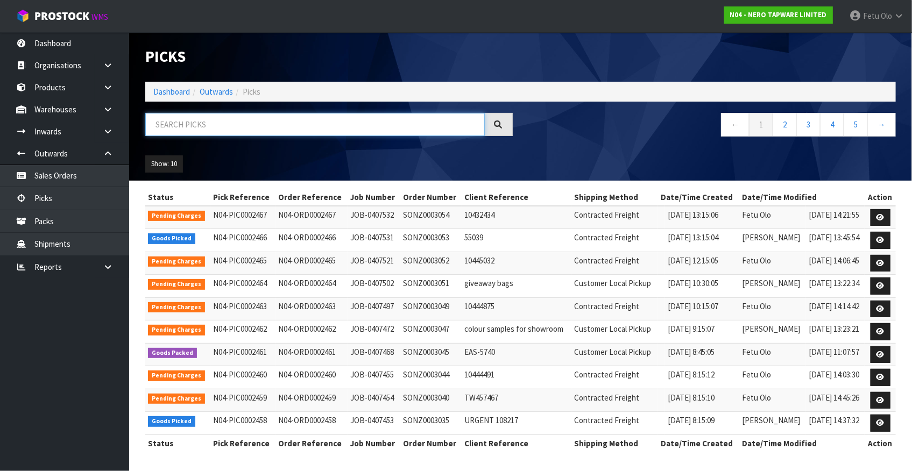
click at [198, 117] on input "text" at bounding box center [314, 124] width 339 height 23
type input "0002458"
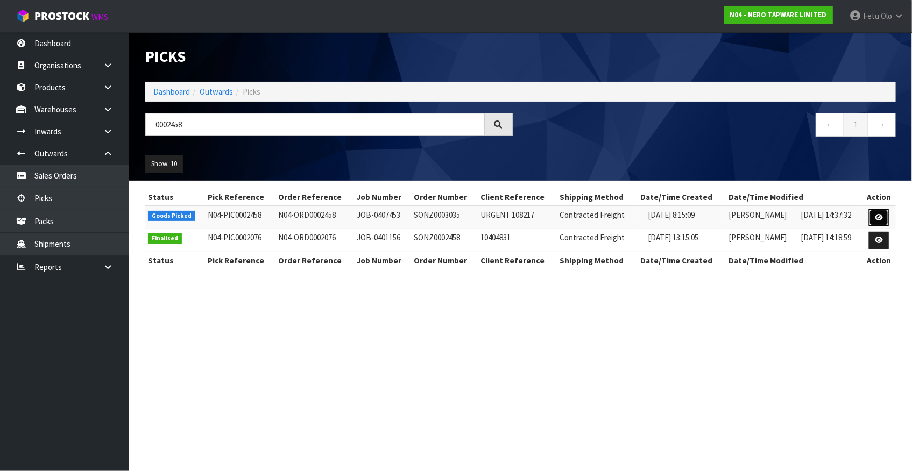
click at [877, 215] on icon at bounding box center [879, 217] width 8 height 7
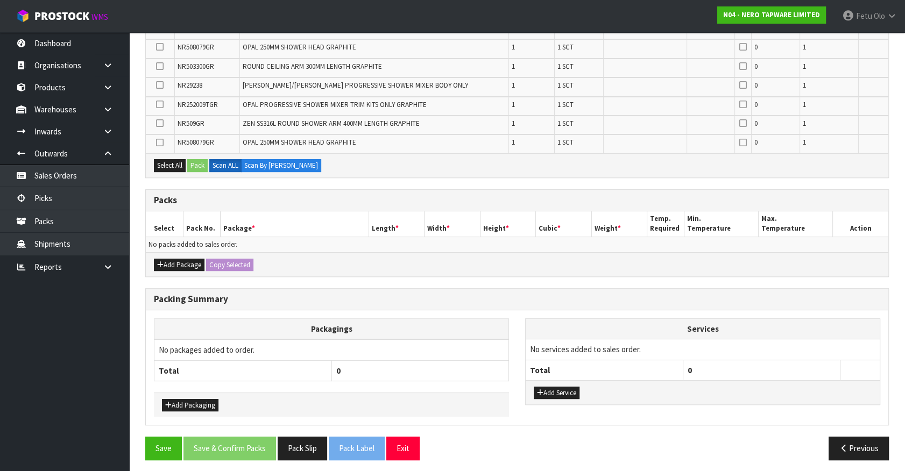
scroll to position [325, 0]
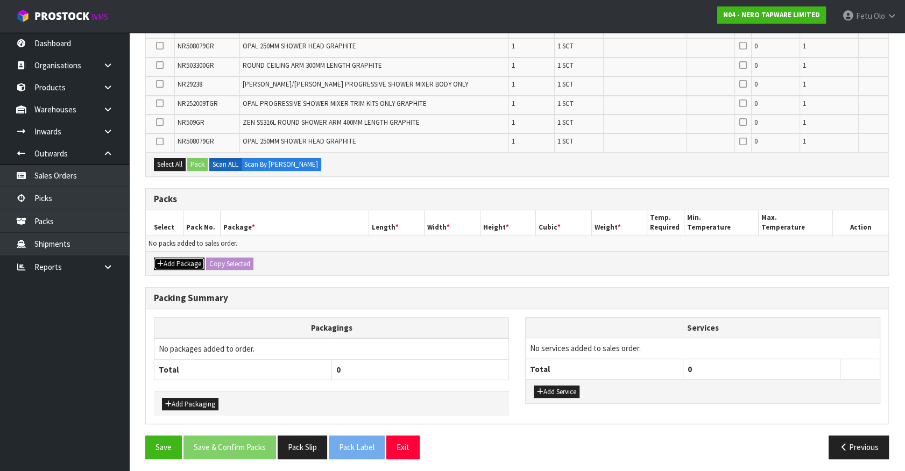
click at [166, 260] on button "Add Package" at bounding box center [179, 264] width 51 height 13
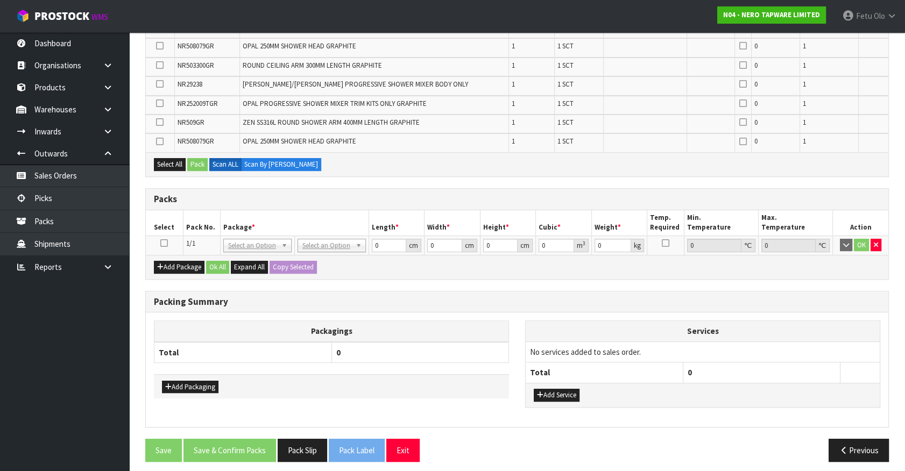
click at [163, 243] on icon at bounding box center [164, 243] width 8 height 1
click at [268, 229] on th "Package *" at bounding box center [294, 222] width 148 height 25
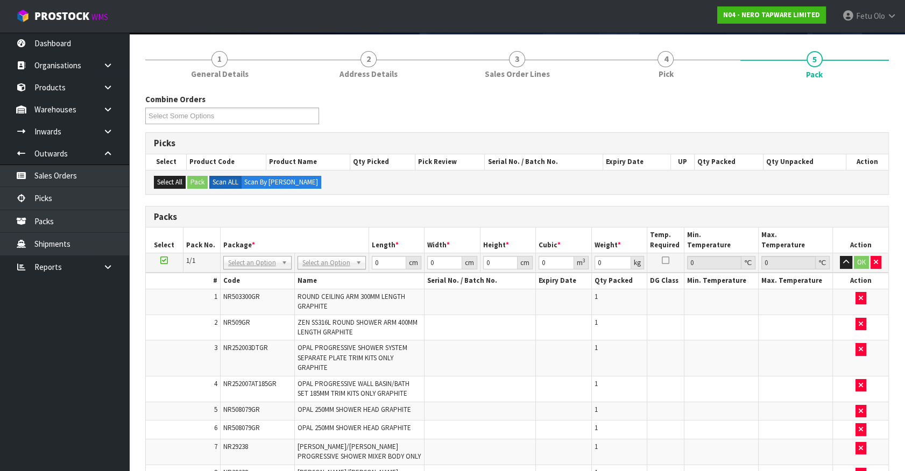
scroll to position [244, 0]
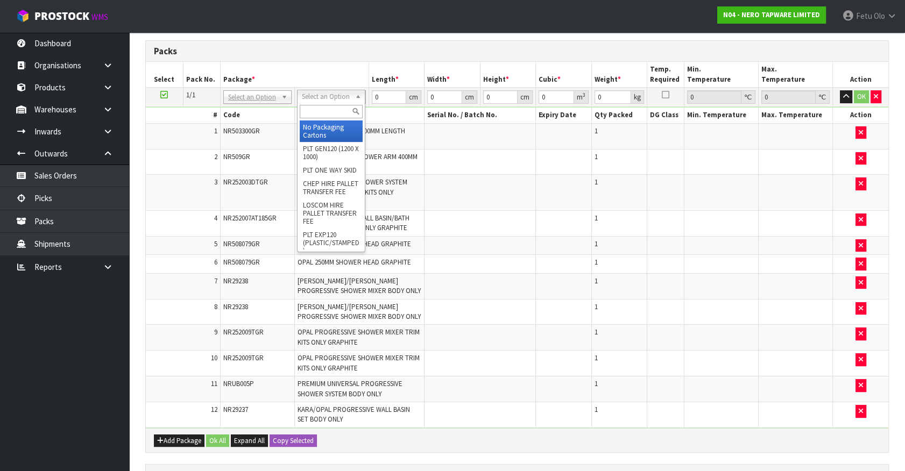
drag, startPoint x: 271, startPoint y: 98, endPoint x: 245, endPoint y: 109, distance: 27.5
click at [245, 109] on input "text" at bounding box center [256, 111] width 63 height 13
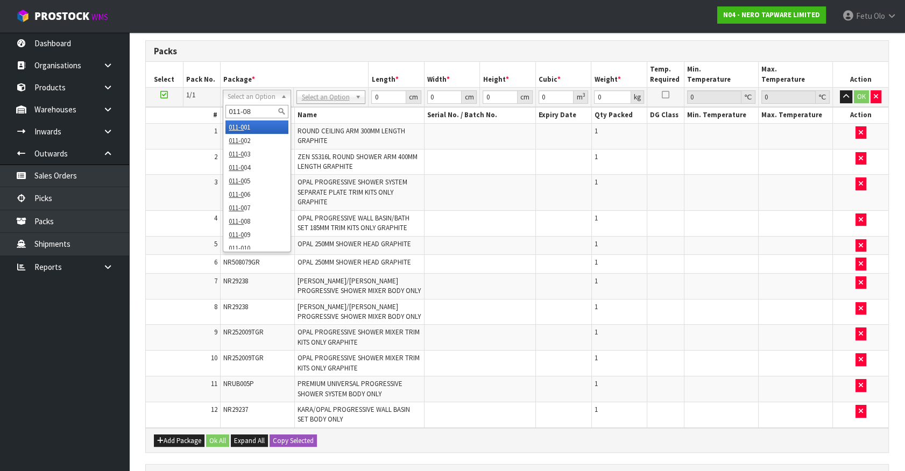
type input "011-084"
type input "9.47"
drag, startPoint x: 386, startPoint y: 101, endPoint x: 244, endPoint y: 141, distance: 147.6
click at [244, 141] on tbody "1/1 NONE 007-001 007-002 007-004 007-009 007-013 007-014 007-015 007-017 007-01…" at bounding box center [517, 258] width 742 height 341
type input "74"
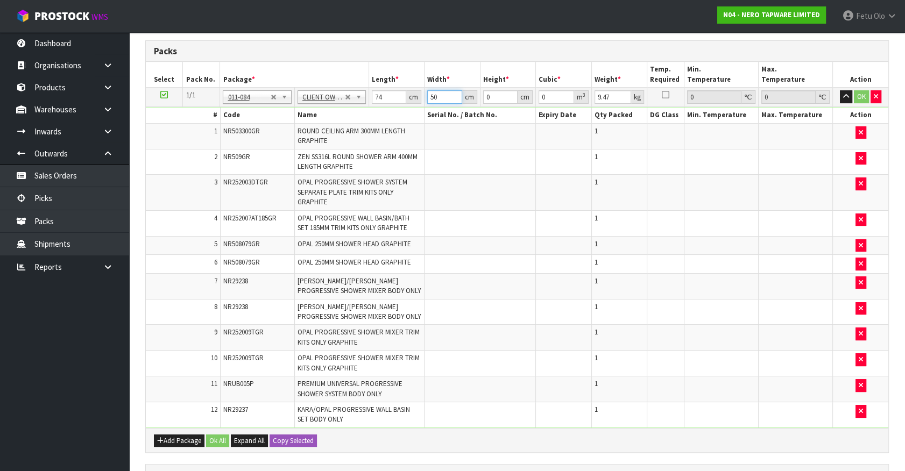
type input "50"
type input "1"
type input "0.0037"
type input "15"
type input "0.0555"
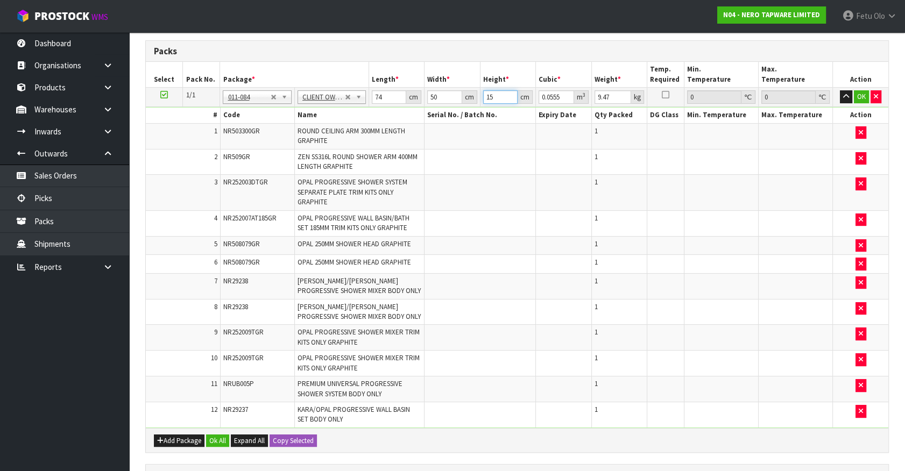
type input "15"
type input "12"
click button "OK" at bounding box center [861, 96] width 15 height 13
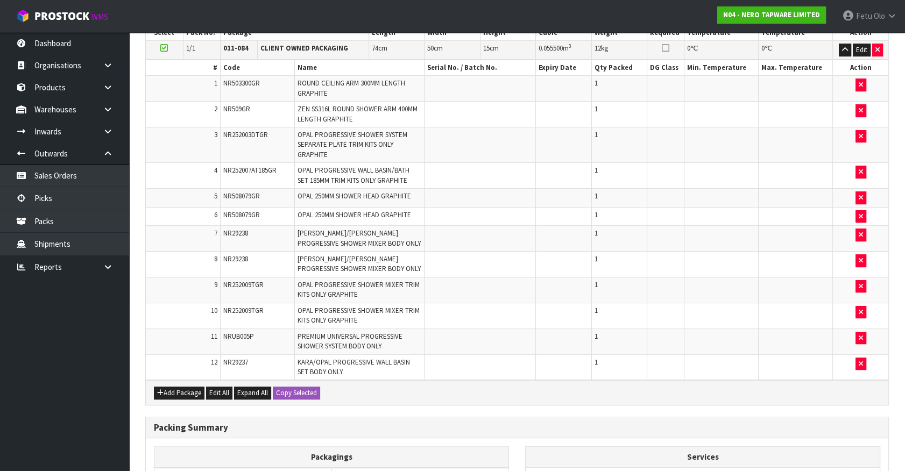
scroll to position [426, 0]
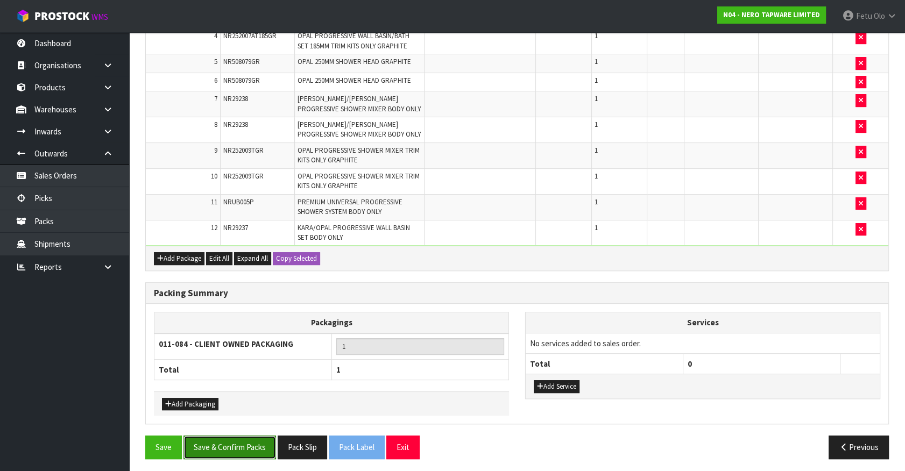
click at [249, 451] on button "Save & Confirm Packs" at bounding box center [229, 447] width 93 height 23
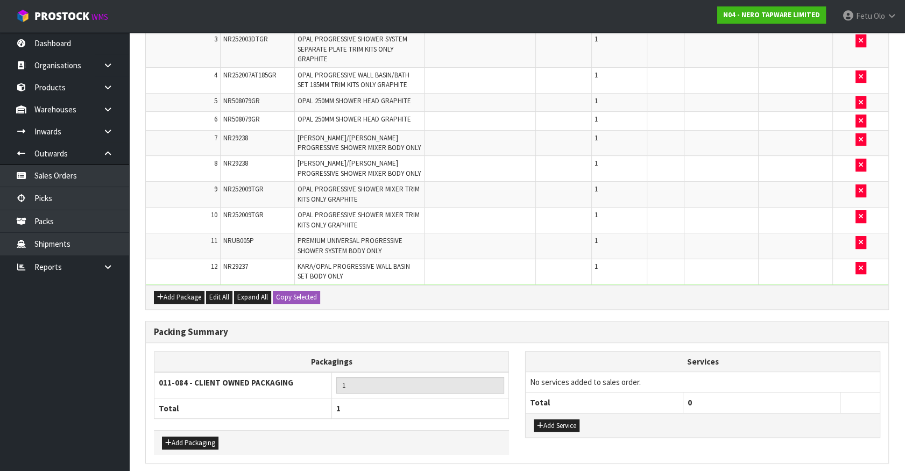
scroll to position [0, 0]
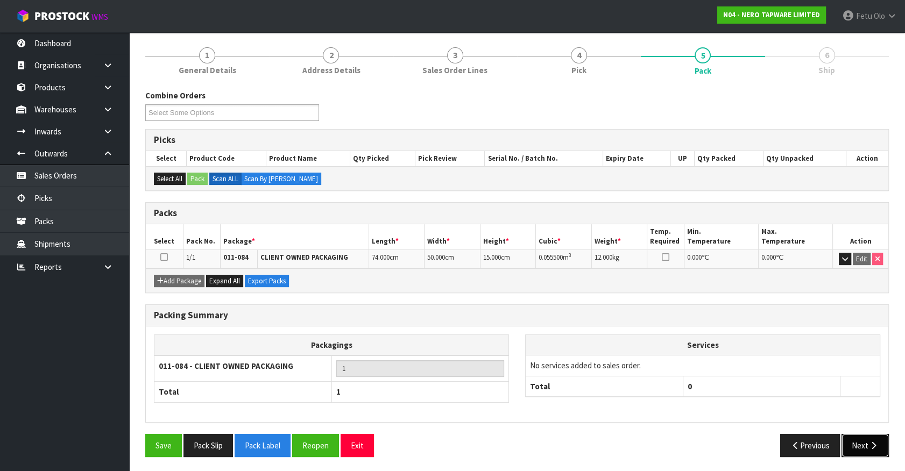
click at [853, 437] on button "Next" at bounding box center [864, 445] width 47 height 23
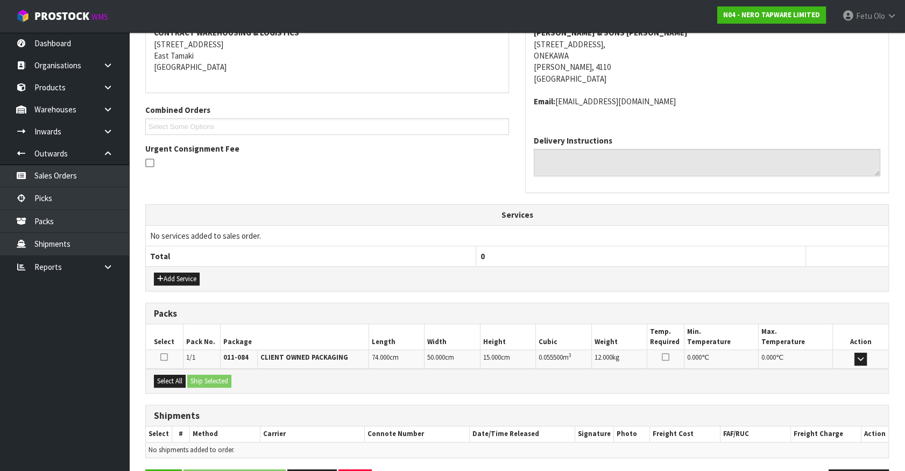
scroll to position [250, 0]
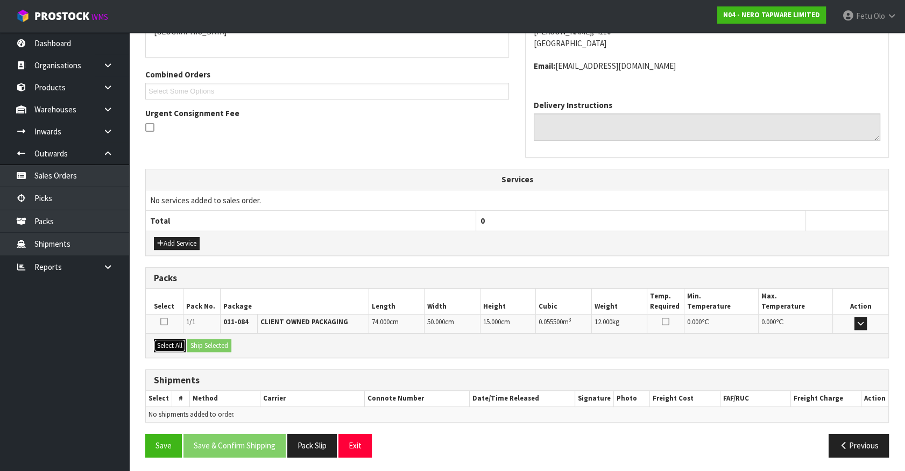
drag, startPoint x: 160, startPoint y: 341, endPoint x: 188, endPoint y: 337, distance: 28.2
click at [161, 341] on button "Select All" at bounding box center [170, 345] width 32 height 13
click at [188, 339] on button "Ship Selected" at bounding box center [209, 345] width 44 height 13
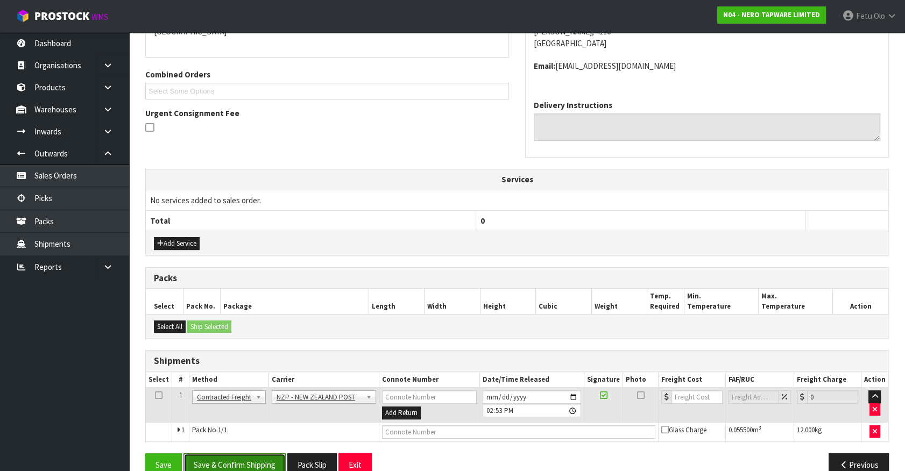
click at [235, 466] on button "Save & Confirm Shipping" at bounding box center [234, 464] width 102 height 23
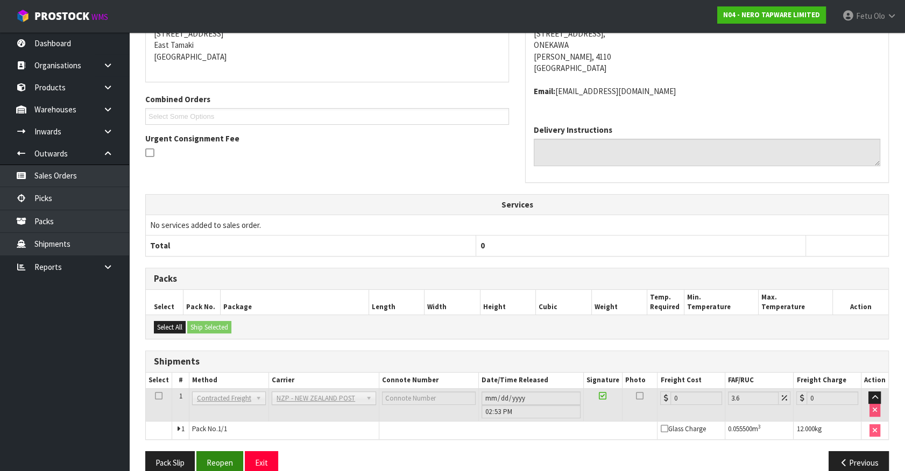
scroll to position [253, 0]
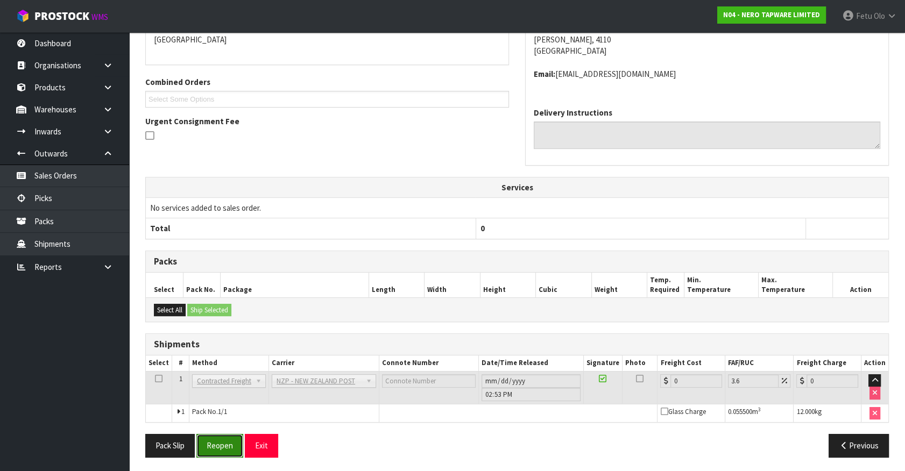
drag, startPoint x: 223, startPoint y: 442, endPoint x: 212, endPoint y: 449, distance: 12.5
click at [223, 442] on button "Reopen" at bounding box center [219, 445] width 47 height 23
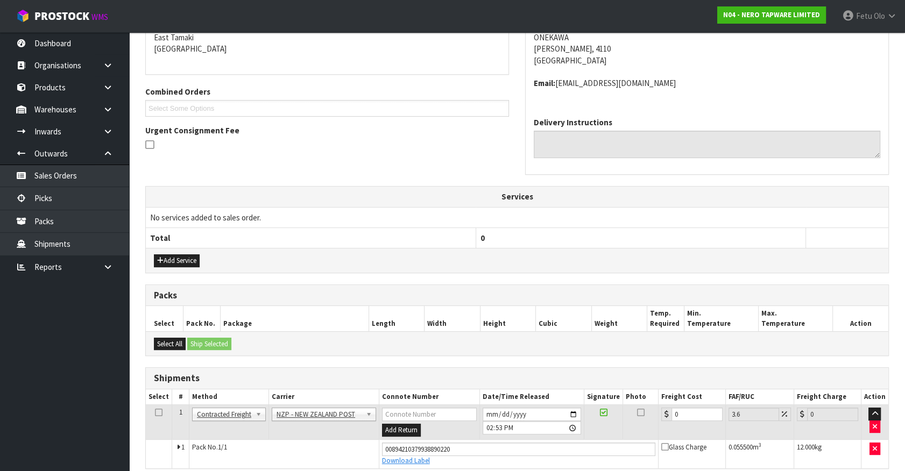
scroll to position [279, 0]
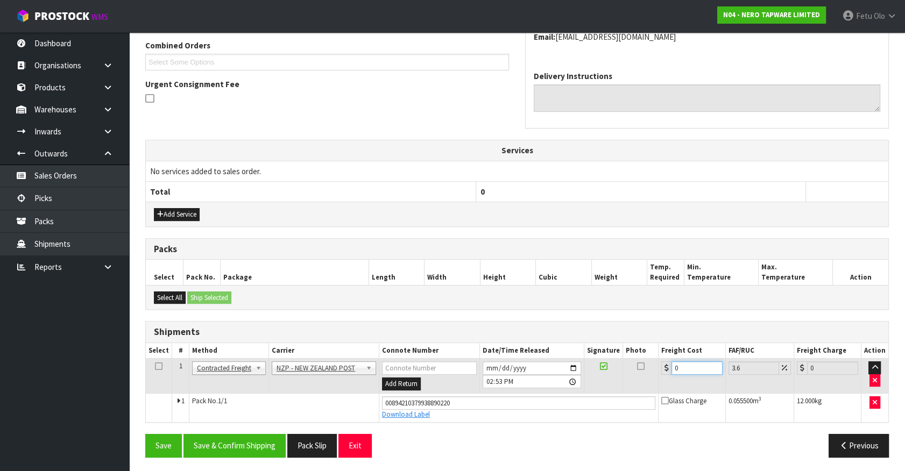
drag, startPoint x: 701, startPoint y: 370, endPoint x: 534, endPoint y: 404, distance: 170.8
click at [534, 404] on tbody "1 Client Local Pickup Customer Local Pickup Company Freight Contracted Freight …" at bounding box center [517, 390] width 742 height 63
type input "1"
type input "1.04"
type input "10"
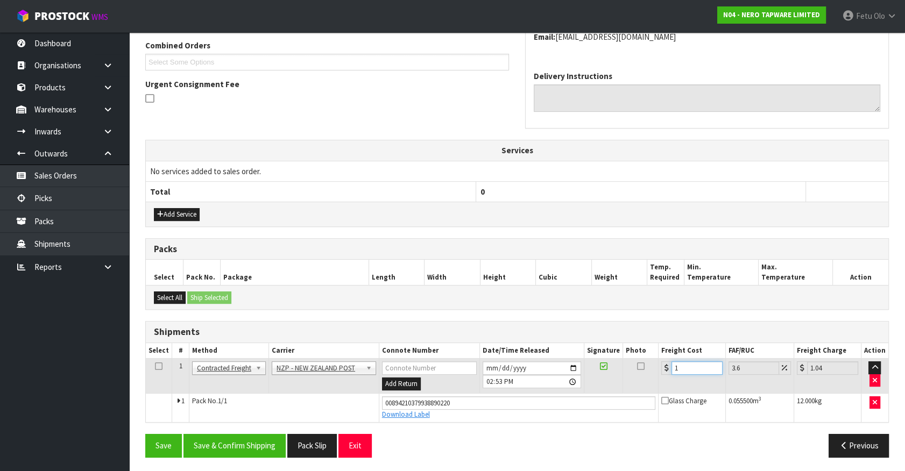
type input "10.36"
type input "10.07"
type input "10.43"
type input "10.07"
click at [225, 443] on button "Save & Confirm Shipping" at bounding box center [234, 445] width 102 height 23
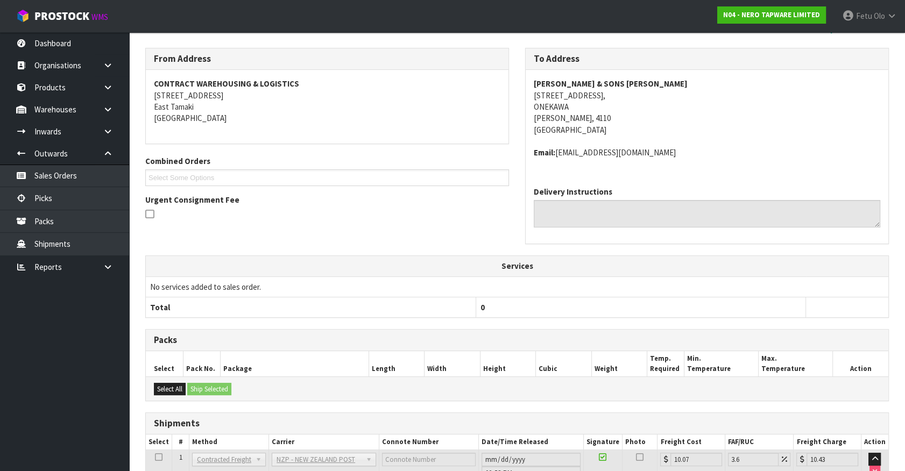
scroll to position [250, 0]
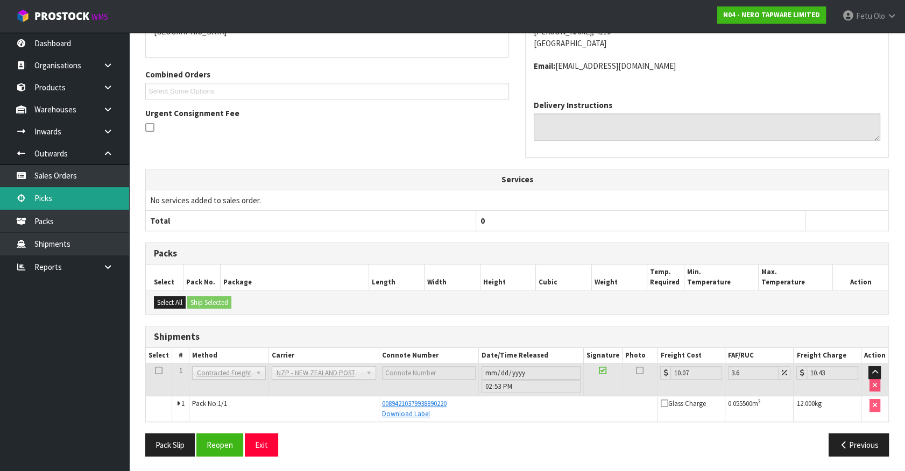
click at [68, 197] on link "Picks" at bounding box center [64, 198] width 129 height 22
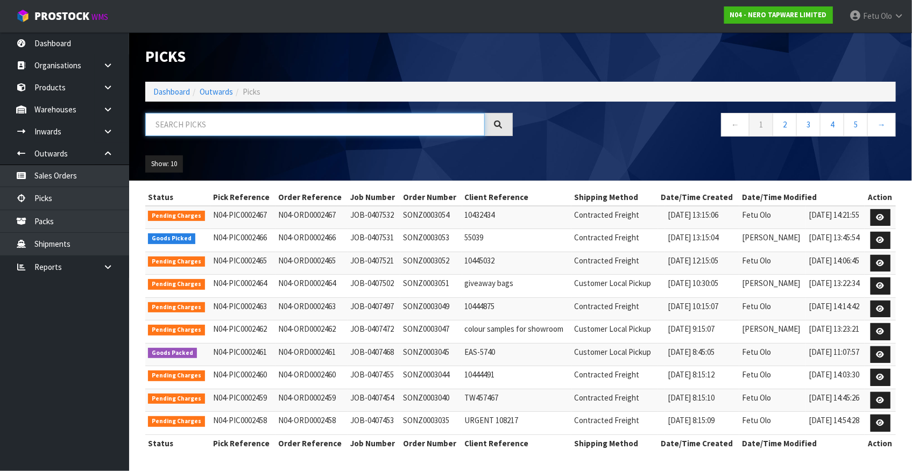
click at [203, 123] on input "text" at bounding box center [314, 124] width 339 height 23
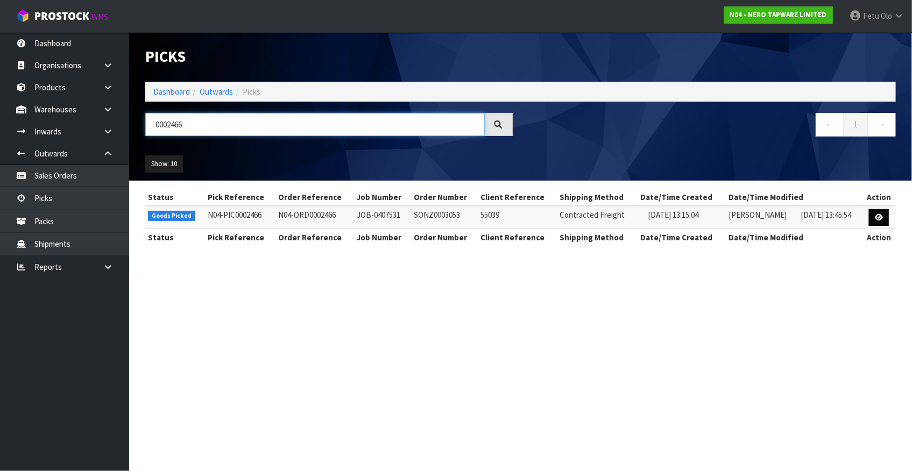
type input "0002466"
click at [877, 215] on icon at bounding box center [879, 217] width 8 height 7
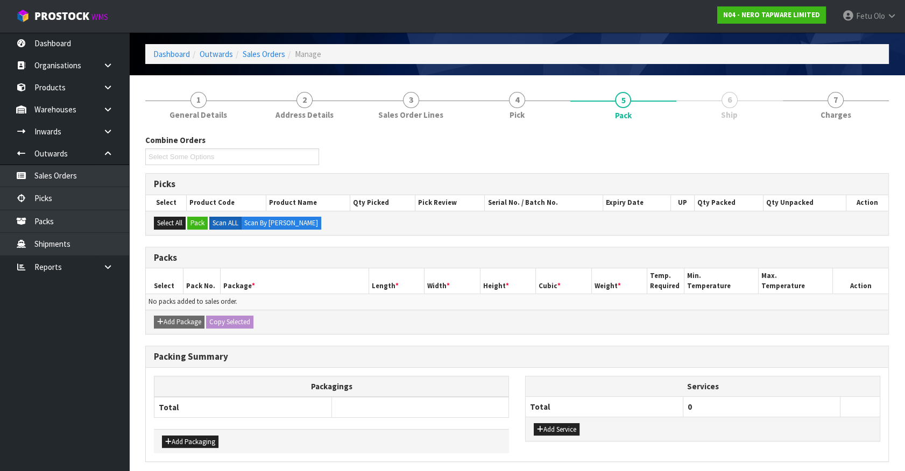
scroll to position [77, 0]
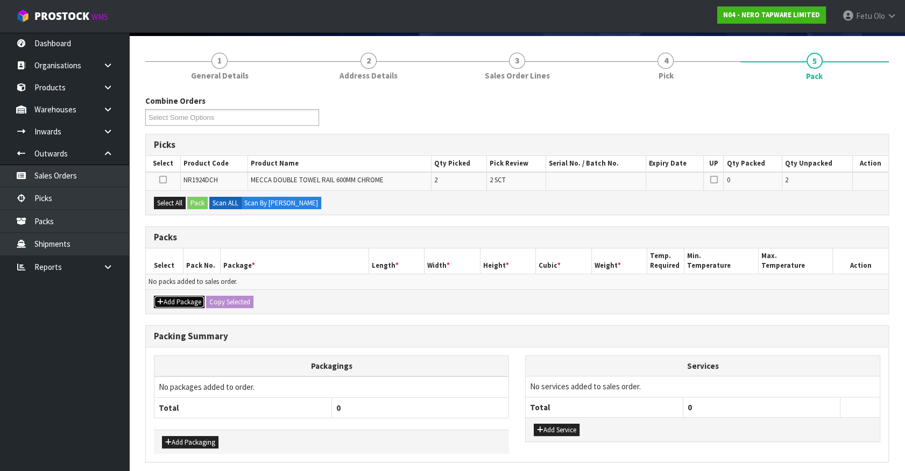
click at [161, 299] on icon "button" at bounding box center [160, 302] width 6 height 7
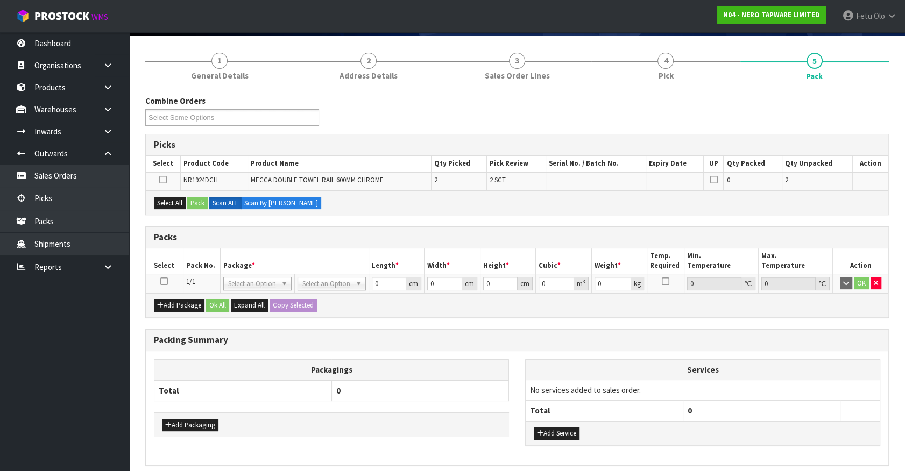
click at [163, 281] on icon at bounding box center [164, 281] width 8 height 1
click at [245, 257] on th "Package *" at bounding box center [294, 261] width 148 height 25
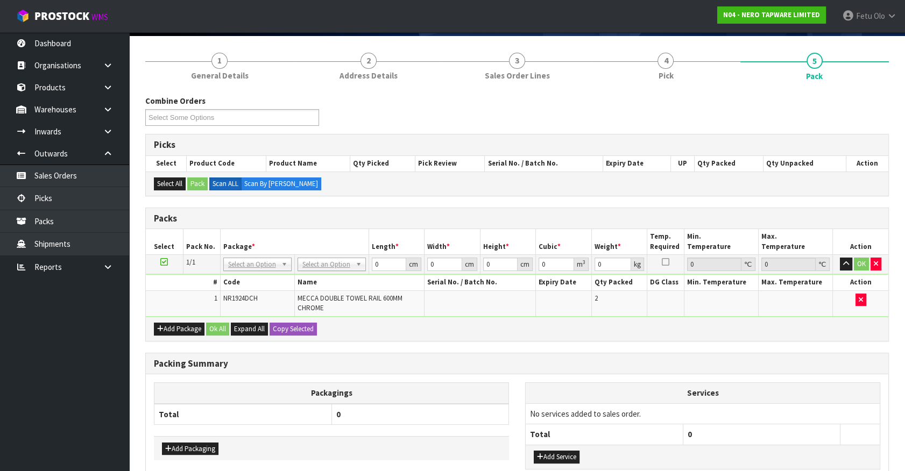
click at [323, 239] on th "Package *" at bounding box center [294, 241] width 148 height 25
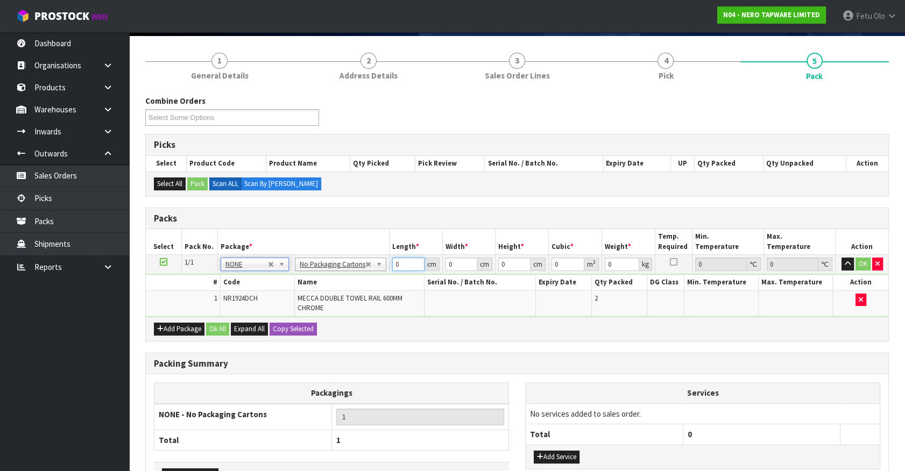
drag, startPoint x: 401, startPoint y: 260, endPoint x: 252, endPoint y: 307, distance: 156.2
click at [252, 307] on tbody "1/1 NONE 007-001 007-002 007-004 007-009 007-013 007-014 007-015 007-017 007-01…" at bounding box center [517, 286] width 742 height 62
type input "66"
type input "14"
type input "1"
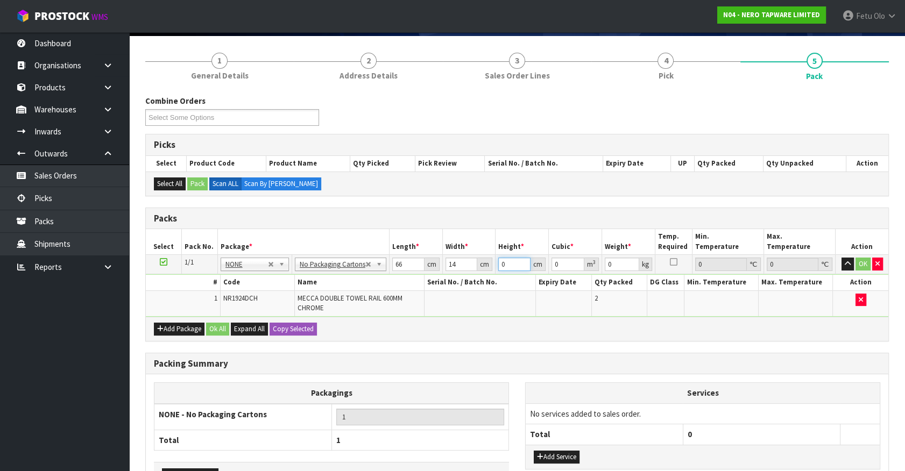
type input "0.000924"
type input "12"
type input "0.011088"
type input "12"
type input "3"
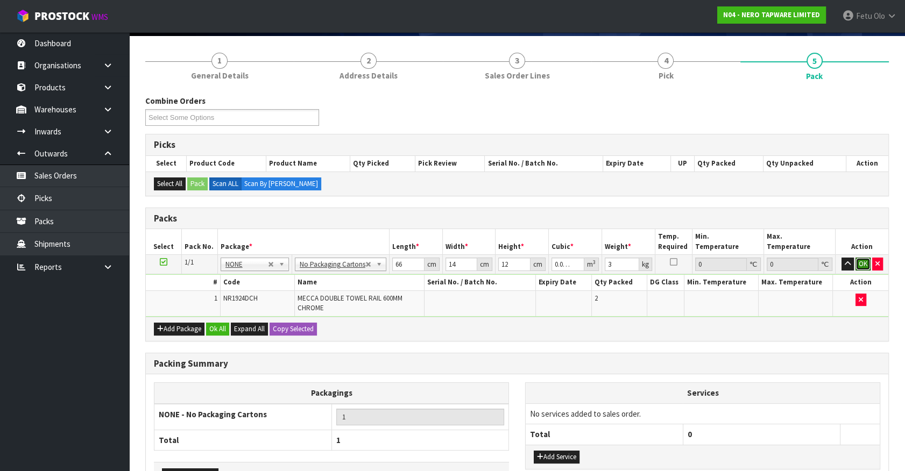
click button "OK" at bounding box center [862, 264] width 15 height 13
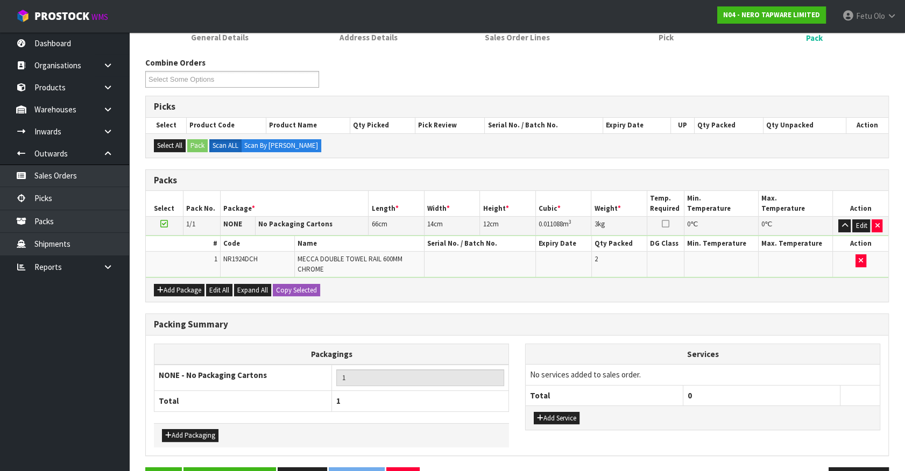
scroll to position [148, 0]
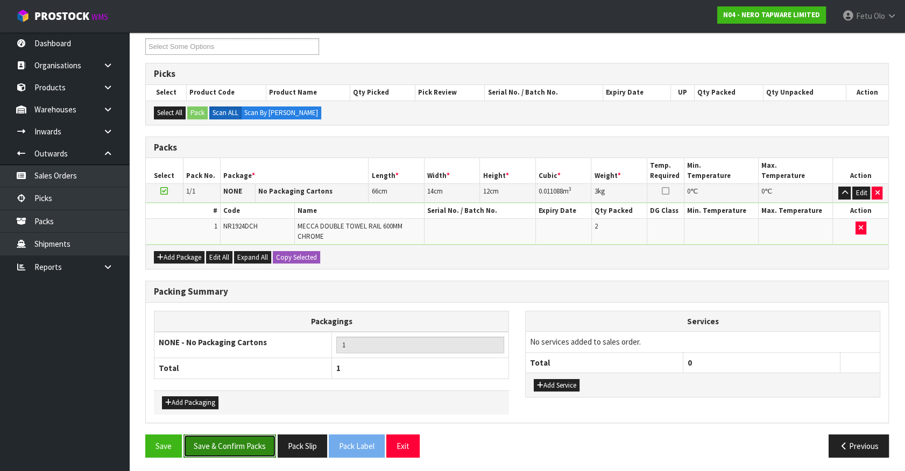
drag, startPoint x: 267, startPoint y: 440, endPoint x: 261, endPoint y: 432, distance: 10.0
click at [267, 440] on button "Save & Confirm Packs" at bounding box center [229, 446] width 93 height 23
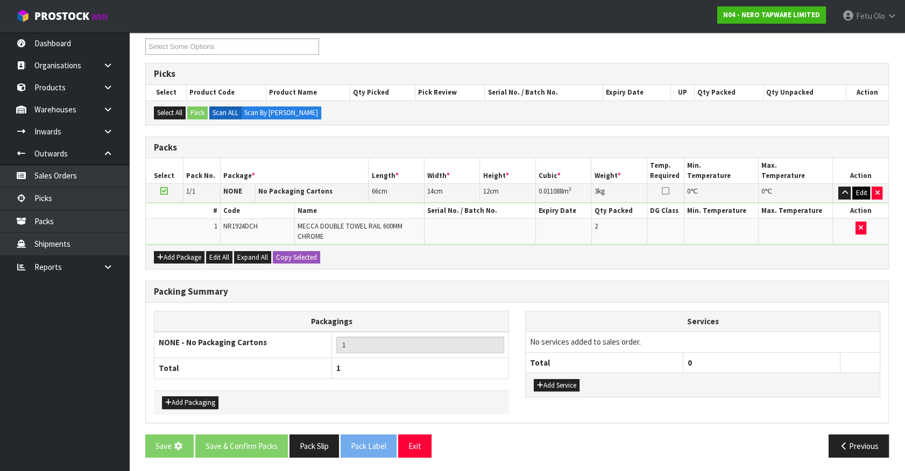
scroll to position [0, 0]
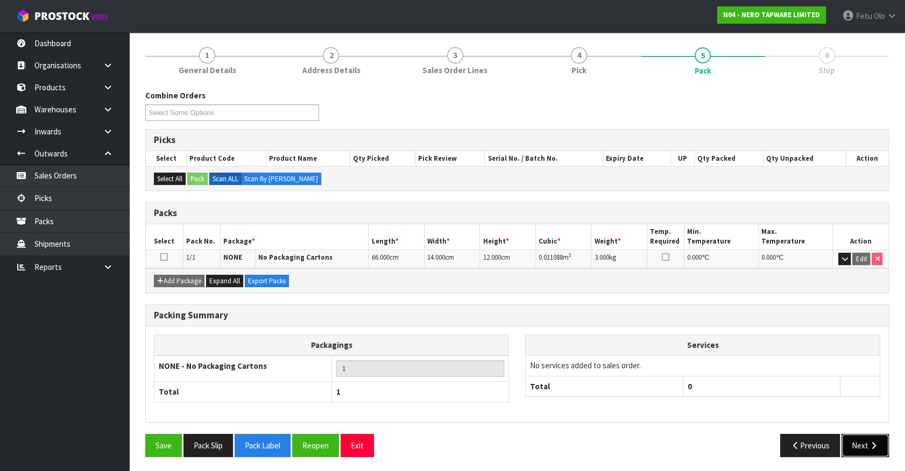
click at [861, 449] on button "Next" at bounding box center [864, 445] width 47 height 23
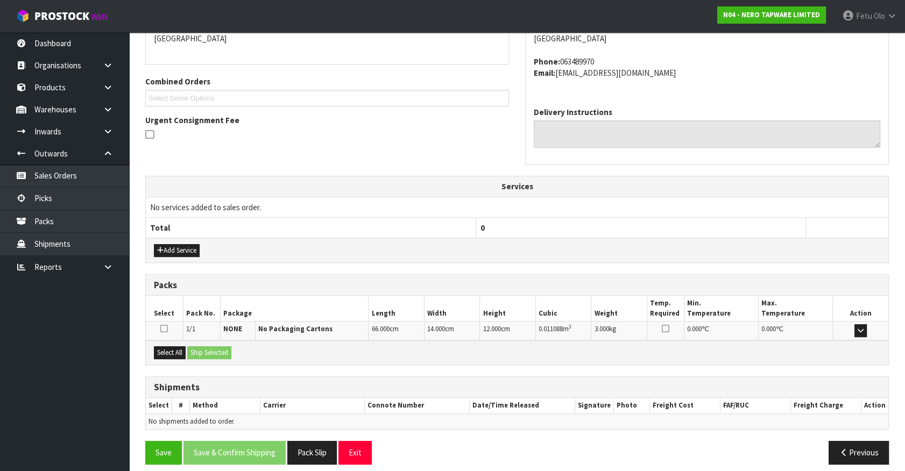
scroll to position [250, 0]
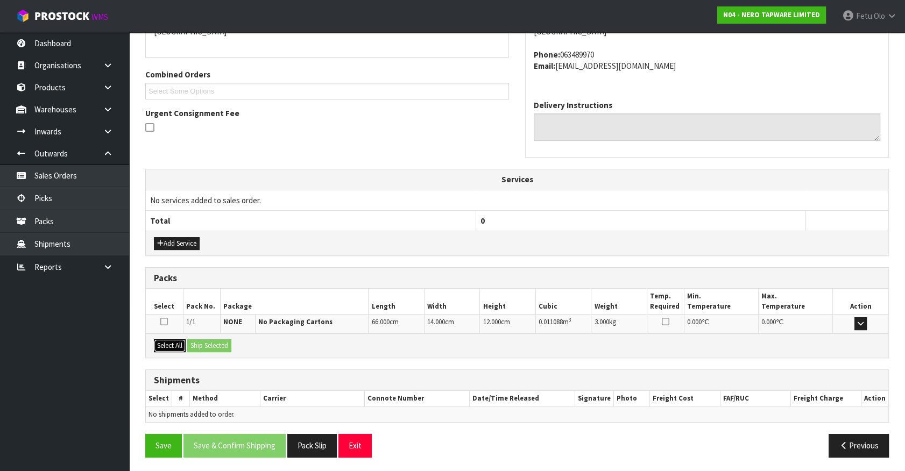
drag, startPoint x: 167, startPoint y: 341, endPoint x: 196, endPoint y: 342, distance: 29.1
click at [169, 341] on button "Select All" at bounding box center [170, 345] width 32 height 13
click at [197, 342] on button "Ship Selected" at bounding box center [209, 345] width 44 height 13
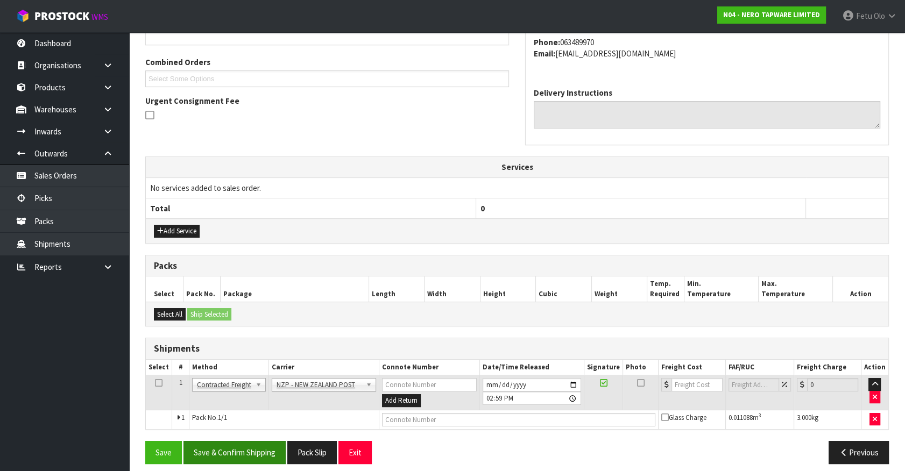
scroll to position [269, 0]
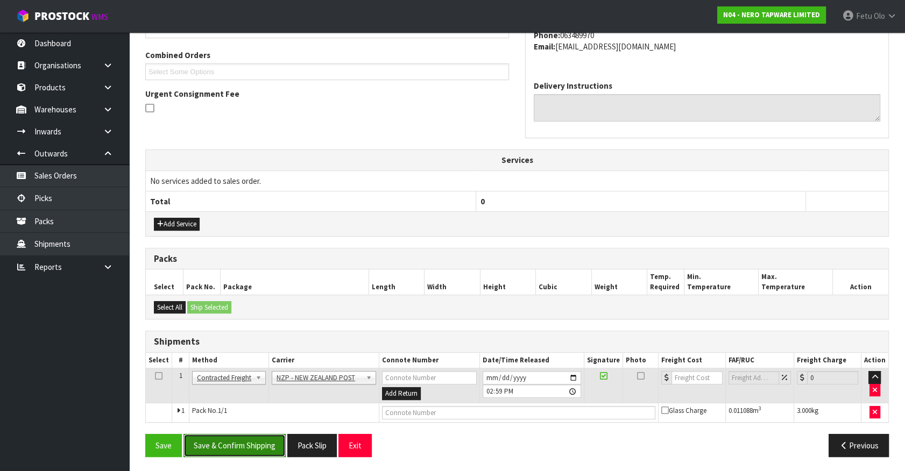
click at [246, 447] on button "Save & Confirm Shipping" at bounding box center [234, 445] width 102 height 23
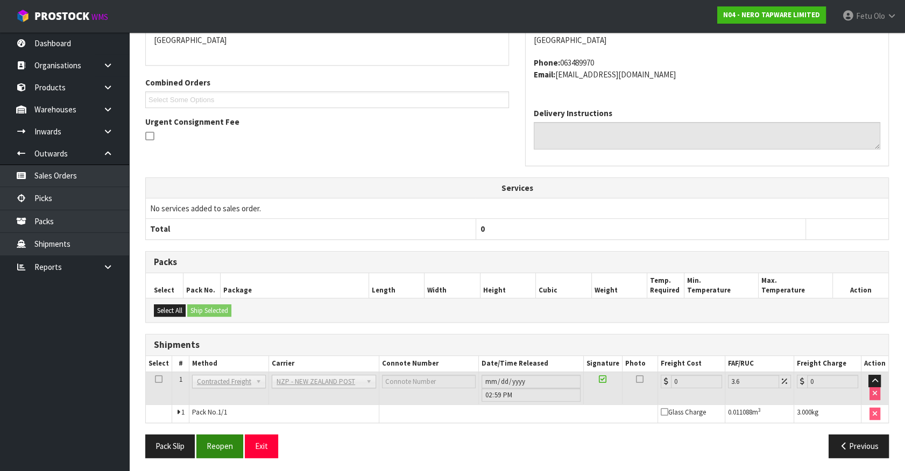
scroll to position [253, 0]
click at [215, 444] on button "Reopen" at bounding box center [219, 445] width 47 height 23
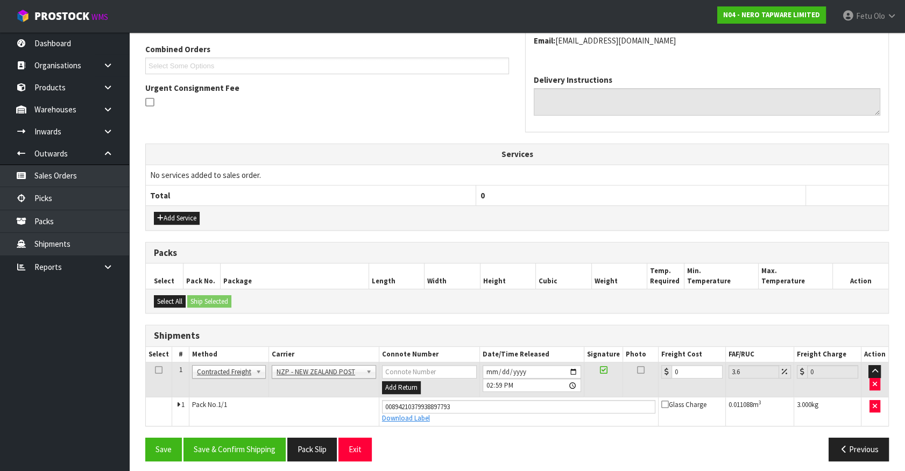
scroll to position [279, 0]
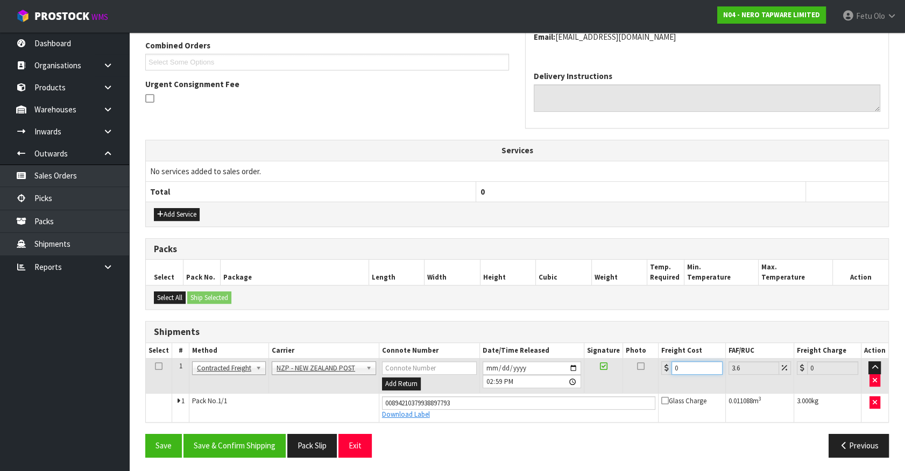
drag, startPoint x: 686, startPoint y: 367, endPoint x: 591, endPoint y: 385, distance: 97.4
click at [591, 385] on tr "1 Client Local Pickup Customer Local Pickup Company Freight Contracted Freight …" at bounding box center [517, 376] width 742 height 35
type input "8"
type input "8.29"
type input "8.4"
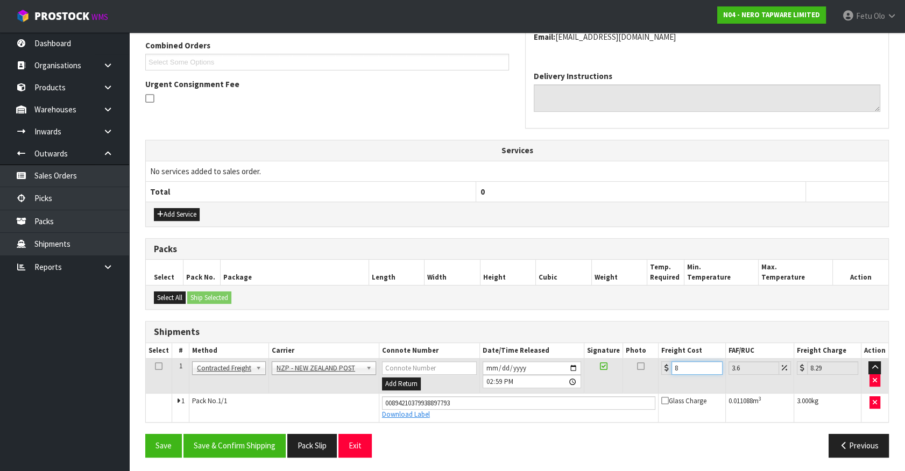
type input "8.7"
type input "8.45"
type input "8.75"
type input "8.45"
click at [299, 444] on button "Pack Slip" at bounding box center [311, 445] width 49 height 23
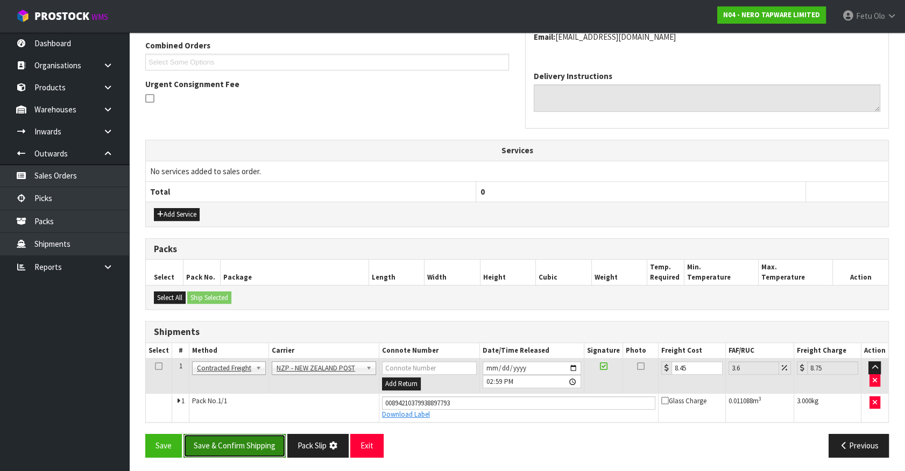
click at [250, 444] on button "Save & Confirm Shipping" at bounding box center [234, 445] width 102 height 23
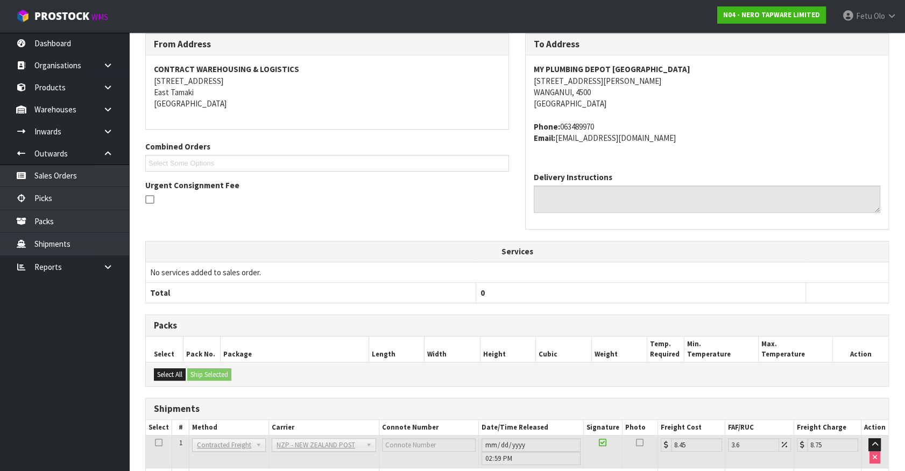
scroll to position [250, 0]
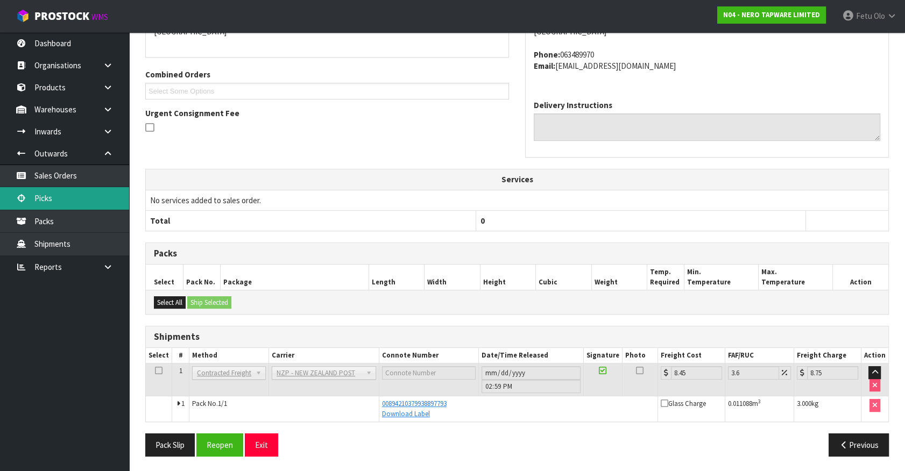
click at [33, 194] on link "Picks" at bounding box center [64, 198] width 129 height 22
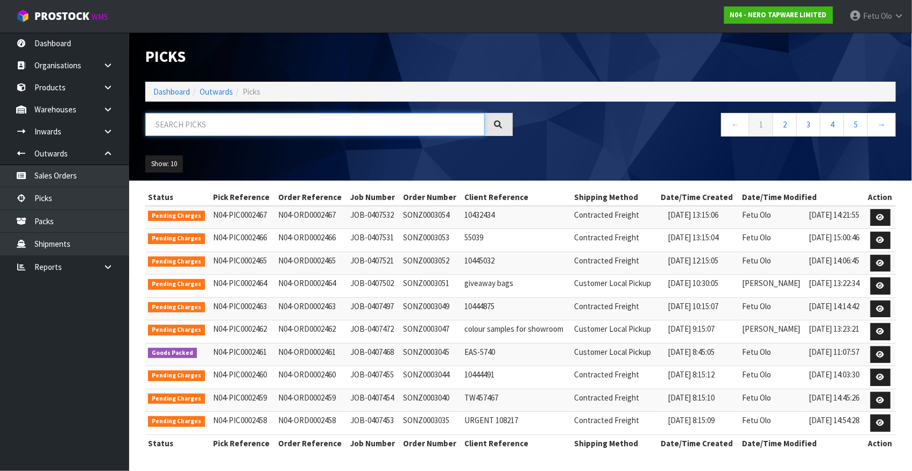
click at [275, 123] on input "text" at bounding box center [314, 124] width 339 height 23
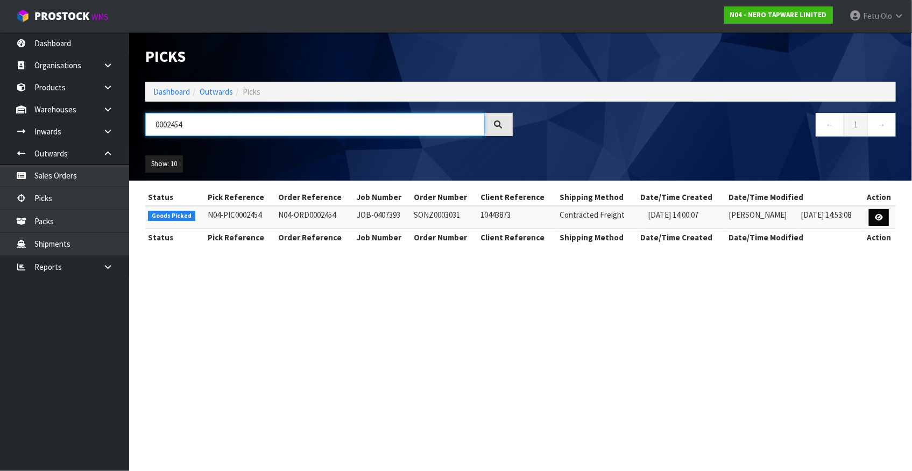
type input "0002454"
click at [873, 215] on link at bounding box center [879, 217] width 20 height 17
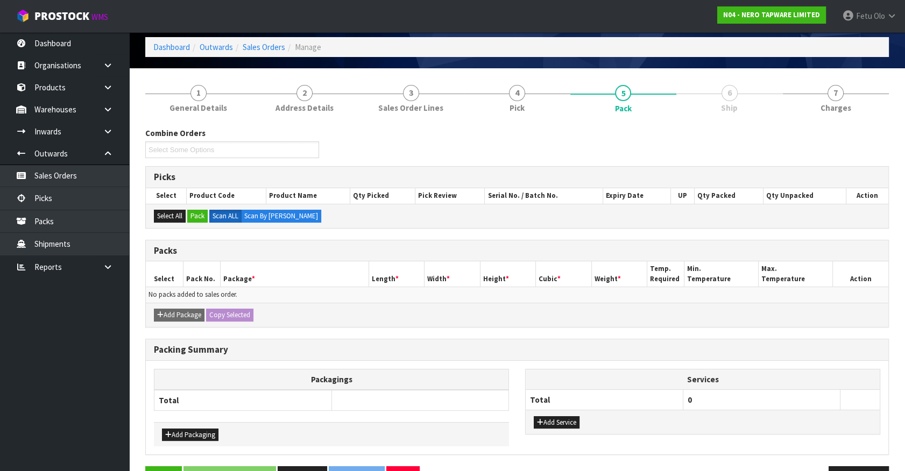
scroll to position [77, 0]
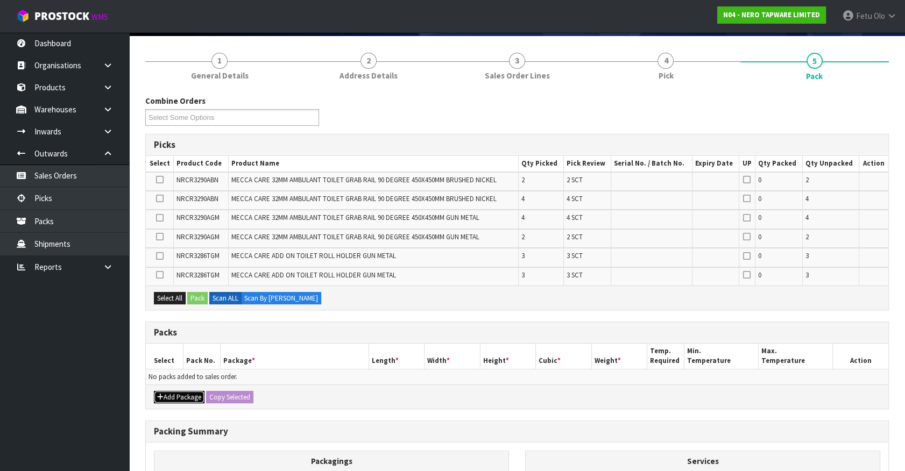
click at [173, 393] on button "Add Package" at bounding box center [179, 397] width 51 height 13
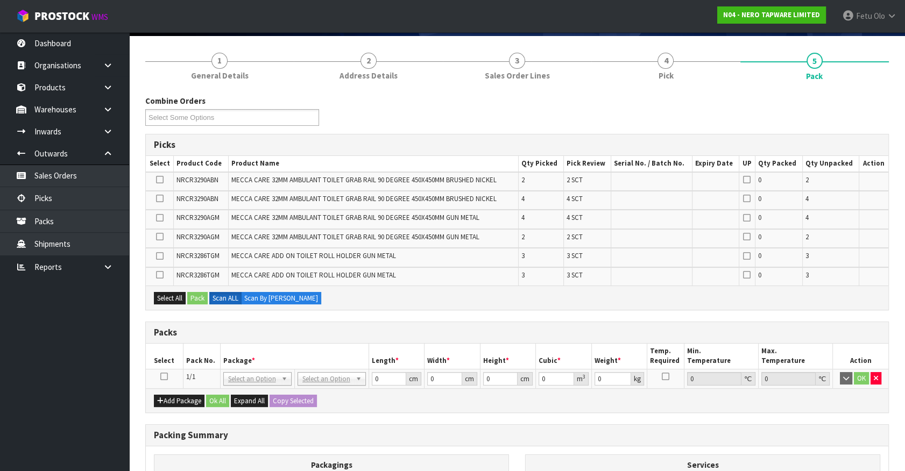
drag, startPoint x: 163, startPoint y: 374, endPoint x: 272, endPoint y: 352, distance: 110.9
click at [163, 377] on icon at bounding box center [164, 377] width 8 height 1
click at [276, 348] on th "Package *" at bounding box center [294, 356] width 148 height 25
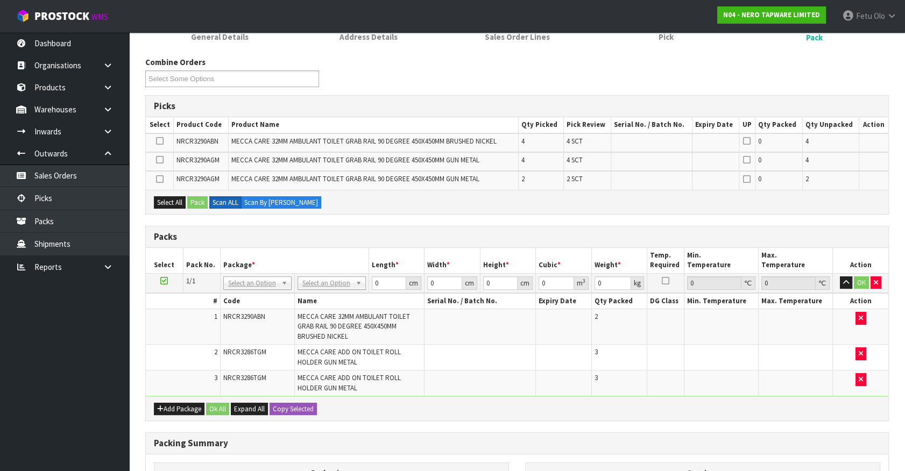
scroll to position [164, 0]
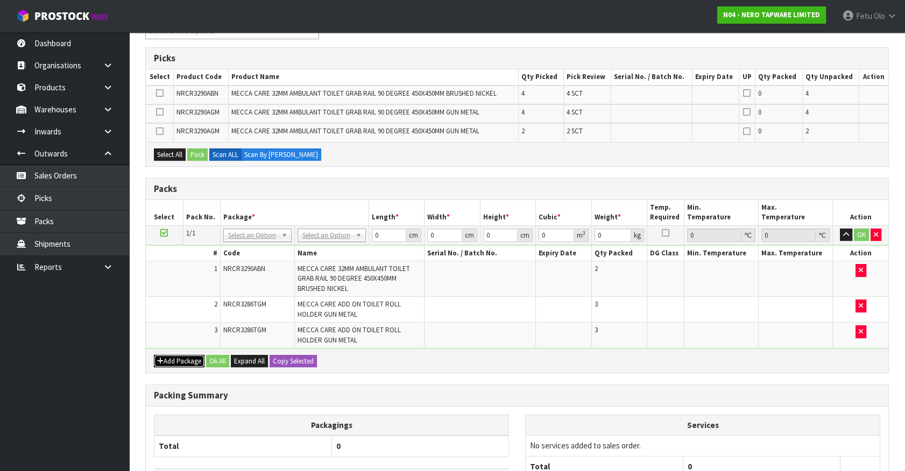
click at [167, 355] on button "Add Package" at bounding box center [179, 361] width 51 height 13
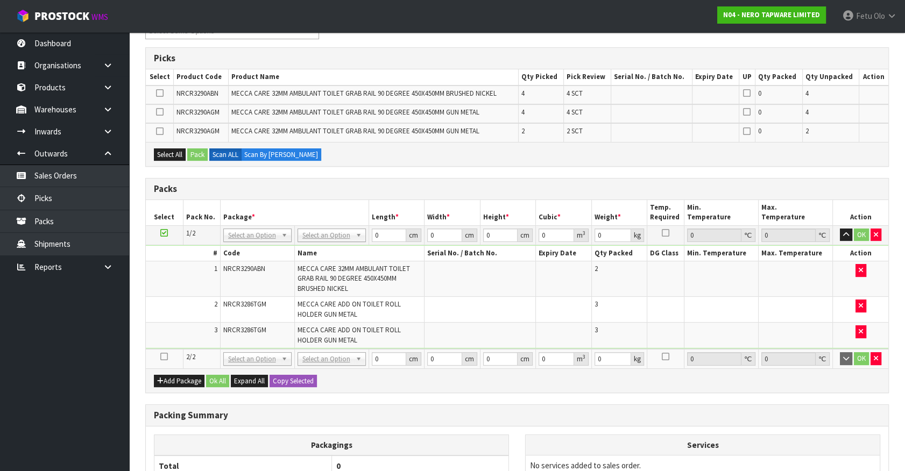
click at [167, 357] on icon at bounding box center [164, 357] width 8 height 1
click at [72, 387] on ul "Dashboard Organisations Clients Consignees Carriers Products Categories Serial …" at bounding box center [64, 251] width 129 height 439
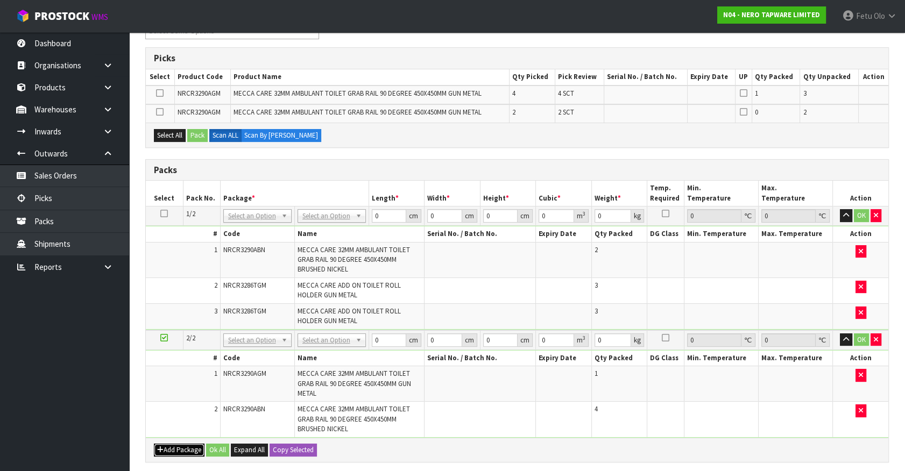
click at [167, 452] on button "Add Package" at bounding box center [179, 450] width 51 height 13
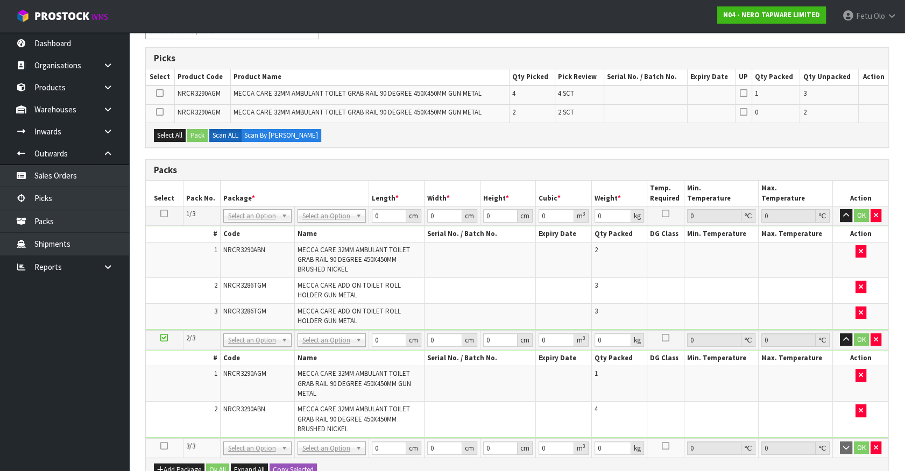
click at [167, 446] on icon at bounding box center [164, 446] width 8 height 1
click at [97, 436] on ul "Dashboard Organisations Clients Consignees Carriers Products Categories Serial …" at bounding box center [64, 251] width 129 height 439
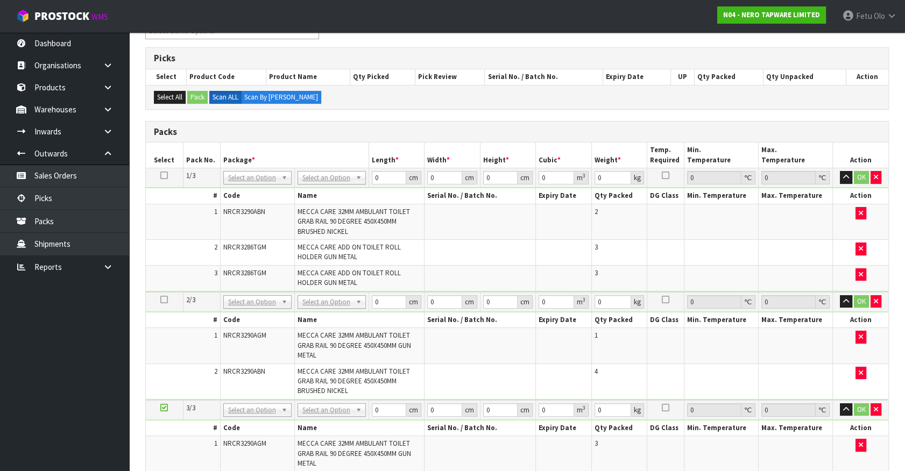
drag, startPoint x: 256, startPoint y: 178, endPoint x: 256, endPoint y: 184, distance: 6.5
drag, startPoint x: 253, startPoint y: 187, endPoint x: 258, endPoint y: 185, distance: 5.8
click at [257, 186] on input "text" at bounding box center [256, 192] width 63 height 13
type input "011"
type input "9"
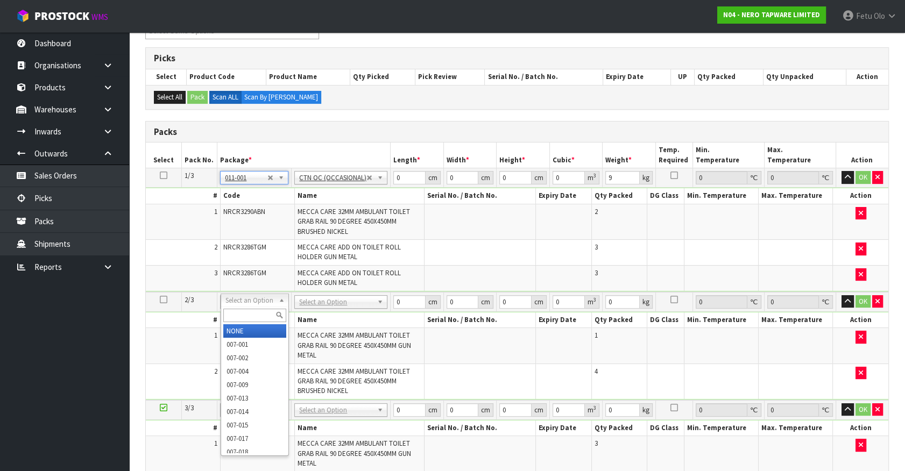
drag, startPoint x: 242, startPoint y: 315, endPoint x: 242, endPoint y: 297, distance: 18.3
click at [242, 314] on input "text" at bounding box center [254, 315] width 63 height 13
type input "011"
type input "2"
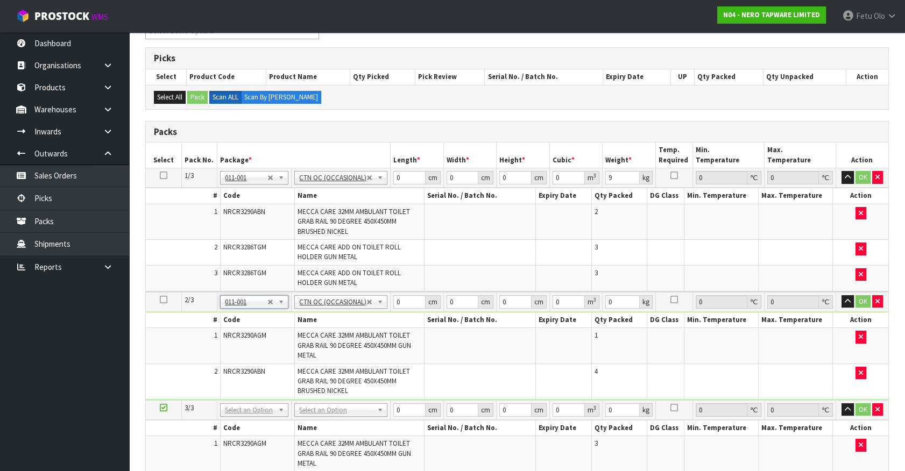
type input "16.6"
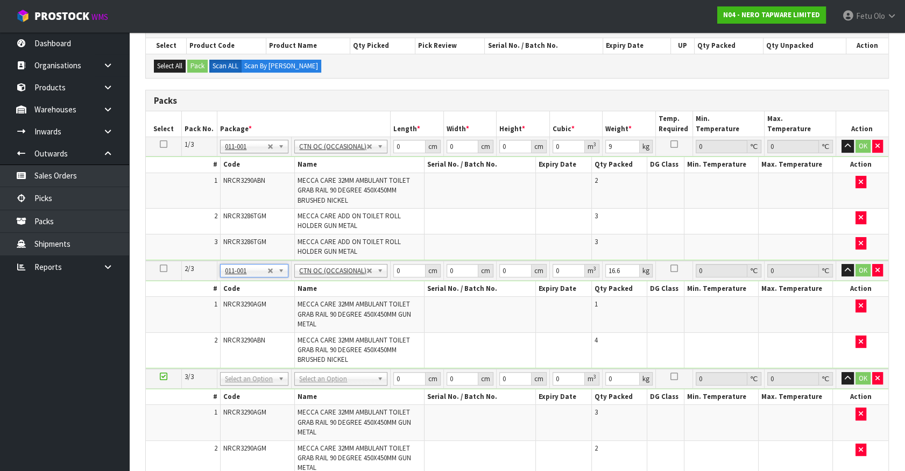
scroll to position [212, 0]
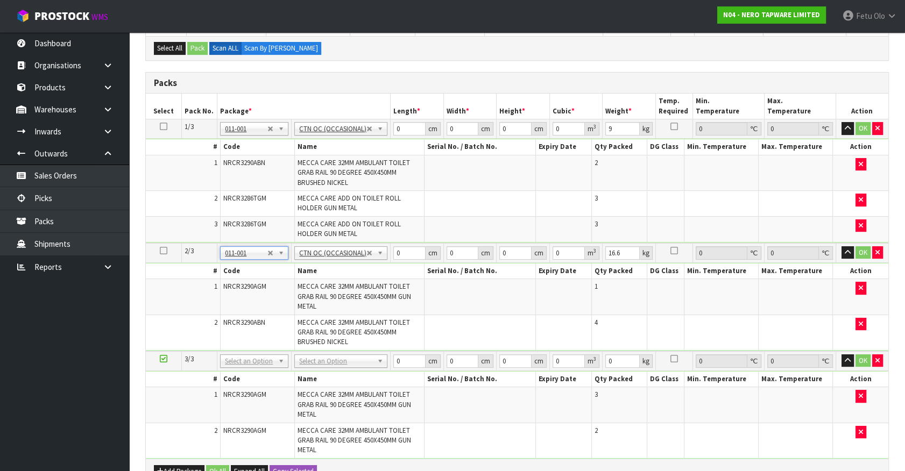
drag, startPoint x: 237, startPoint y: 363, endPoint x: 238, endPoint y: 373, distance: 10.3
drag, startPoint x: 238, startPoint y: 374, endPoint x: 245, endPoint y: 353, distance: 22.6
click at [244, 358] on div "Select an Option NONE 007-001 007-002 007-004 007-009 007-013 007-014 007-015 0…" at bounding box center [255, 359] width 68 height 13
type input "011"
type input "3"
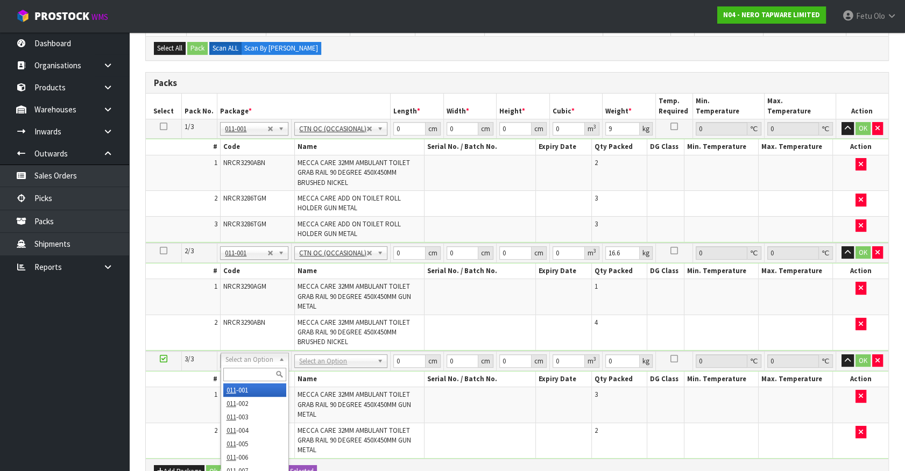
type input "17"
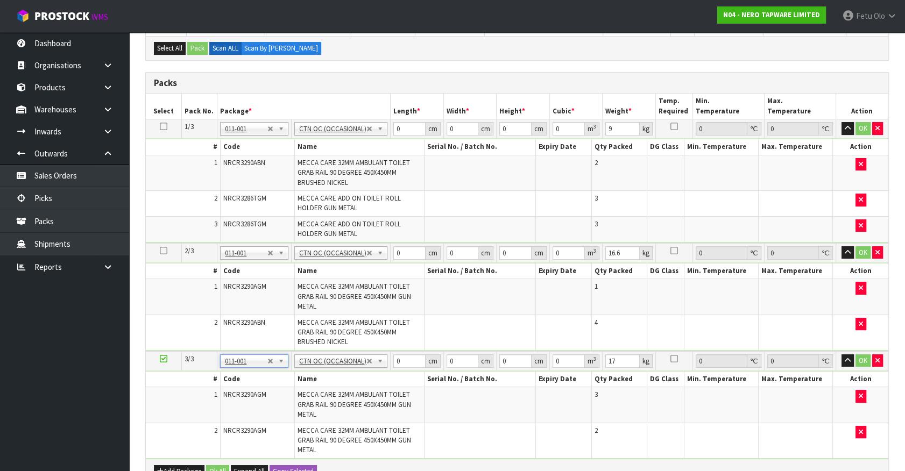
click at [167, 359] on td at bounding box center [164, 361] width 36 height 20
click at [162, 359] on icon at bounding box center [164, 359] width 8 height 1
click at [13, 375] on ul "Dashboard Organisations Clients Consignees Carriers Products Categories Serial …" at bounding box center [64, 251] width 129 height 439
drag, startPoint x: 409, startPoint y: 355, endPoint x: 123, endPoint y: 440, distance: 299.1
click at [123, 259] on body "Toggle navigation ProStock WMS N04 - NERO TAPWARE LIMITED Fetu Olo Logout Dashb…" at bounding box center [452, 23] width 905 height 471
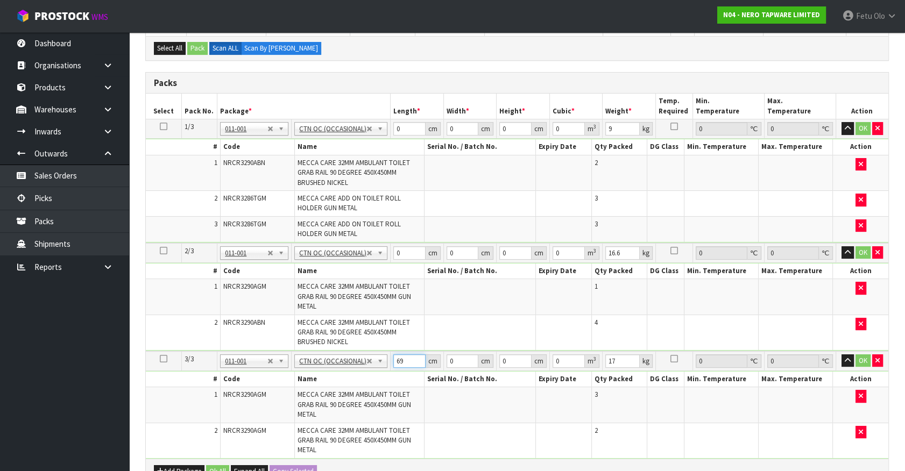
type input "69"
type input "22"
type input "3"
type input "0.004554"
type input "38"
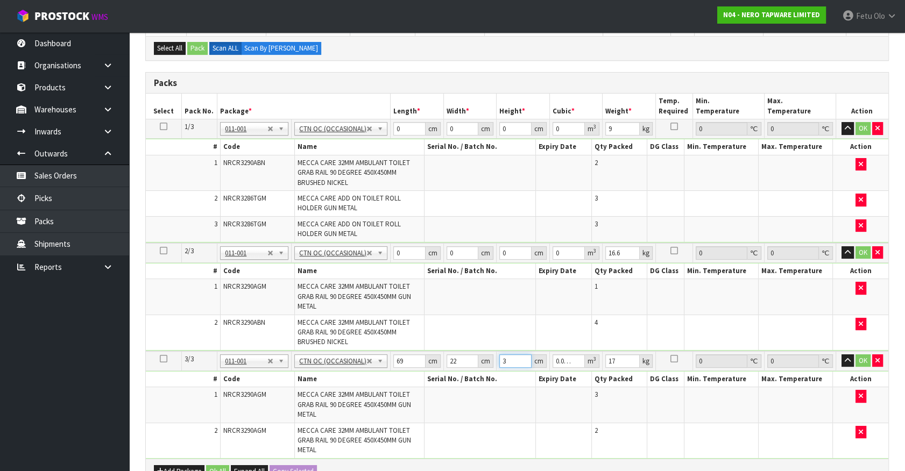
type input "0.057684"
type input "38"
type input "19"
click button "OK" at bounding box center [862, 361] width 15 height 13
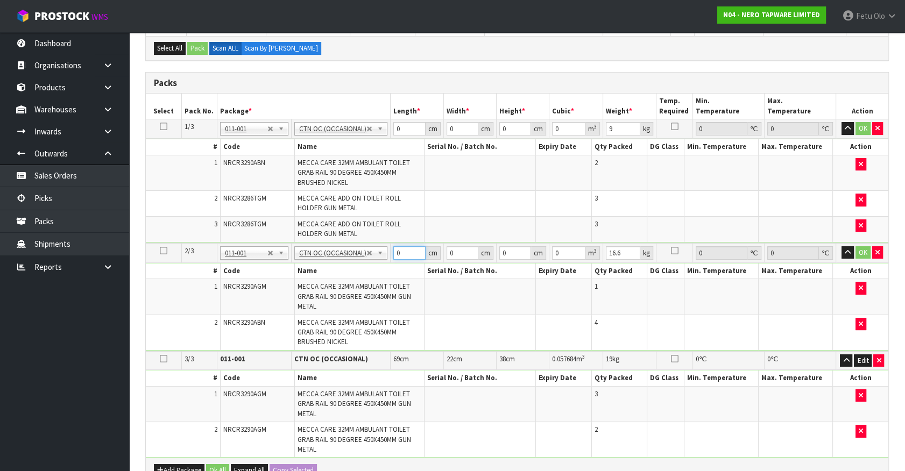
drag, startPoint x: 370, startPoint y: 263, endPoint x: 153, endPoint y: 307, distance: 221.7
click at [153, 307] on tbody "2/3 NONE 007-001 007-002 007-004 007-009 007-013 007-014 007-015 007-017 007-01…" at bounding box center [517, 297] width 742 height 108
click at [609, 249] on input "16.6" at bounding box center [623, 252] width 34 height 13
click at [609, 247] on input "16.6" at bounding box center [623, 252] width 34 height 13
click at [608, 247] on input "16.6" at bounding box center [623, 252] width 34 height 13
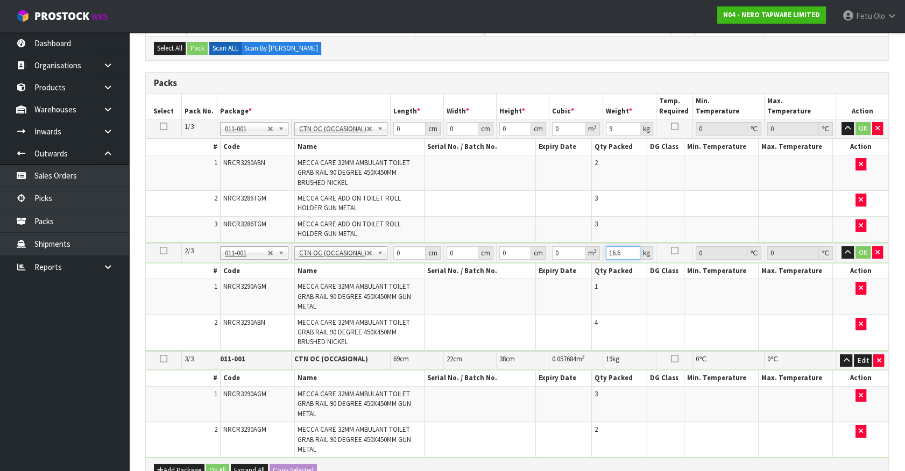
click at [608, 247] on input "16.6" at bounding box center [623, 252] width 34 height 13
type input "19"
drag, startPoint x: 373, startPoint y: 263, endPoint x: 344, endPoint y: 287, distance: 37.9
click at [344, 287] on tbody "2/3 NONE 007-001 007-002 007-004 007-009 007-013 007-014 007-015 007-017 007-01…" at bounding box center [517, 297] width 742 height 108
type input "69"
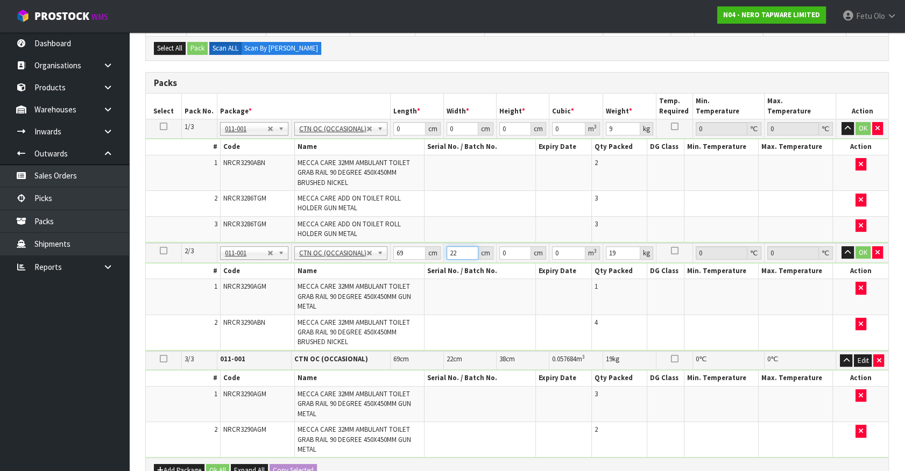
type input "22"
type input "3"
type input "0.004554"
type input "38"
type input "0.057684"
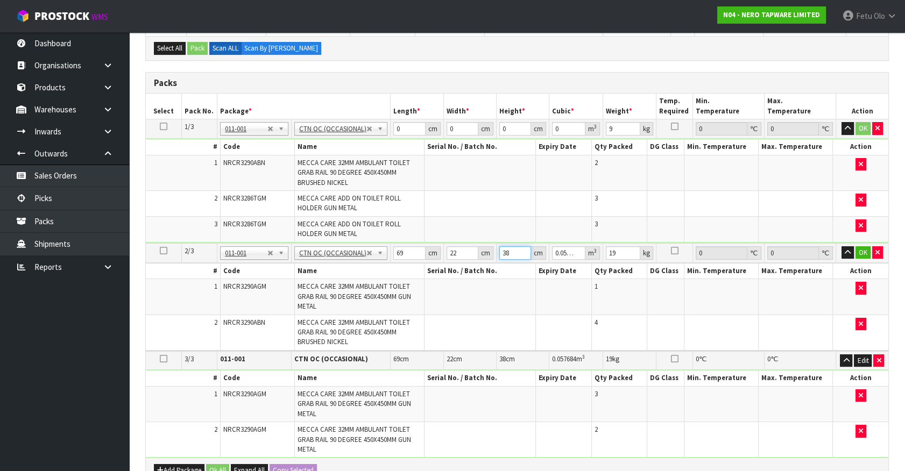
type input "38"
click button "OK" at bounding box center [862, 252] width 15 height 13
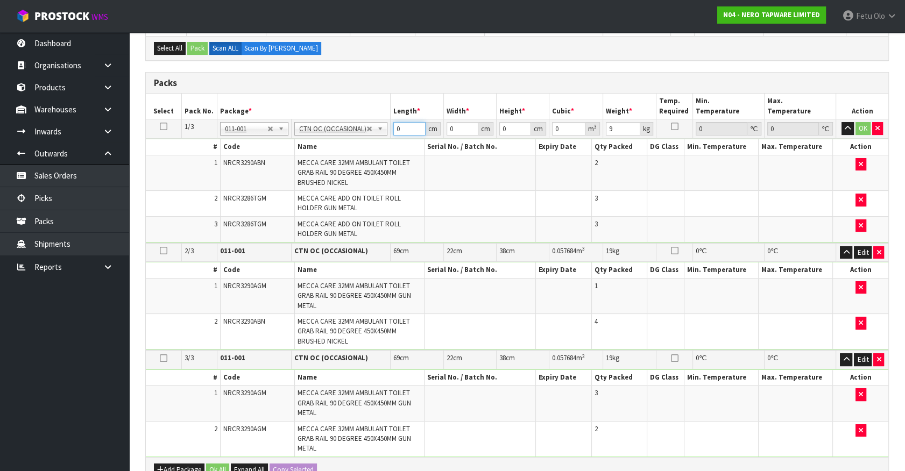
drag, startPoint x: 408, startPoint y: 127, endPoint x: 311, endPoint y: 155, distance: 101.2
click at [311, 155] on tbody "1/3 NONE 007-001 007-002 007-004 007-009 007-013 007-014 007-015 007-017 007-01…" at bounding box center [517, 181] width 742 height 124
type input "69"
type input "22"
type input "2"
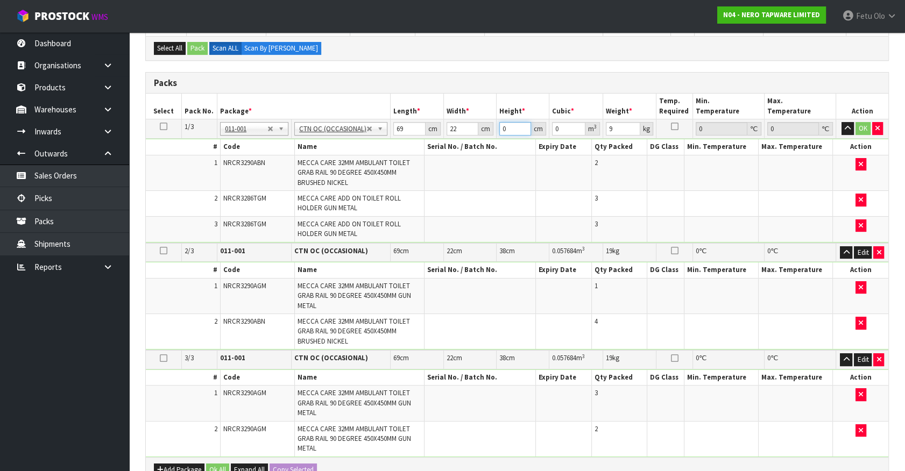
type input "0.003036"
type input "28"
type input "0.042504"
type input "28"
click button "OK" at bounding box center [862, 128] width 15 height 13
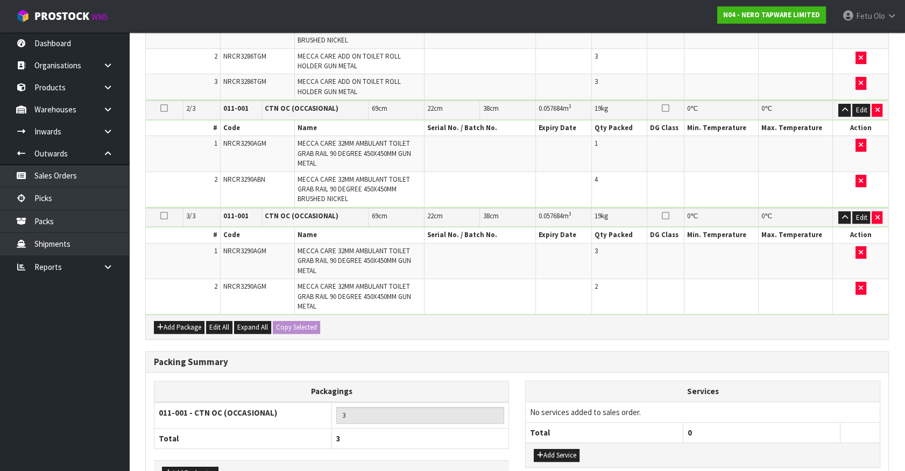
scroll to position [423, 0]
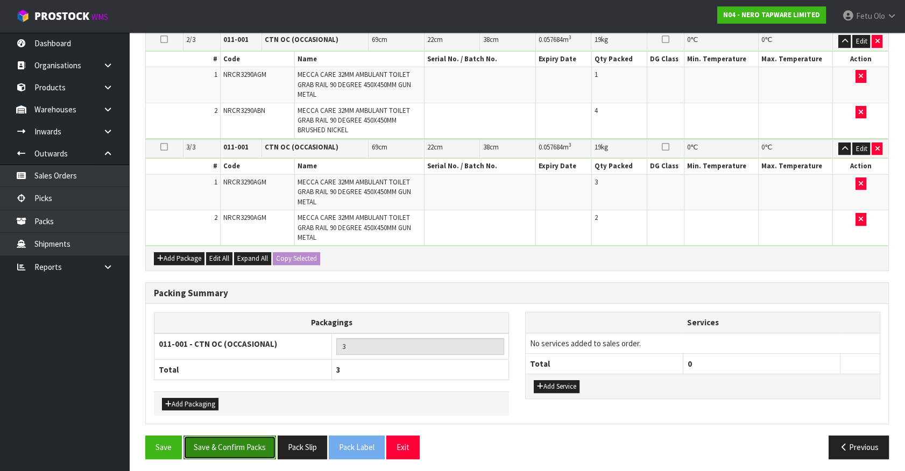
click at [244, 438] on button "Save & Confirm Packs" at bounding box center [229, 447] width 93 height 23
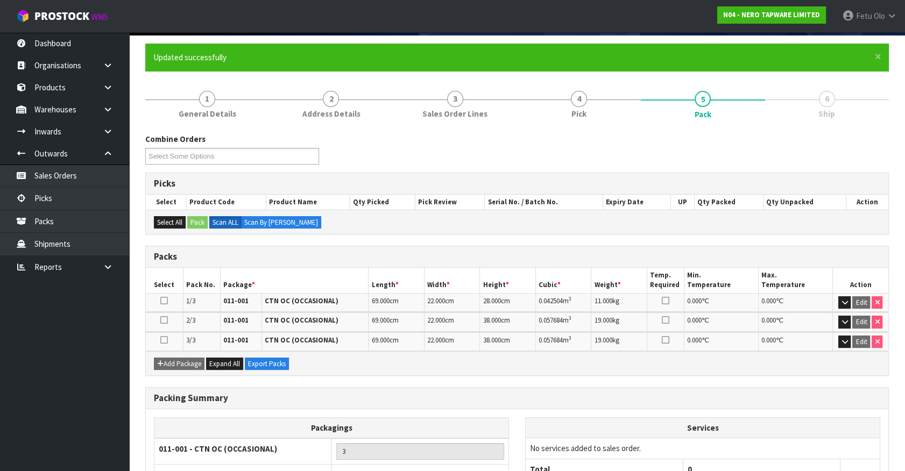
scroll to position [160, 0]
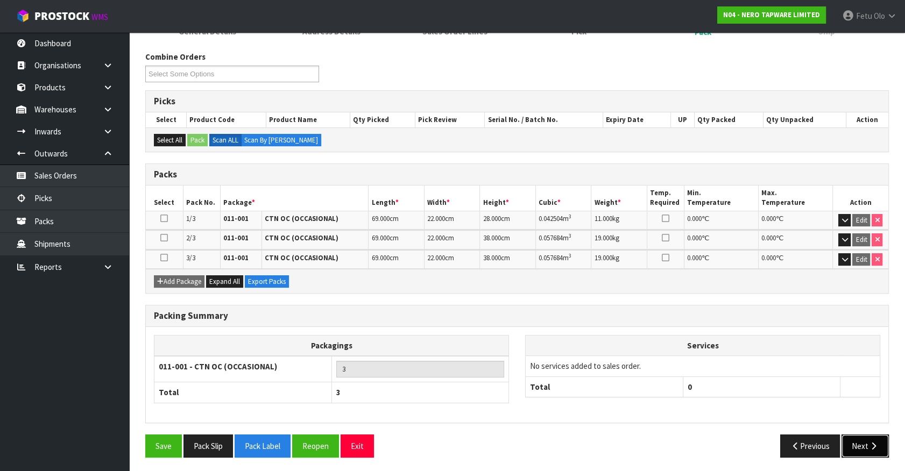
click at [863, 440] on button "Next" at bounding box center [864, 446] width 47 height 23
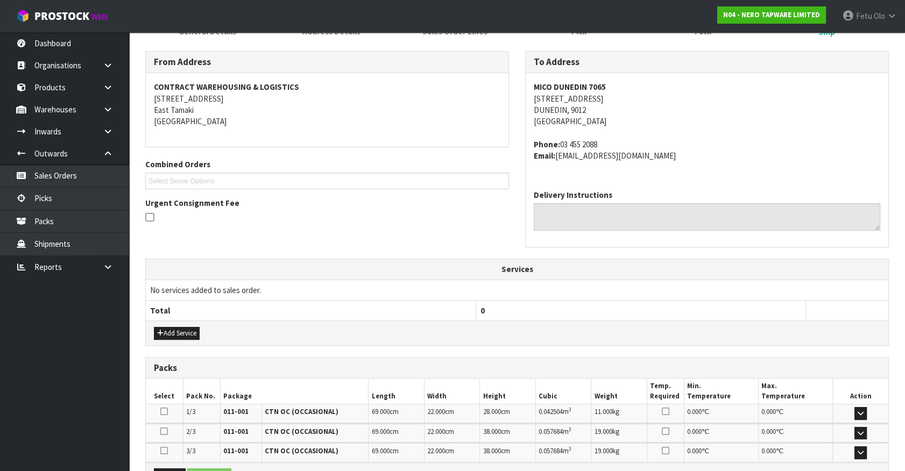
scroll to position [289, 0]
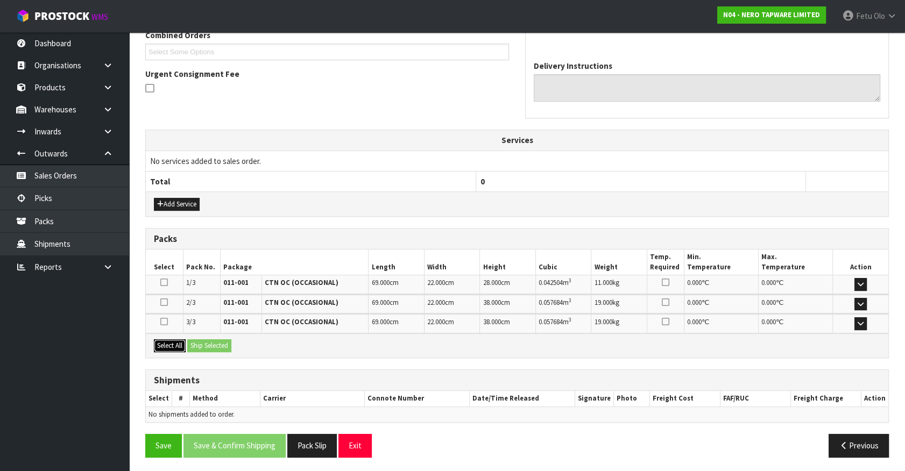
drag, startPoint x: 169, startPoint y: 344, endPoint x: 239, endPoint y: 341, distance: 70.0
click at [180, 342] on button "Select All" at bounding box center [170, 345] width 32 height 13
click at [238, 341] on div "Select All Ship Selected" at bounding box center [517, 346] width 742 height 24
click at [229, 344] on button "Ship Selected" at bounding box center [209, 345] width 44 height 13
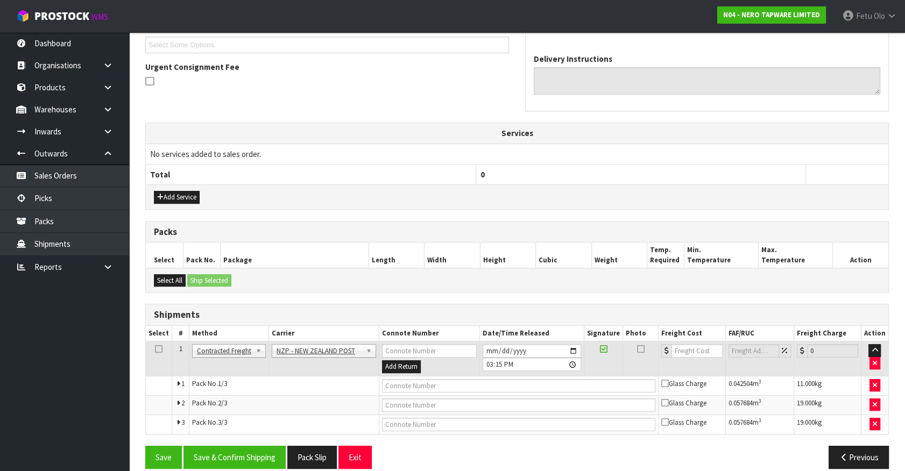
scroll to position [307, 0]
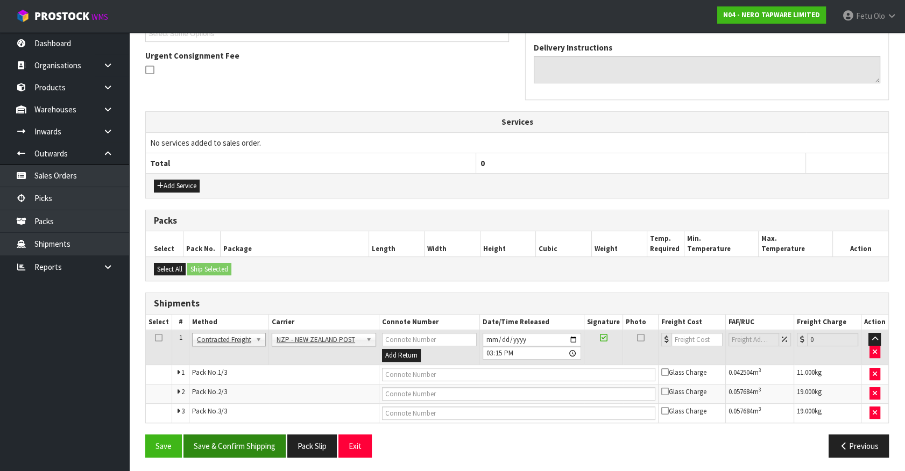
drag, startPoint x: 242, startPoint y: 420, endPoint x: 244, endPoint y: 437, distance: 17.9
click at [239, 420] on div "Shipments Select # Method Carrier Connote Number Date/Time Released Signature P…" at bounding box center [516, 358] width 743 height 131
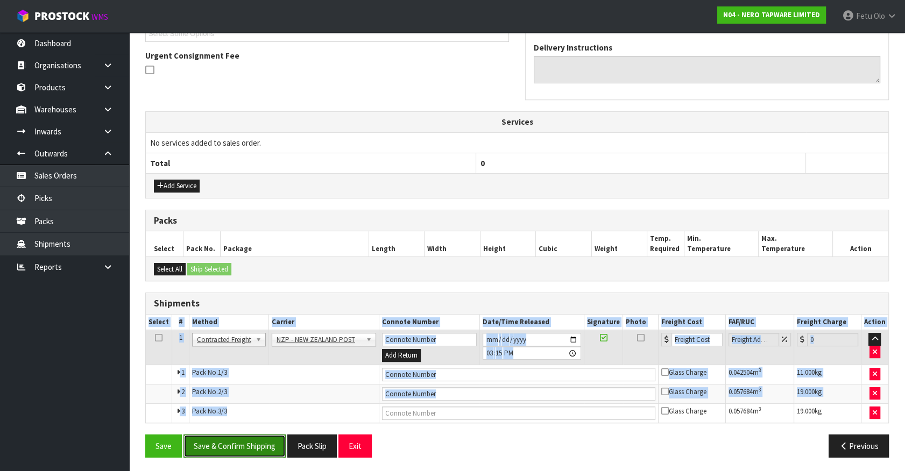
click at [242, 441] on button "Save & Confirm Shipping" at bounding box center [234, 446] width 102 height 23
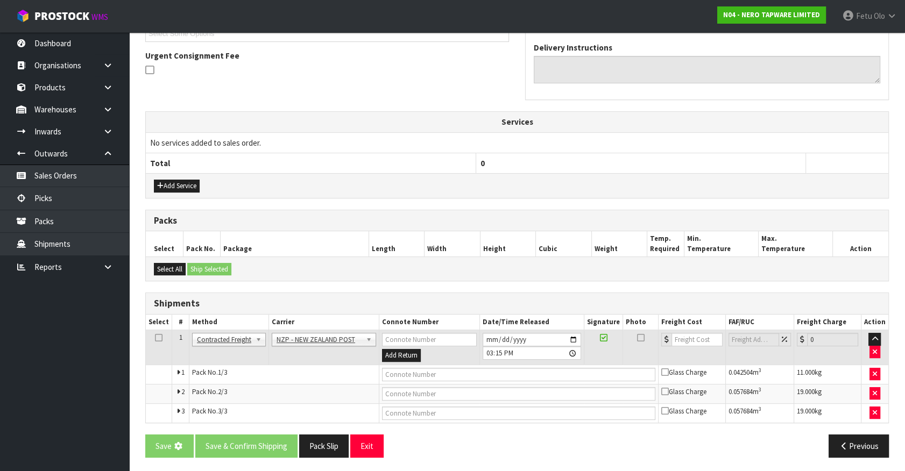
click at [342, 217] on h3 "Packs" at bounding box center [517, 221] width 726 height 10
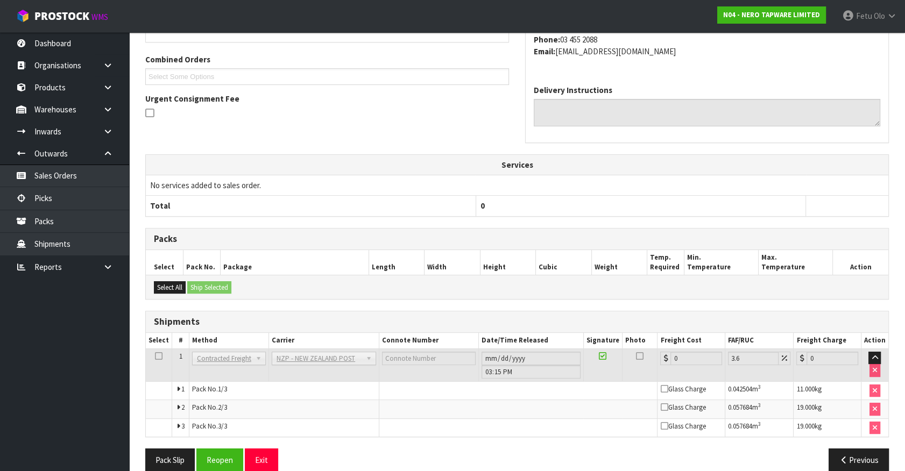
scroll to position [290, 0]
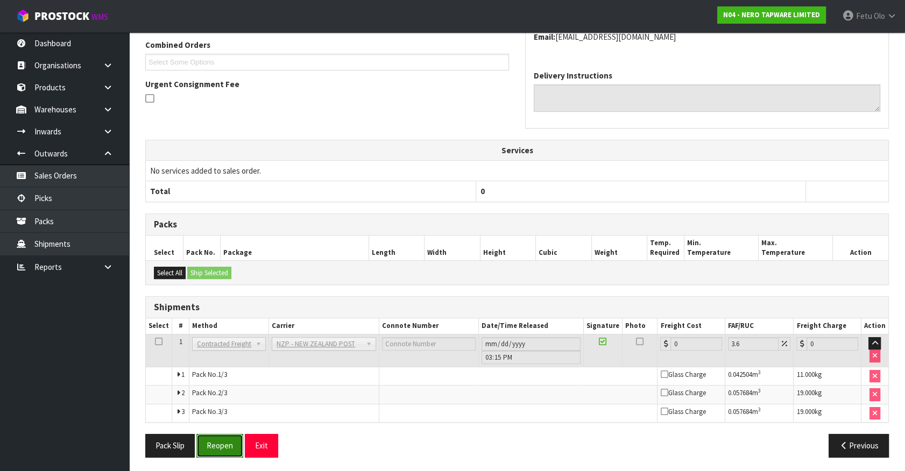
click at [219, 447] on button "Reopen" at bounding box center [219, 445] width 47 height 23
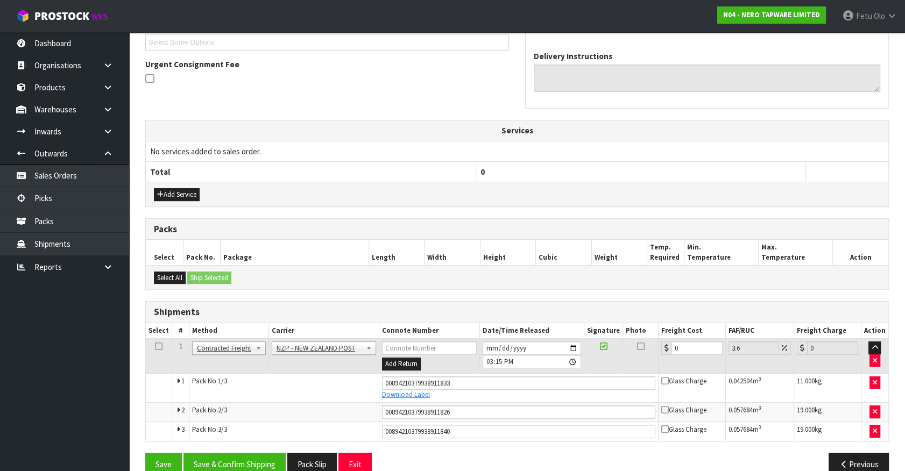
scroll to position [317, 0]
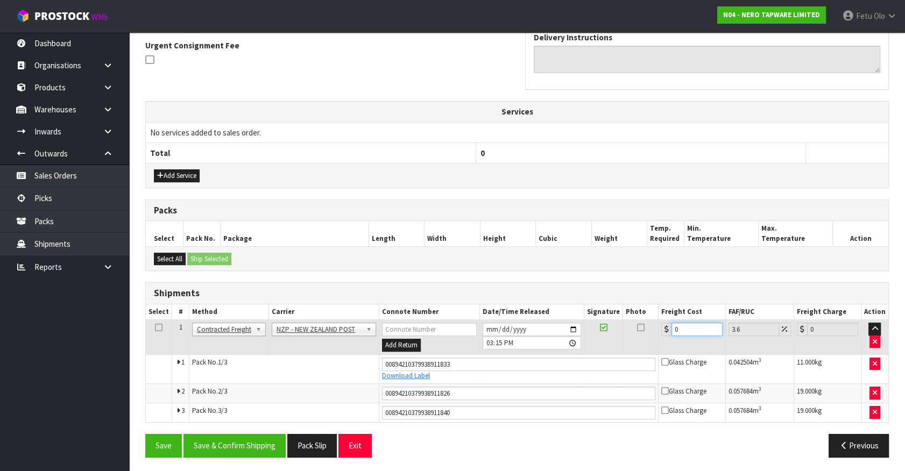
drag, startPoint x: 697, startPoint y: 331, endPoint x: 309, endPoint y: 362, distance: 389.6
click at [309, 362] on tbody "1 Client Local Pickup Customer Local Pickup Company Freight Contracted Freight …" at bounding box center [517, 371] width 742 height 102
click at [258, 443] on button "Save & Confirm Shipping" at bounding box center [234, 445] width 102 height 23
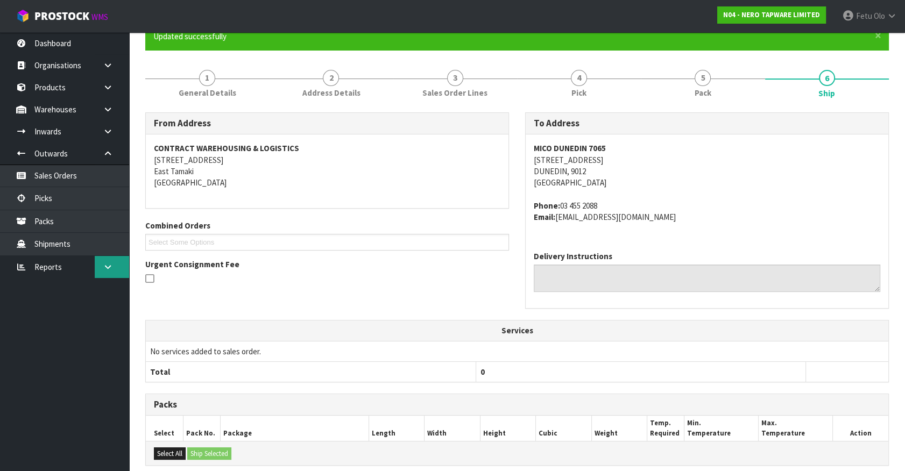
scroll to position [0, 0]
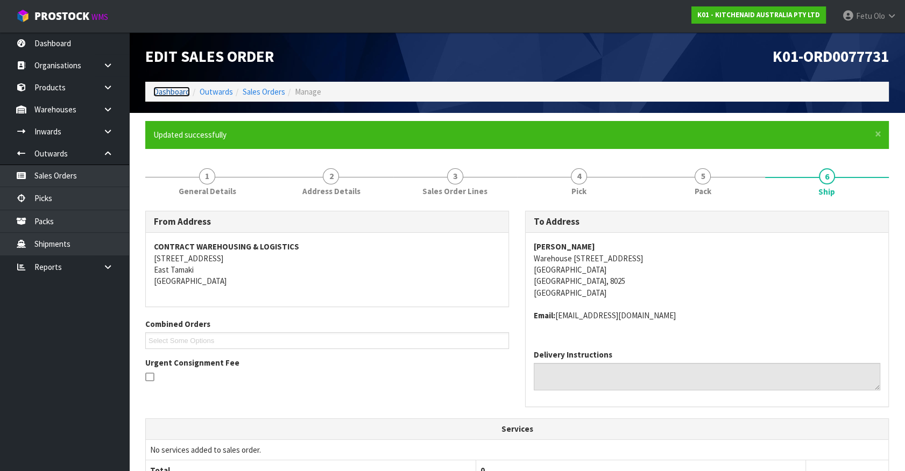
click at [171, 92] on link "Dashboard" at bounding box center [171, 92] width 37 height 10
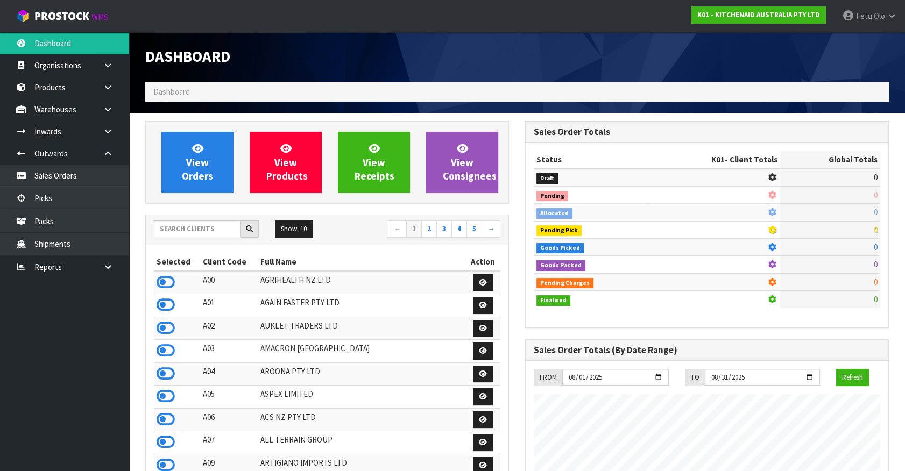
scroll to position [813, 379]
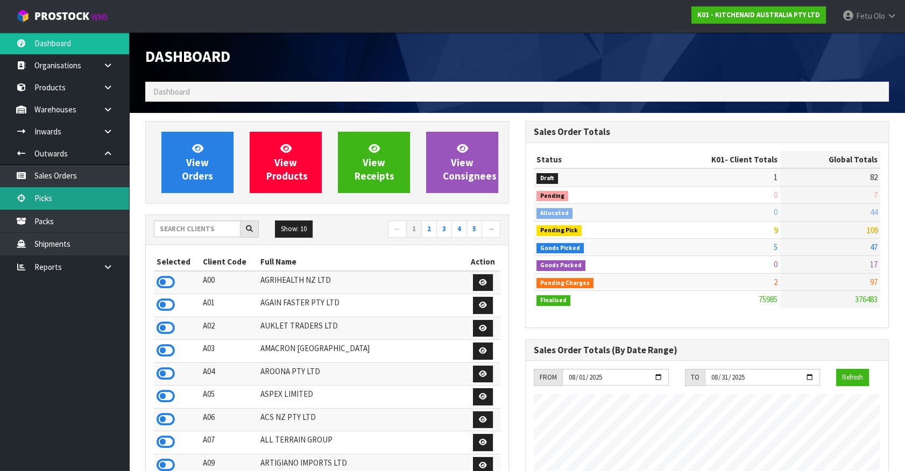
click at [50, 205] on link "Picks" at bounding box center [64, 198] width 129 height 22
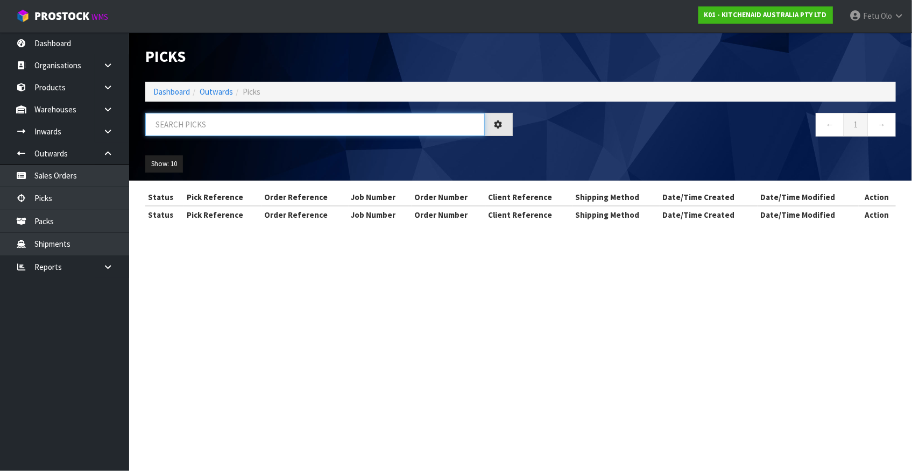
click at [181, 125] on input "text" at bounding box center [314, 124] width 339 height 23
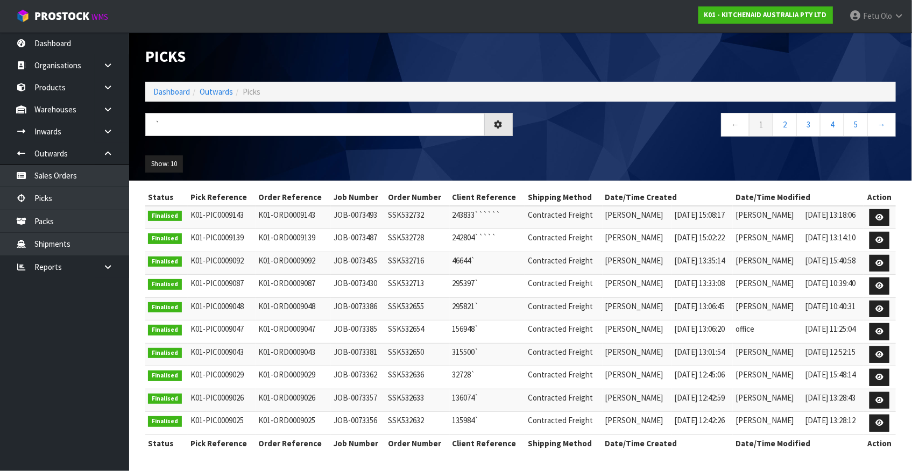
click at [360, 163] on div "Show: 10 5 10 25 50" at bounding box center [520, 163] width 767 height 33
click at [603, 143] on div "← 1 2 3 4 5 →" at bounding box center [713, 130] width 384 height 34
click at [57, 200] on link "Picks" at bounding box center [64, 198] width 129 height 22
click at [179, 126] on input "`" at bounding box center [314, 124] width 339 height 23
click at [207, 125] on input "`" at bounding box center [314, 124] width 339 height 23
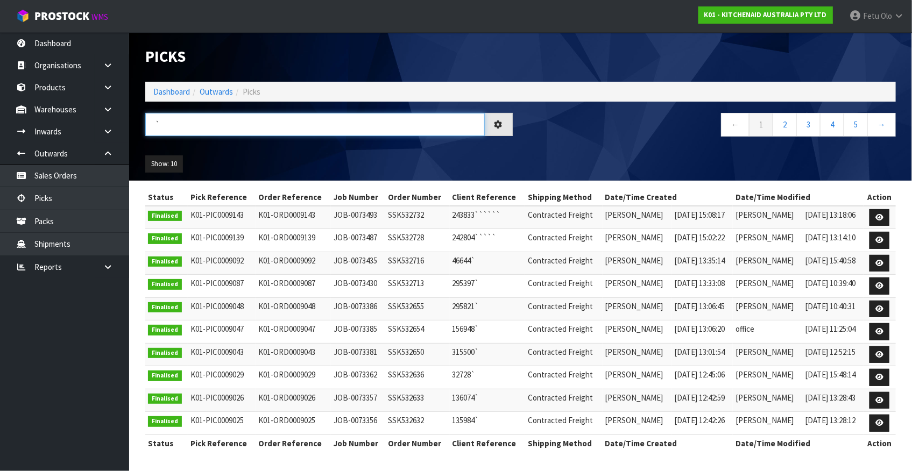
click at [207, 125] on input "`" at bounding box center [314, 124] width 339 height 23
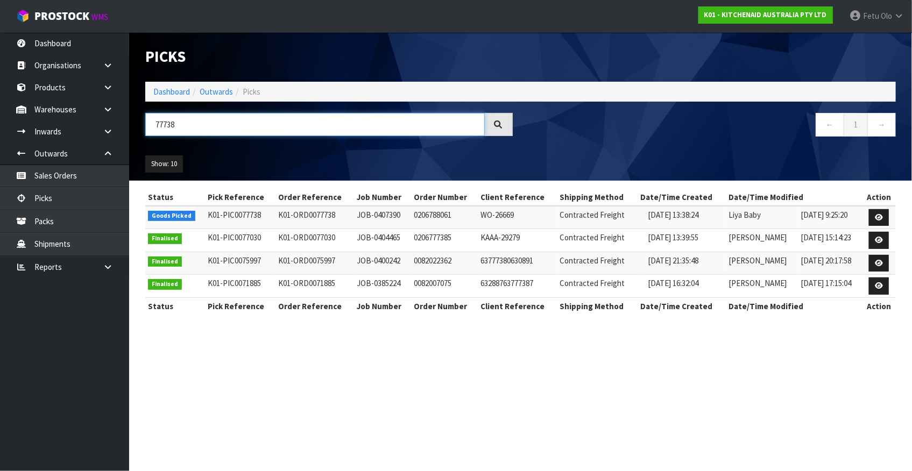
type input "77738"
click at [882, 221] on icon at bounding box center [879, 217] width 8 height 7
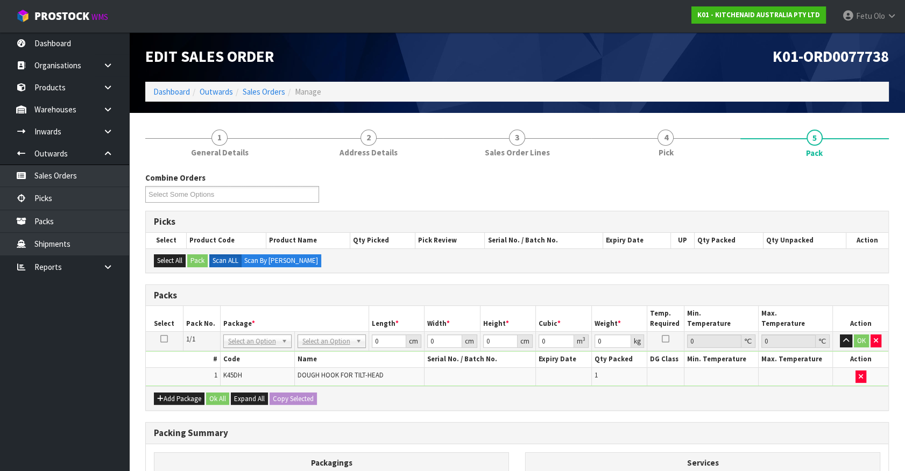
click at [343, 306] on th "Package *" at bounding box center [294, 318] width 148 height 25
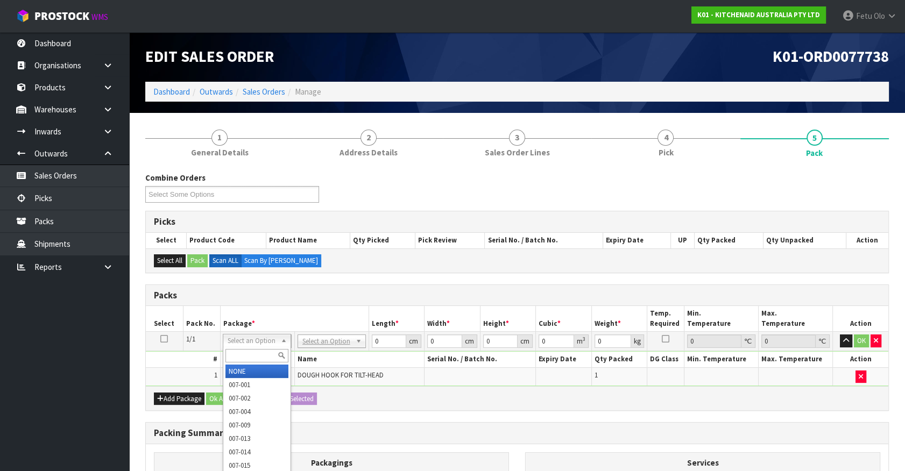
click at [247, 355] on input "text" at bounding box center [256, 355] width 63 height 13
type input "011"
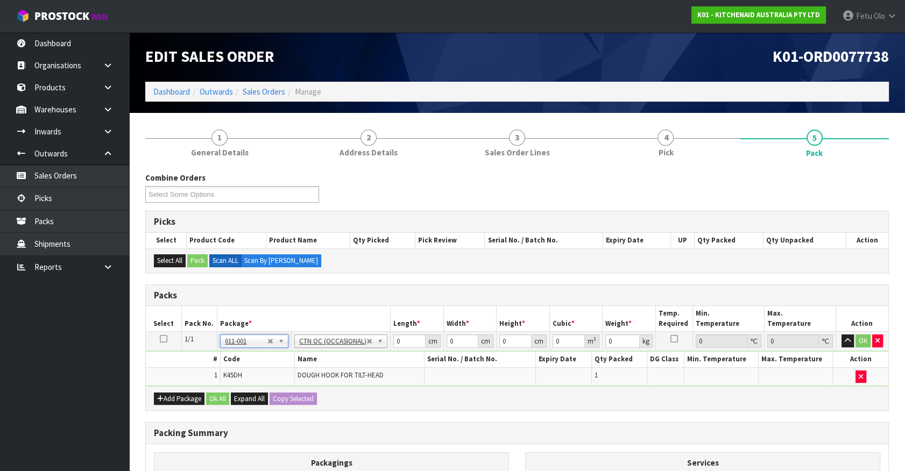
type input "0.3"
drag, startPoint x: 403, startPoint y: 342, endPoint x: 146, endPoint y: 396, distance: 262.2
click at [146, 395] on div "Packs Select Pack No. Package * Length * Width * Height * Cubic * Weight * Temp…" at bounding box center [516, 348] width 743 height 127
type input "21"
type input "14"
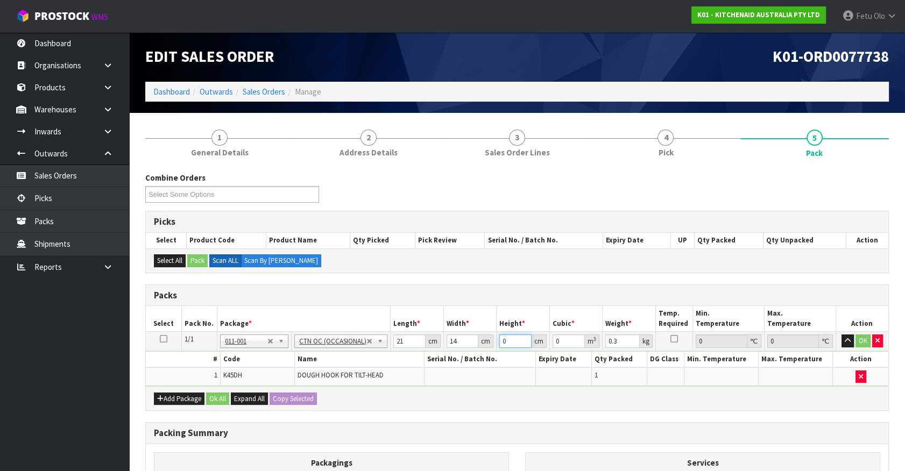
type input "1"
type input "0.000294"
type input "17"
type input "0.004998"
type input "17"
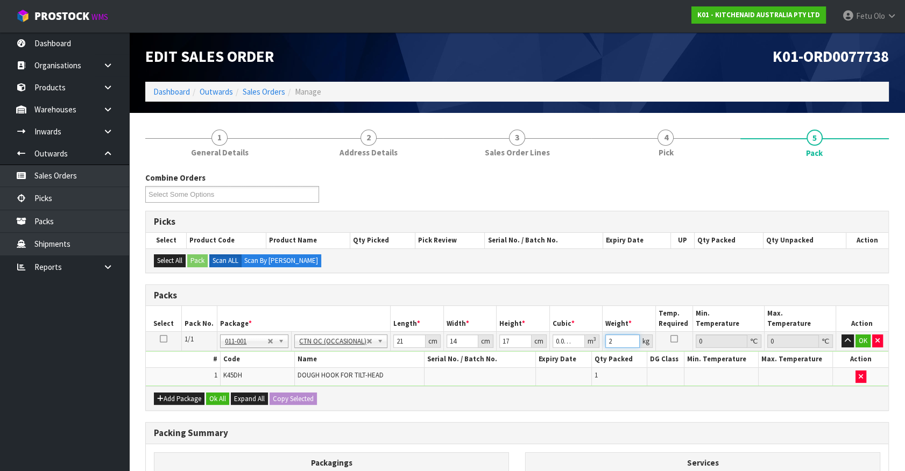
type input "2"
click button "OK" at bounding box center [862, 341] width 15 height 13
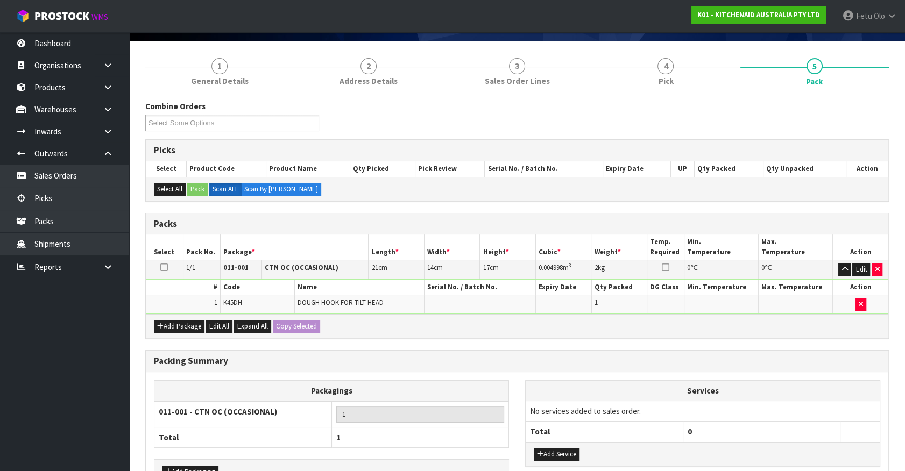
scroll to position [140, 0]
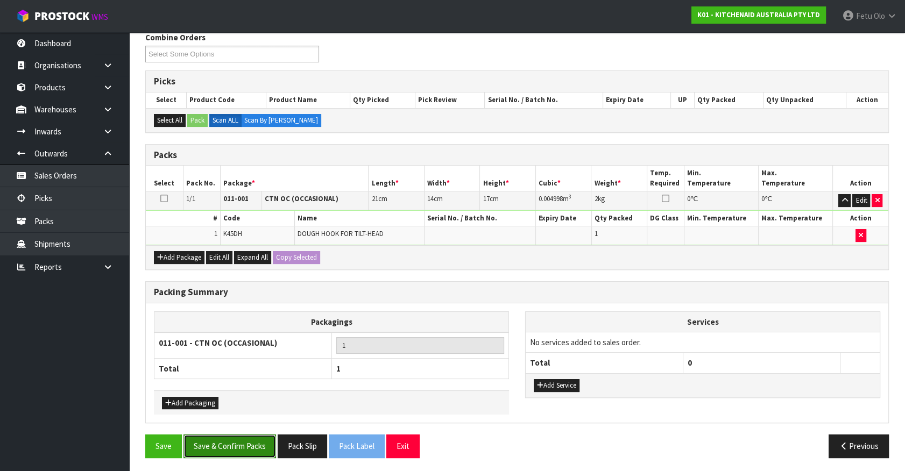
click at [231, 443] on button "Save & Confirm Packs" at bounding box center [229, 446] width 93 height 23
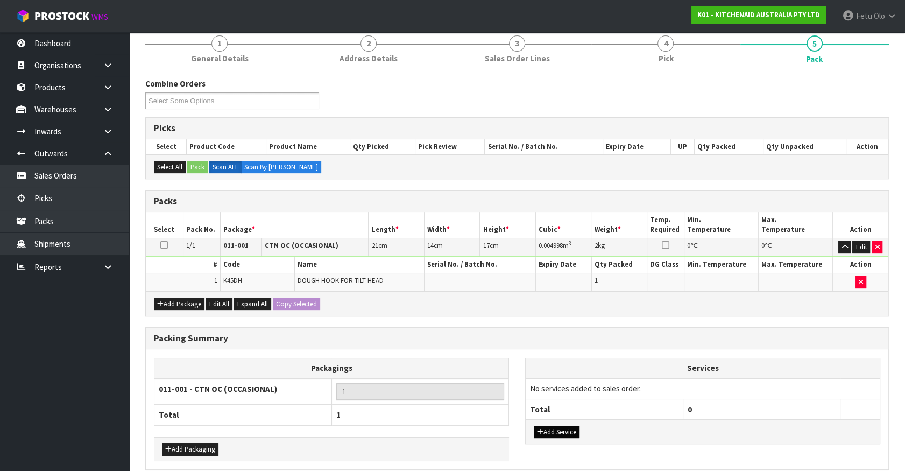
scroll to position [121, 0]
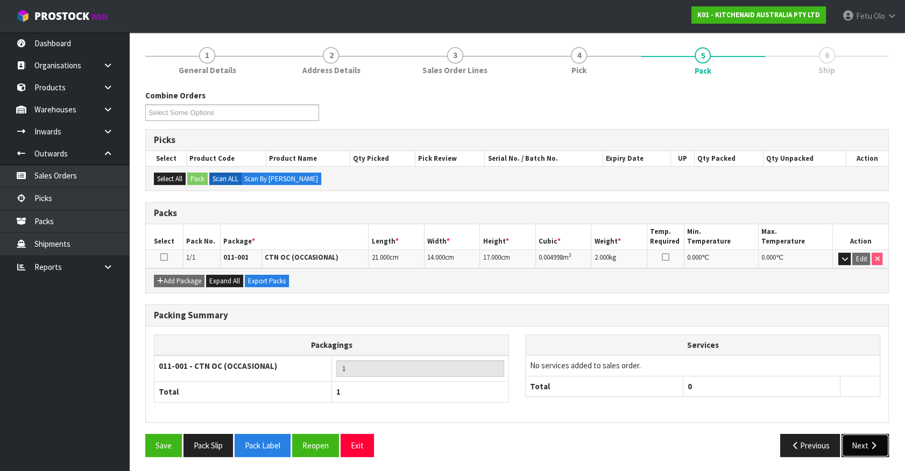
click at [860, 436] on button "Next" at bounding box center [864, 445] width 47 height 23
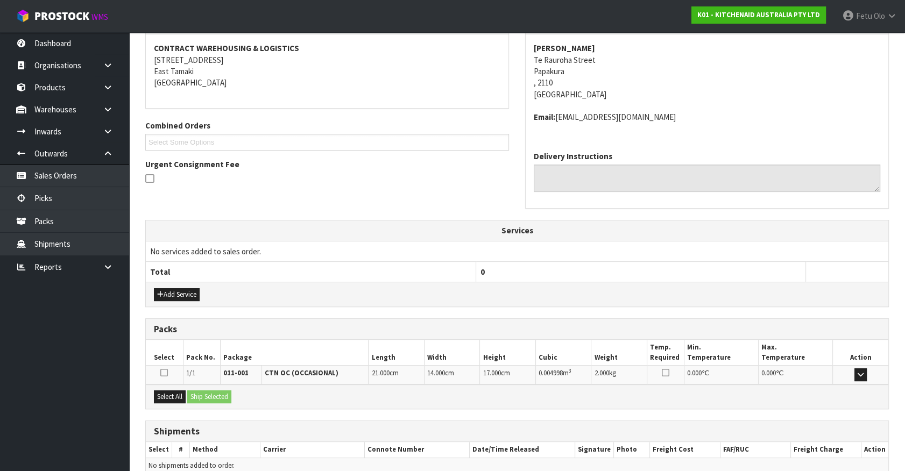
scroll to position [250, 0]
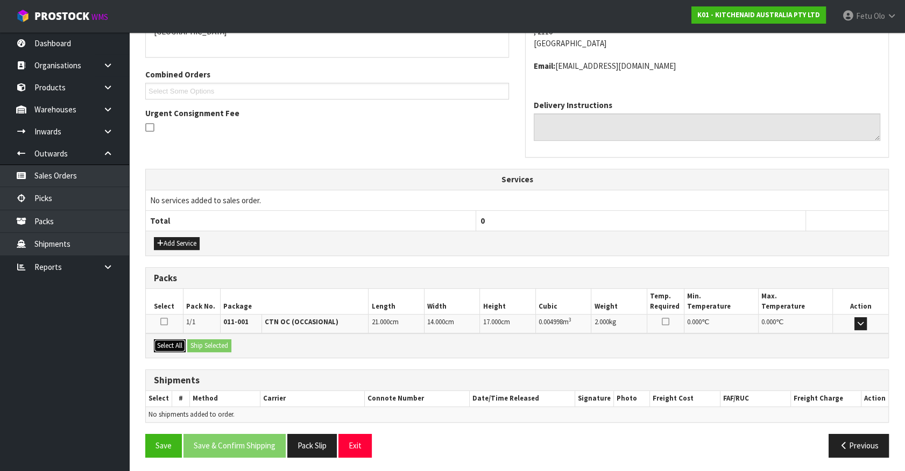
click at [172, 346] on button "Select All" at bounding box center [170, 345] width 32 height 13
click at [198, 341] on button "Ship Selected" at bounding box center [209, 345] width 44 height 13
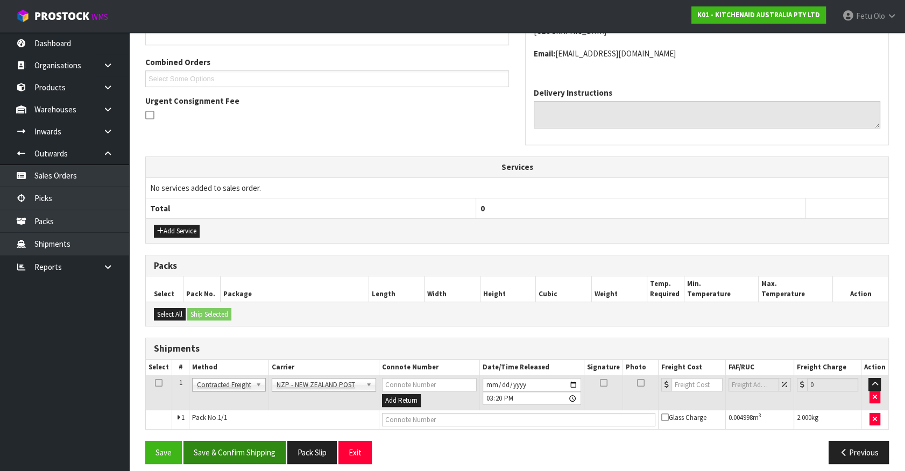
scroll to position [269, 0]
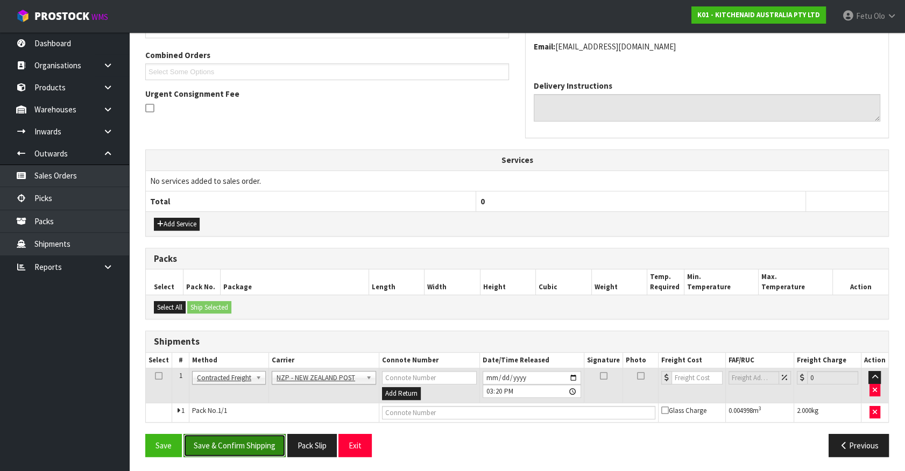
click at [242, 444] on button "Save & Confirm Shipping" at bounding box center [234, 445] width 102 height 23
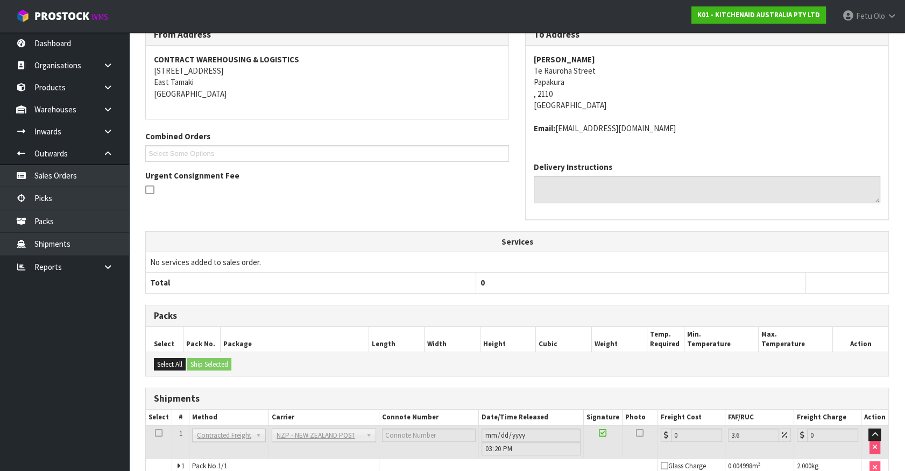
scroll to position [253, 0]
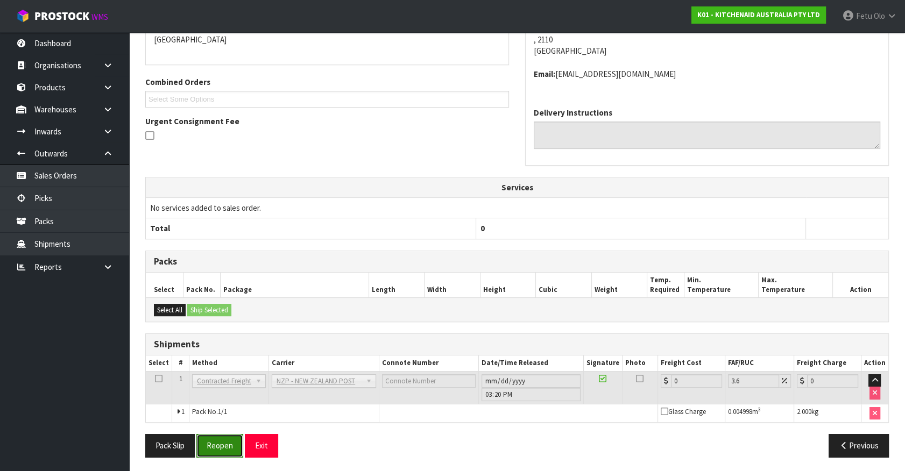
click at [209, 441] on button "Reopen" at bounding box center [219, 445] width 47 height 23
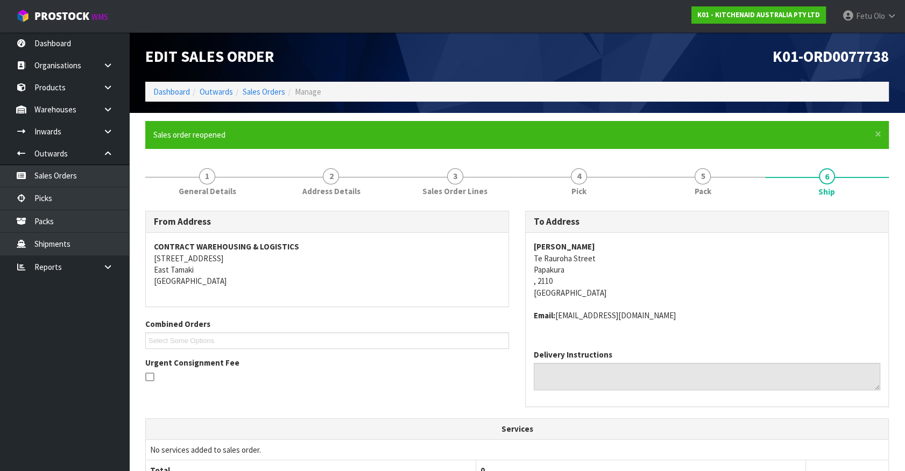
click at [745, 305] on span "Ashton Ng Te Rauroha Street Papakura , 2110 New Zealand Email: SUNNYSANG88@HOTM…" at bounding box center [707, 281] width 346 height 81
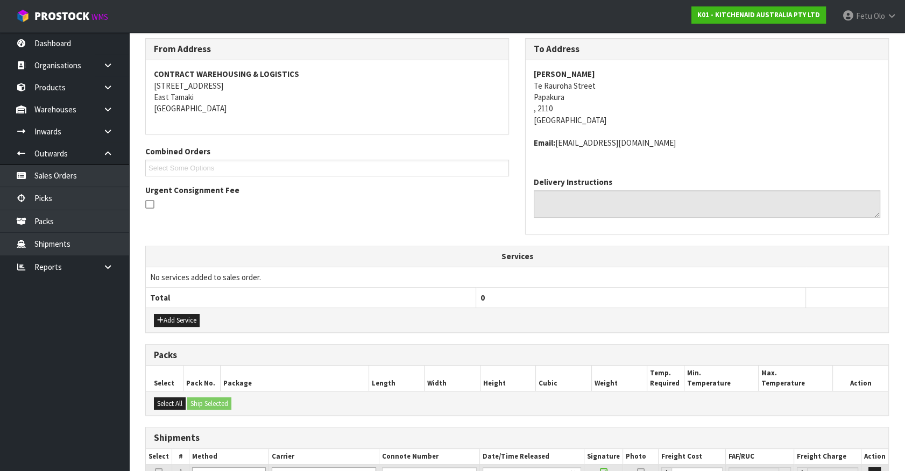
scroll to position [97, 0]
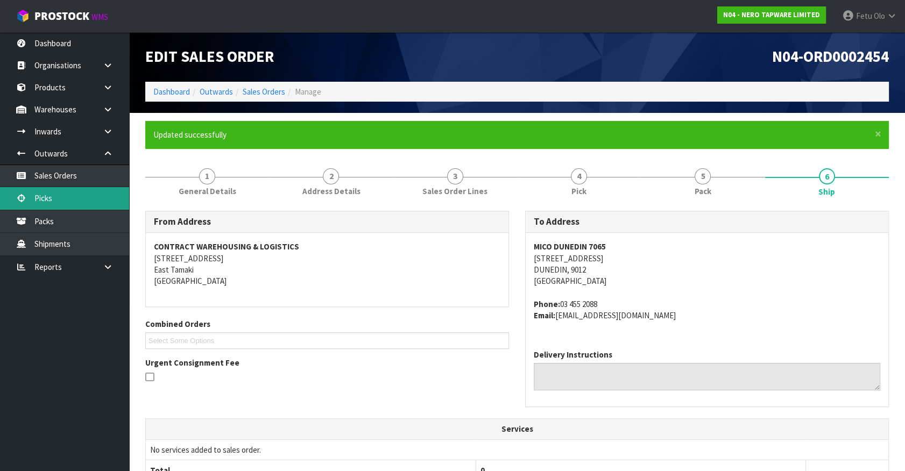
click at [70, 196] on link "Picks" at bounding box center [64, 198] width 129 height 22
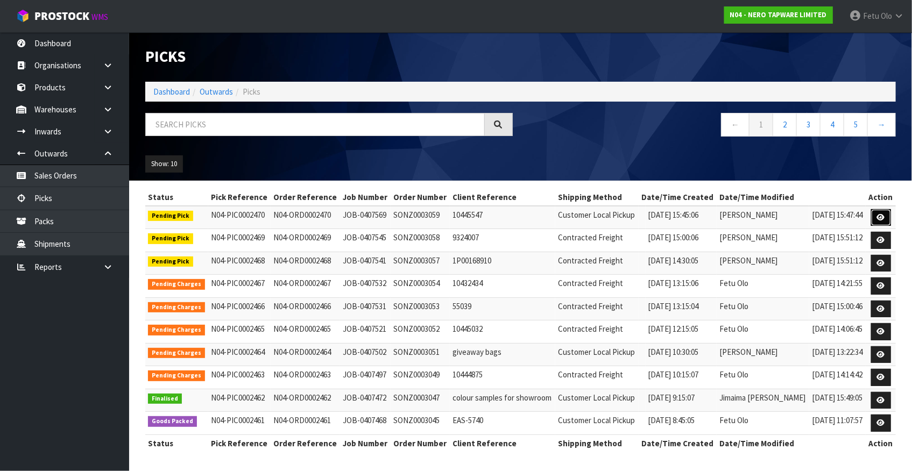
click at [874, 216] on link at bounding box center [881, 217] width 20 height 17
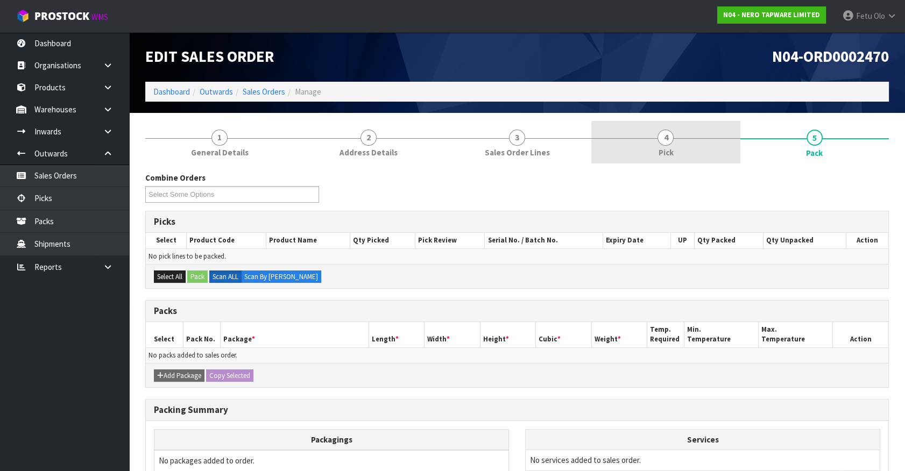
click at [655, 136] on link "4 Pick" at bounding box center [665, 142] width 148 height 42
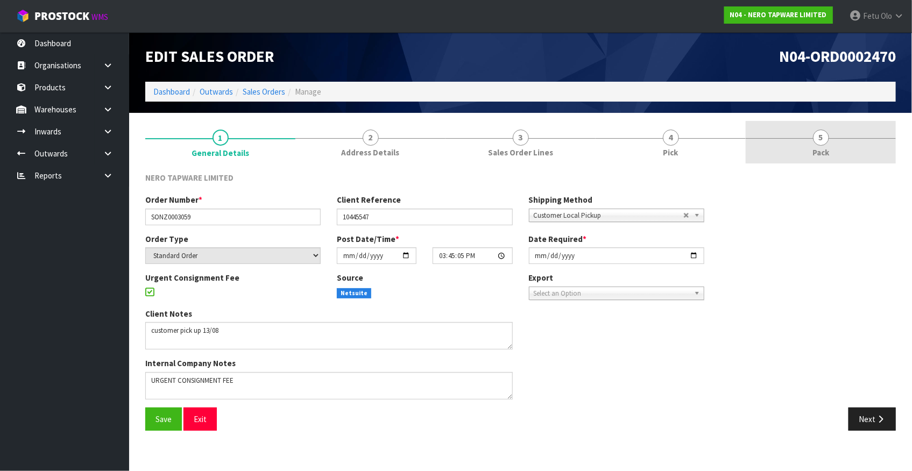
drag, startPoint x: 817, startPoint y: 143, endPoint x: 809, endPoint y: 146, distance: 8.4
click at [817, 142] on span "5" at bounding box center [821, 138] width 16 height 16
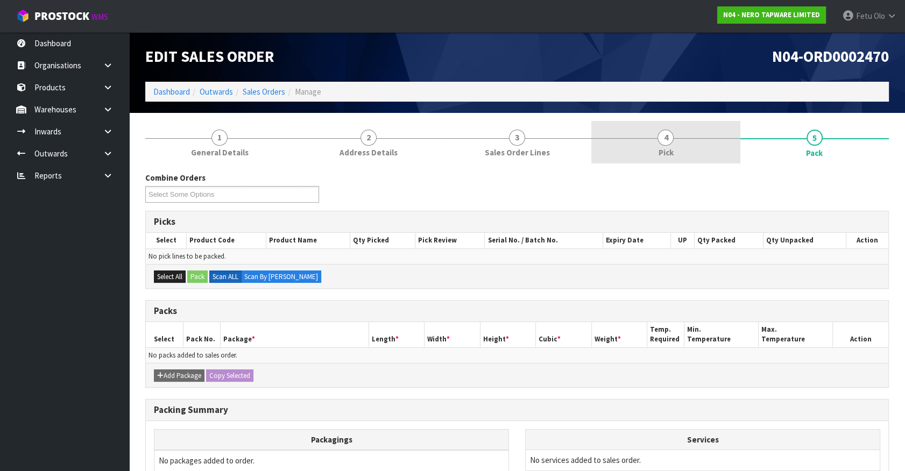
click at [681, 152] on link "4 Pick" at bounding box center [665, 142] width 148 height 42
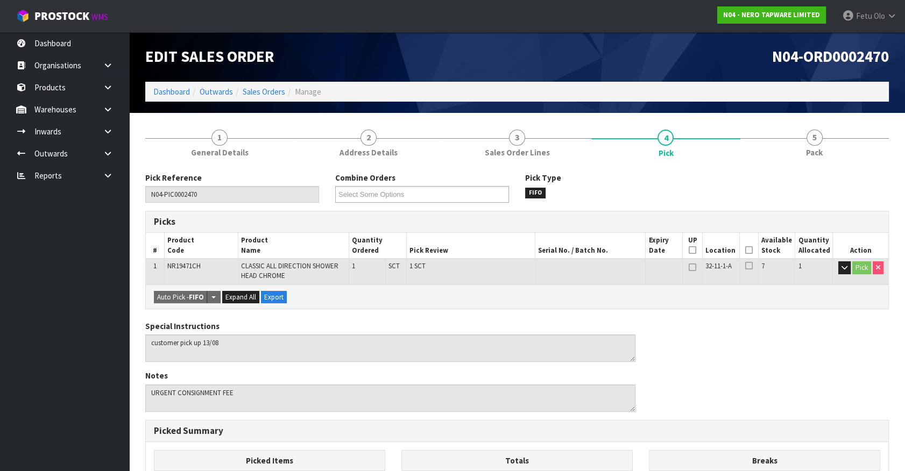
click at [748, 250] on icon at bounding box center [749, 250] width 8 height 1
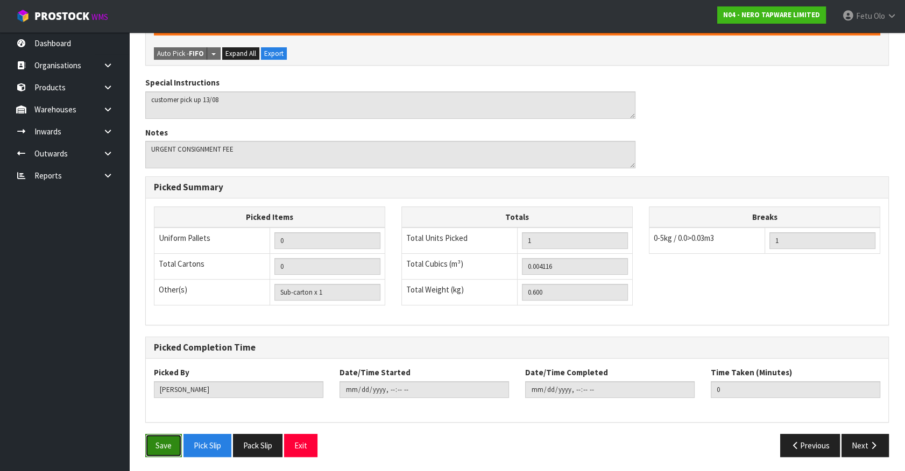
click at [156, 443] on button "Save" at bounding box center [163, 445] width 37 height 23
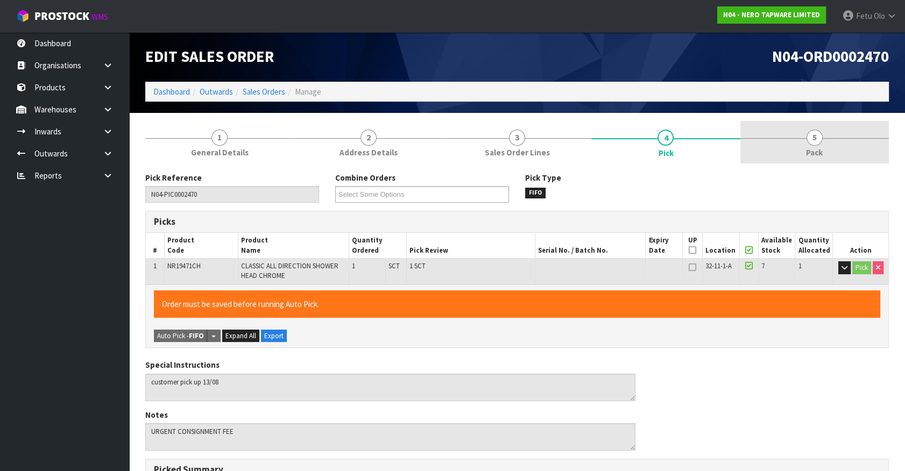
click at [821, 137] on span "5" at bounding box center [814, 138] width 16 height 16
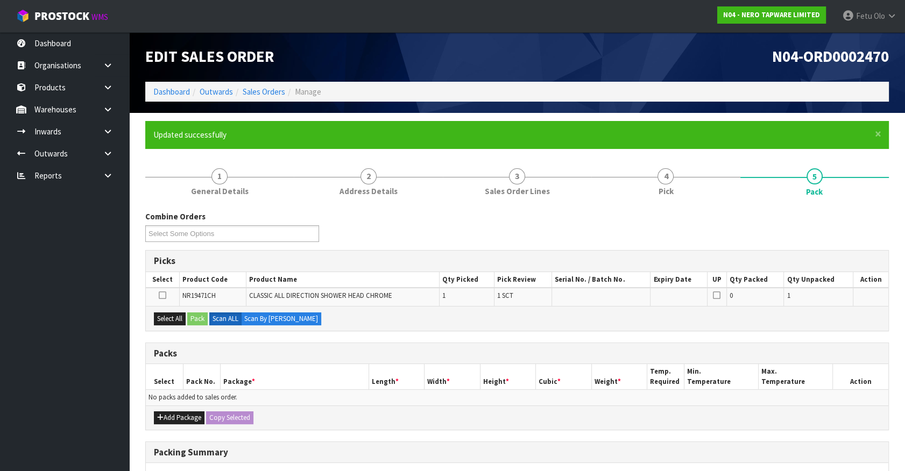
click at [487, 218] on div "Combine Orders N04-ORD0002461 N04-ORD0002468 N04-ORD0002469 N04-ORD0002470 Sele…" at bounding box center [517, 230] width 760 height 39
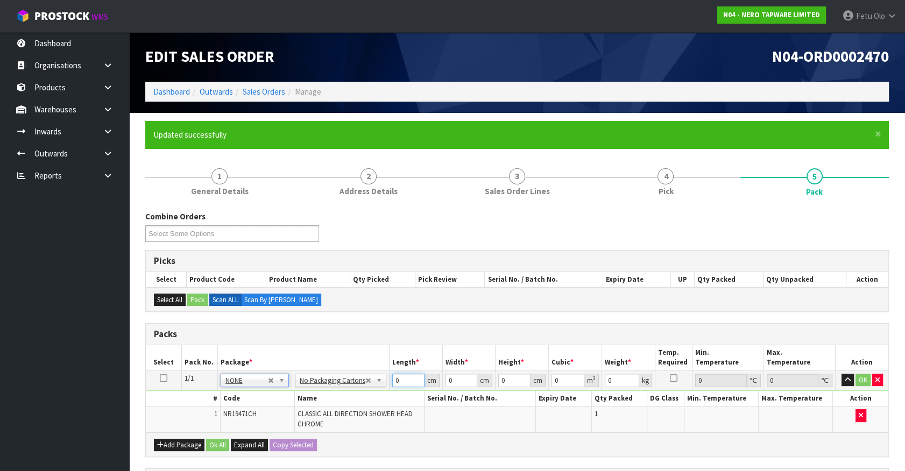
drag, startPoint x: 400, startPoint y: 379, endPoint x: 251, endPoint y: 428, distance: 157.0
click at [317, 423] on tbody "1/1 NONE 007-001 007-002 007-004 007-009 007-013 007-014 007-015 007-017 007-01…" at bounding box center [517, 402] width 742 height 62
type input "42"
type input "15"
type input "8"
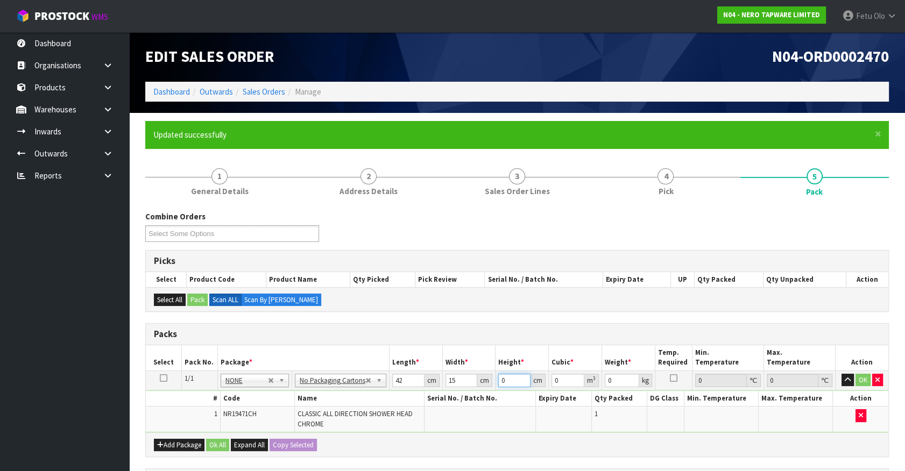
type input "0.00504"
type input "8"
type input "1"
click button "OK" at bounding box center [862, 380] width 15 height 13
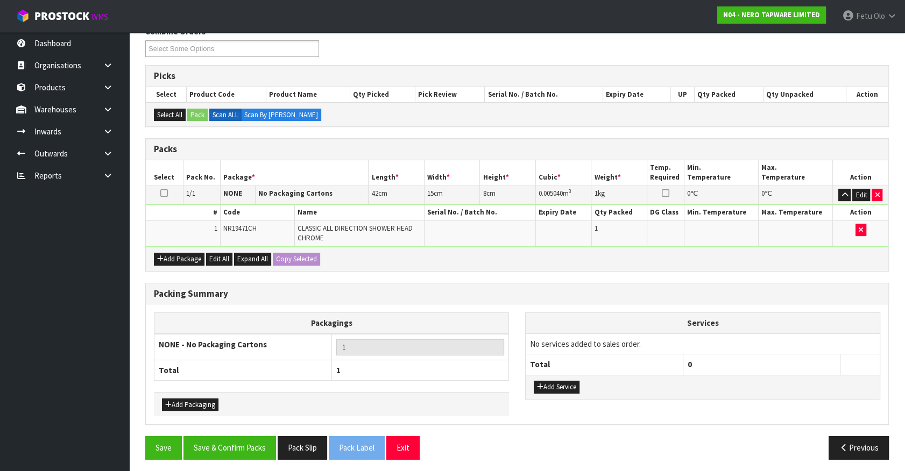
scroll to position [187, 0]
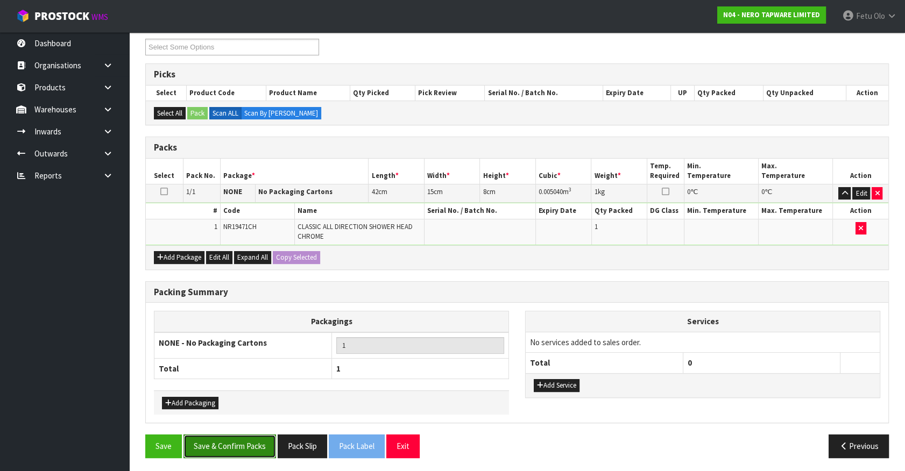
click at [247, 447] on button "Save & Confirm Packs" at bounding box center [229, 446] width 93 height 23
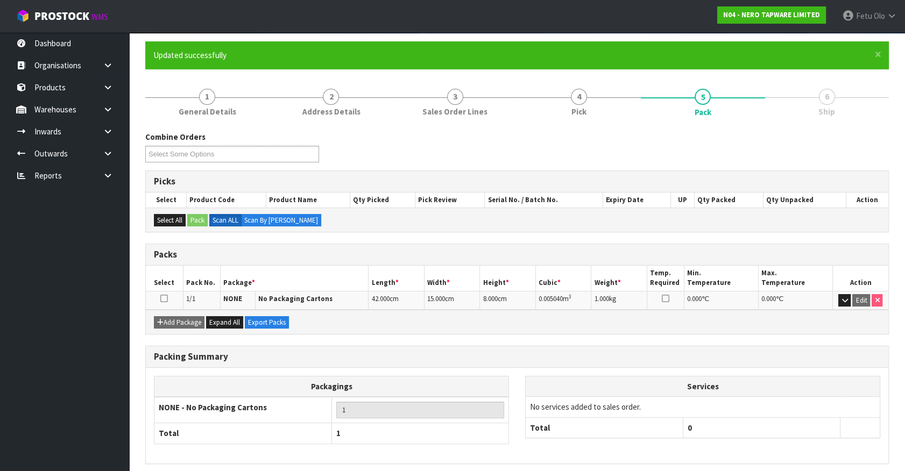
scroll to position [121, 0]
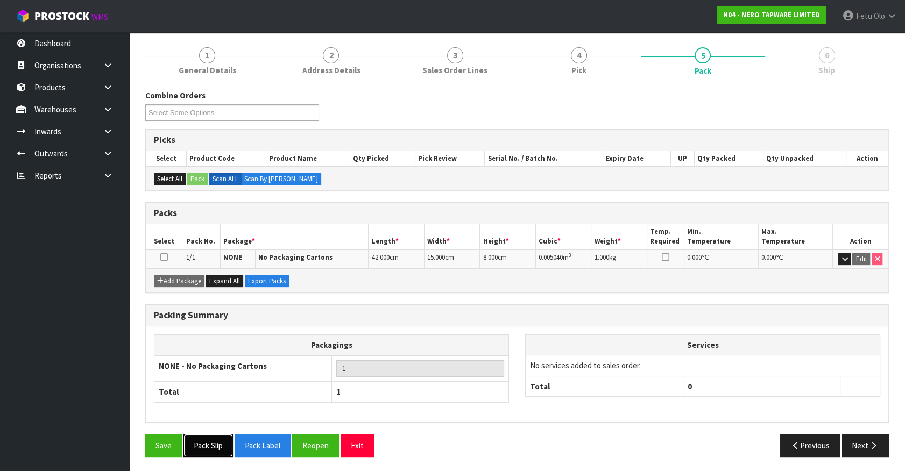
click at [211, 443] on button "Pack Slip" at bounding box center [207, 445] width 49 height 23
drag, startPoint x: 873, startPoint y: 443, endPoint x: 525, endPoint y: 394, distance: 352.1
click at [861, 440] on button "Next" at bounding box center [864, 445] width 47 height 23
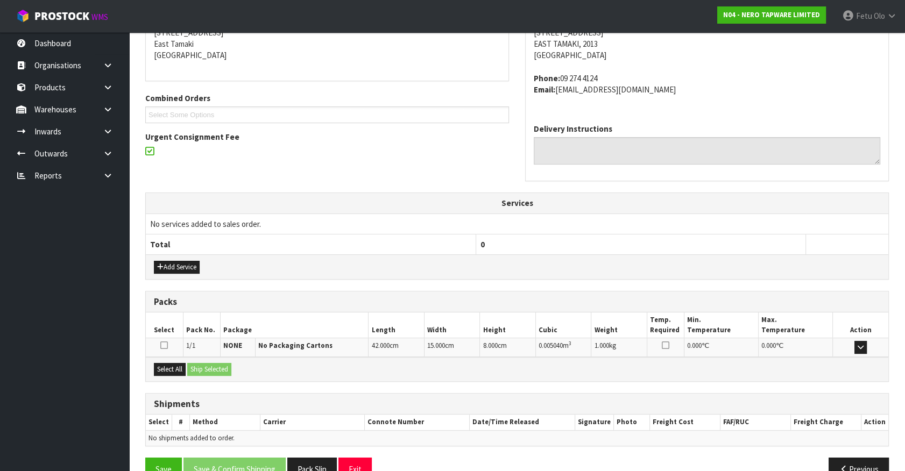
scroll to position [250, 0]
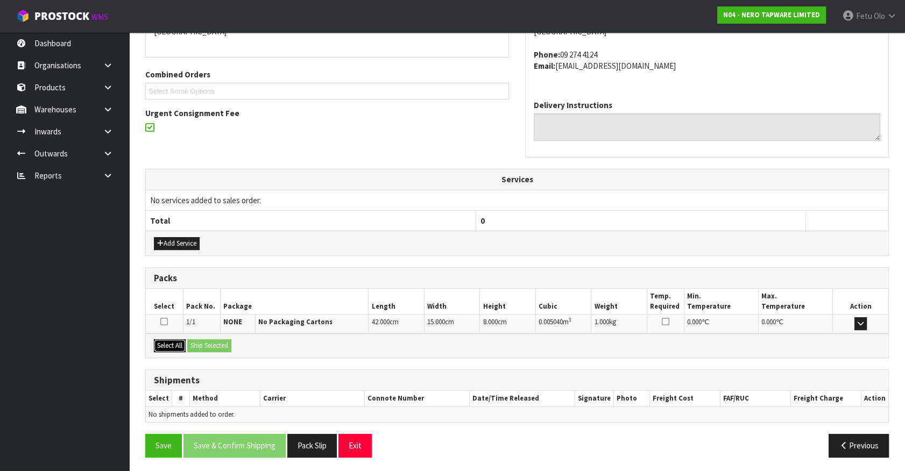
drag, startPoint x: 174, startPoint y: 344, endPoint x: 210, endPoint y: 334, distance: 37.3
click at [180, 340] on button "Select All" at bounding box center [170, 345] width 32 height 13
click at [210, 334] on div "Select All Ship Selected" at bounding box center [517, 346] width 742 height 24
click at [215, 334] on div "Select All Ship Selected" at bounding box center [517, 346] width 742 height 24
click at [222, 348] on button "Ship Selected" at bounding box center [209, 345] width 44 height 13
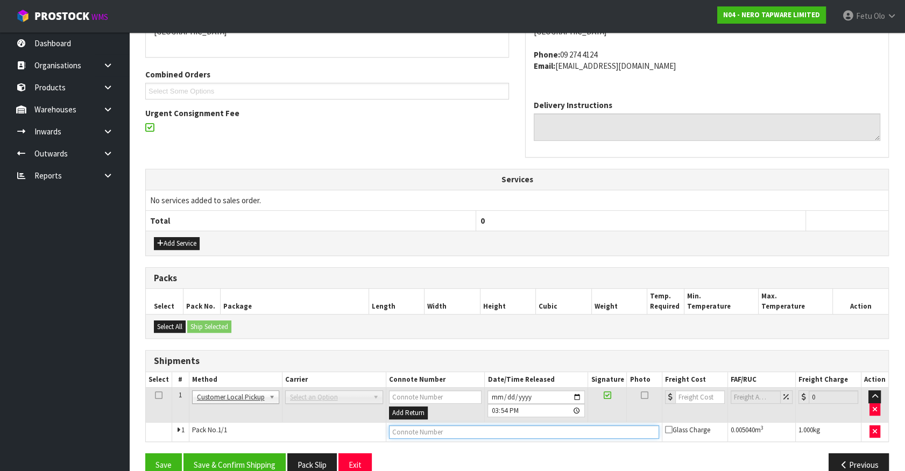
click at [422, 435] on input "text" at bounding box center [524, 432] width 270 height 13
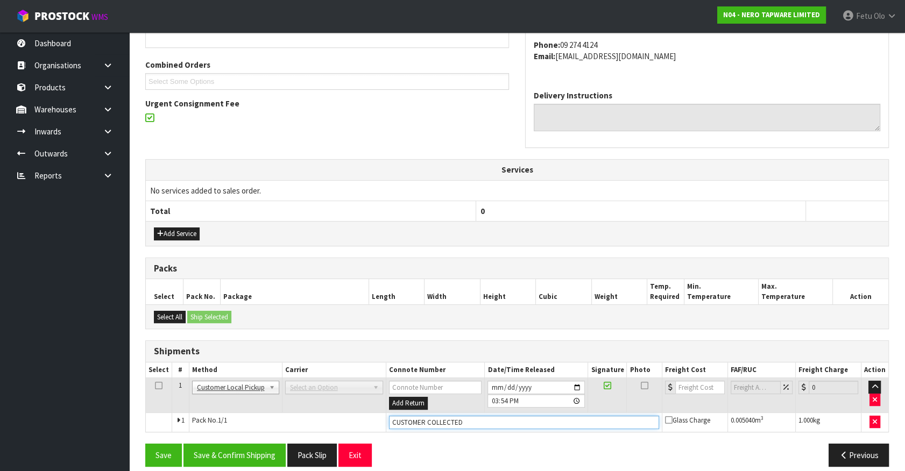
scroll to position [269, 0]
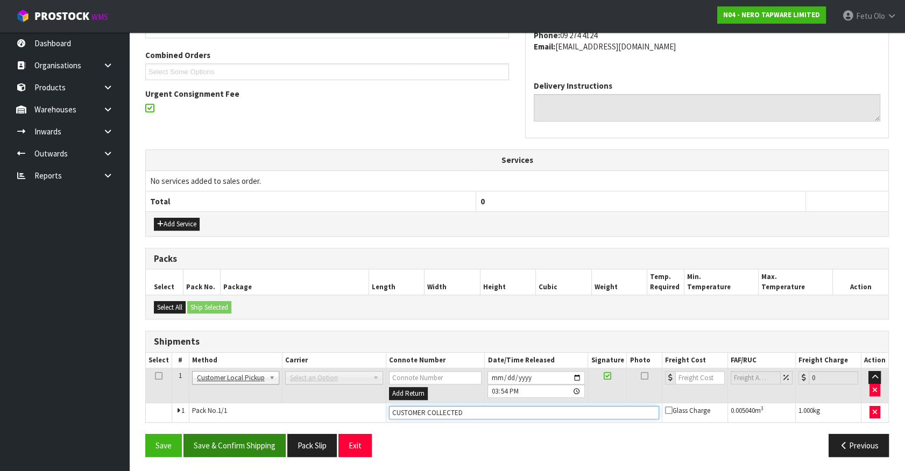
type input "CUSTOMER COLLECTED"
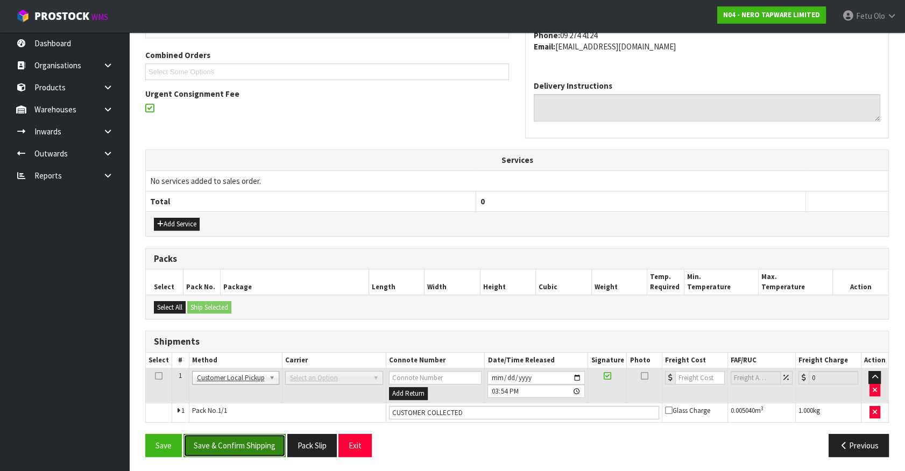
click at [255, 447] on button "Save & Confirm Shipping" at bounding box center [234, 445] width 102 height 23
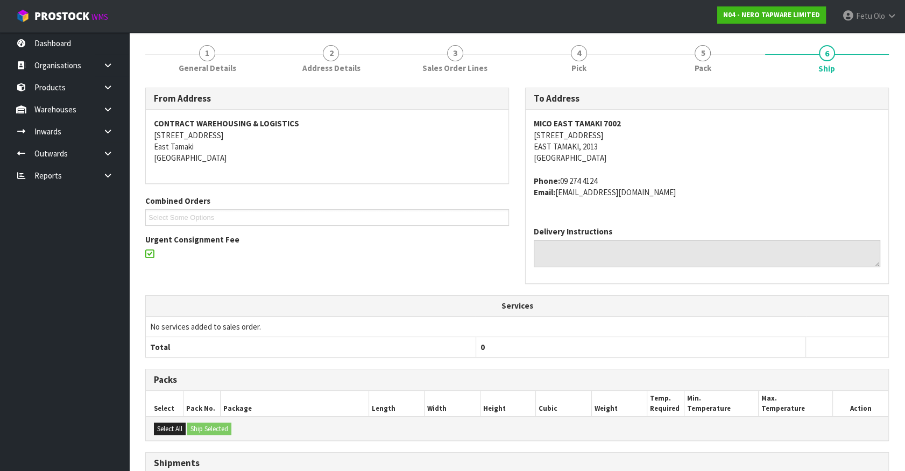
scroll to position [0, 0]
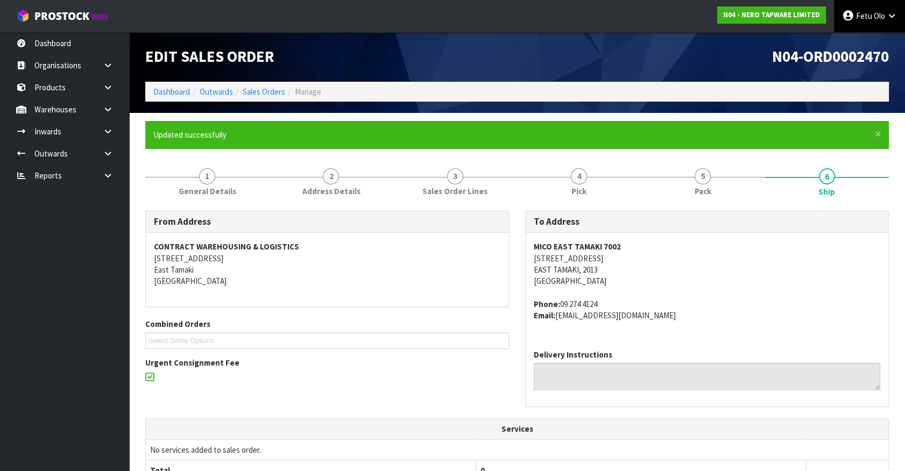
click at [866, 25] on link "Fetu Olo" at bounding box center [869, 16] width 71 height 32
click at [850, 47] on link "Logout" at bounding box center [861, 43] width 85 height 15
